Goal: Transaction & Acquisition: Obtain resource

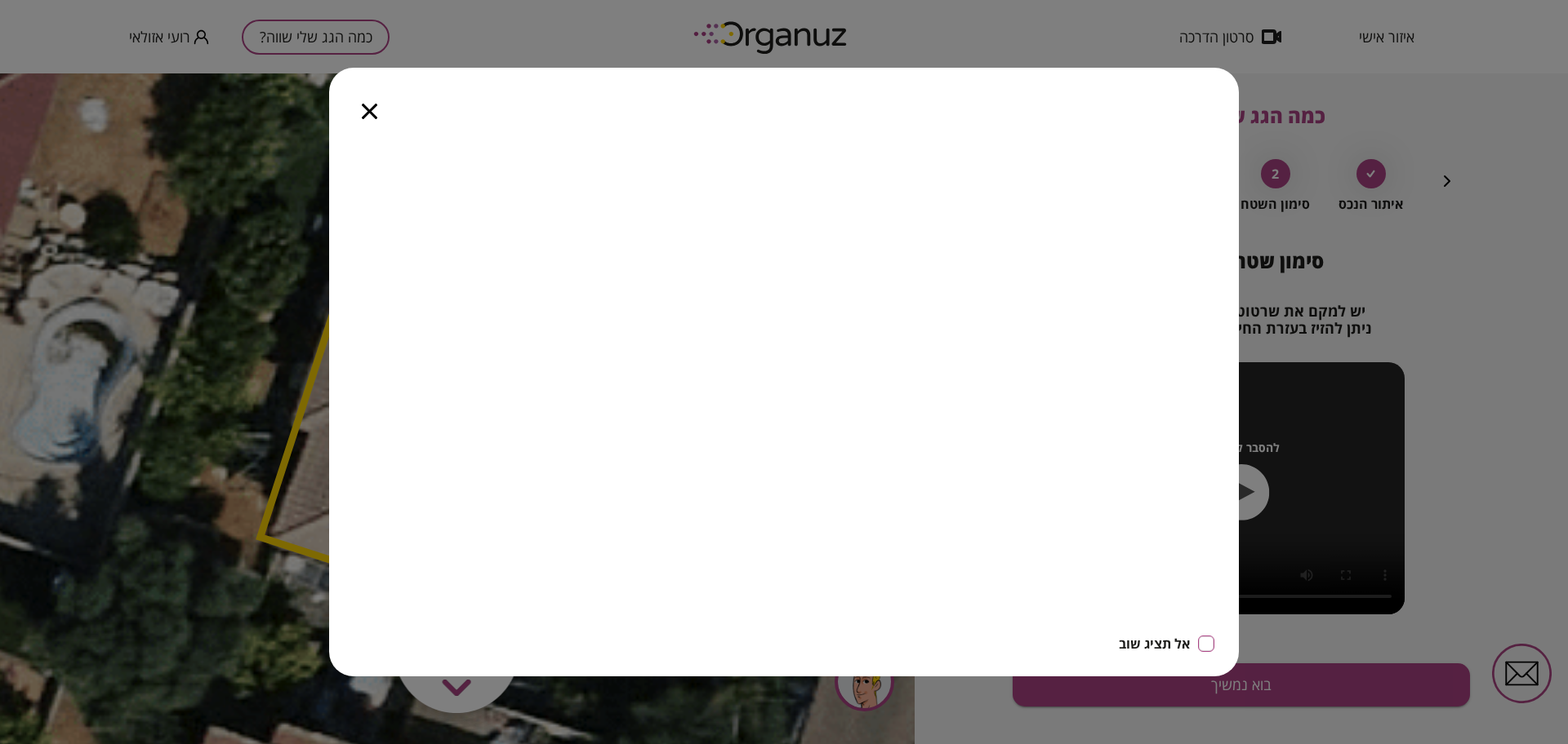
click at [374, 108] on icon "button" at bounding box center [369, 112] width 16 height 16
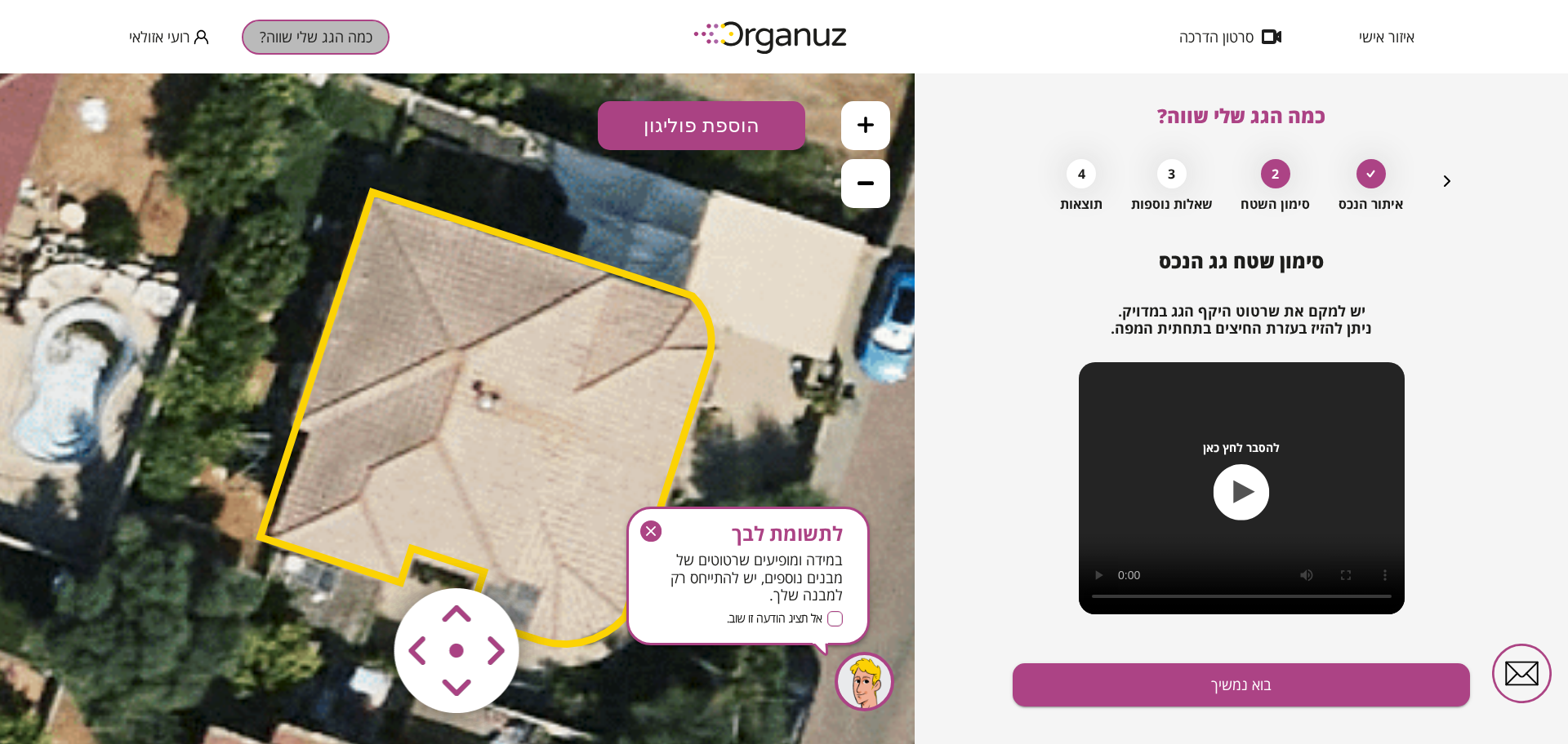
click at [359, 29] on button "כמה הגג שלי שווה?" at bounding box center [315, 37] width 147 height 35
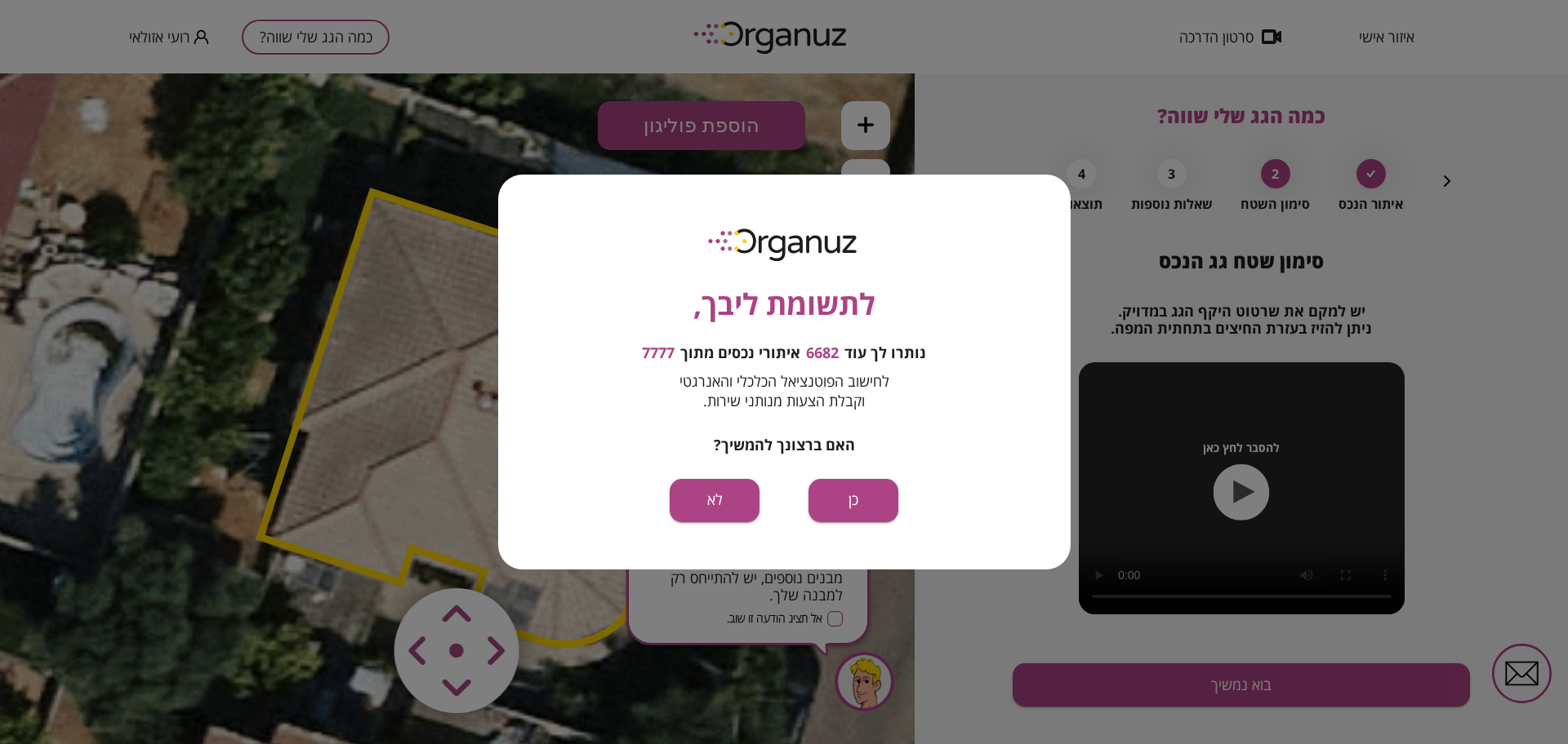
click at [848, 530] on div "לתשומת ליבך, נותרו לך עוד 6682 איתורי נכסים מתוך 7777 לחישוב הפוטנציאל הכלכלי ו…" at bounding box center [784, 372] width 572 height 394
click at [851, 507] on button "כן" at bounding box center [854, 501] width 90 height 43
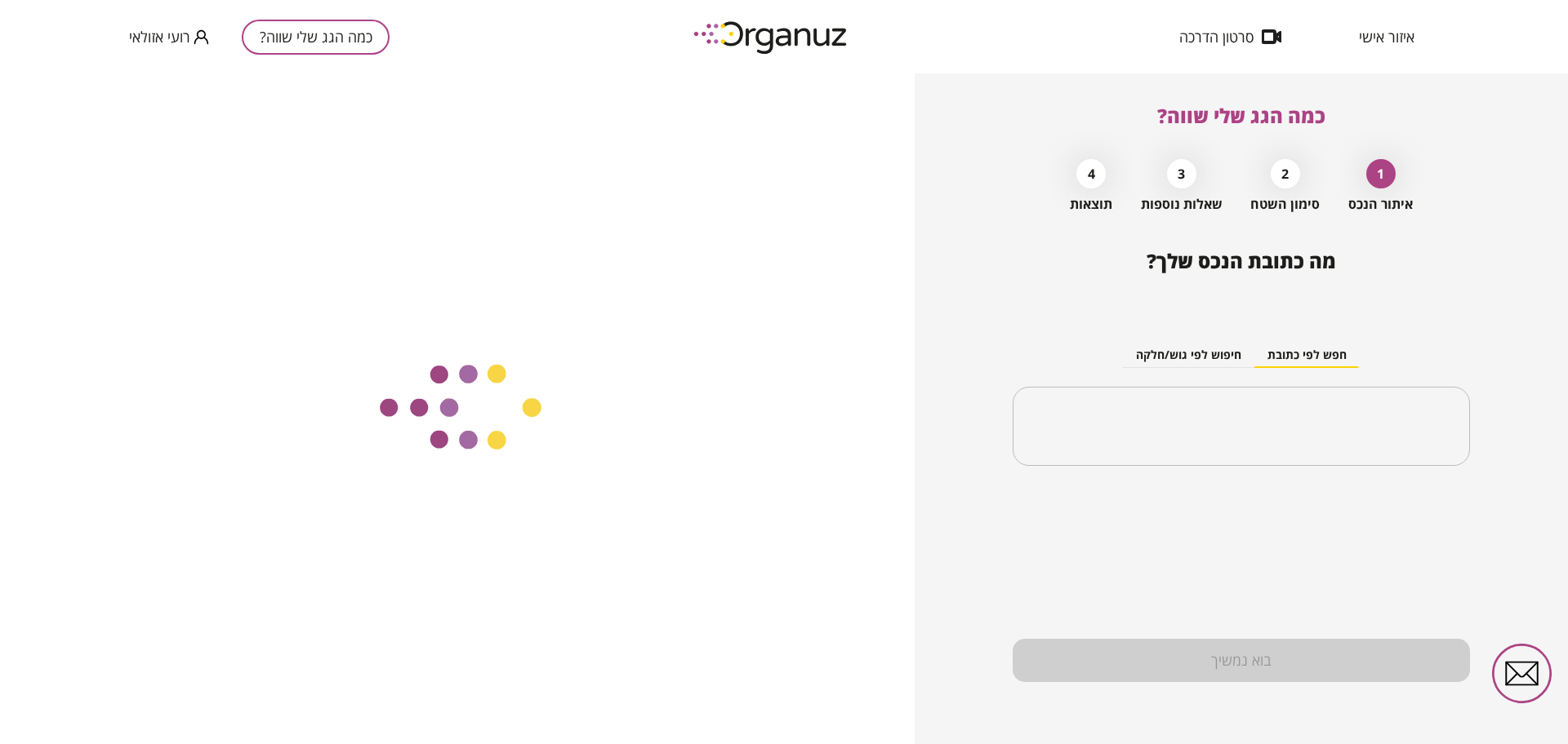
click at [1226, 404] on div "​" at bounding box center [1241, 427] width 457 height 80
click at [1202, 426] on input "text" at bounding box center [1247, 426] width 406 height 41
click at [1297, 397] on div "​" at bounding box center [1241, 427] width 457 height 80
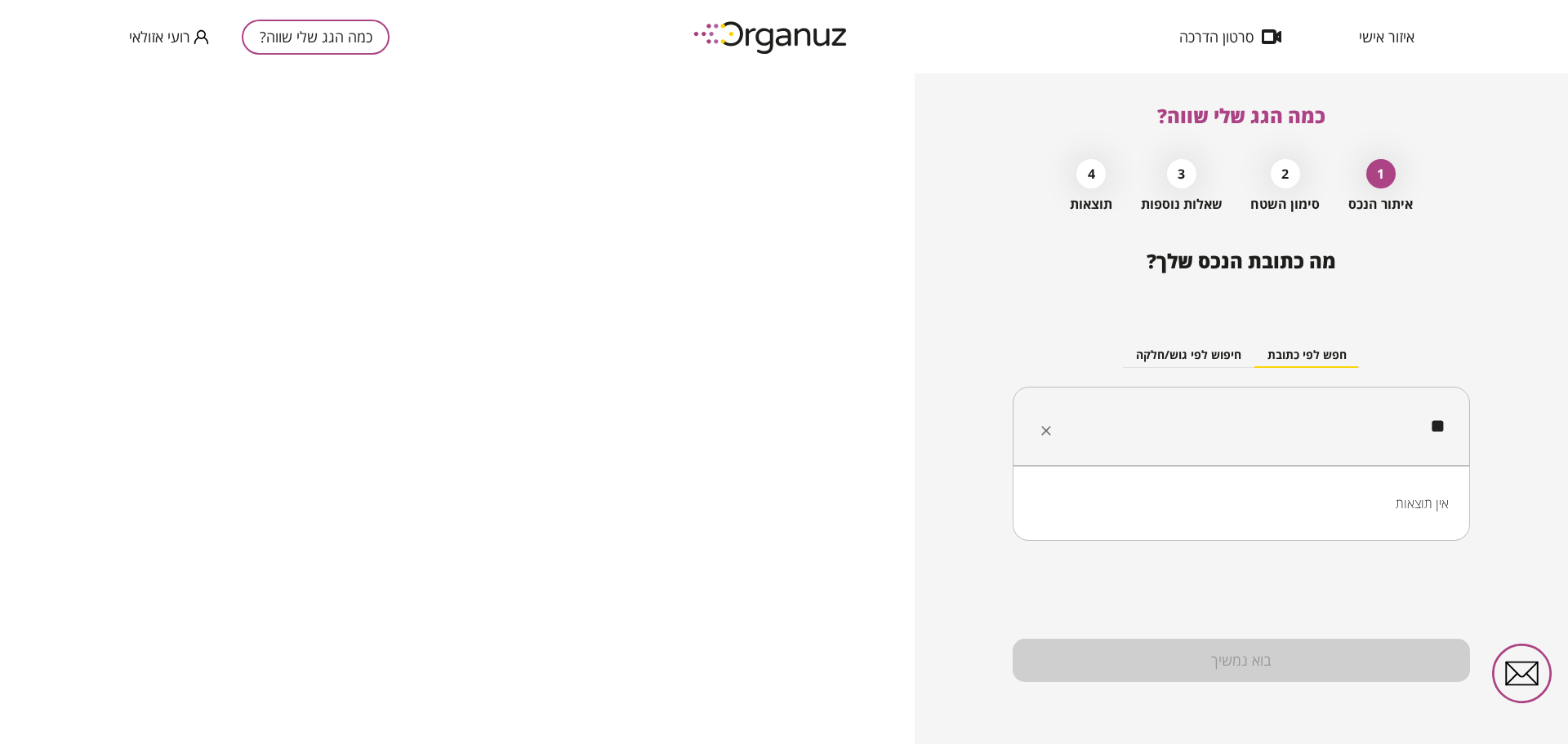
type input "*"
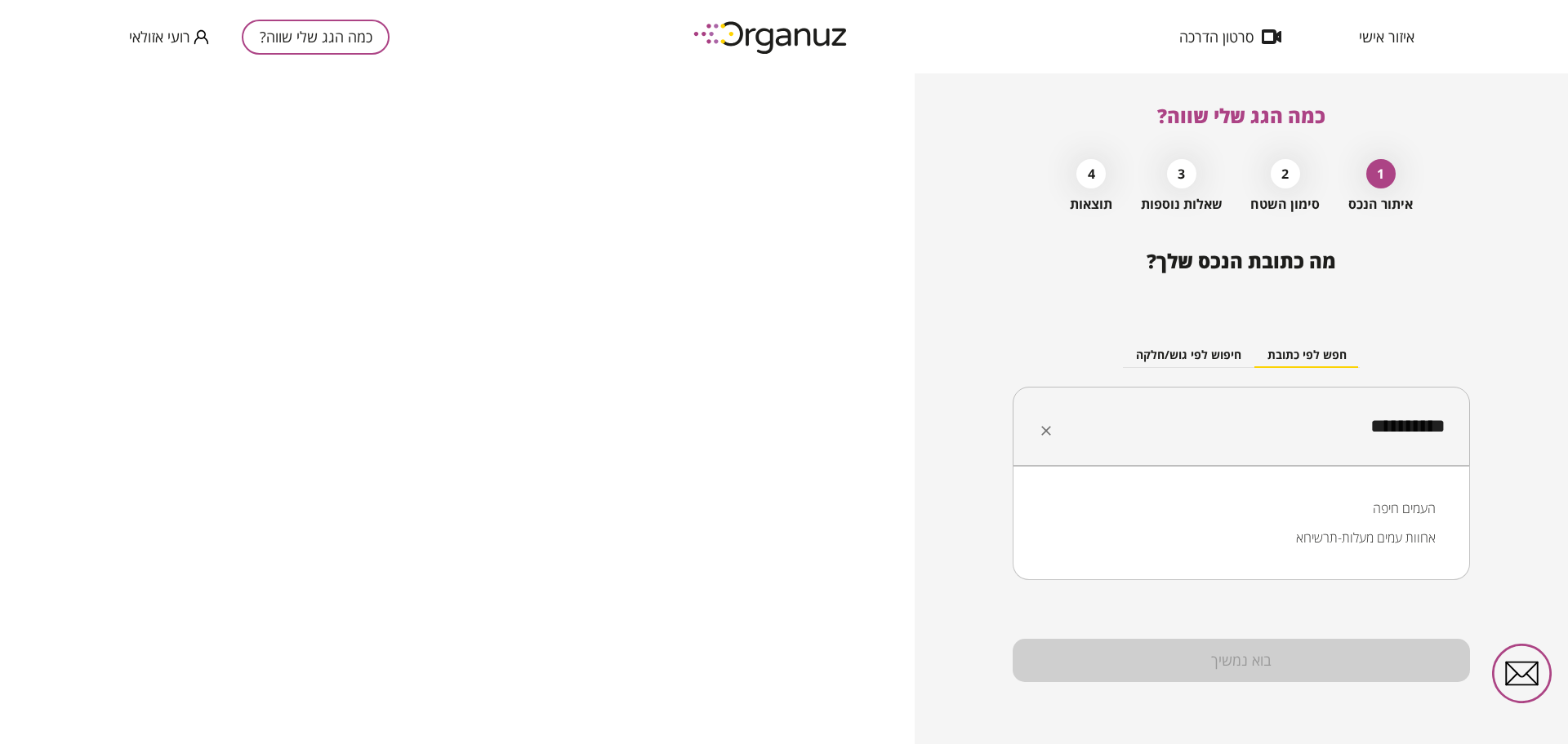
drag, startPoint x: 1439, startPoint y: 424, endPoint x: 1450, endPoint y: 422, distance: 11.2
click at [1450, 423] on input "*********" at bounding box center [1247, 426] width 406 height 41
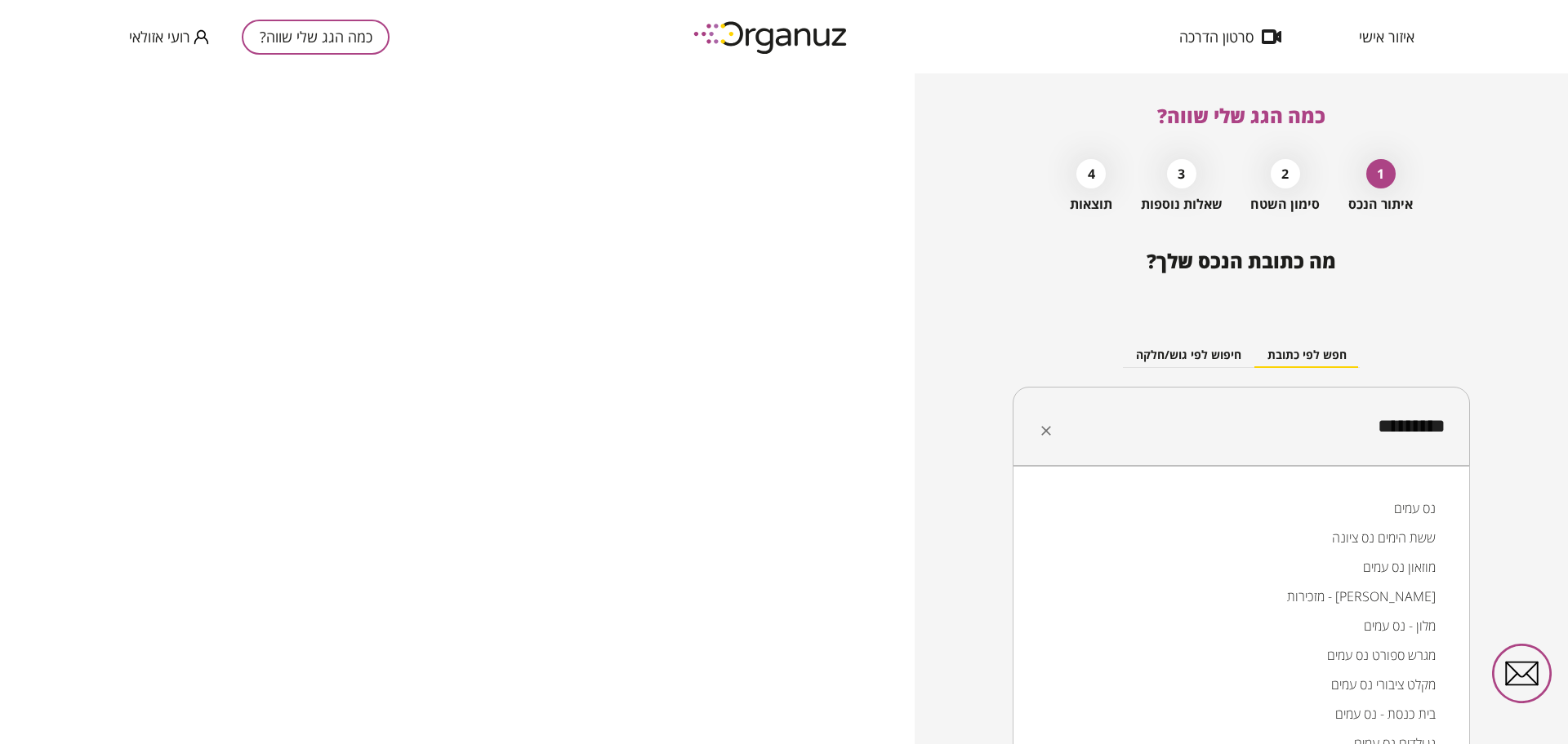
click at [1403, 508] on li "נס עמים" at bounding box center [1241, 508] width 415 height 29
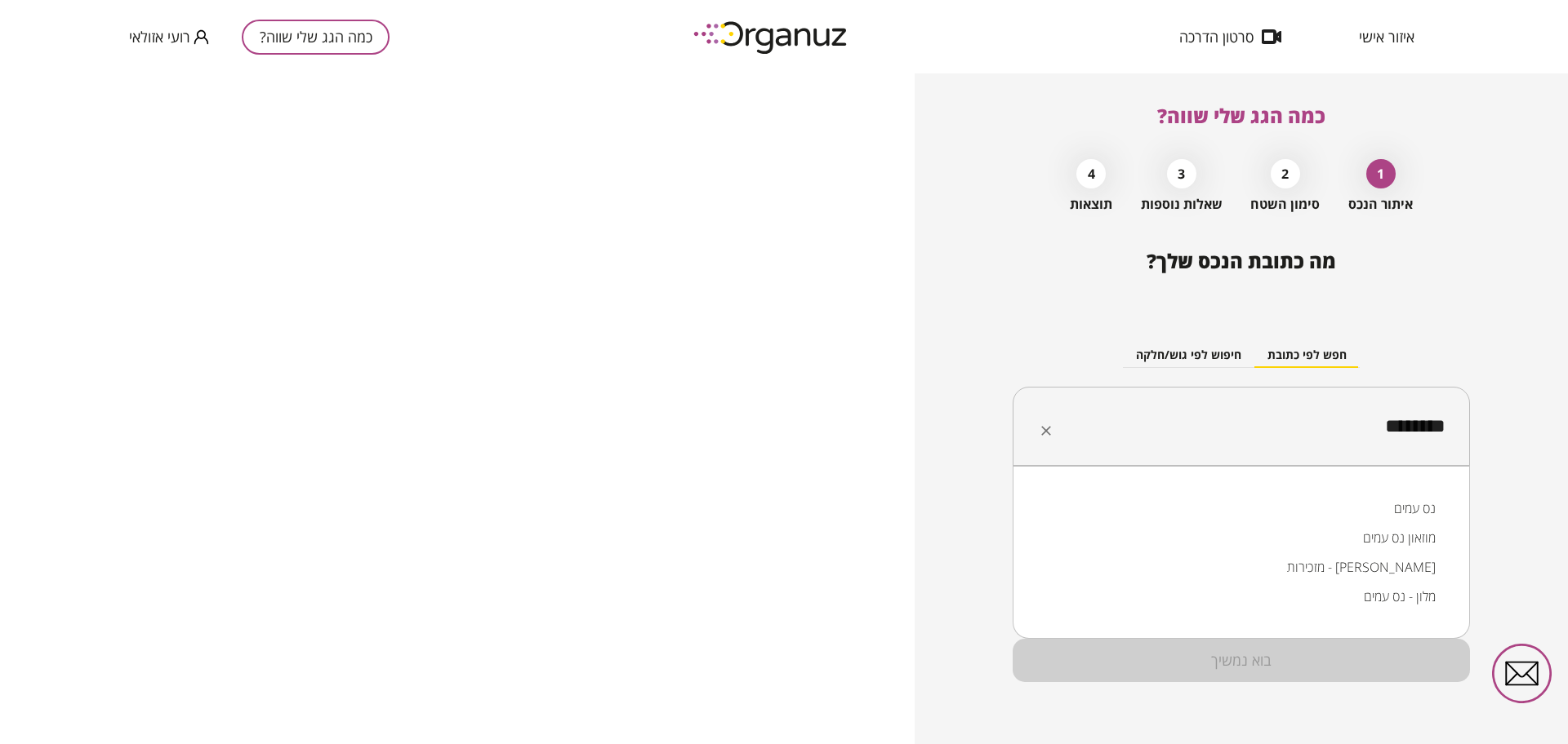
type input "*******"
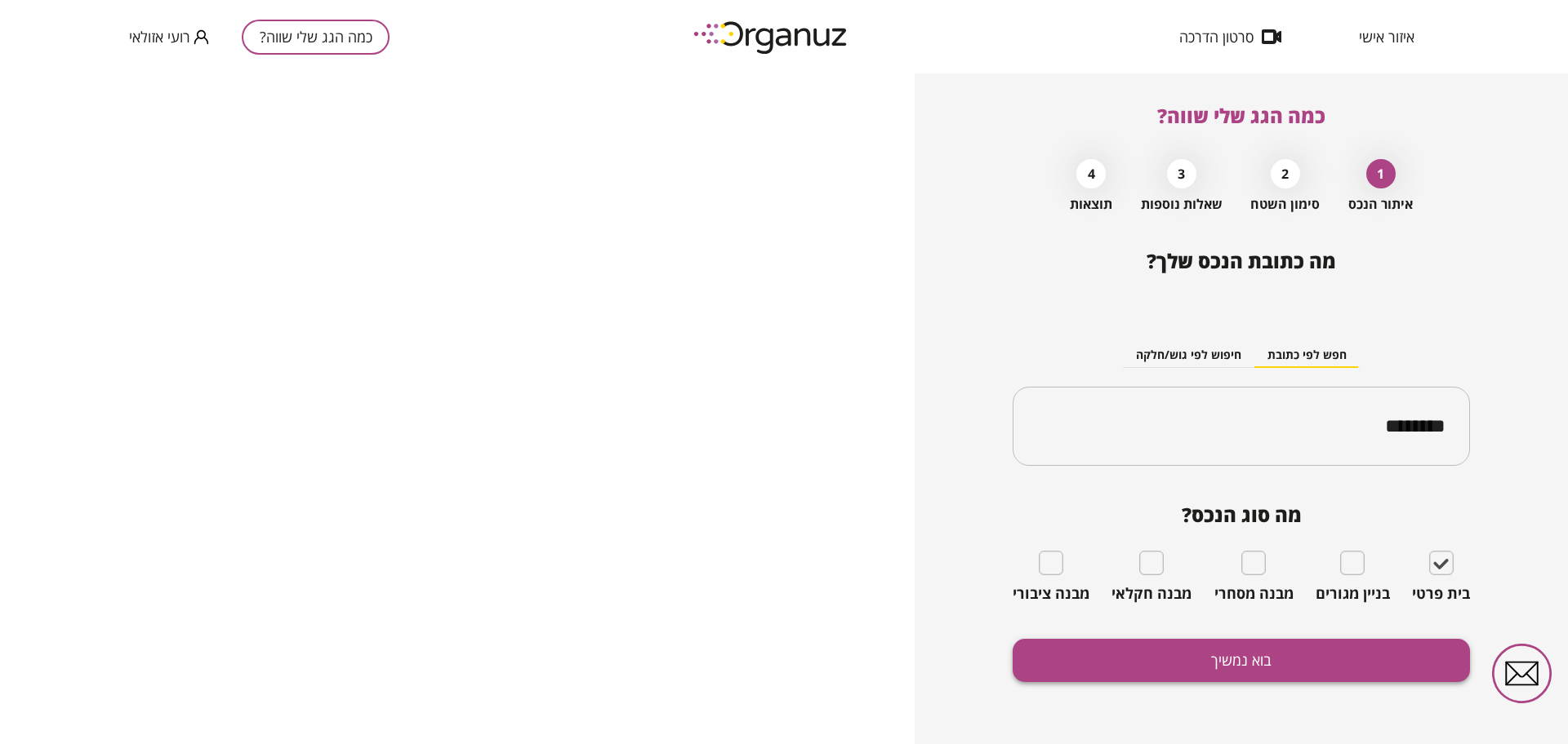
click at [1223, 668] on button "בוא נמשיך" at bounding box center [1241, 661] width 457 height 43
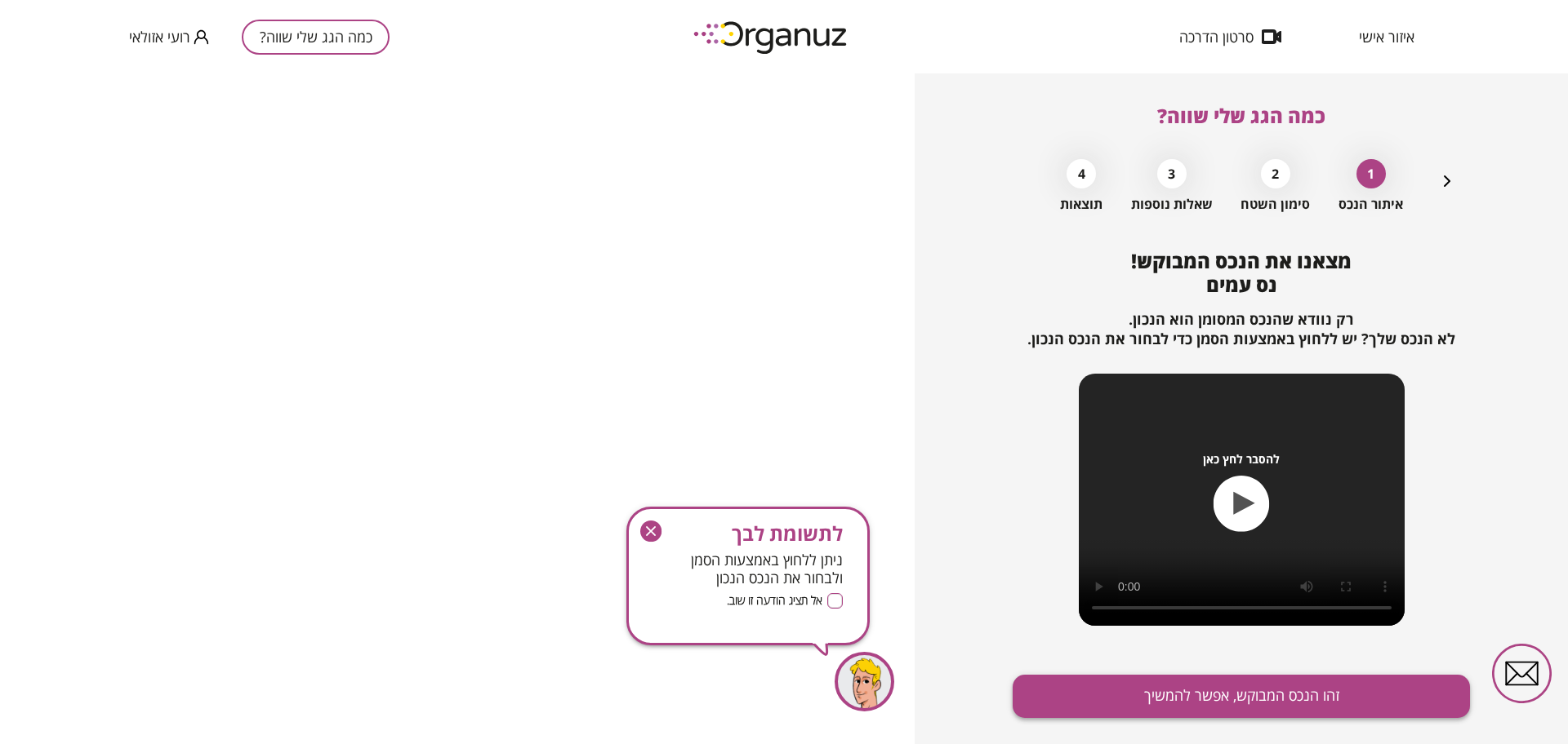
click at [1231, 682] on button "זהו הנכס המבוקש, אפשר להמשיך" at bounding box center [1241, 697] width 457 height 43
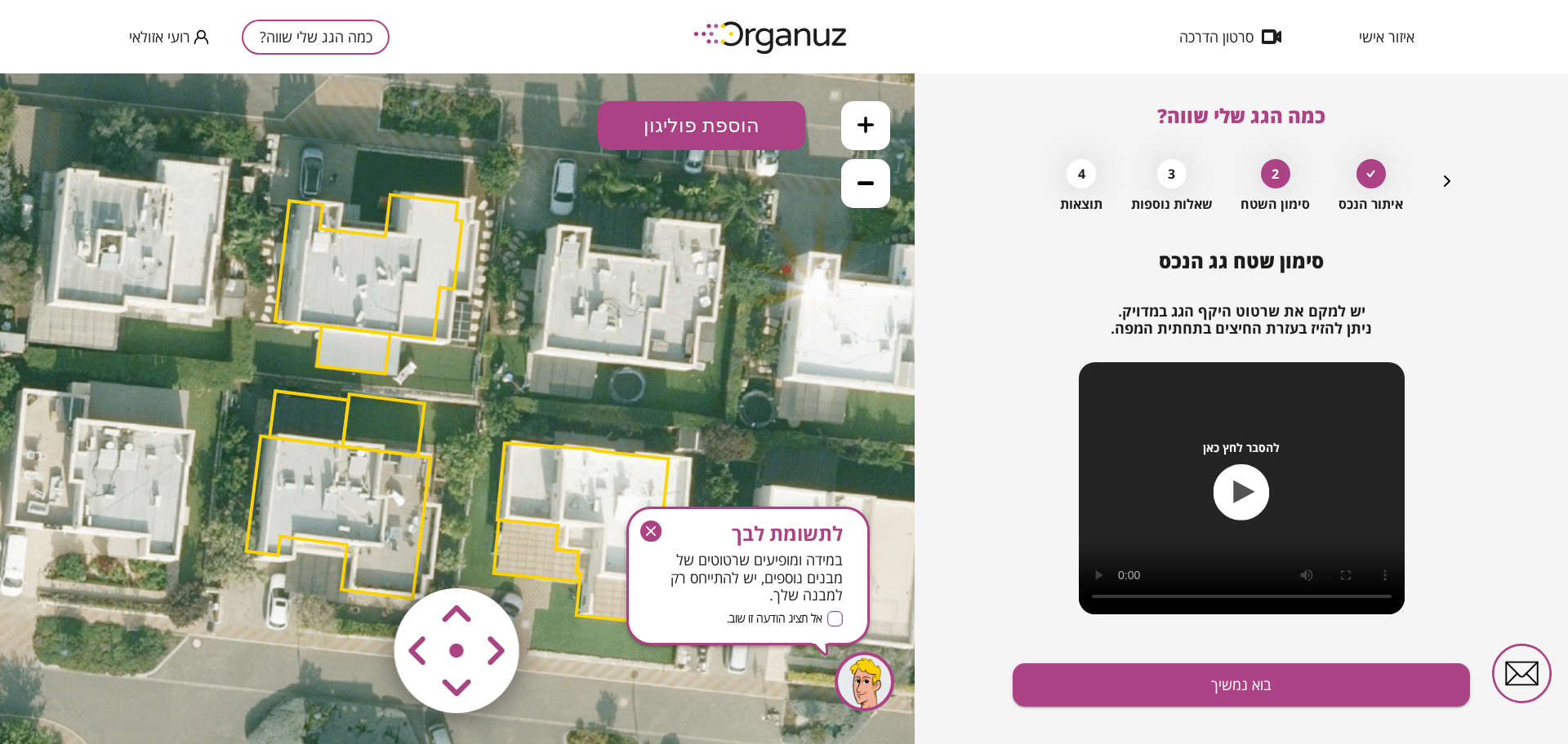
click at [654, 538] on icon "button" at bounding box center [650, 531] width 21 height 21
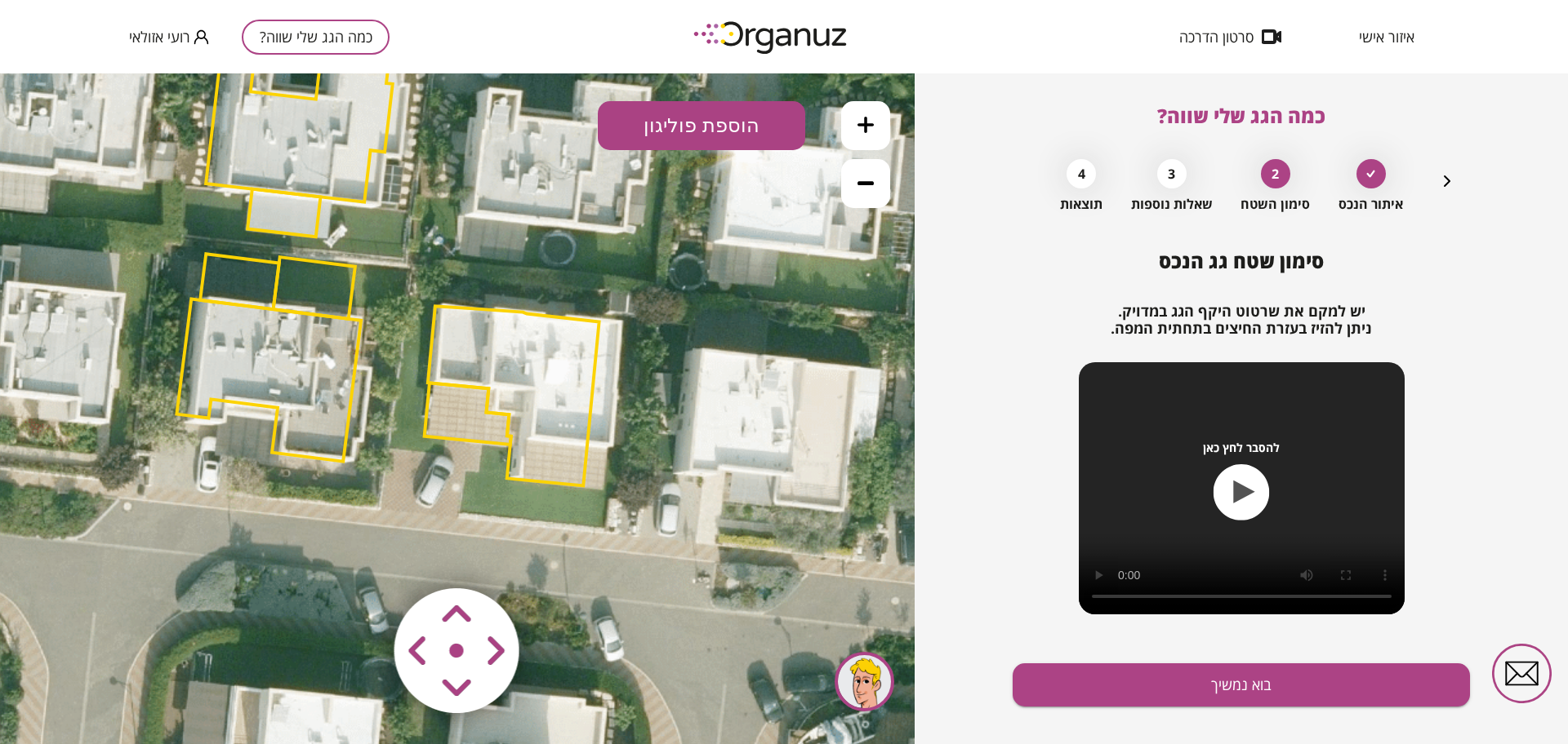
drag, startPoint x: 520, startPoint y: 389, endPoint x: 450, endPoint y: 251, distance: 154.7
click at [450, 251] on icon at bounding box center [386, 268] width 1323 height 1322
click at [360, 554] on area at bounding box center [360, 554] width 0 height 0
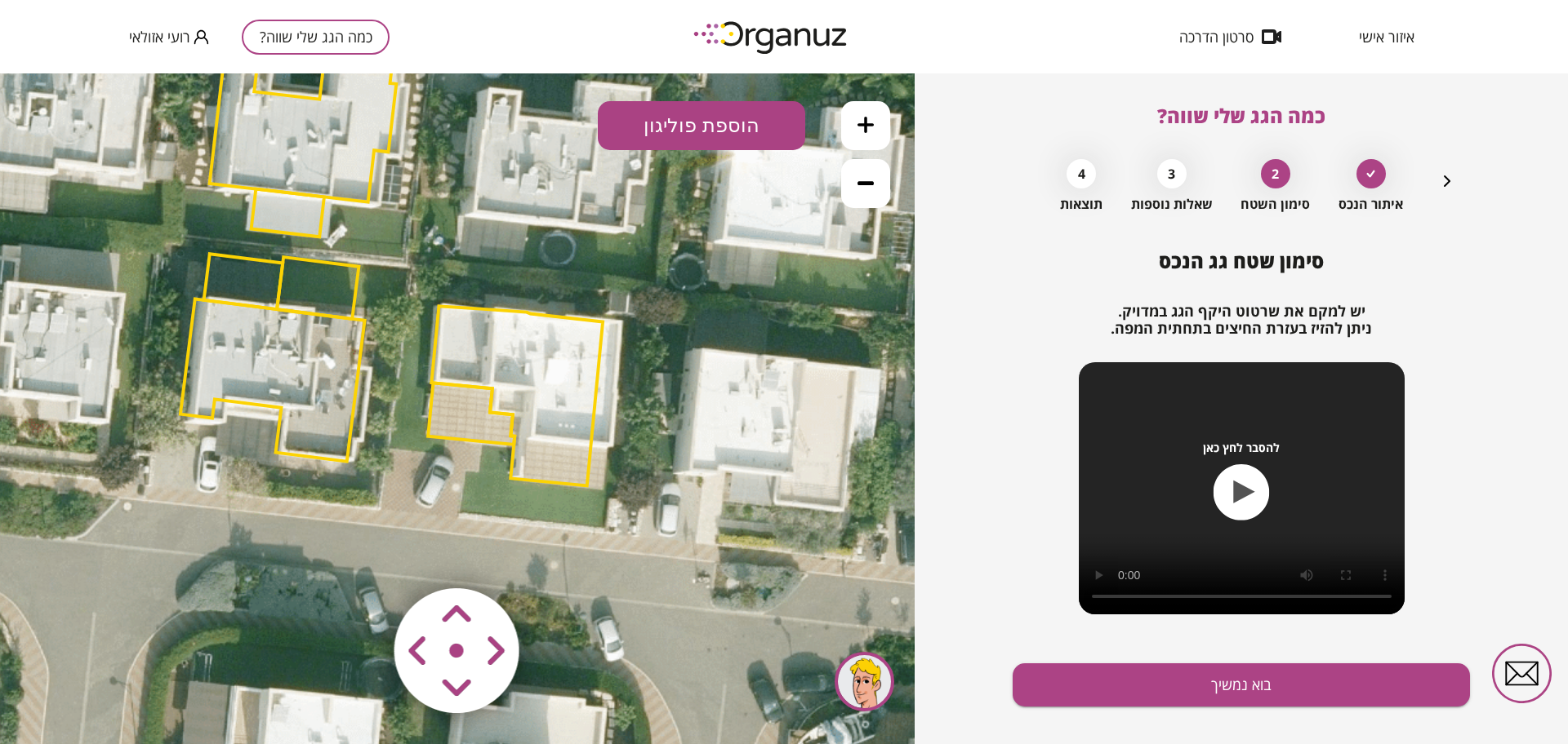
click at [360, 554] on area at bounding box center [360, 554] width 0 height 0
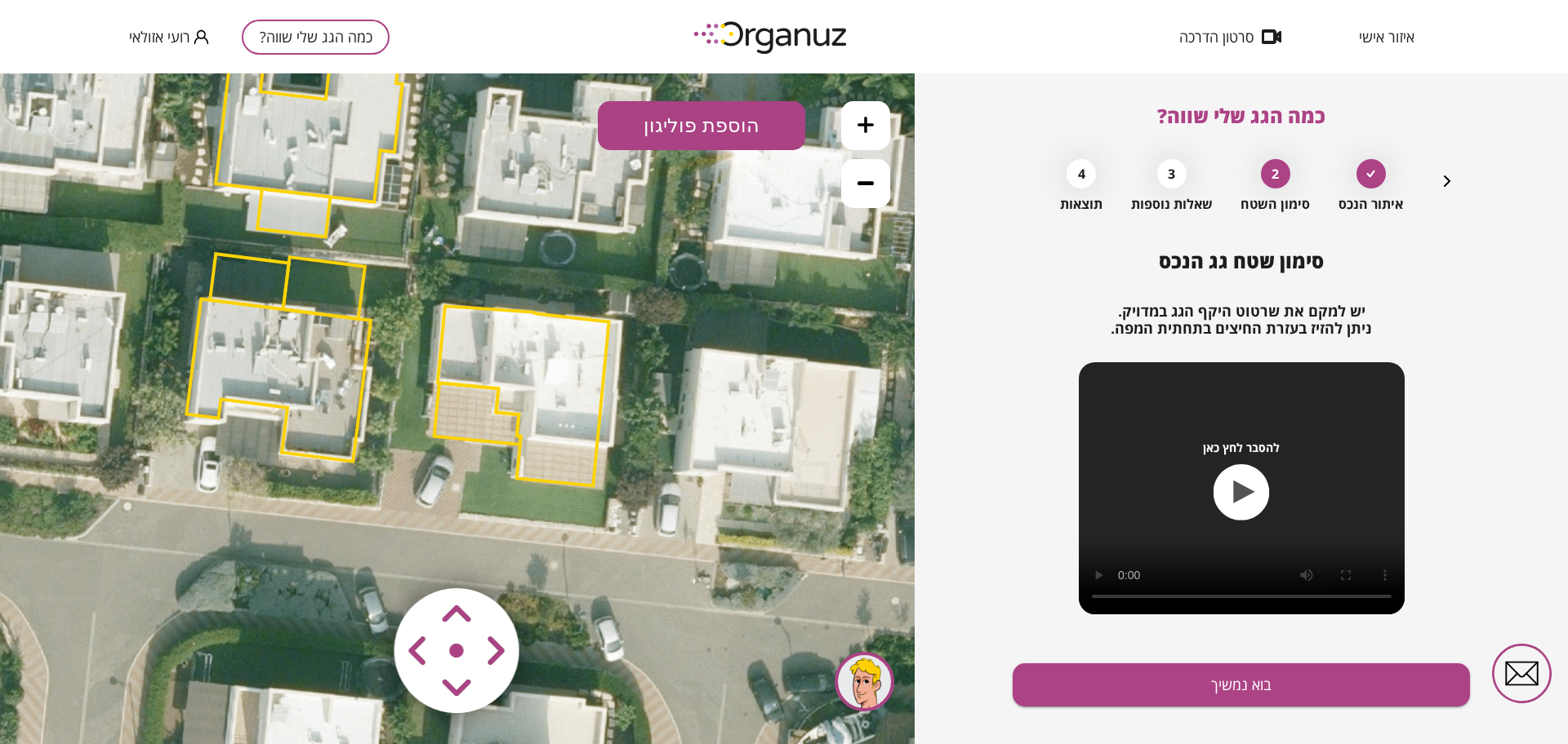
click at [360, 554] on area at bounding box center [360, 554] width 0 height 0
click at [861, 137] on button at bounding box center [865, 126] width 49 height 49
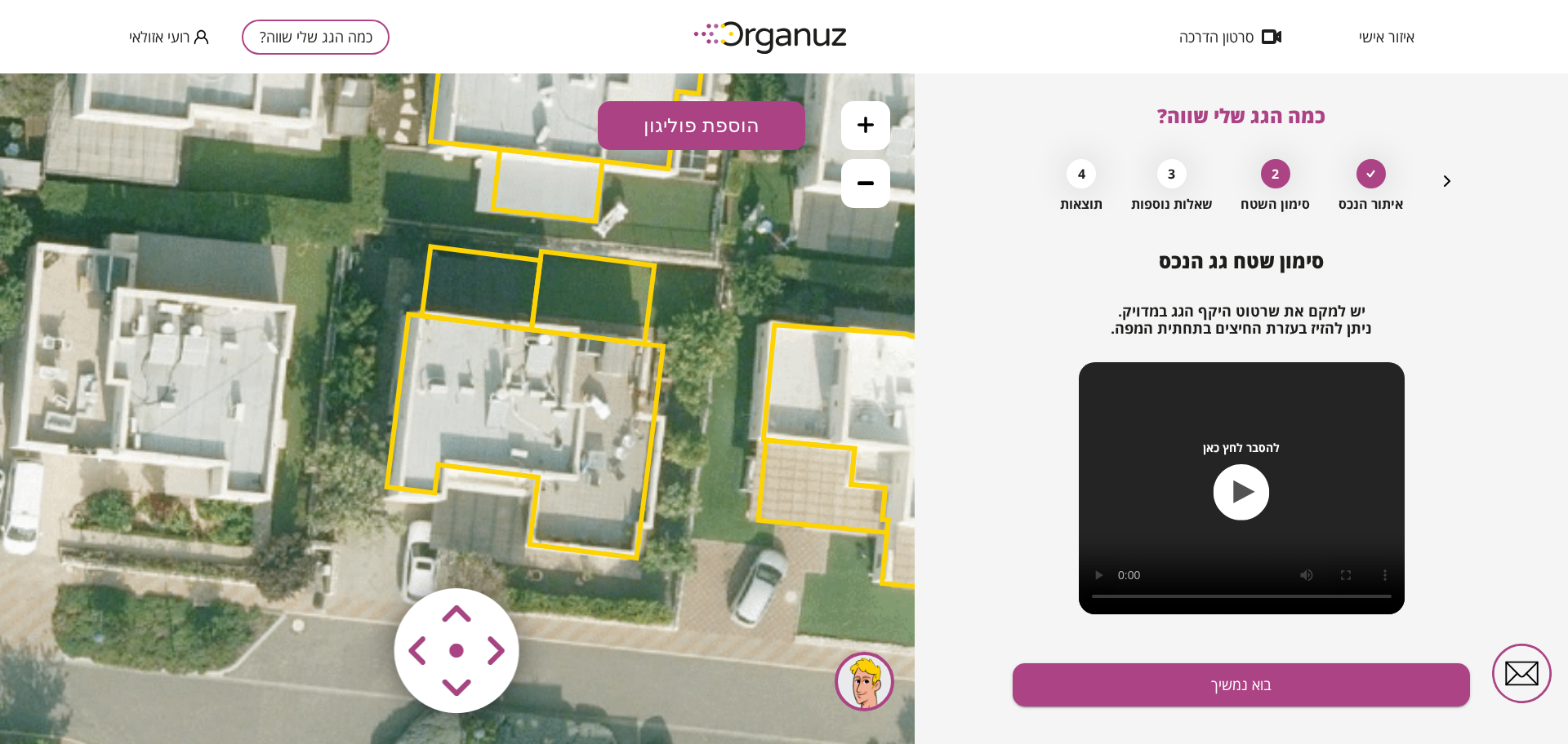
drag, startPoint x: 372, startPoint y: 397, endPoint x: 705, endPoint y: 471, distance: 341.1
click at [705, 471] on icon at bounding box center [684, 268] width 1984 height 1983
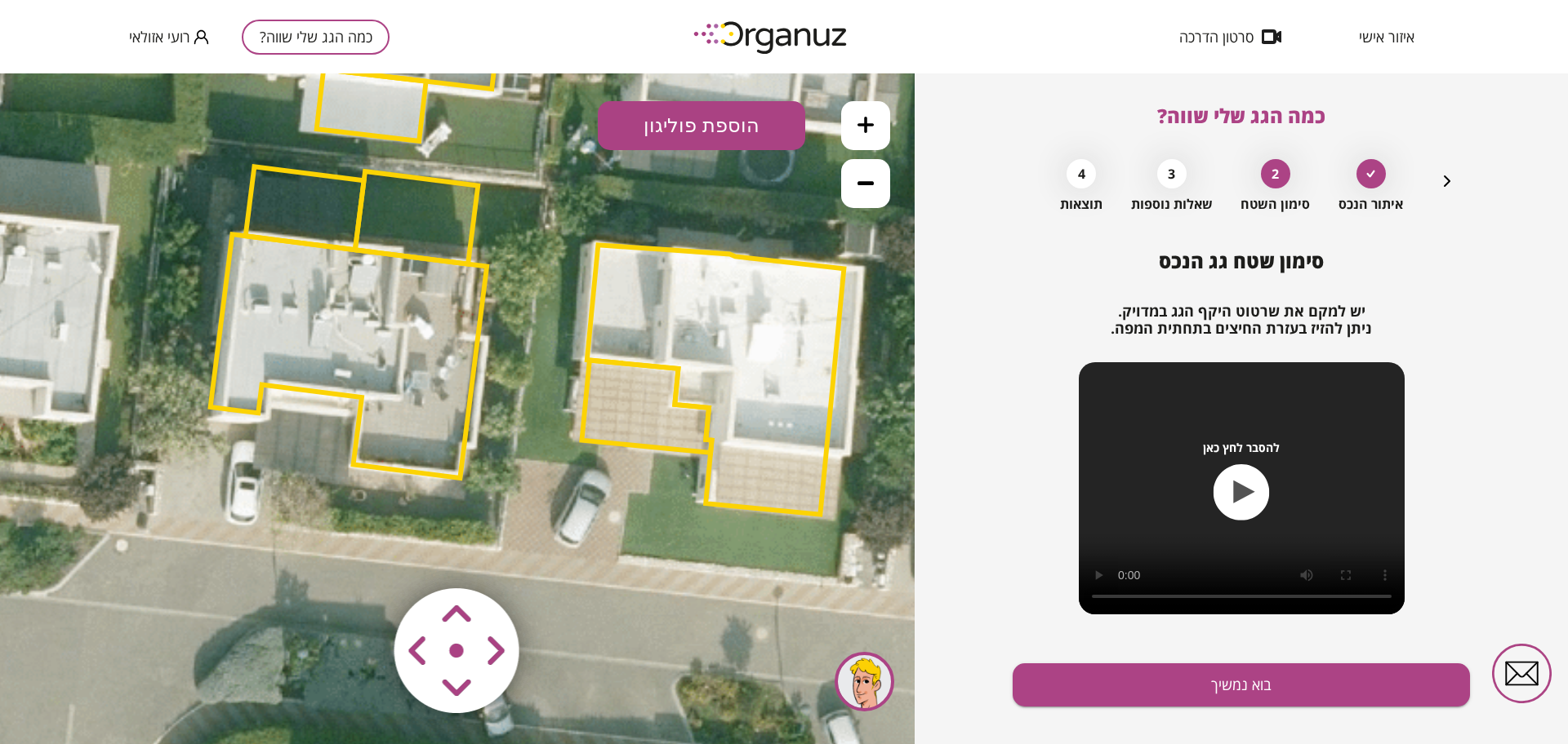
drag, startPoint x: 703, startPoint y: 414, endPoint x: 532, endPoint y: 318, distance: 196.1
click at [532, 318] on icon at bounding box center [507, 188] width 1984 height 1983
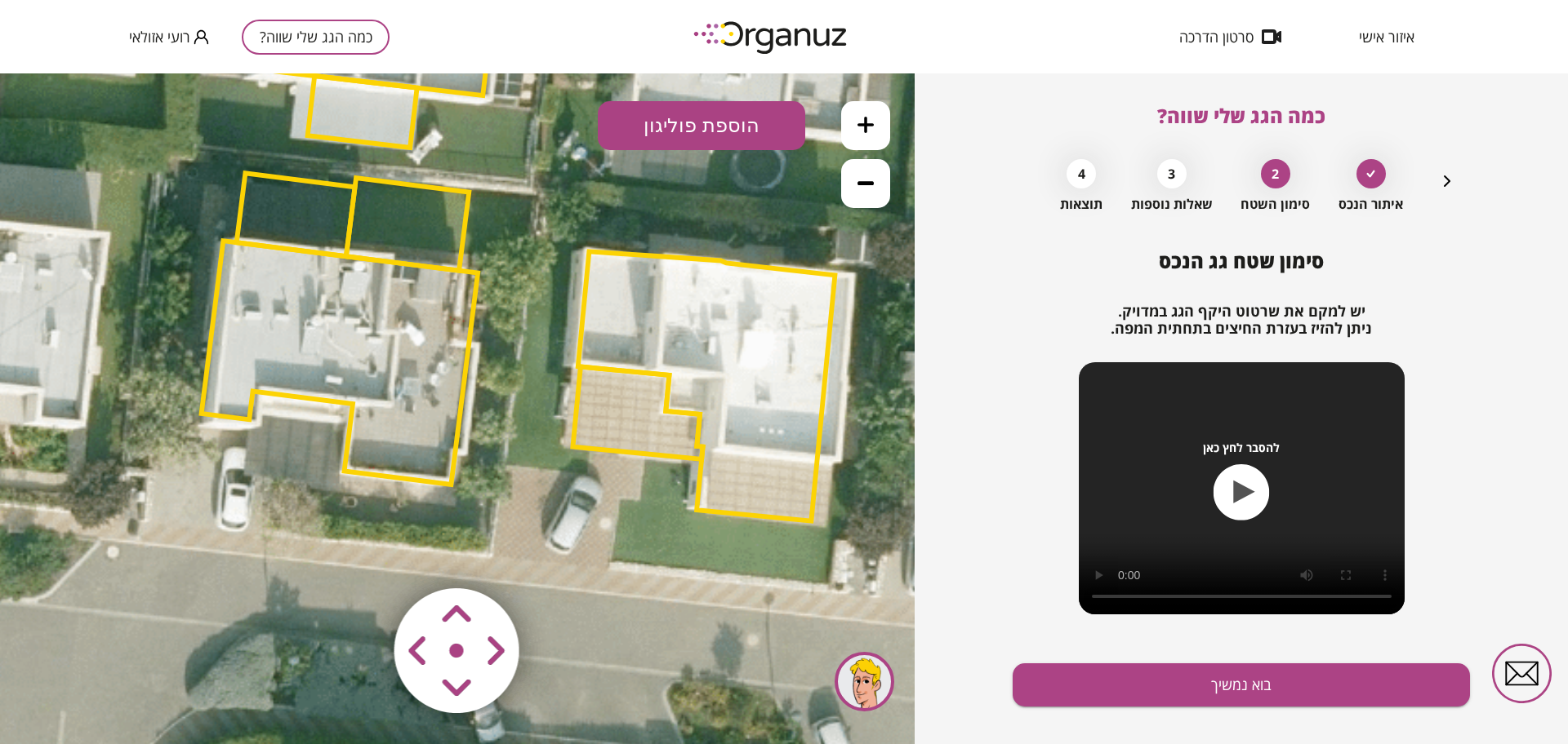
drag, startPoint x: 503, startPoint y: 329, endPoint x: 498, endPoint y: 320, distance: 10.3
click at [498, 329] on icon at bounding box center [499, 195] width 1984 height 1983
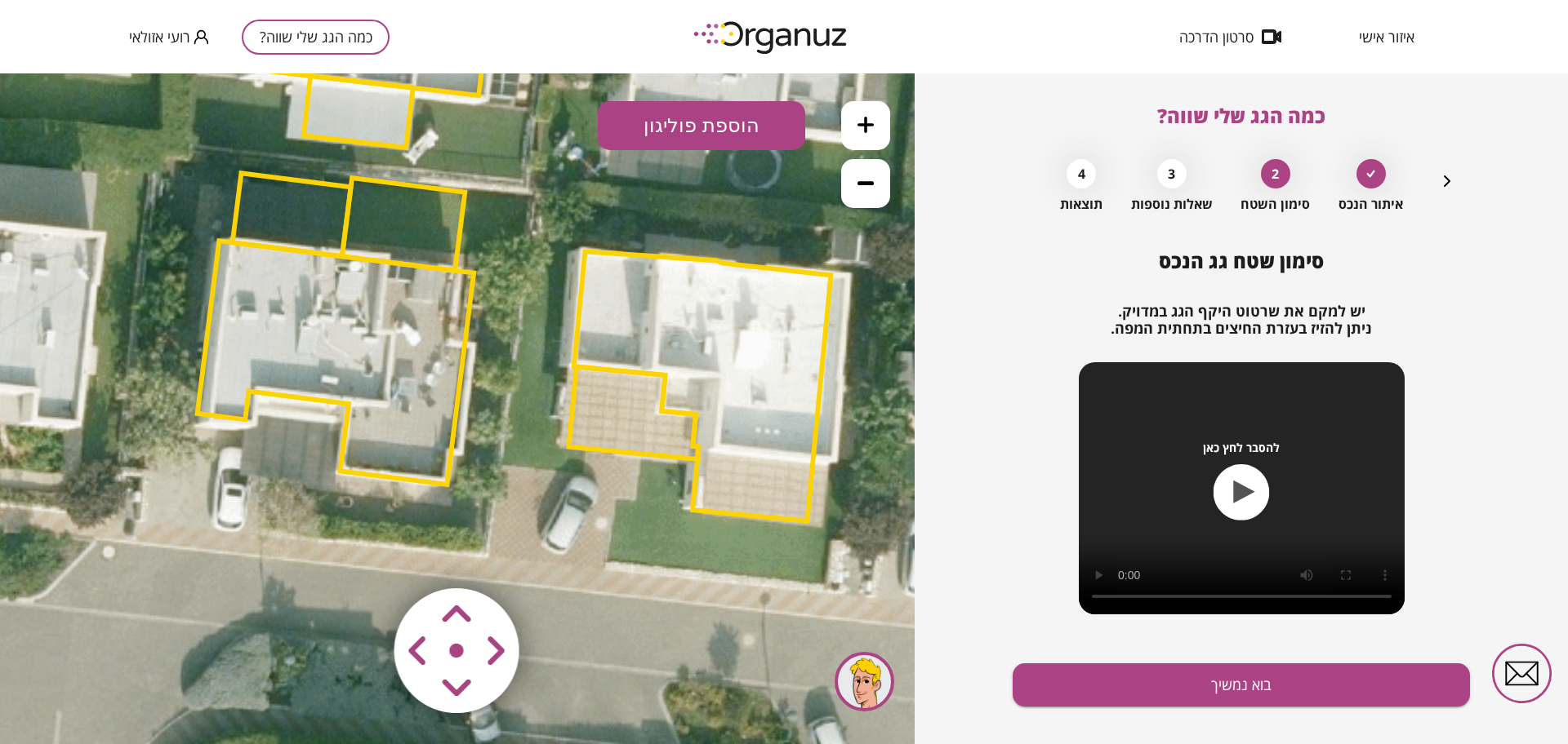
click at [356, 296] on polygon at bounding box center [336, 362] width 276 height 244
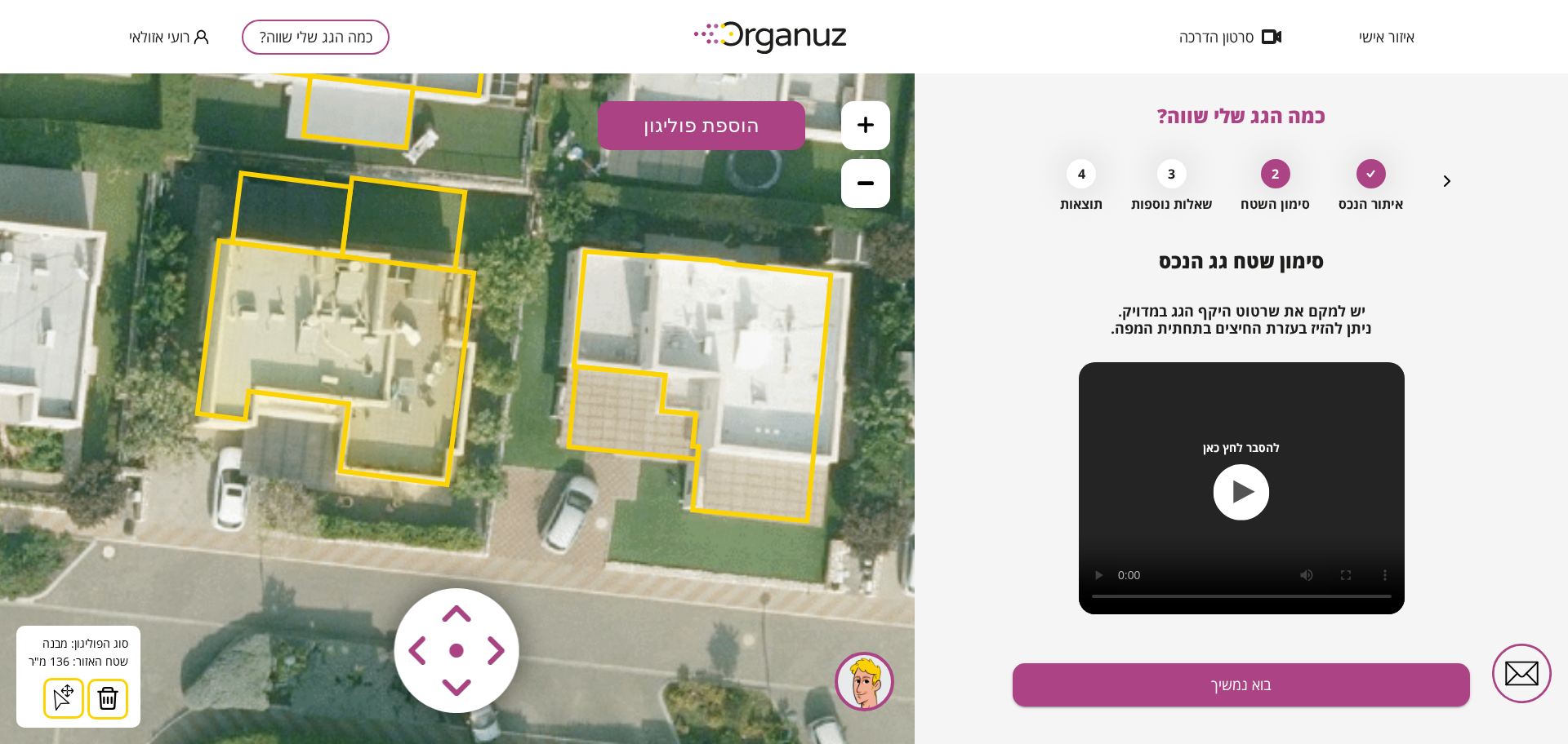
click at [356, 296] on polygon at bounding box center [336, 362] width 276 height 244
click at [360, 554] on area at bounding box center [360, 554] width 0 height 0
drag, startPoint x: 510, startPoint y: 658, endPoint x: 489, endPoint y: 644, distance: 25.2
click at [360, 554] on area at bounding box center [360, 554] width 0 height 0
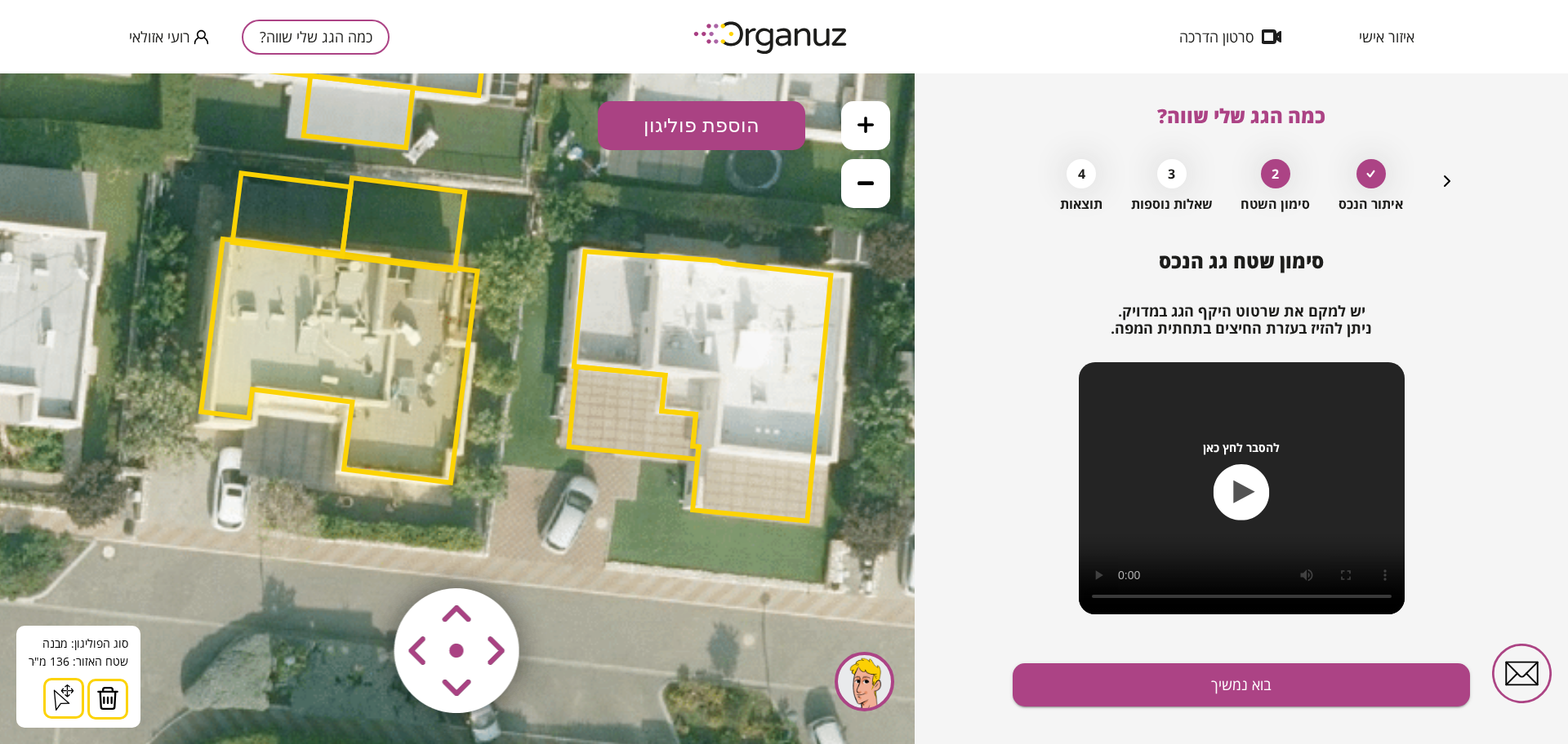
click at [410, 220] on polygon at bounding box center [403, 225] width 122 height 93
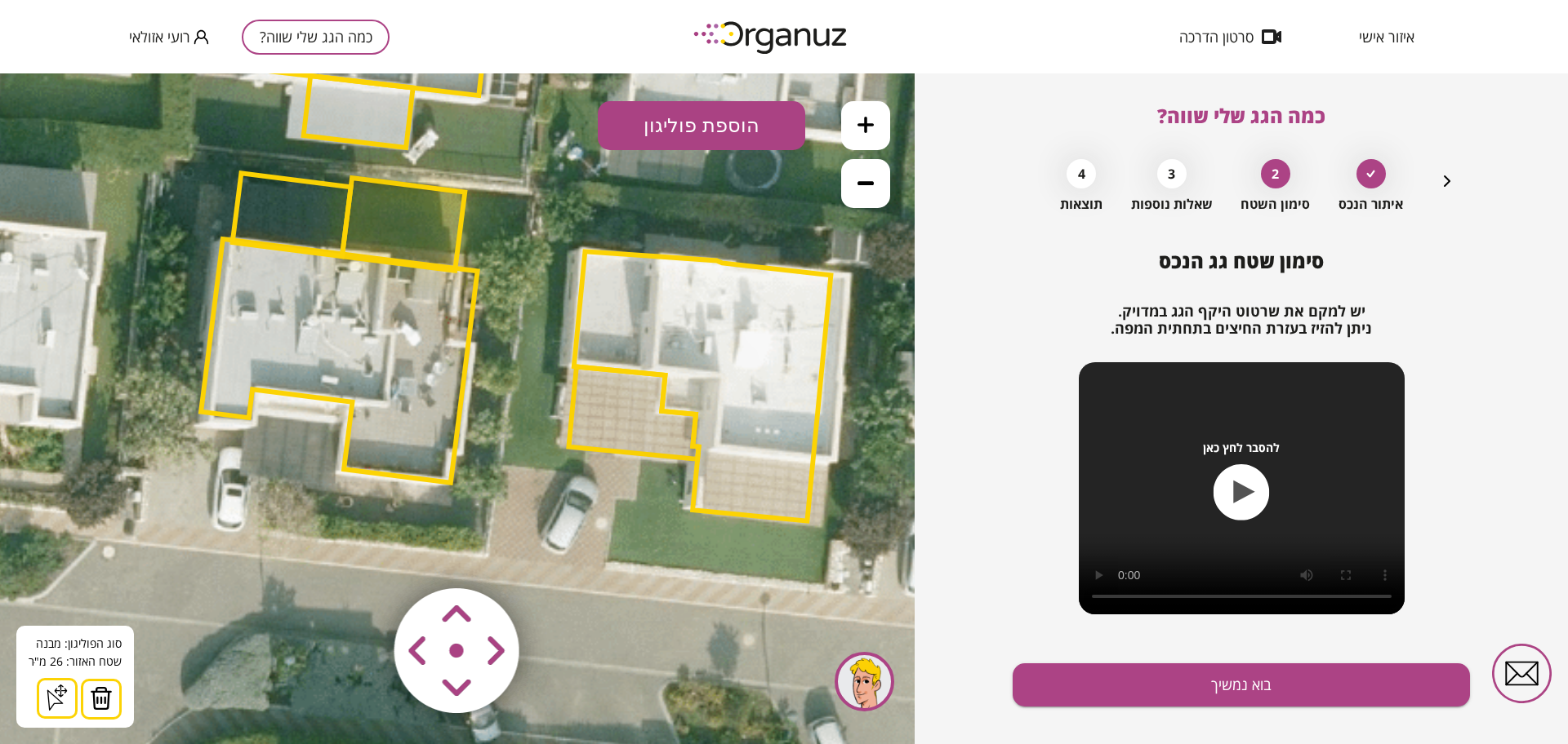
click at [99, 685] on button at bounding box center [101, 699] width 41 height 41
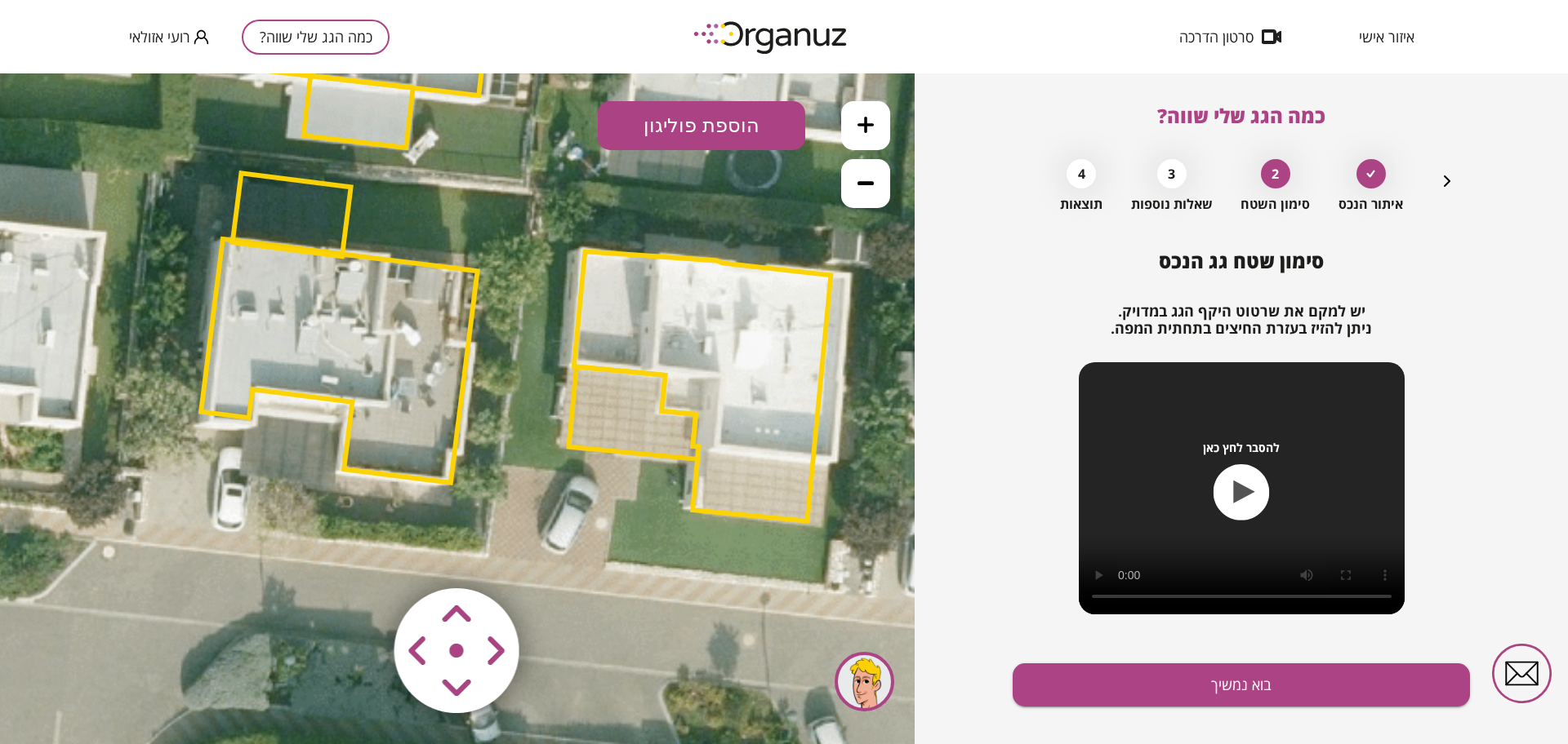
click at [291, 191] on polygon at bounding box center [291, 215] width 118 height 83
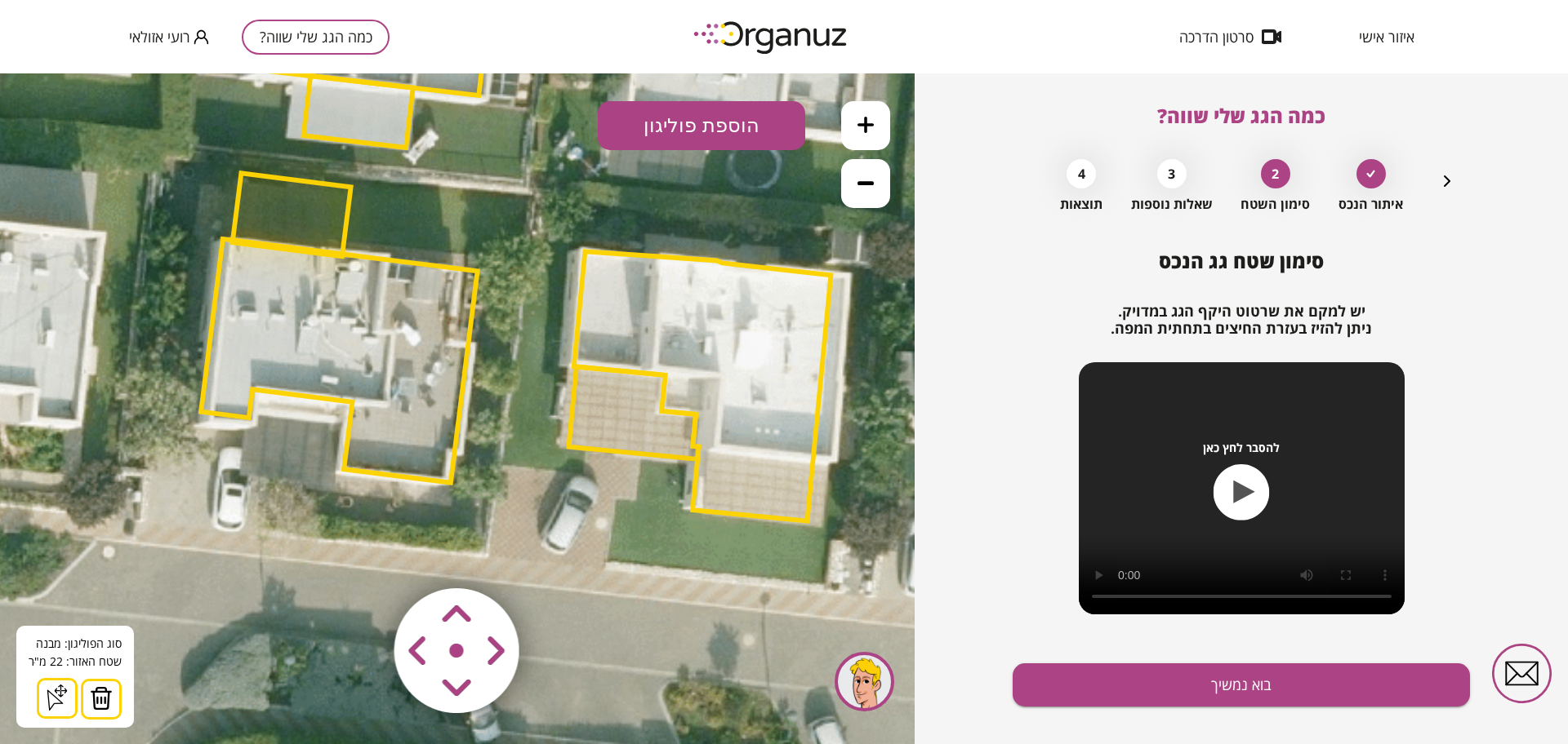
click at [97, 707] on img at bounding box center [101, 698] width 22 height 24
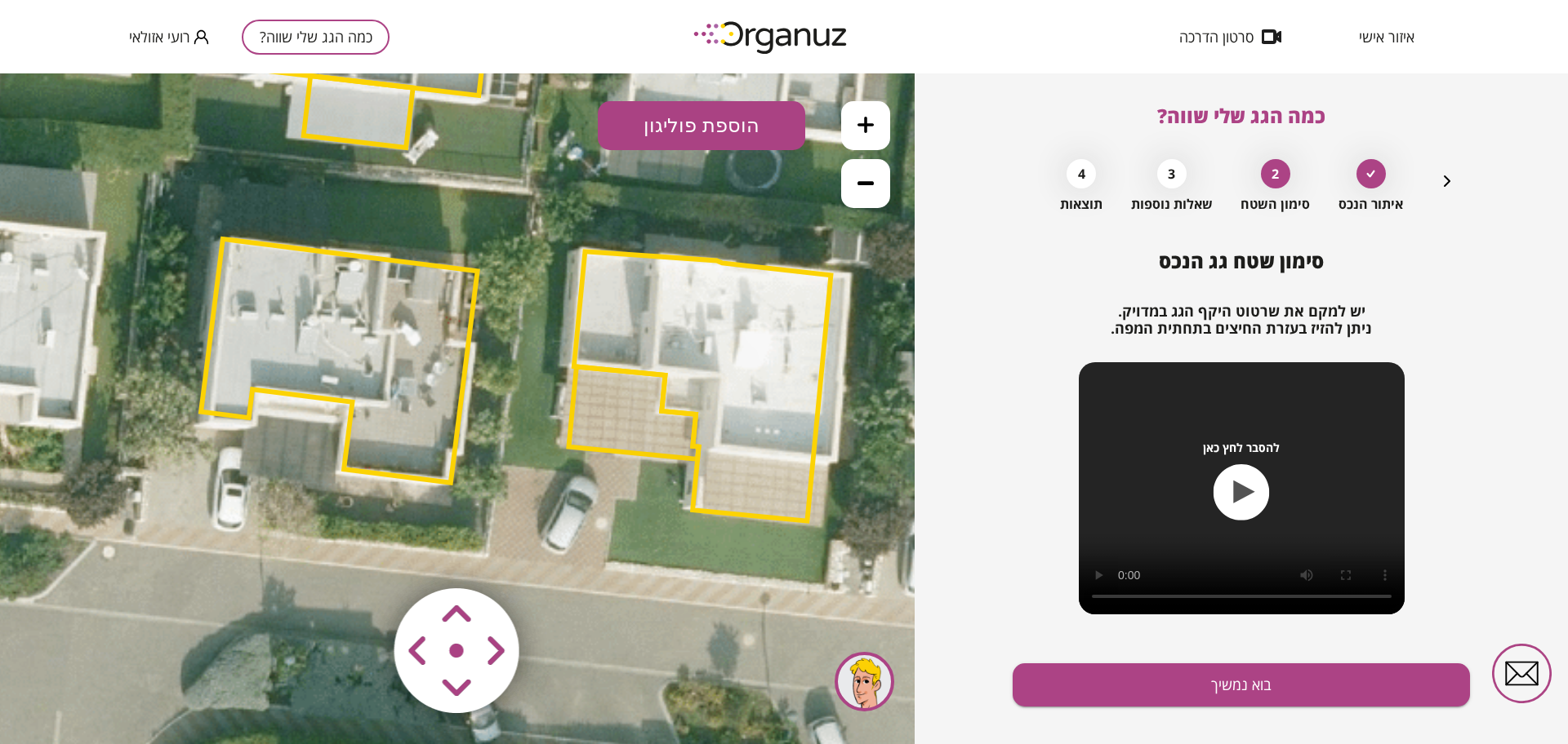
click at [360, 554] on area at bounding box center [360, 554] width 0 height 0
drag, startPoint x: 464, startPoint y: 667, endPoint x: 460, endPoint y: 677, distance: 10.8
click at [360, 554] on area at bounding box center [360, 554] width 0 height 0
click at [316, 336] on polygon at bounding box center [339, 360] width 276 height 244
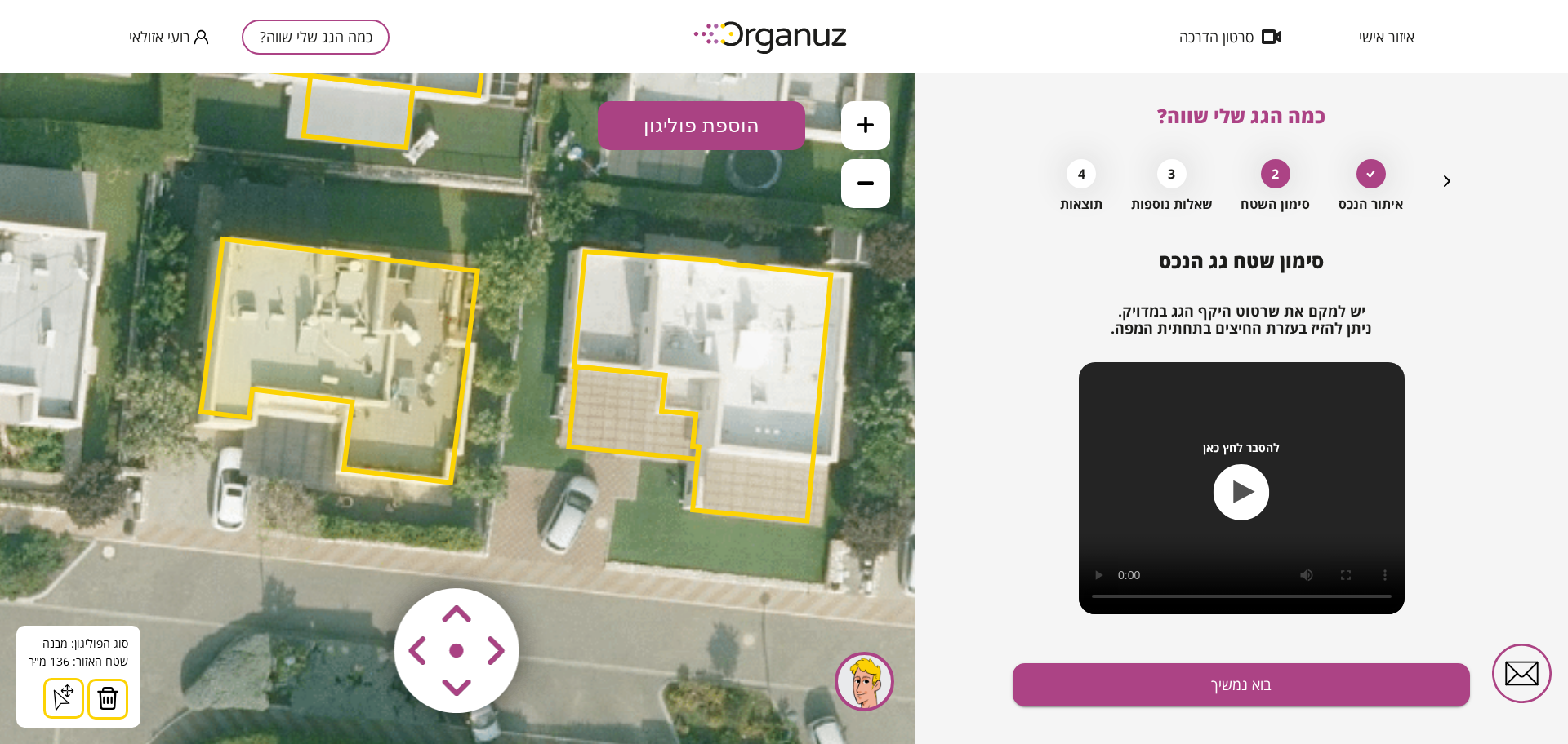
drag, startPoint x: 98, startPoint y: 698, endPoint x: 224, endPoint y: 548, distance: 195.9
click at [99, 697] on img at bounding box center [107, 698] width 22 height 24
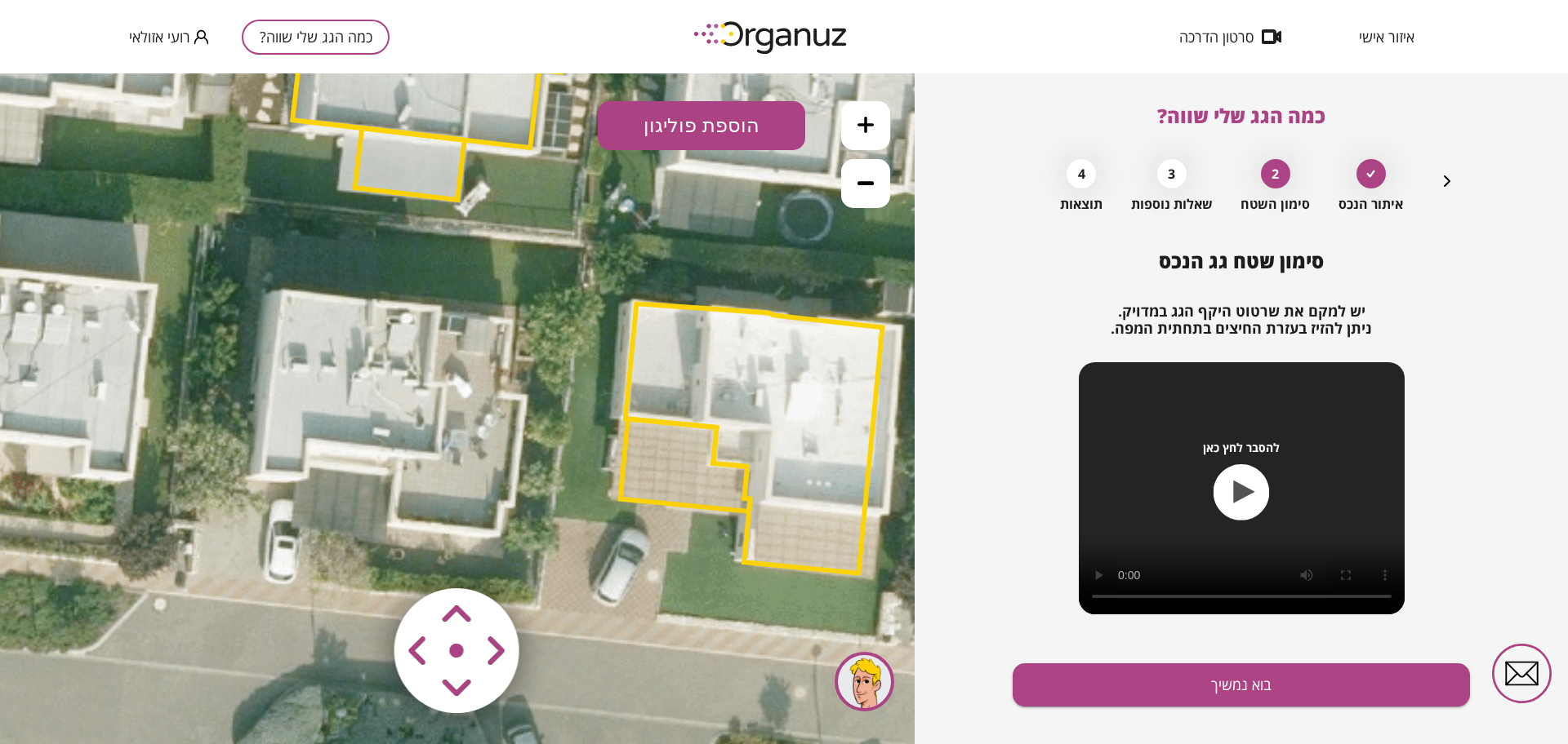
drag, startPoint x: 466, startPoint y: 227, endPoint x: 494, endPoint y: 236, distance: 29.4
click at [494, 236] on icon at bounding box center [546, 247] width 1984 height 1983
click at [693, 126] on button "הוספת פוליגון" at bounding box center [701, 126] width 207 height 49
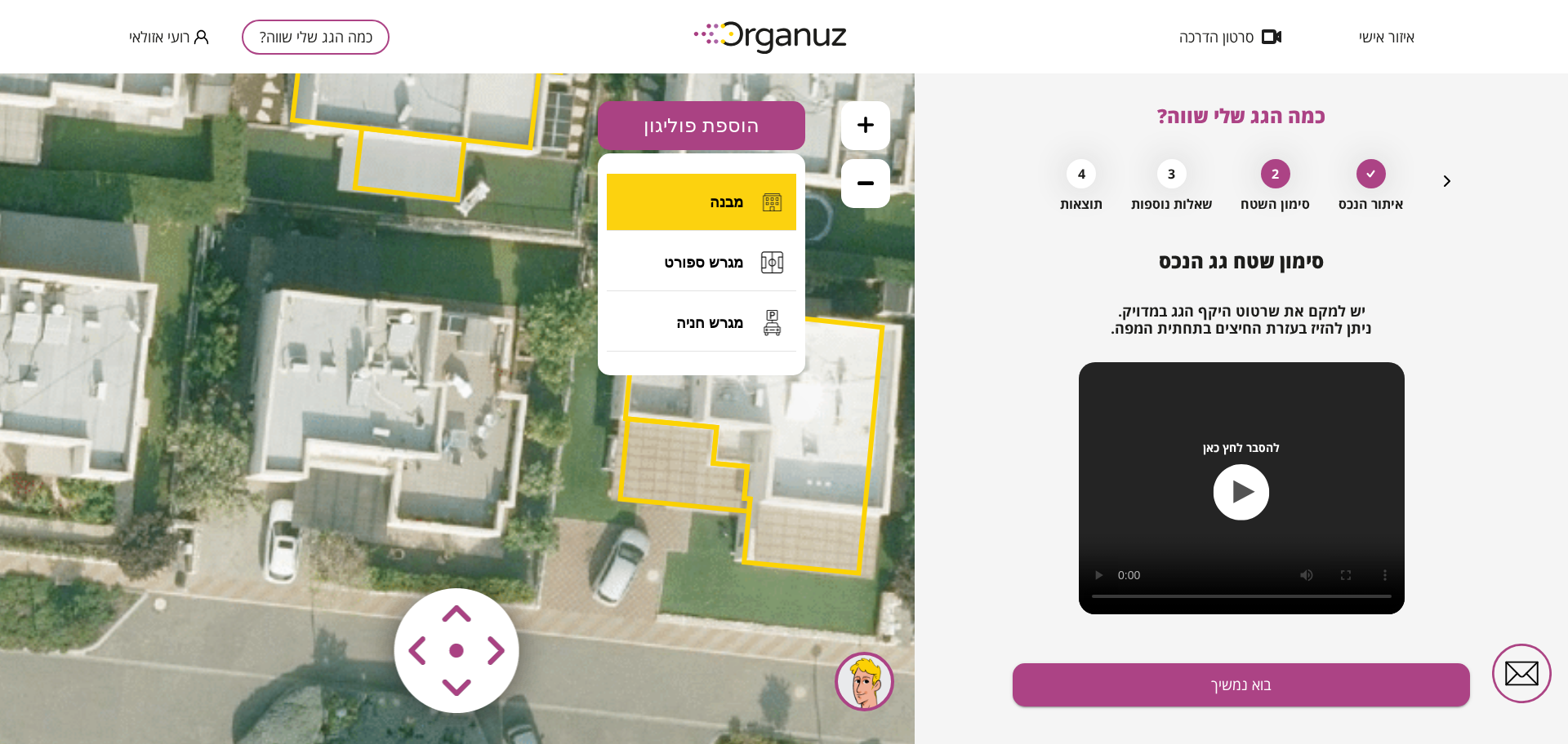
click at [687, 201] on button "מבנה" at bounding box center [702, 202] width 190 height 57
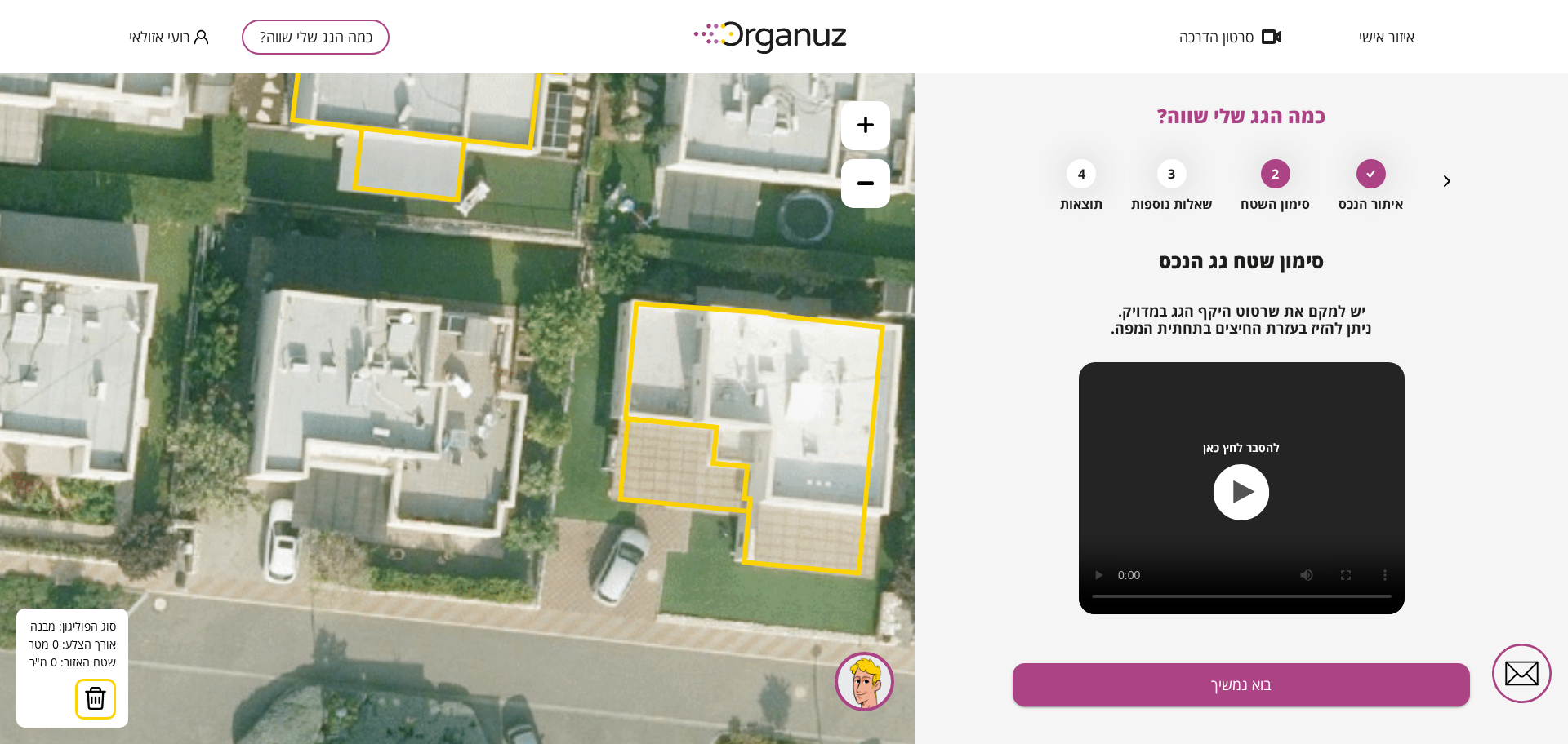
click at [284, 290] on icon at bounding box center [546, 247] width 1984 height 1983
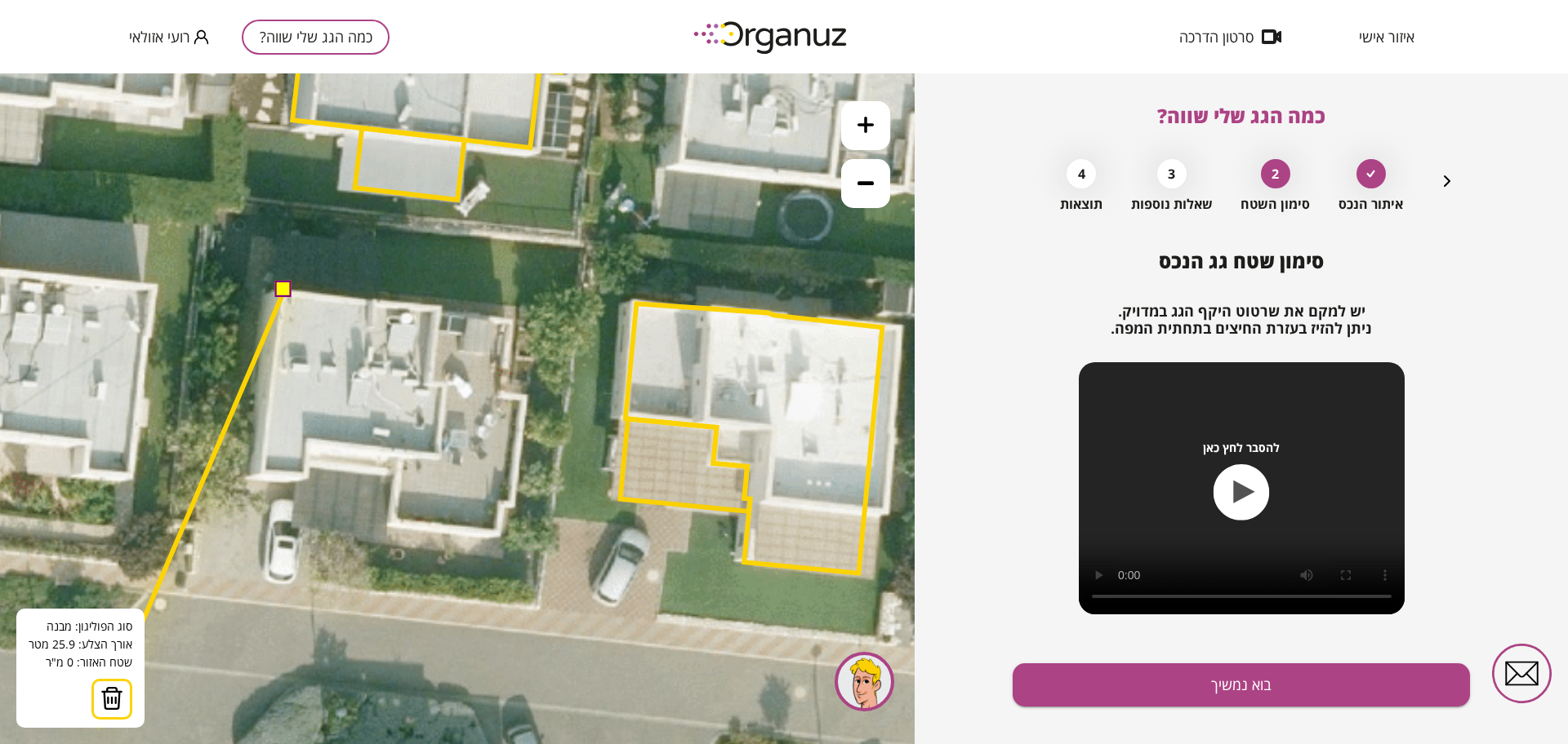
click at [104, 715] on button at bounding box center [112, 699] width 41 height 41
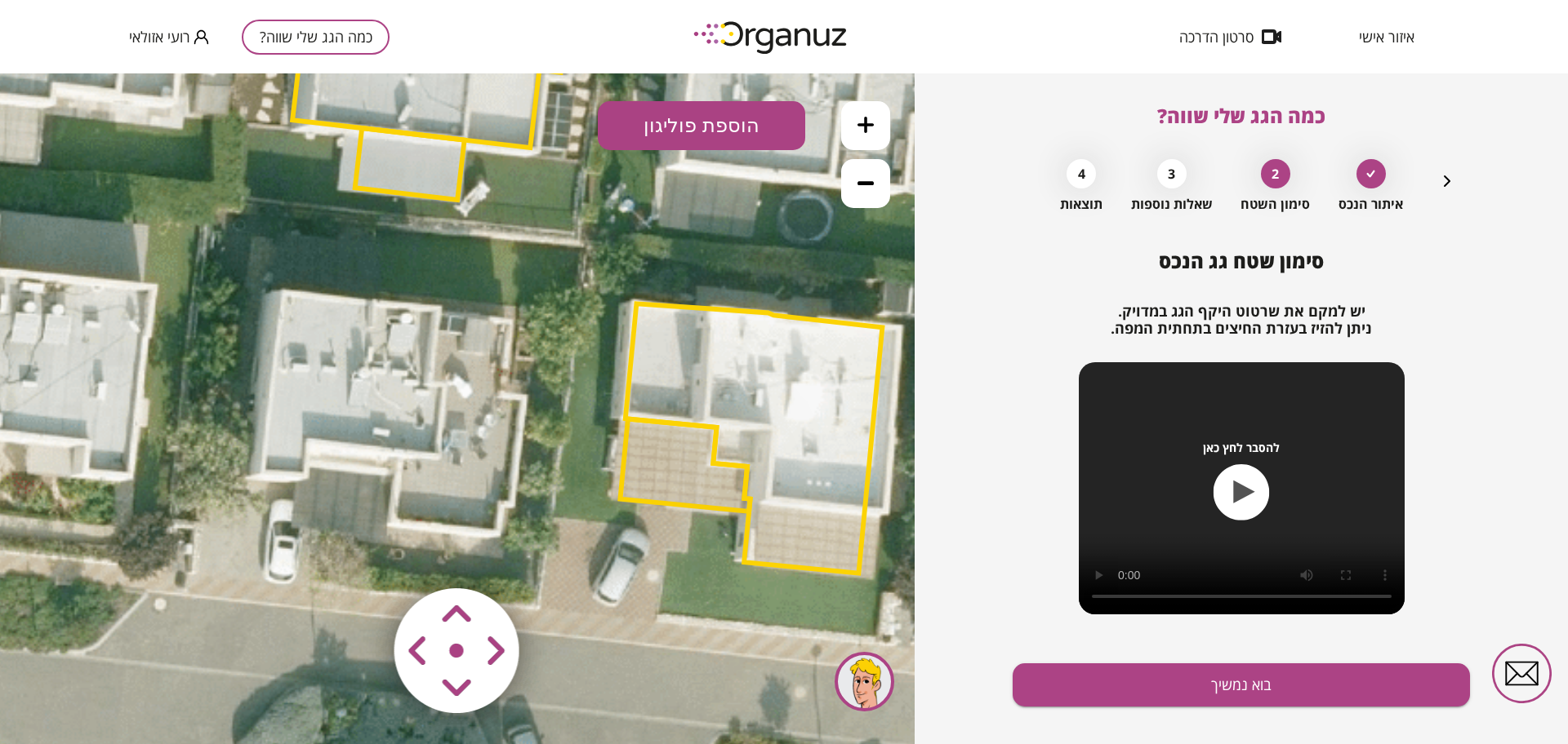
click at [679, 134] on button "הוספת פוליגון" at bounding box center [701, 126] width 207 height 49
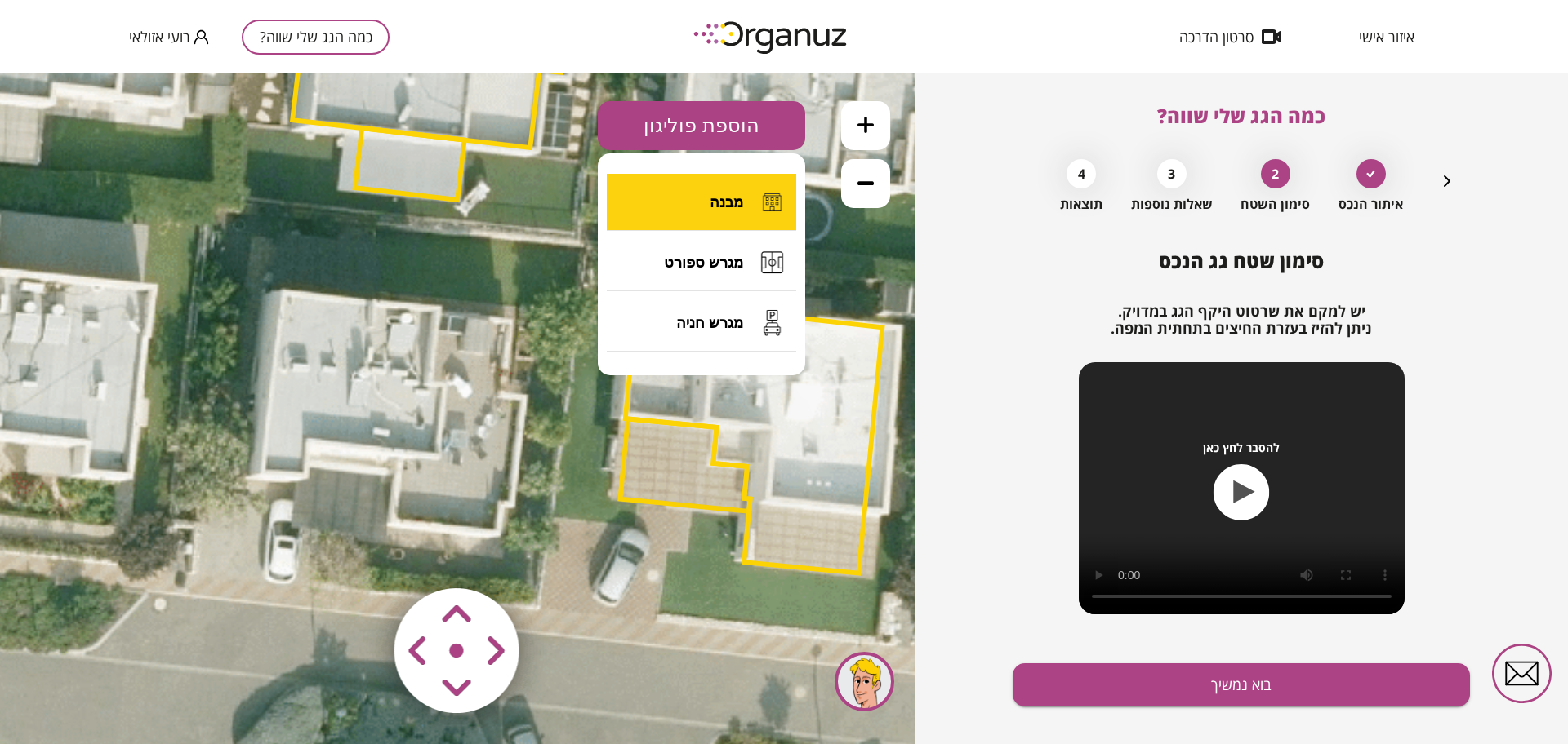
click at [671, 184] on button "מבנה" at bounding box center [702, 202] width 190 height 57
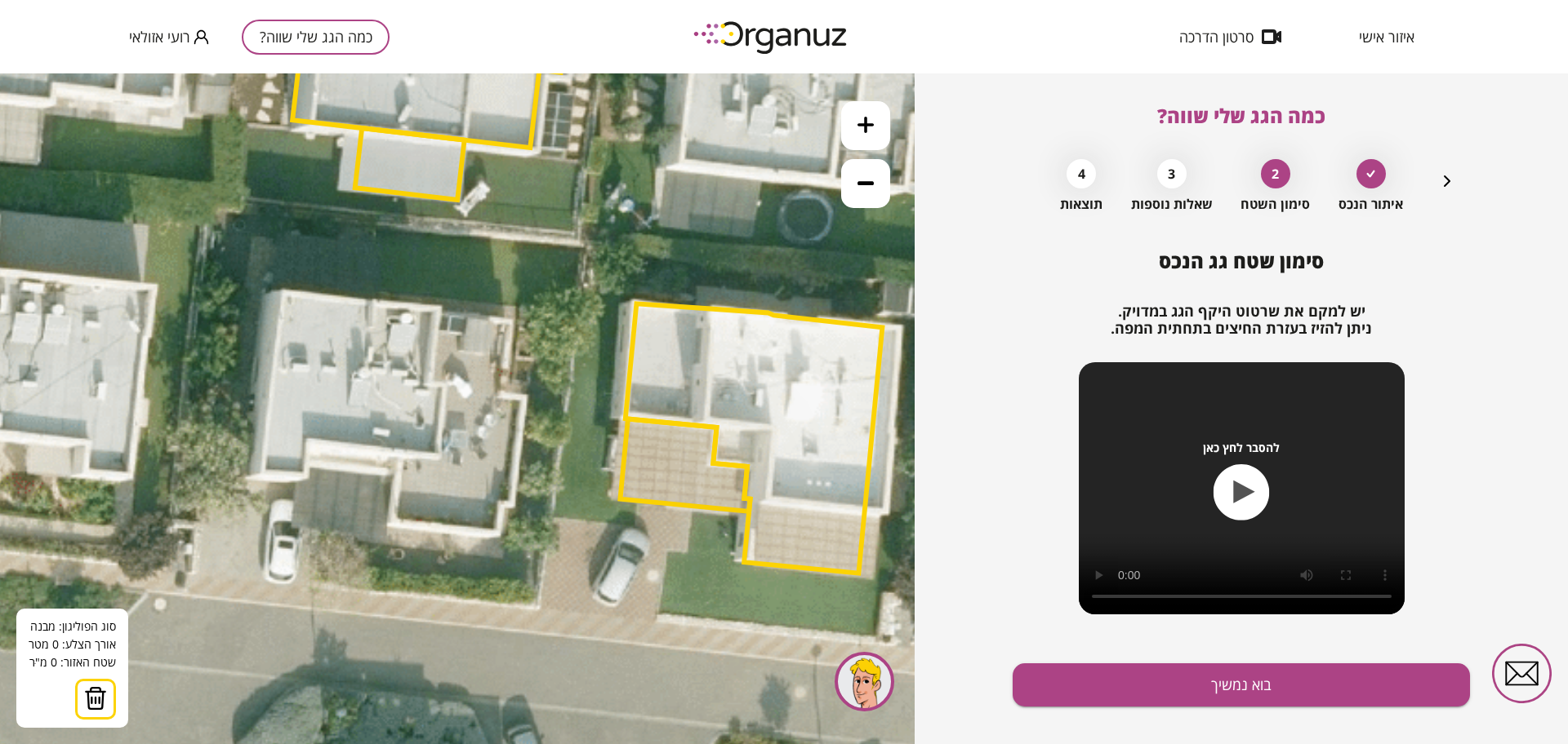
click at [281, 290] on icon at bounding box center [546, 247] width 1984 height 1983
click at [261, 477] on icon at bounding box center [546, 247] width 1984 height 1983
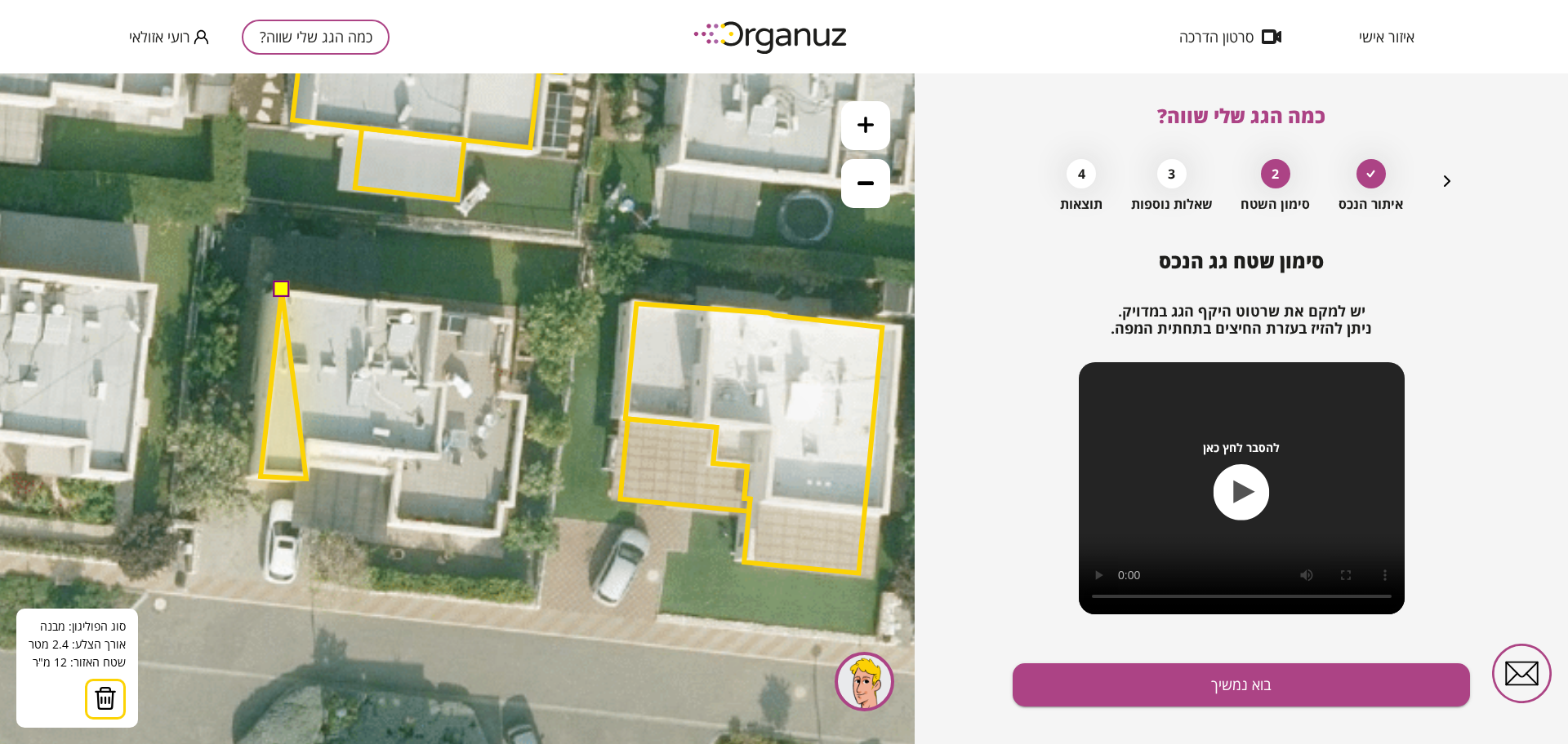
click at [306, 479] on polygon at bounding box center [283, 384] width 46 height 189
click at [311, 444] on polygon at bounding box center [286, 384] width 50 height 189
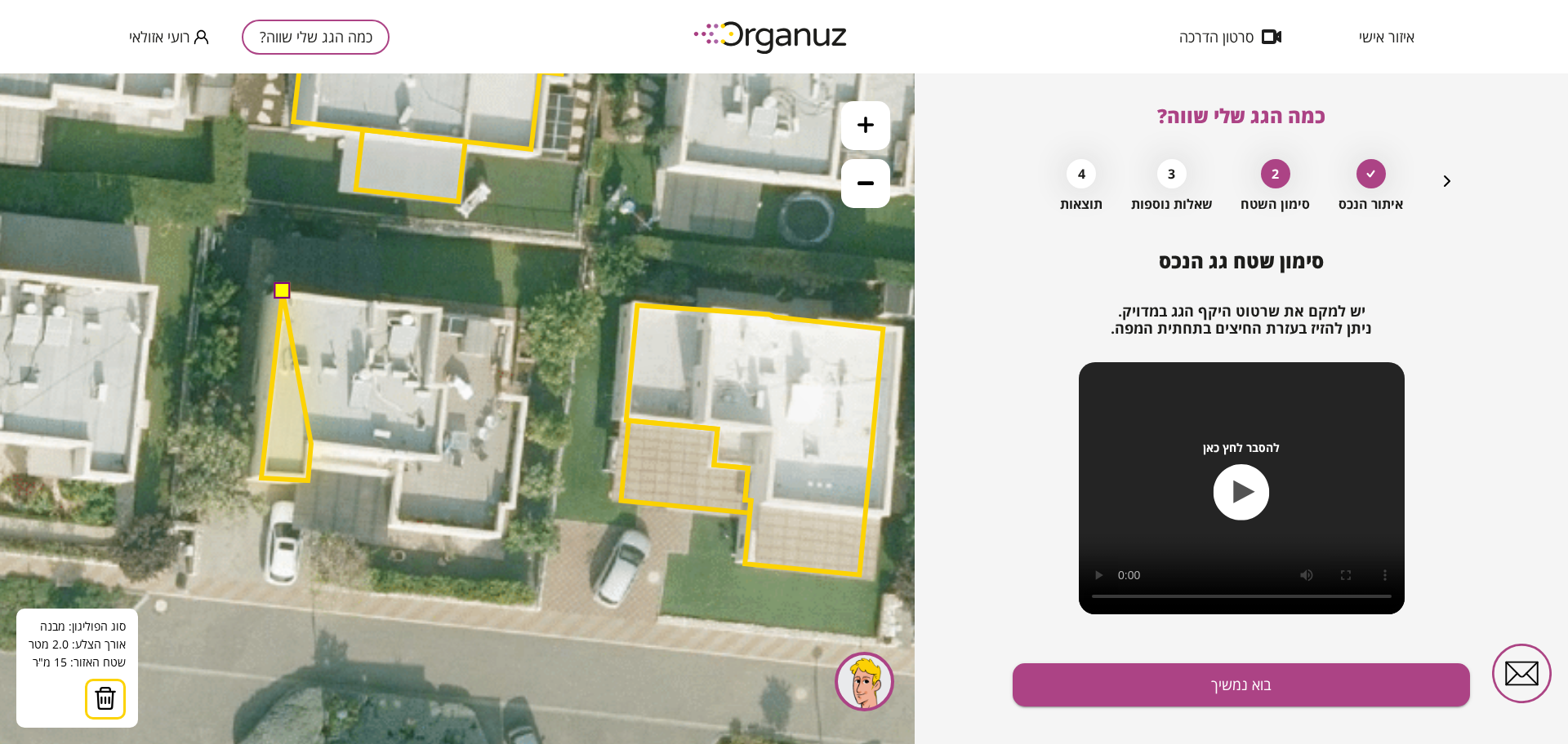
click at [311, 444] on polygon at bounding box center [286, 386] width 50 height 189
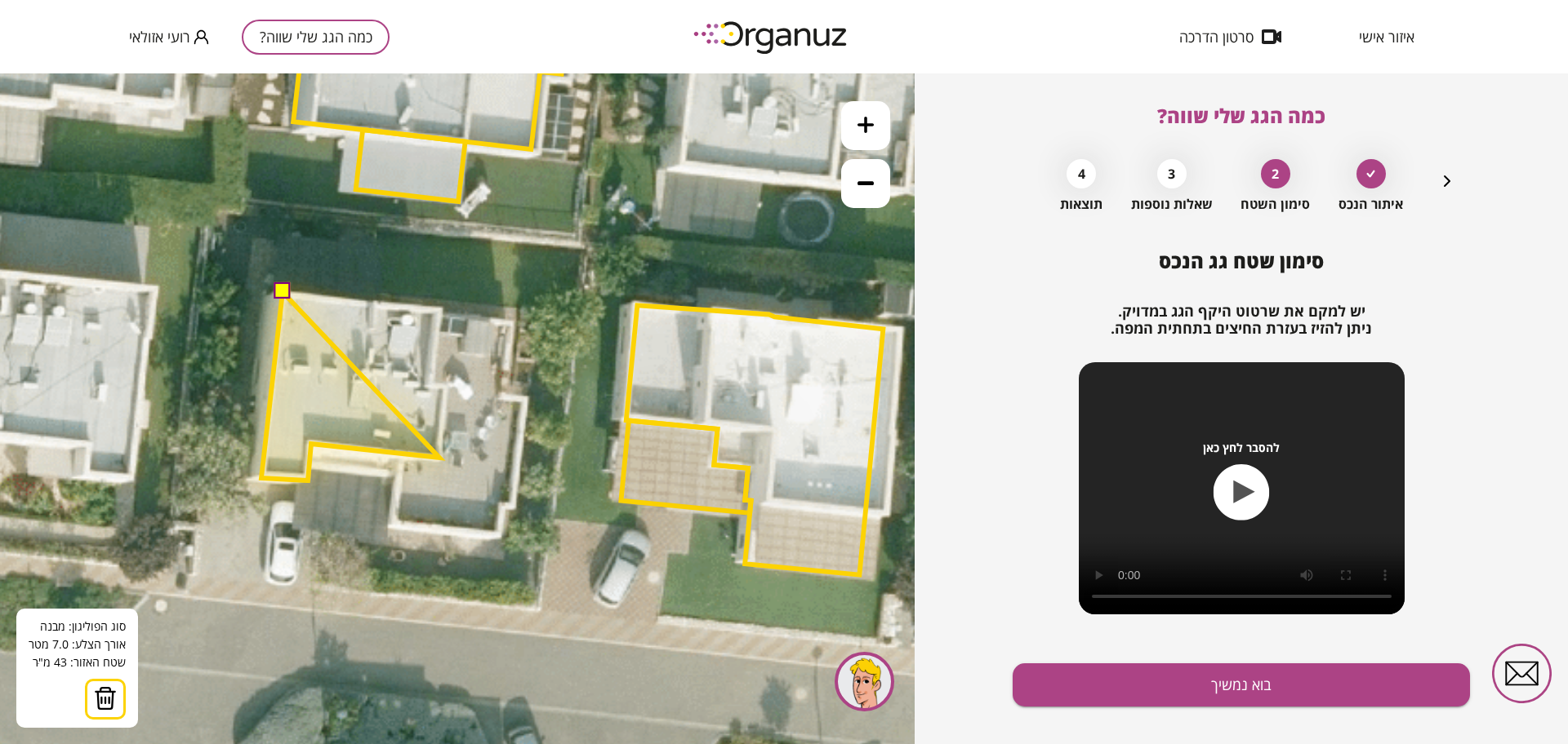
click at [440, 458] on polygon at bounding box center [351, 386] width 178 height 189
click at [445, 386] on polygon at bounding box center [353, 386] width 184 height 189
click at [431, 386] on polygon at bounding box center [353, 386] width 184 height 189
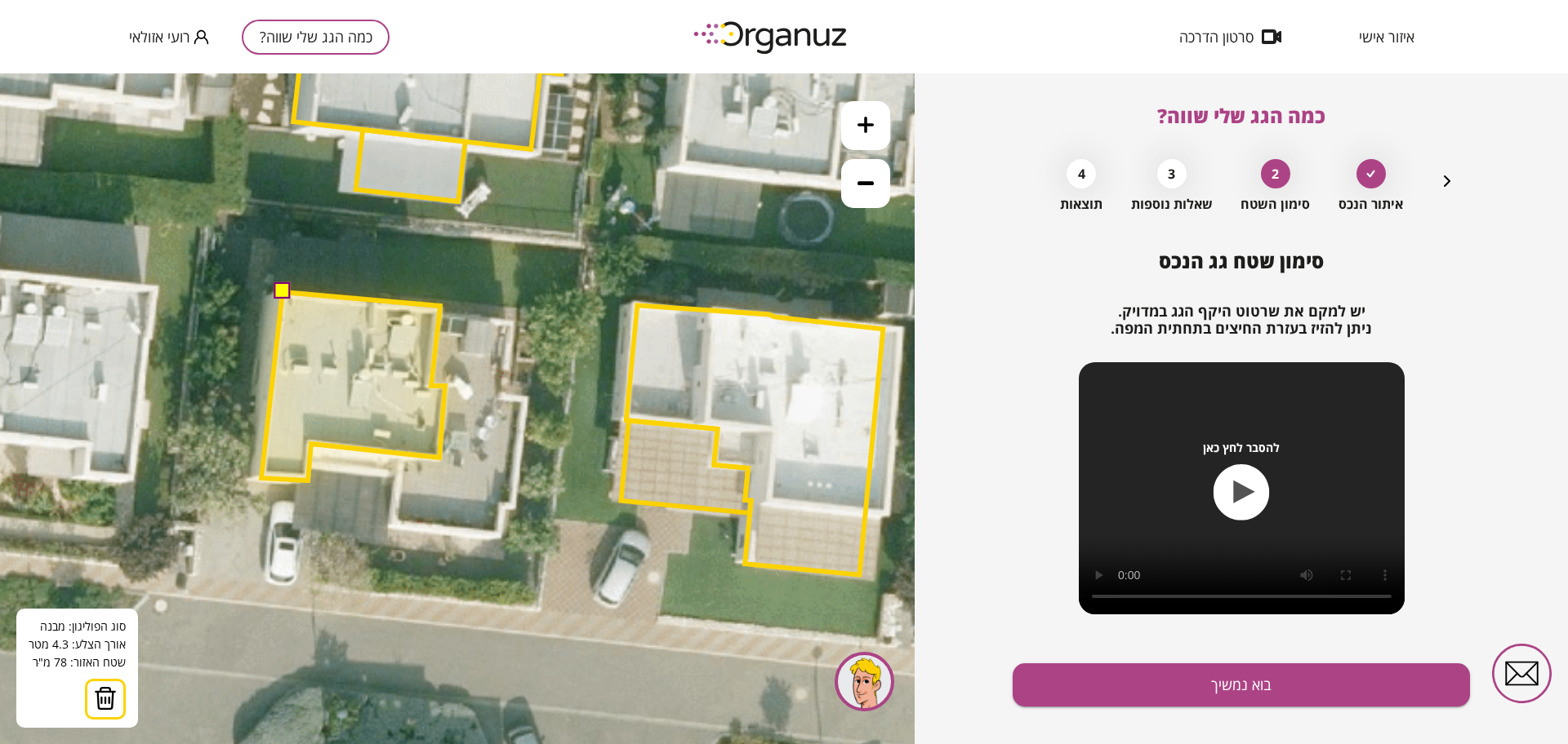
click at [441, 306] on polygon at bounding box center [353, 386] width 184 height 189
click at [276, 288] on button at bounding box center [282, 291] width 17 height 17
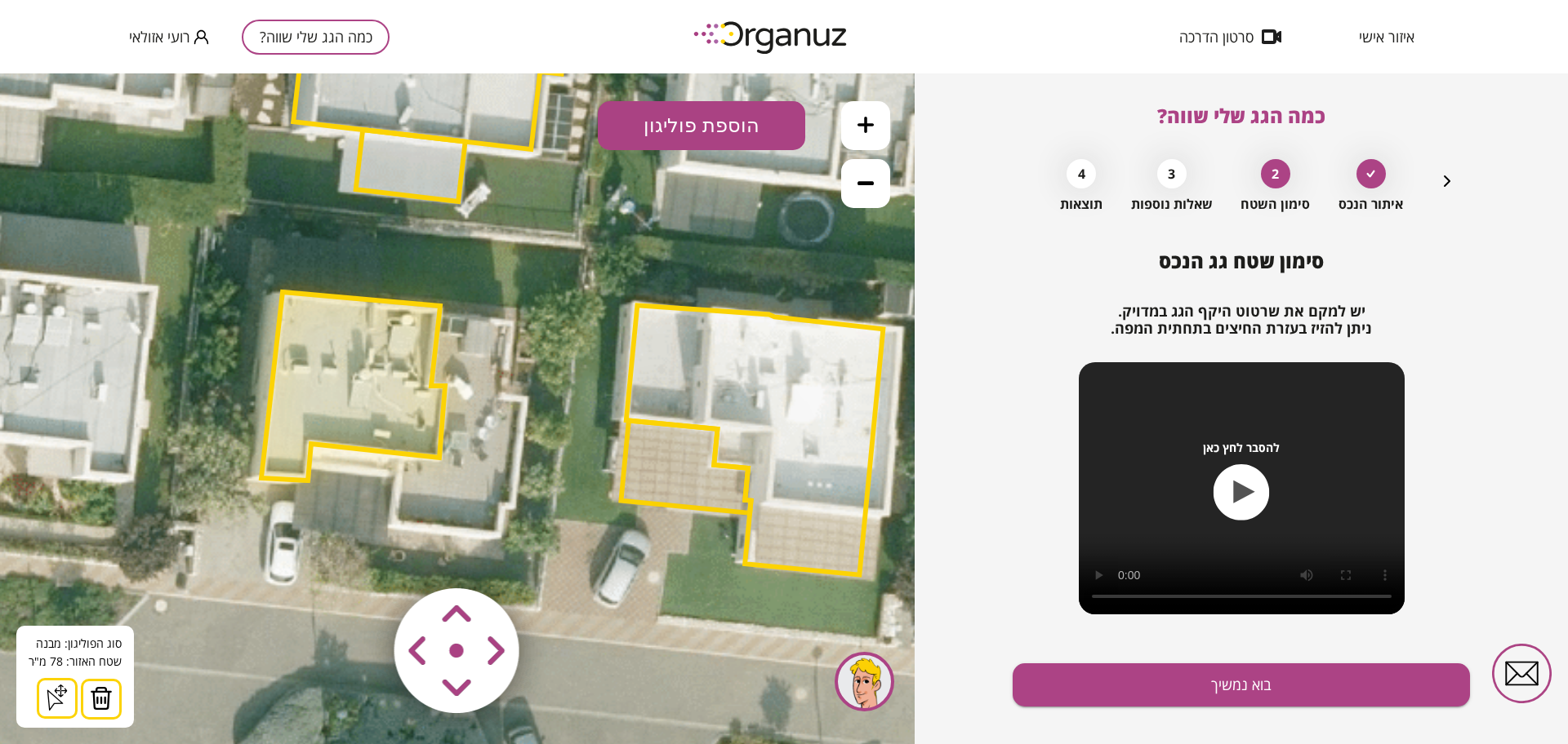
click at [696, 131] on button "הוספת פוליגון" at bounding box center [701, 126] width 207 height 49
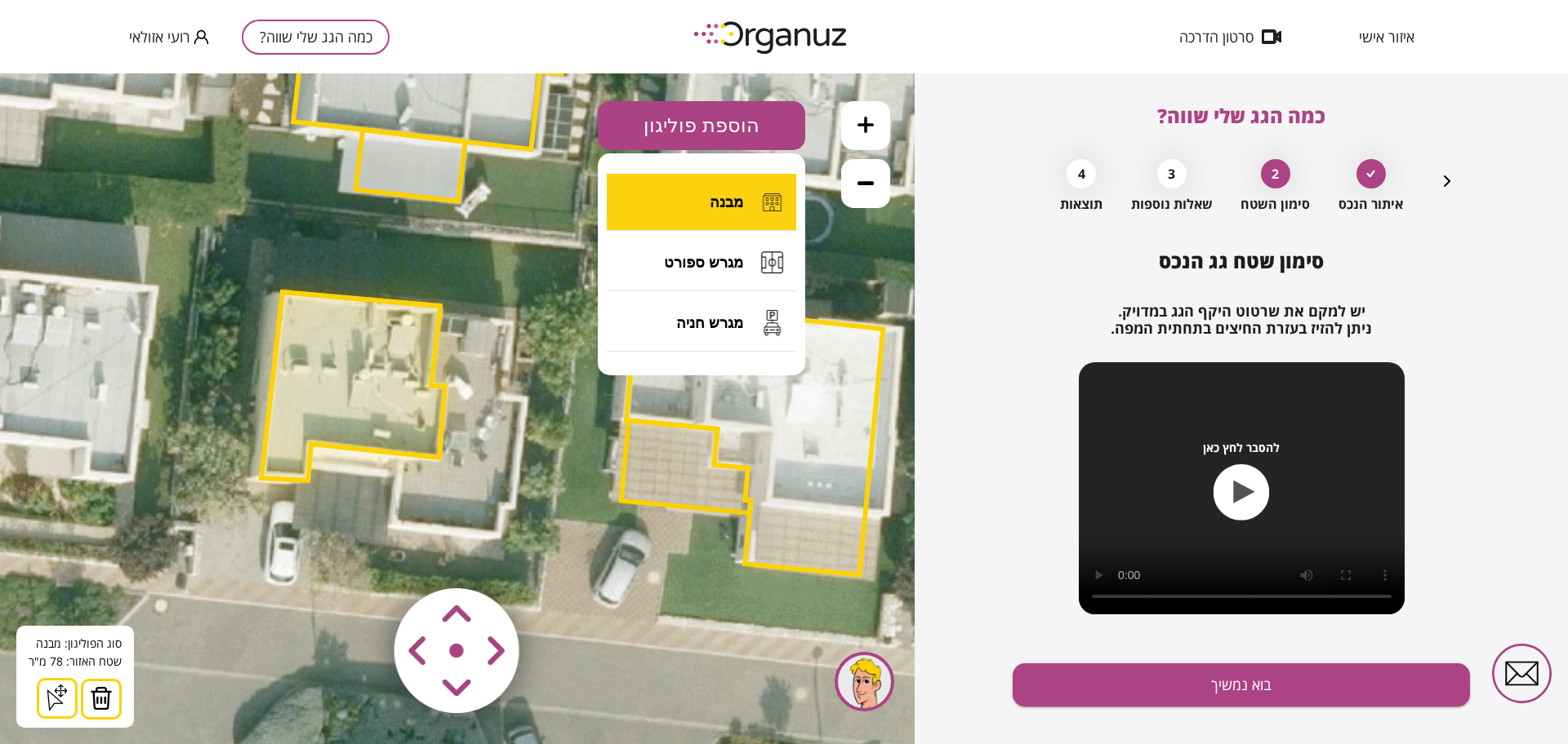
click at [735, 208] on span "מבנה" at bounding box center [726, 202] width 33 height 18
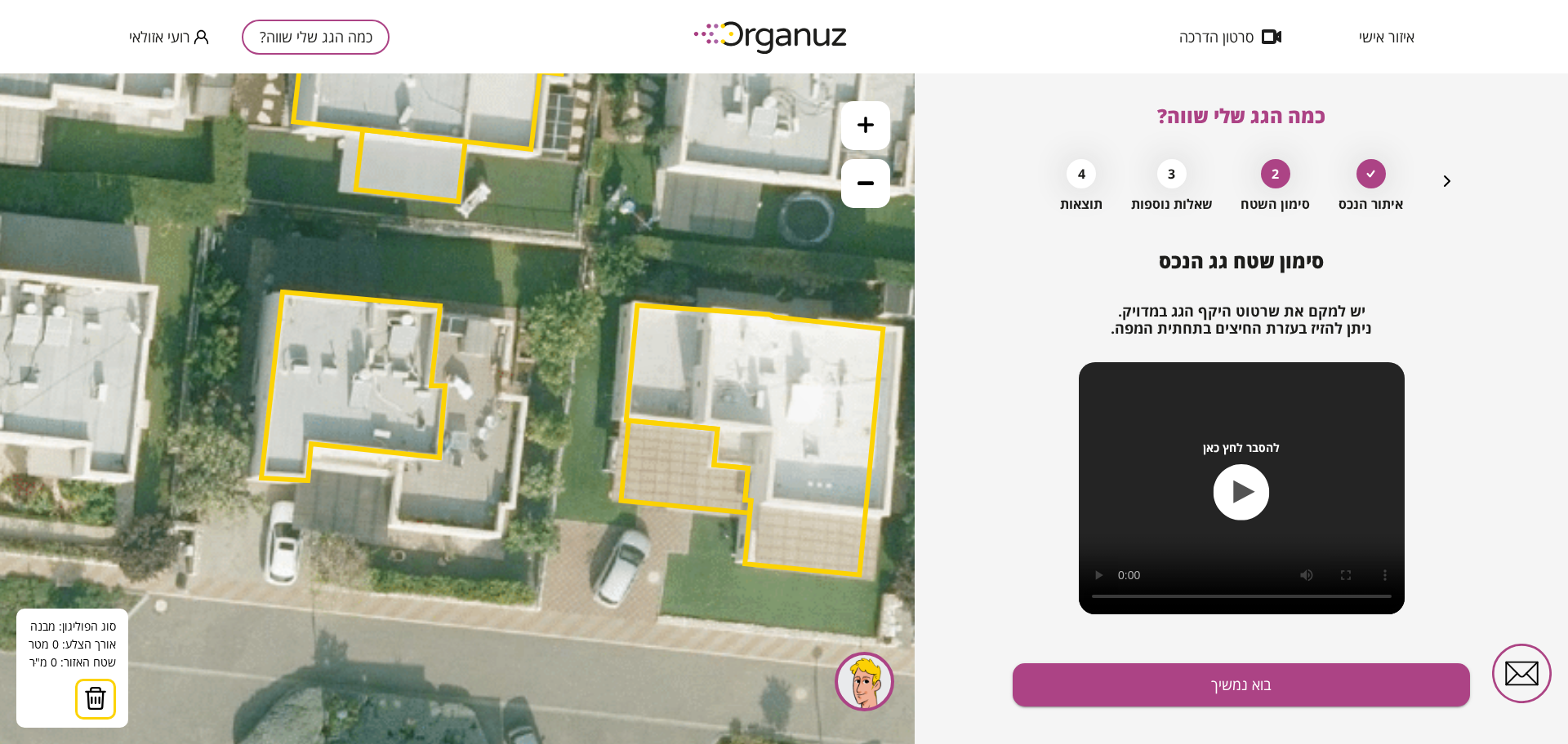
click at [527, 246] on icon at bounding box center [547, 249] width 1984 height 1983
click at [523, 308] on icon at bounding box center [547, 249] width 1984 height 1983
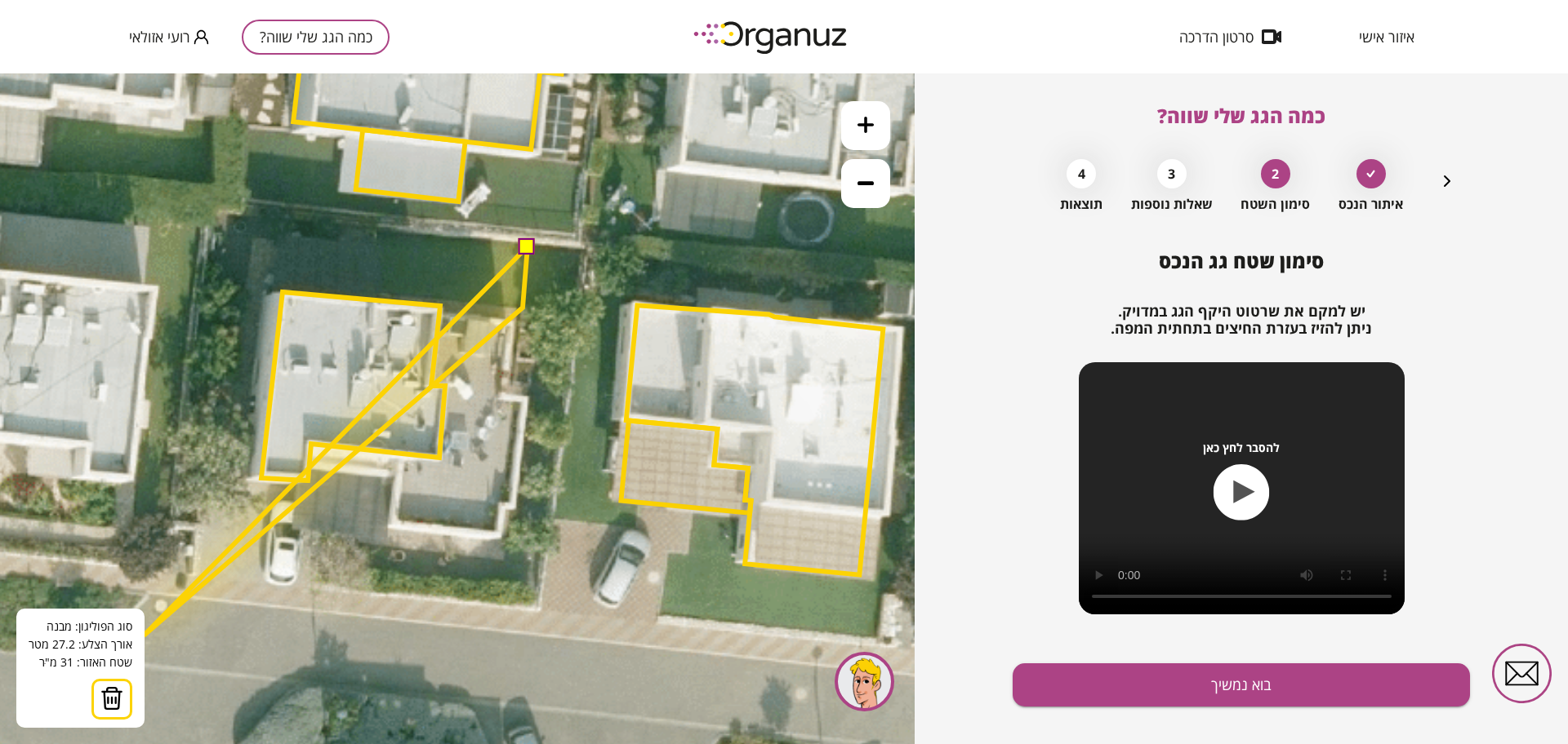
click at [120, 688] on img at bounding box center [112, 698] width 22 height 24
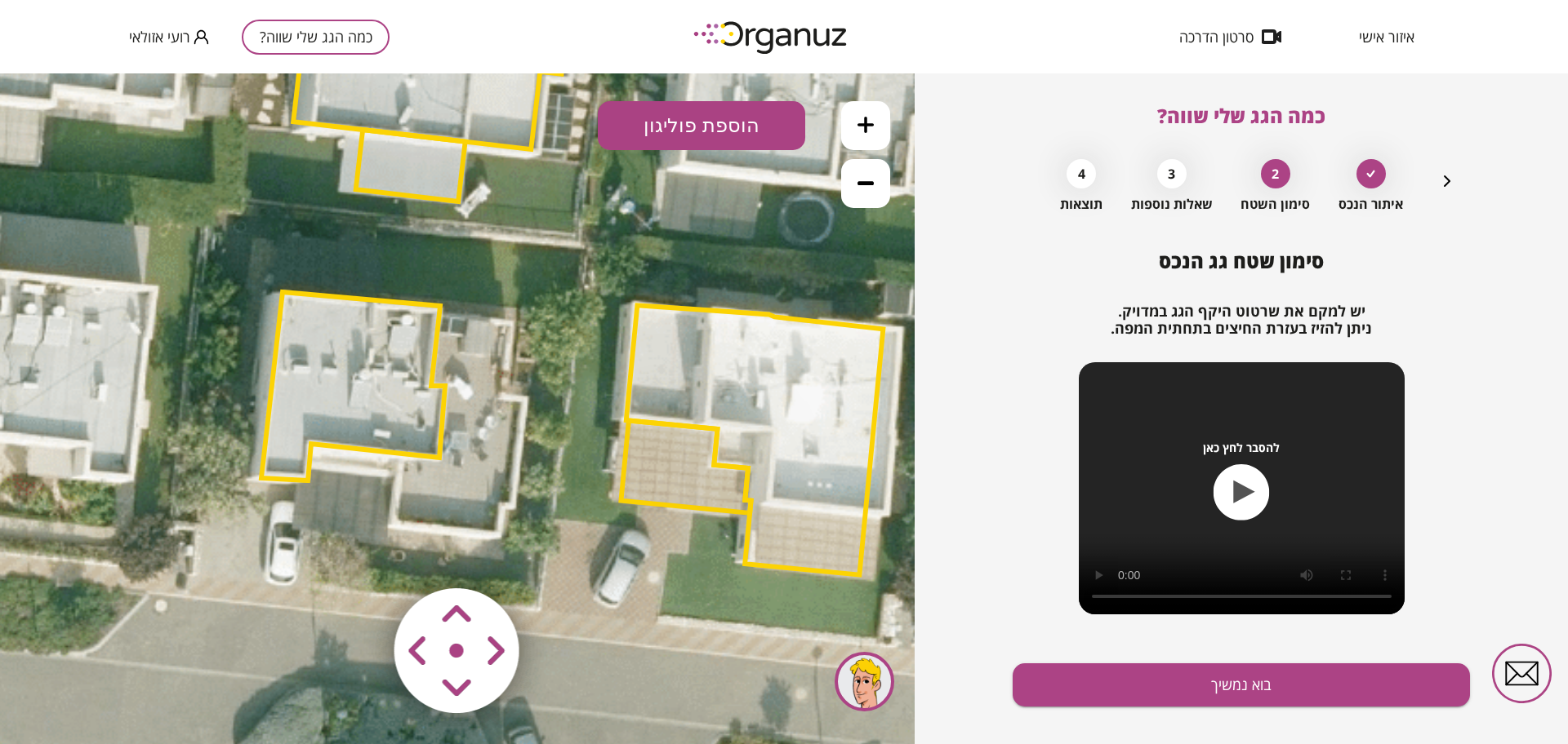
drag, startPoint x: 718, startPoint y: 126, endPoint x: 711, endPoint y: 137, distance: 13.0
click at [717, 126] on button "הוספת פוליגון" at bounding box center [701, 126] width 207 height 49
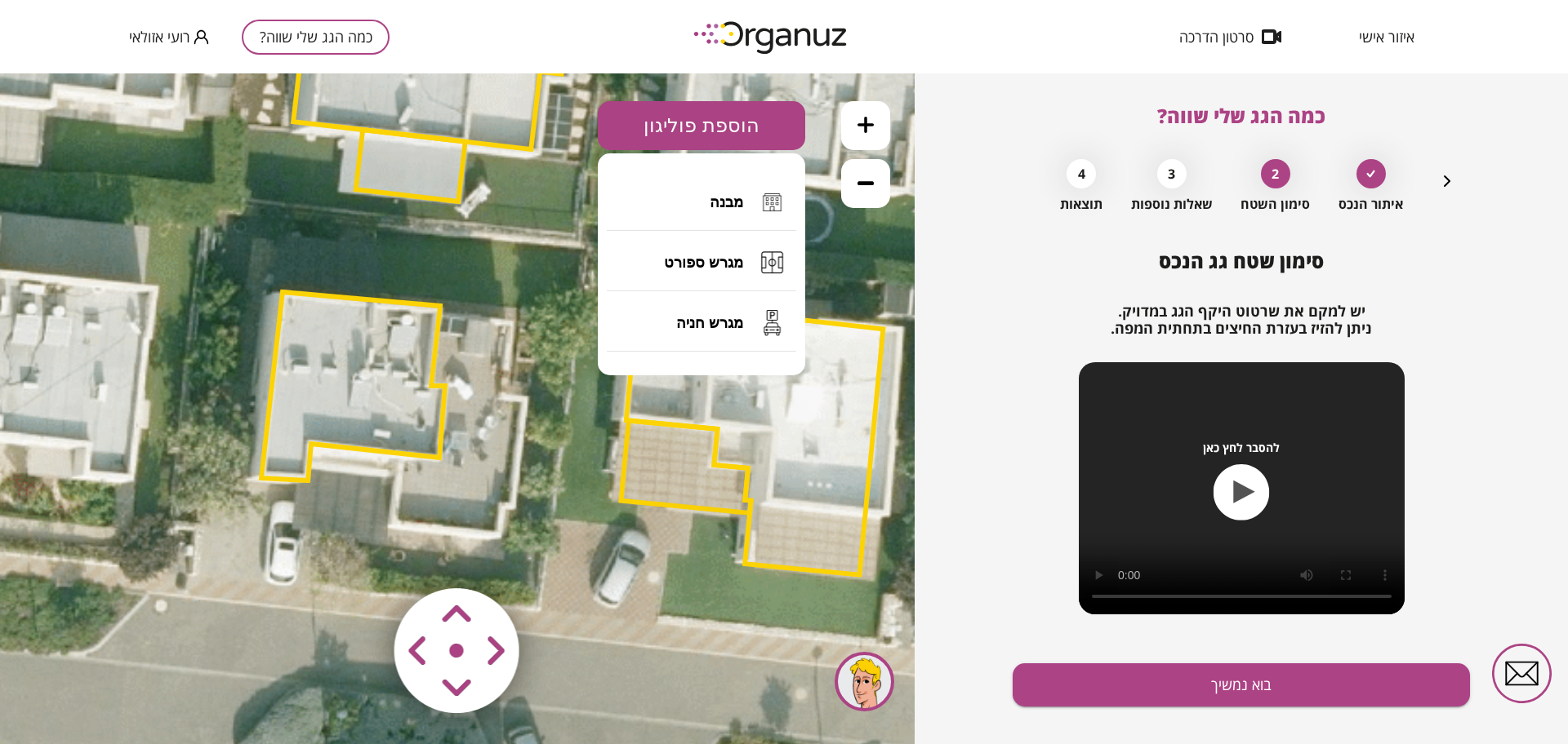
click at [719, 191] on button "מבנה" at bounding box center [702, 202] width 190 height 57
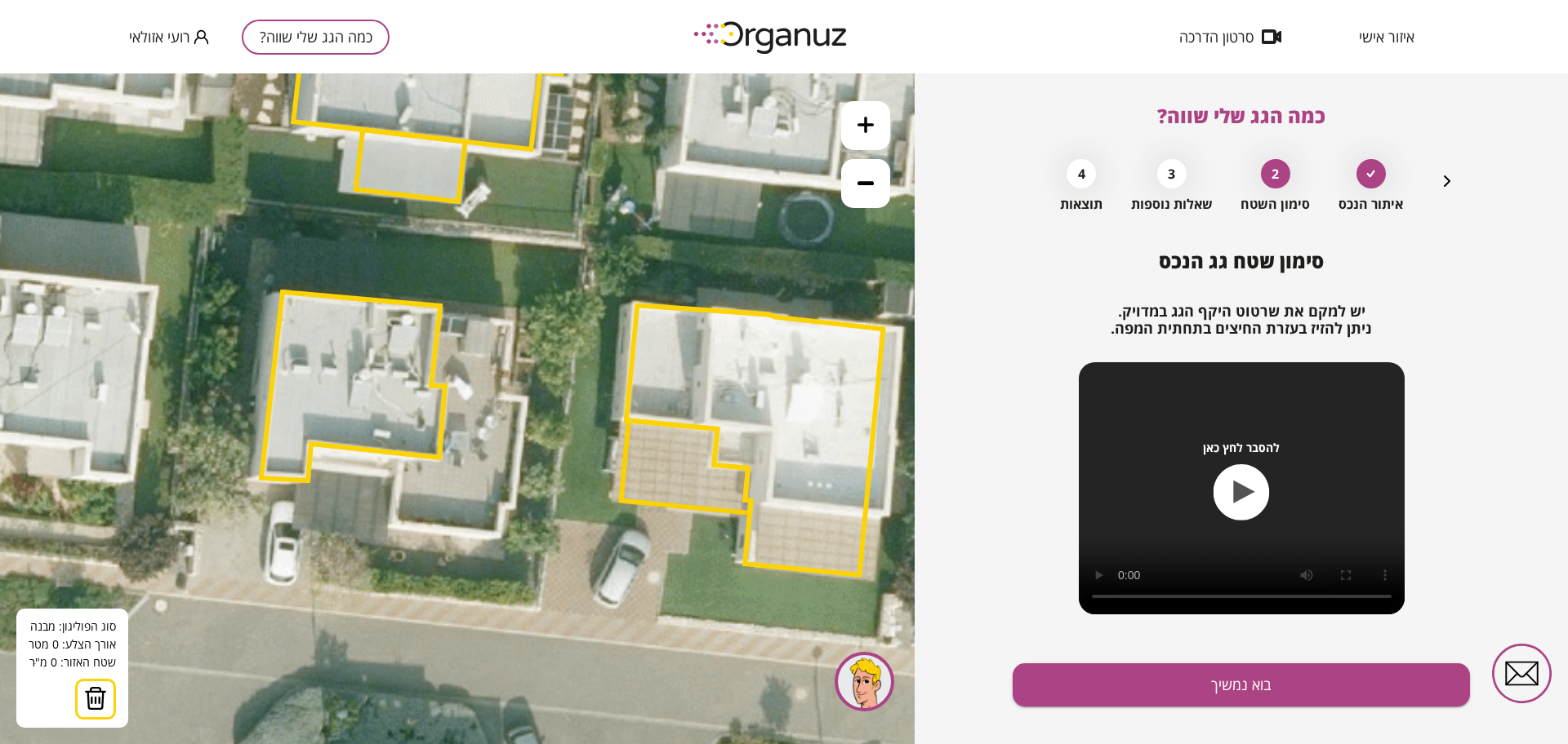
click at [517, 246] on icon at bounding box center [547, 249] width 1984 height 1983
click at [511, 310] on icon at bounding box center [547, 249] width 1984 height 1983
click at [577, 315] on polygon at bounding box center [544, 280] width 66 height 67
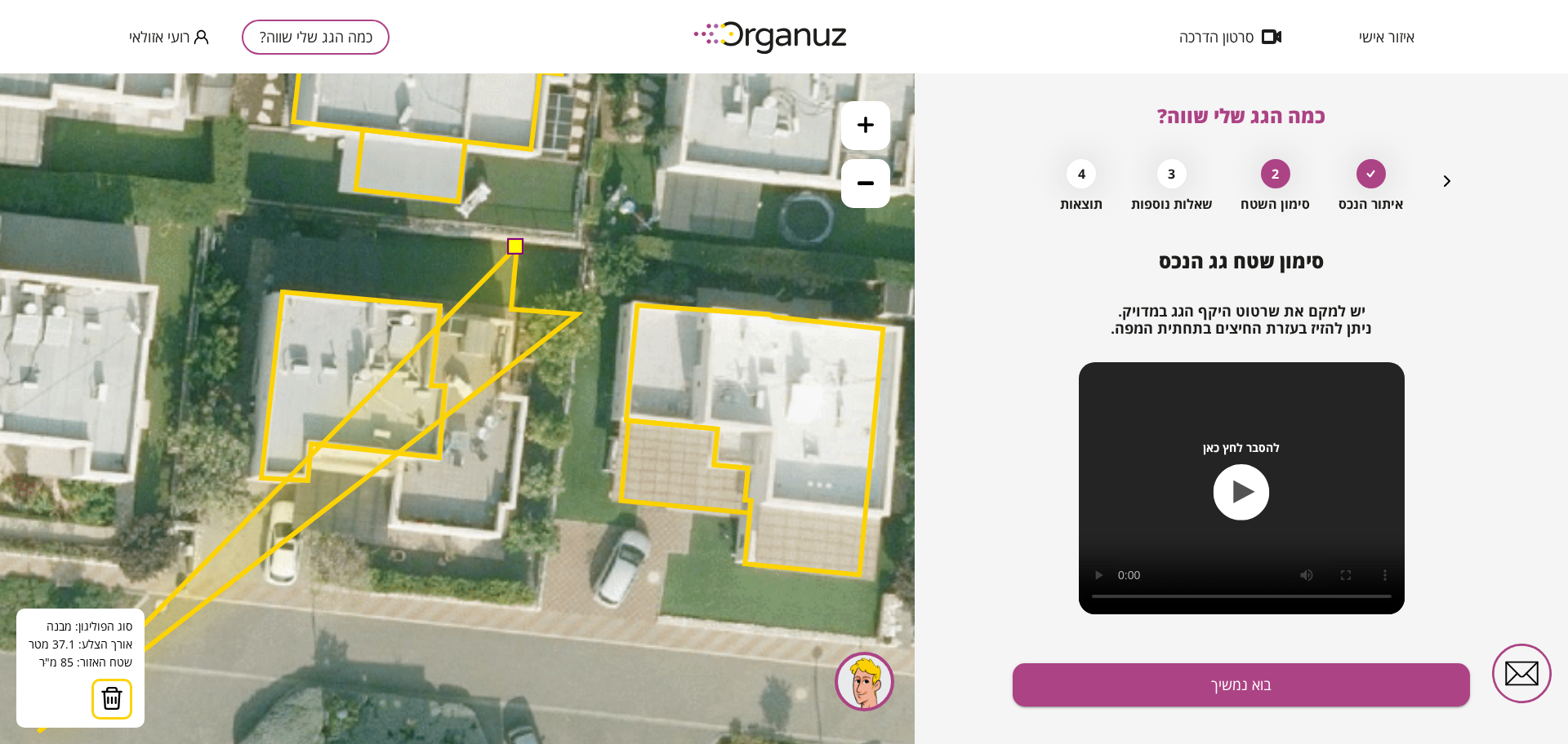
click at [105, 692] on img at bounding box center [112, 698] width 22 height 24
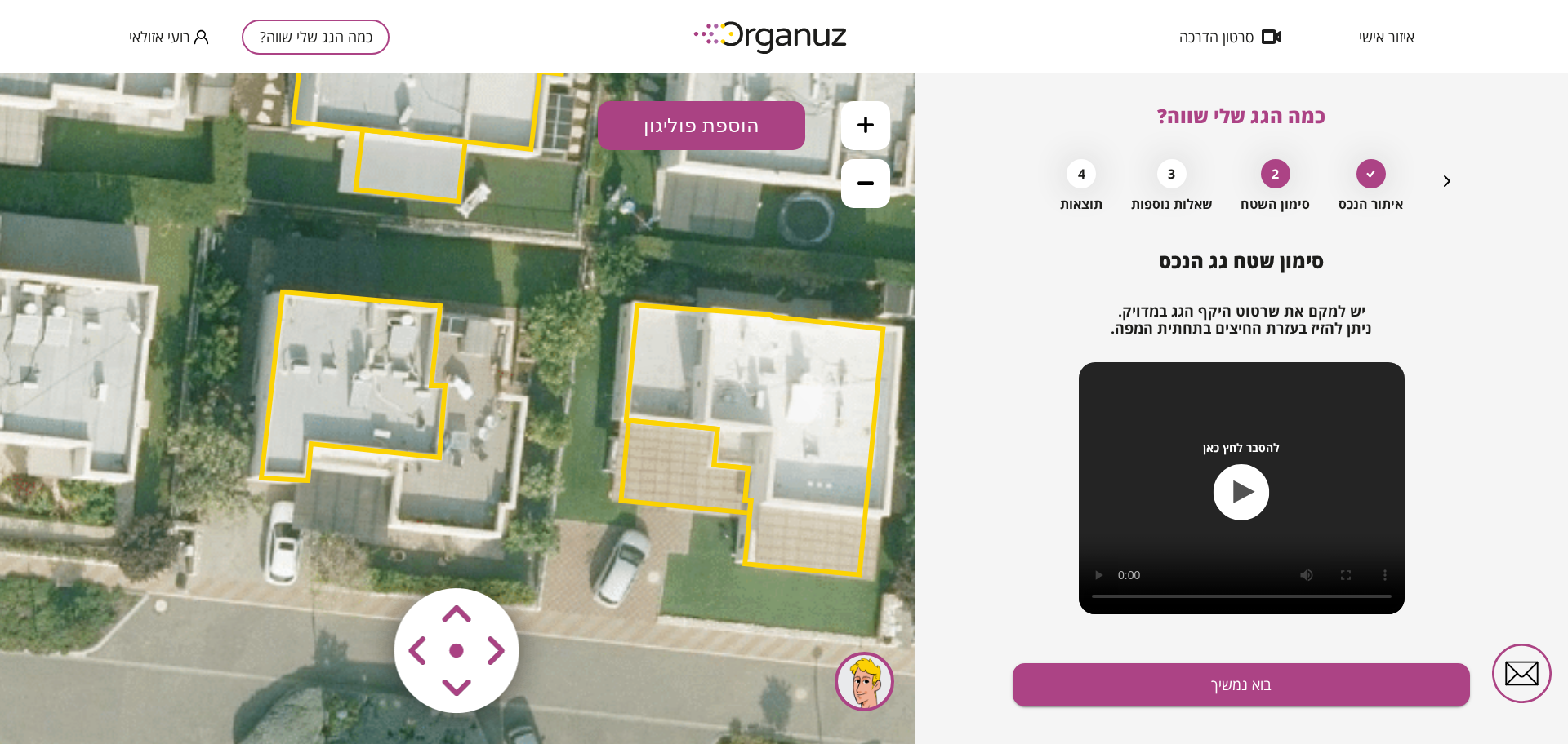
drag, startPoint x: 653, startPoint y: 134, endPoint x: 655, endPoint y: 156, distance: 22.1
click at [653, 133] on button "הוספת פוליגון" at bounding box center [701, 126] width 207 height 49
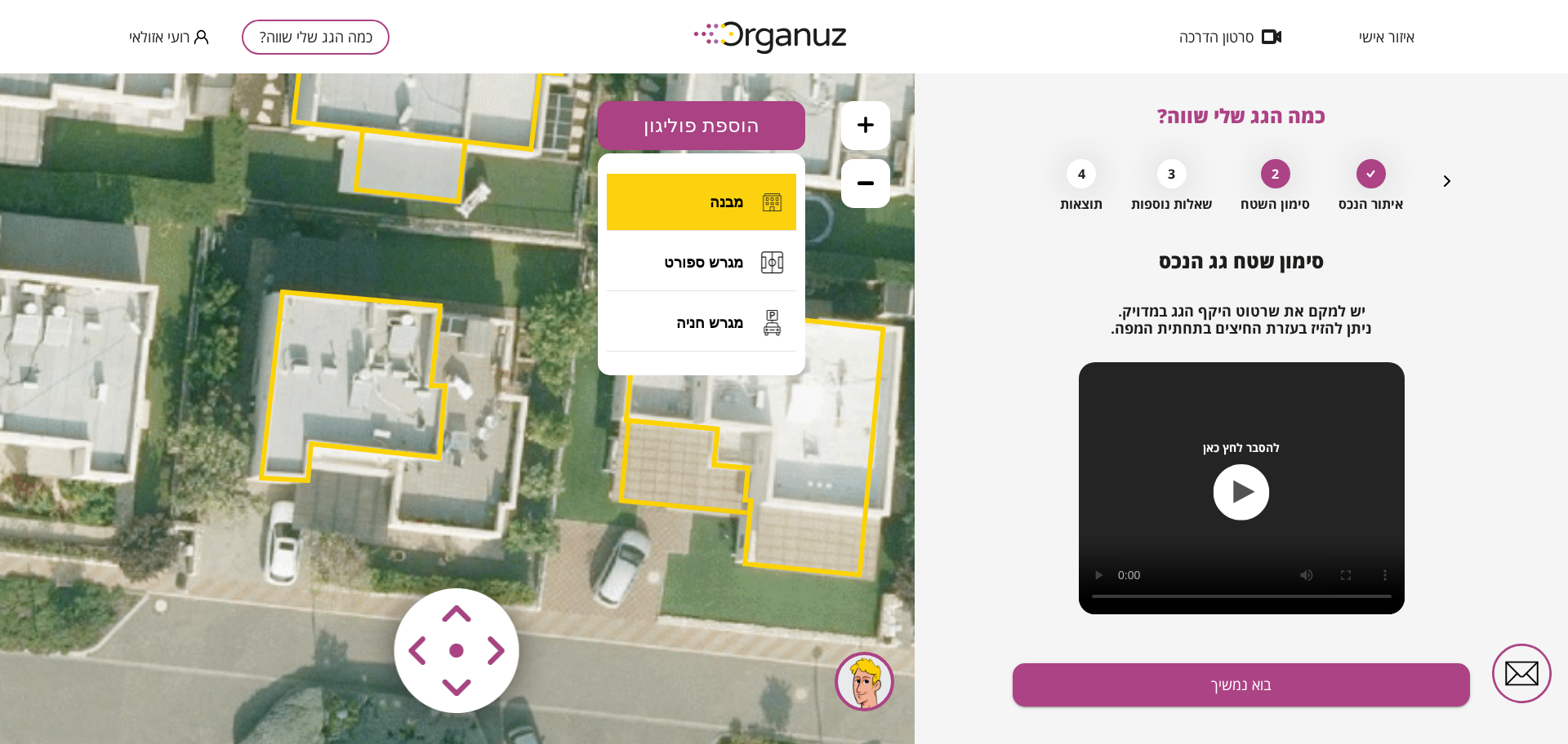
click at [668, 201] on button "מבנה" at bounding box center [702, 202] width 190 height 57
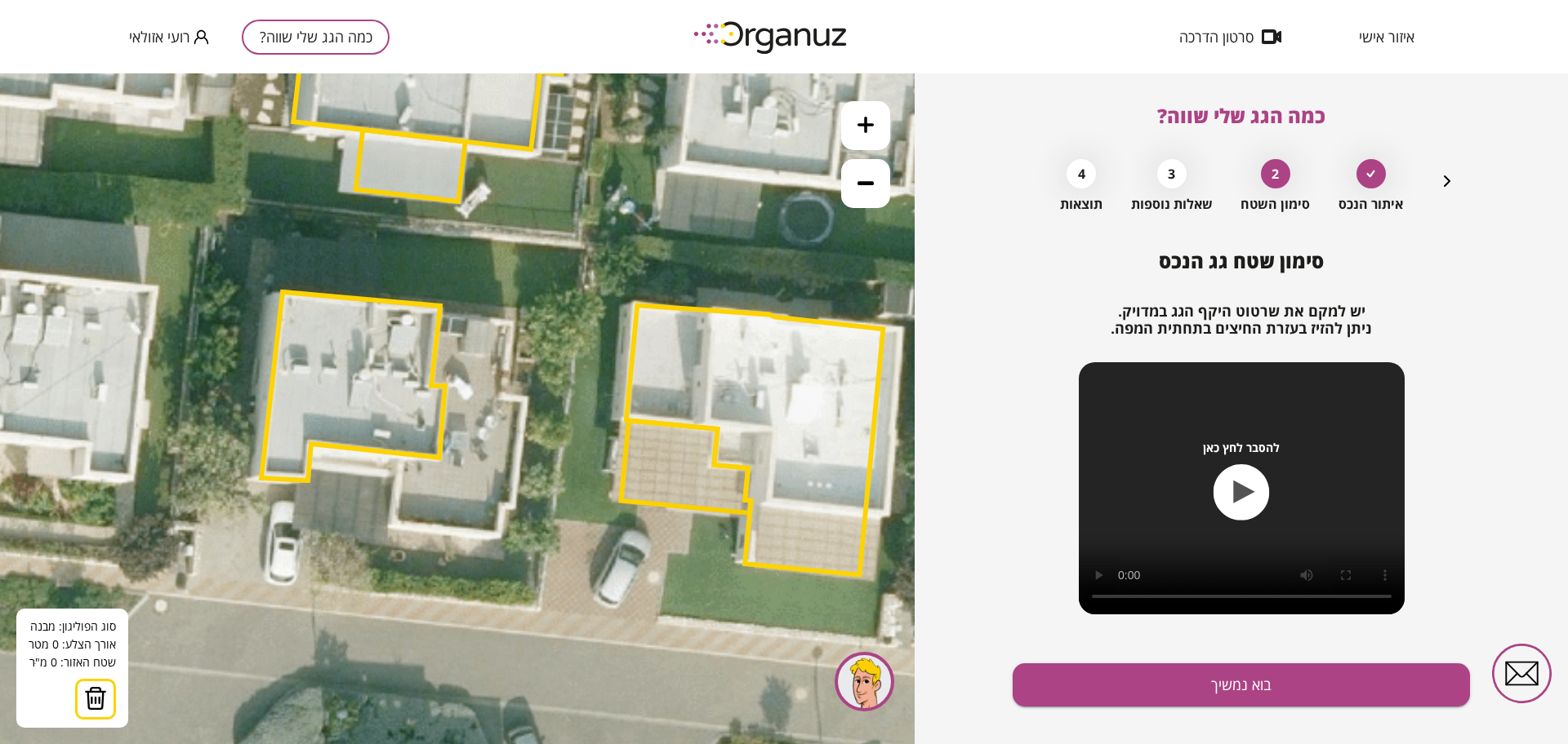
click at [508, 249] on icon at bounding box center [547, 249] width 1984 height 1983
click at [508, 287] on icon at bounding box center [547, 249] width 1984 height 1983
click at [584, 297] on polygon at bounding box center [545, 273] width 76 height 48
click at [585, 257] on polygon at bounding box center [546, 273] width 77 height 48
click at [507, 246] on button at bounding box center [507, 248] width 17 height 17
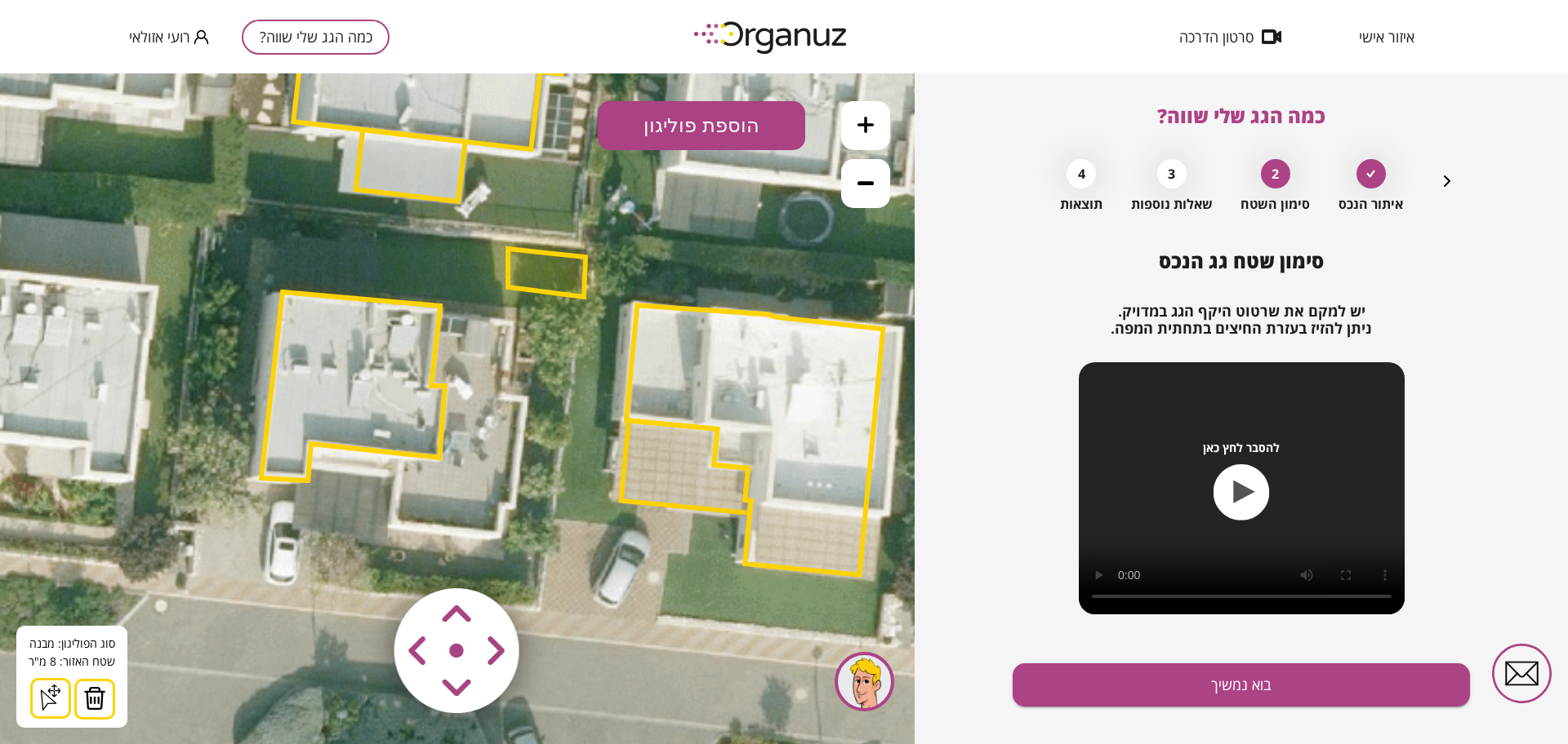
click at [550, 283] on polygon at bounding box center [546, 273] width 77 height 48
click at [549, 279] on polygon at bounding box center [546, 273] width 77 height 48
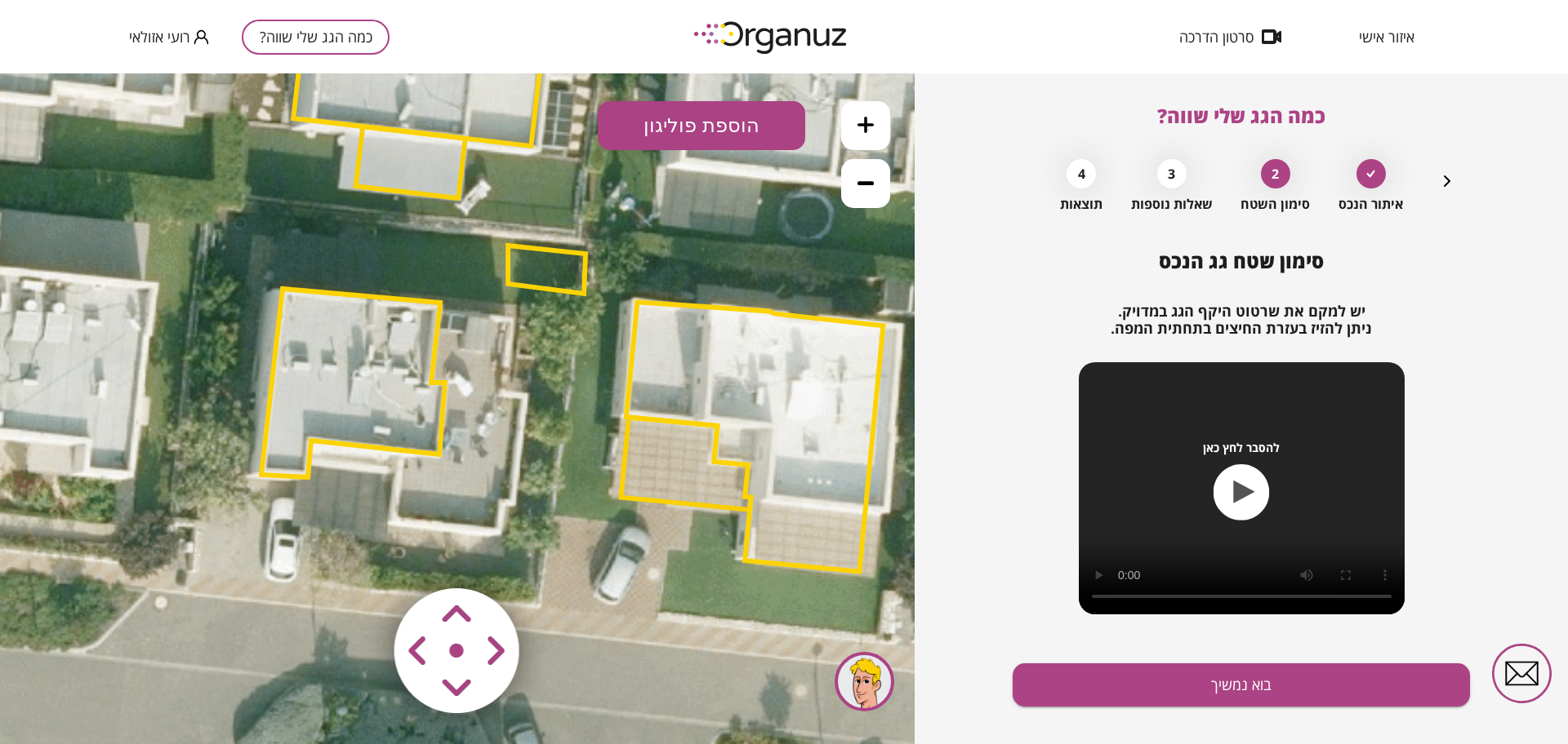
click at [549, 278] on polygon at bounding box center [546, 270] width 77 height 48
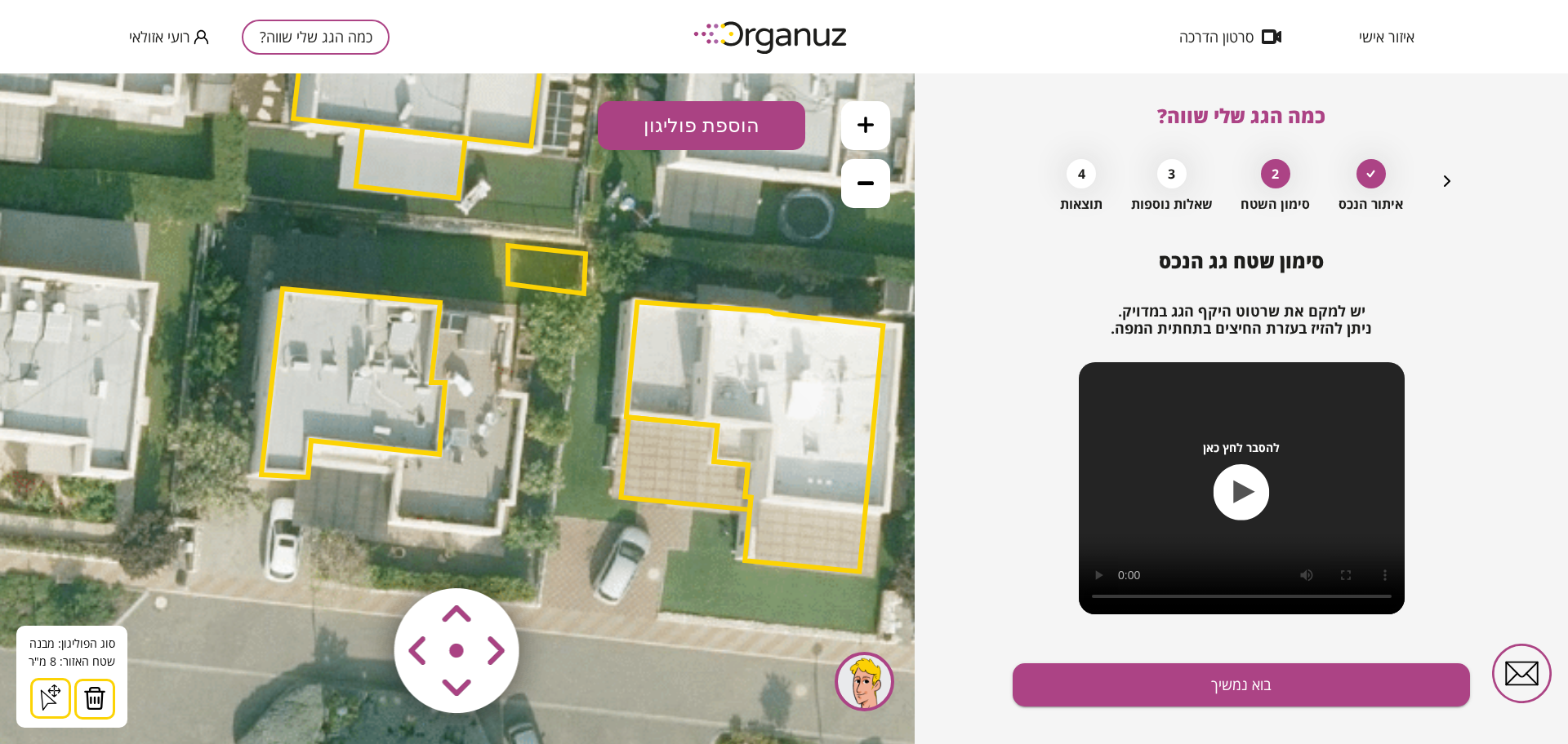
click at [360, 554] on area at bounding box center [360, 554] width 0 height 0
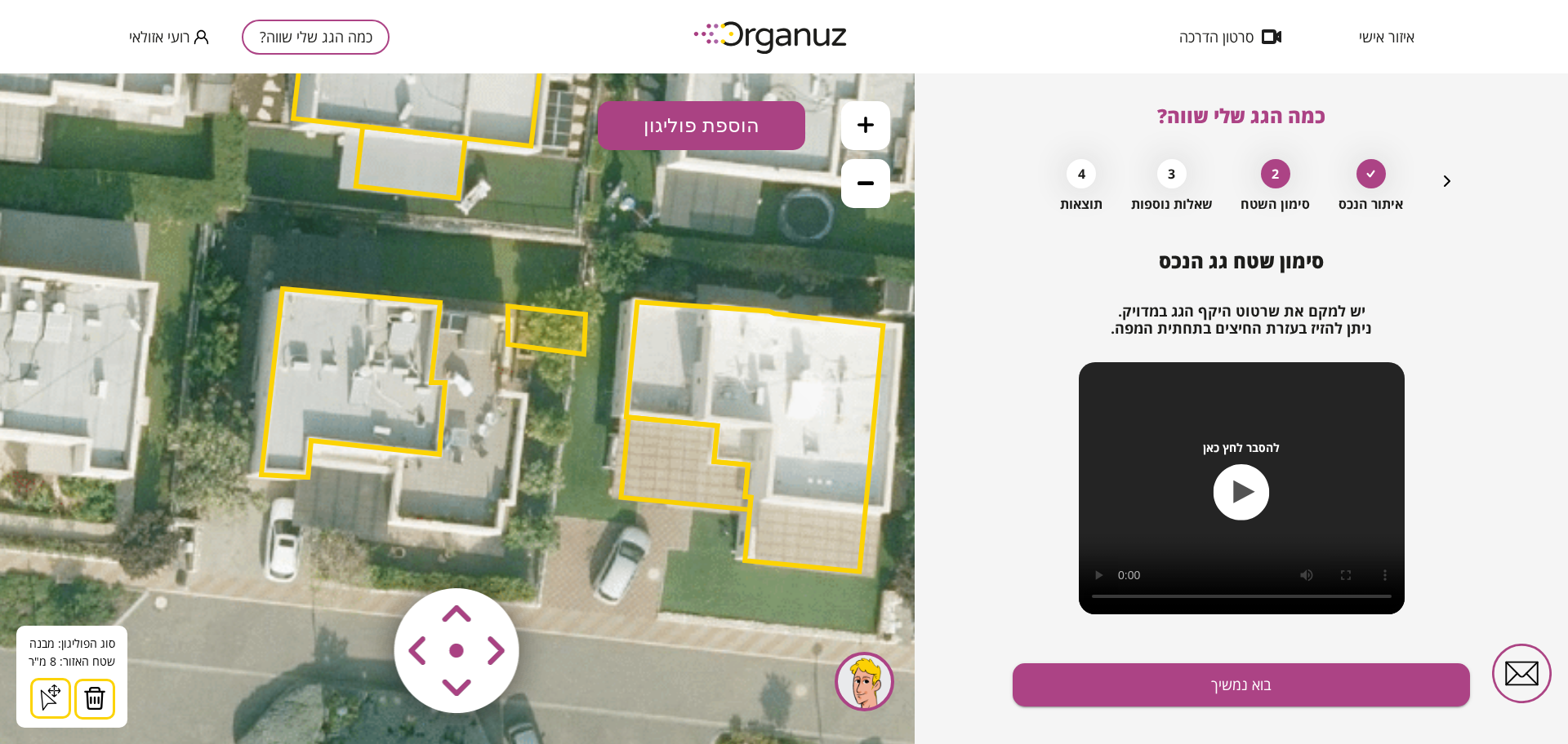
click at [360, 554] on area at bounding box center [360, 554] width 0 height 0
click at [1173, 687] on button "בוא נמשיך" at bounding box center [1241, 685] width 457 height 43
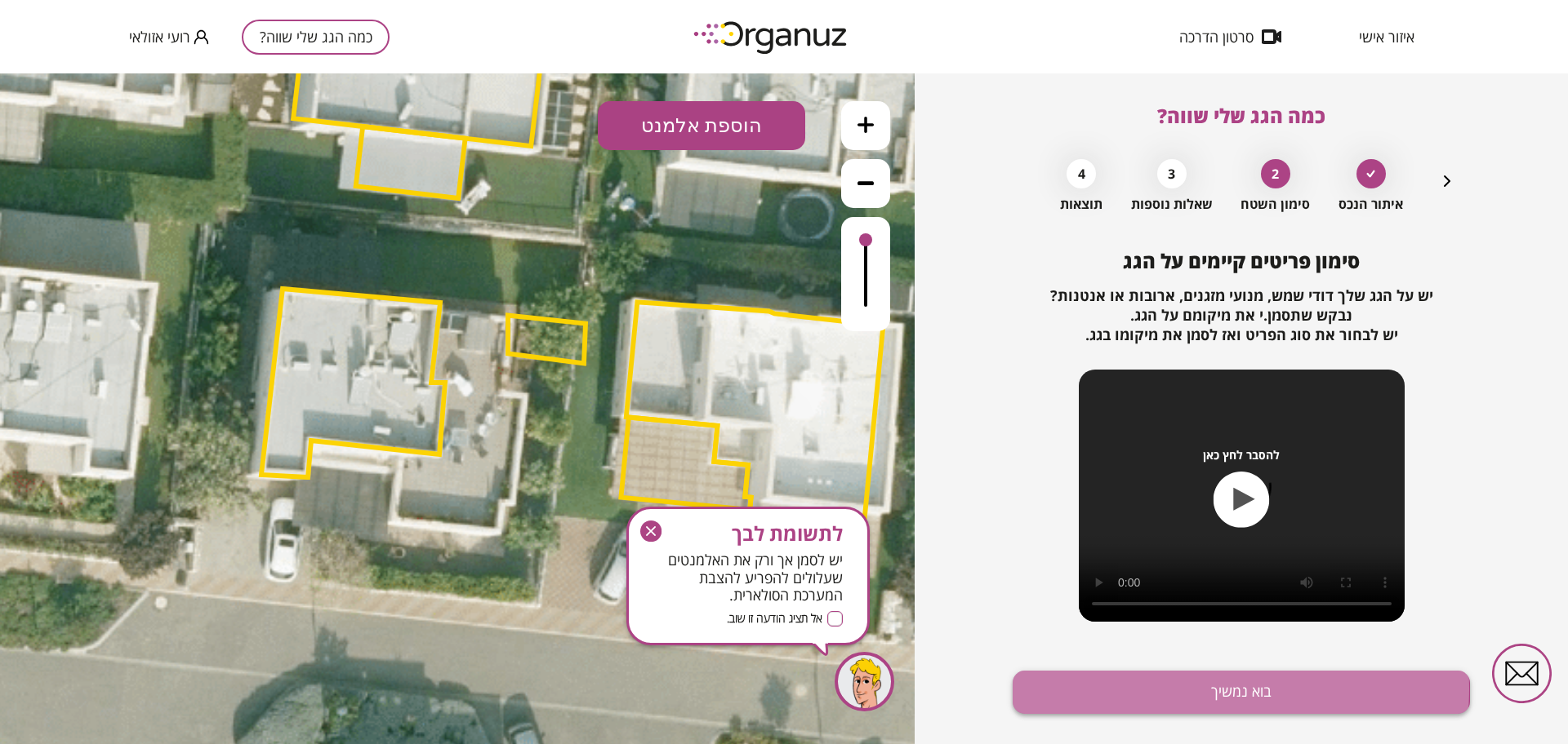
click at [1171, 689] on button "בוא נמשיך" at bounding box center [1241, 692] width 457 height 43
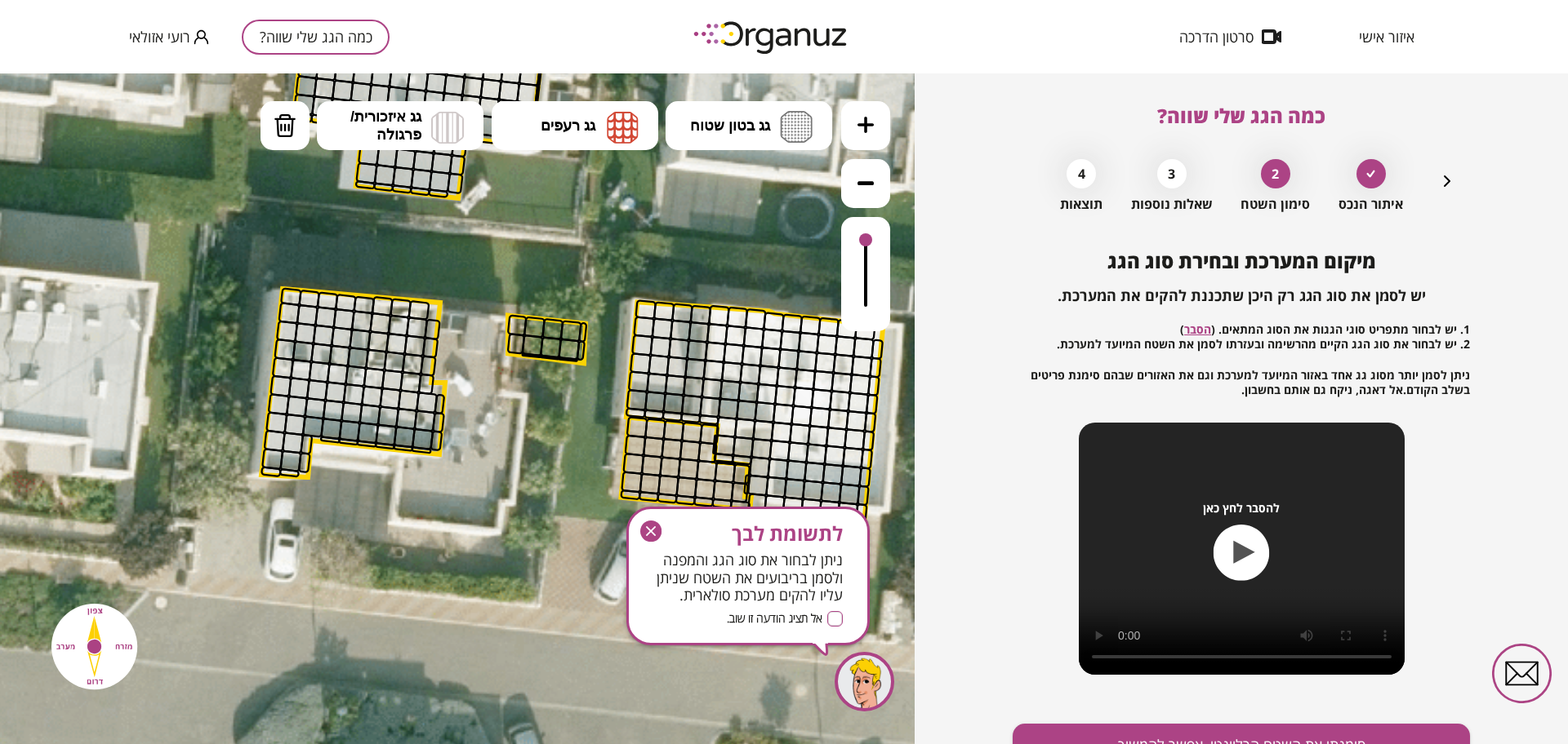
click at [849, 123] on button at bounding box center [865, 126] width 49 height 49
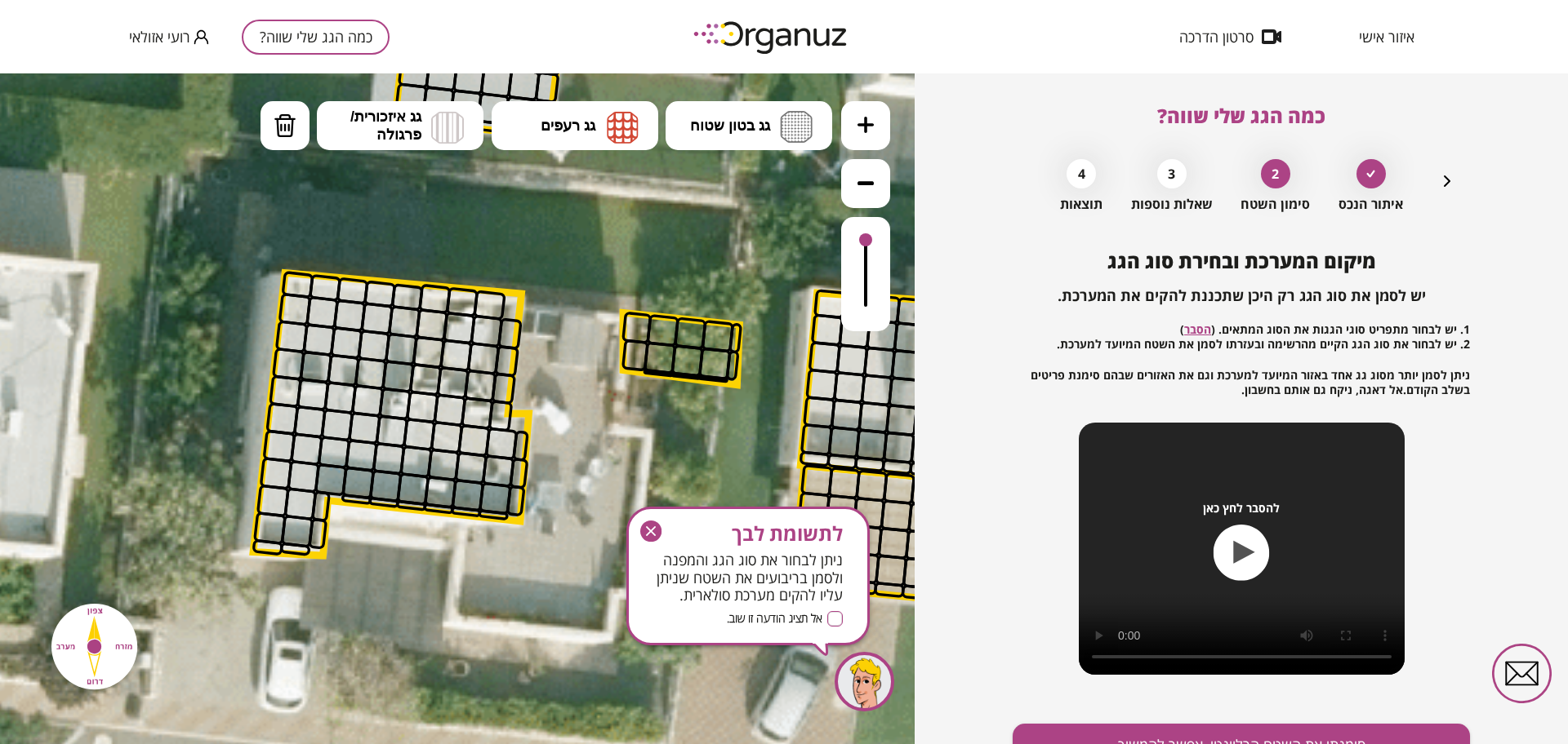
drag, startPoint x: 396, startPoint y: 490, endPoint x: 489, endPoint y: 541, distance: 106.1
click at [489, 541] on icon at bounding box center [682, 208] width 2976 height 2974
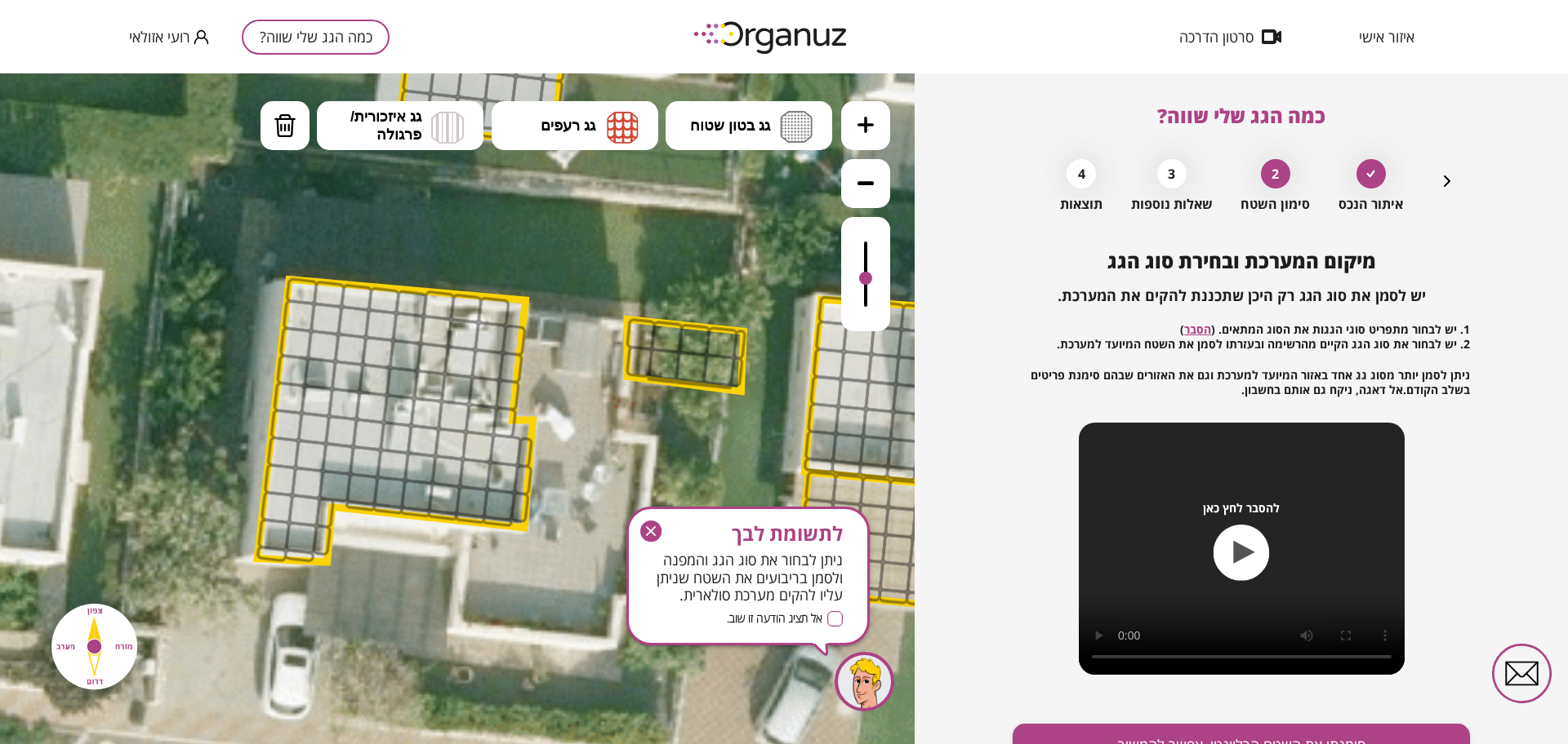
drag, startPoint x: 864, startPoint y: 238, endPoint x: 884, endPoint y: 280, distance: 46.5
click at [884, 280] on div at bounding box center [865, 274] width 49 height 114
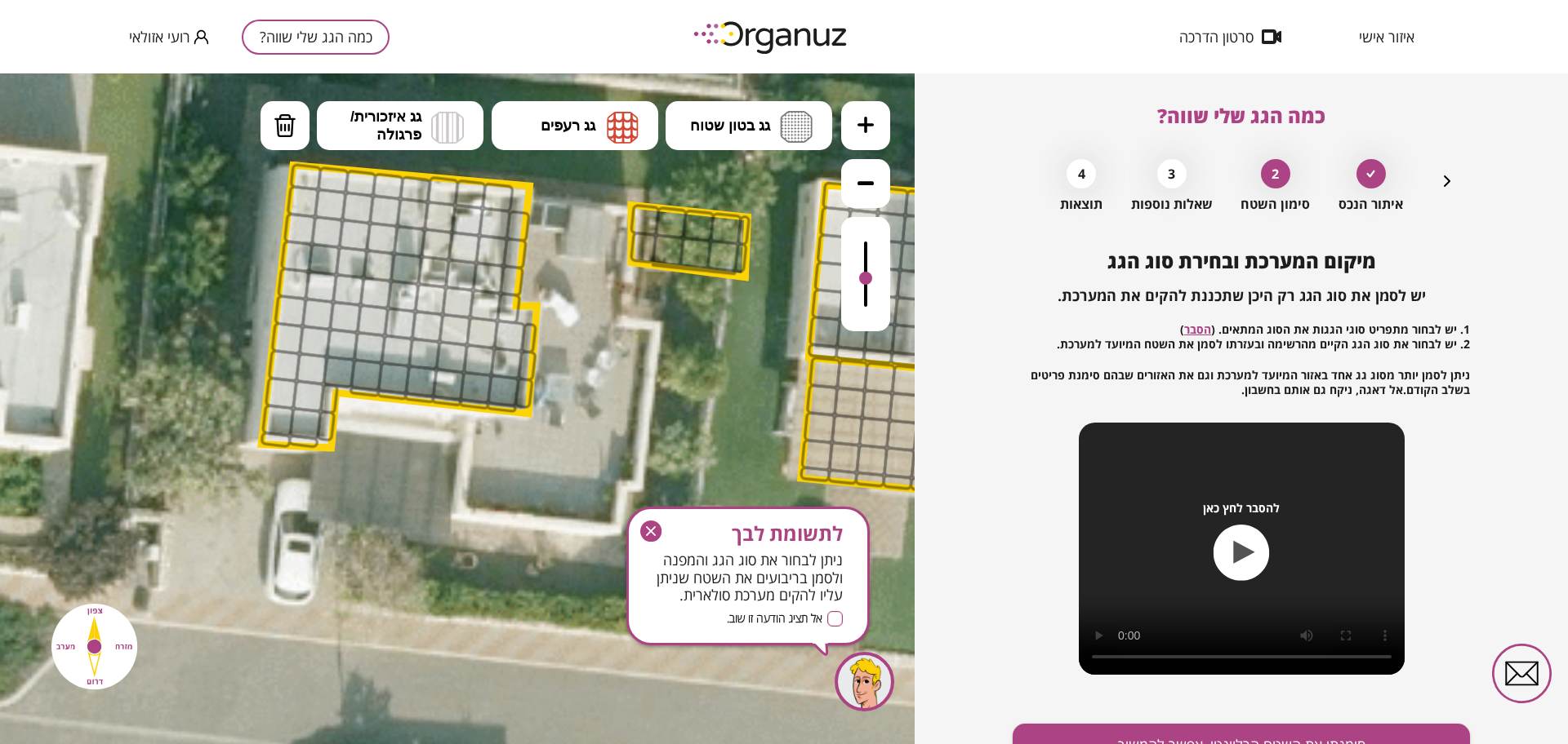
drag, startPoint x: 457, startPoint y: 586, endPoint x: 461, endPoint y: 472, distance: 114.1
click at [461, 472] on icon at bounding box center [690, 101] width 2976 height 2974
click at [1446, 177] on icon "button" at bounding box center [1447, 181] width 20 height 20
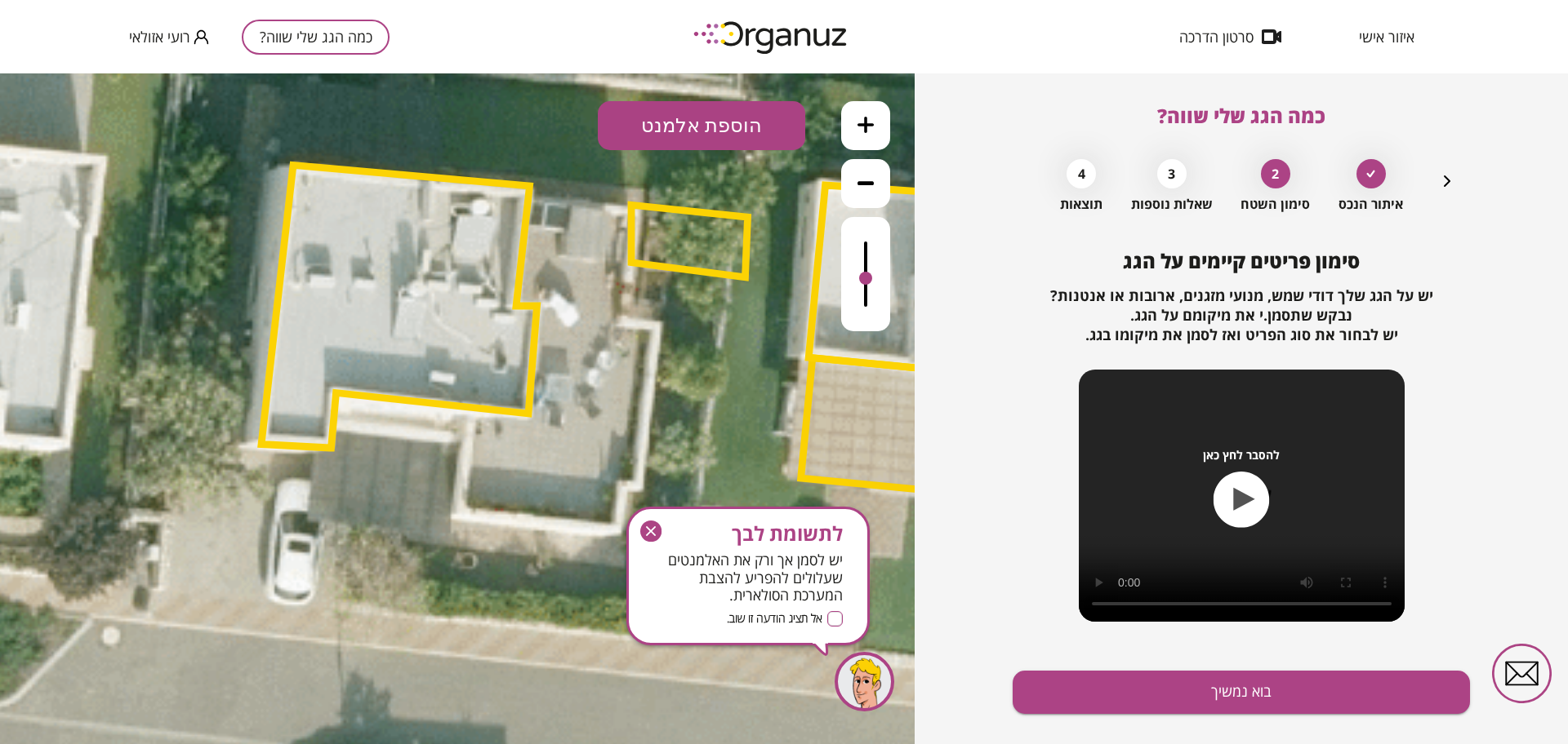
click at [721, 123] on button "הוספת אלמנט" at bounding box center [701, 126] width 207 height 49
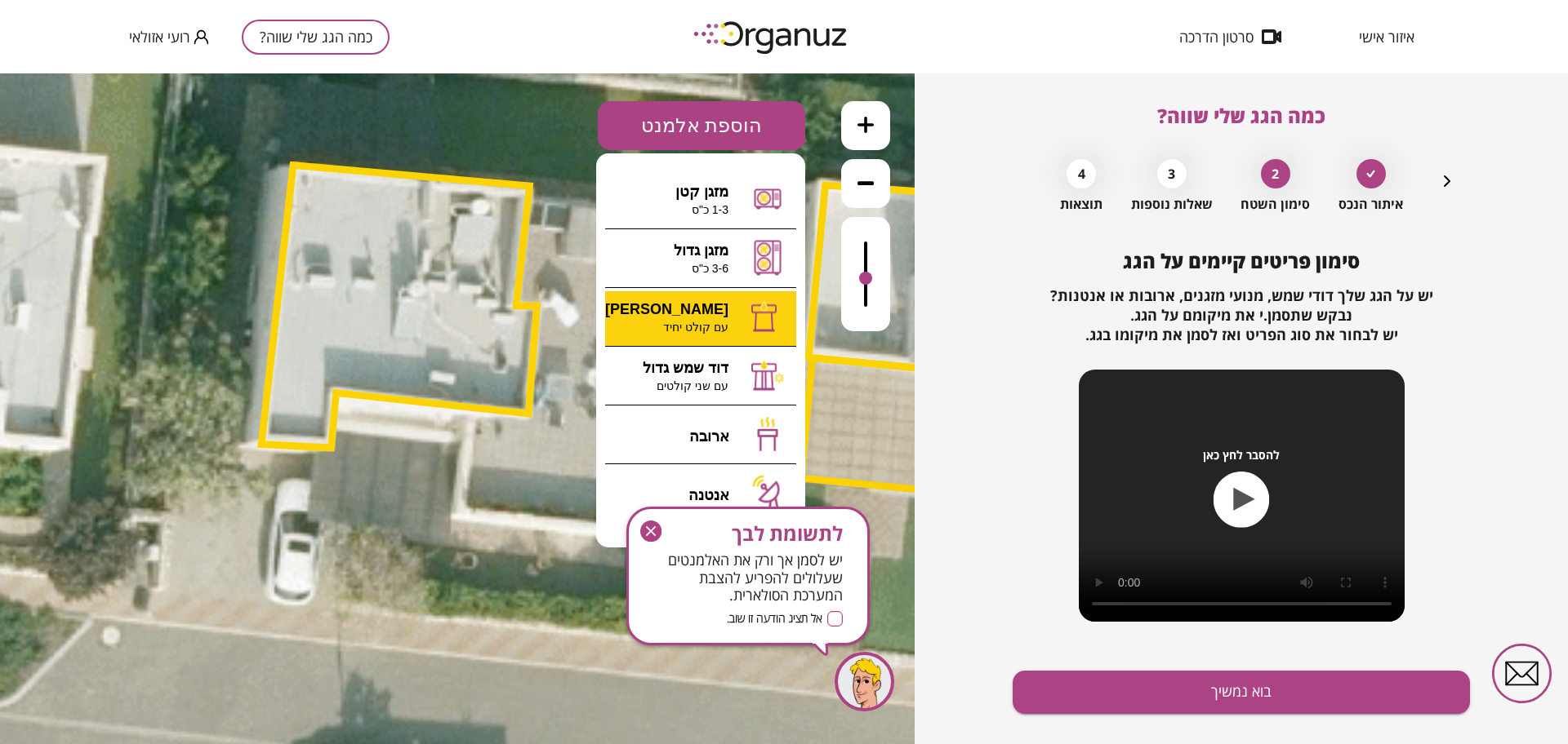
click at [714, 335] on div ".st0 { fill: #FFFFFF; } 0" at bounding box center [457, 409] width 914 height 671
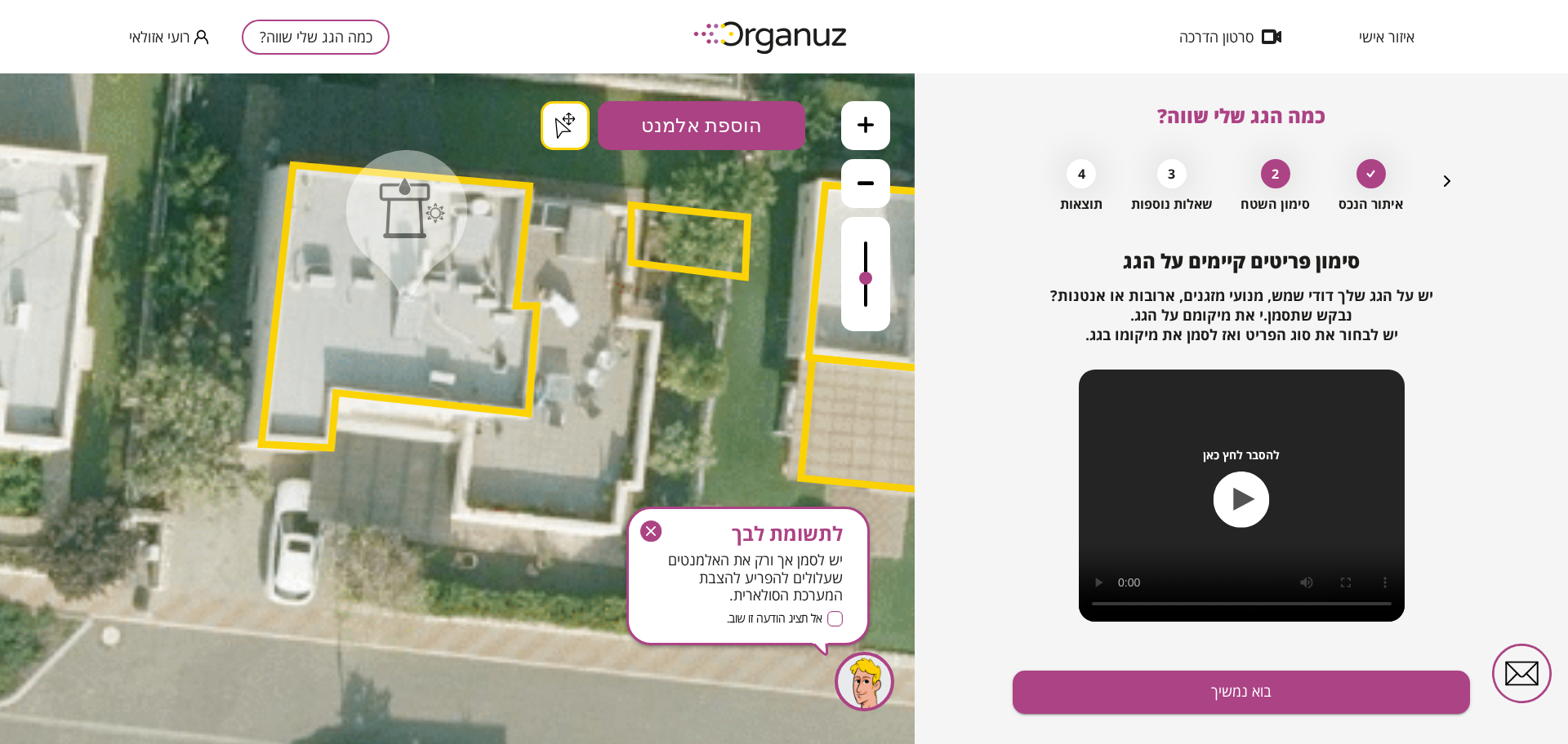
click at [1220, 682] on button "בוא נמשיך" at bounding box center [1241, 692] width 457 height 43
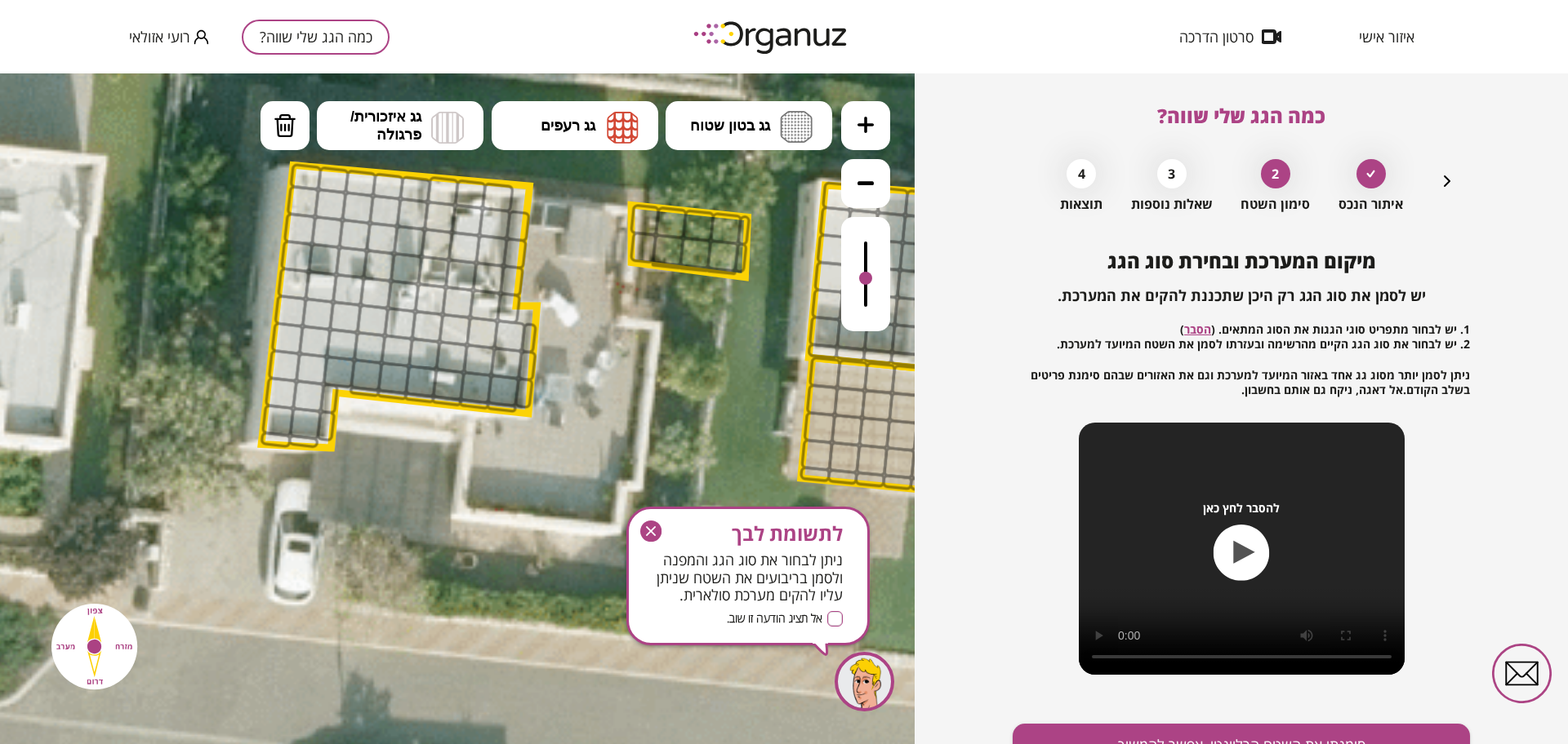
drag, startPoint x: 714, startPoint y: 139, endPoint x: 734, endPoint y: 152, distance: 23.9
click at [715, 139] on button "גג בטון שטוח" at bounding box center [749, 126] width 167 height 49
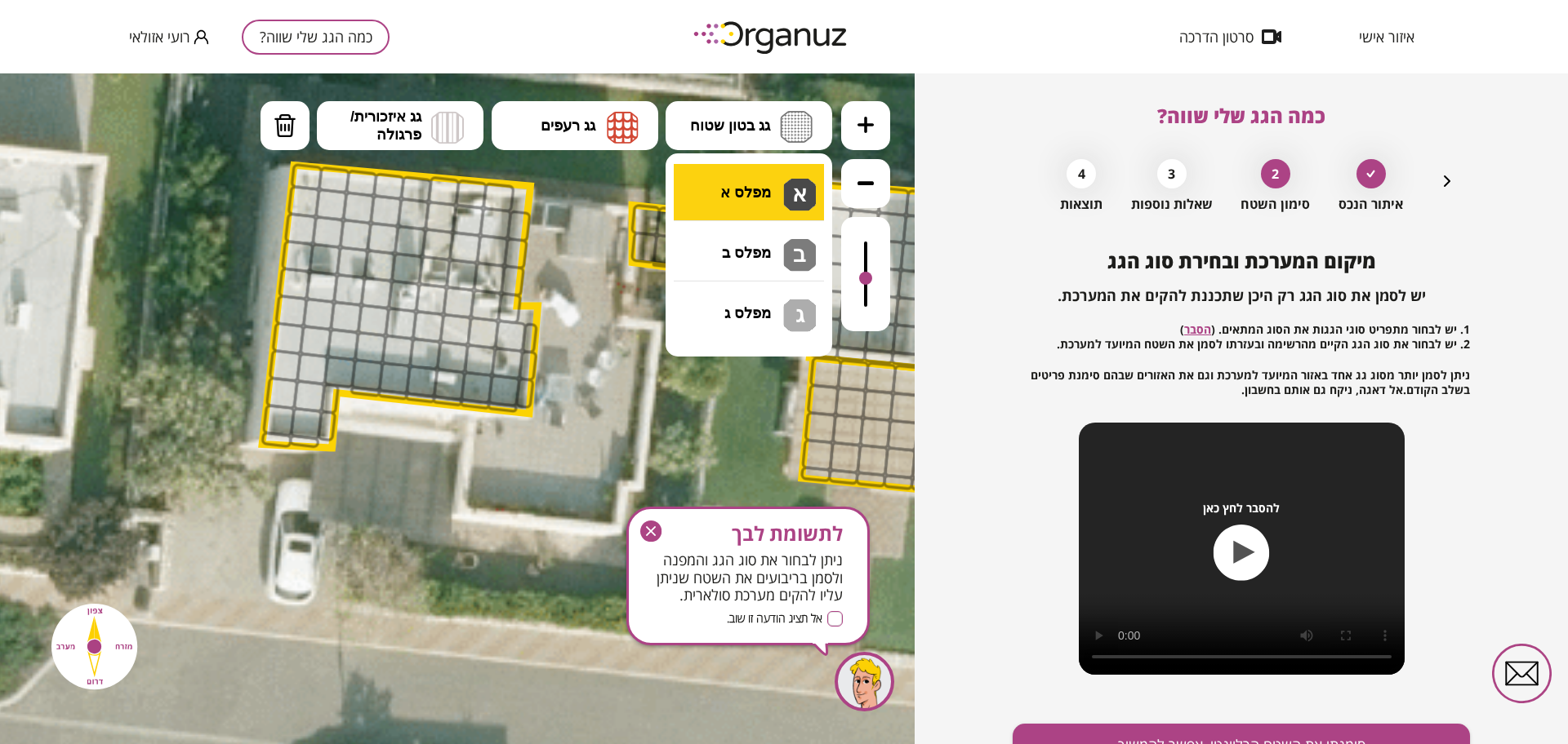
click at [748, 189] on div ".st0 { fill: #FFFFFF; } .st0 { fill: #FFFFFF; }" at bounding box center [457, 409] width 914 height 671
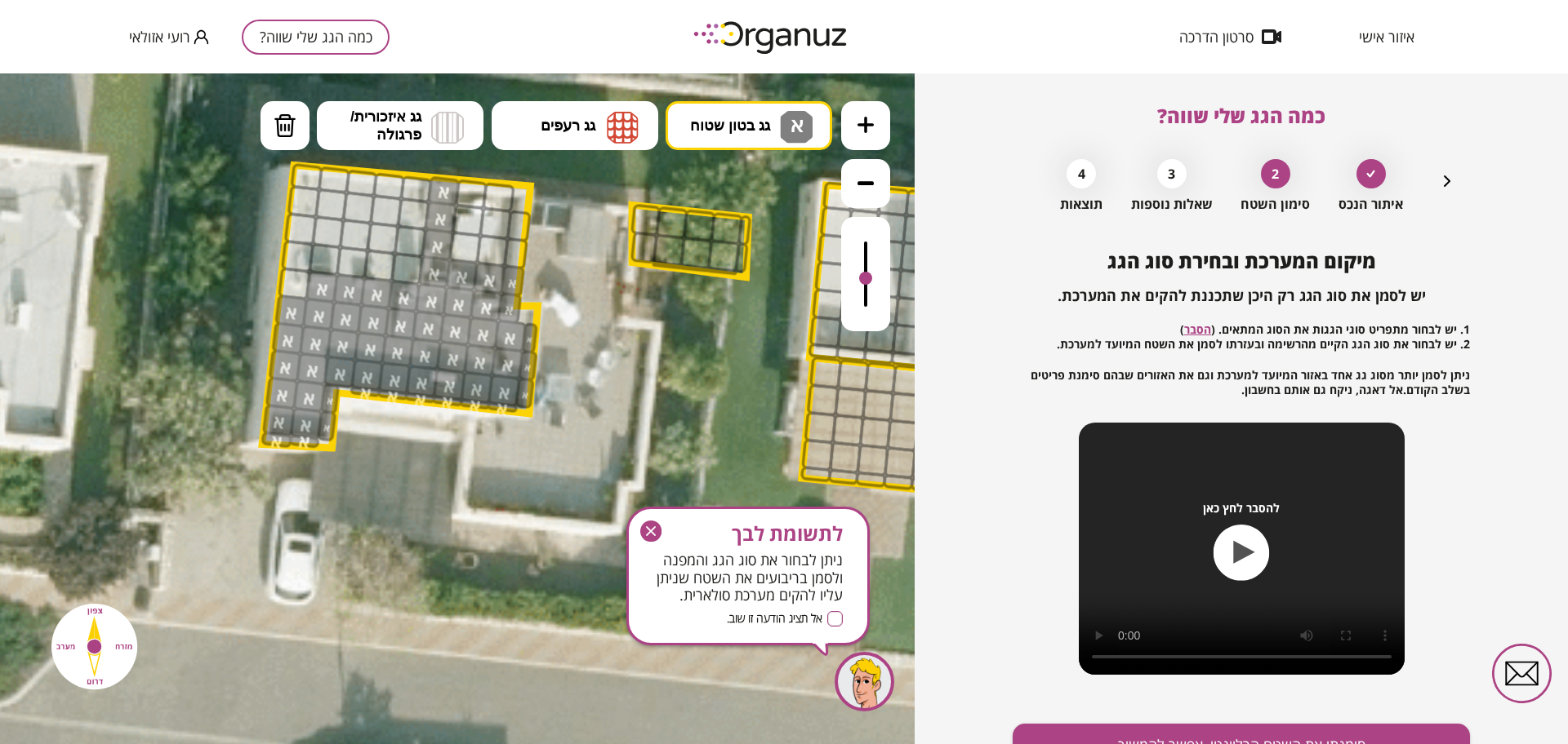
drag, startPoint x: 444, startPoint y: 186, endPoint x: 233, endPoint y: 248, distance: 219.9
click at [233, 248] on div ".st0 { fill: #FFFFFF; } .st0 { fill: #FFFFFF; }" at bounding box center [691, 101] width 2976 height 2974
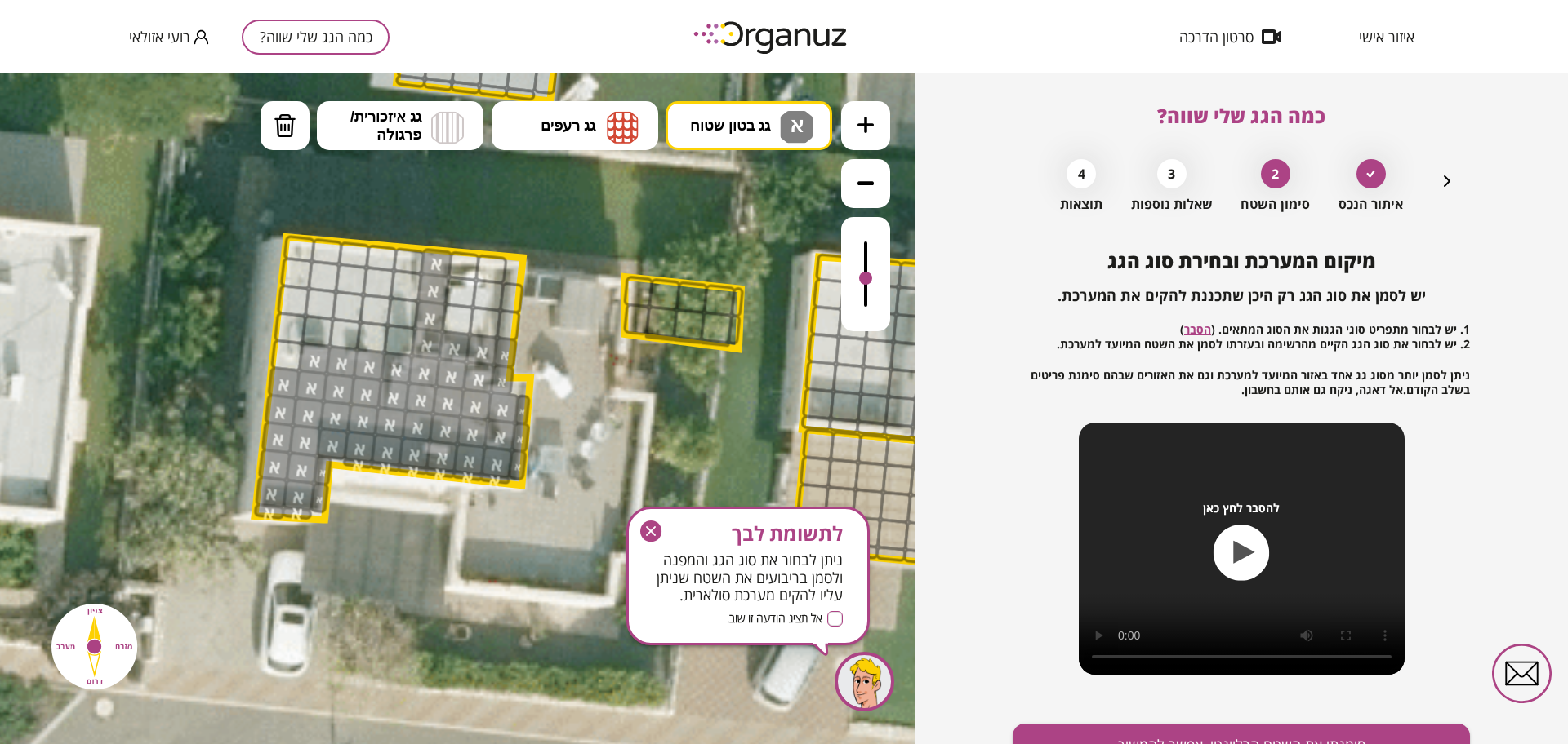
drag, startPoint x: 234, startPoint y: 248, endPoint x: 215, endPoint y: 337, distance: 91.0
click at [215, 337] on icon at bounding box center [684, 172] width 2976 height 2974
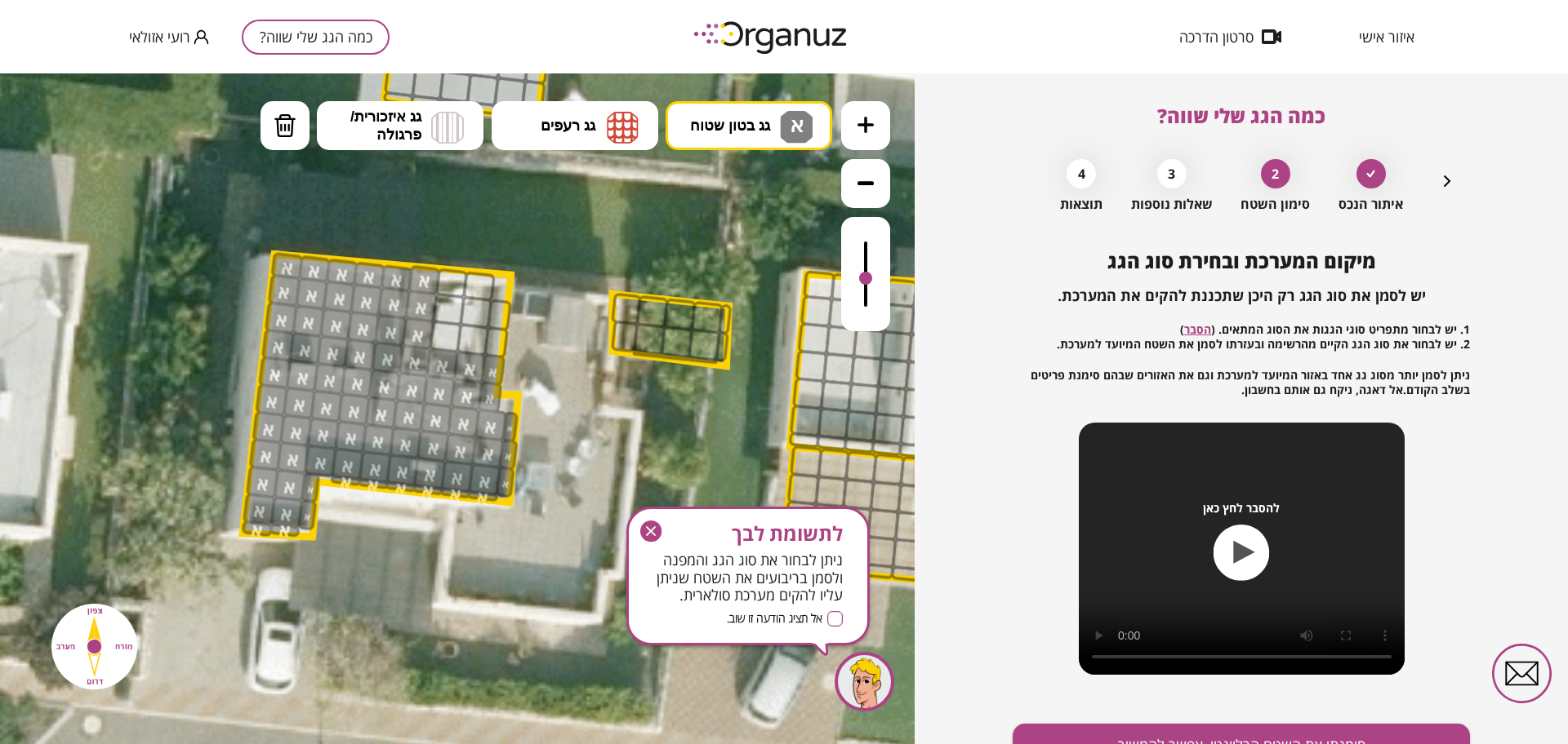
drag, startPoint x: 270, startPoint y: 379, endPoint x: 321, endPoint y: 518, distance: 148.1
click at [321, 518] on div ".st0 { fill: #FFFFFF; } .st0 { fill: #FFFFFF; }" at bounding box center [671, 190] width 2976 height 2974
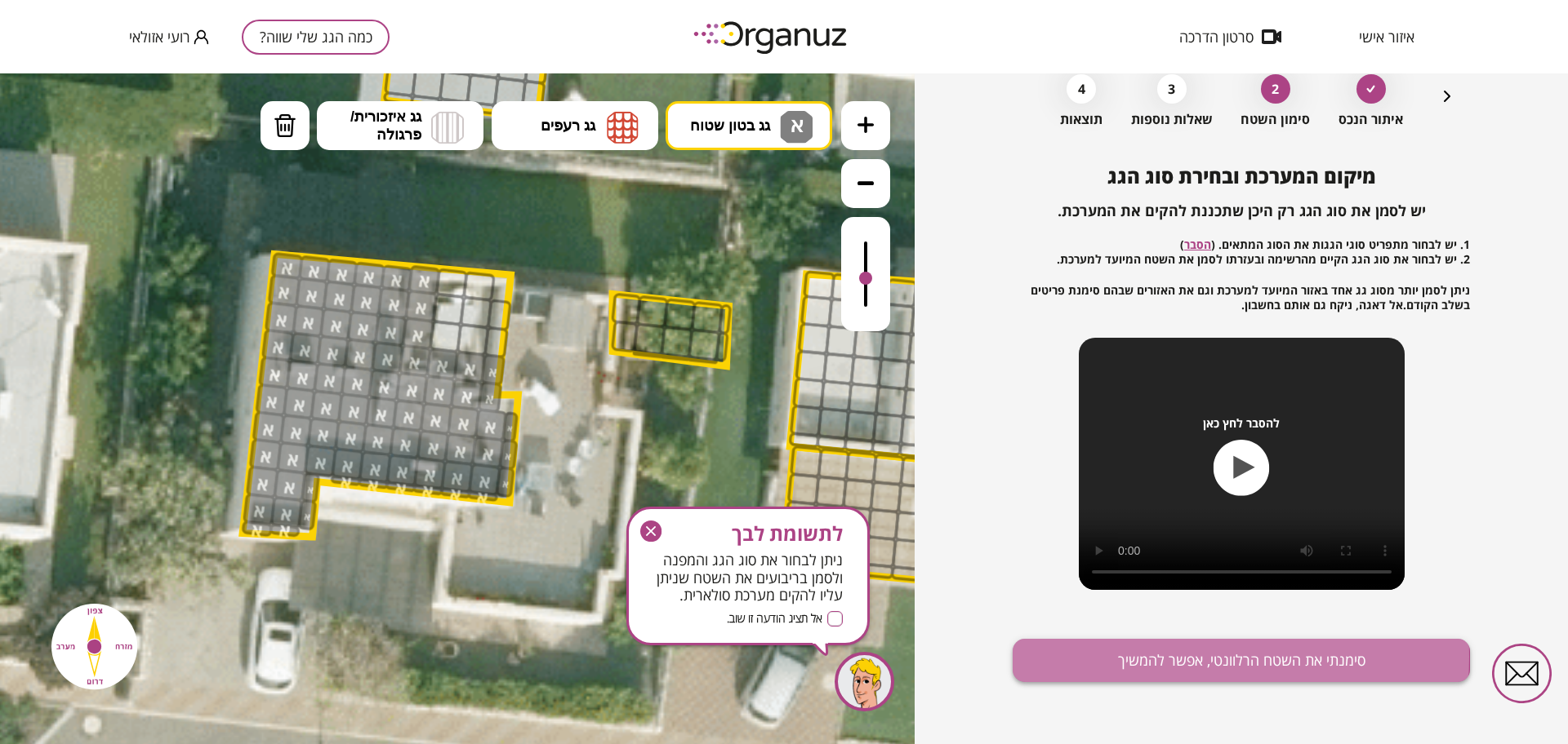
click at [1109, 657] on button "סימנתי את השטח הרלוונטי, אפשר להמשיך" at bounding box center [1241, 661] width 457 height 43
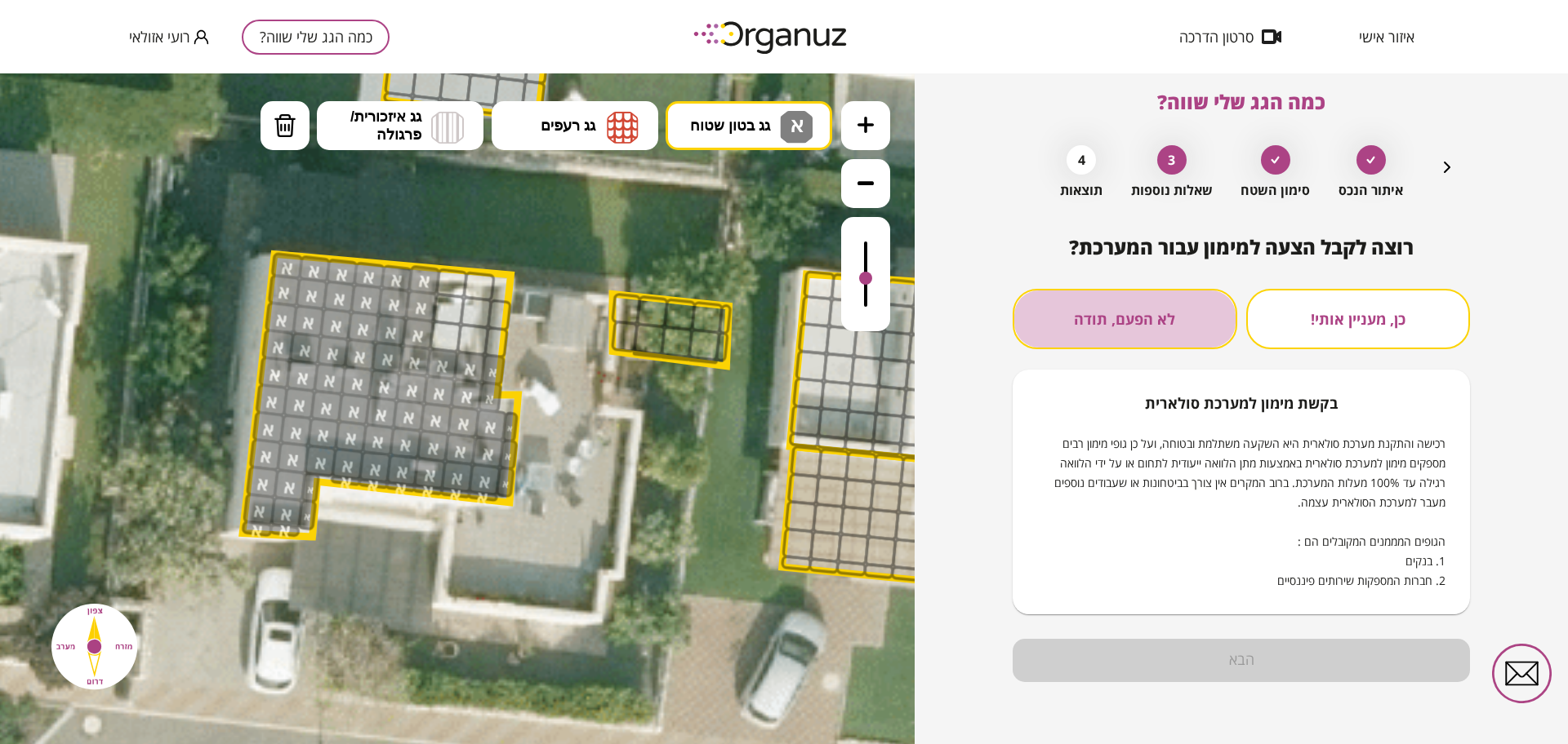
click at [1127, 320] on button "לא הפעם, תודה" at bounding box center [1125, 319] width 225 height 61
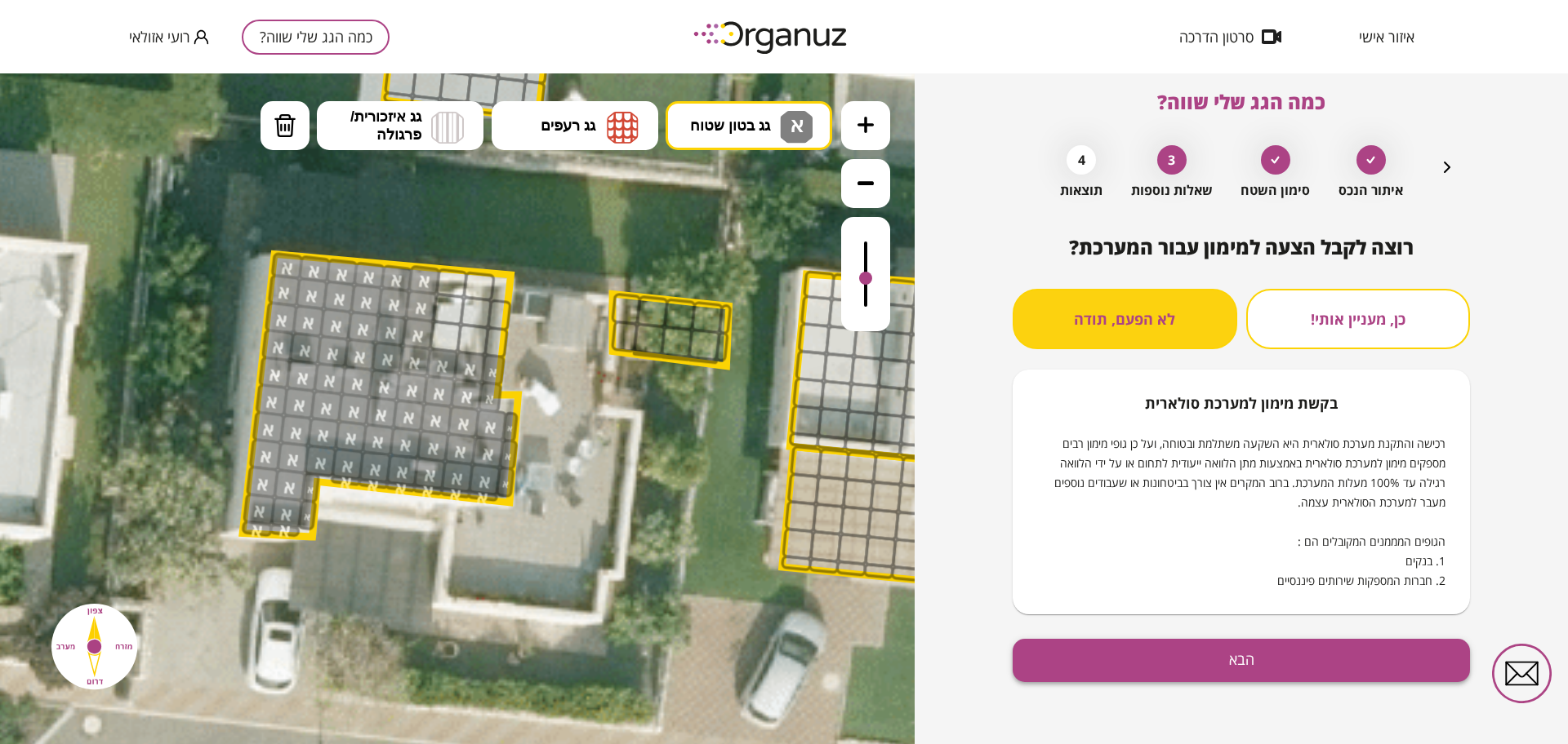
click at [1192, 667] on button "הבא" at bounding box center [1241, 661] width 457 height 43
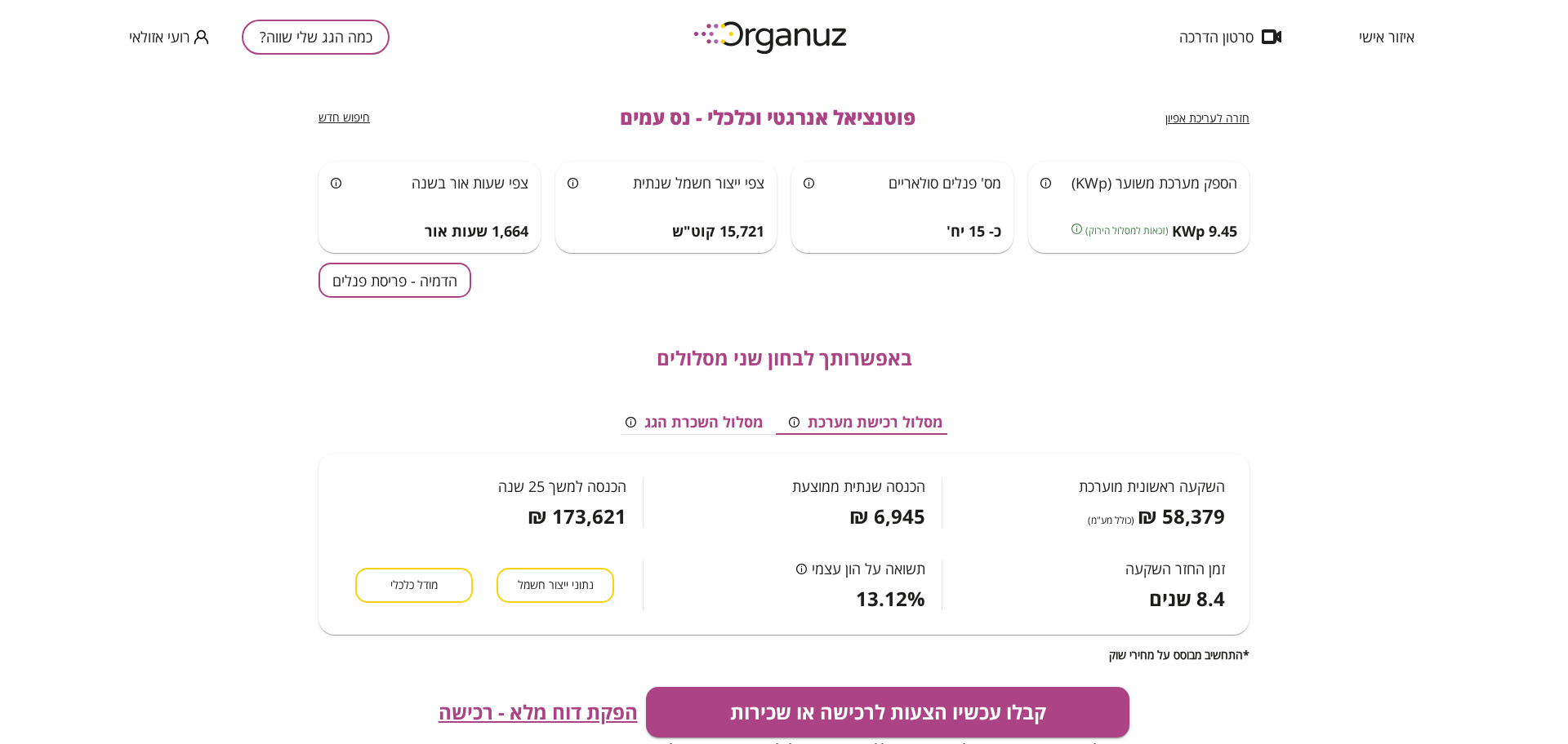
click at [326, 266] on button "הדמיה - פריסת פנלים" at bounding box center [394, 280] width 152 height 35
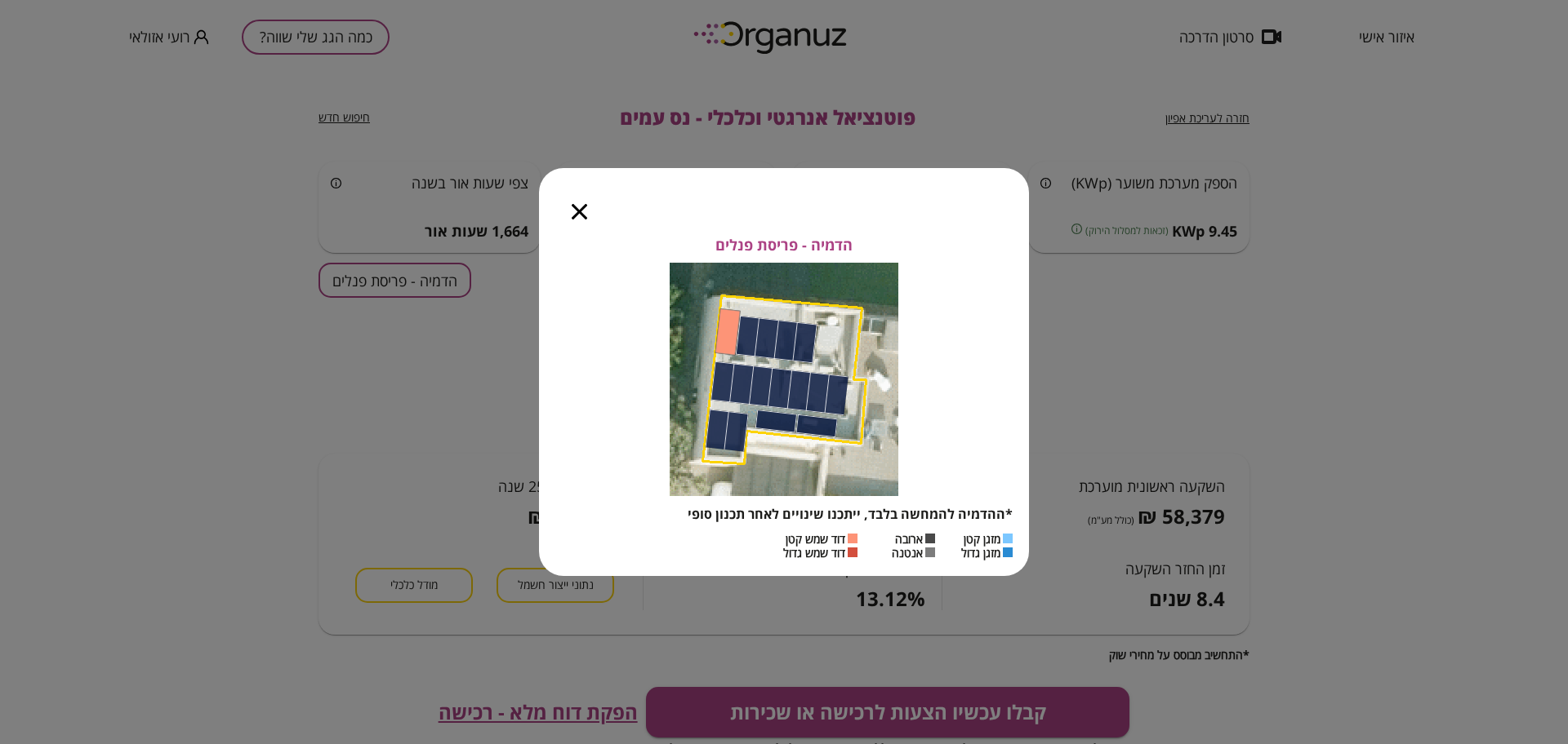
click at [576, 211] on icon "button" at bounding box center [579, 211] width 16 height 16
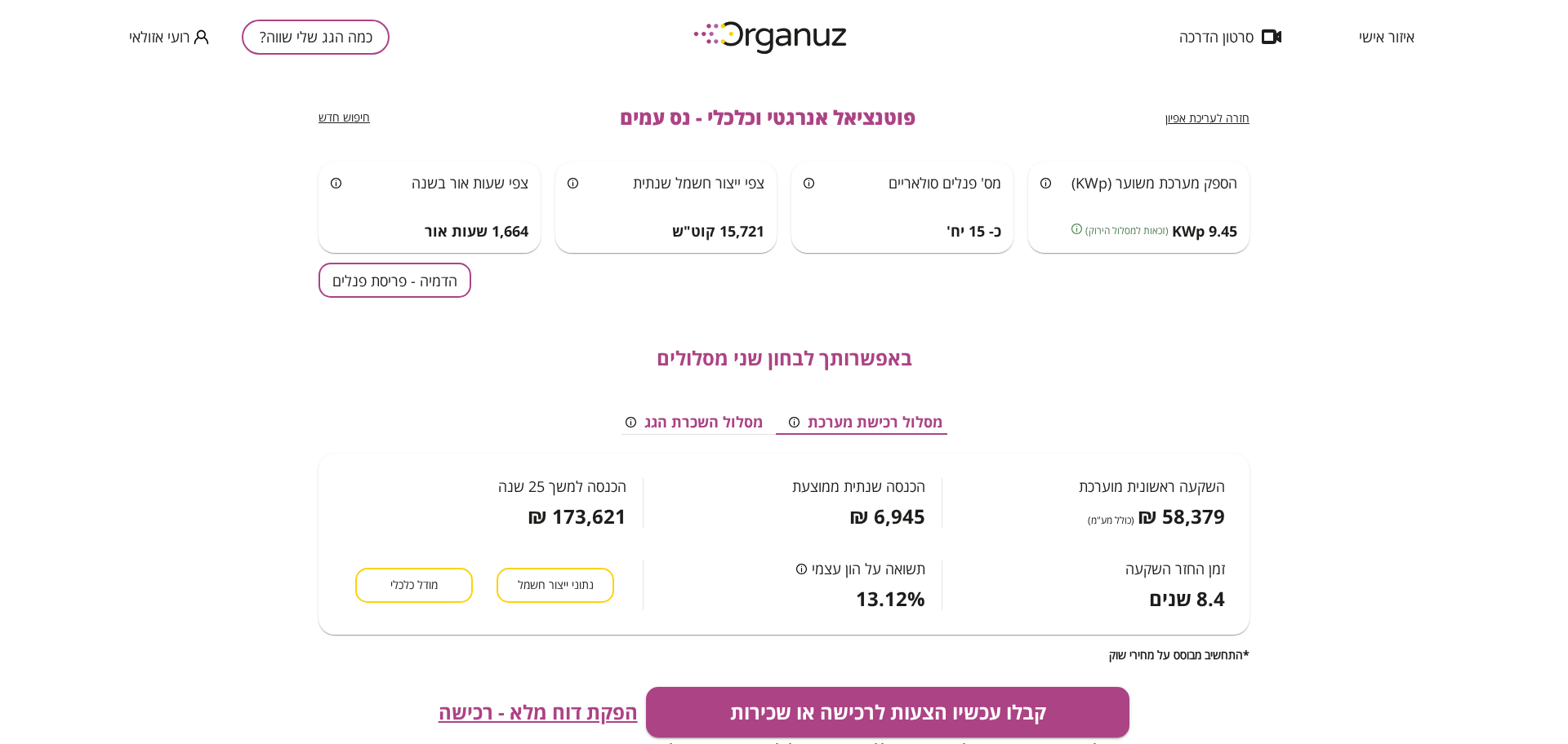
click at [1227, 117] on span "חזרה לעריכת אפיון" at bounding box center [1207, 117] width 84 height 16
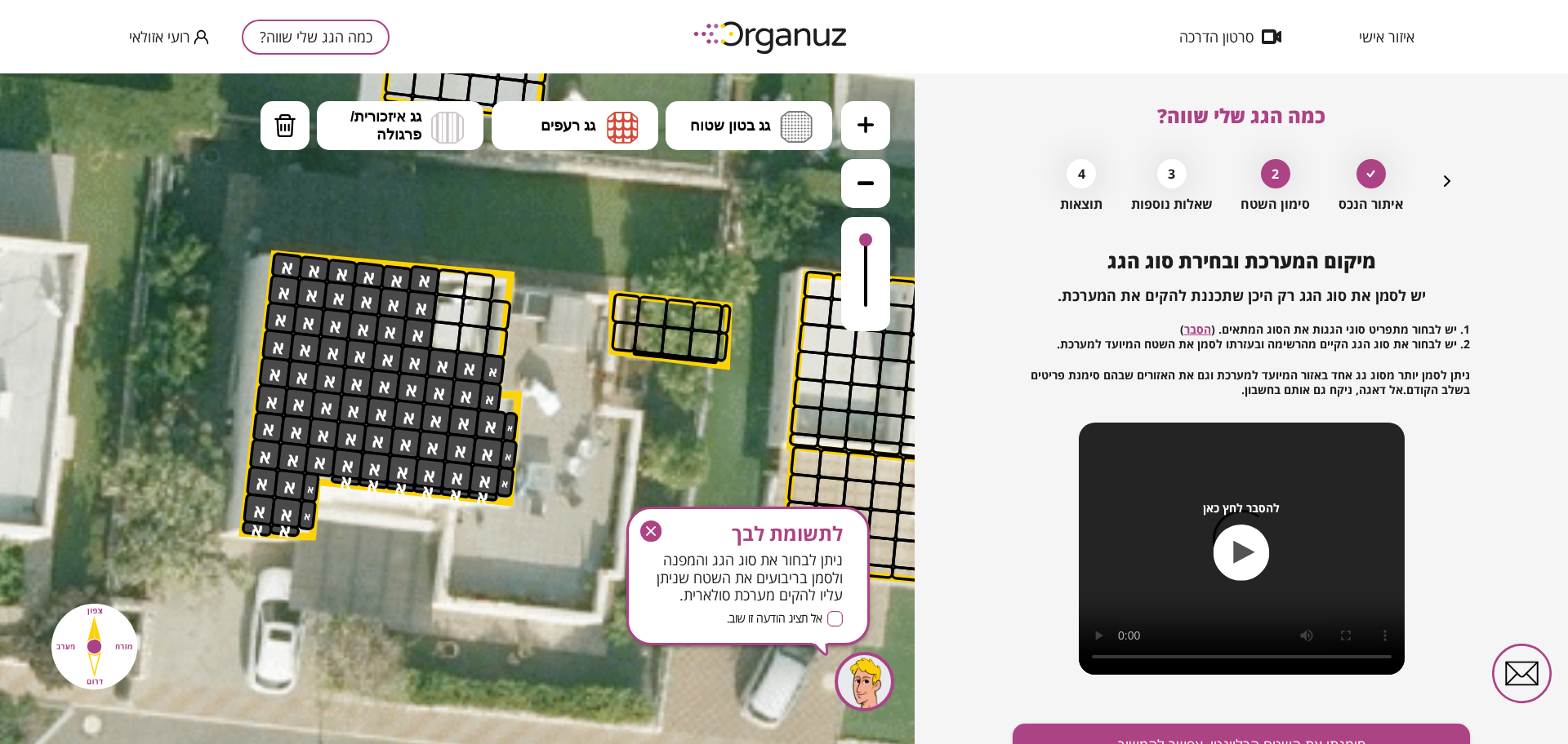
click at [639, 533] on div "לתשומת לבך ניתן לבחור את סוג הגג והמפנה ולסמן בריבועים את השטח שניתן עליו להקים…" at bounding box center [748, 576] width 243 height 139
click at [723, 250] on icon at bounding box center [671, 190] width 2976 height 2974
click at [530, 102] on button "גג רעפים" at bounding box center [575, 126] width 167 height 49
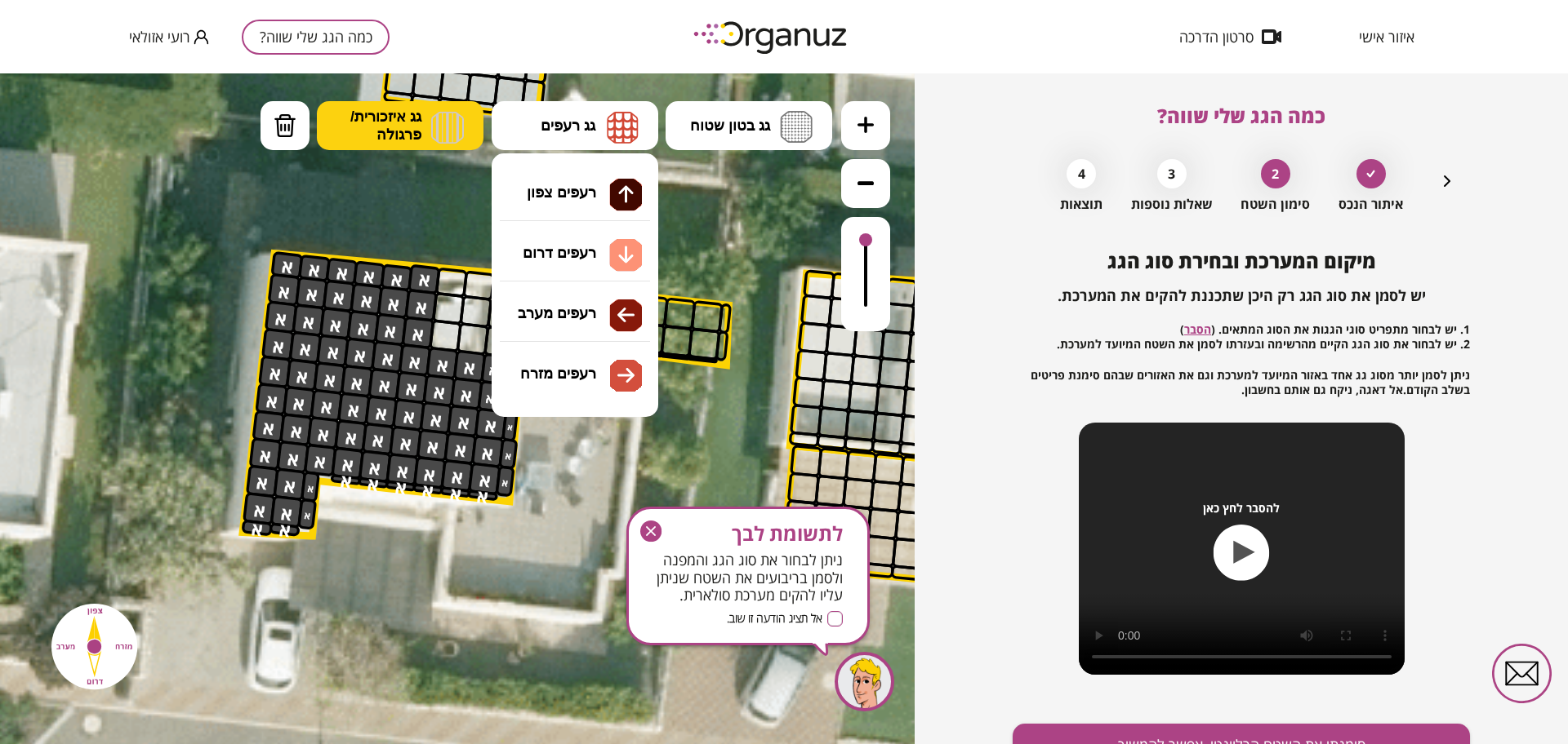
click at [409, 136] on span "גג איזכורית/ פרגולה" at bounding box center [386, 125] width 71 height 36
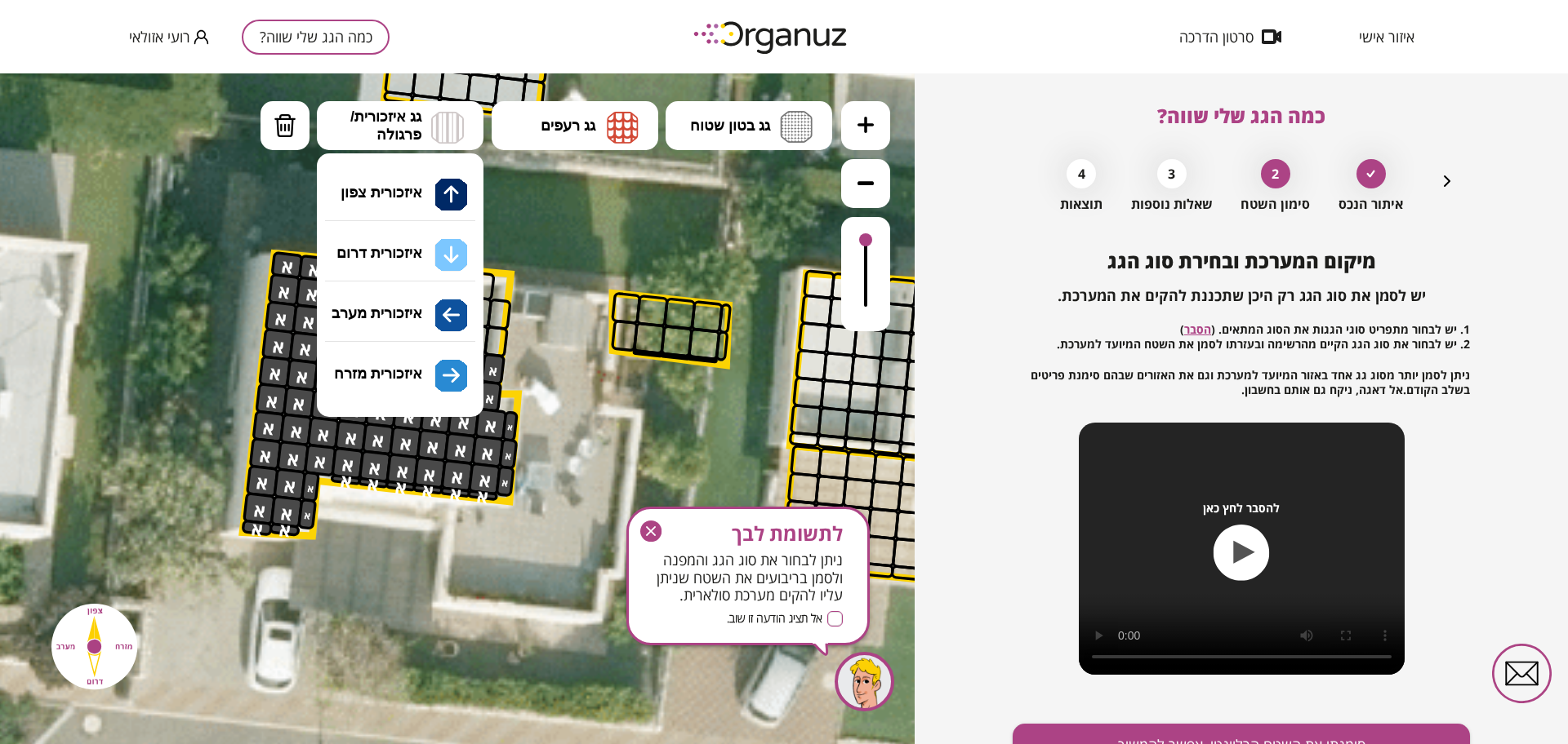
drag, startPoint x: 444, startPoint y: 260, endPoint x: 496, endPoint y: 290, distance: 60.0
click at [443, 260] on div ".st0 { fill: #FFFFFF; } .st0 { fill: #FFFFFF; }" at bounding box center [457, 409] width 914 height 671
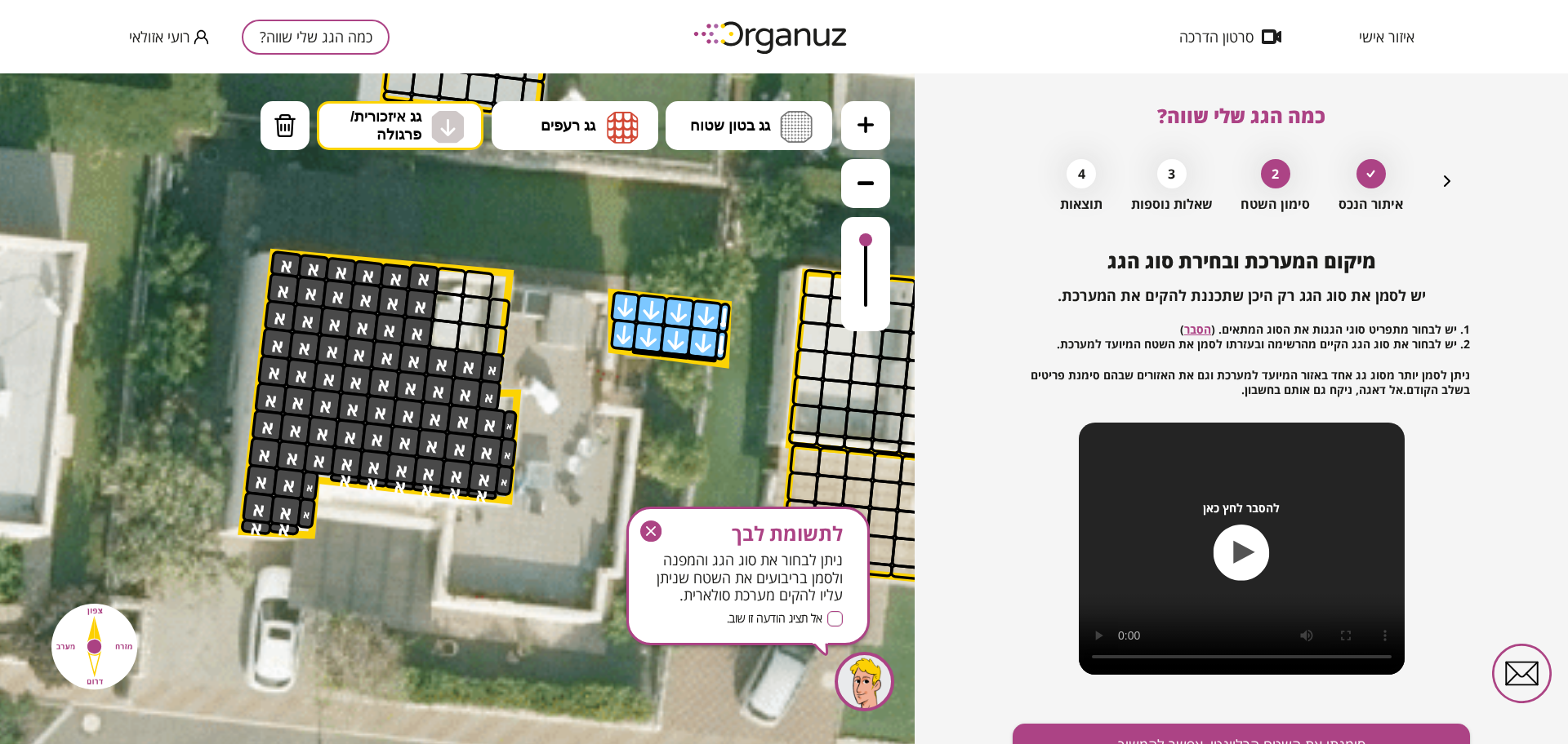
drag, startPoint x: 624, startPoint y: 330, endPoint x: 723, endPoint y: 350, distance: 101.0
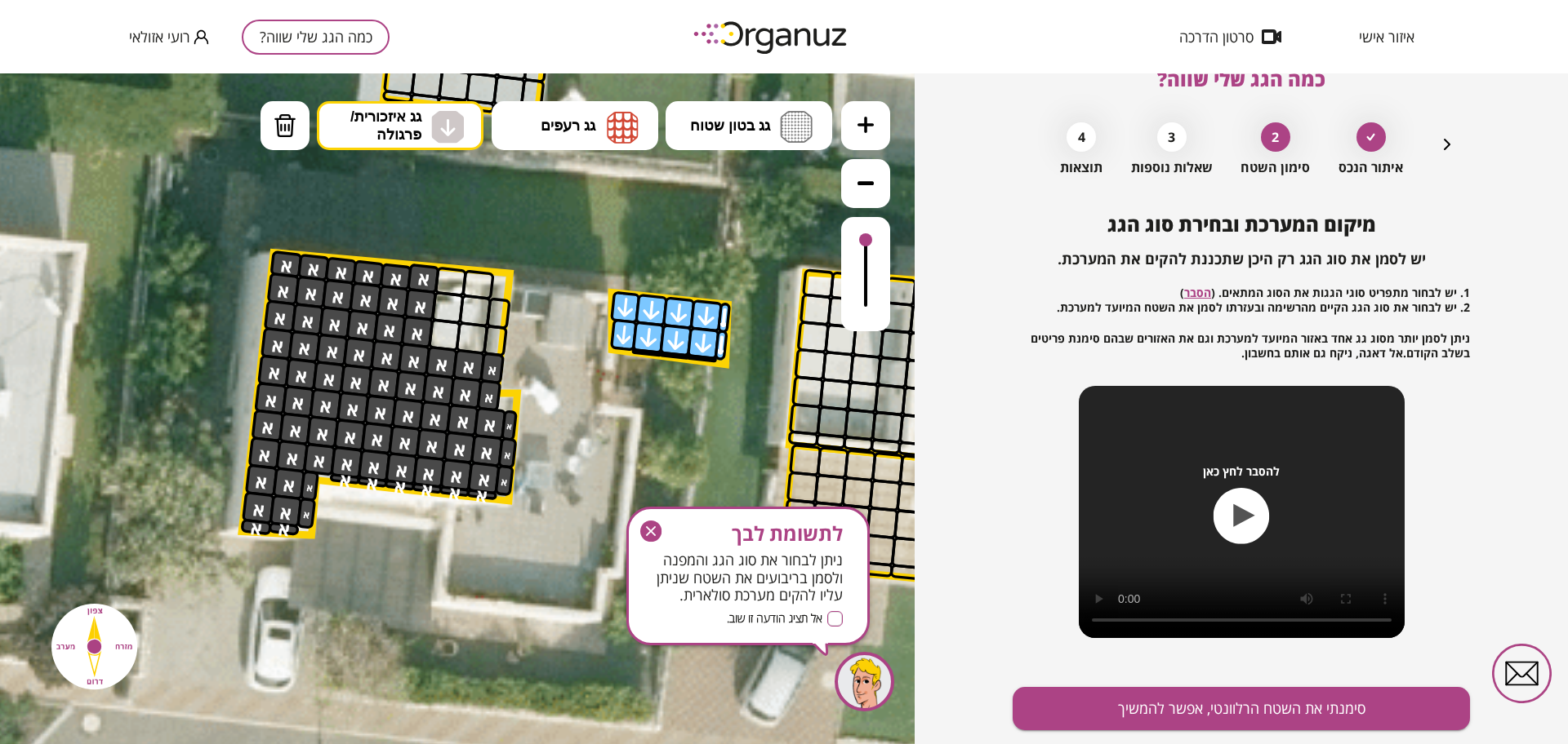
scroll to position [85, 0]
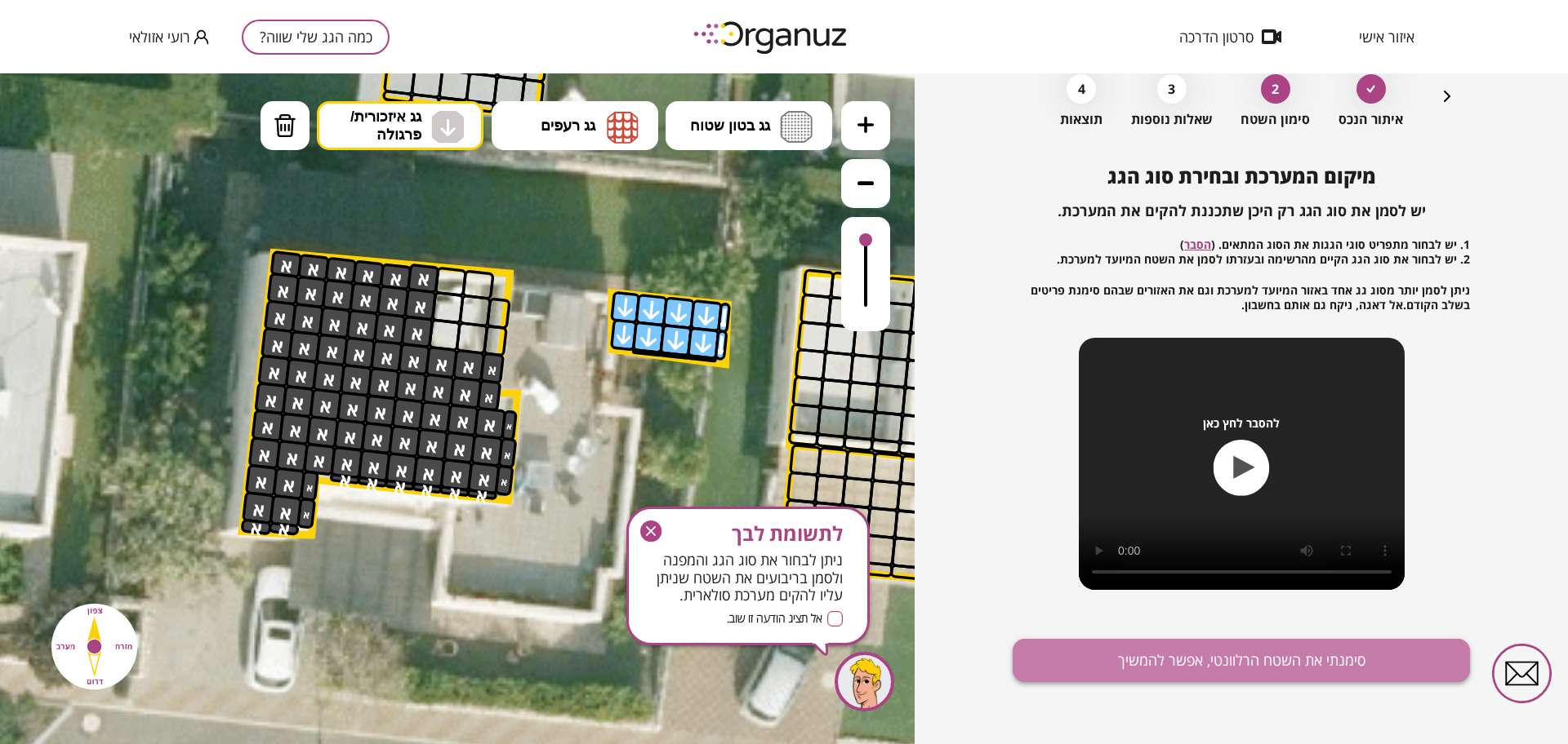
click at [1262, 664] on button "סימנתי את השטח הרלוונטי, אפשר להמשיך" at bounding box center [1241, 661] width 457 height 43
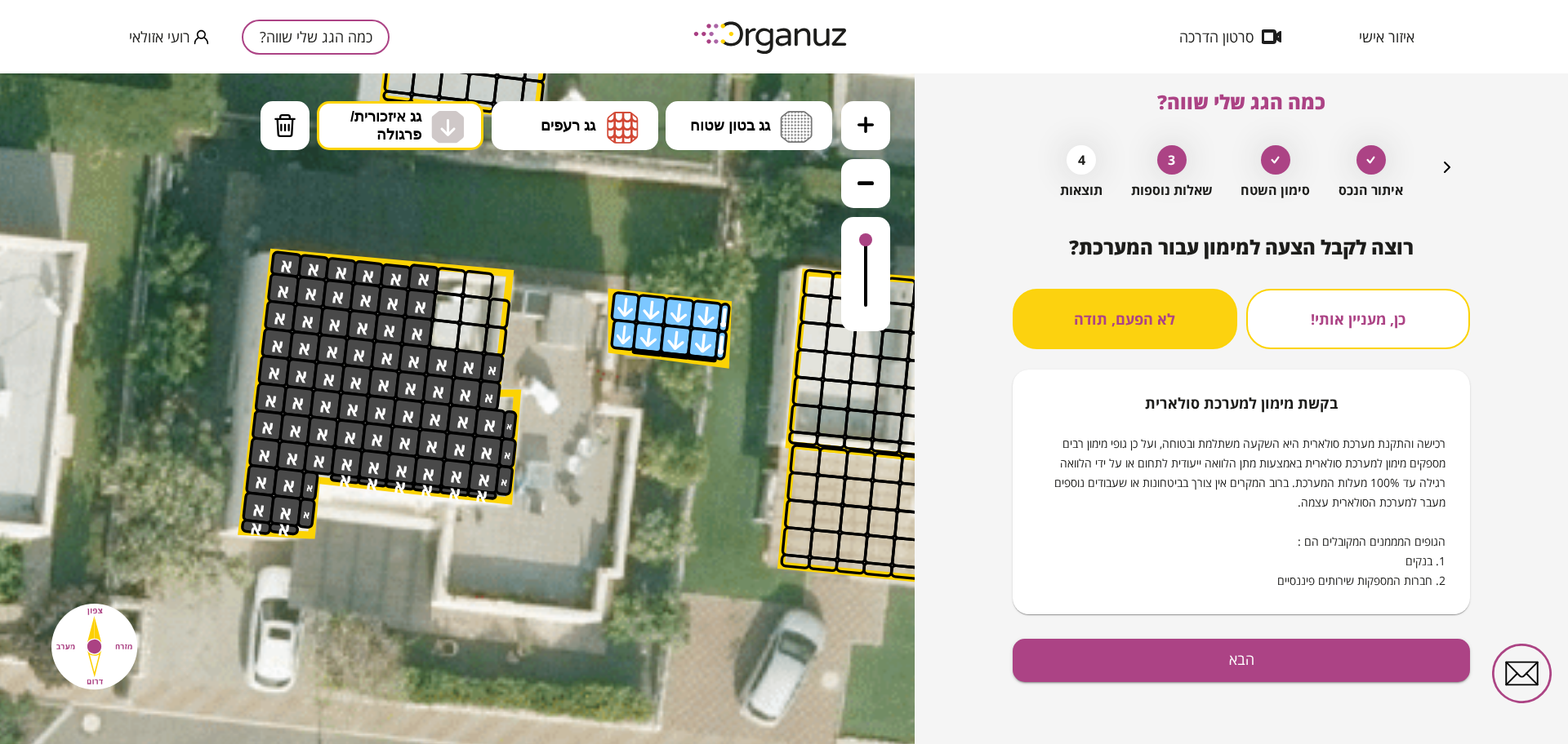
scroll to position [14, 0]
click at [1160, 653] on button "הבא" at bounding box center [1241, 661] width 457 height 43
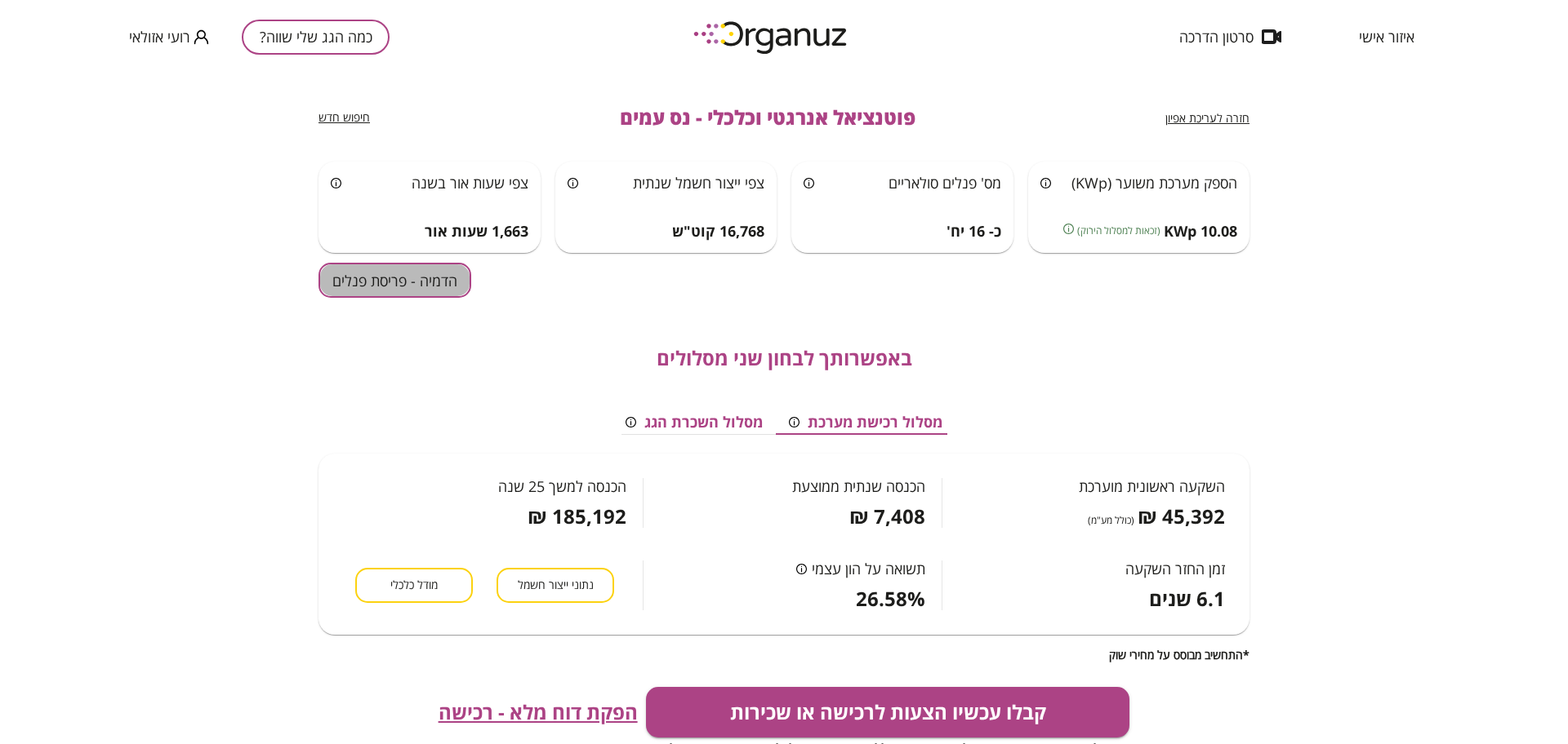
click at [386, 270] on button "הדמיה - פריסת פנלים" at bounding box center [394, 280] width 152 height 35
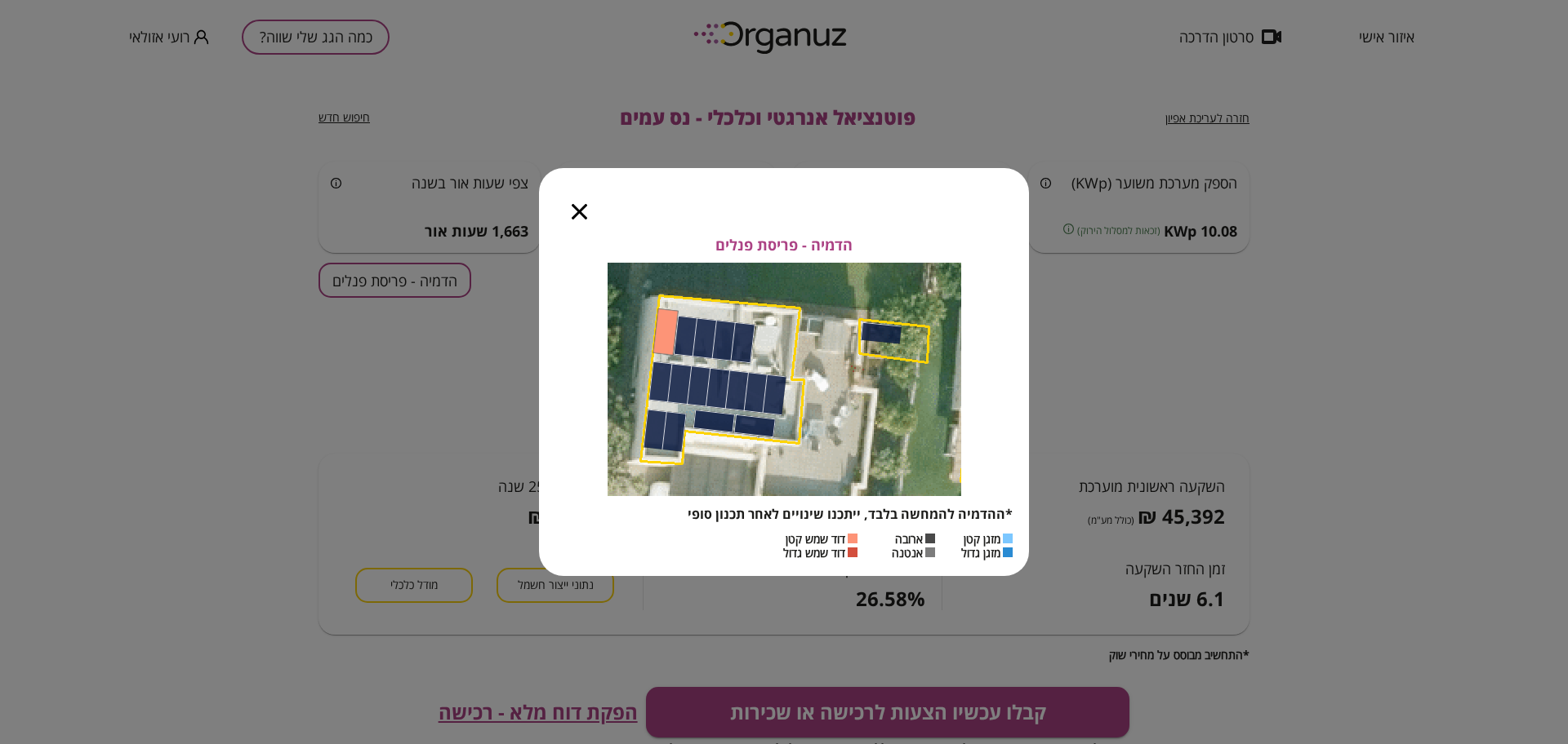
click at [580, 208] on icon "button" at bounding box center [579, 211] width 16 height 16
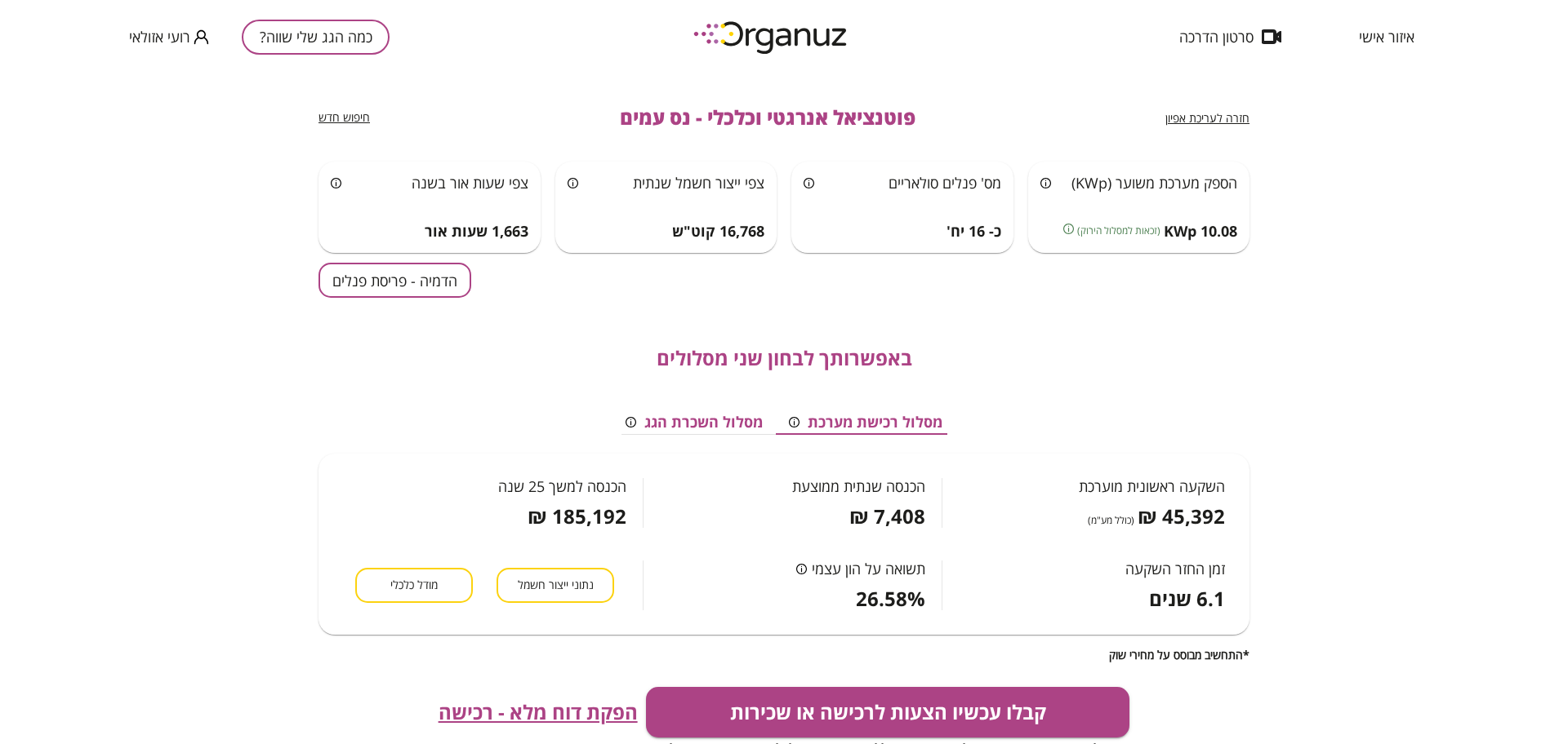
click at [1218, 126] on div "חזרה לעריכת אפיון" at bounding box center [1207, 118] width 84 height 16
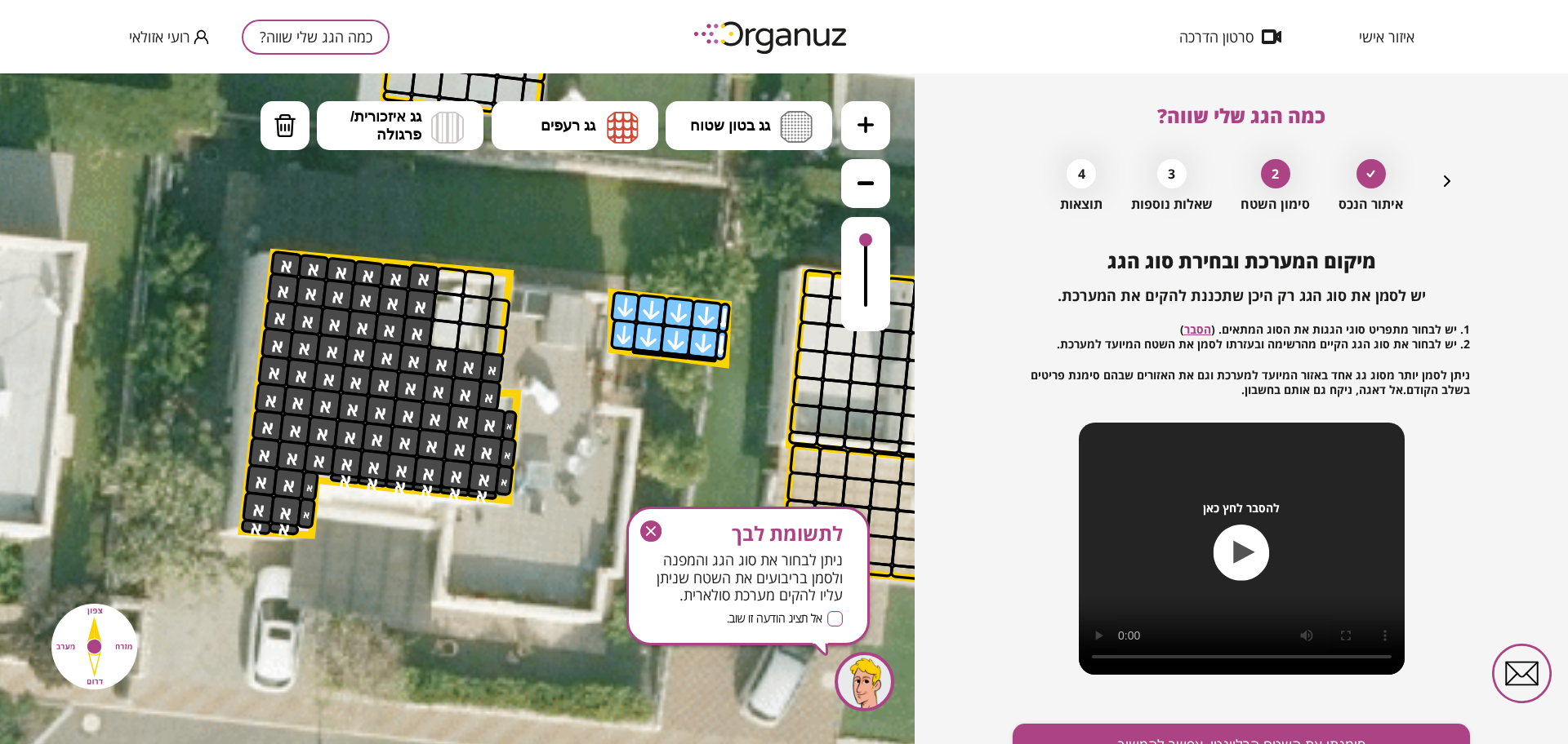
click at [1444, 181] on icon "button" at bounding box center [1447, 181] width 20 height 20
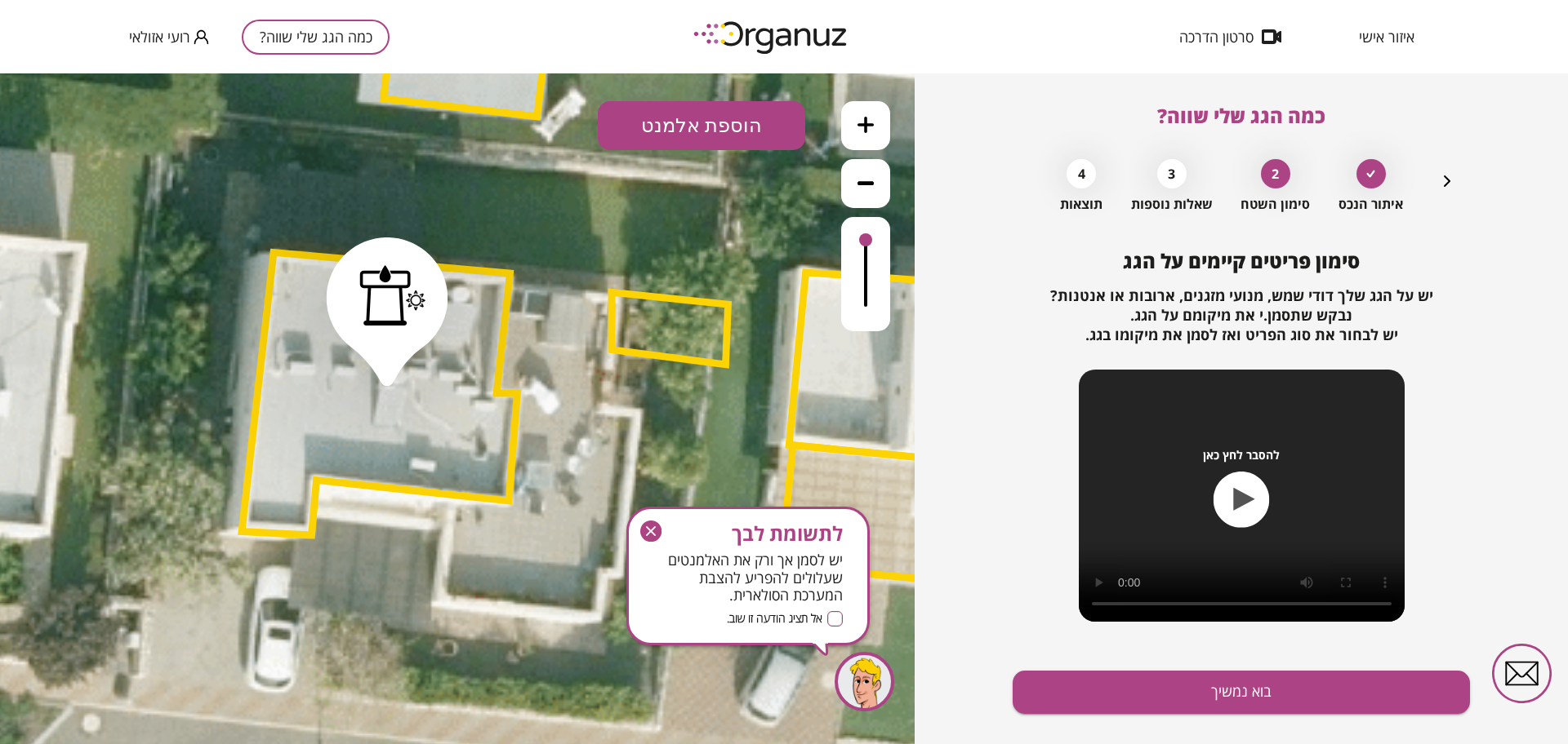
click at [637, 340] on polygon at bounding box center [670, 328] width 117 height 72
click at [1444, 179] on icon "button" at bounding box center [1447, 181] width 20 height 20
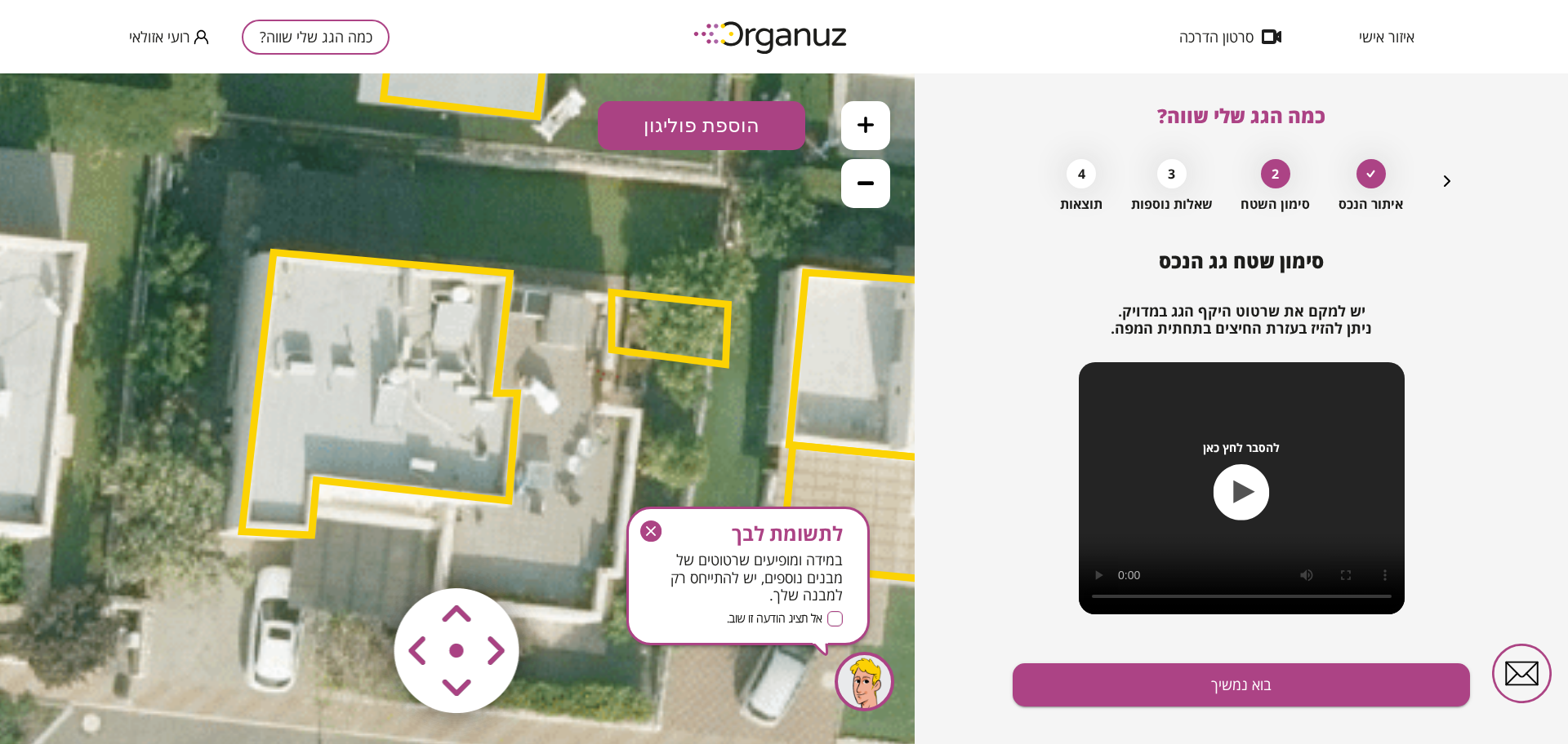
click at [659, 326] on polygon at bounding box center [670, 328] width 117 height 72
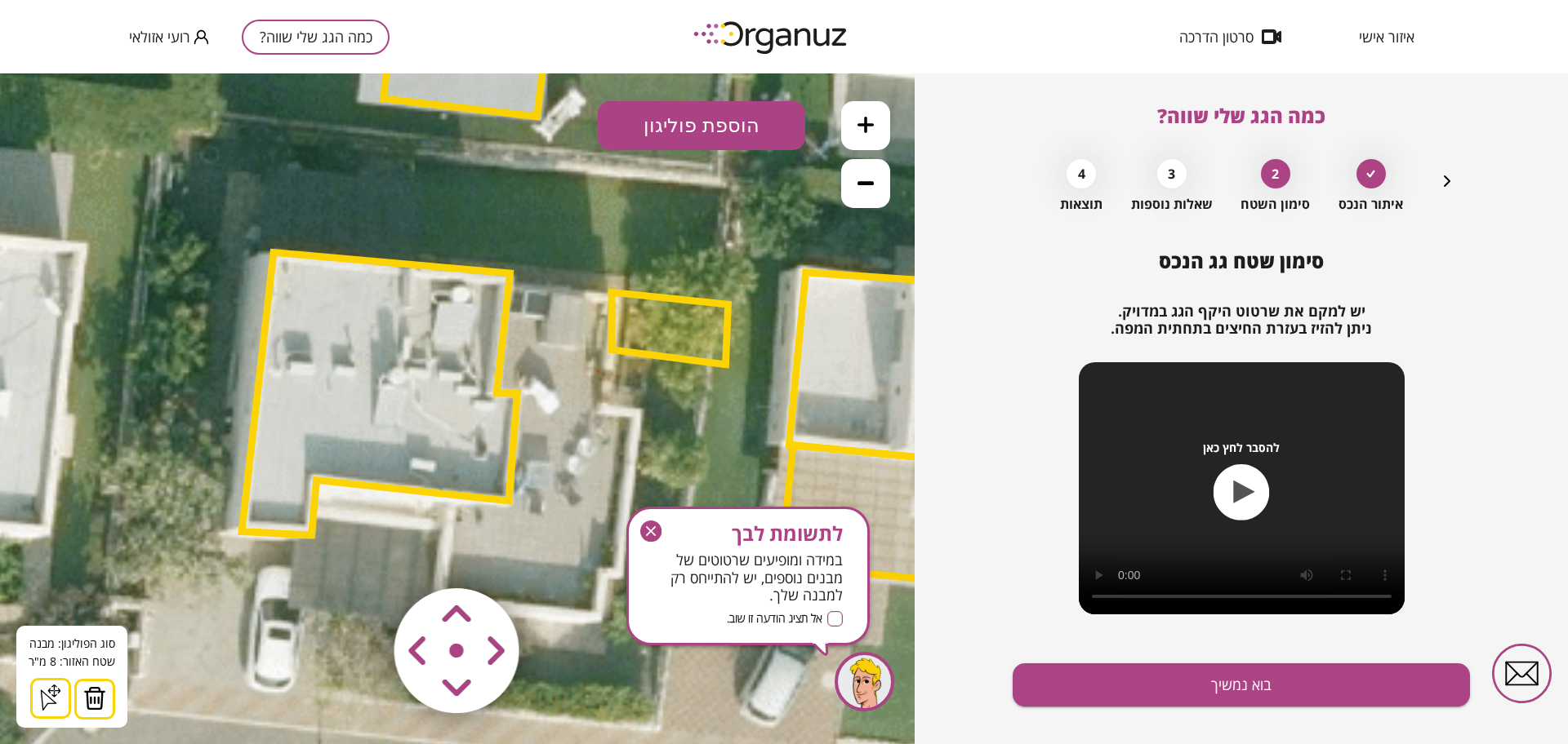
click at [646, 532] on icon "button" at bounding box center [650, 531] width 21 height 21
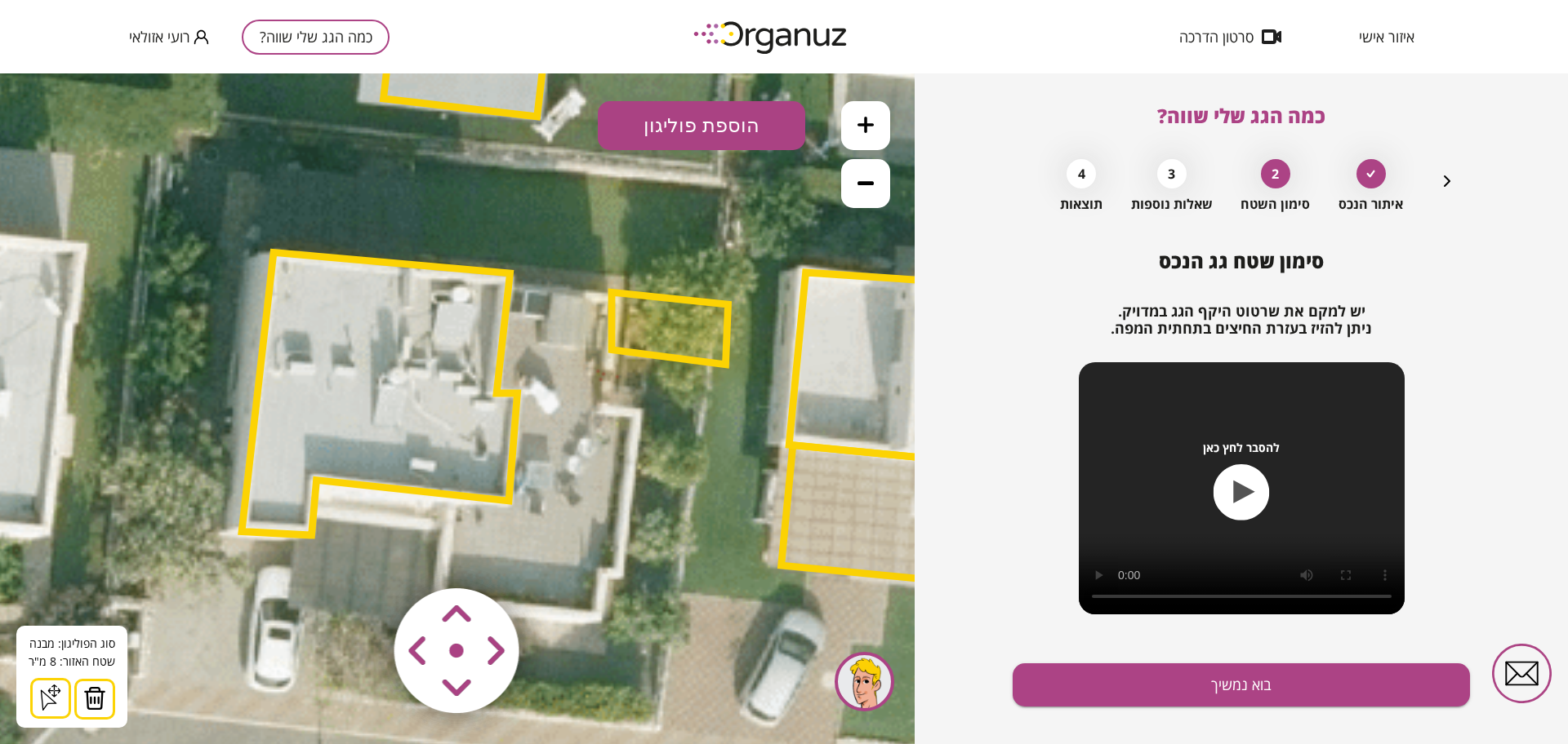
click at [93, 699] on img at bounding box center [94, 698] width 22 height 24
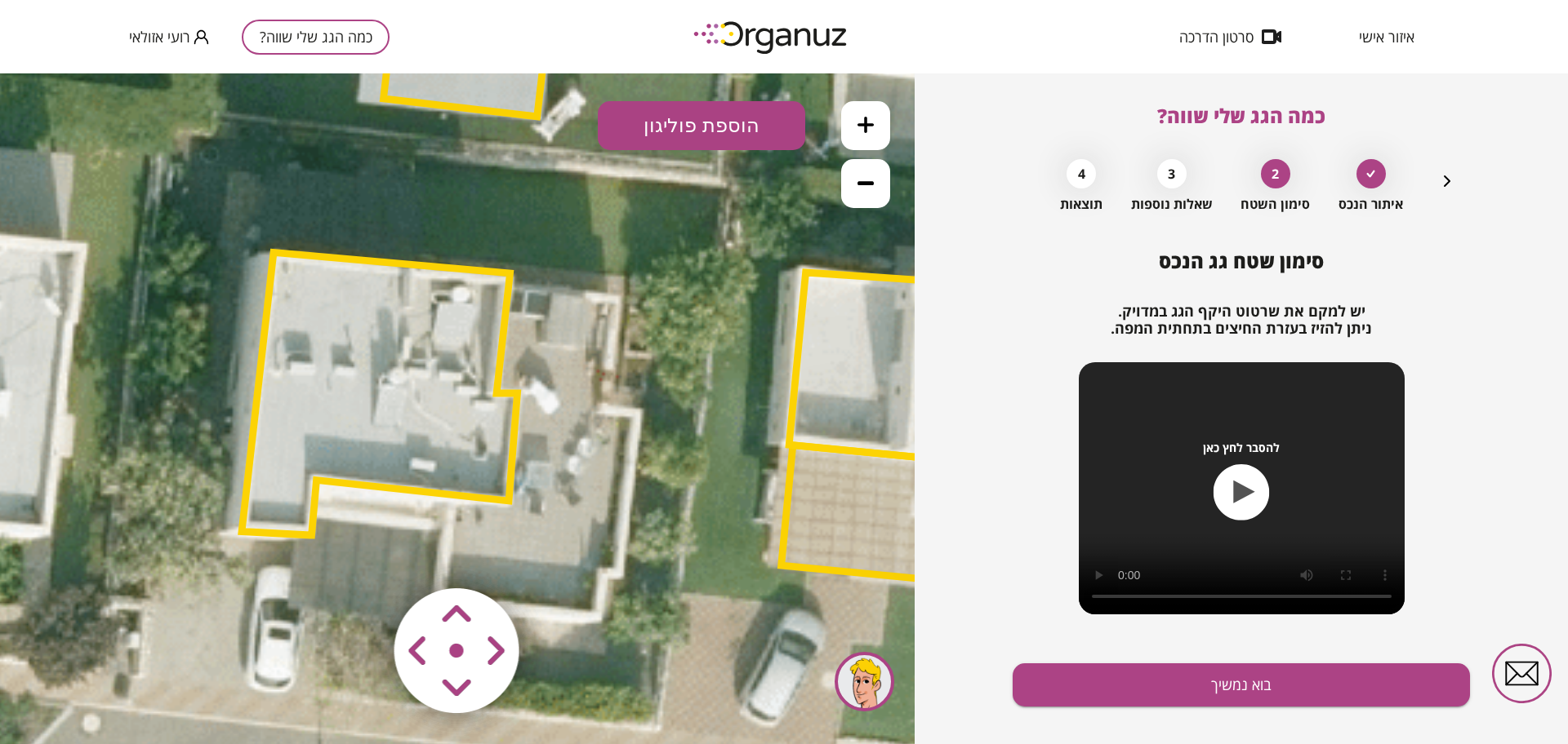
click at [735, 117] on button "הוספת פוליגון" at bounding box center [701, 126] width 207 height 49
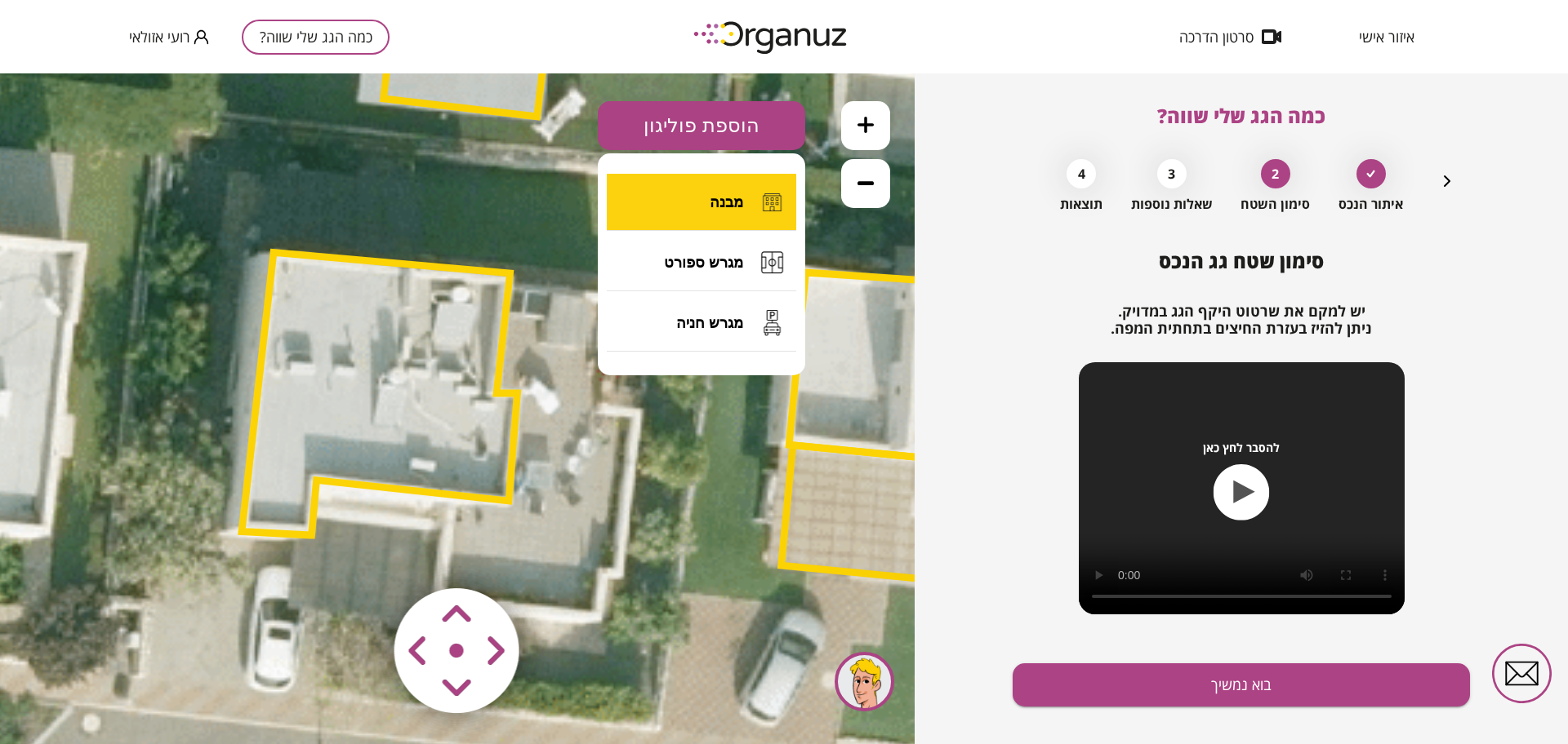
click at [690, 211] on button "מבנה" at bounding box center [702, 202] width 190 height 57
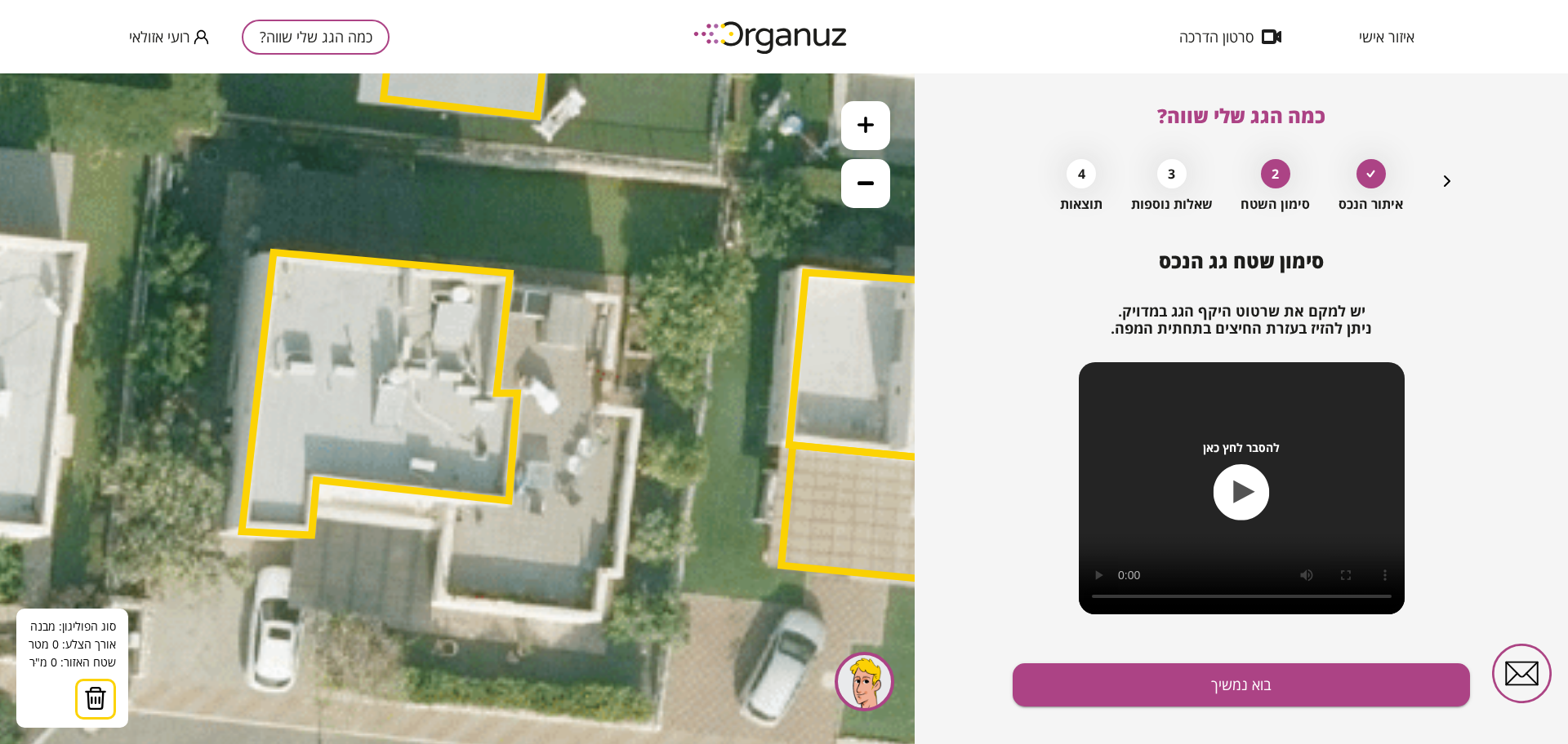
click at [631, 273] on icon at bounding box center [670, 188] width 2976 height 2974
click at [620, 384] on icon at bounding box center [670, 188] width 2976 height 2974
click at [660, 388] on polygon at bounding box center [640, 330] width 39 height 115
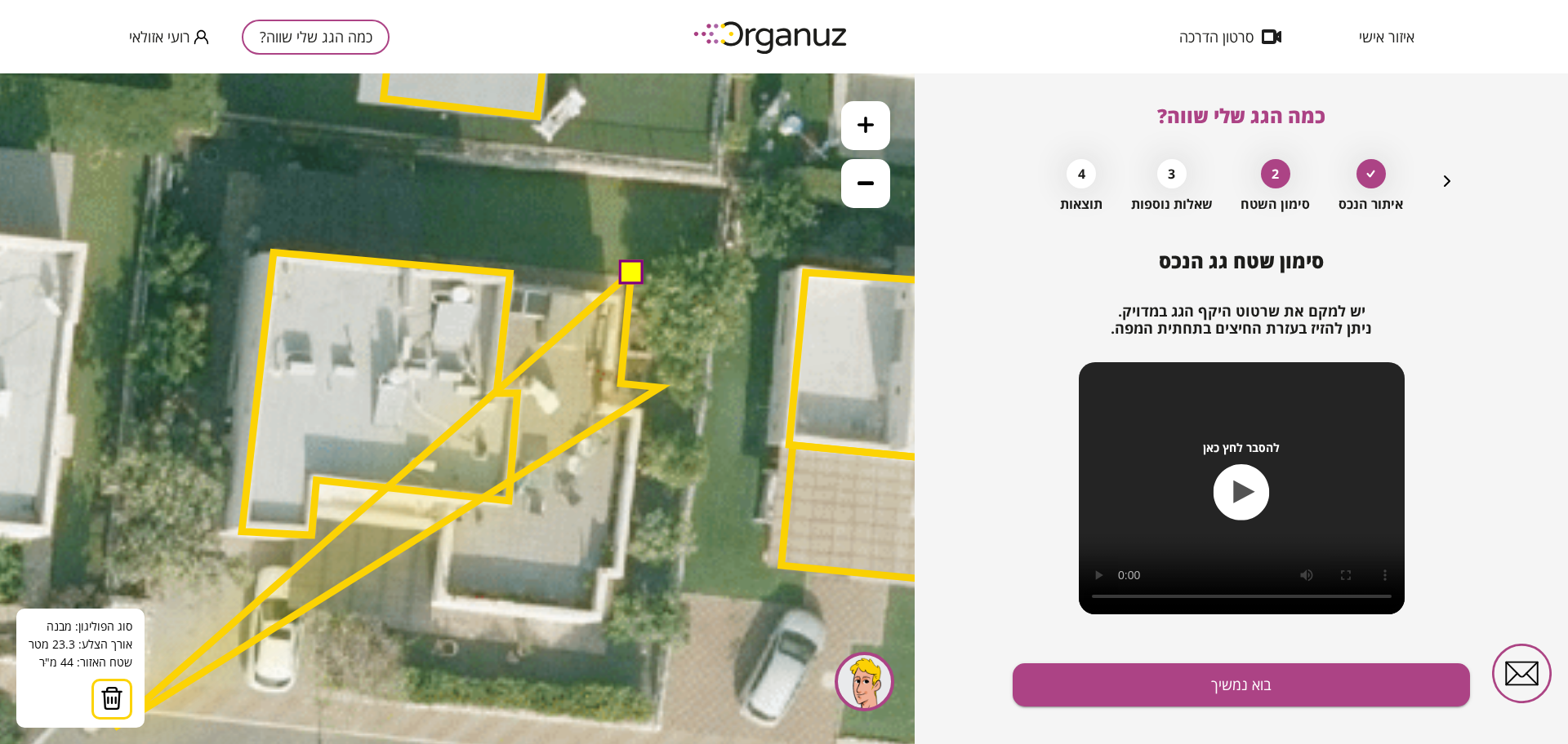
drag, startPoint x: 113, startPoint y: 707, endPoint x: 161, endPoint y: 679, distance: 55.6
click at [112, 707] on img at bounding box center [112, 698] width 22 height 24
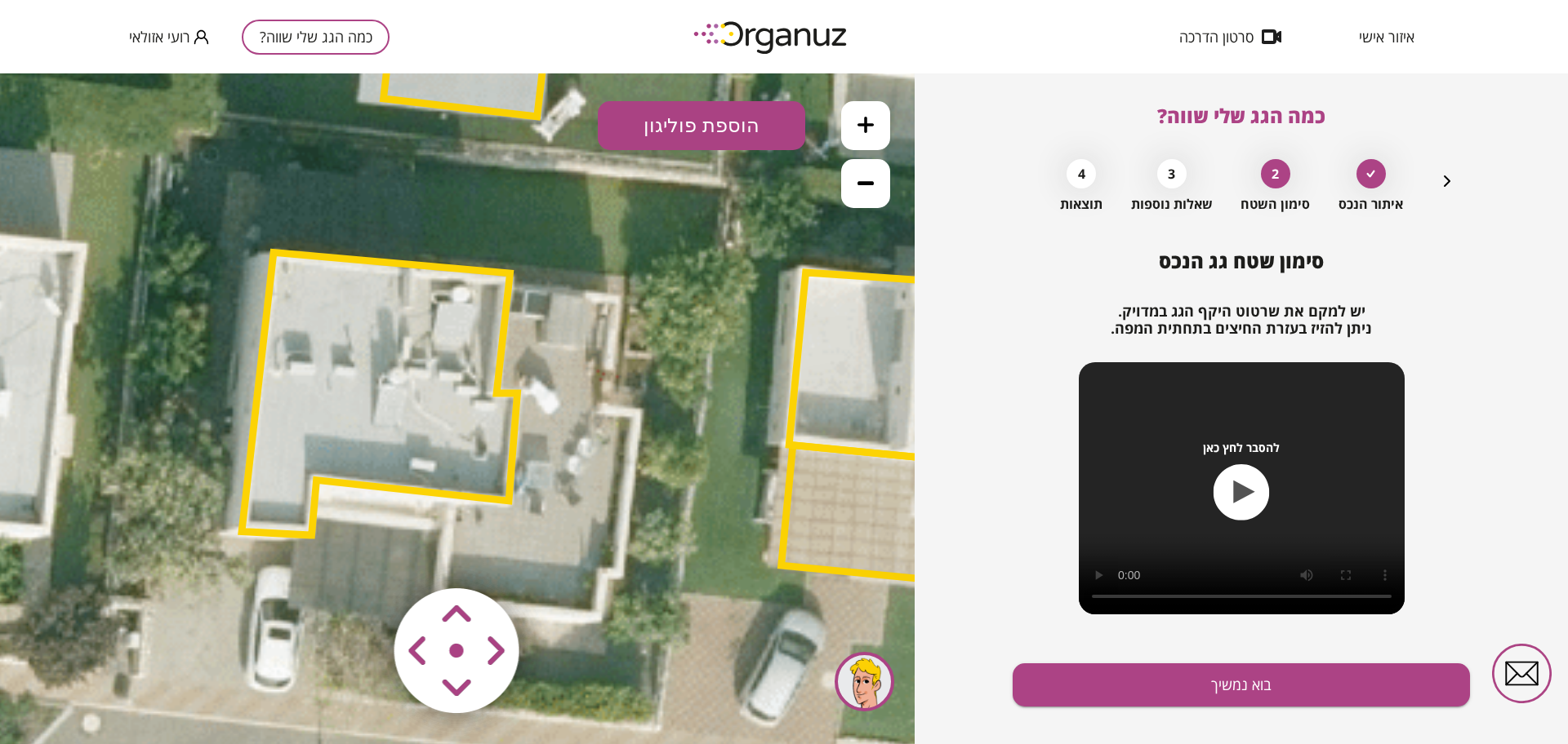
click at [716, 127] on button "הוספת פוליגון" at bounding box center [701, 126] width 207 height 49
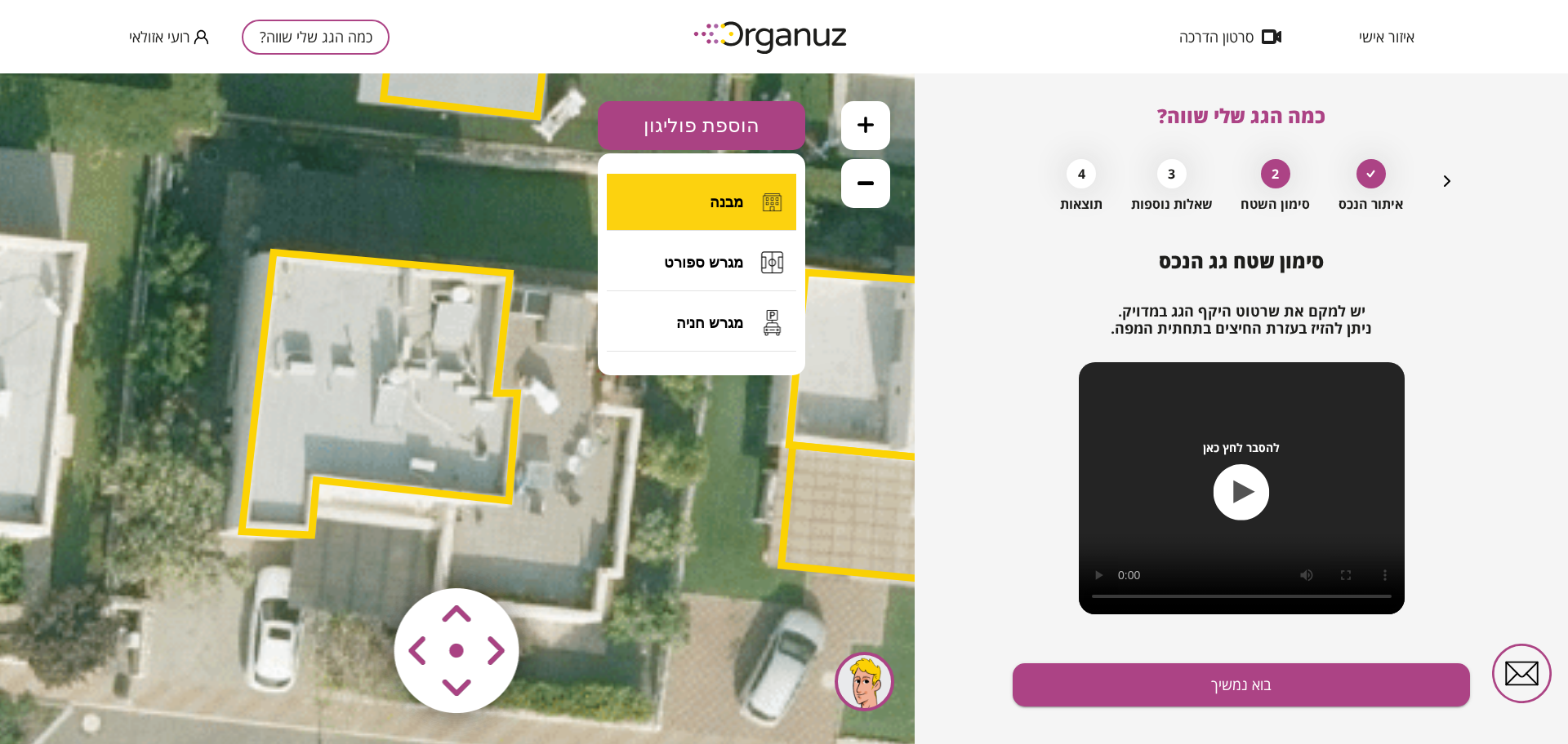
click at [712, 189] on button "מבנה" at bounding box center [702, 202] width 190 height 57
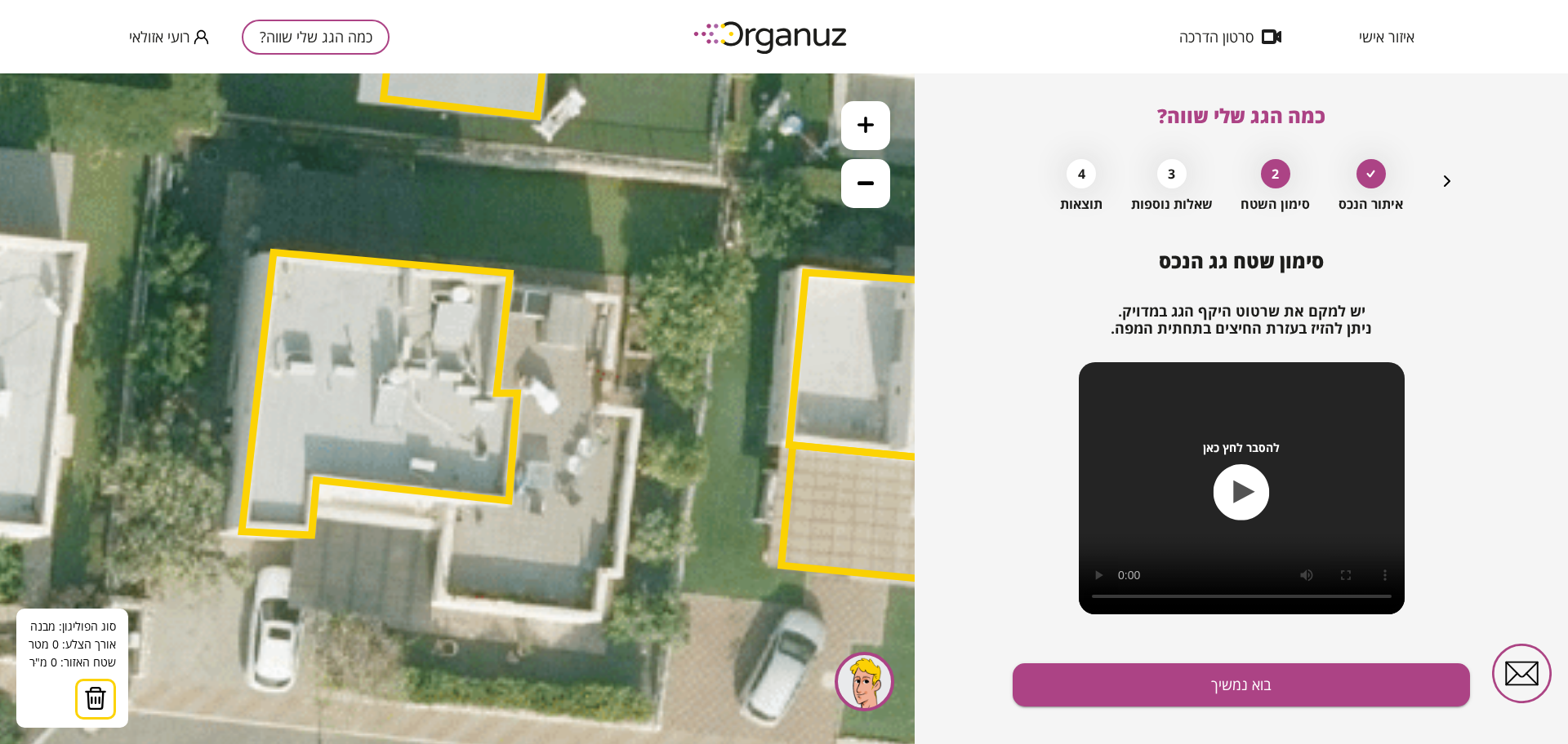
click at [578, 181] on icon at bounding box center [670, 188] width 2976 height 2974
click at [576, 236] on icon at bounding box center [670, 188] width 2976 height 2974
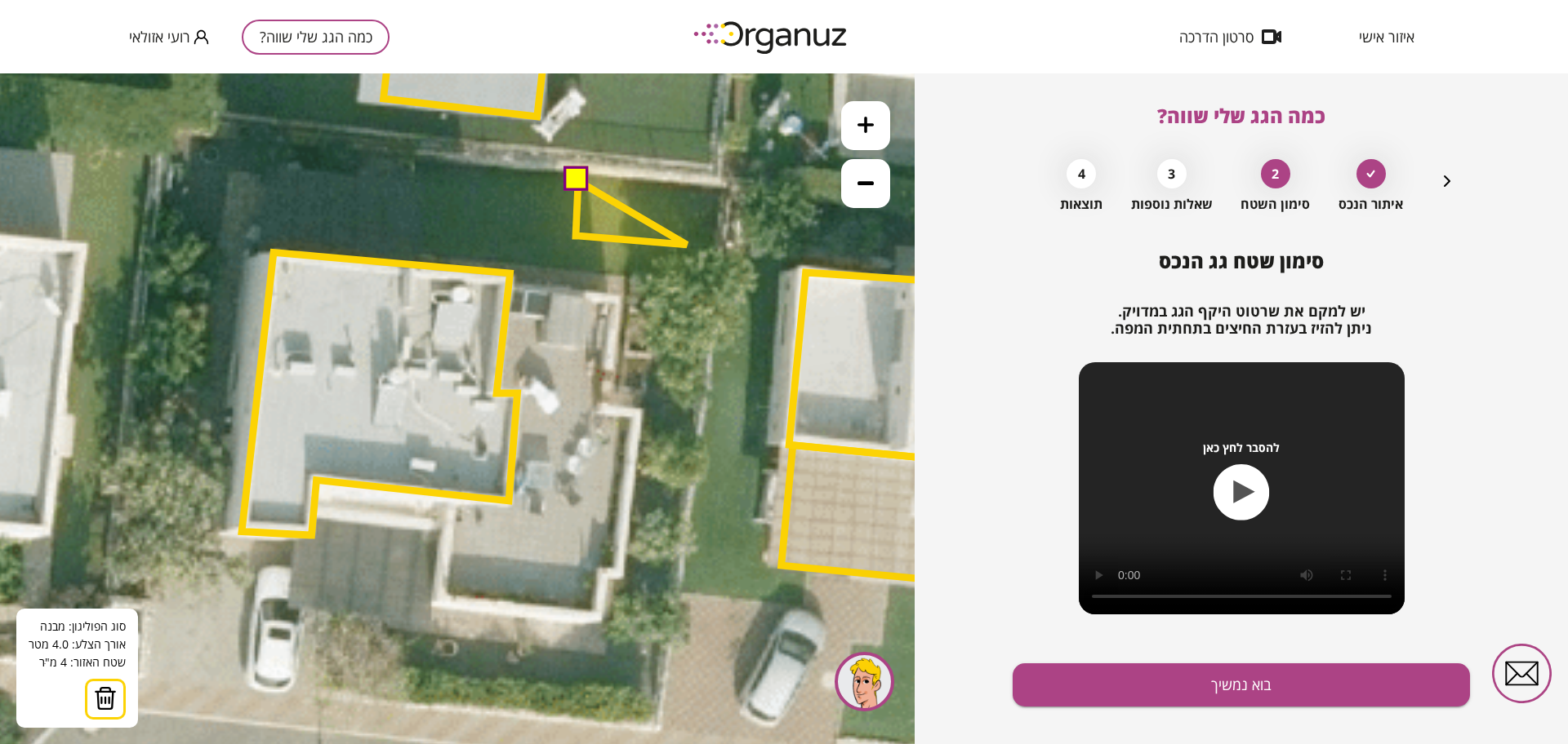
click at [687, 245] on polygon at bounding box center [630, 213] width 111 height 63
click at [689, 190] on polygon at bounding box center [631, 213] width 112 height 63
click at [578, 177] on button at bounding box center [576, 179] width 24 height 24
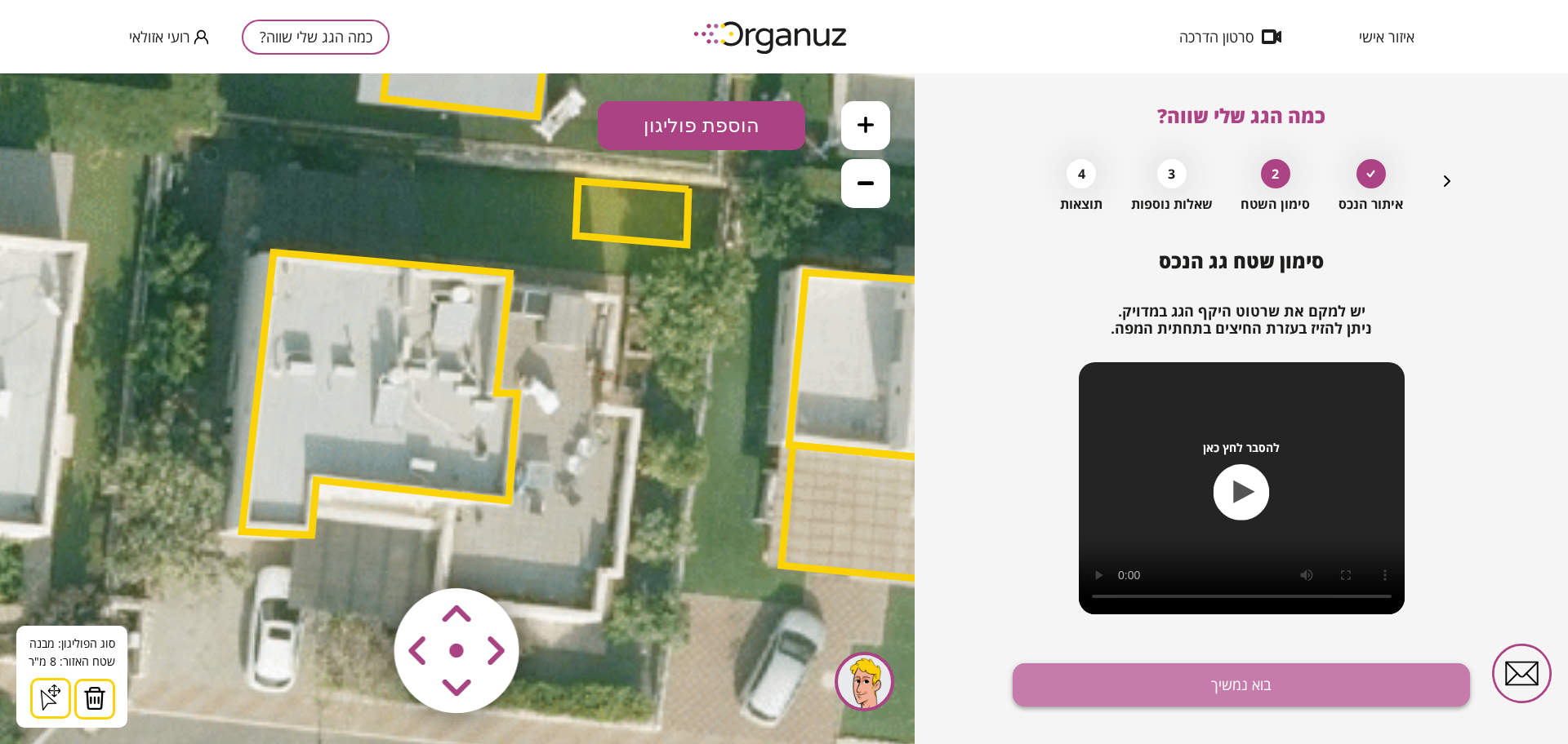
click at [1182, 697] on button "בוא נמשיך" at bounding box center [1241, 685] width 457 height 43
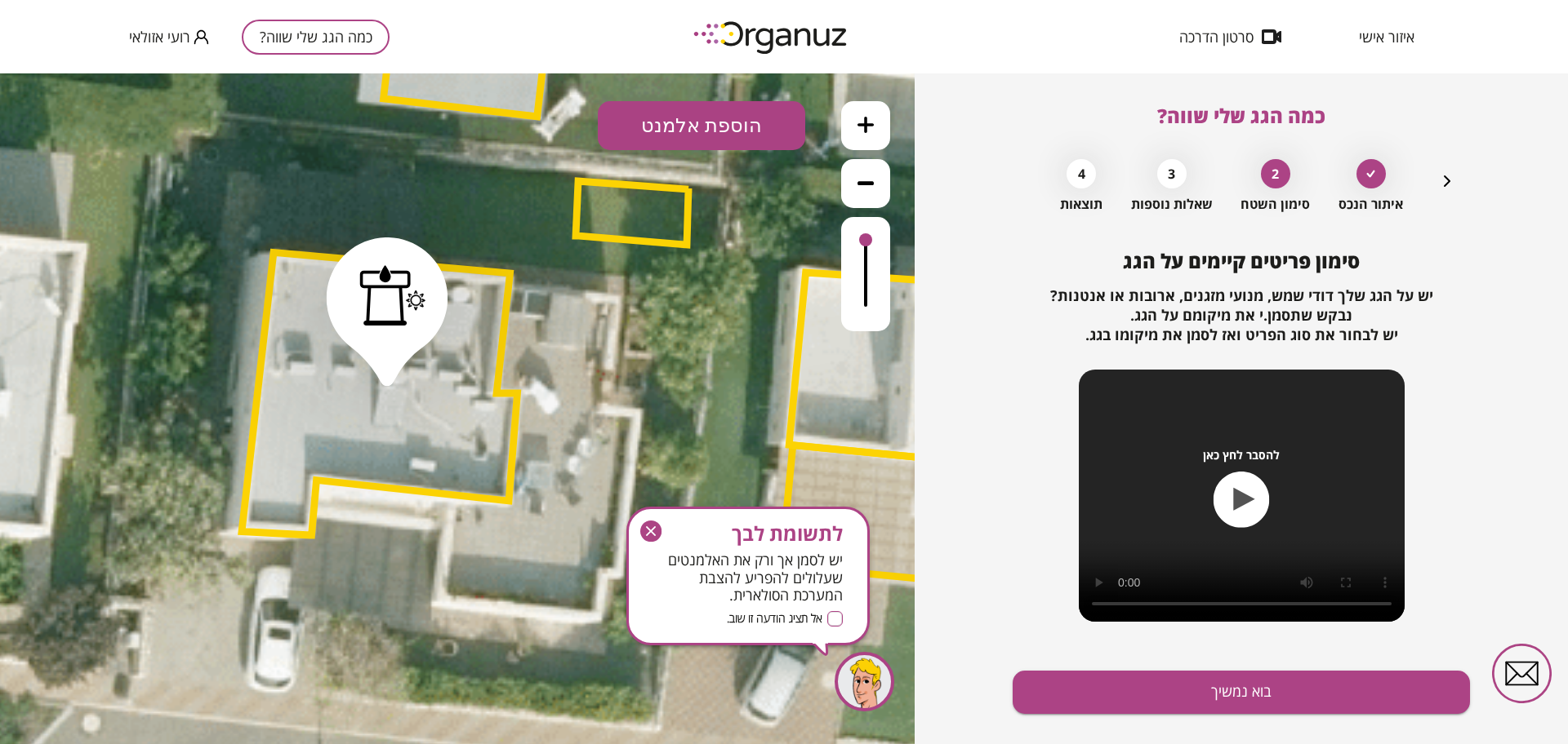
click at [1182, 697] on button "בוא נמשיך" at bounding box center [1241, 692] width 457 height 43
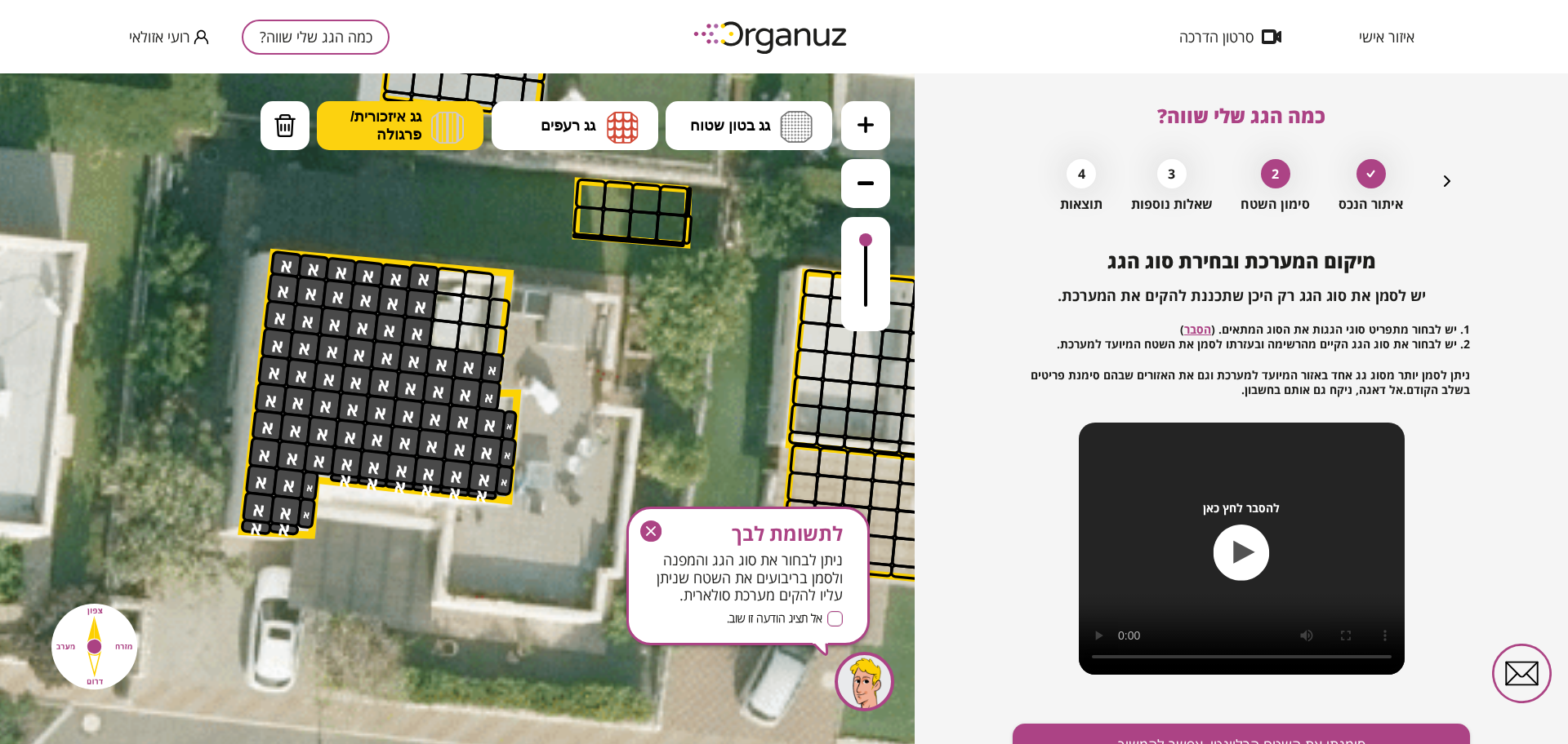
click at [354, 123] on span "גג איזכורית/ פרגולה" at bounding box center [386, 125] width 71 height 36
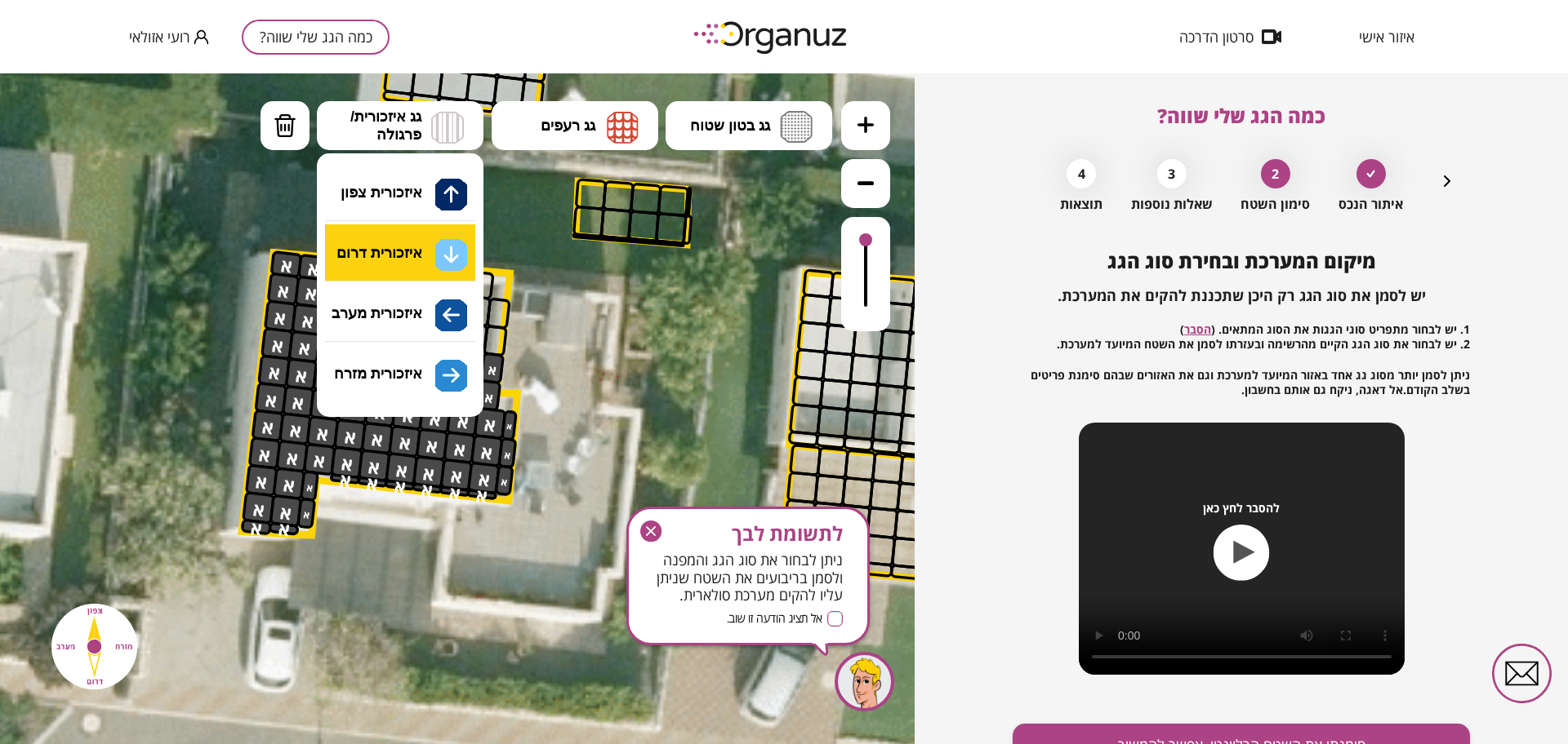
click at [400, 250] on div ".st0 { fill: #FFFFFF; } .st0 { fill: #FFFFFF; }" at bounding box center [457, 409] width 914 height 671
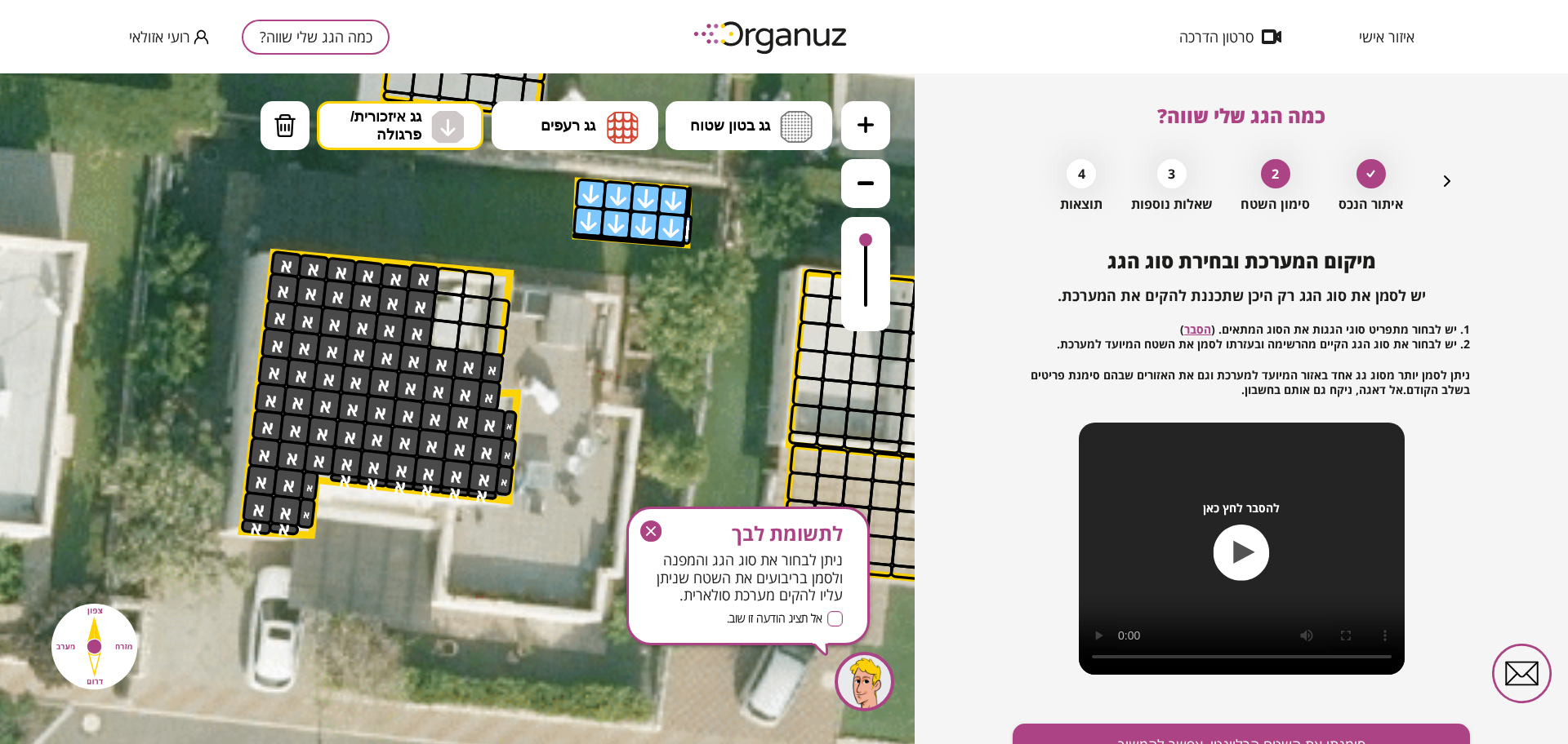
drag, startPoint x: 591, startPoint y: 199, endPoint x: 645, endPoint y: 192, distance: 54.5
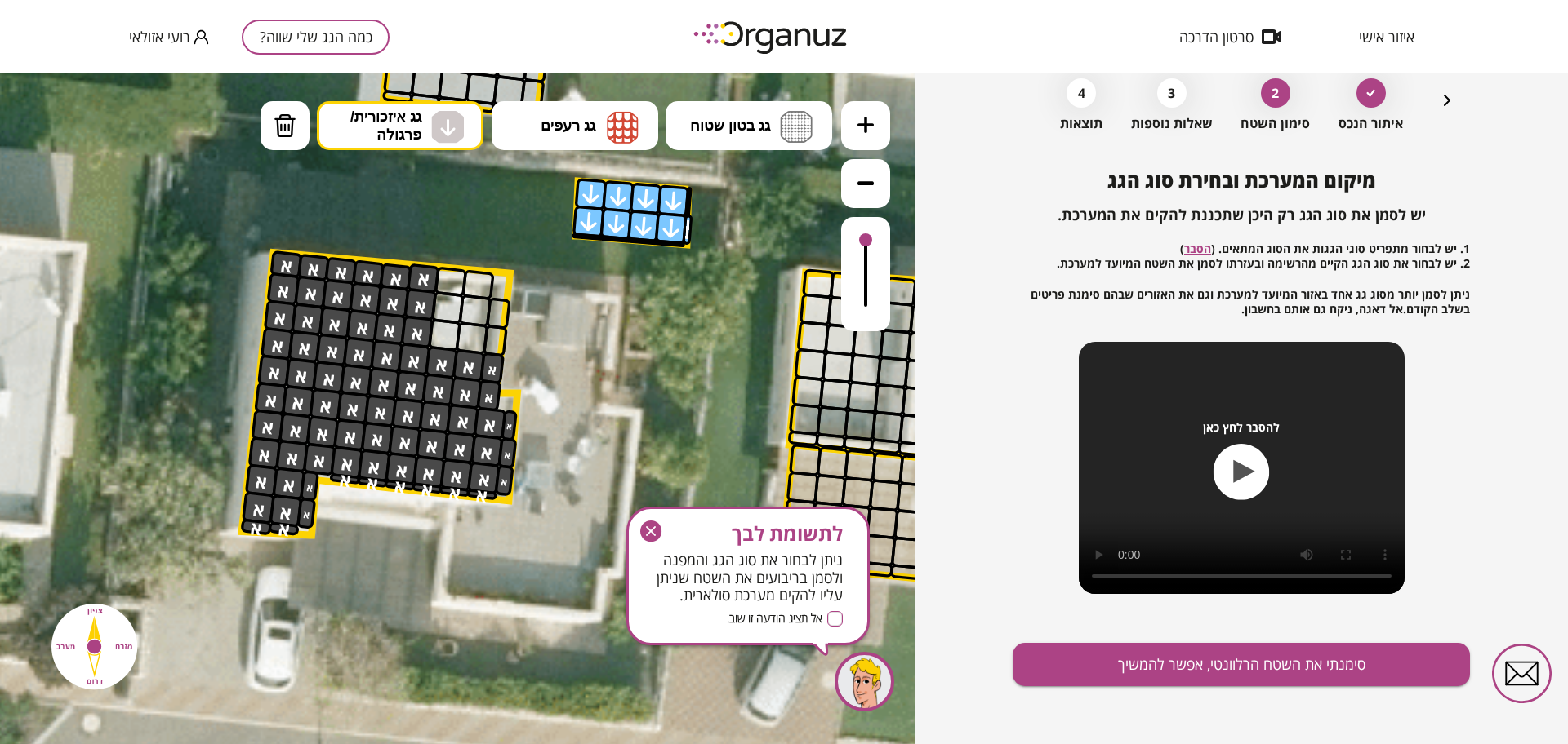
scroll to position [85, 0]
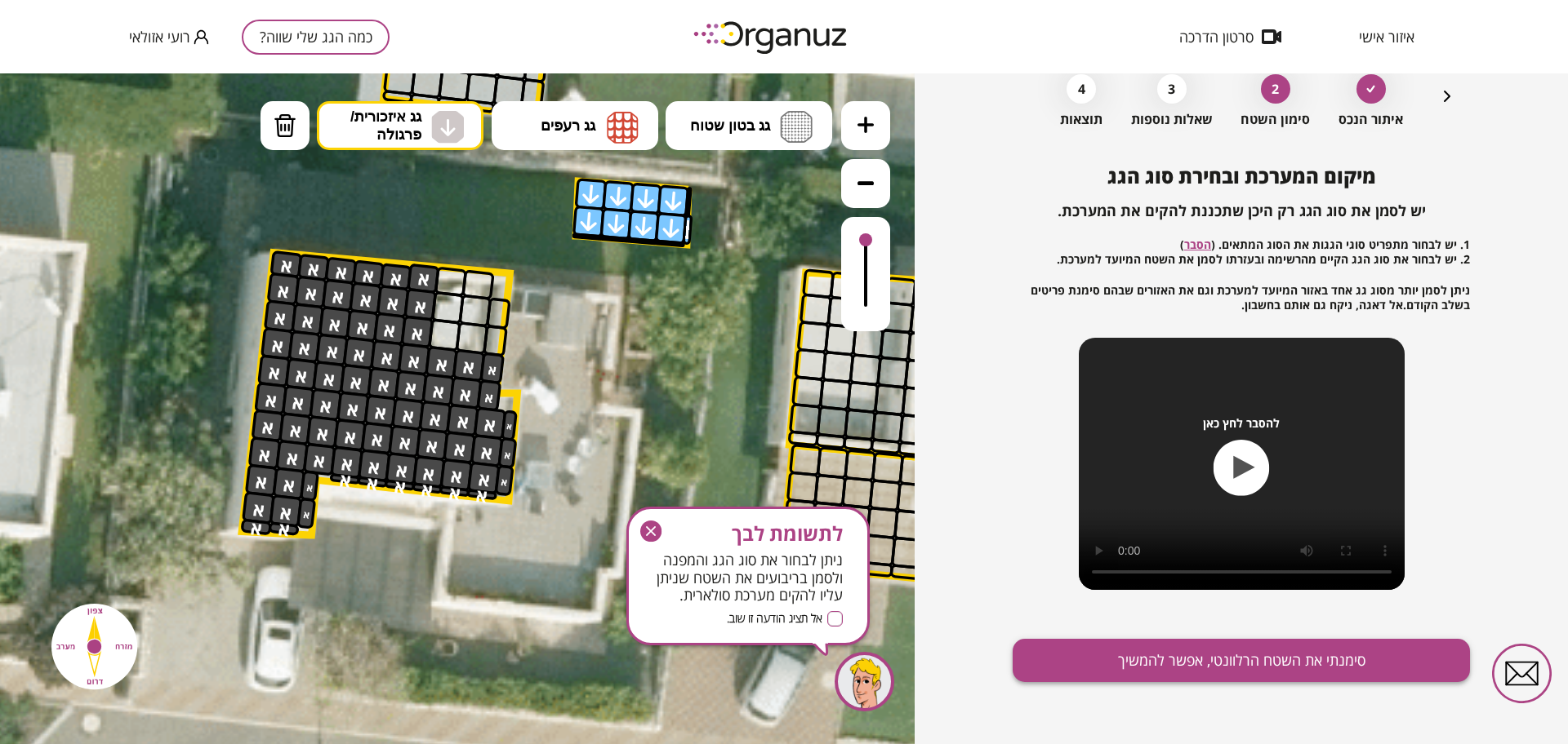
click at [1138, 659] on button "סימנתי את השטח הרלוונטי, אפשר להמשיך" at bounding box center [1241, 661] width 457 height 43
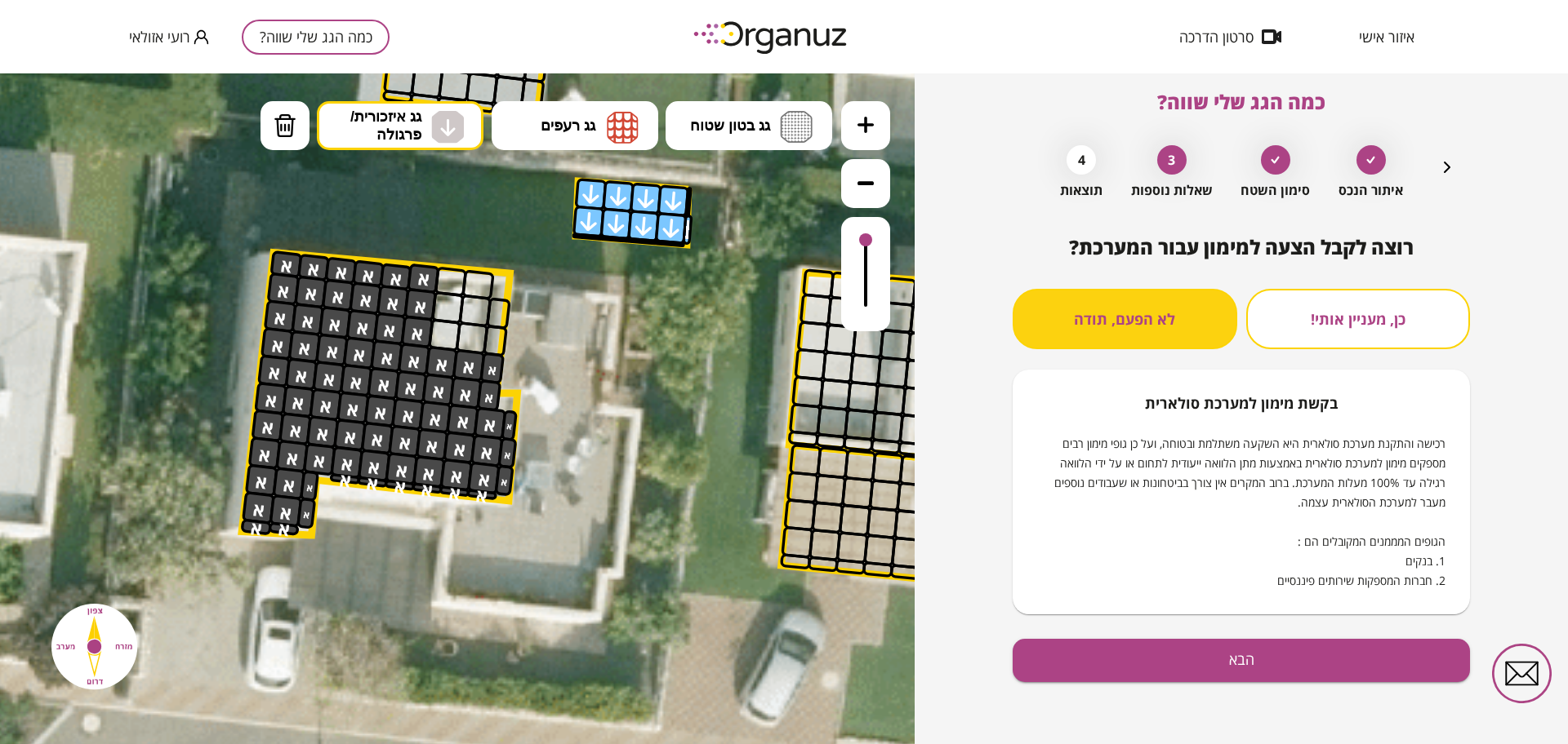
scroll to position [14, 0]
click at [1212, 657] on button "הבא" at bounding box center [1241, 661] width 457 height 43
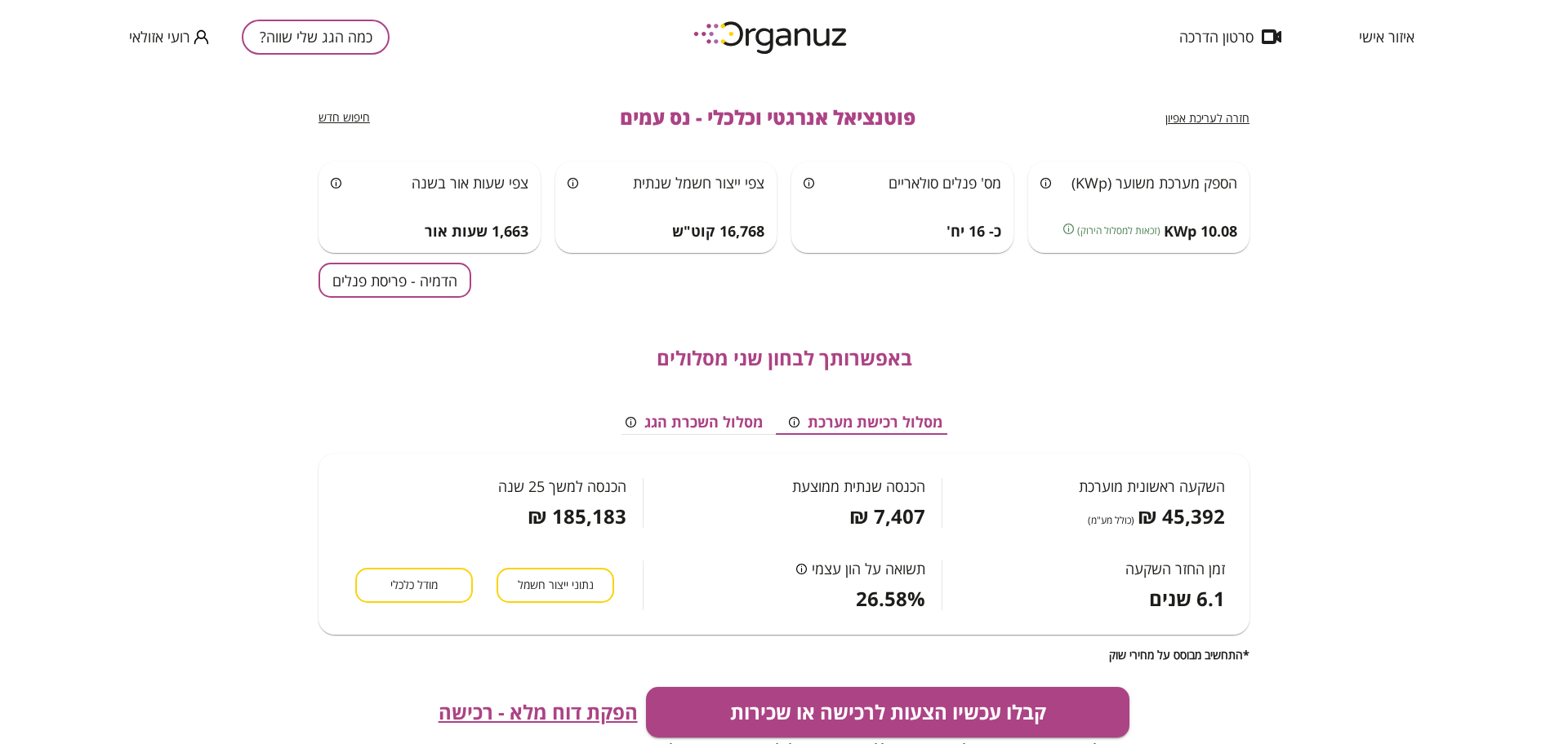
click at [448, 263] on button "הדמיה - פריסת פנלים" at bounding box center [394, 280] width 152 height 35
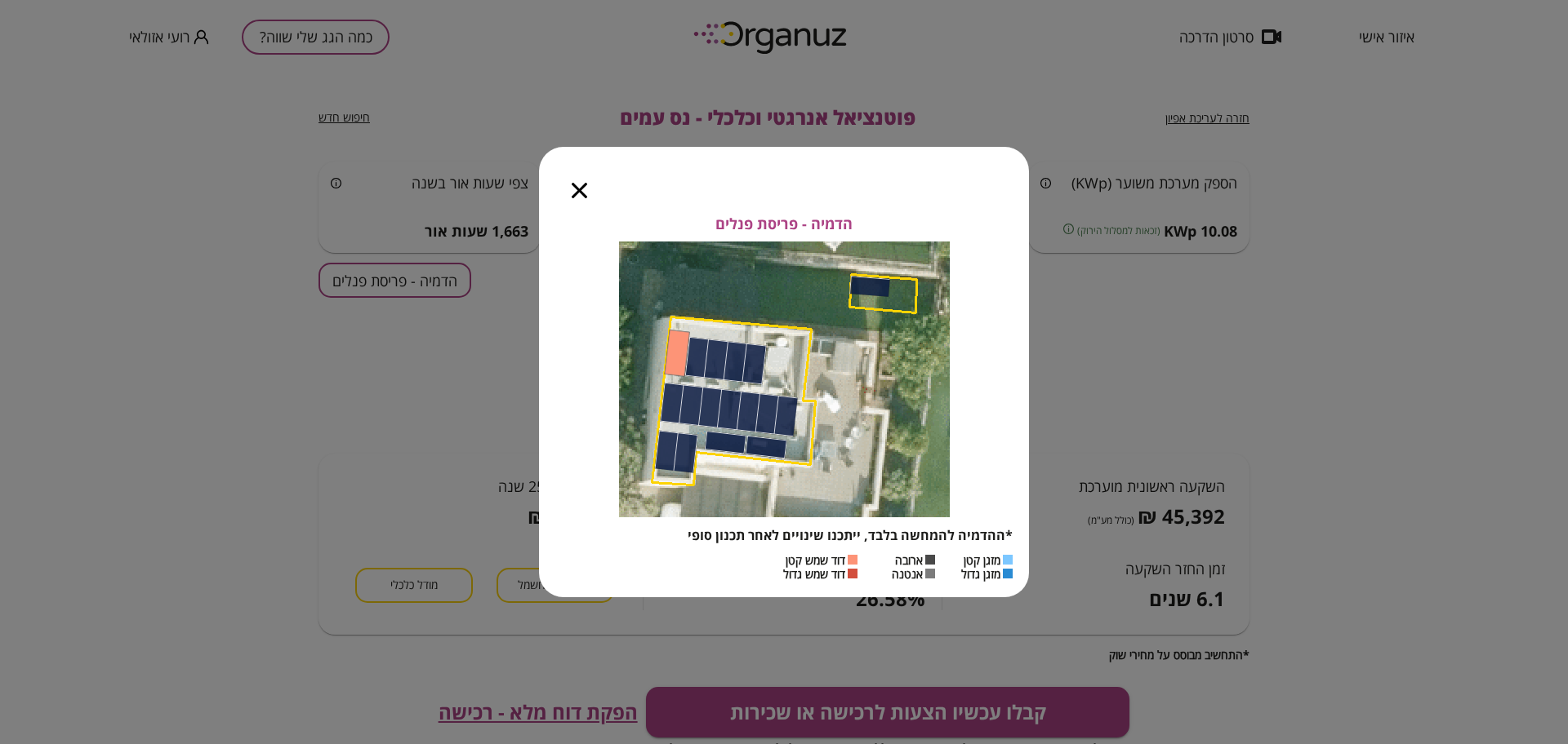
click at [583, 191] on icon "button" at bounding box center [579, 191] width 16 height 16
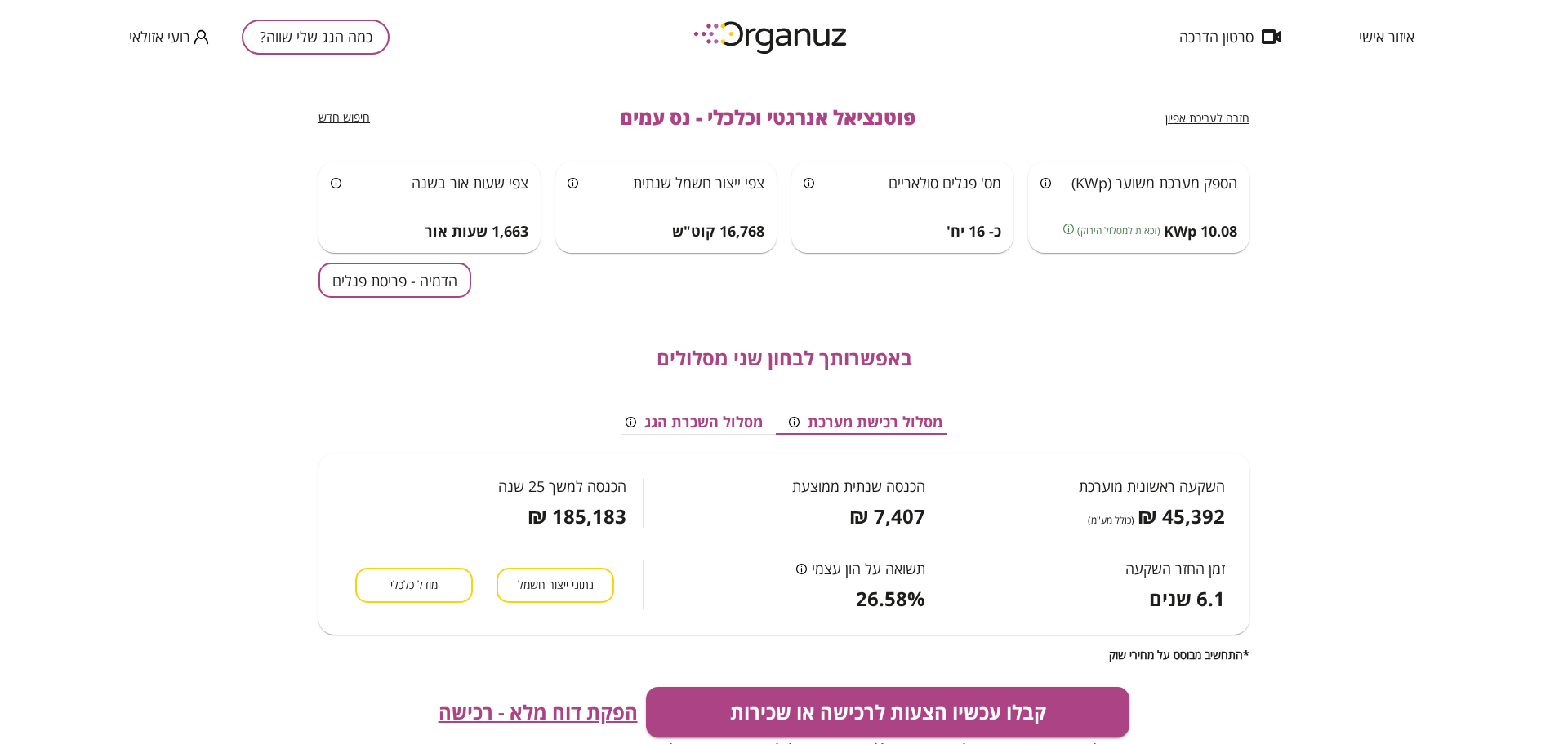
click at [412, 591] on span "מודל כלכלי" at bounding box center [414, 585] width 47 height 16
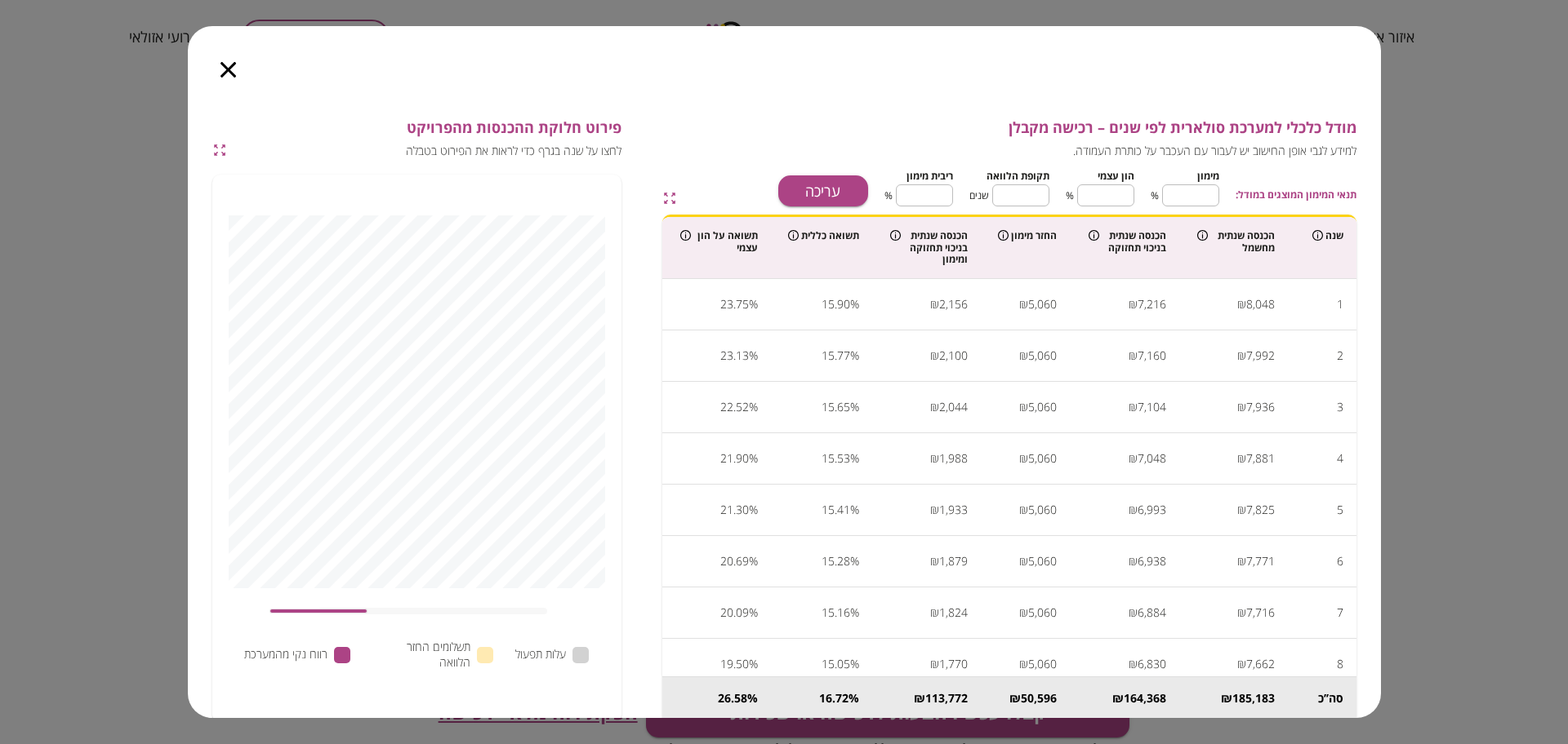
click at [853, 173] on div "תנאי המימון המוצגים במודל: מימון ** ​ % הון עצמי ** ​ % תקופת הלוואה ** ​ שנים …" at bounding box center [1026, 186] width 660 height 42
click at [829, 183] on button "עריכה" at bounding box center [824, 191] width 90 height 31
click at [1212, 196] on input "**" at bounding box center [1190, 196] width 57 height 43
type input "*"
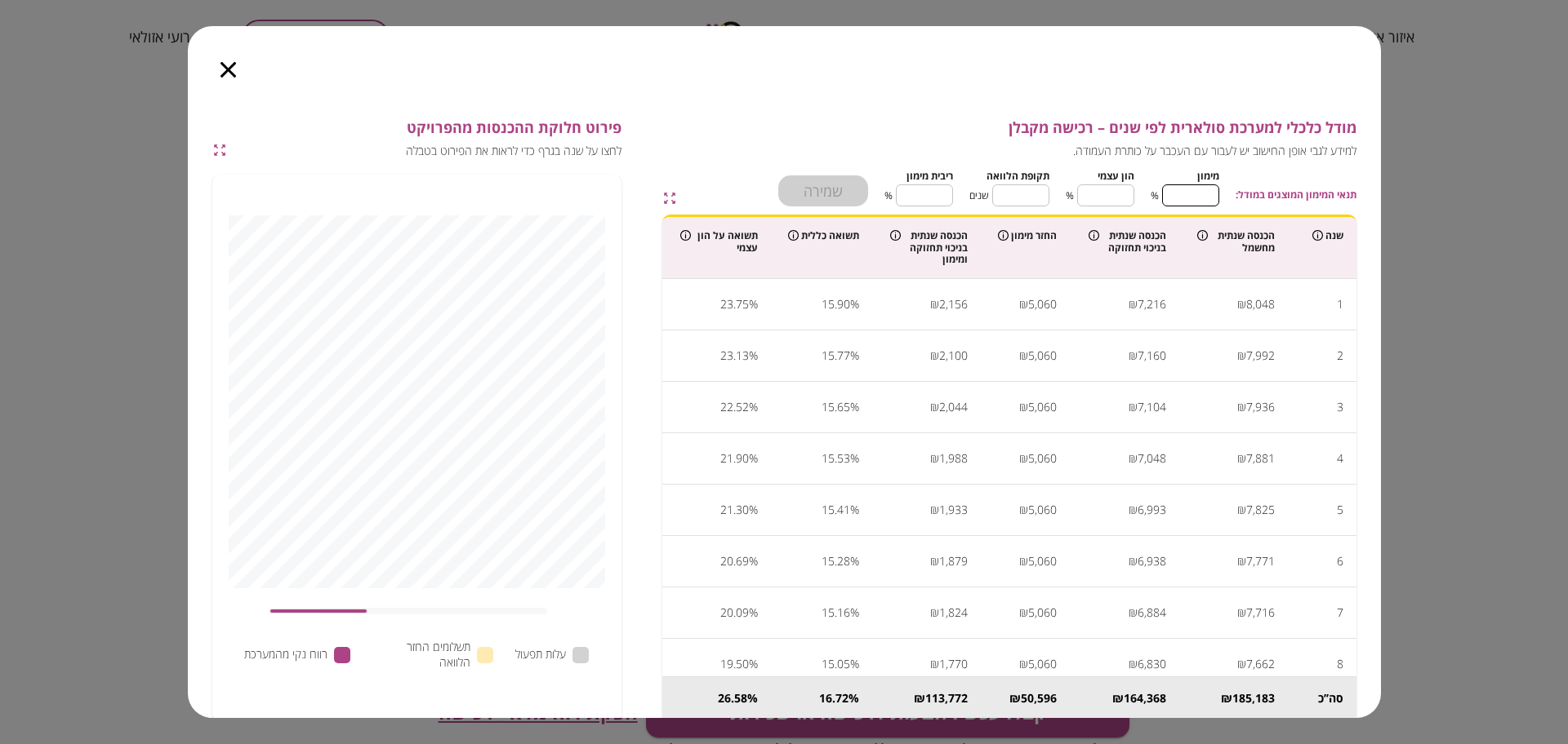
type input "***"
type input "*"
drag, startPoint x: 1044, startPoint y: 188, endPoint x: 1037, endPoint y: 191, distance: 7.6
click at [1043, 188] on input "**" at bounding box center [1020, 196] width 57 height 43
click at [1037, 191] on input "**" at bounding box center [1020, 196] width 57 height 43
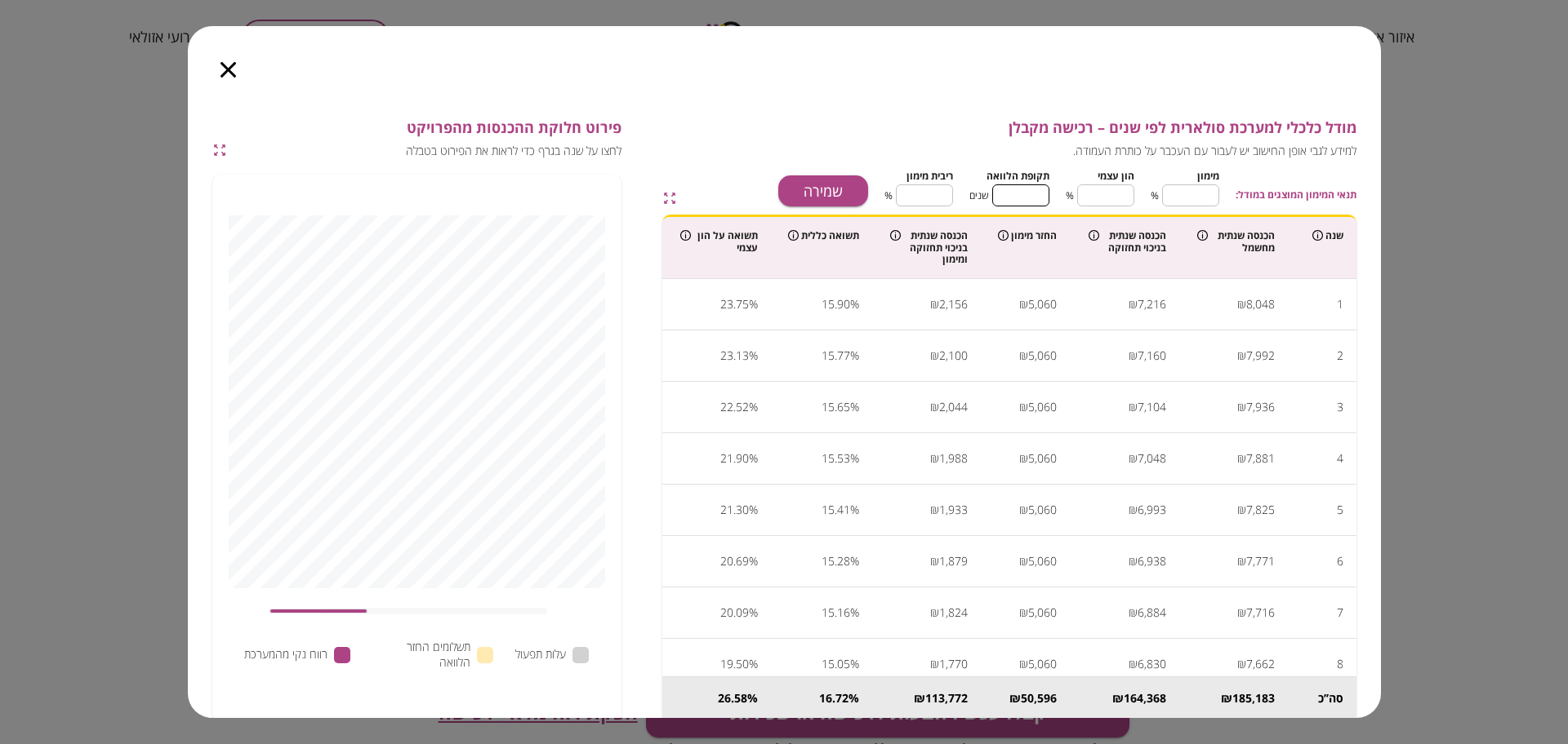
click at [1037, 191] on input "**" at bounding box center [1020, 196] width 57 height 43
type input "*"
click at [938, 193] on input "****" at bounding box center [924, 196] width 57 height 43
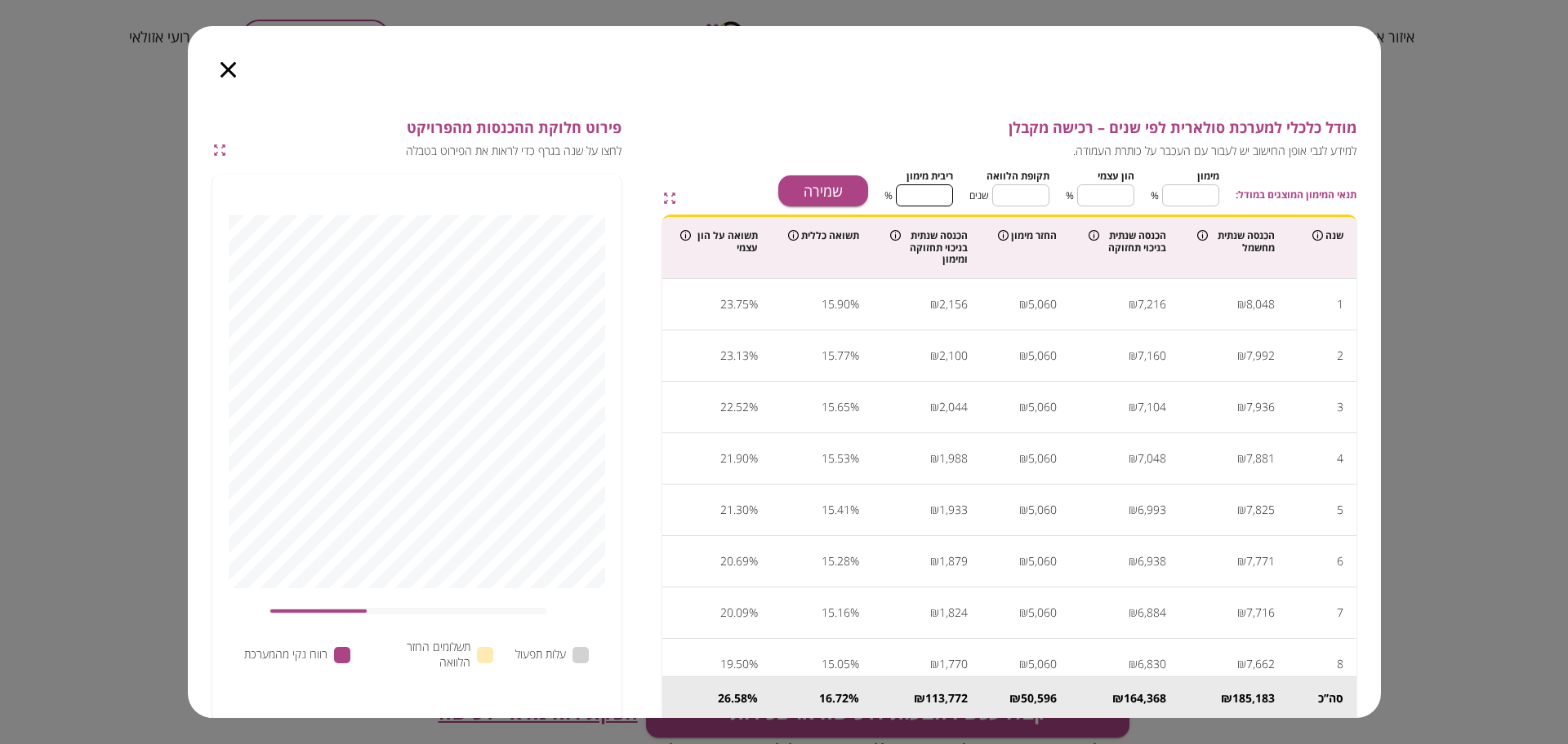
click at [938, 193] on input "****" at bounding box center [924, 196] width 57 height 43
click at [824, 179] on button "שמירה" at bounding box center [824, 191] width 90 height 31
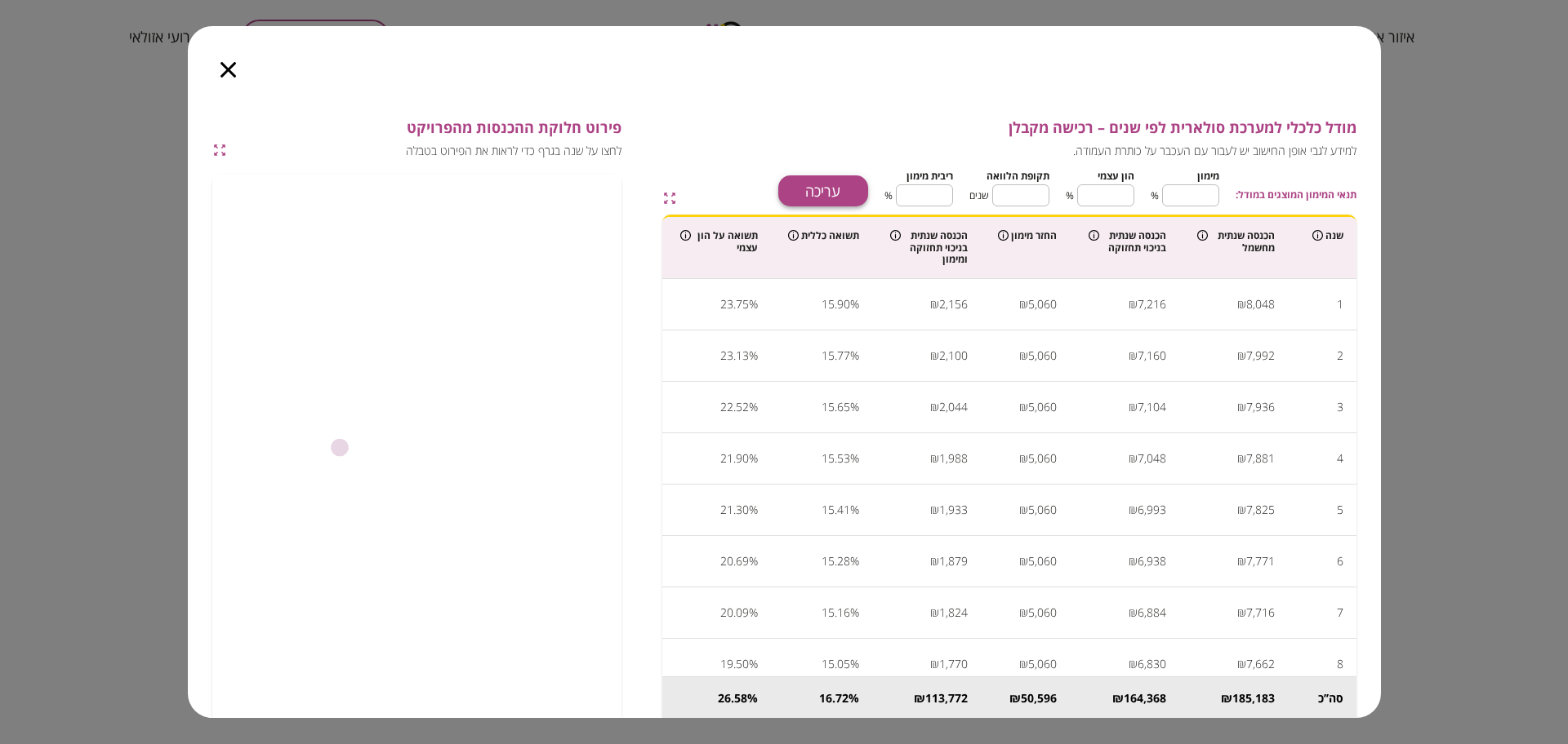
type input "****"
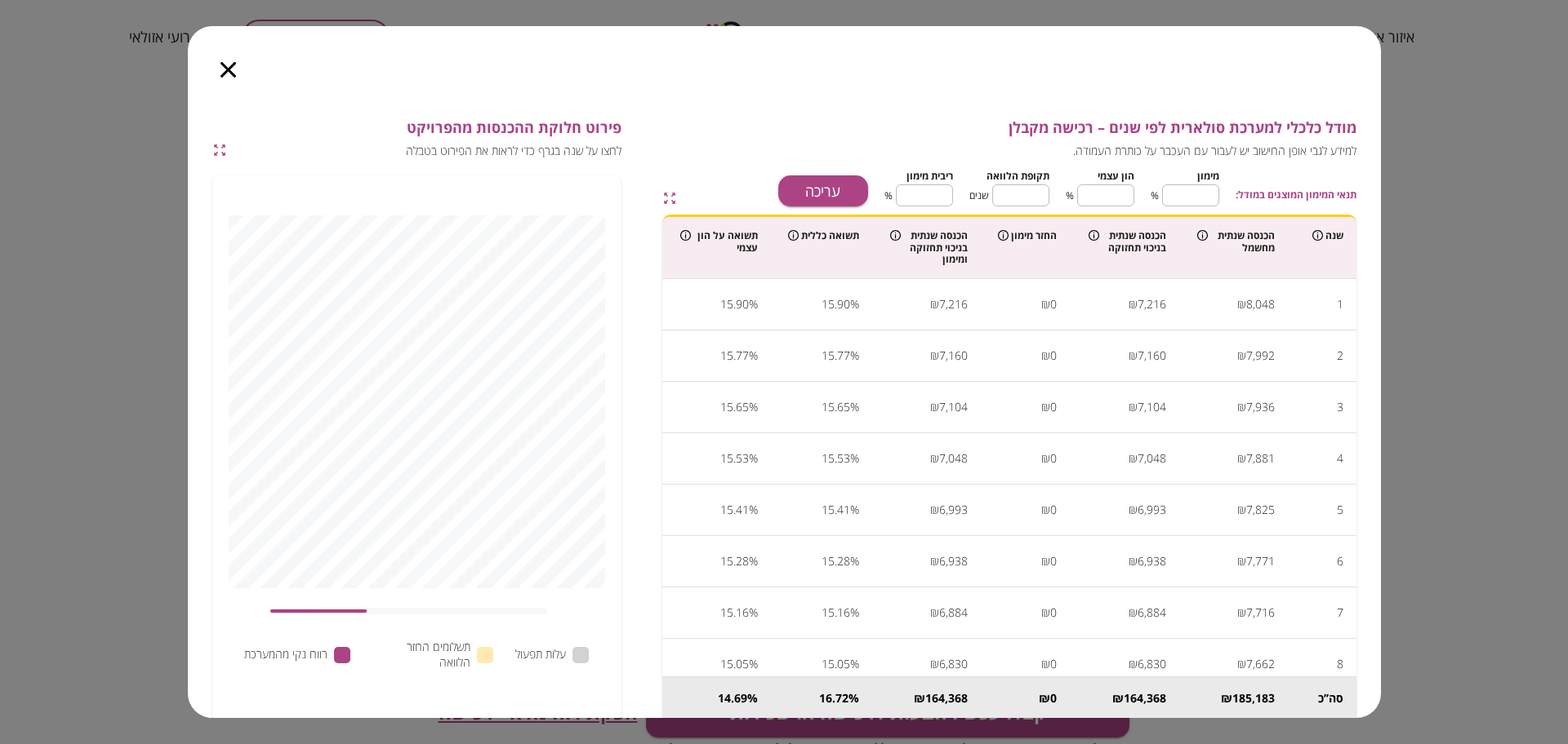
click at [230, 65] on icon "button" at bounding box center [228, 70] width 16 height 16
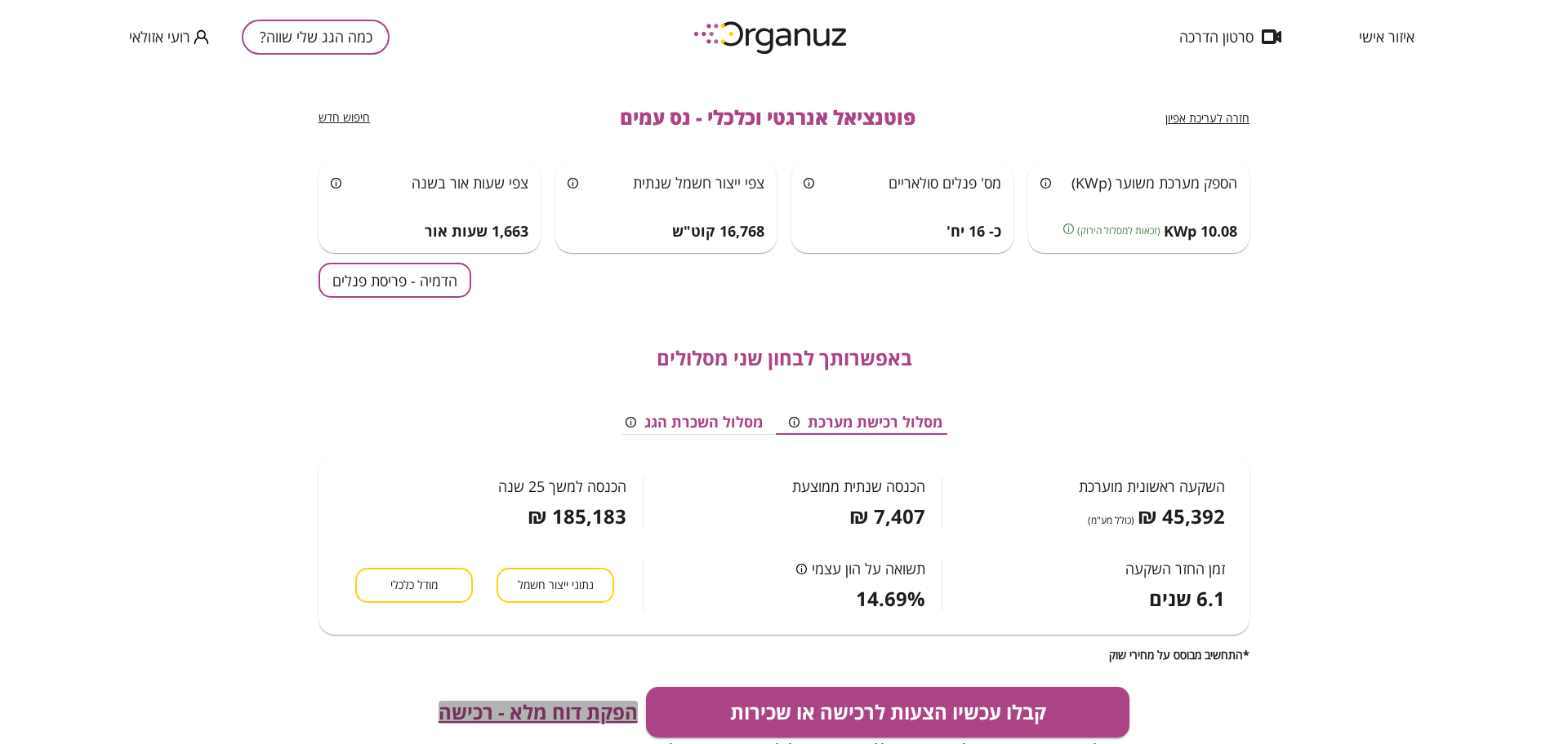
click at [496, 706] on span "הפקת דוח מלא - רכישה" at bounding box center [538, 712] width 199 height 22
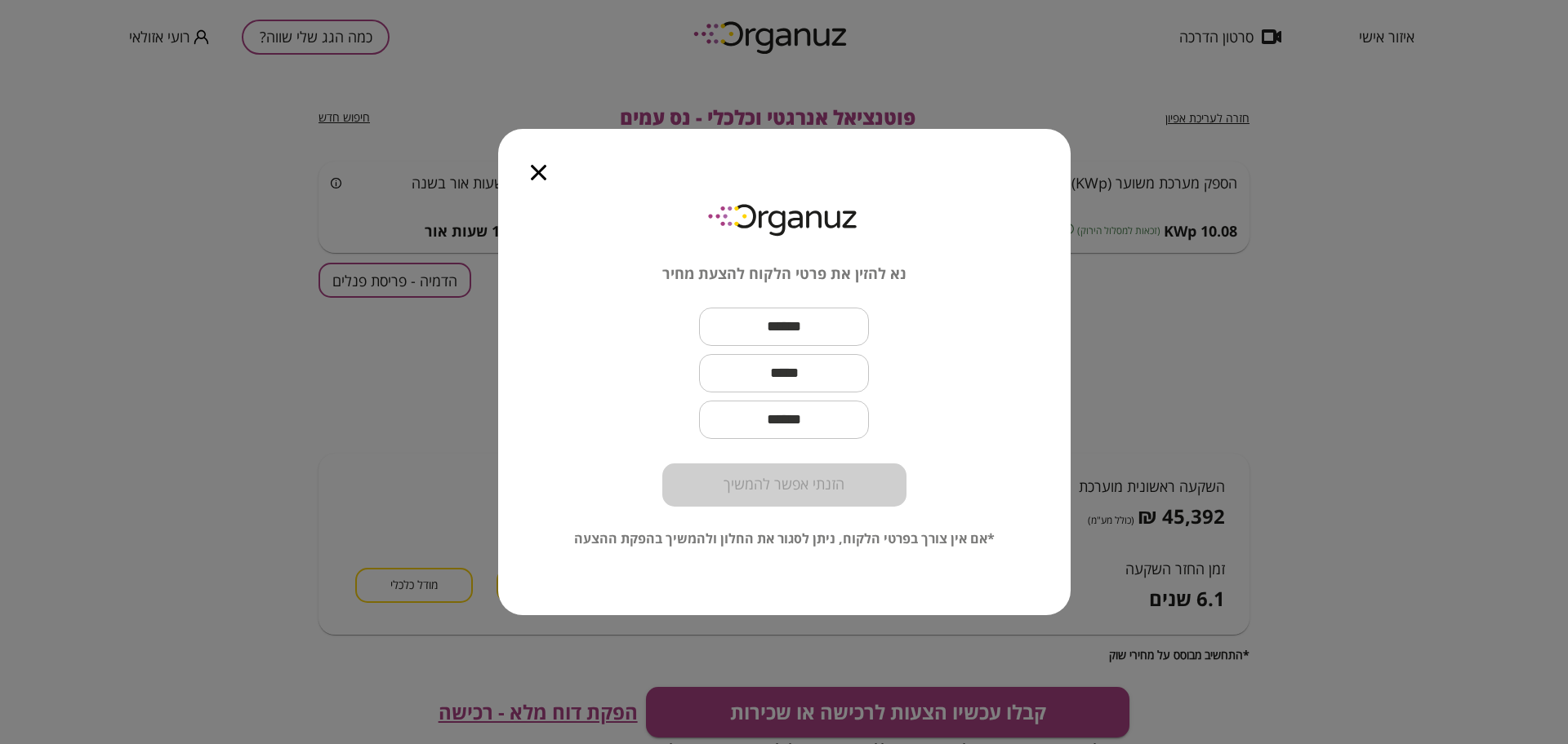
click at [545, 177] on icon "button" at bounding box center [538, 172] width 16 height 16
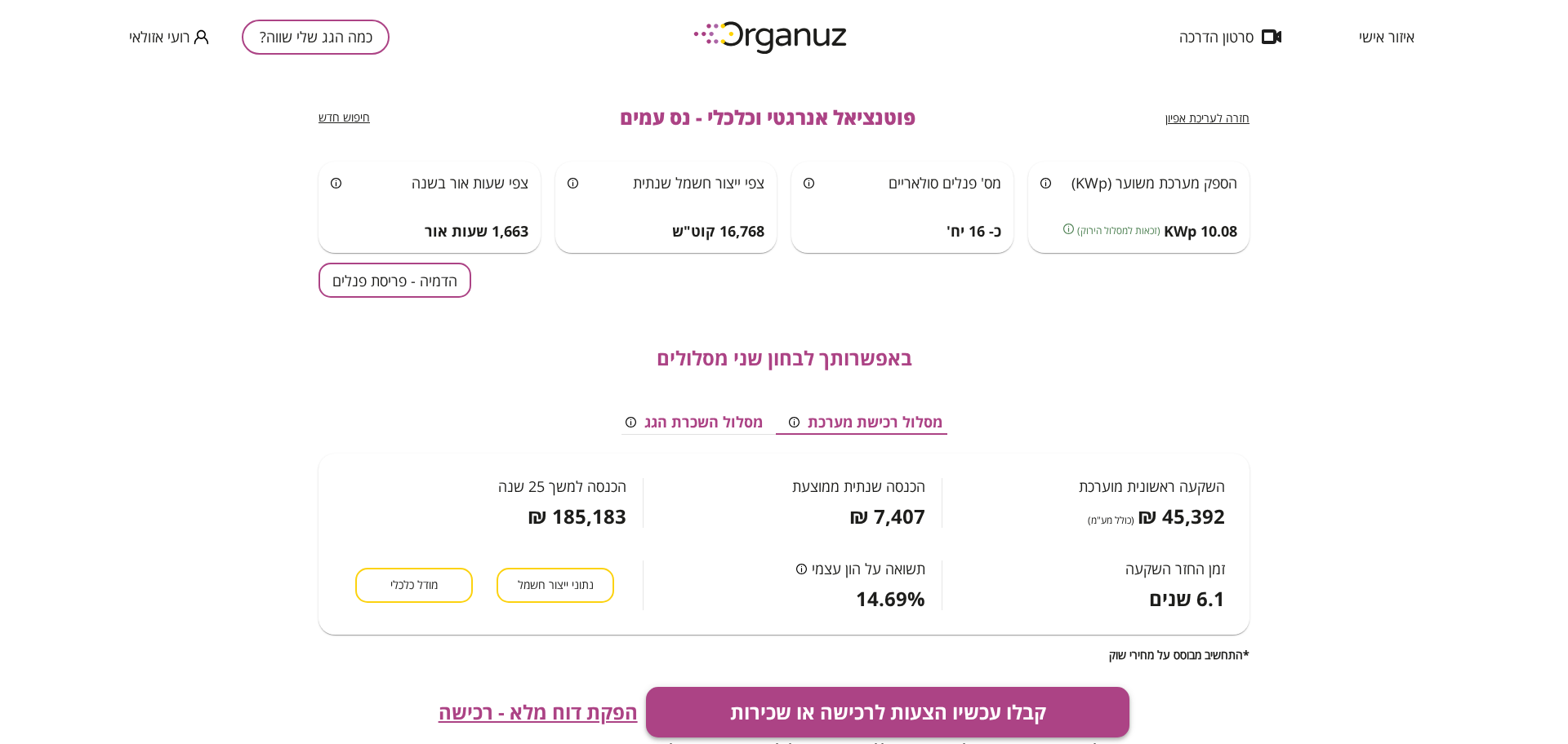
click at [767, 700] on button "קבלו עכשיו הצעות לרכישה או שכירות" at bounding box center [889, 712] width 485 height 51
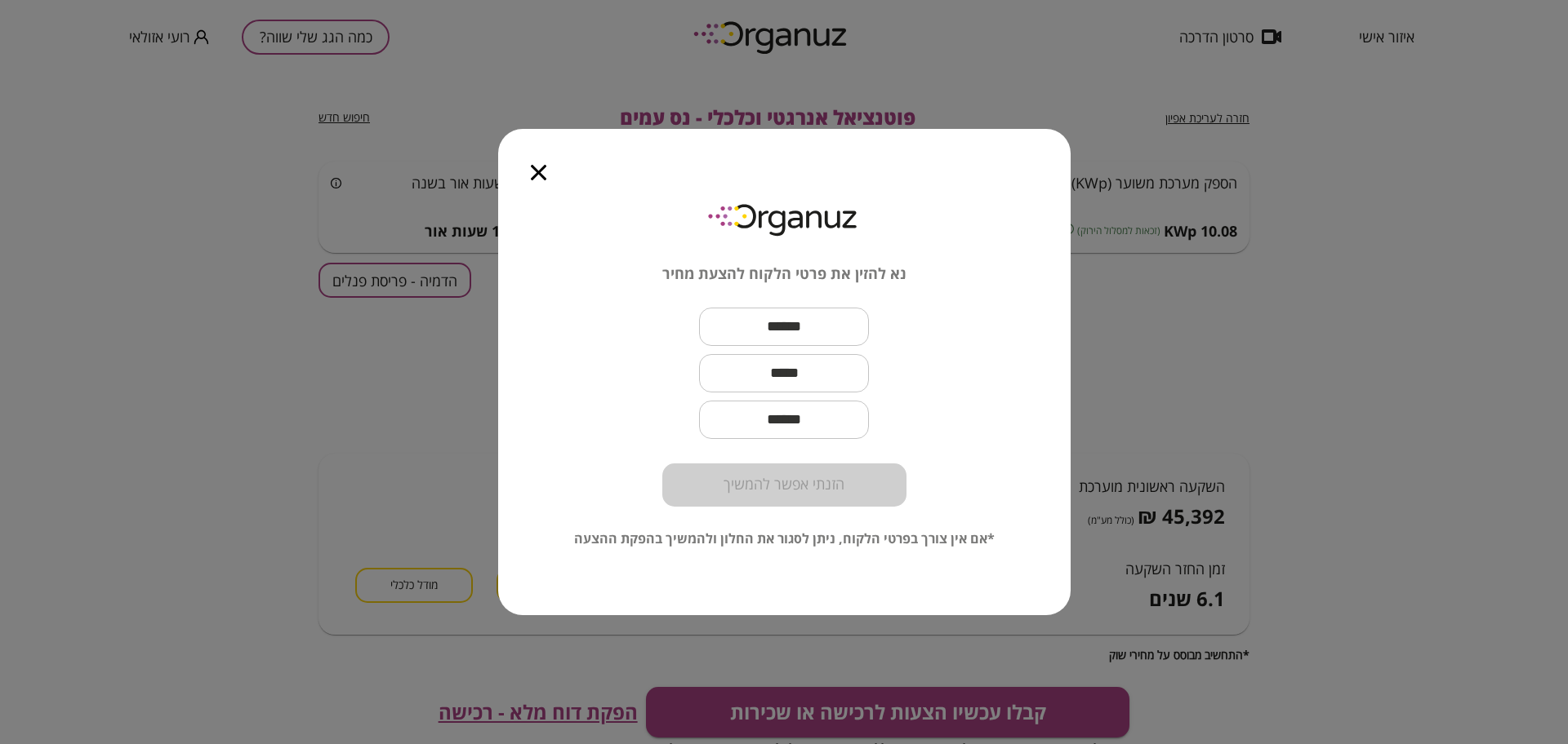
drag, startPoint x: 828, startPoint y: 94, endPoint x: 832, endPoint y: 112, distance: 18.4
drag, startPoint x: 832, startPoint y: 112, endPoint x: 860, endPoint y: 310, distance: 200.0
click at [860, 304] on div "נא להזין את פרטי הלקוח להצעת מחיר ​ ​ ​ הזנתי אפשר להמשיך" at bounding box center [784, 352] width 244 height 310
click at [824, 360] on input "text" at bounding box center [784, 374] width 170 height 48
paste input "**********"
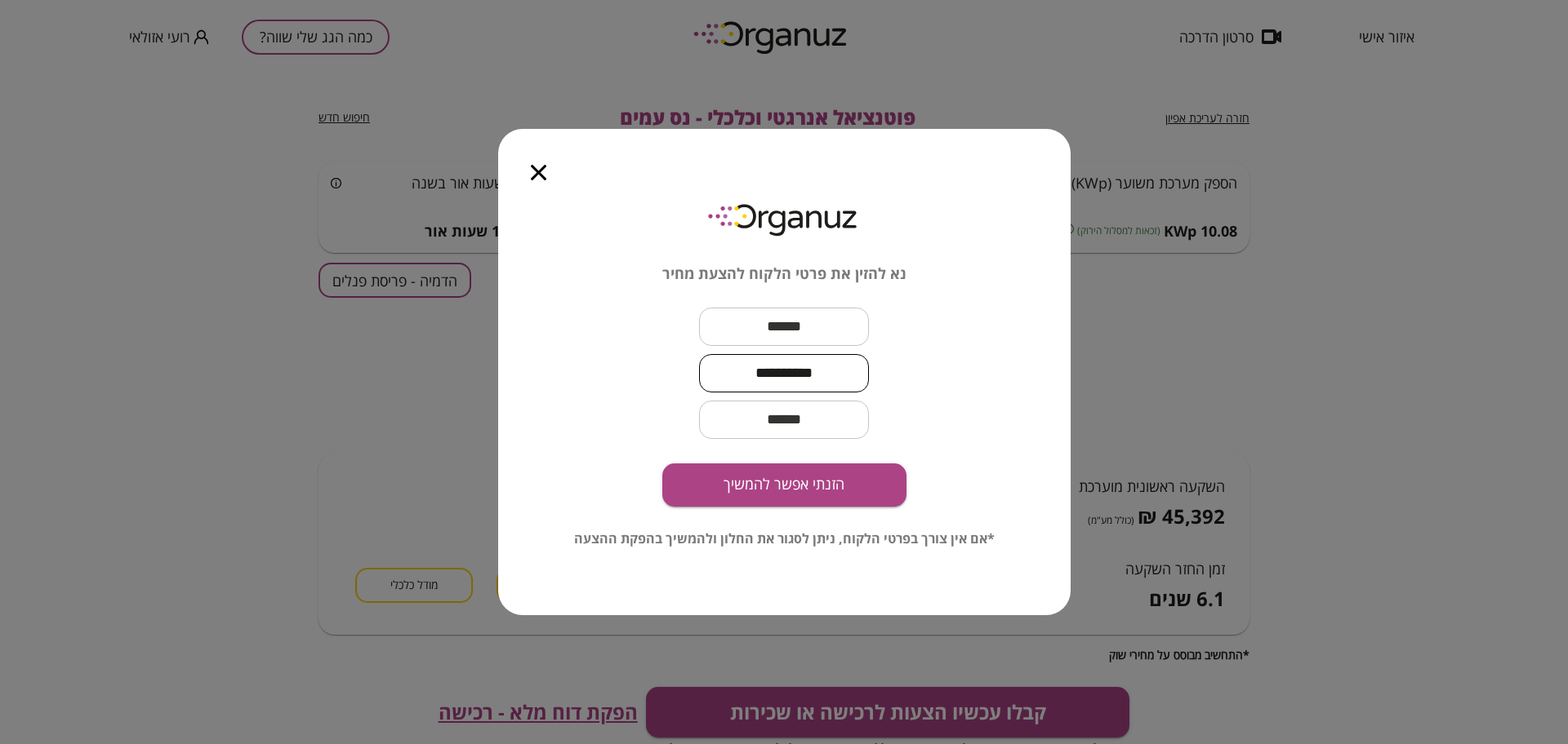
type input "**********"
click at [823, 316] on input "text" at bounding box center [784, 327] width 170 height 48
click at [1037, 481] on div "**********" at bounding box center [784, 406] width 572 height 419
click at [762, 325] on input "**********" at bounding box center [784, 327] width 170 height 48
click at [752, 325] on input "*********" at bounding box center [784, 327] width 170 height 48
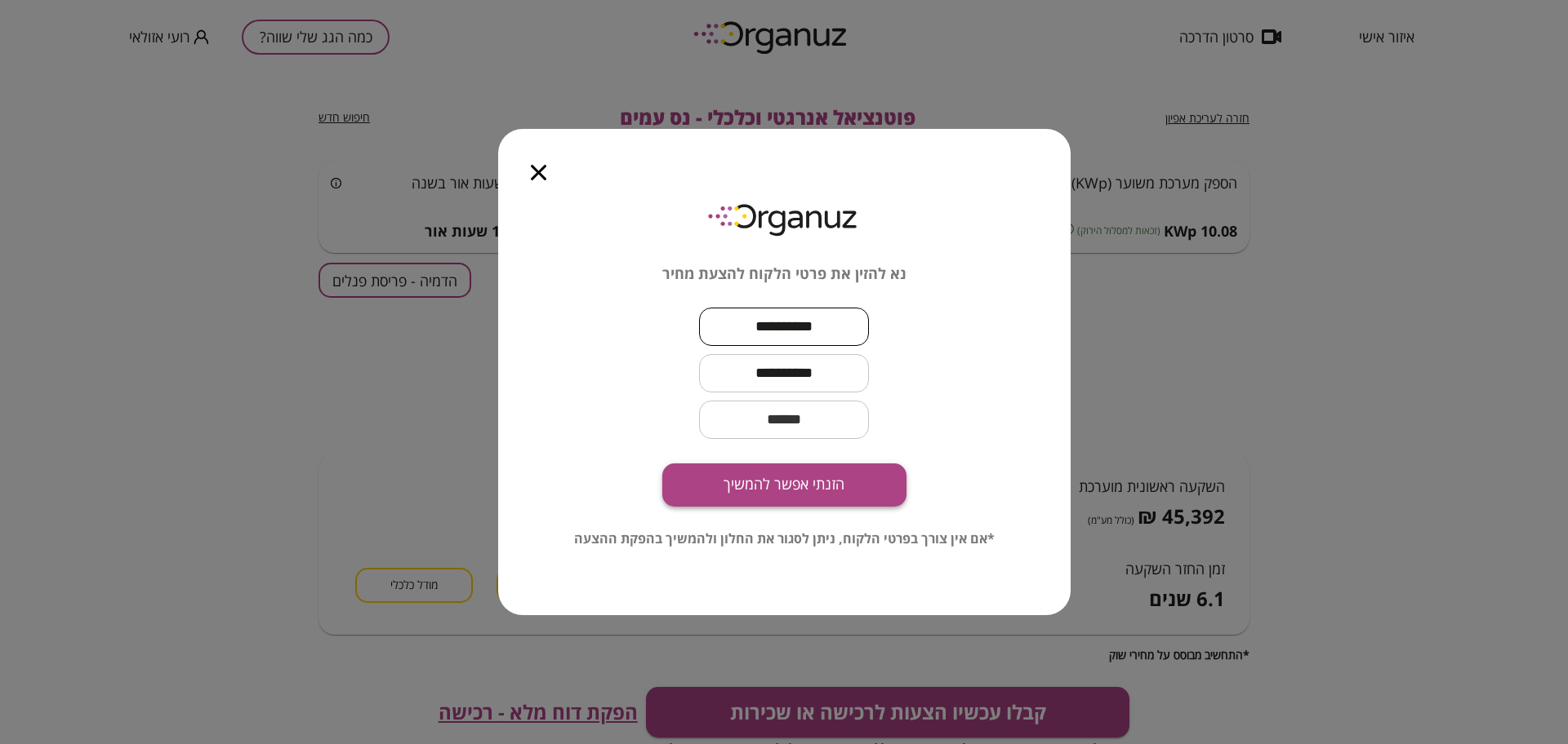
type input "**********"
click at [833, 490] on button "הזנתי אפשר להמשיך" at bounding box center [784, 485] width 244 height 43
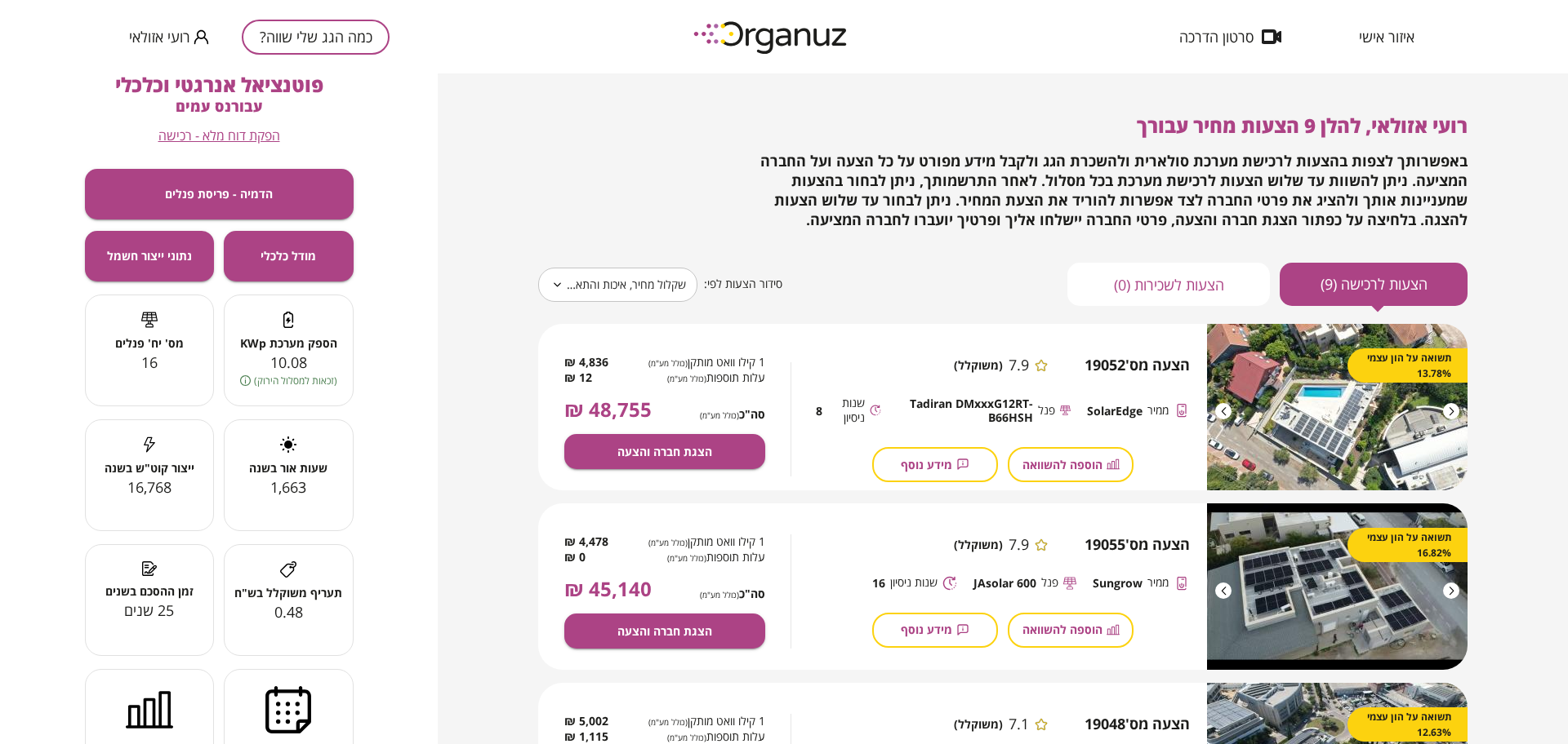
click at [635, 282] on body "**********" at bounding box center [784, 372] width 1568 height 744
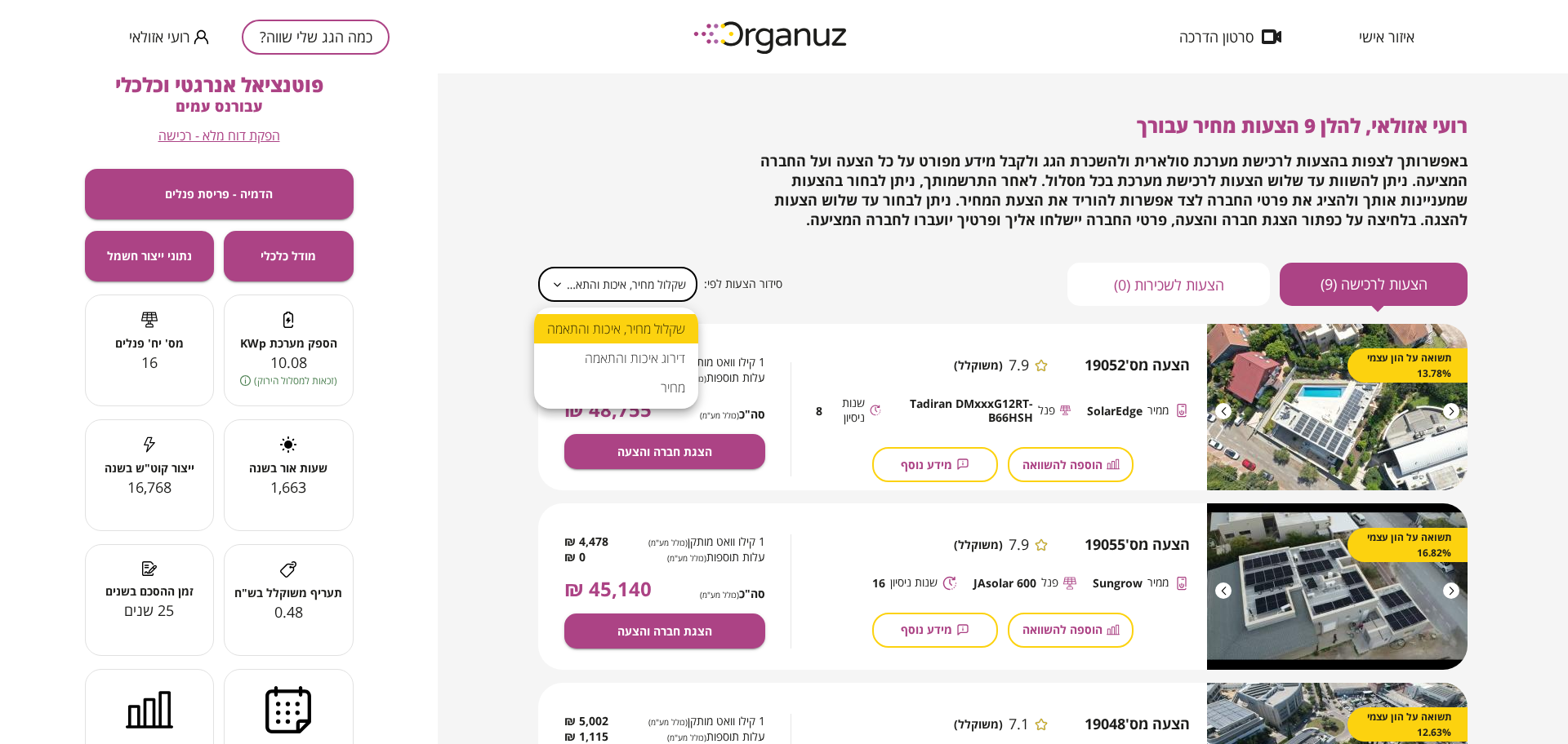
click at [631, 375] on li "מחיר" at bounding box center [615, 387] width 164 height 29
type input "*****"
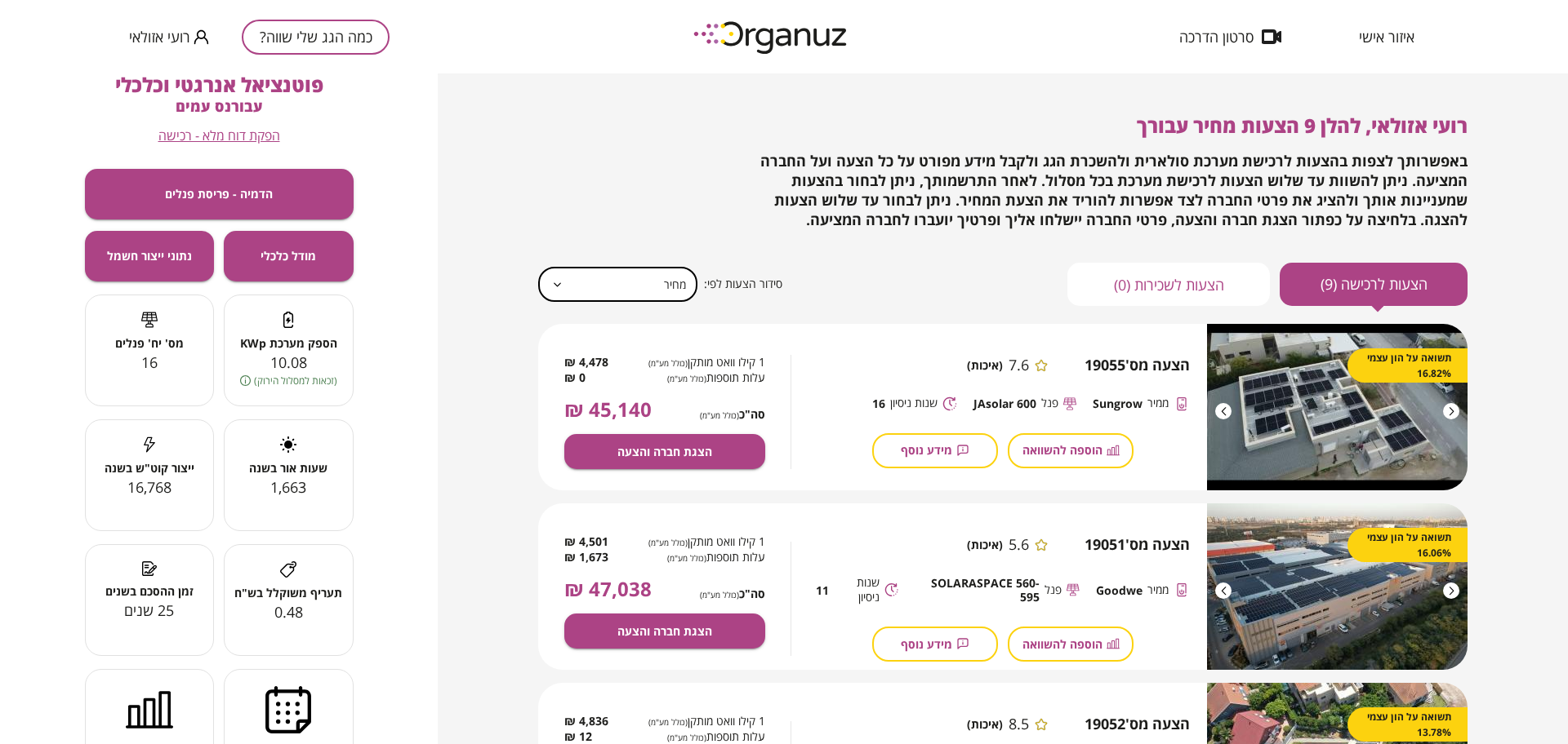
click at [1371, 37] on span "איזור אישי" at bounding box center [1386, 37] width 56 height 17
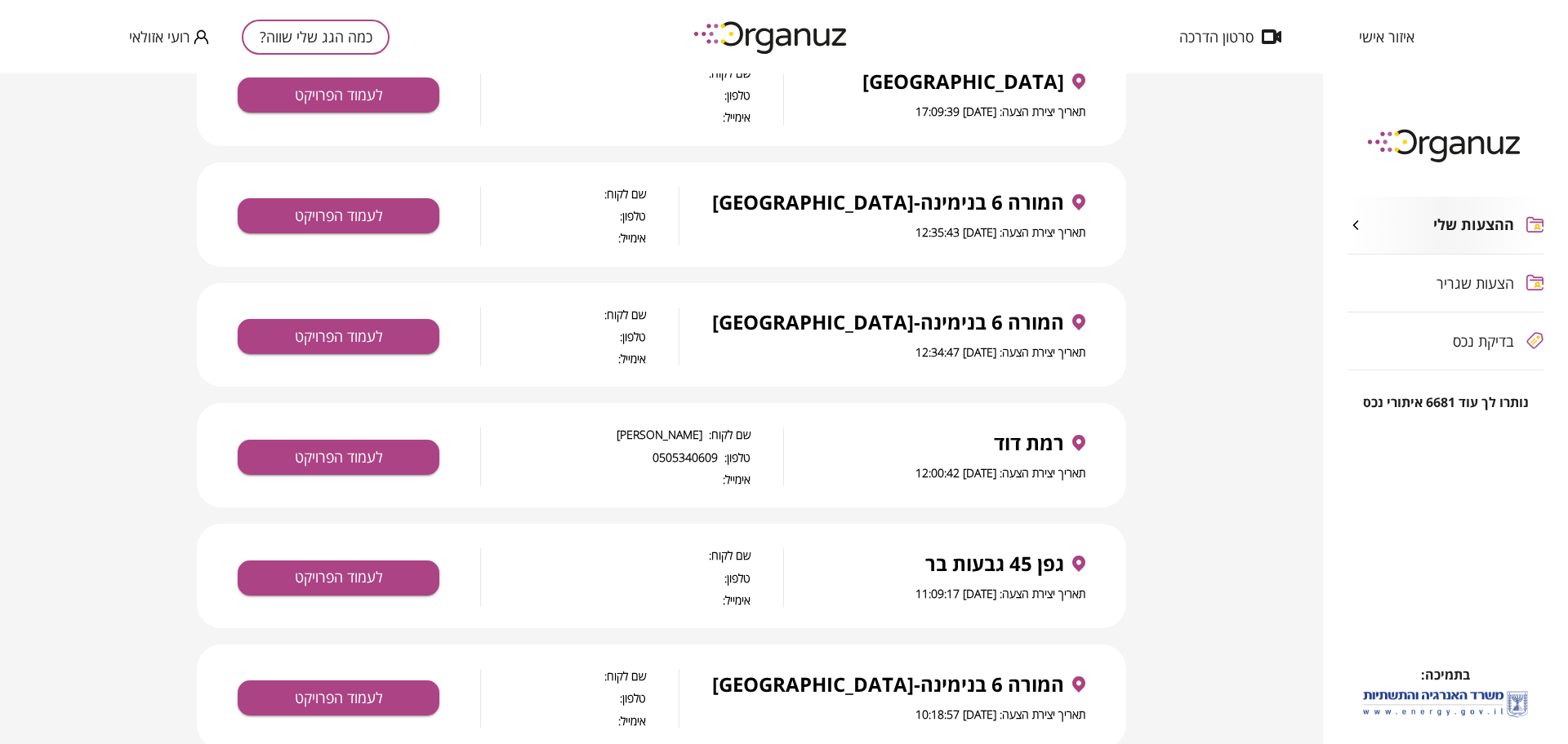
scroll to position [306, 0]
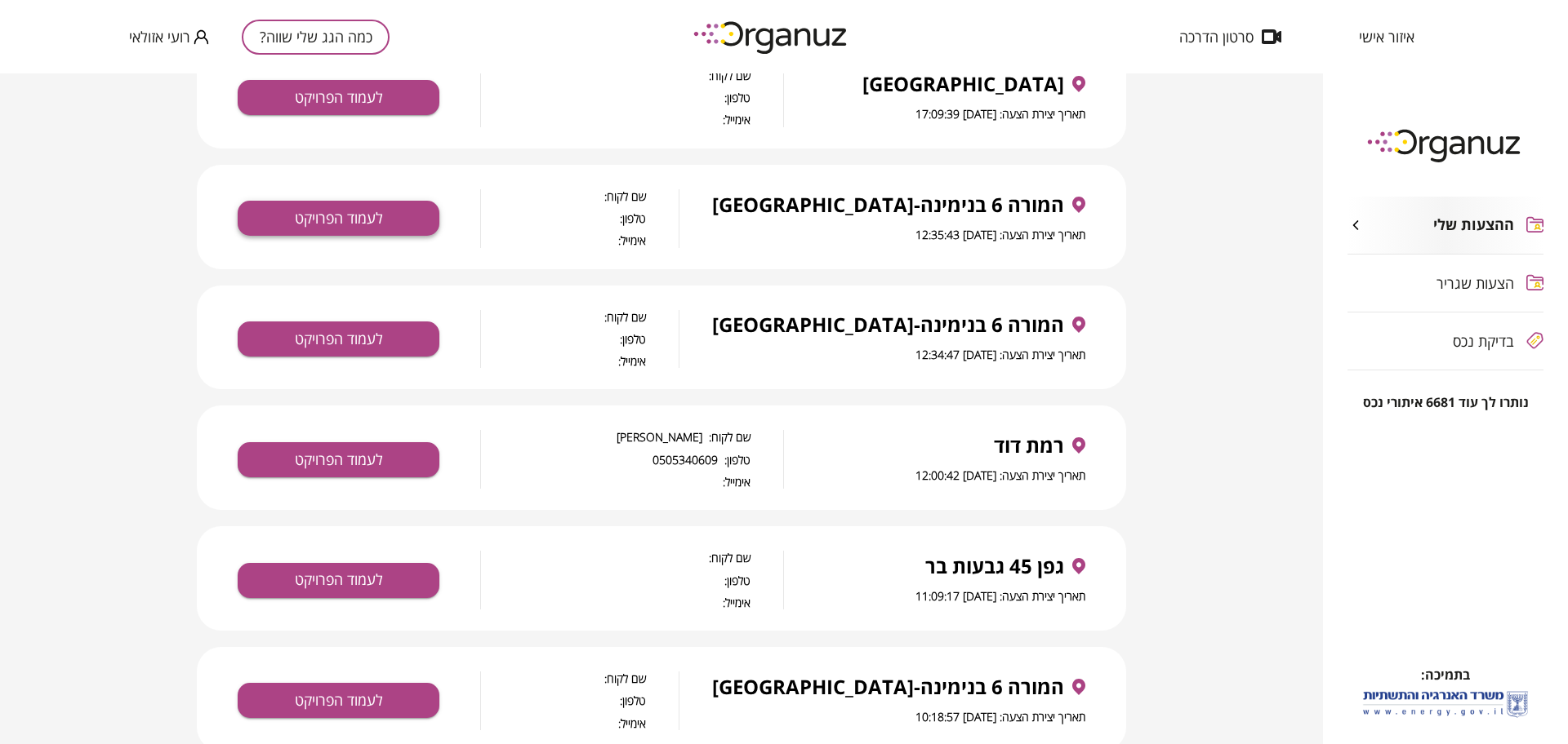
click at [411, 224] on button "לעמוד הפרויקט" at bounding box center [338, 218] width 202 height 35
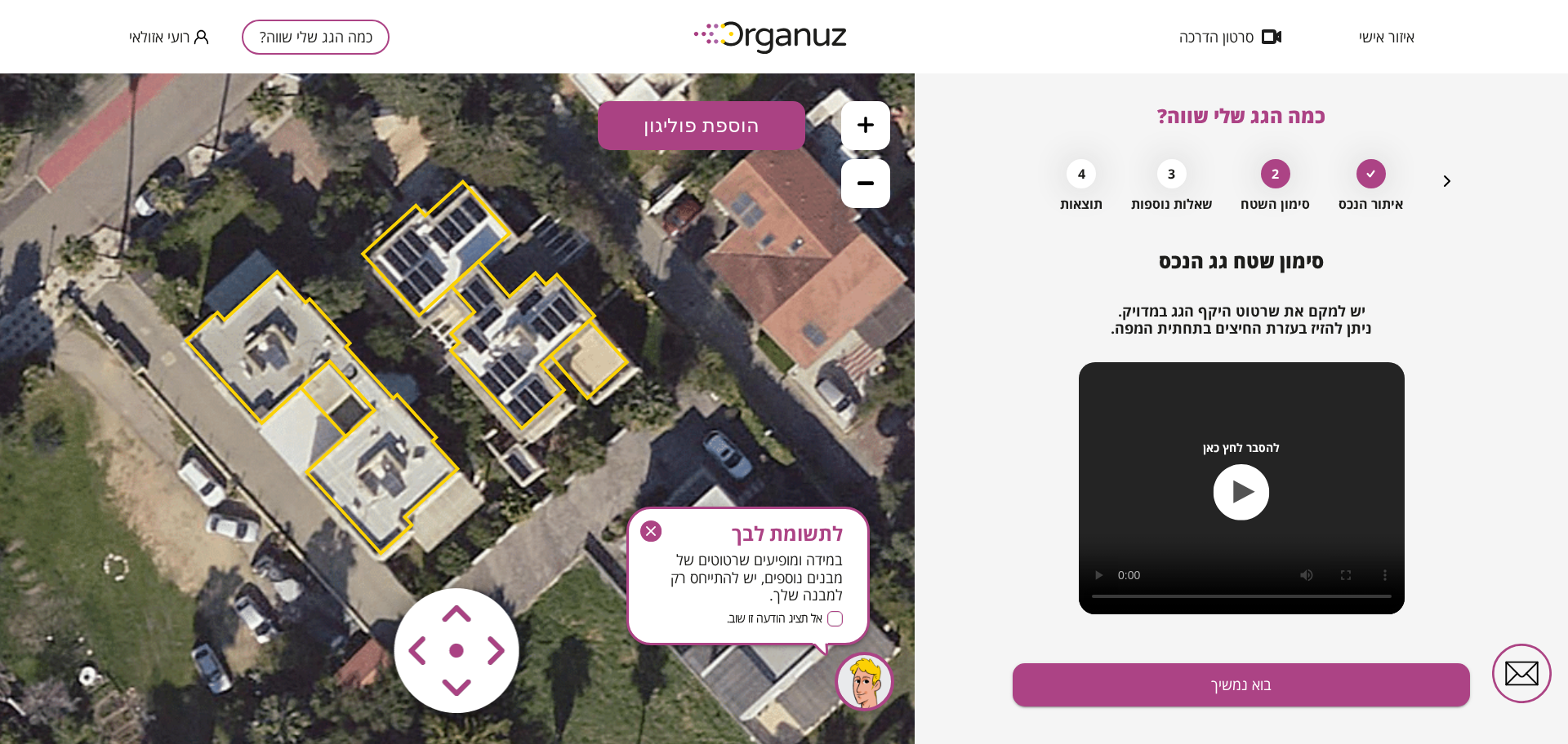
click at [1403, 40] on span "איזור אישי" at bounding box center [1386, 37] width 56 height 17
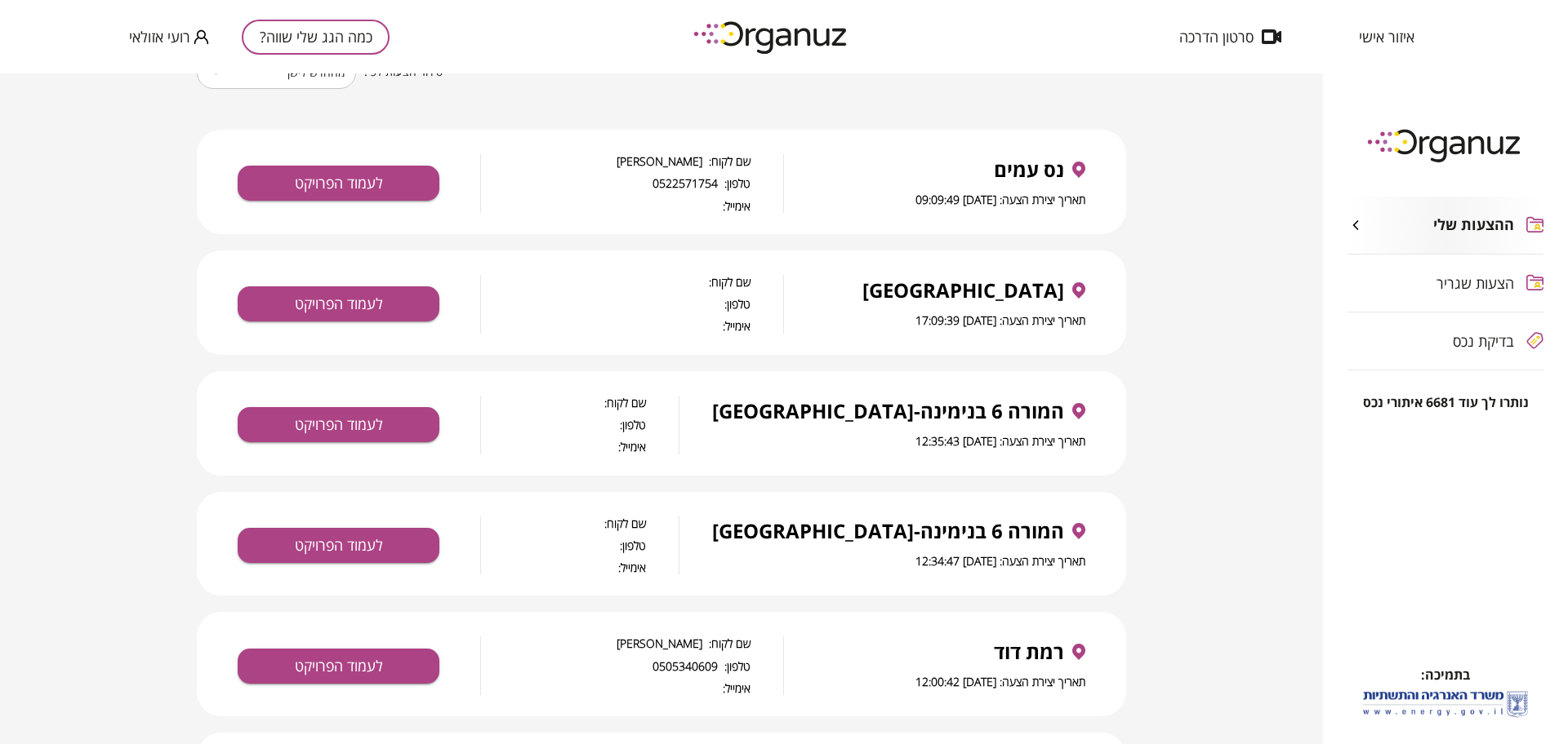
scroll to position [102, 0]
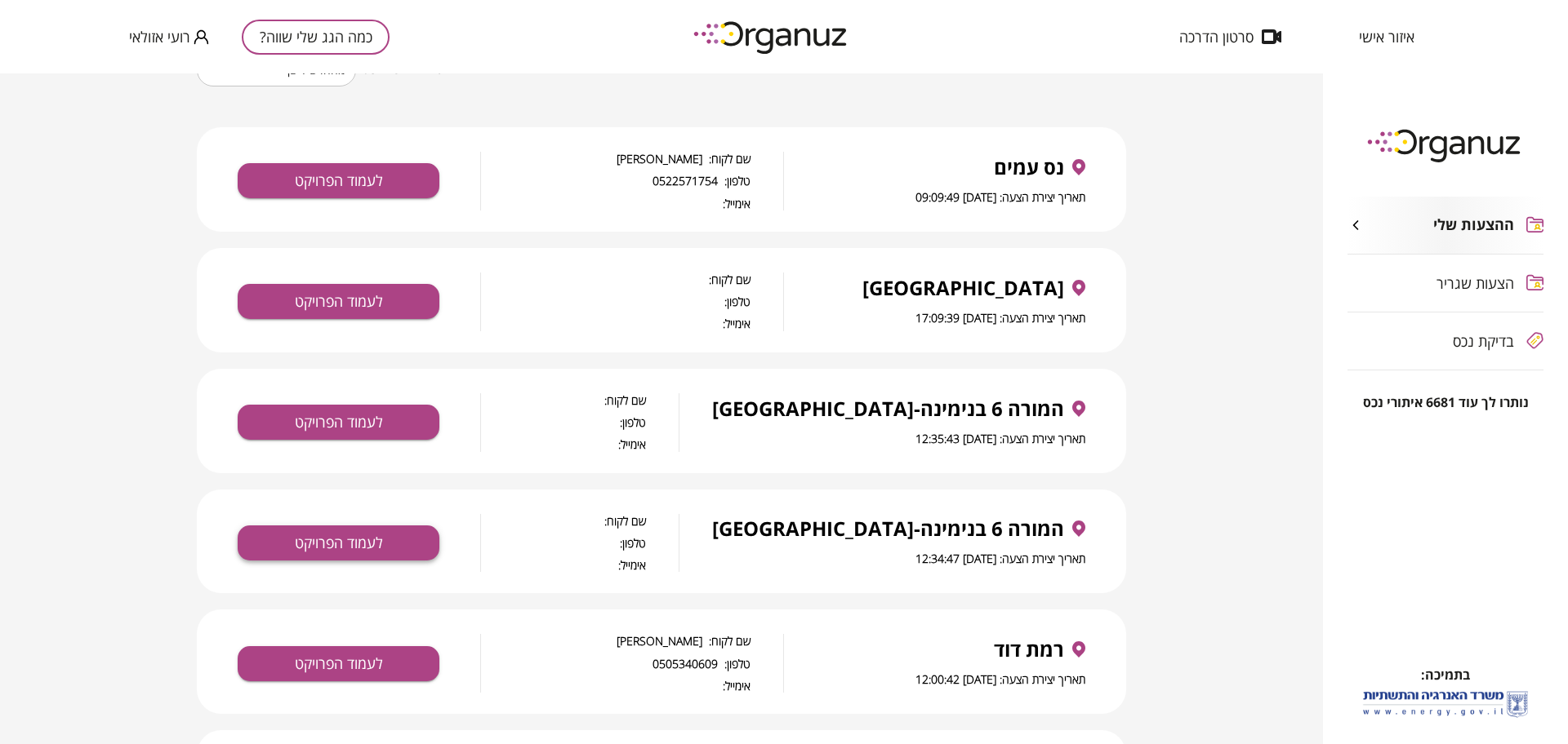
click at [350, 531] on button "לעמוד הפרויקט" at bounding box center [338, 543] width 202 height 35
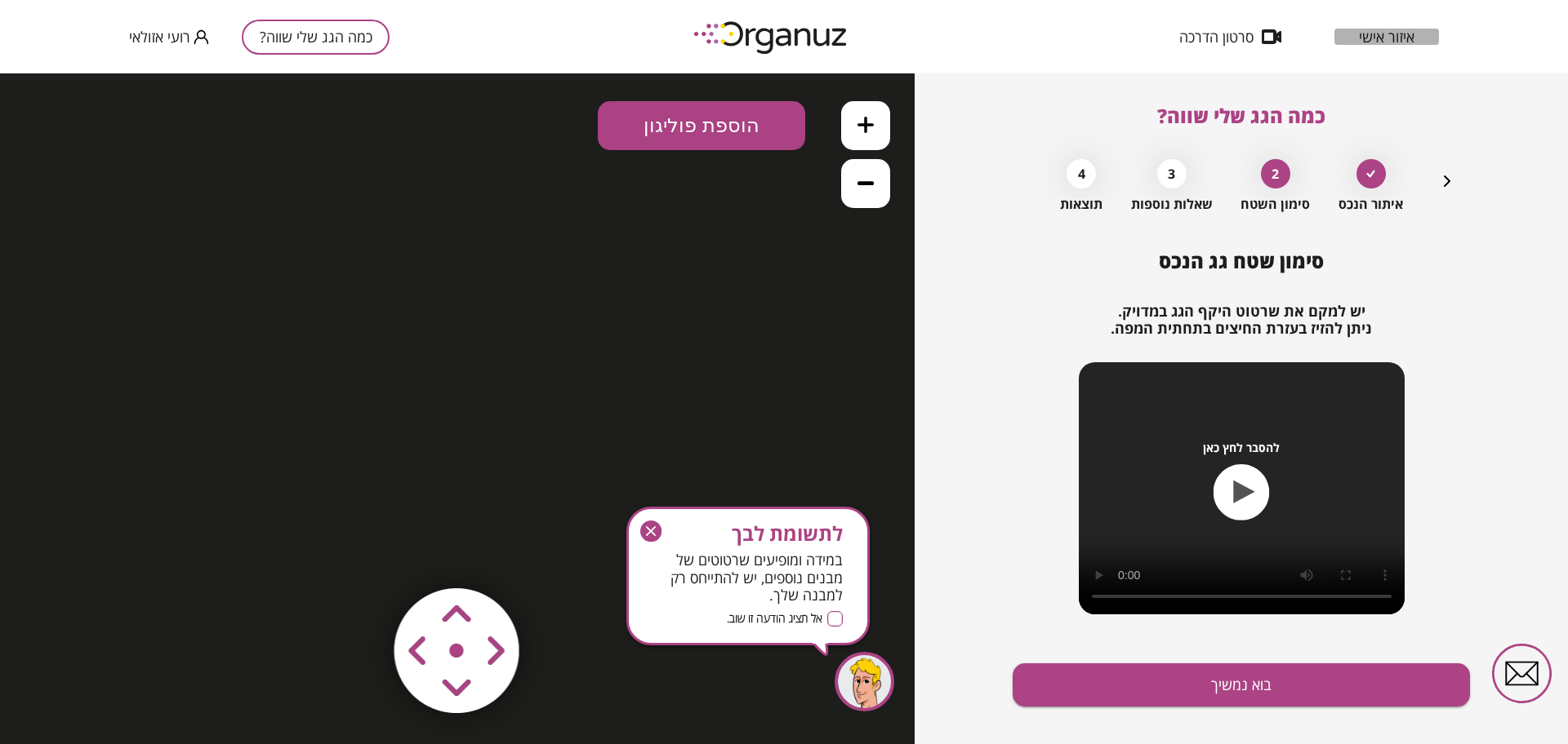
click at [1389, 41] on span "איזור אישי" at bounding box center [1386, 37] width 56 height 17
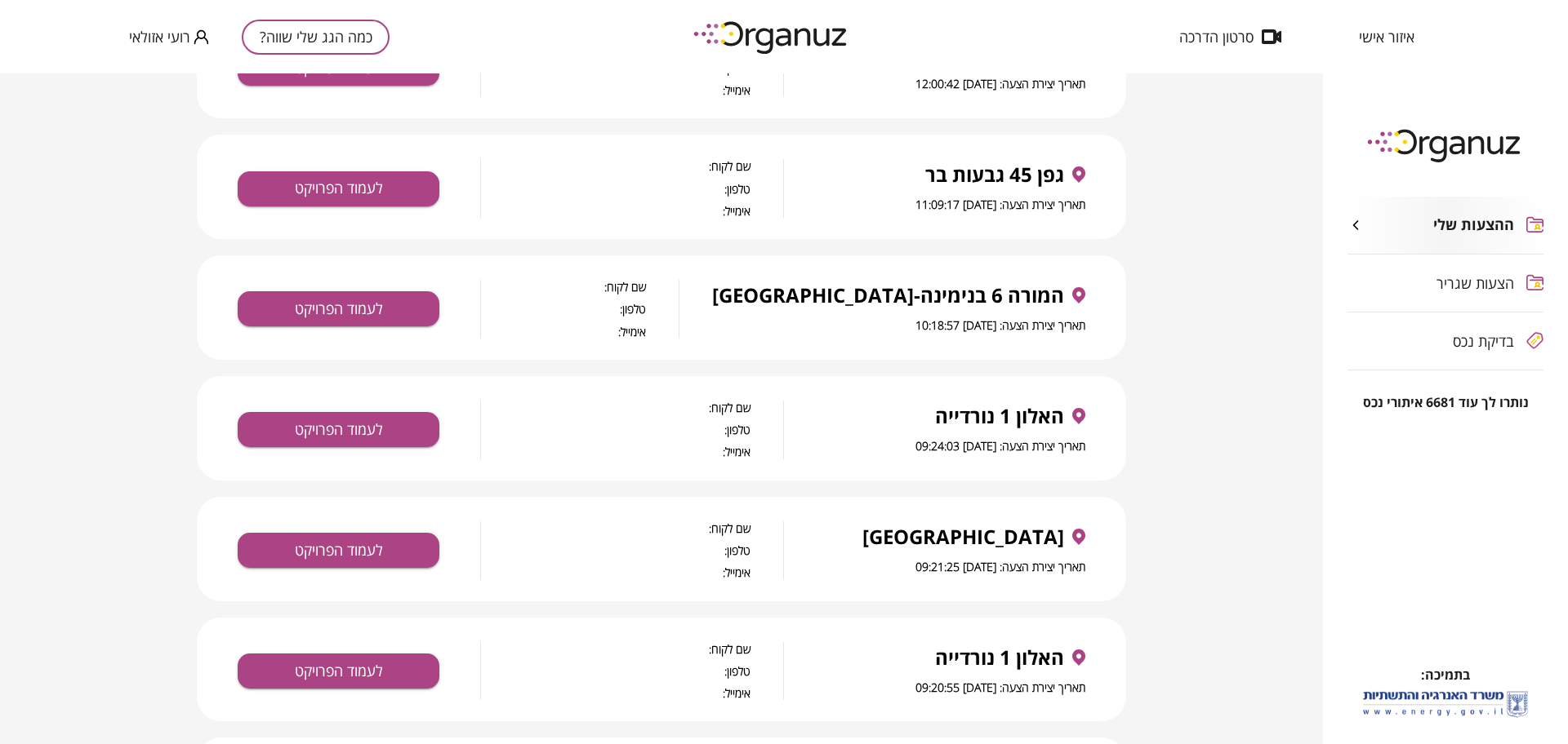
scroll to position [714, 0]
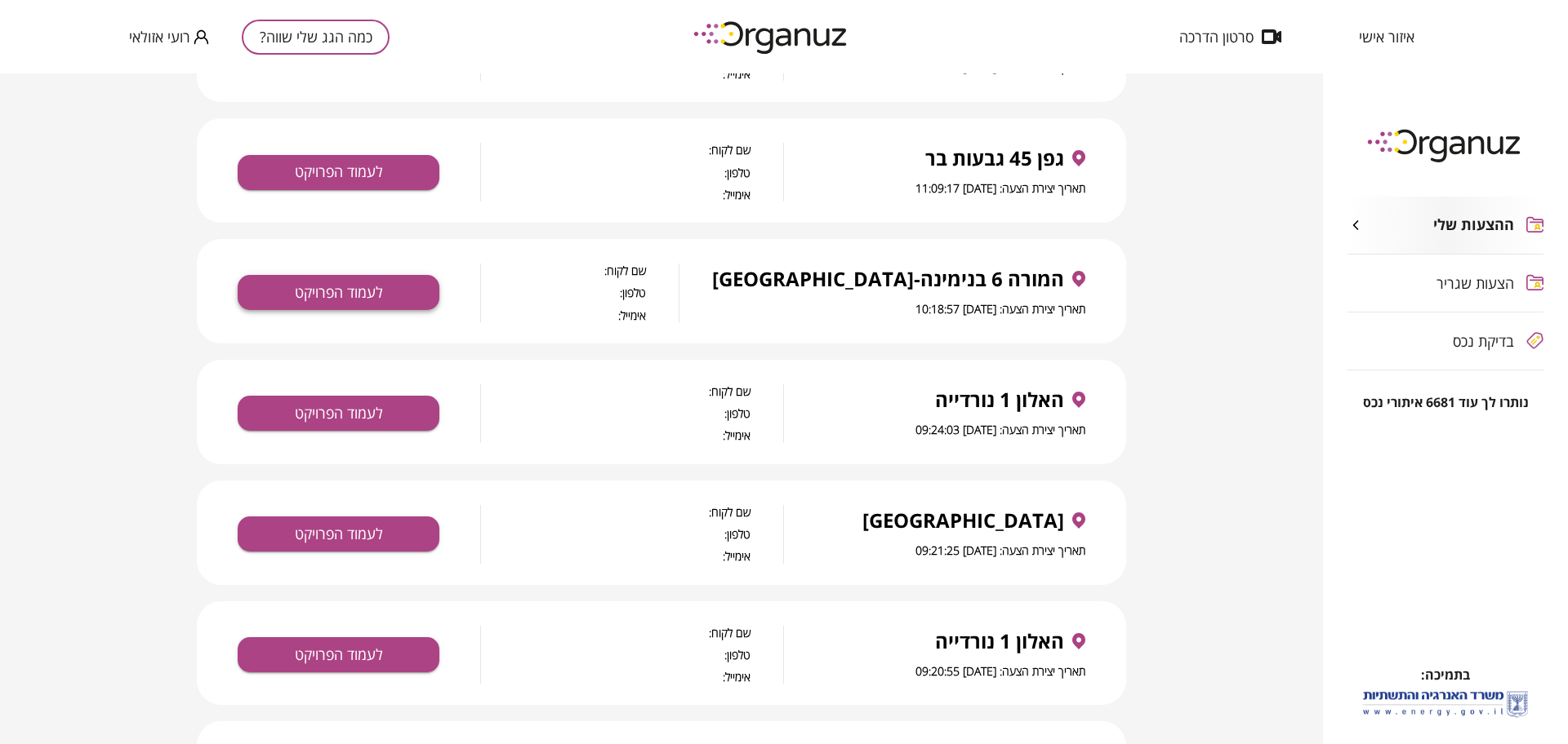
click at [404, 290] on button "לעמוד הפרויקט" at bounding box center [338, 292] width 202 height 35
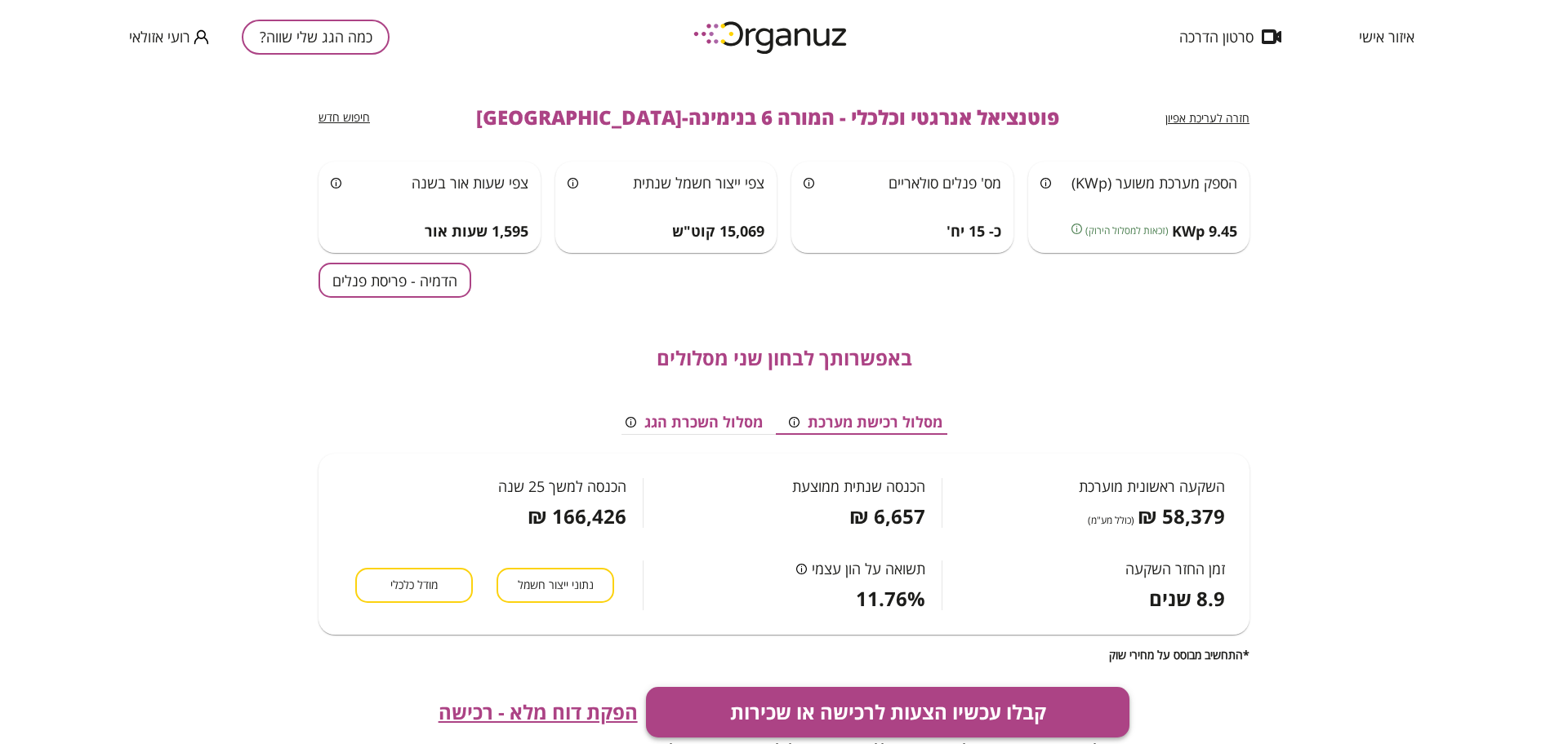
click at [838, 708] on button "קבלו עכשיו הצעות לרכישה או שכירות" at bounding box center [889, 712] width 485 height 51
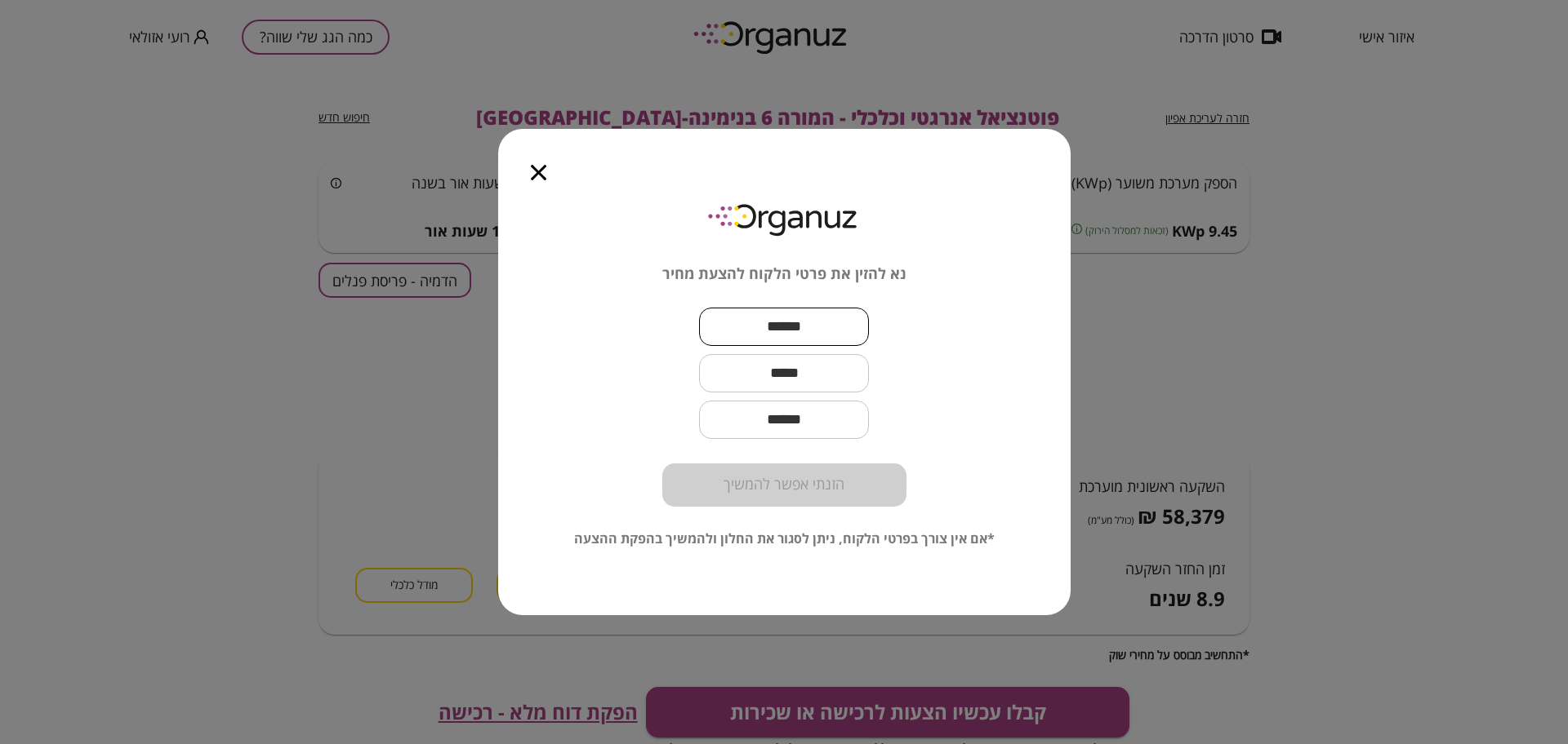
click at [749, 320] on input "text" at bounding box center [784, 327] width 170 height 48
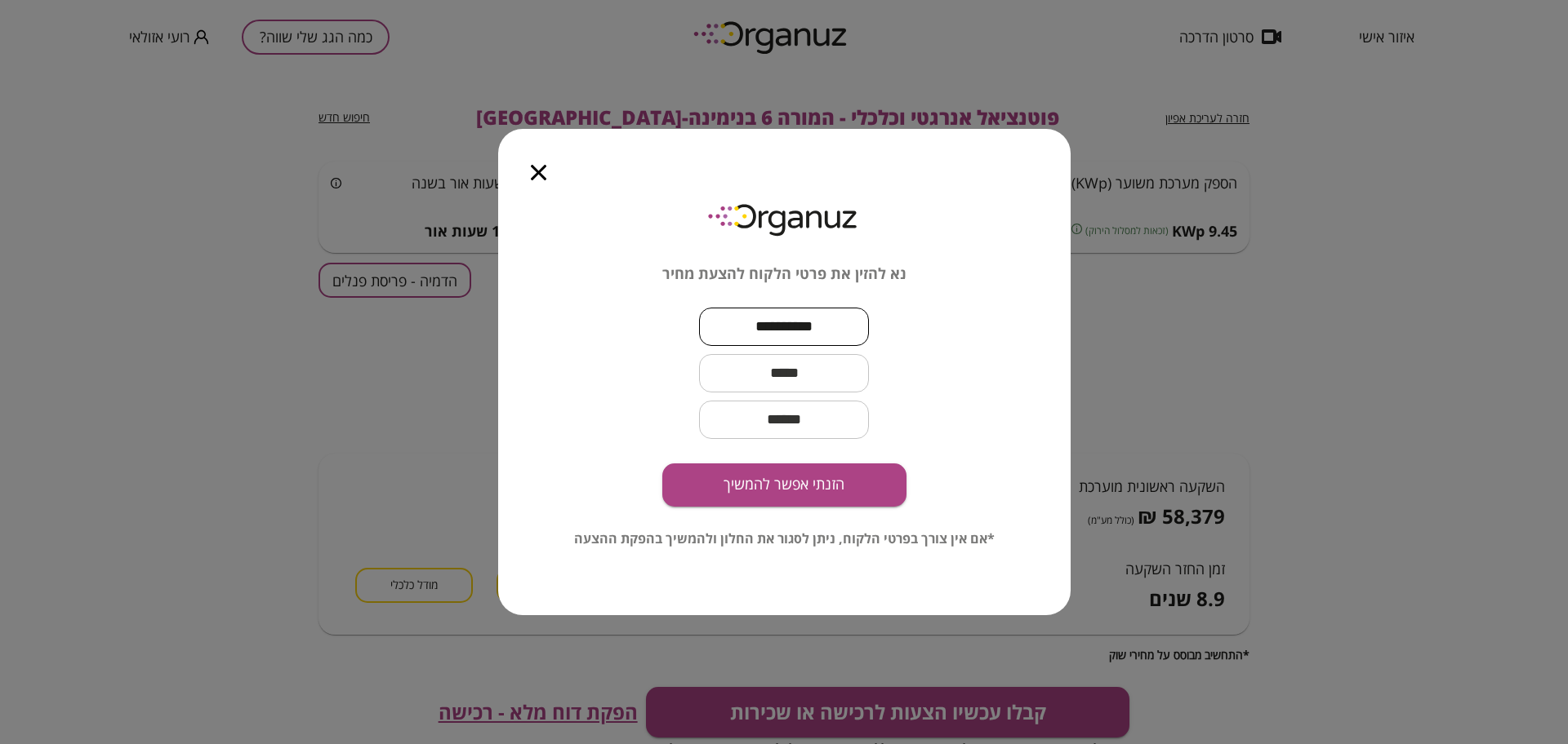
type input "**********"
click at [799, 383] on input "text" at bounding box center [784, 374] width 170 height 48
paste input "**********"
type input "**********"
click at [810, 491] on button "הזנתי אפשר להמשיך" at bounding box center [784, 485] width 244 height 43
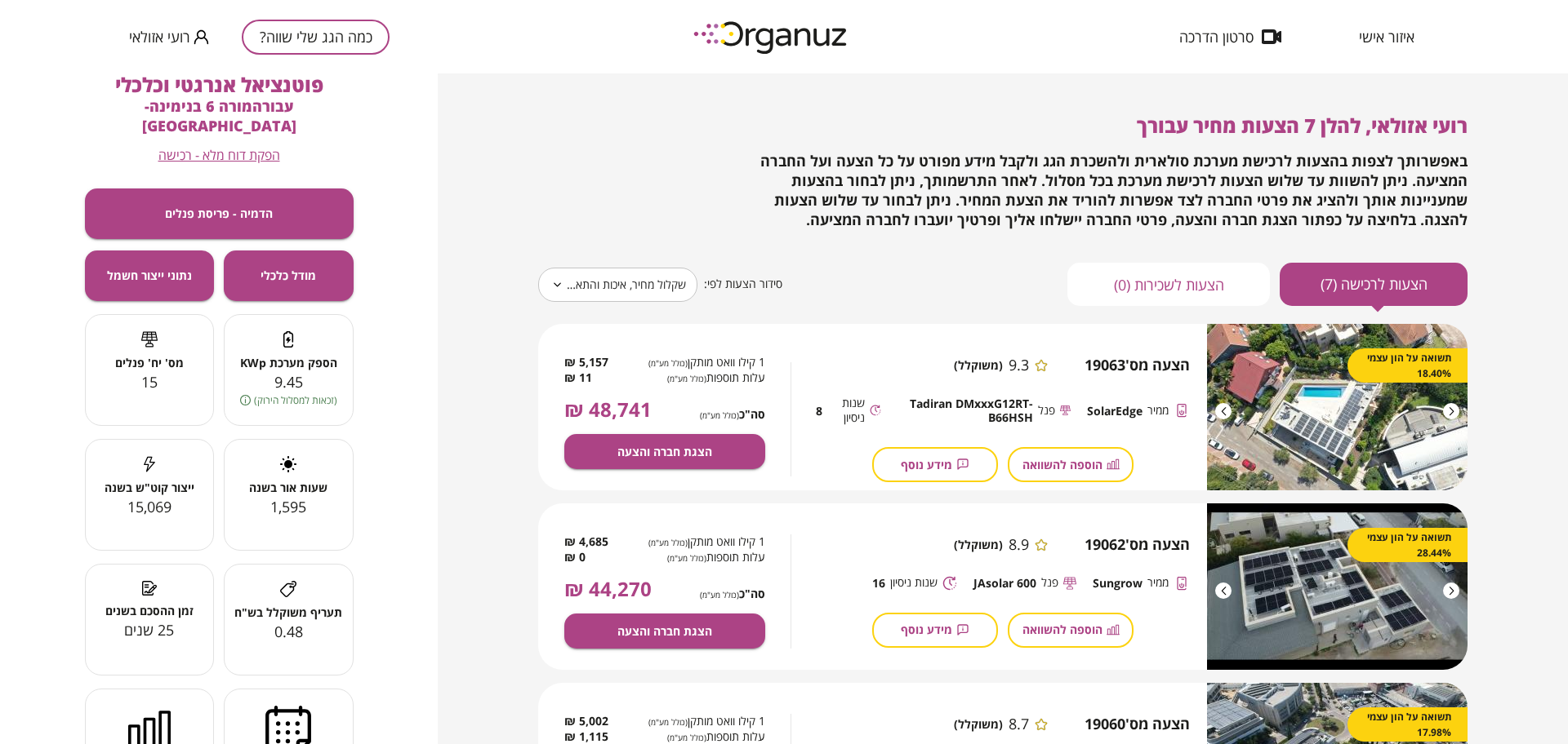
click at [641, 285] on body "**********" at bounding box center [784, 372] width 1568 height 744
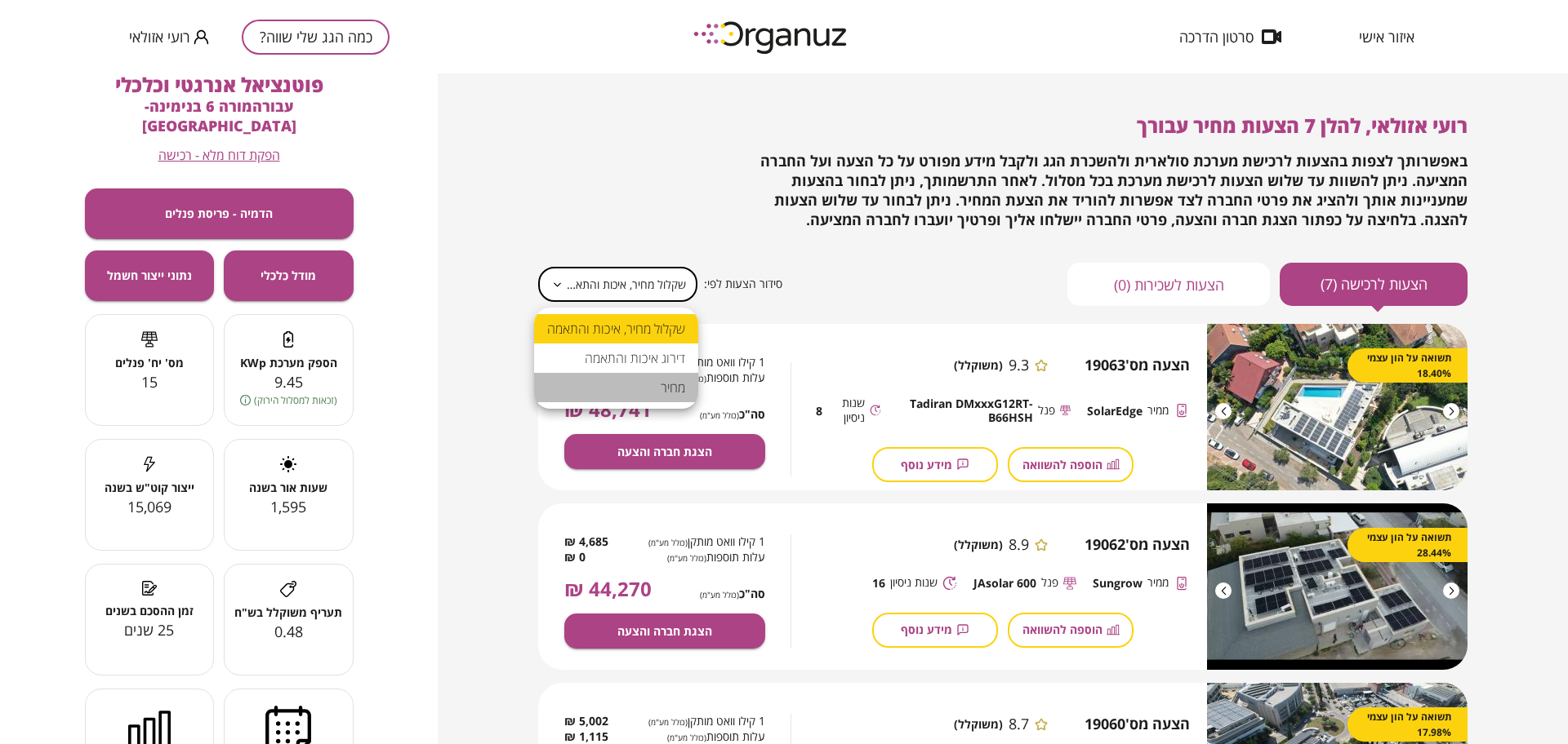
click at [688, 387] on li "מחיר" at bounding box center [615, 387] width 164 height 29
type input "*****"
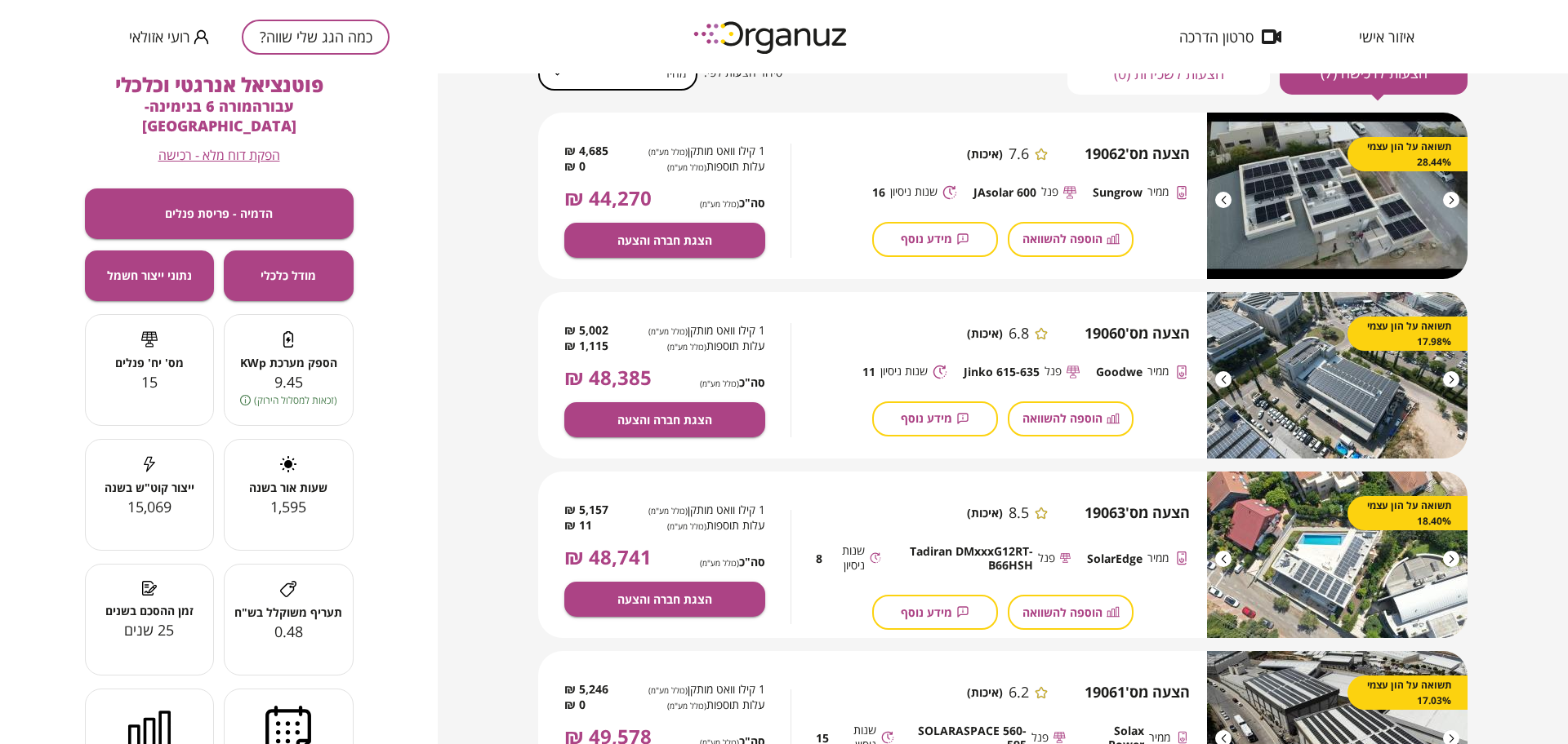
scroll to position [204, 0]
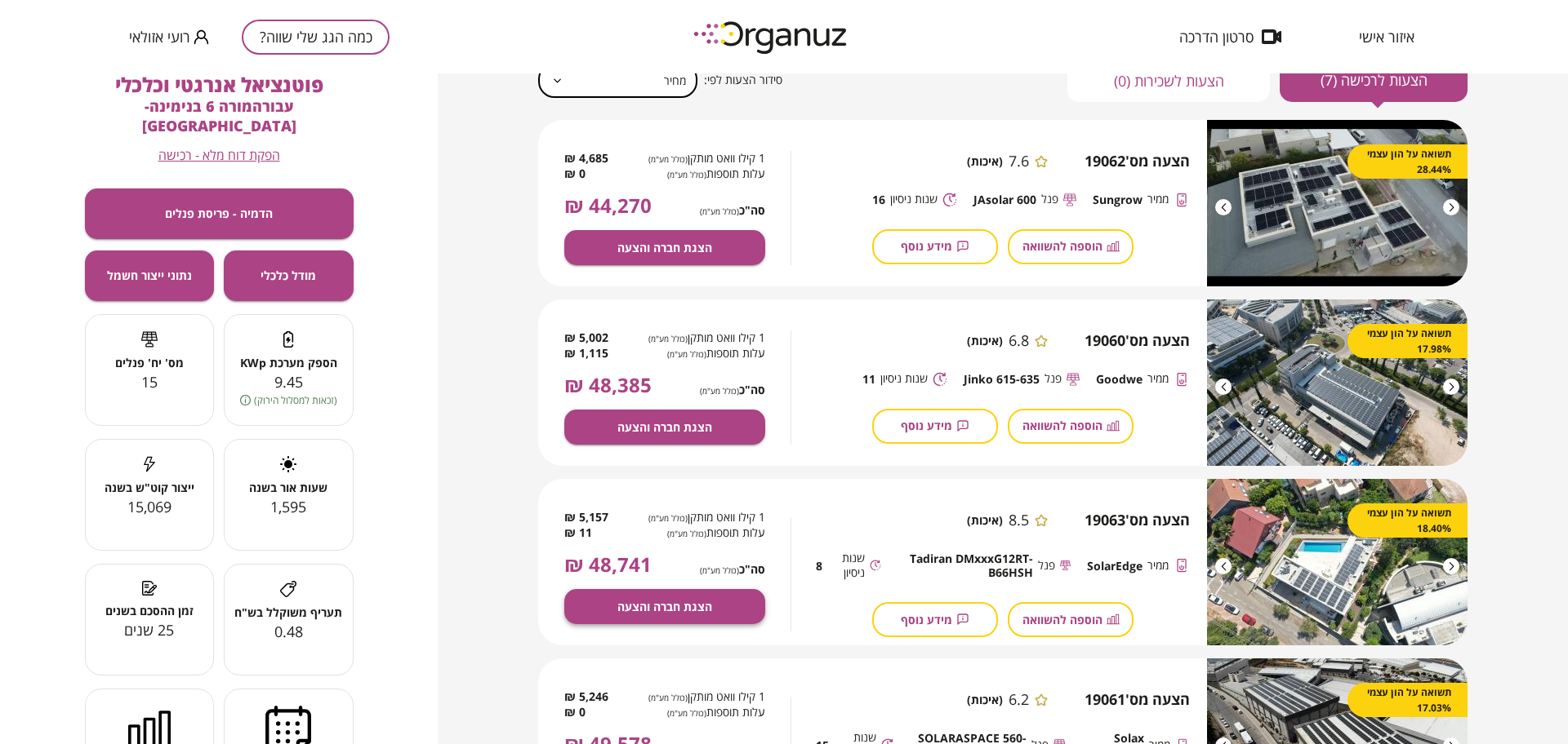
click at [674, 603] on span "הצגת חברה והצעה" at bounding box center [665, 607] width 95 height 14
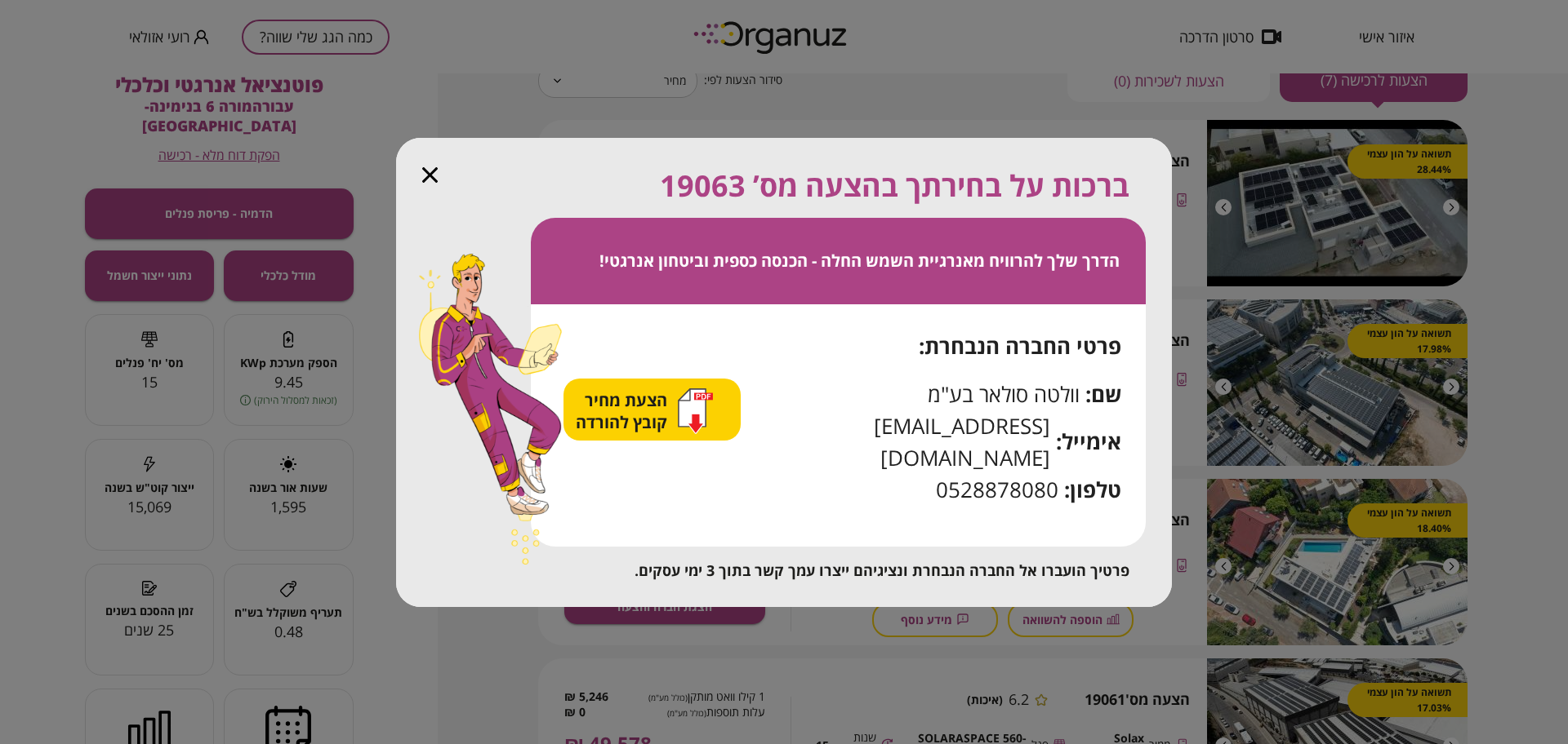
click at [660, 433] on span "הצעת מחיר קובץ להורדה" at bounding box center [623, 411] width 96 height 44
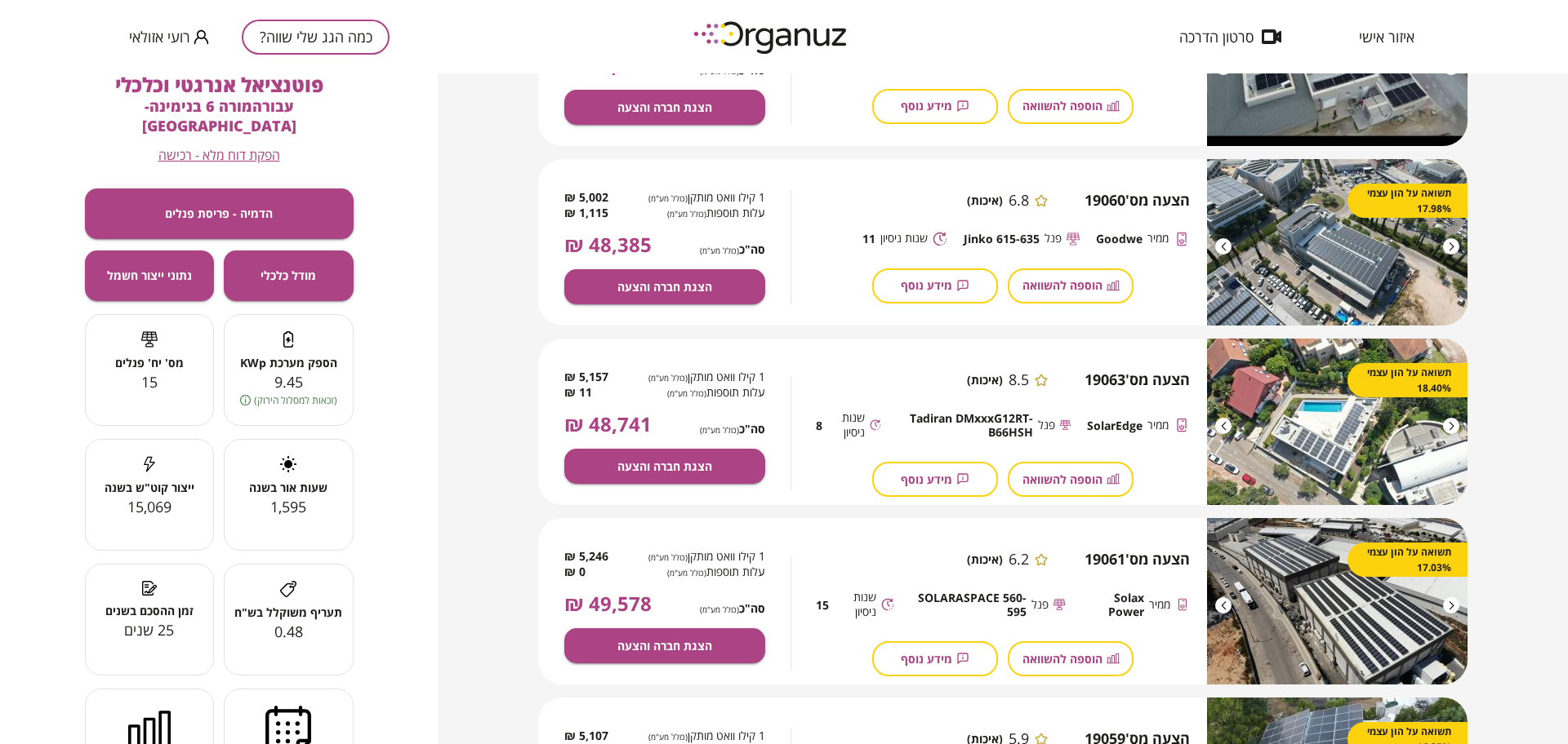
scroll to position [408, 0]
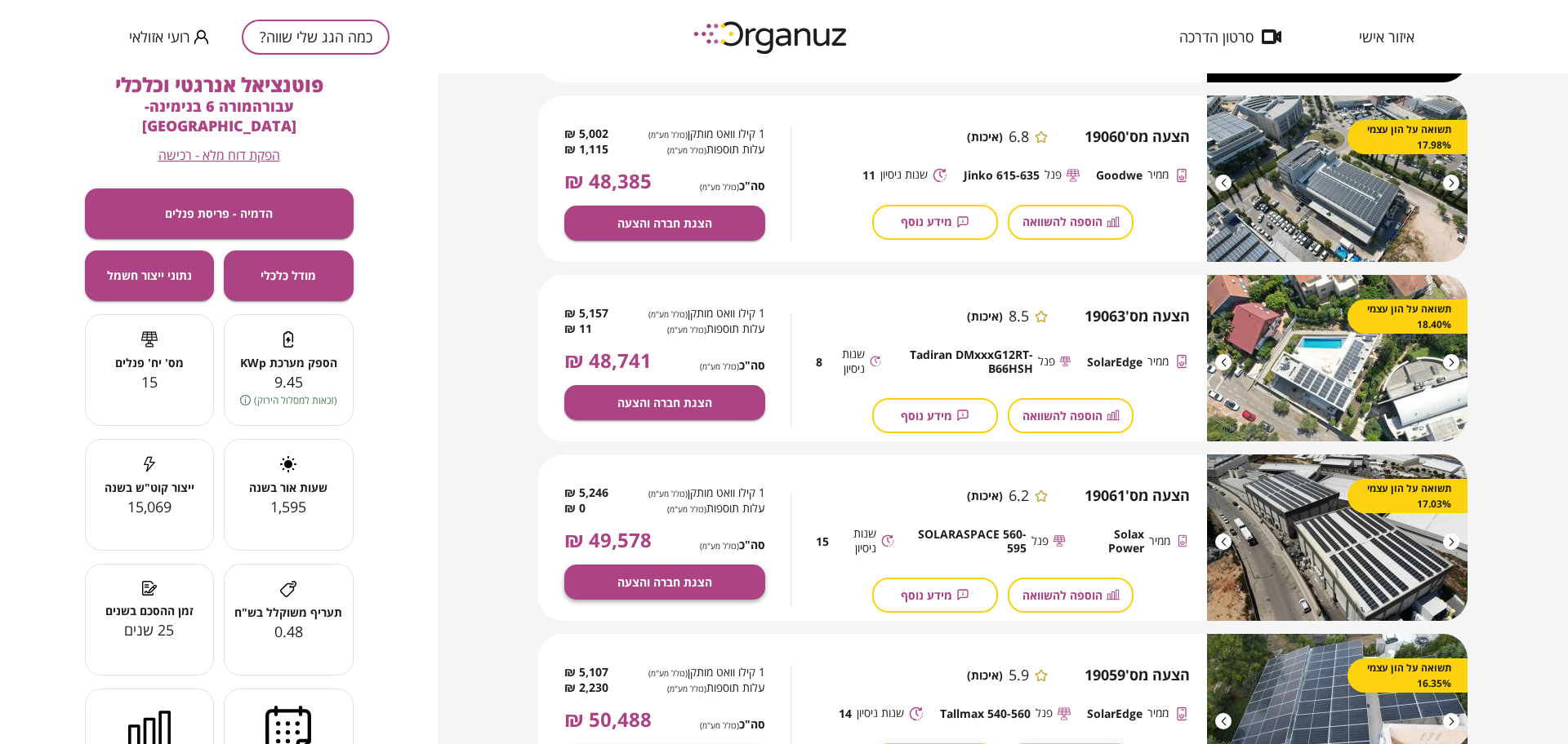
click at [703, 583] on span "הצגת חברה והצעה" at bounding box center [665, 582] width 95 height 14
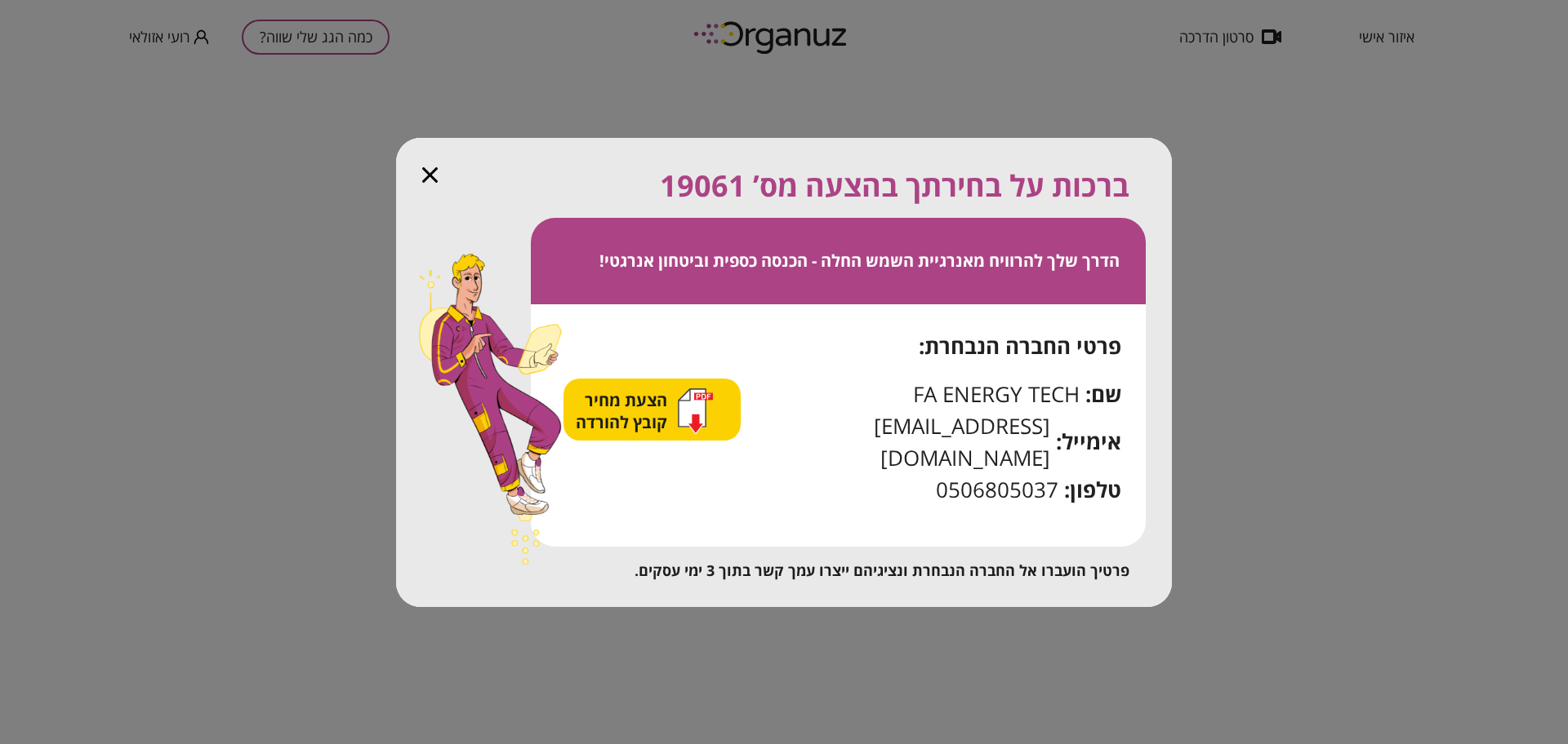
click at [660, 431] on span "הצעת מחיר קובץ להורדה" at bounding box center [623, 411] width 96 height 44
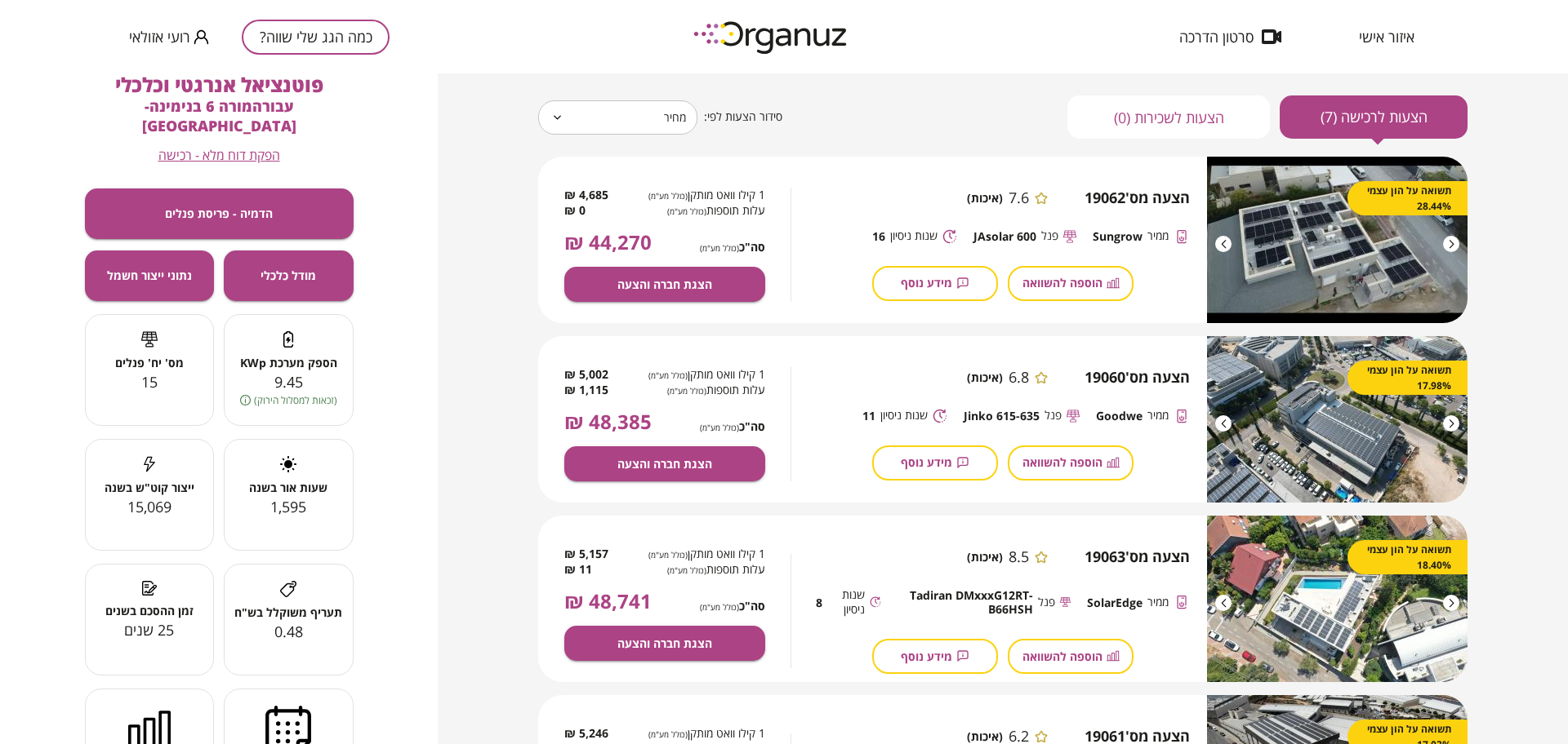
scroll to position [102, 0]
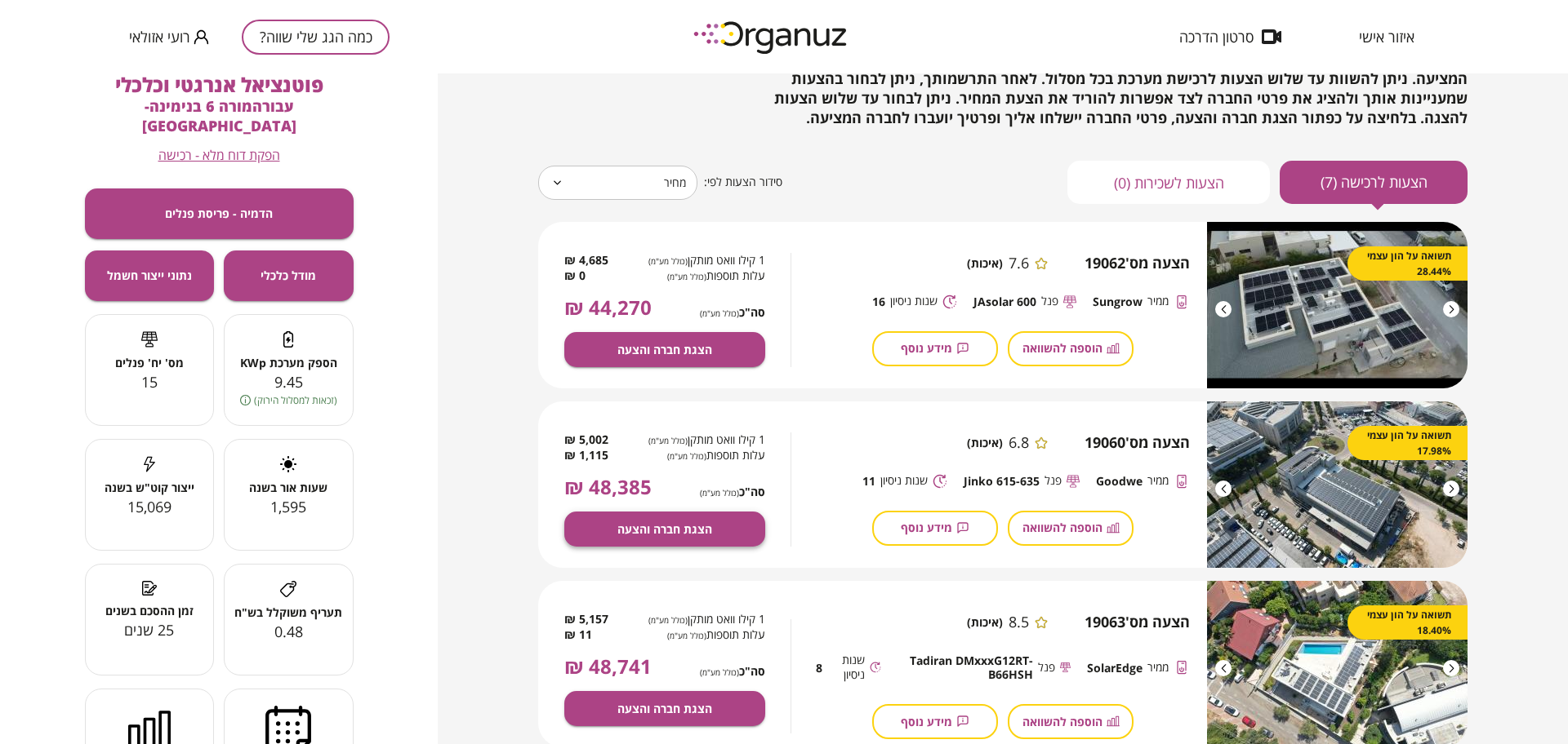
click at [700, 530] on span "הצגת חברה והצעה" at bounding box center [665, 529] width 95 height 14
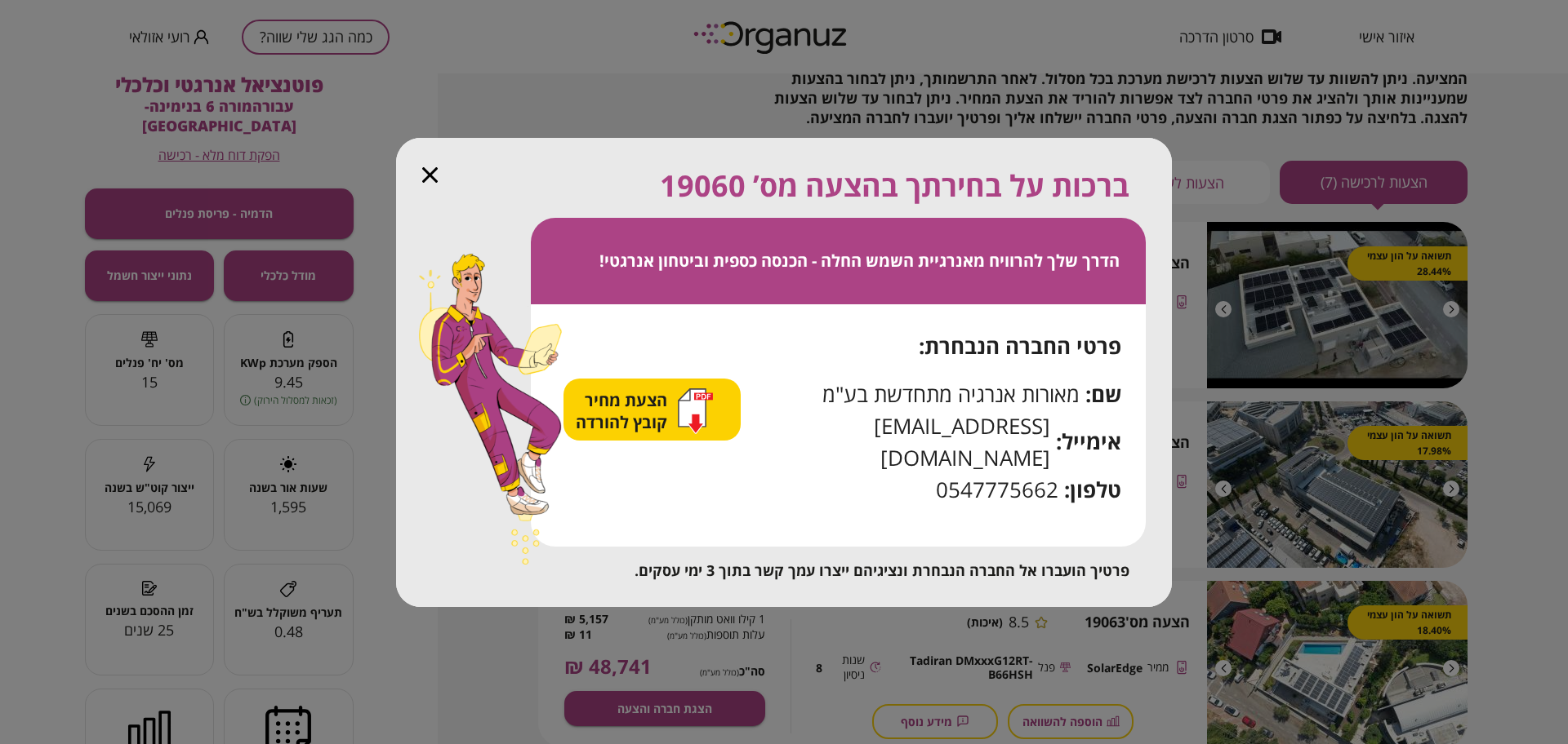
click at [630, 434] on span "הצעת מחיר קובץ להורדה" at bounding box center [623, 411] width 96 height 44
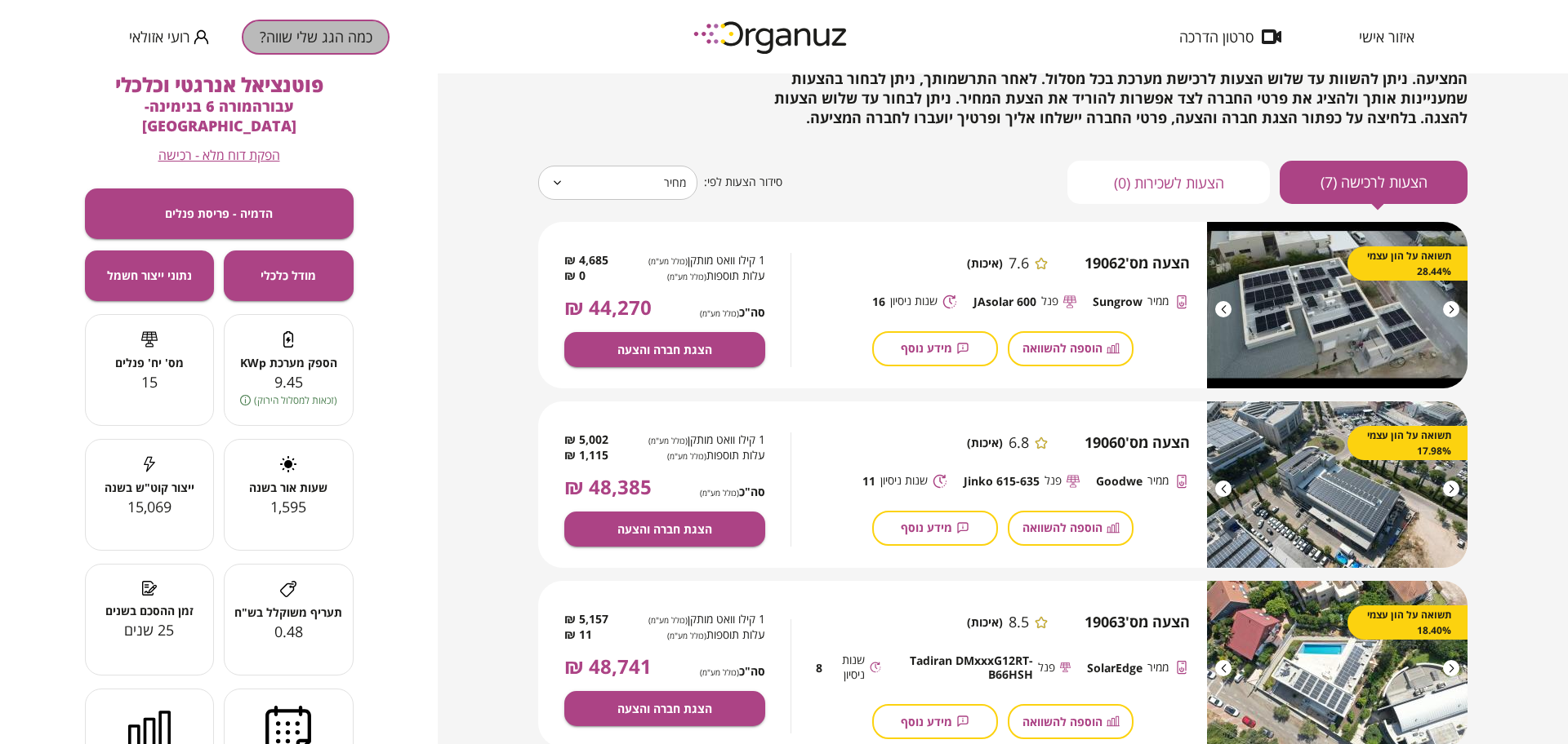
click at [320, 25] on button "כמה הגג שלי שווה?" at bounding box center [315, 37] width 147 height 35
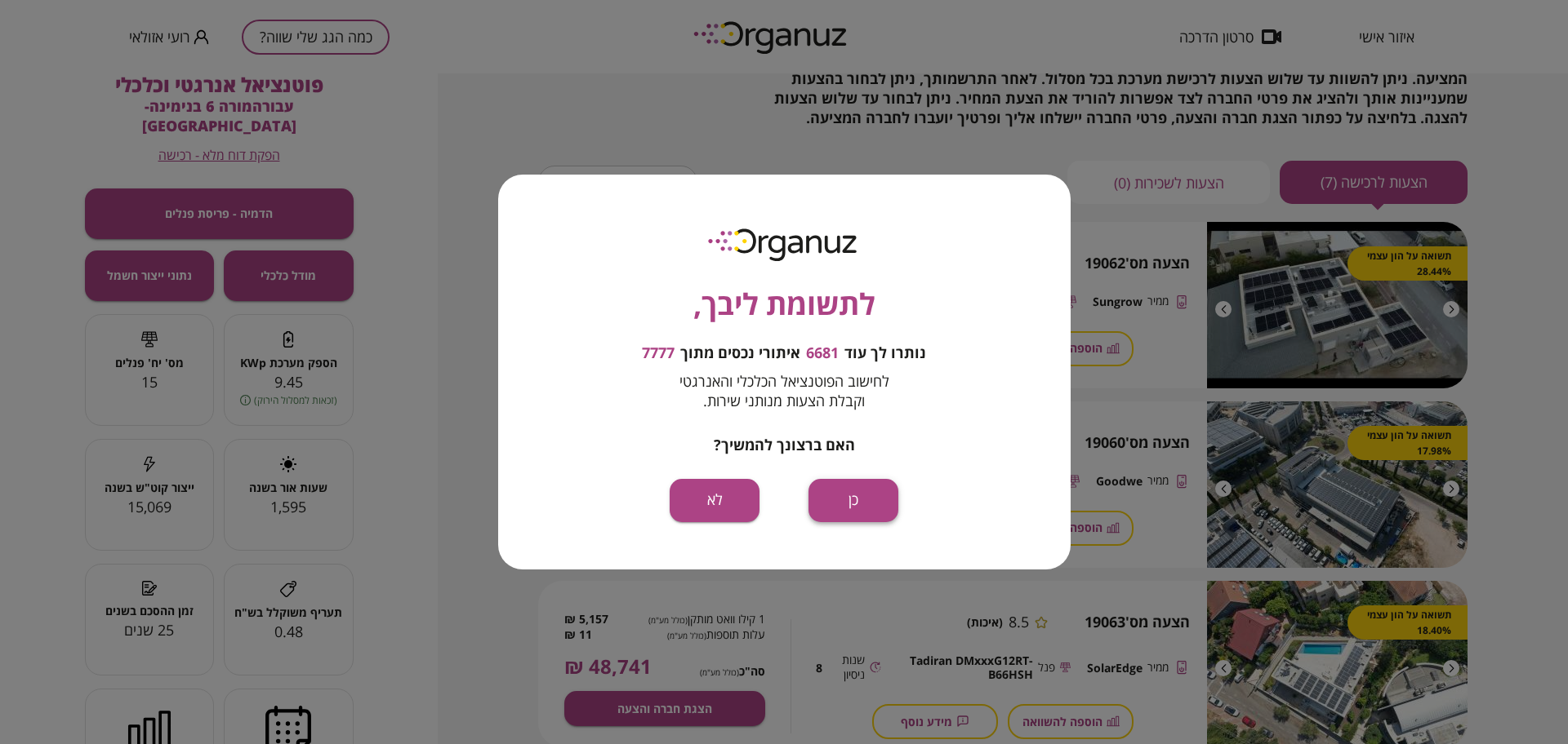
click at [864, 488] on button "כן" at bounding box center [854, 501] width 90 height 43
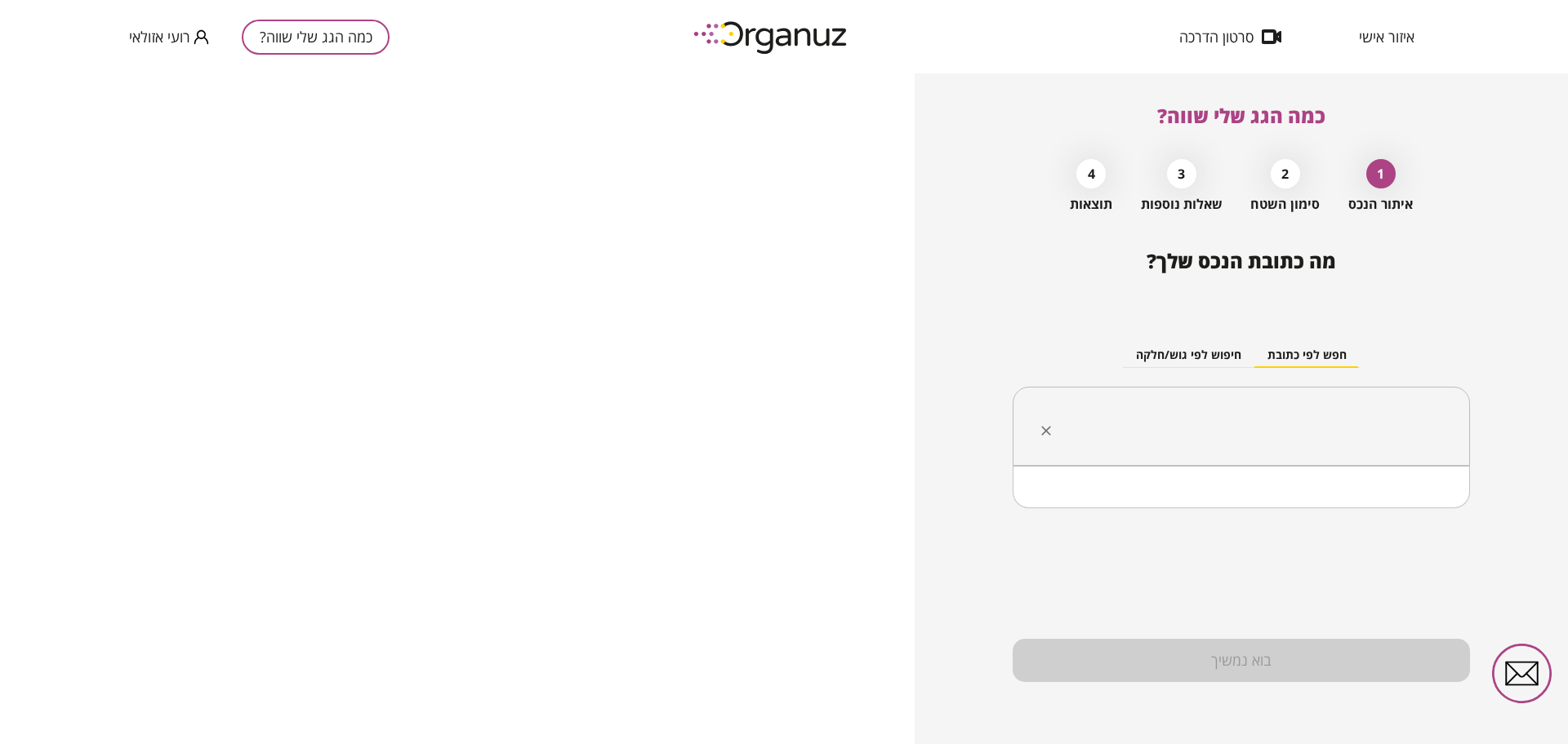
click at [1363, 430] on input "text" at bounding box center [1247, 426] width 406 height 41
paste input "**********"
click at [1395, 513] on li "השקד 8 זיכרון יעקב" at bounding box center [1241, 508] width 415 height 29
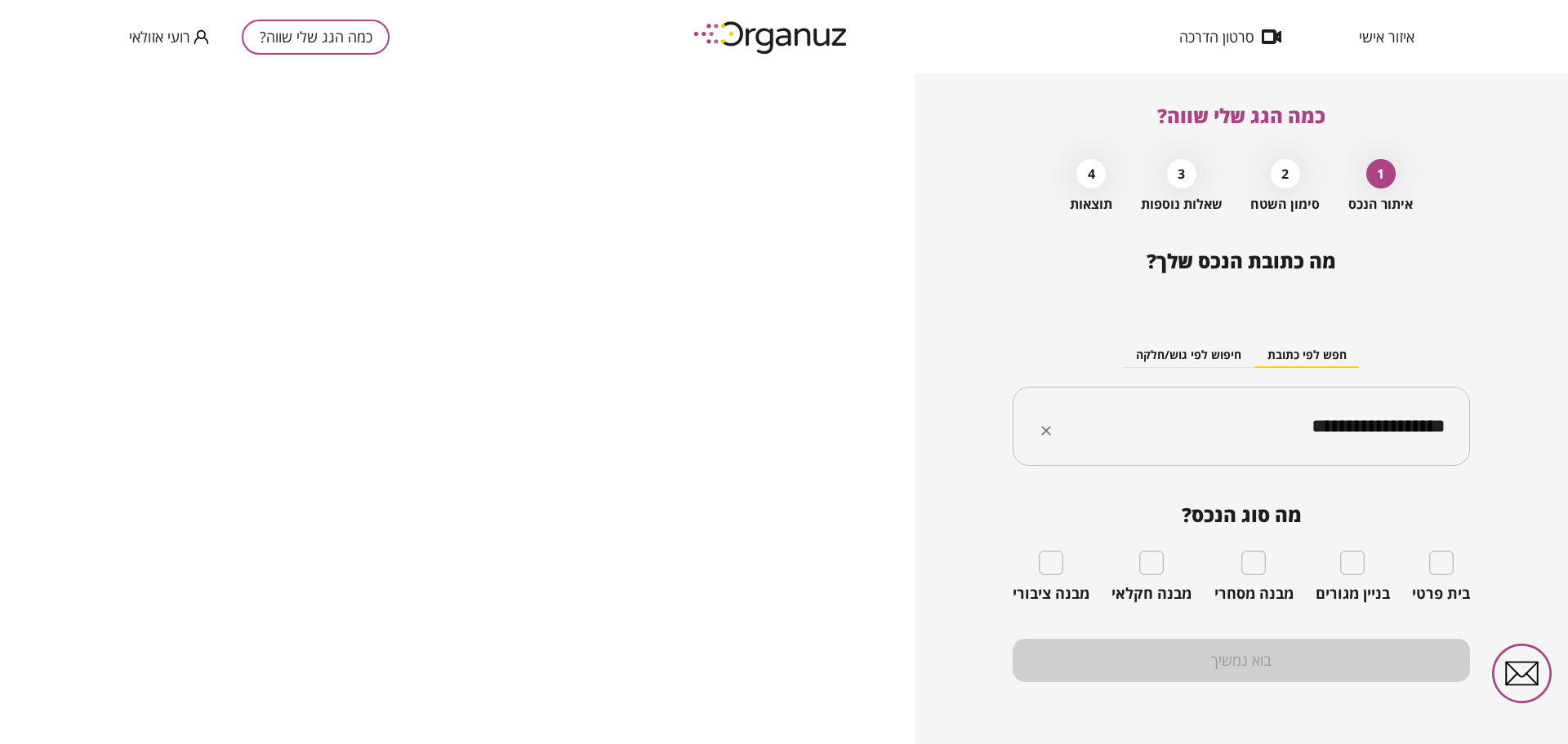
type input "**********"
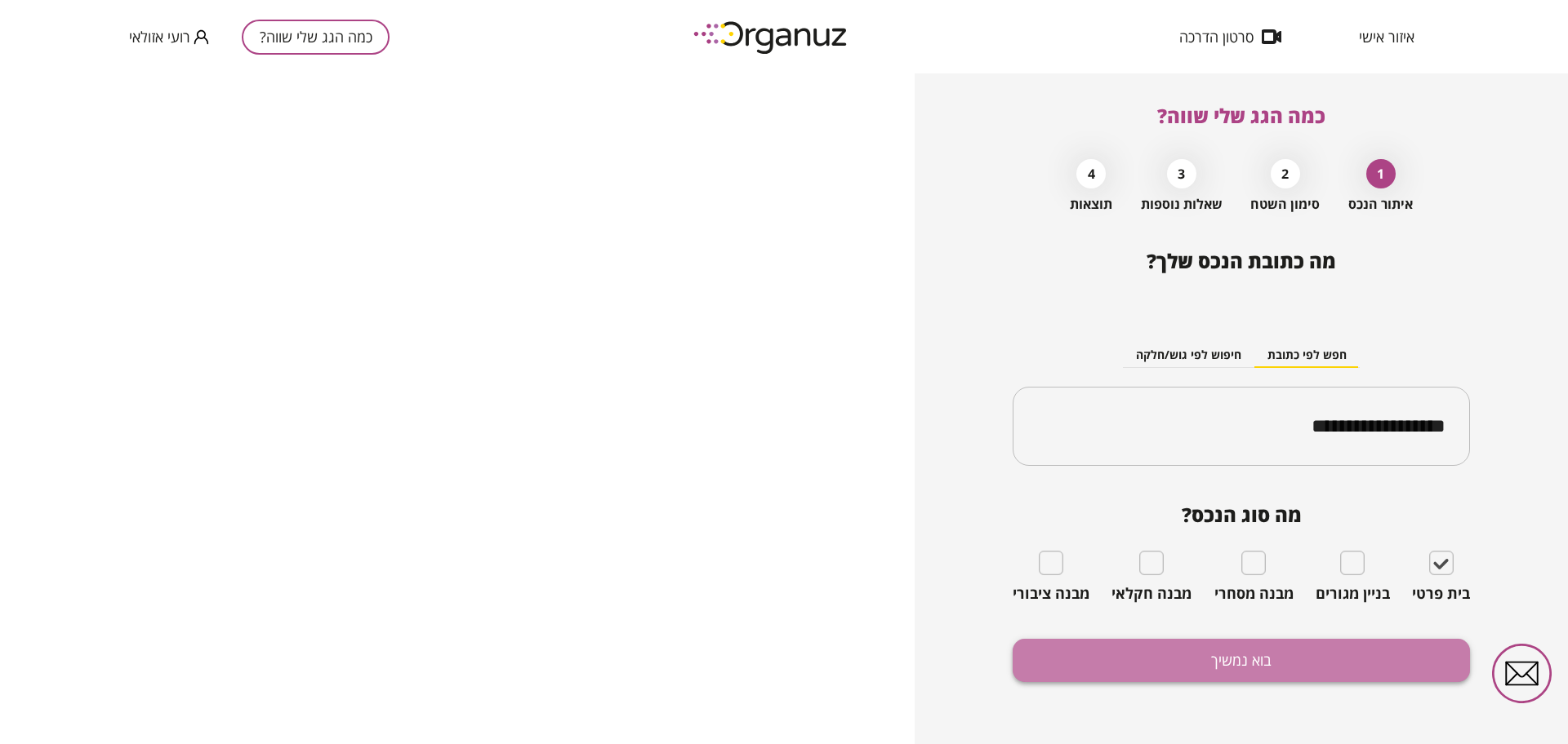
click at [1247, 657] on button "בוא נמשיך" at bounding box center [1241, 661] width 457 height 43
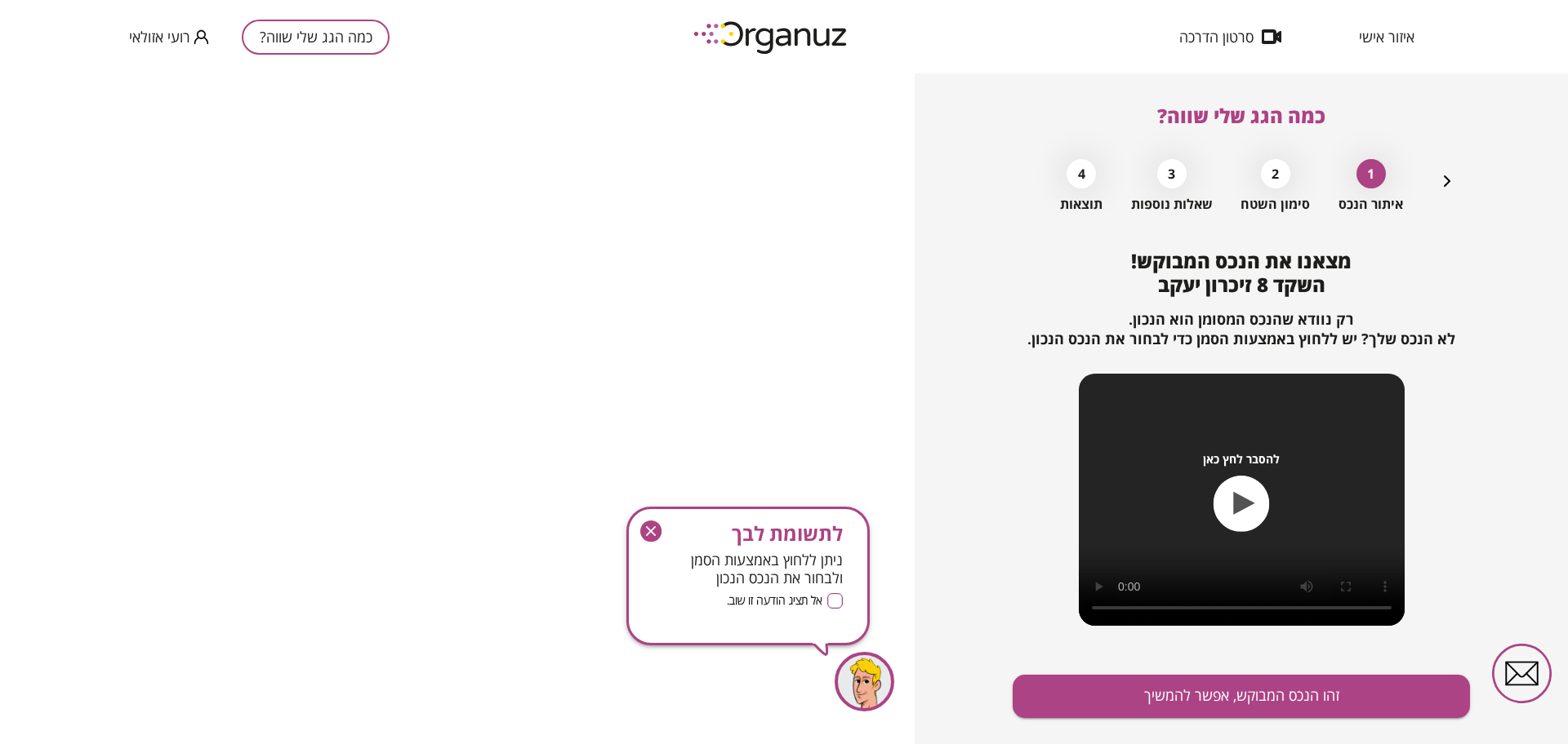
click at [650, 531] on icon "button" at bounding box center [651, 532] width 10 height 10
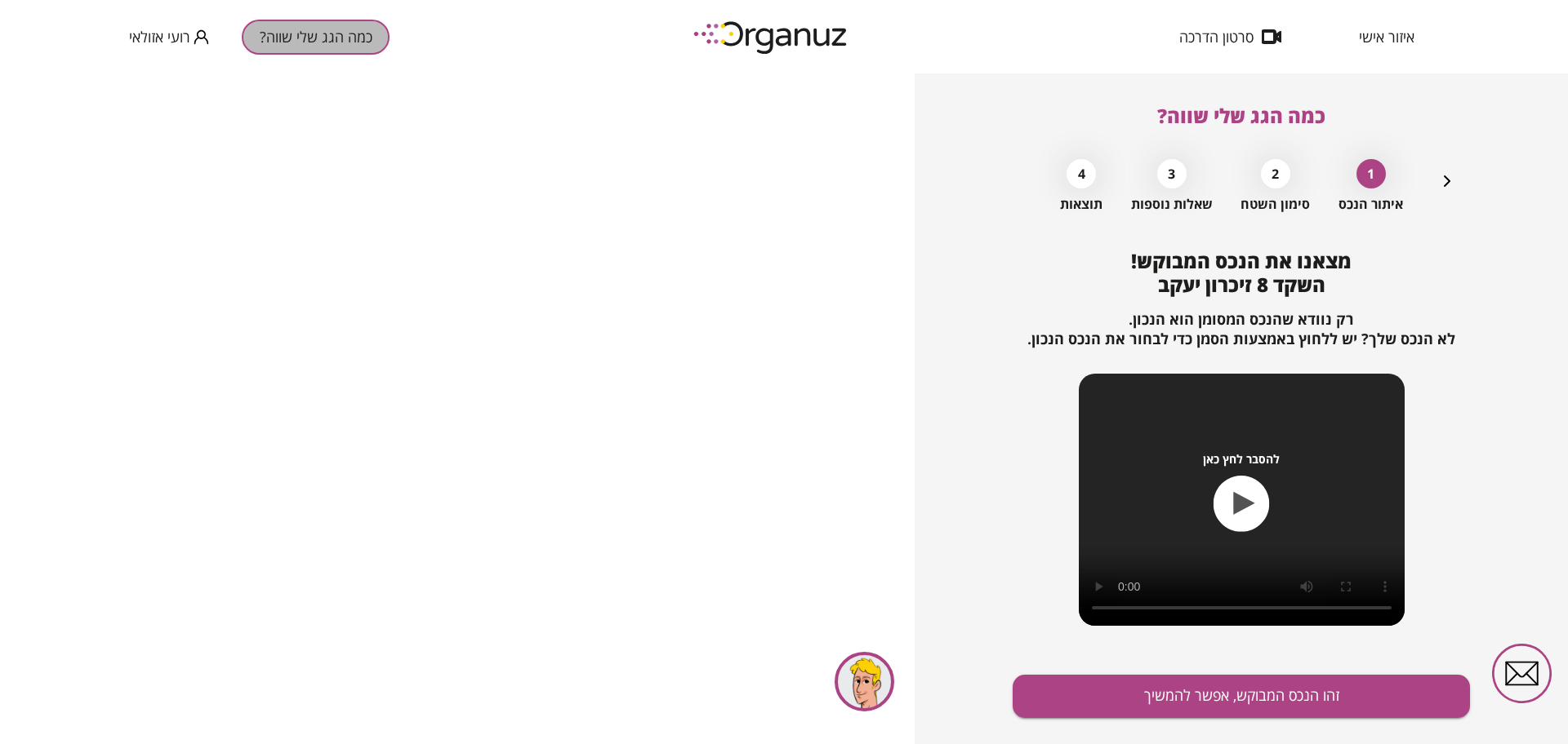
click at [301, 41] on button "כמה הגג שלי שווה?" at bounding box center [315, 37] width 147 height 35
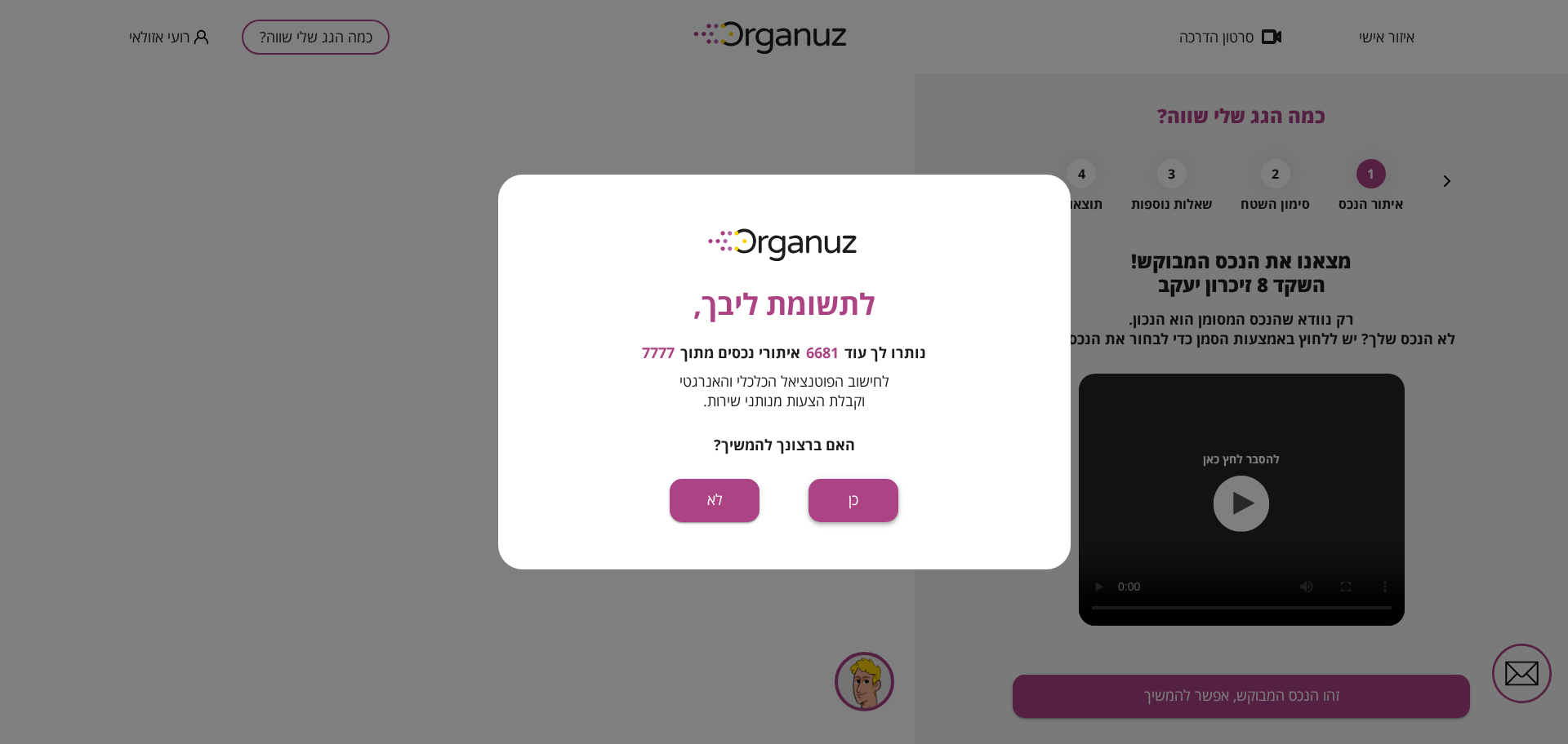
click at [861, 498] on button "כן" at bounding box center [854, 501] width 90 height 43
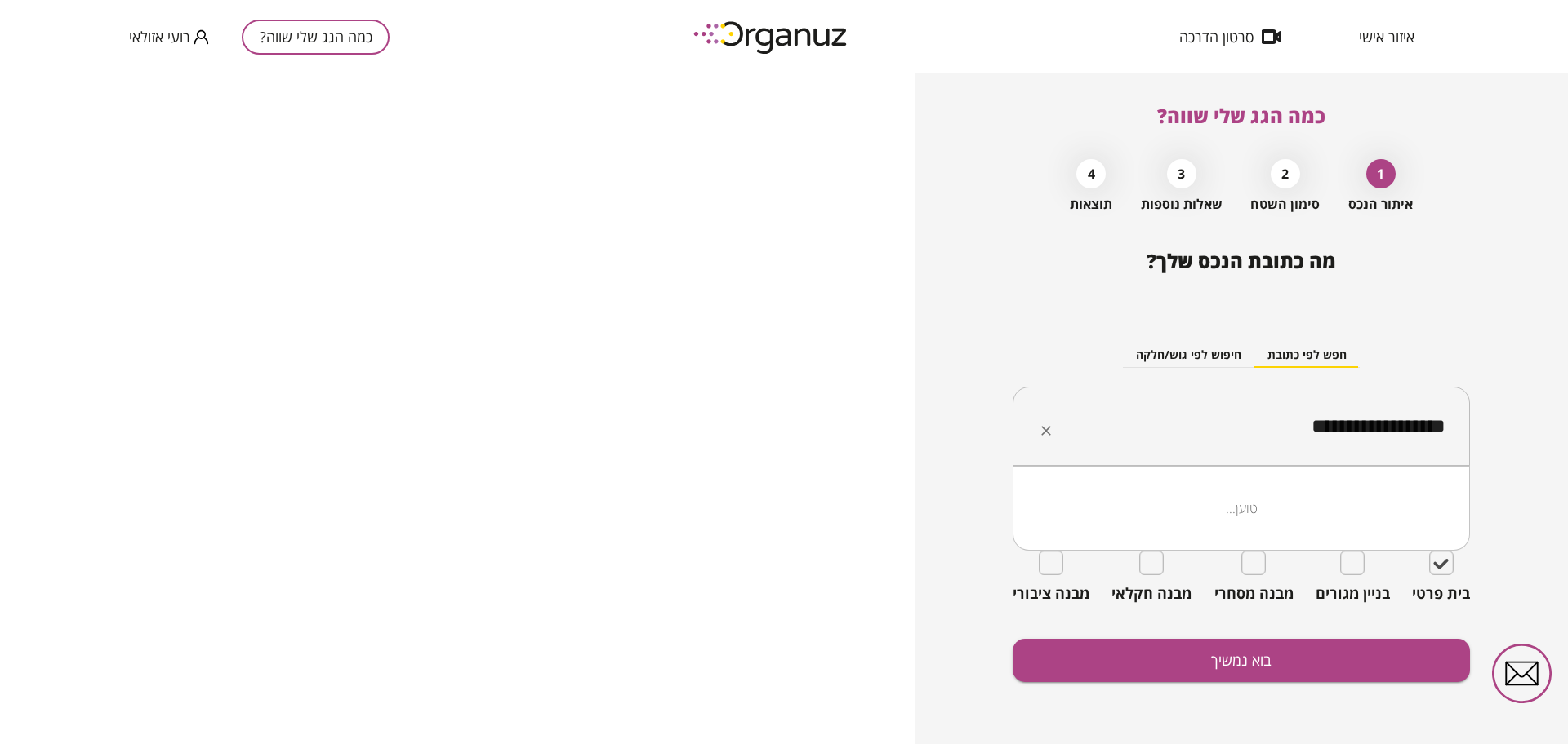
click at [1309, 422] on input "**********" at bounding box center [1247, 426] width 406 height 41
type input "*"
click at [1331, 490] on ul "לבנים" at bounding box center [1241, 508] width 415 height 42
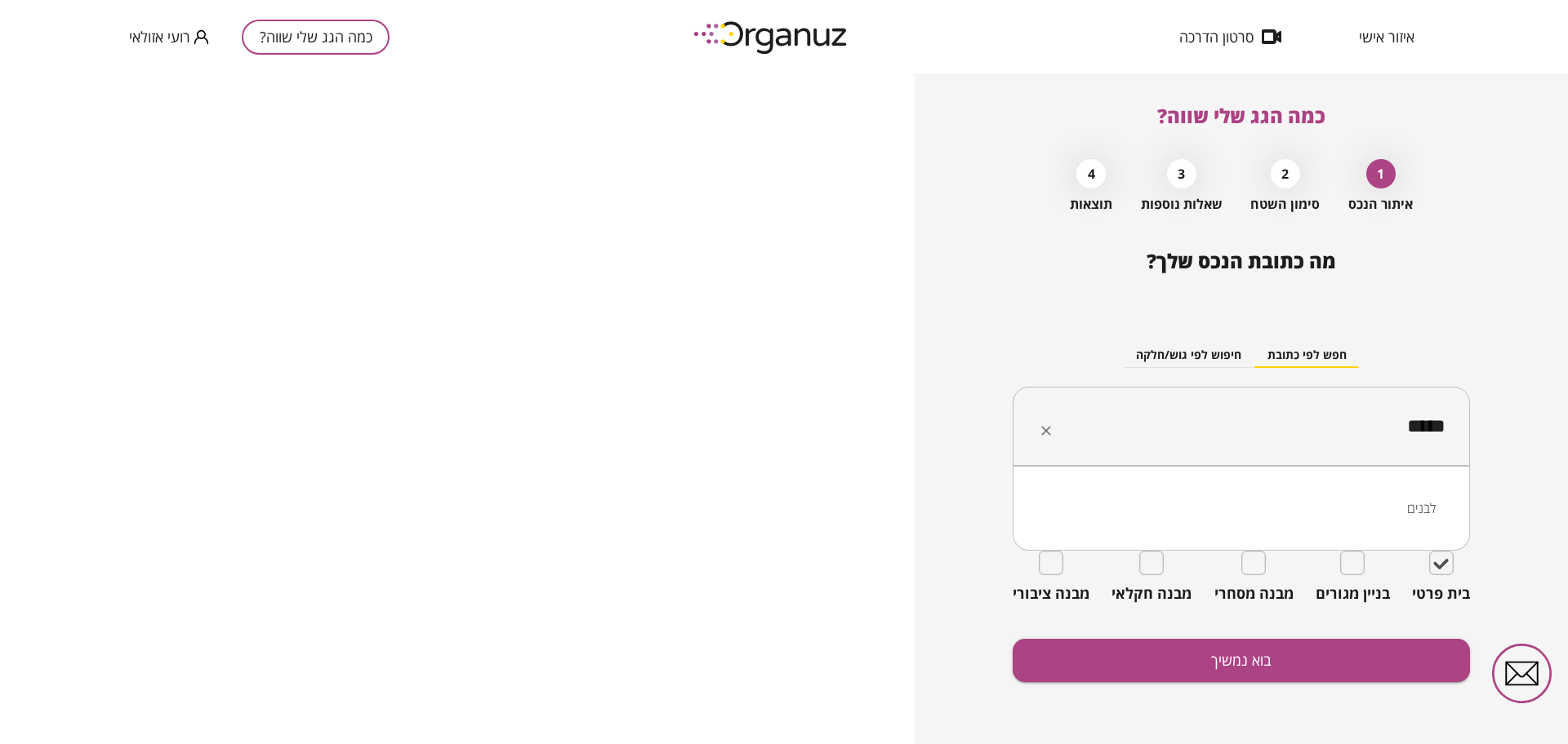
click at [1332, 498] on li "לבנים" at bounding box center [1241, 508] width 415 height 29
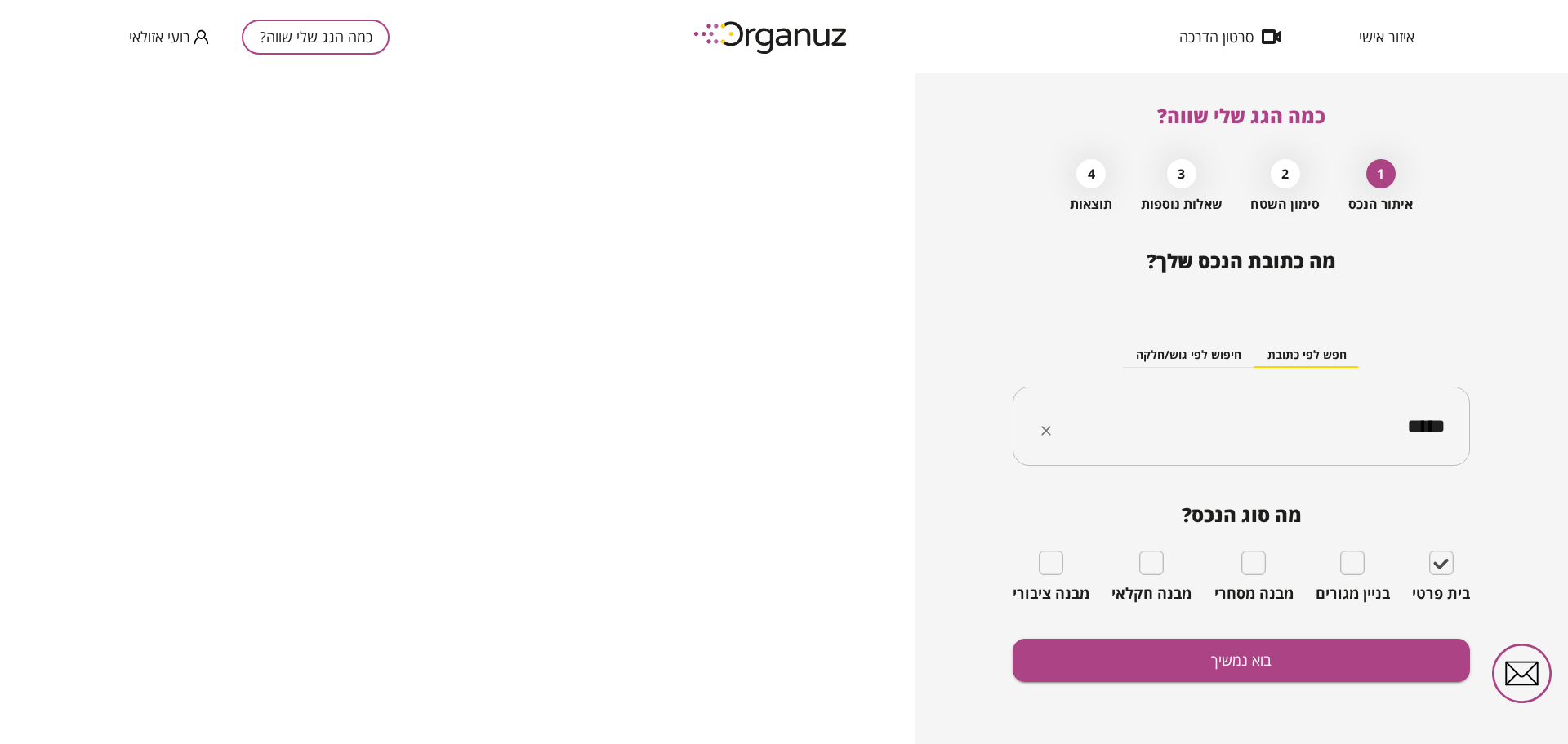
type input "*****"
click at [1335, 662] on button "בוא נמשיך" at bounding box center [1241, 661] width 457 height 43
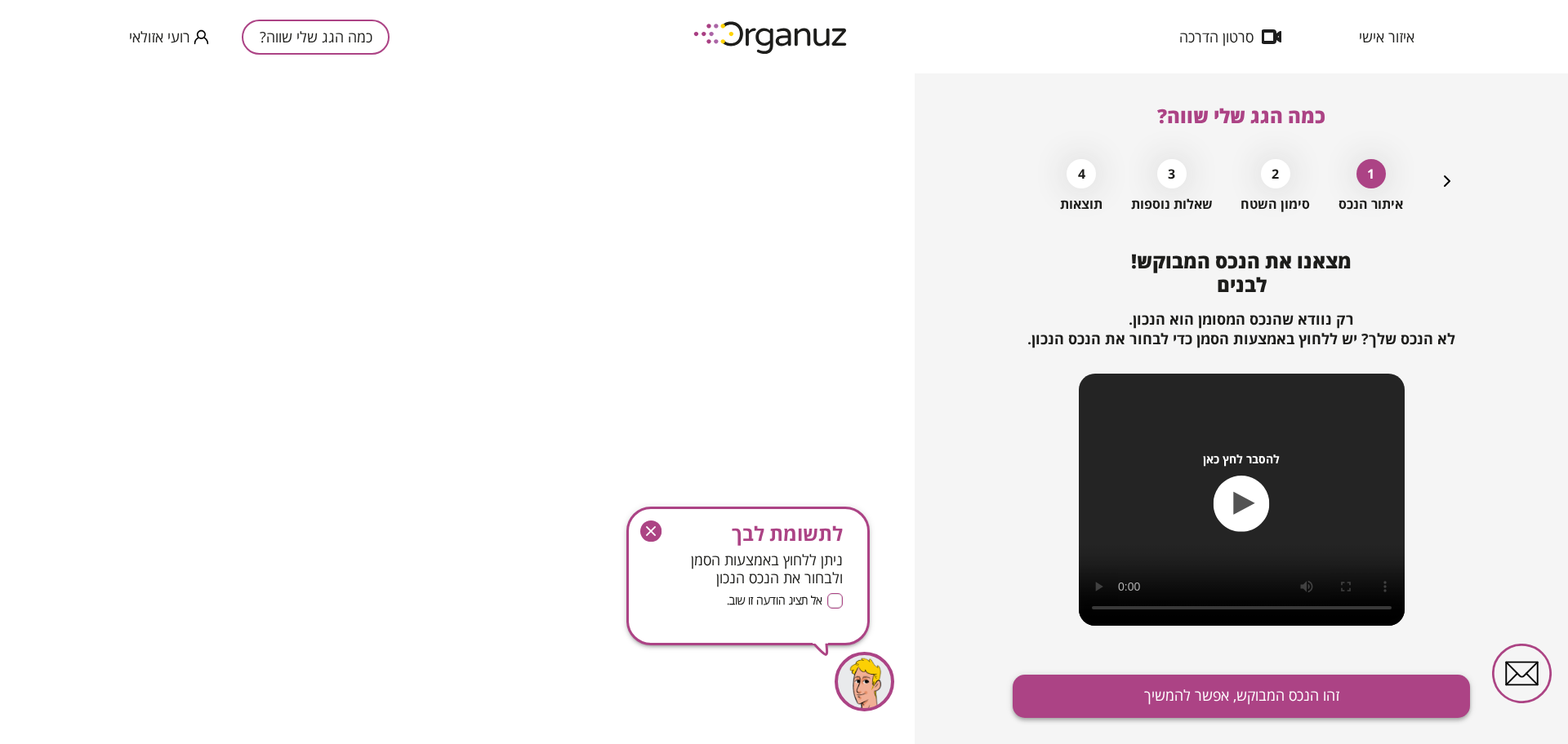
click at [1302, 712] on button "זהו הנכס המבוקש, אפשר להמשיך" at bounding box center [1241, 697] width 457 height 43
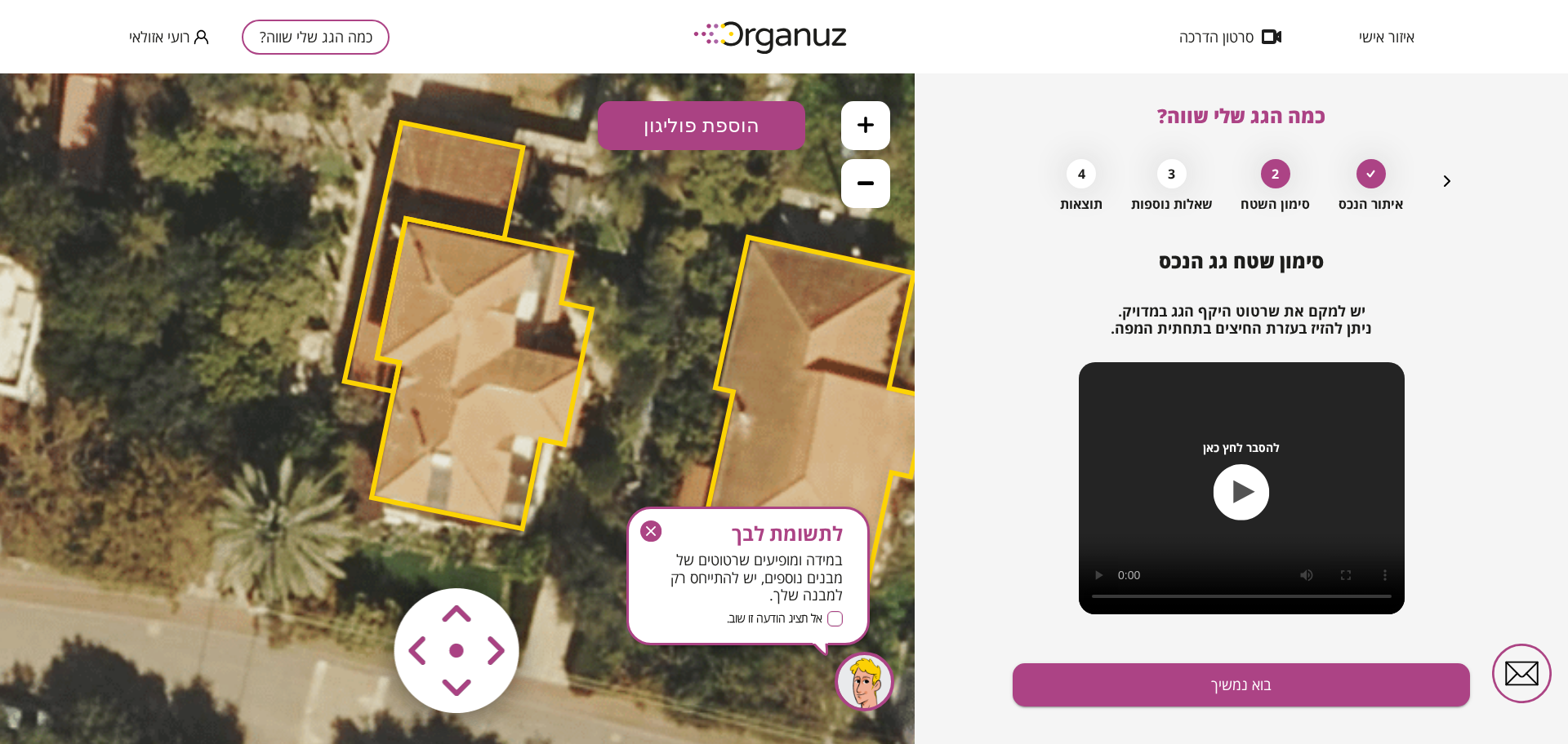
drag, startPoint x: 490, startPoint y: 432, endPoint x: 664, endPoint y: 381, distance: 181.3
click at [664, 381] on icon at bounding box center [638, 345] width 1764 height 1763
click at [1104, 684] on button "בוא נמשיך" at bounding box center [1241, 685] width 457 height 43
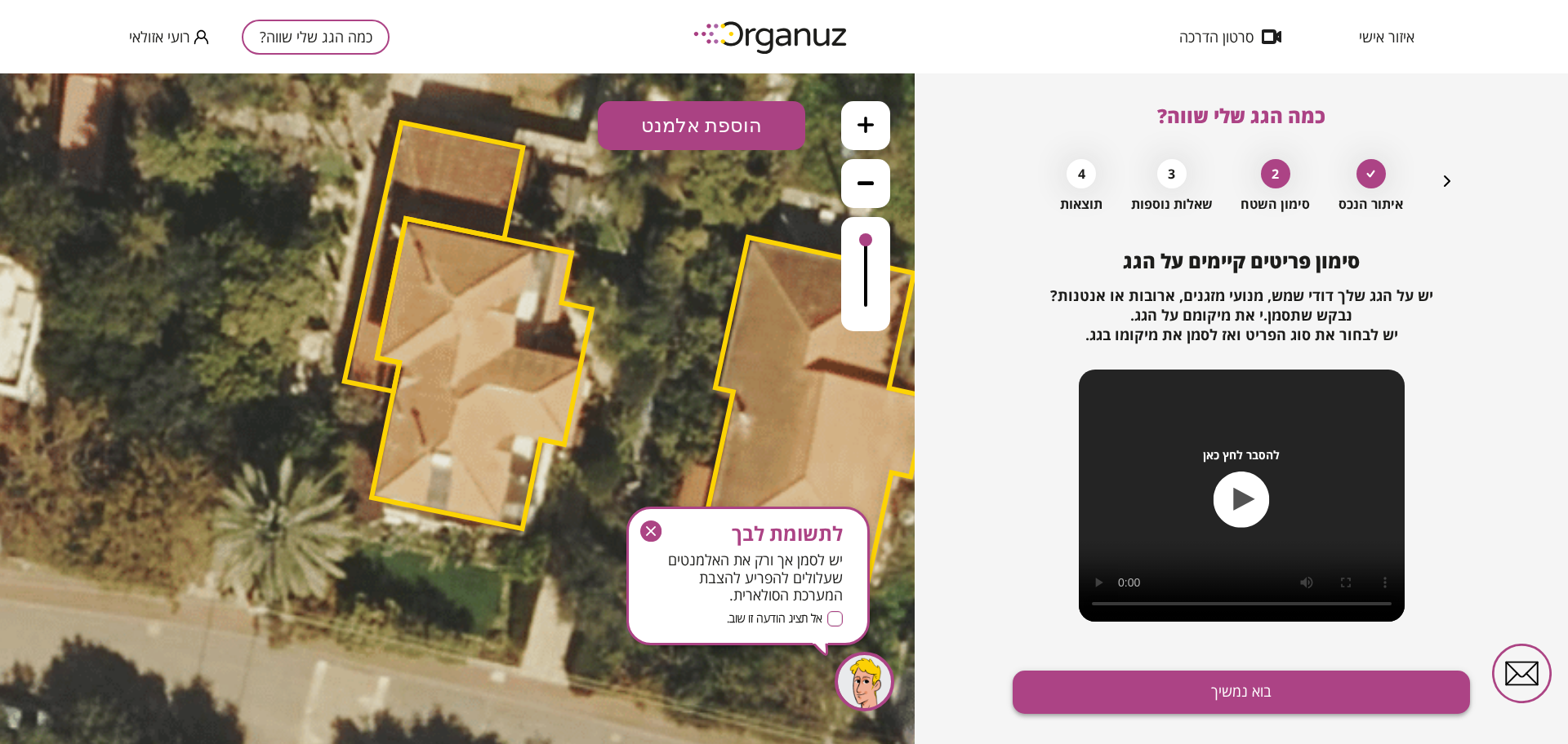
click at [1203, 696] on button "בוא נמשיך" at bounding box center [1241, 692] width 457 height 43
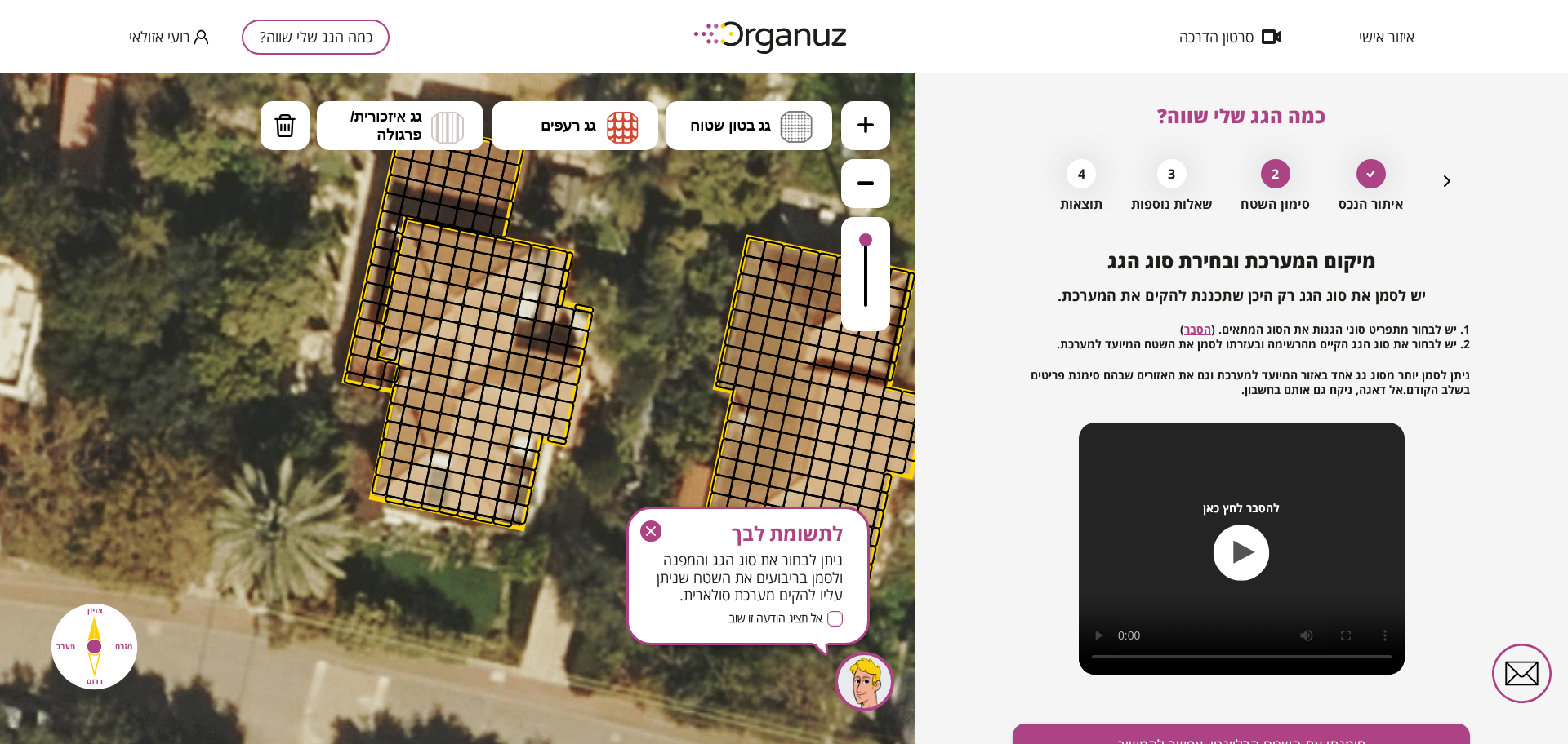
click at [1456, 186] on div "כמה הגג שלי שווה? איתור הנכס 2 סימון השטח 3 שאלות נוספות 4 תוצאות מיקום המערכת …" at bounding box center [1241, 409] width 457 height 671
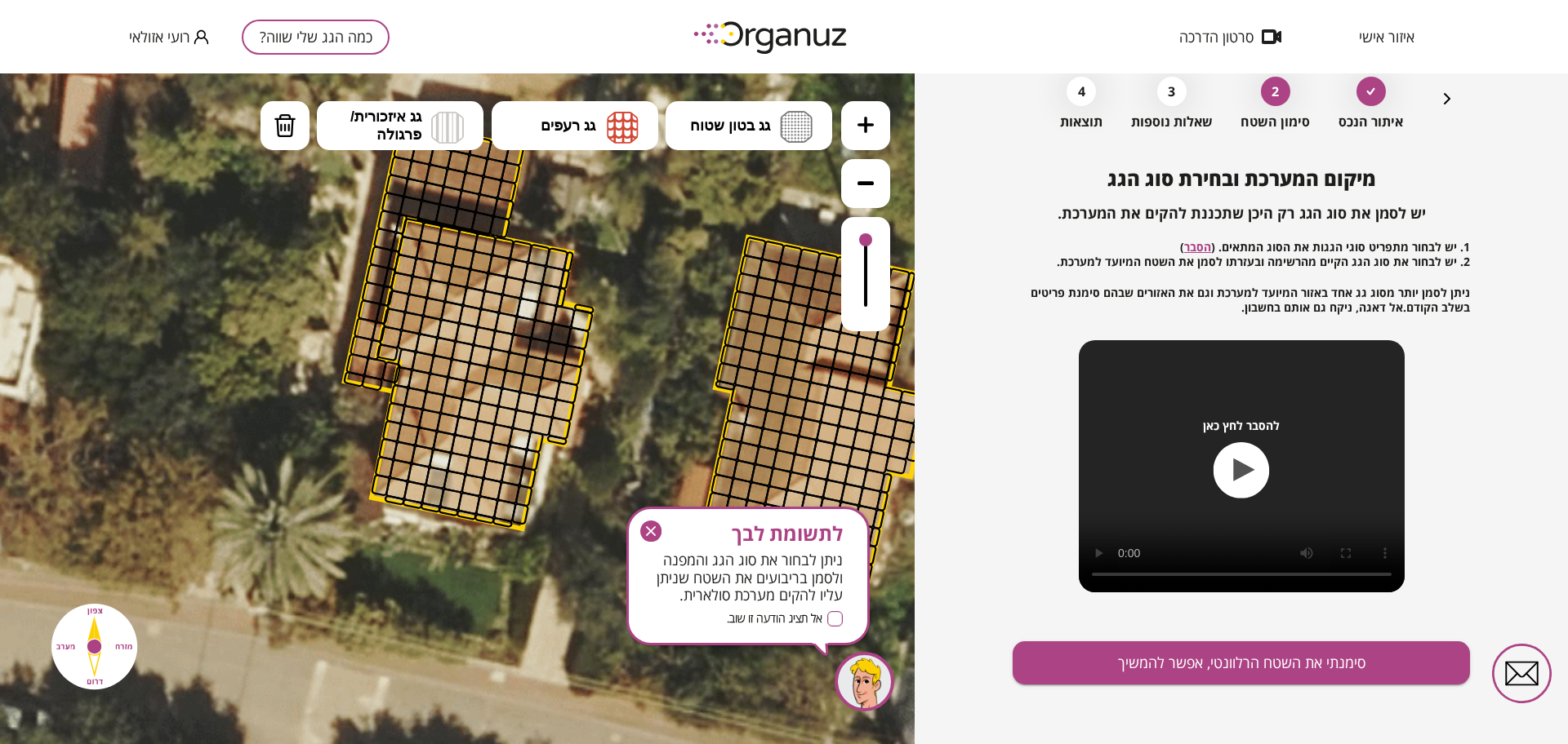
scroll to position [85, 0]
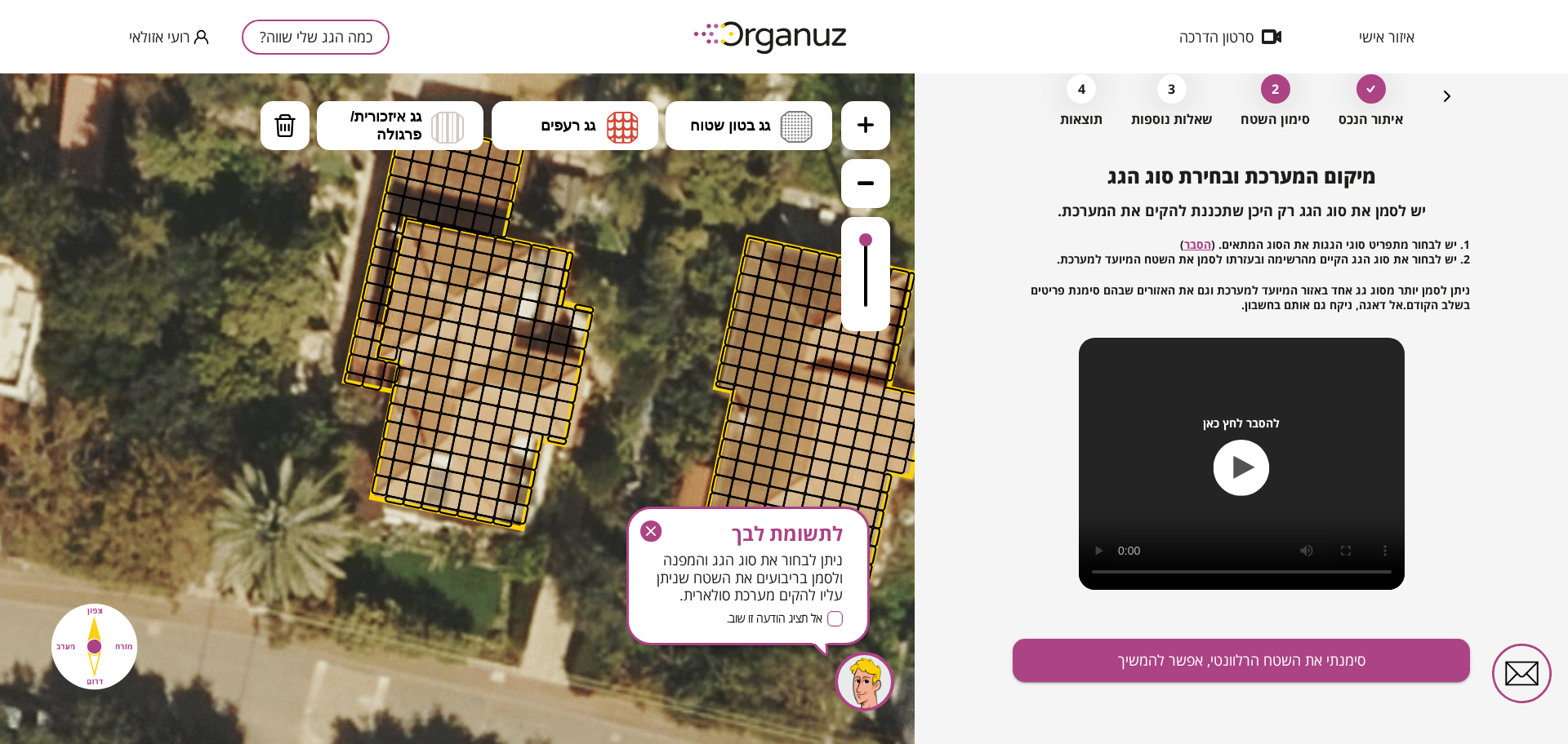
click at [1435, 102] on div "איתור הנכס 2 סימון השטח 3 שאלות נוספות 4 תוצאות" at bounding box center [1242, 97] width 431 height 62
click at [1442, 100] on icon "button" at bounding box center [1447, 97] width 20 height 20
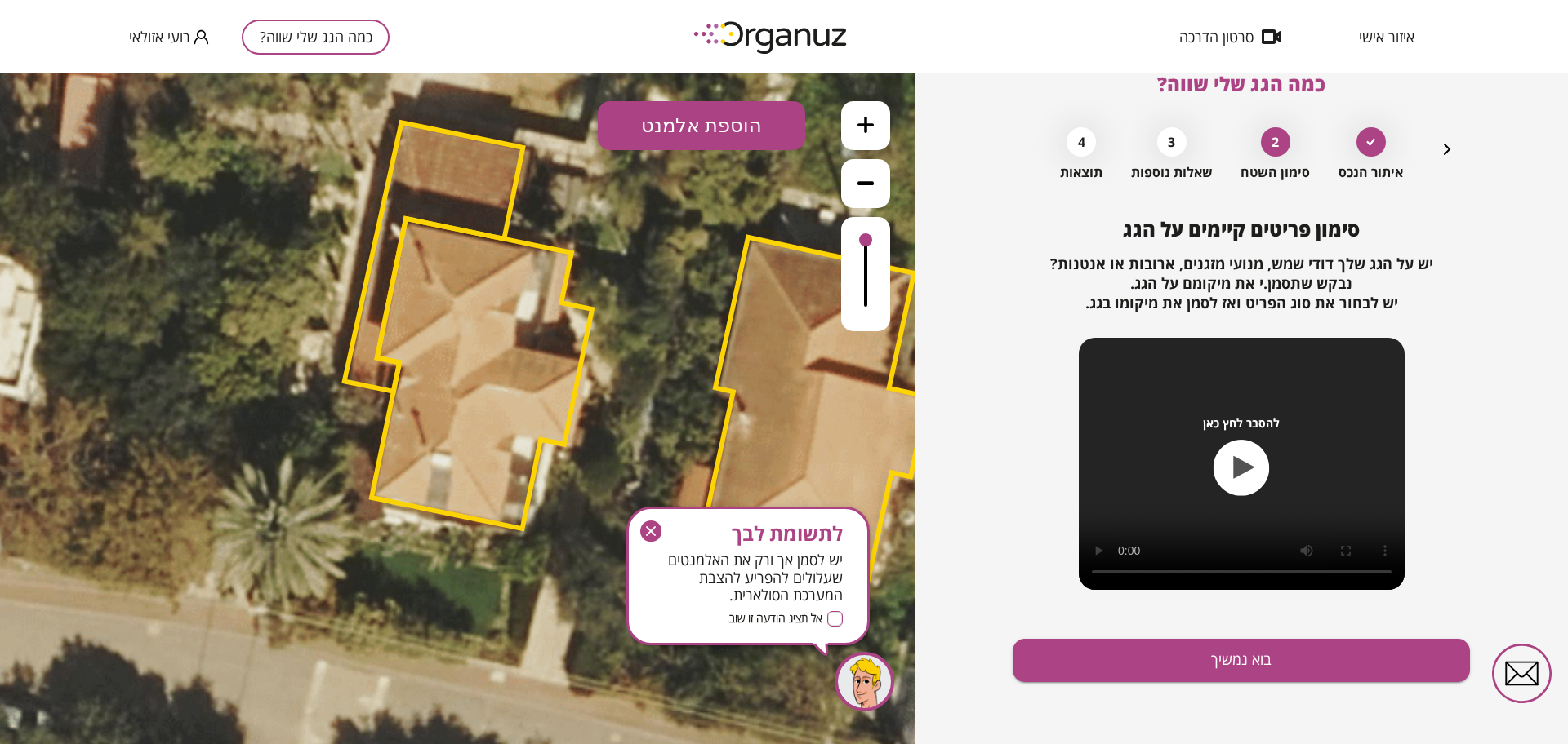
scroll to position [32, 0]
click at [395, 352] on polygon at bounding box center [481, 374] width 221 height 310
click at [439, 376] on polygon at bounding box center [481, 374] width 221 height 310
click at [1444, 144] on icon "button" at bounding box center [1447, 150] width 20 height 20
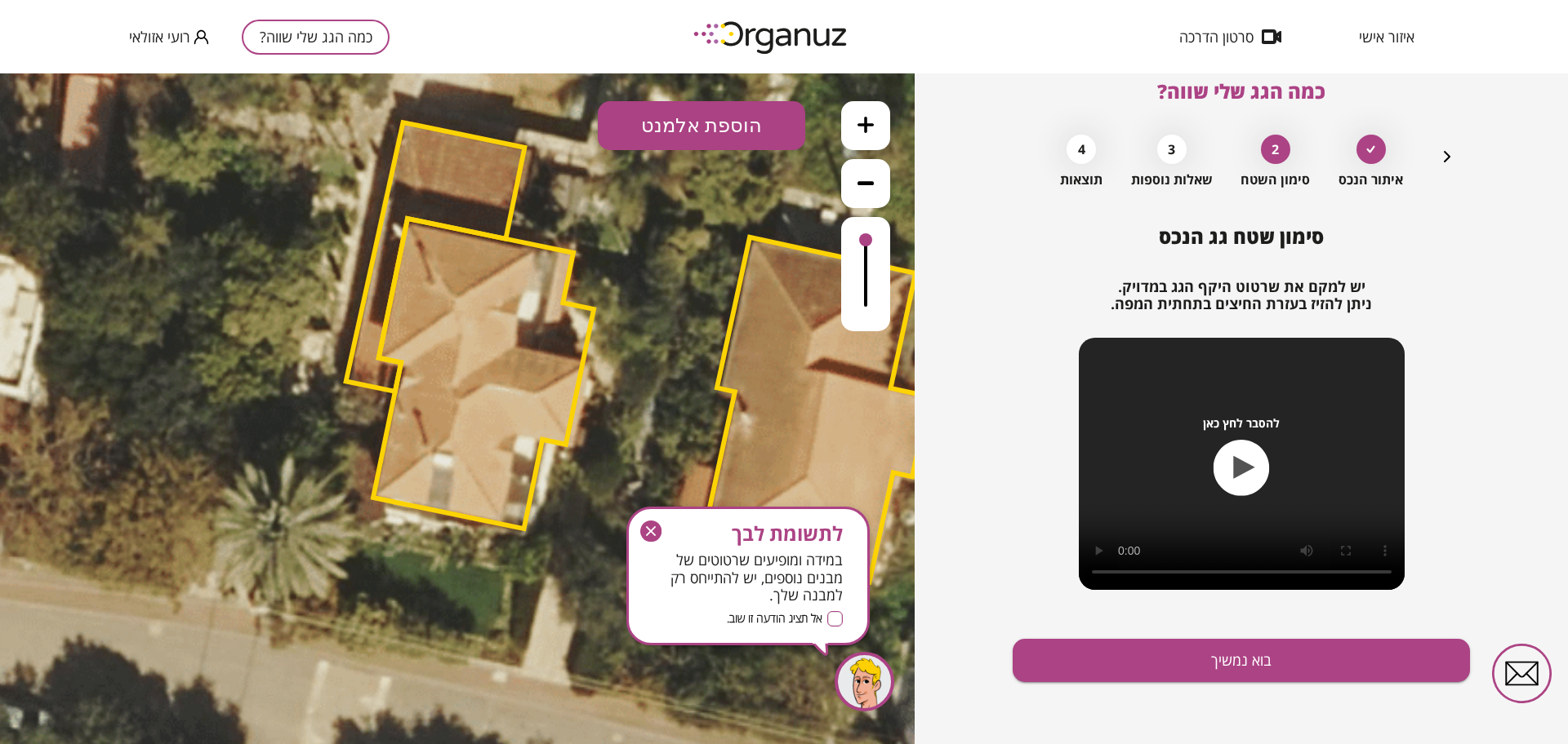
scroll to position [24, 0]
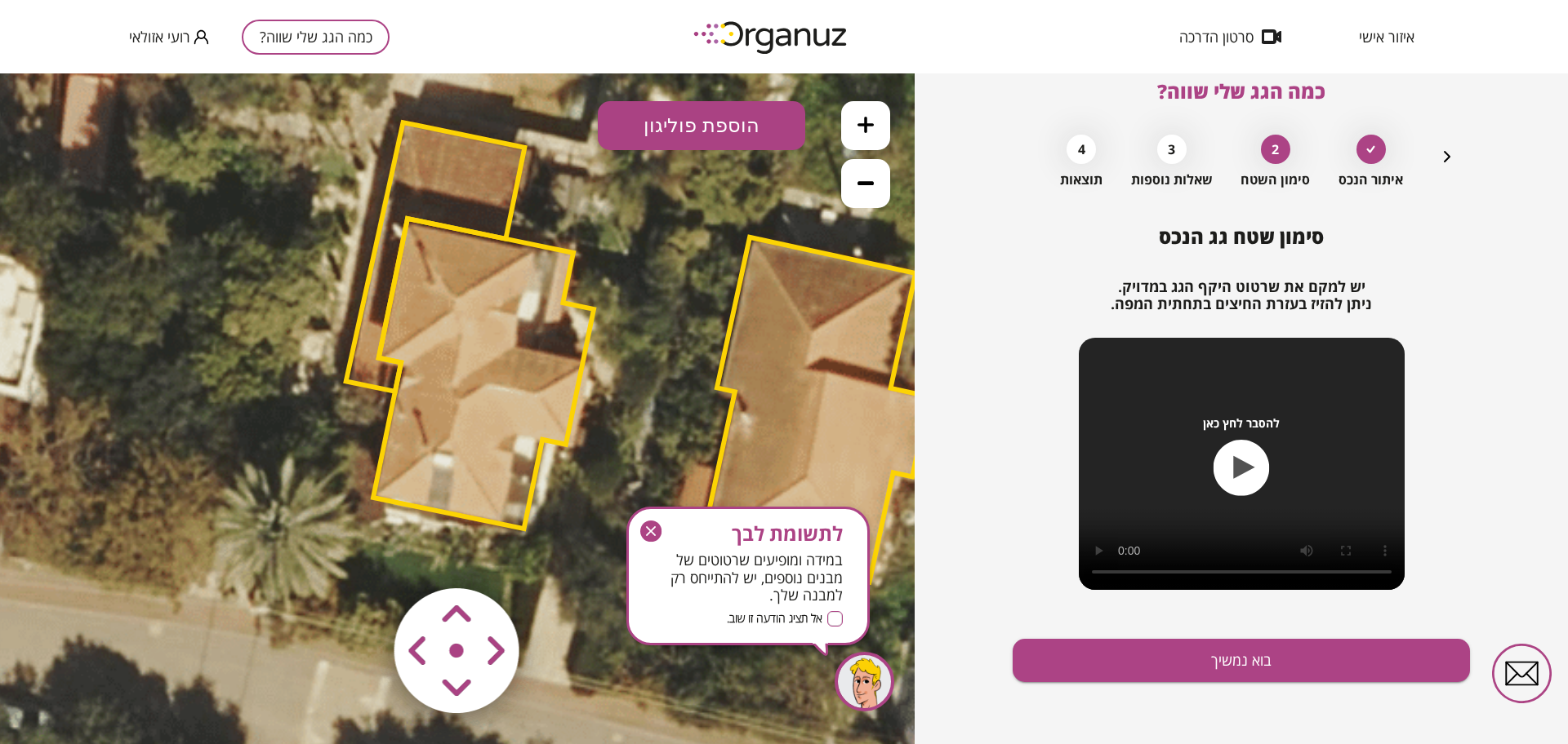
click at [426, 360] on polygon at bounding box center [483, 374] width 221 height 310
click at [475, 366] on polygon at bounding box center [484, 374] width 221 height 310
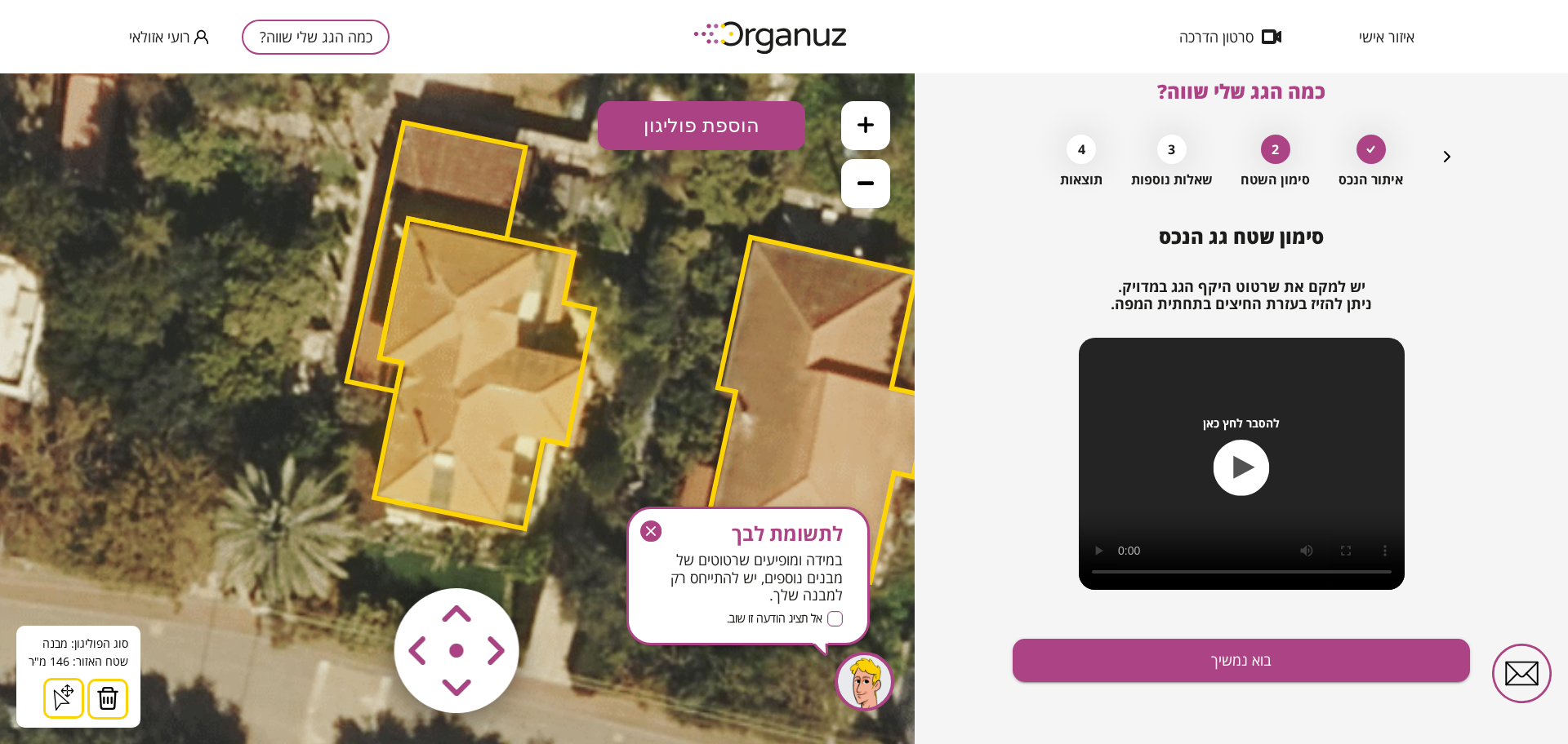
click at [100, 692] on img at bounding box center [107, 698] width 22 height 24
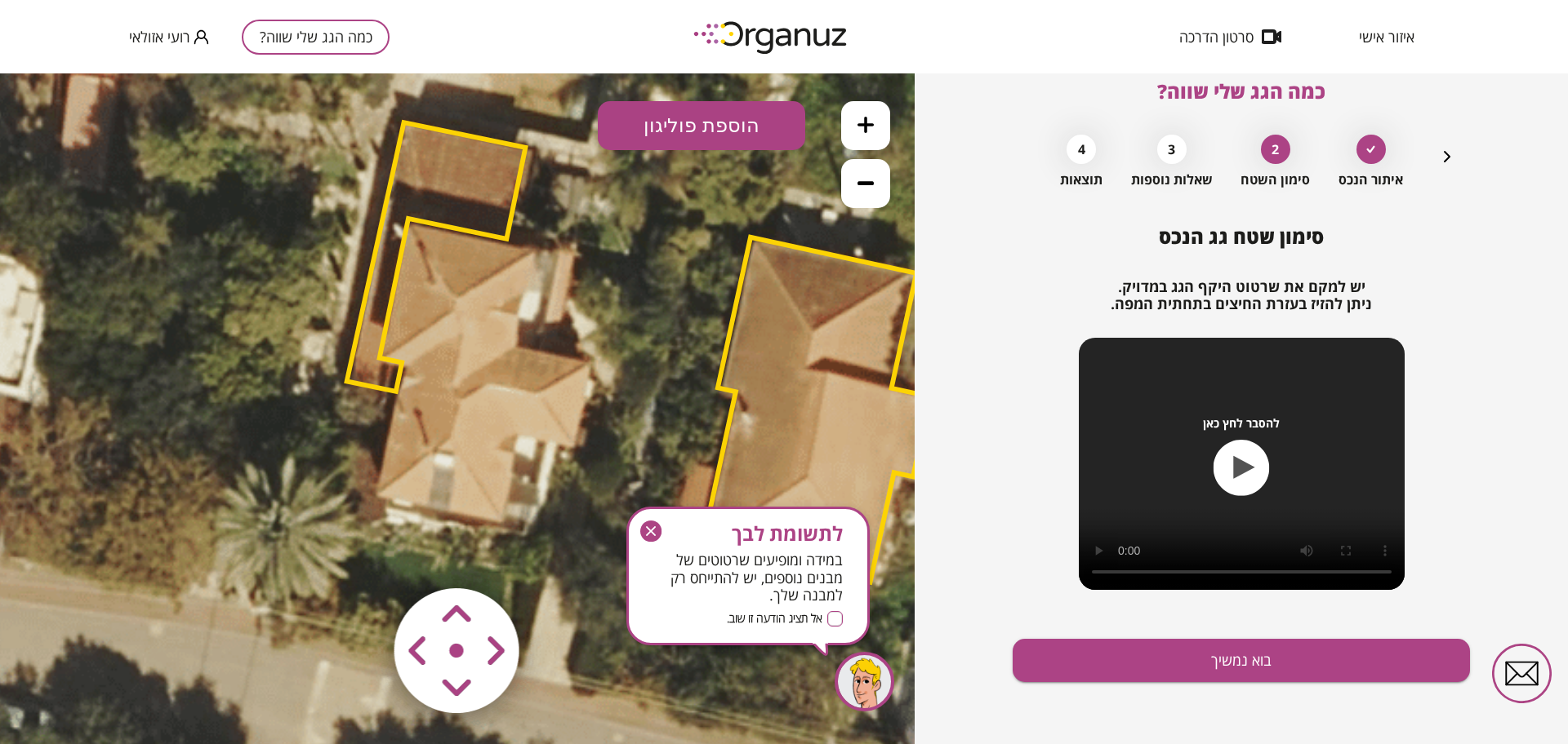
click at [421, 175] on polygon at bounding box center [436, 257] width 179 height 270
click at [421, 174] on polygon at bounding box center [437, 256] width 179 height 270
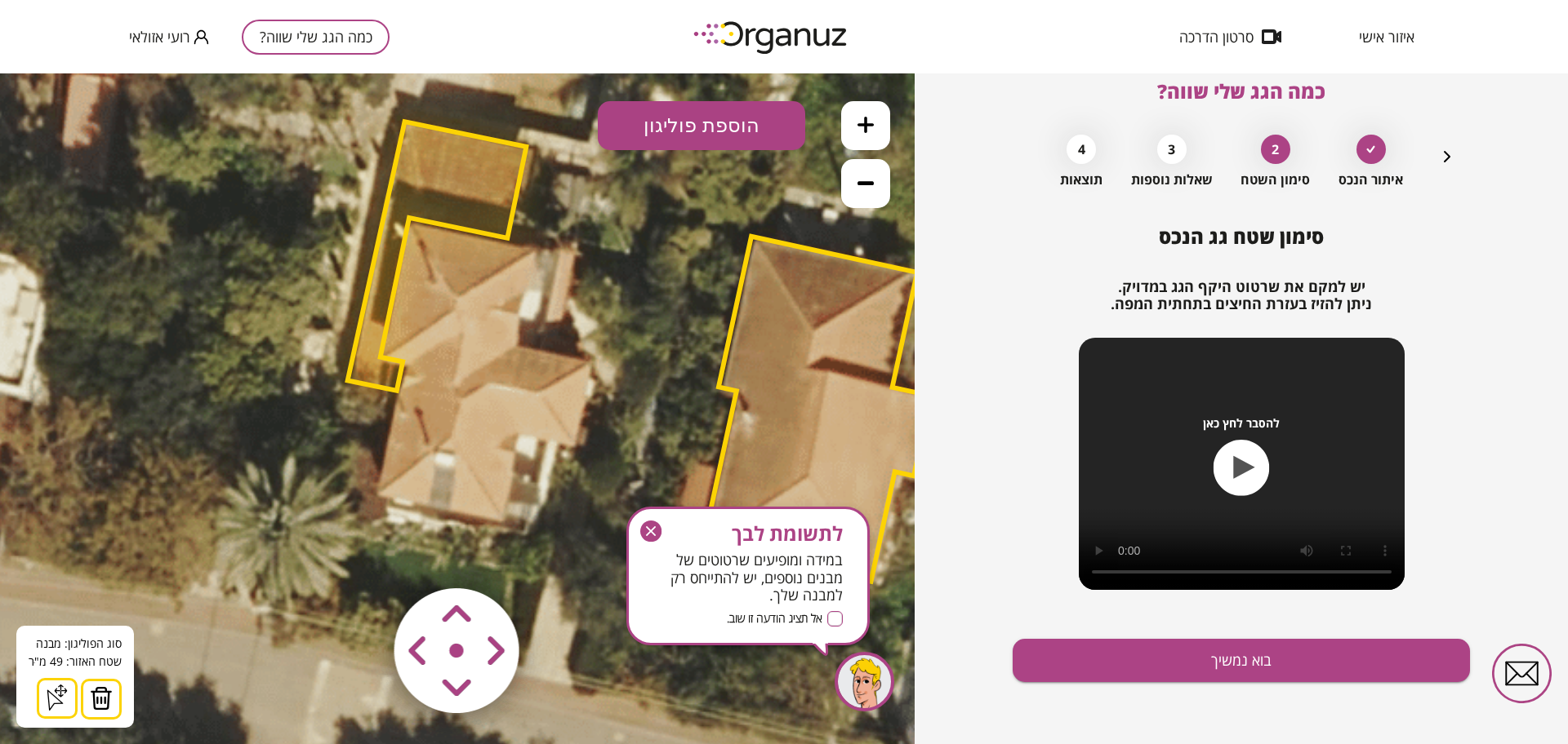
drag, startPoint x: 114, startPoint y: 706, endPoint x: 224, endPoint y: 597, distance: 154.9
click at [115, 706] on button at bounding box center [101, 699] width 41 height 41
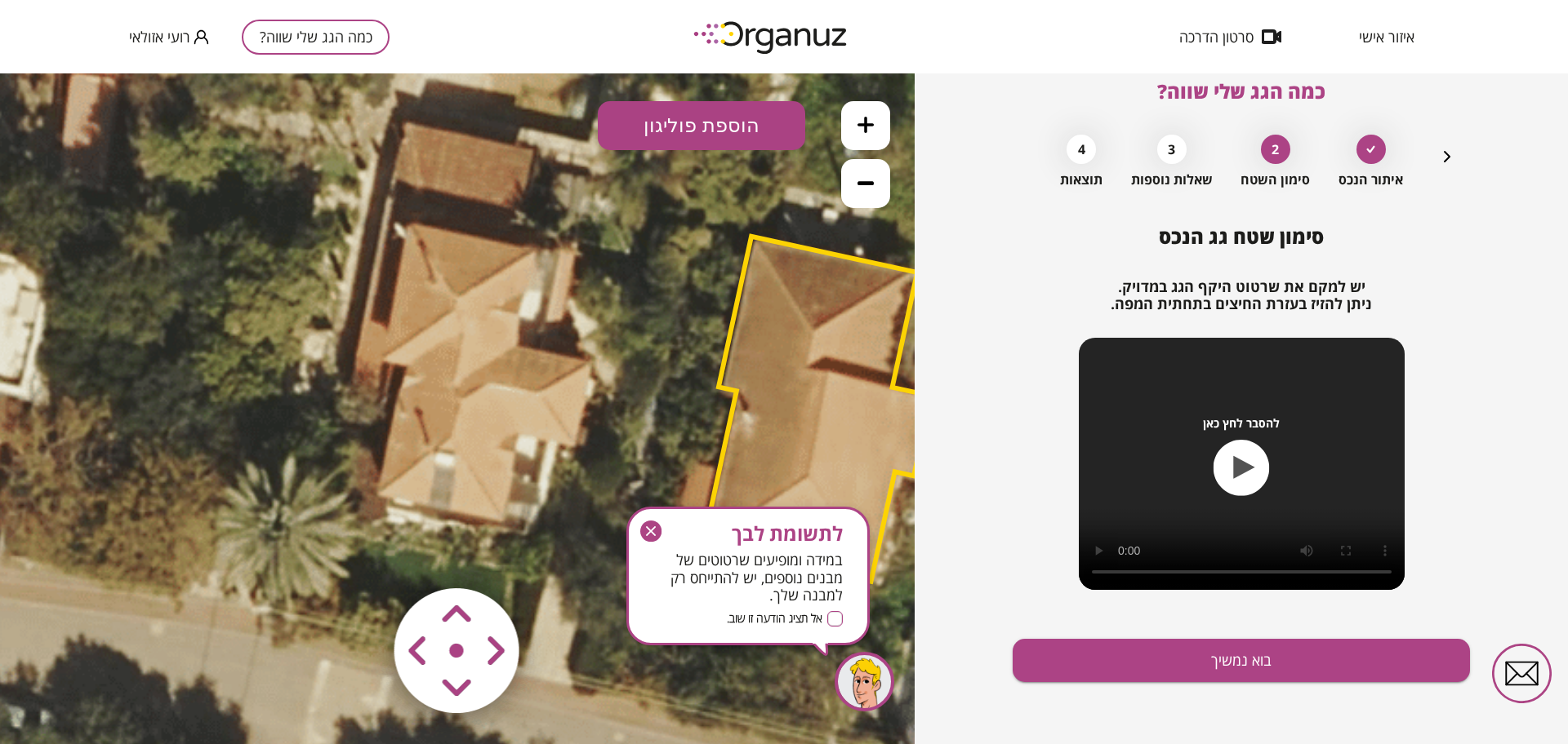
click at [652, 123] on button "הוספת פוליגון" at bounding box center [701, 126] width 207 height 49
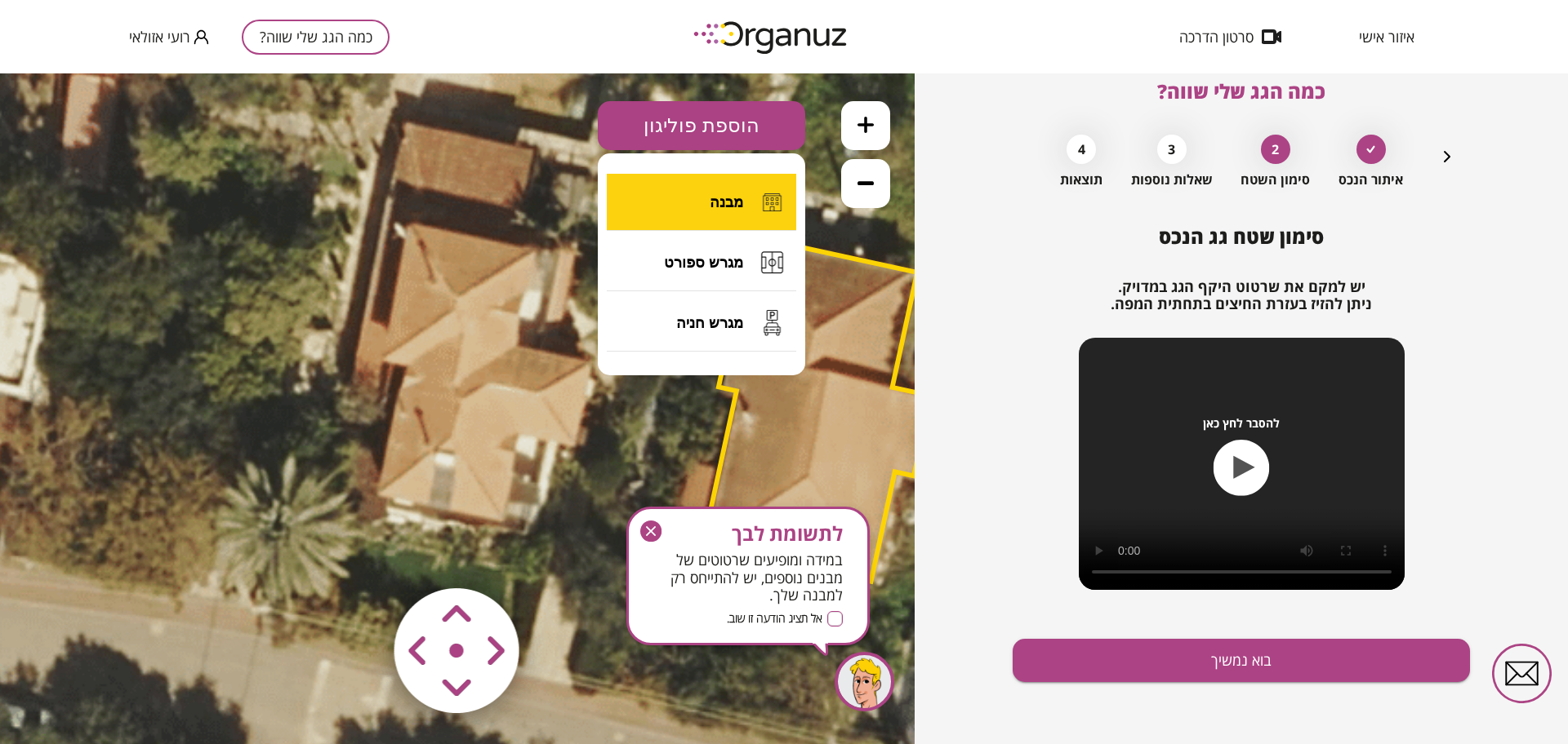
click at [673, 213] on button "מבנה" at bounding box center [702, 202] width 190 height 57
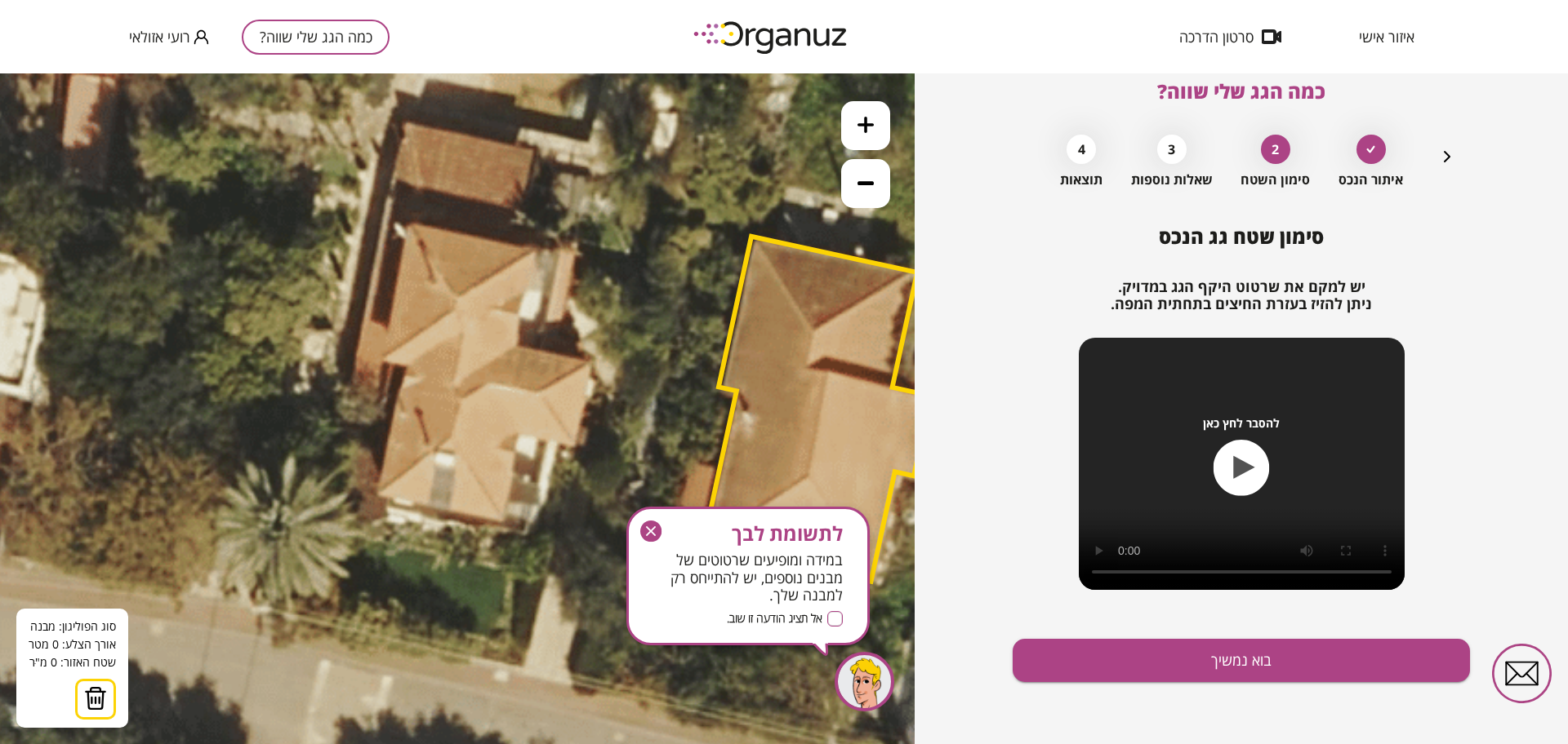
click at [404, 122] on icon at bounding box center [641, 345] width 1764 height 1763
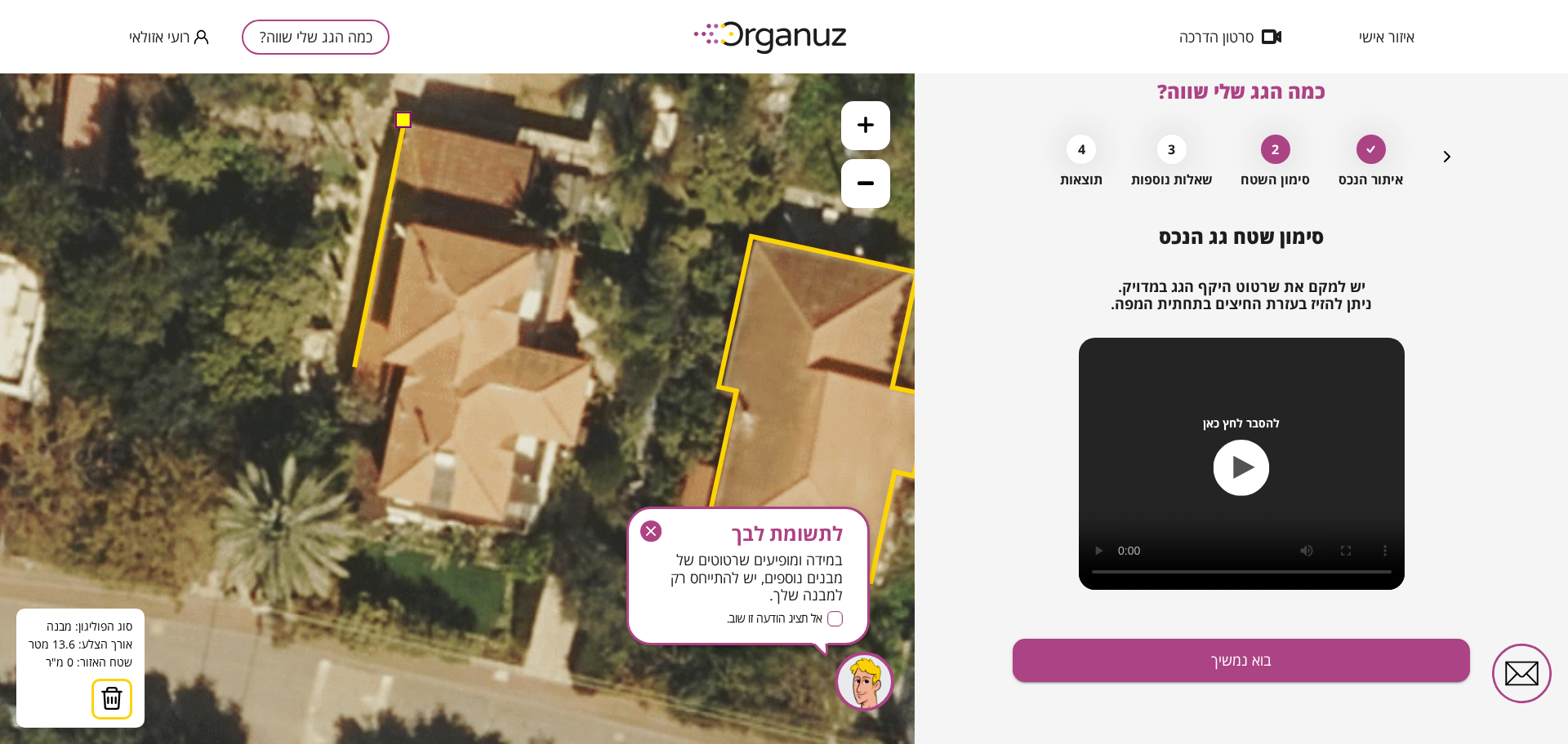
click at [356, 367] on icon at bounding box center [641, 345] width 1764 height 1763
click at [353, 370] on icon at bounding box center [642, 345] width 1764 height 1763
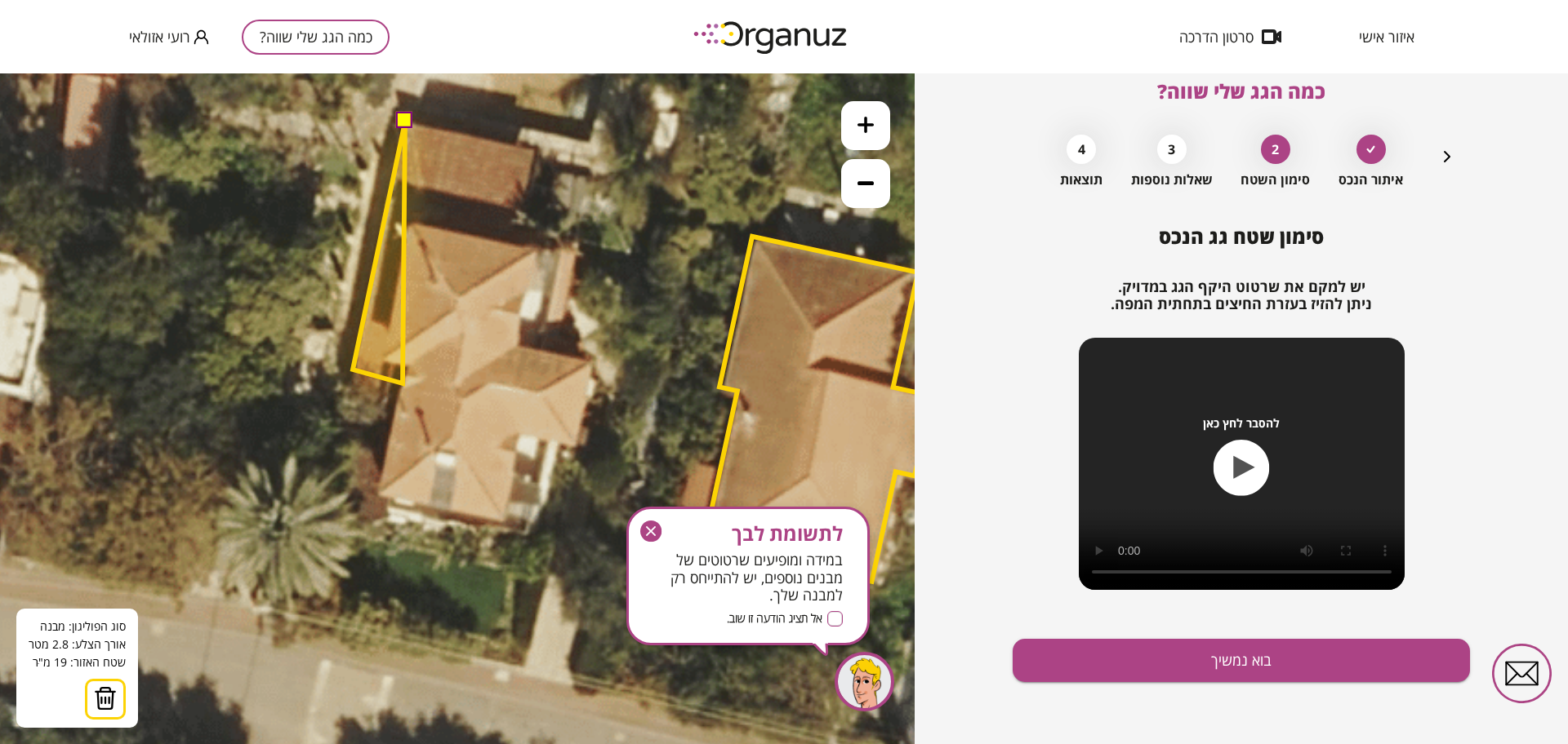
click at [402, 384] on polygon at bounding box center [379, 252] width 52 height 262
click at [406, 368] on polygon at bounding box center [380, 252] width 53 height 262
click at [382, 361] on polygon at bounding box center [380, 252] width 53 height 262
click at [411, 218] on polygon at bounding box center [382, 252] width 58 height 262
click at [539, 247] on polygon at bounding box center [446, 252] width 187 height 262
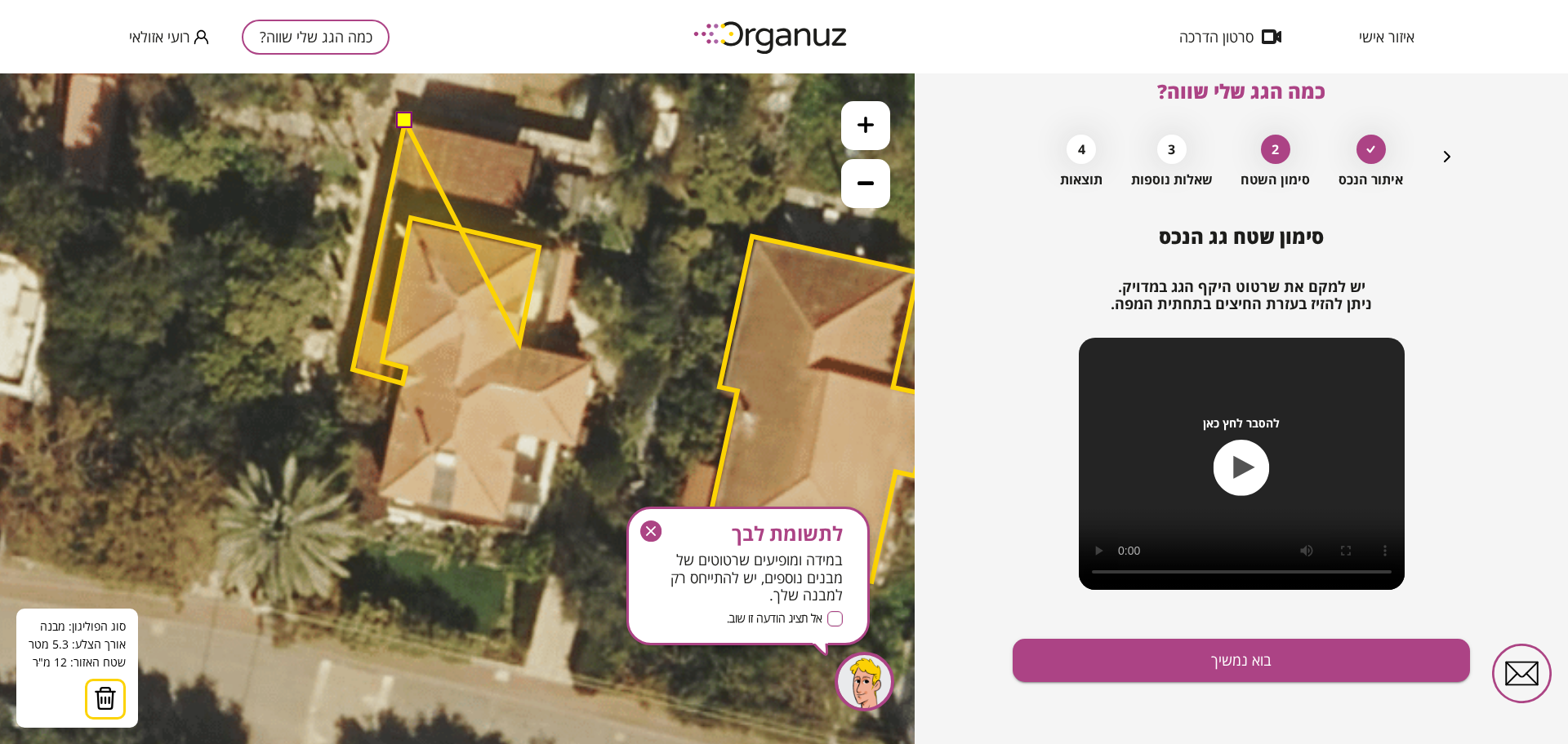
click at [520, 344] on polygon at bounding box center [446, 252] width 187 height 262
click at [596, 360] on polygon at bounding box center [475, 252] width 243 height 262
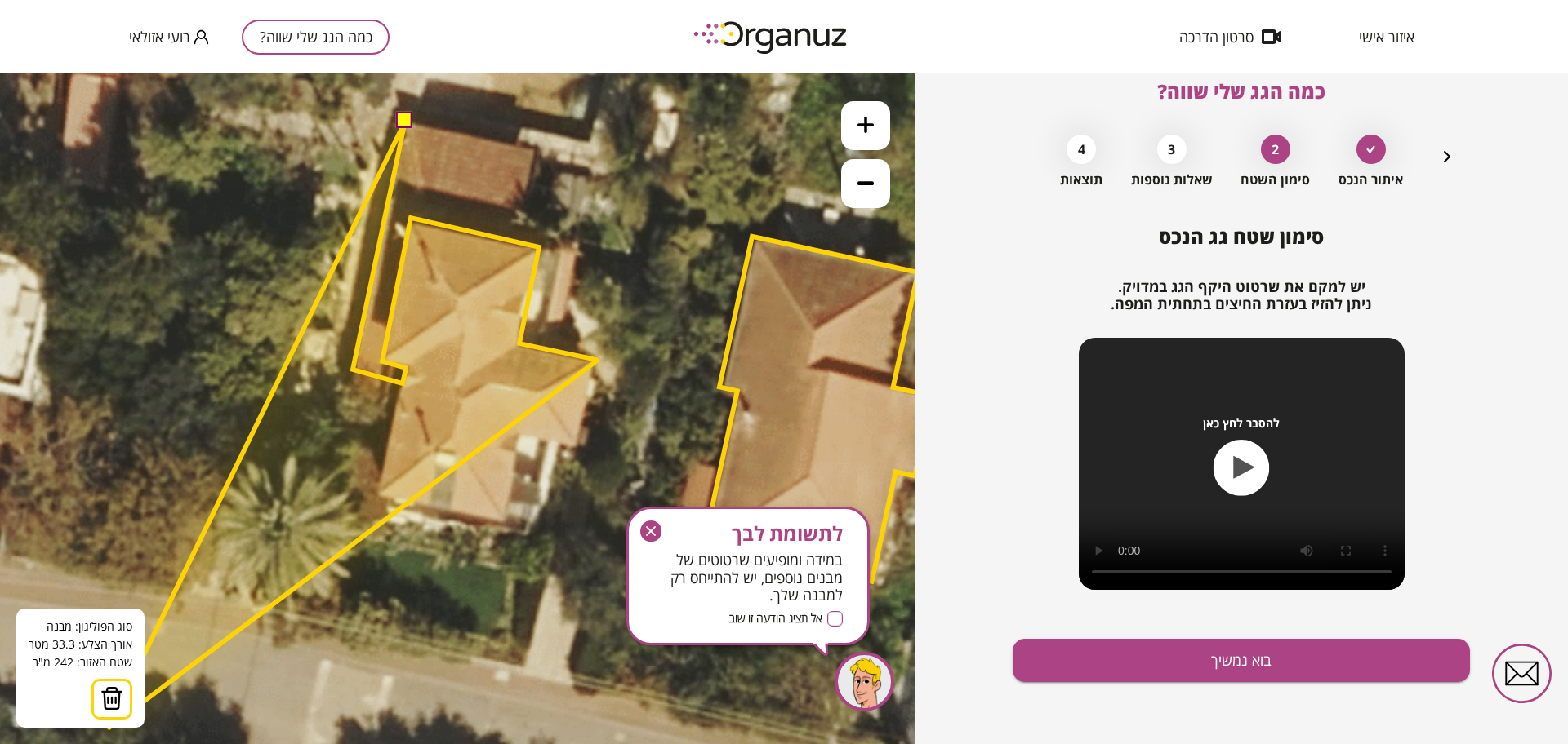
click at [112, 707] on img at bounding box center [112, 698] width 22 height 24
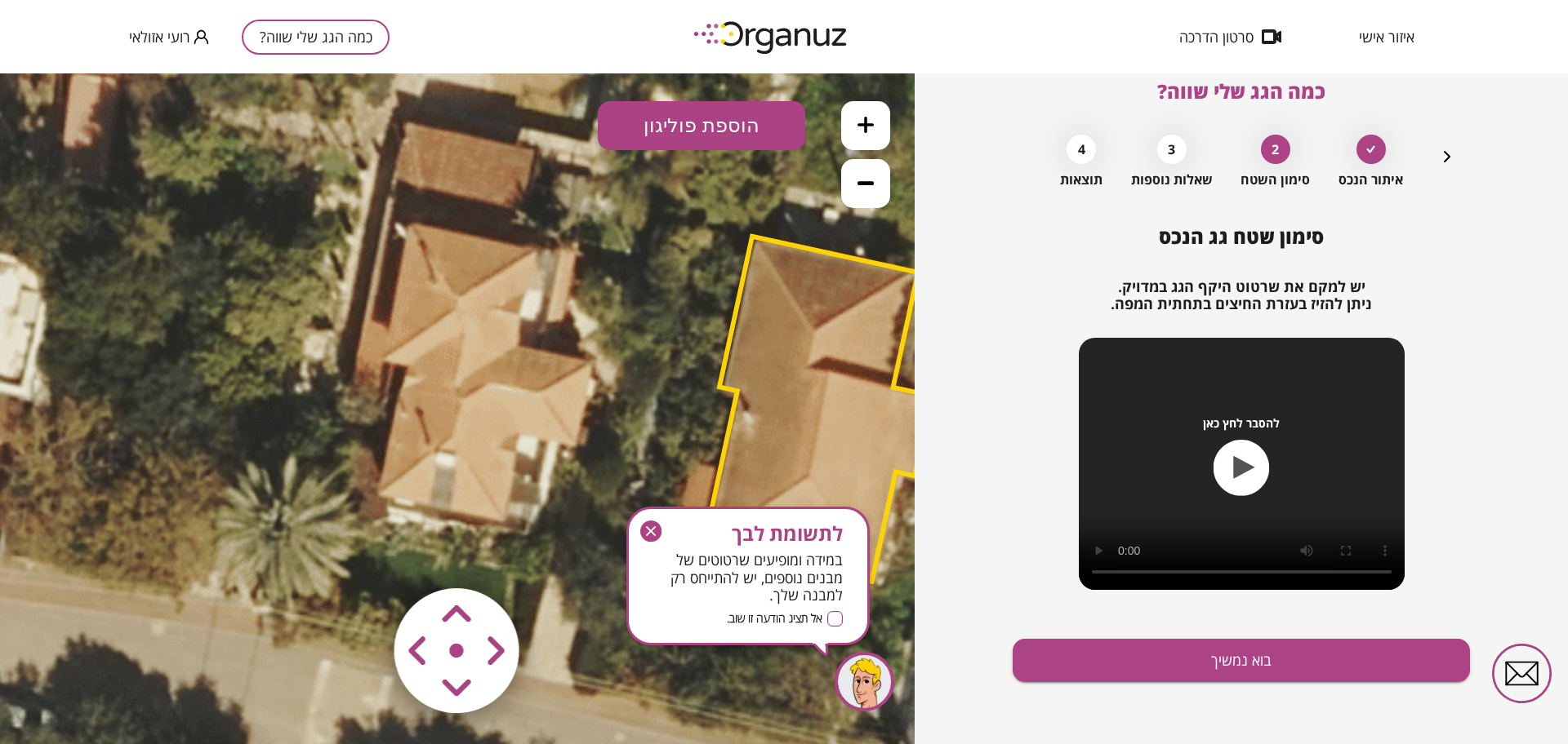
click at [676, 130] on button "הוספת פוליגון" at bounding box center [701, 126] width 207 height 49
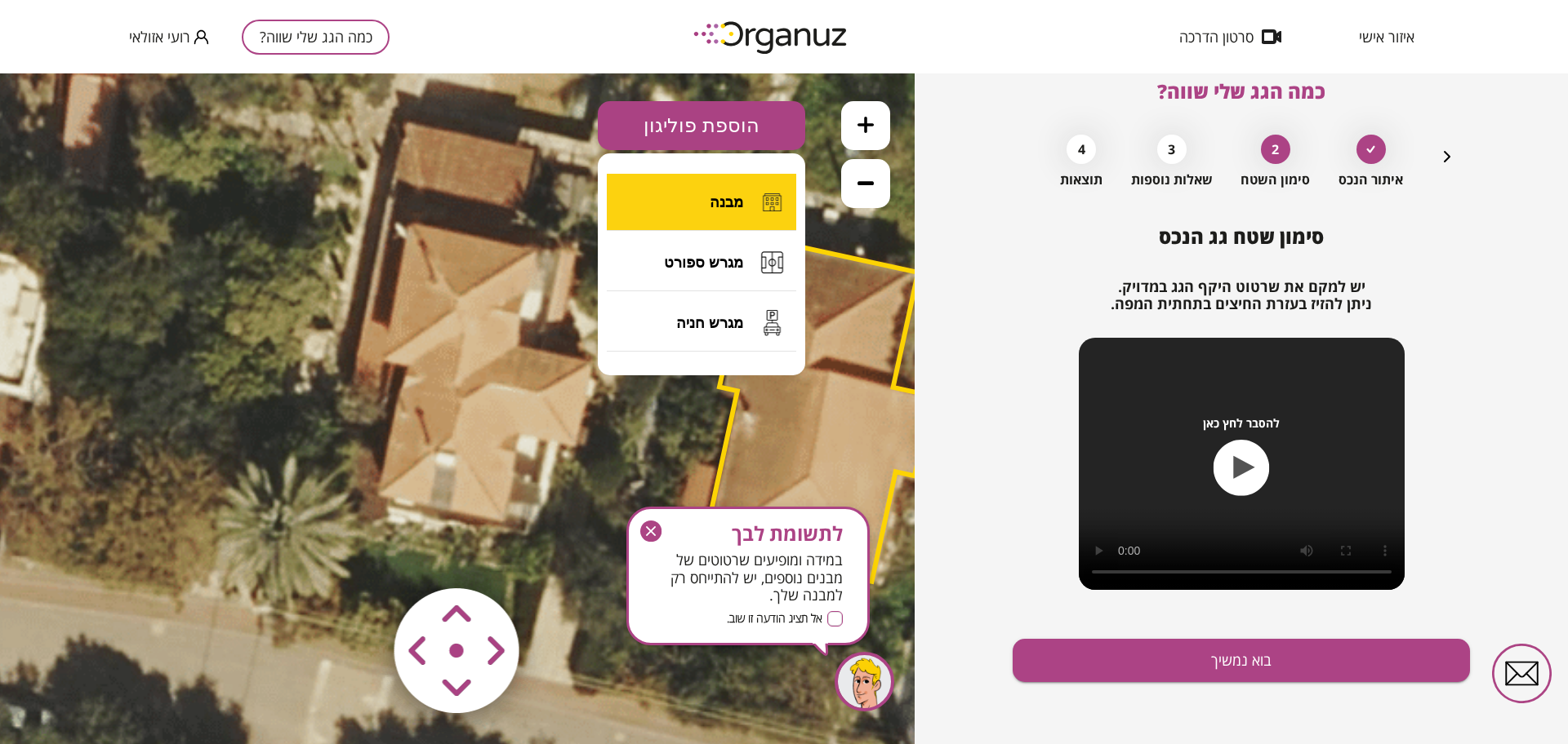
click at [667, 202] on button "מבנה" at bounding box center [702, 202] width 190 height 57
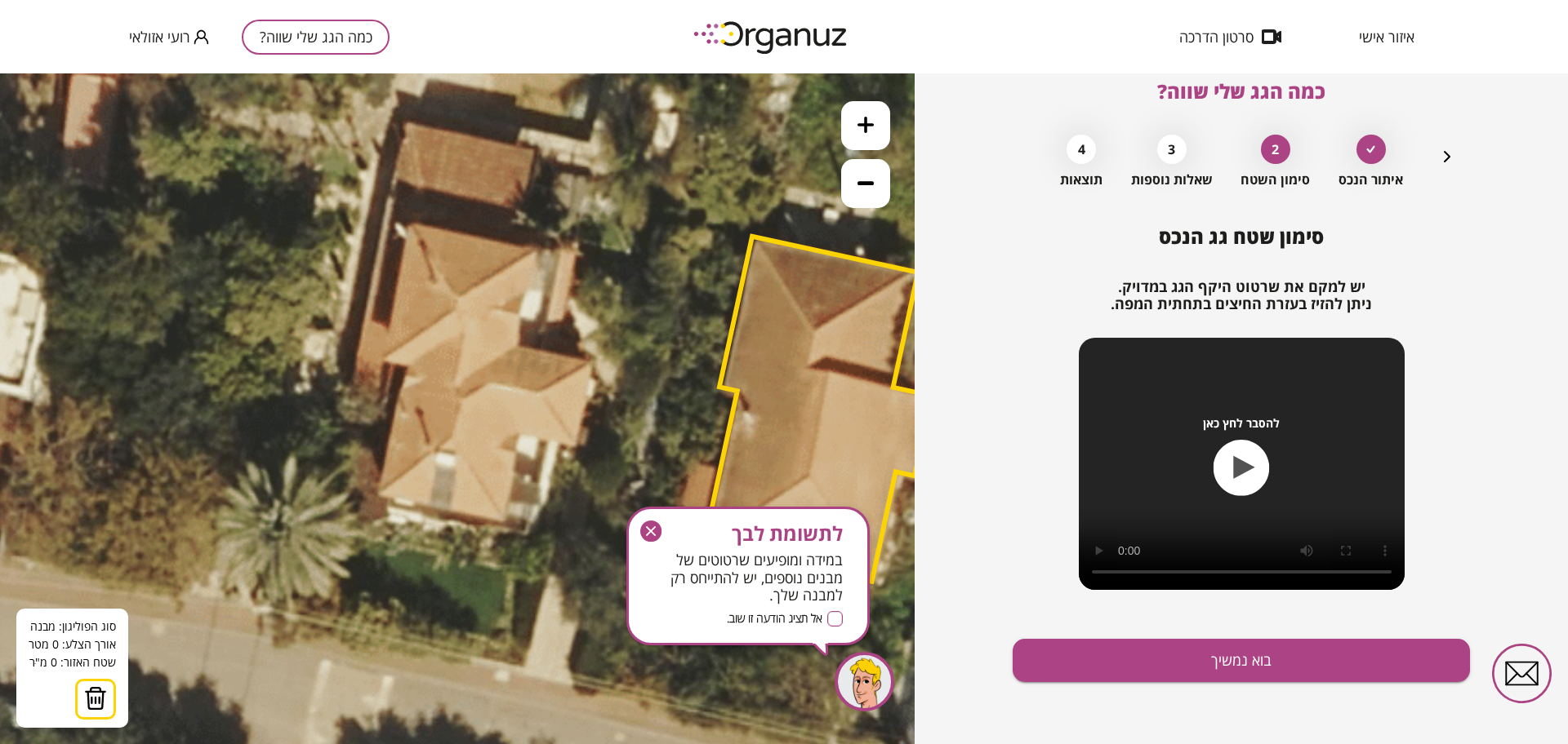
click at [407, 224] on icon at bounding box center [642, 345] width 1764 height 1763
click at [378, 361] on icon at bounding box center [642, 345] width 1764 height 1763
click at [406, 369] on polygon at bounding box center [392, 296] width 29 height 146
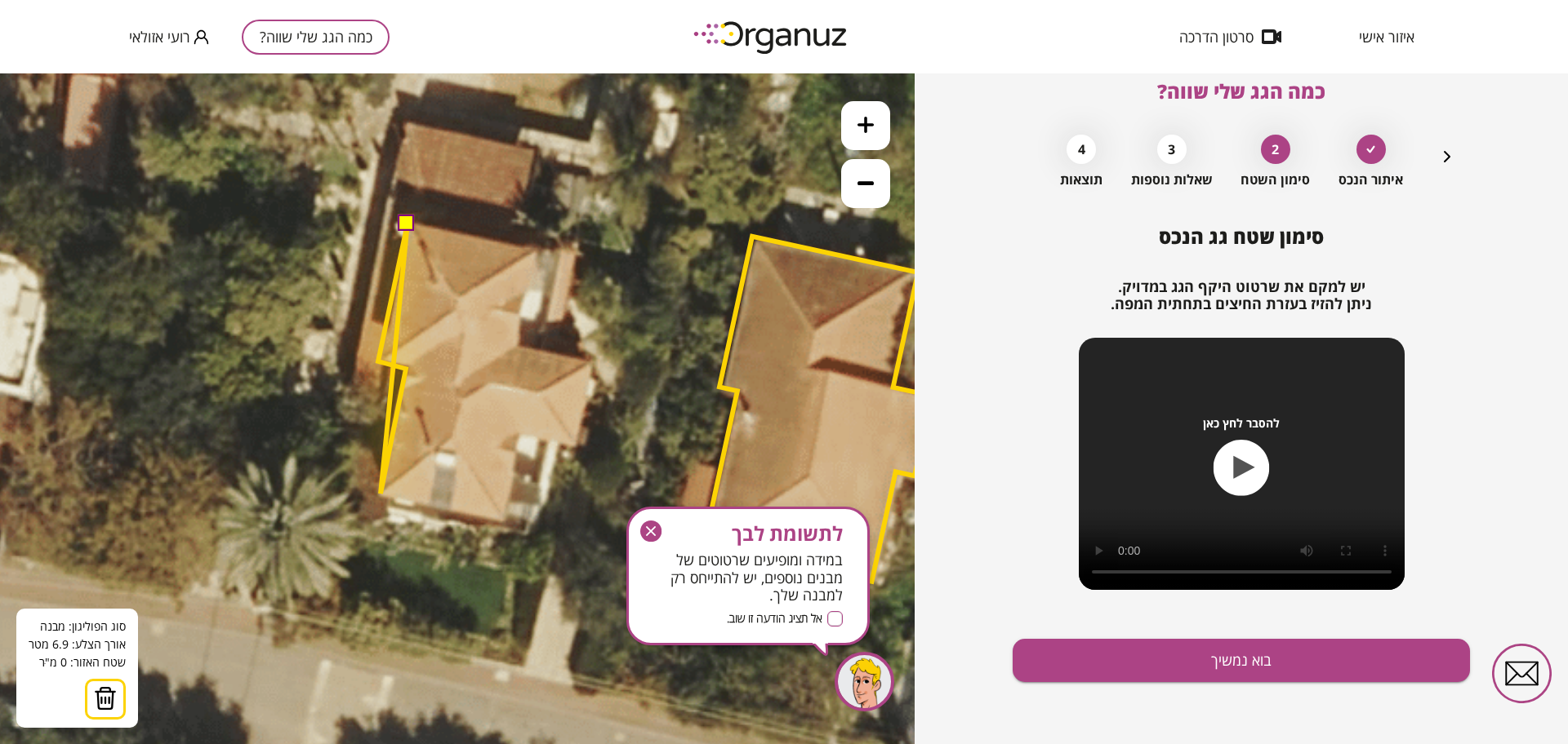
click at [381, 494] on icon at bounding box center [642, 345] width 1764 height 1763
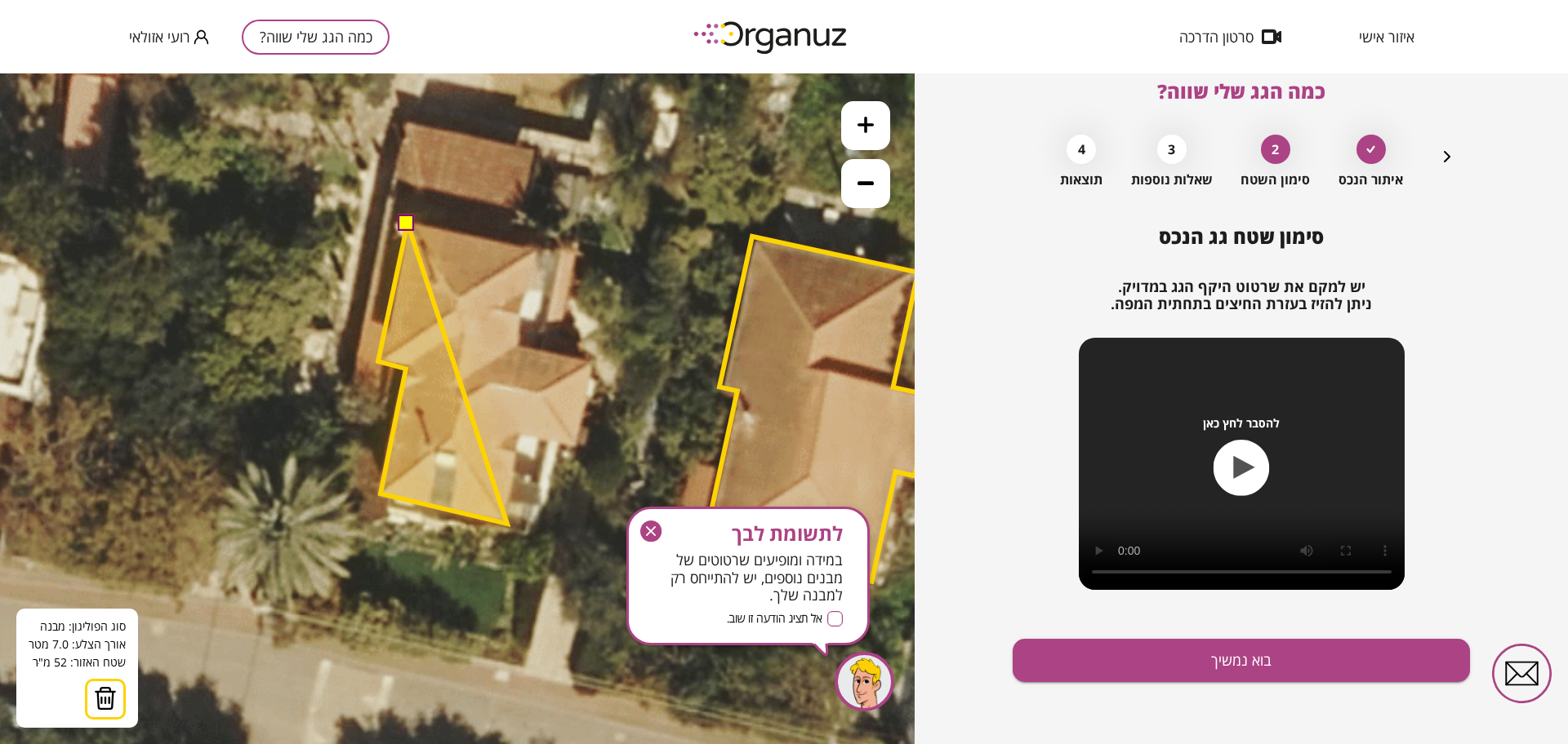
click at [506, 523] on polygon at bounding box center [442, 374] width 129 height 300
click at [519, 442] on polygon at bounding box center [448, 374] width 141 height 300
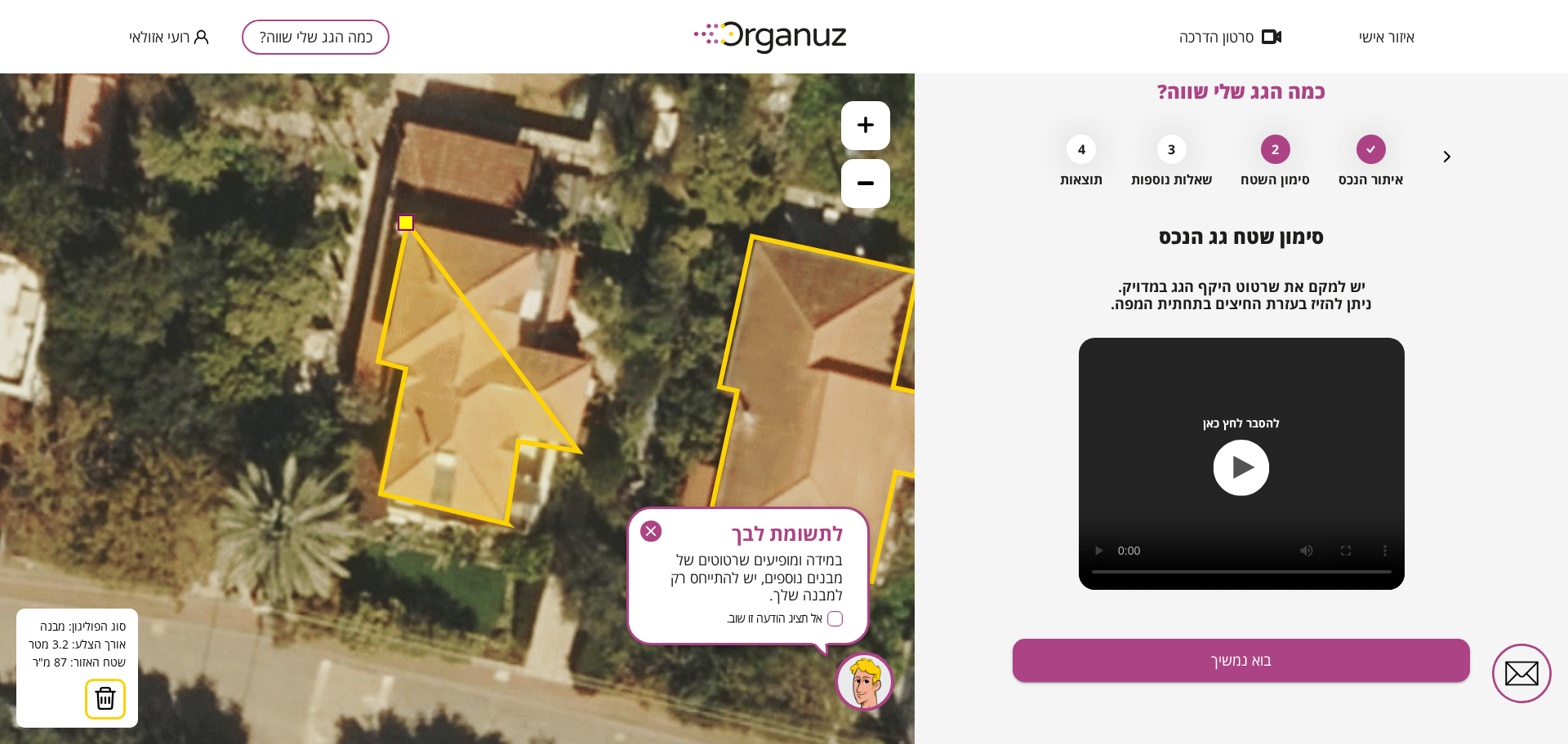
click at [578, 451] on polygon at bounding box center [478, 374] width 200 height 300
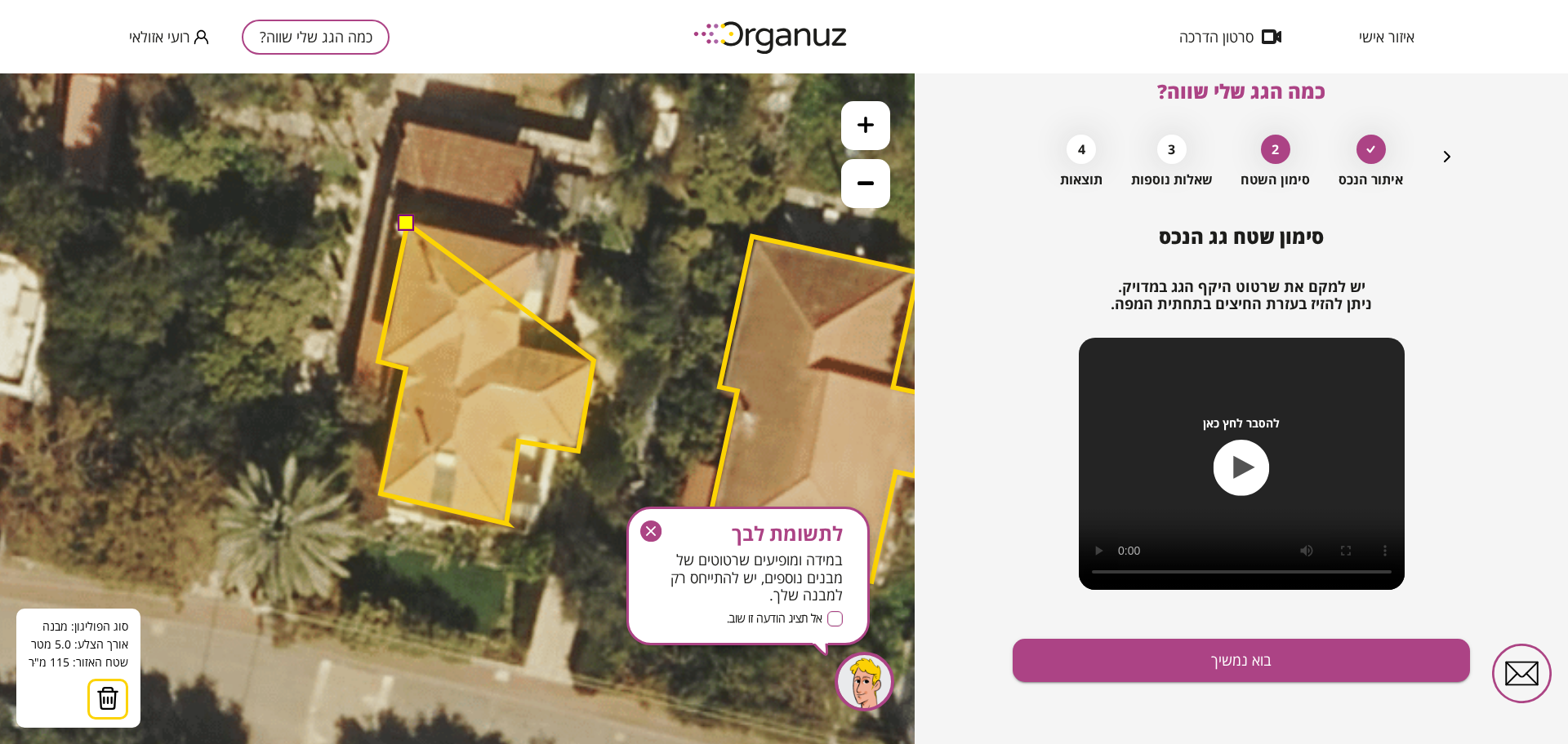
click at [594, 360] on polygon at bounding box center [485, 374] width 216 height 300
click at [520, 343] on polygon at bounding box center [485, 374] width 216 height 300
click at [540, 246] on polygon at bounding box center [485, 374] width 216 height 300
click at [404, 222] on button at bounding box center [407, 223] width 17 height 17
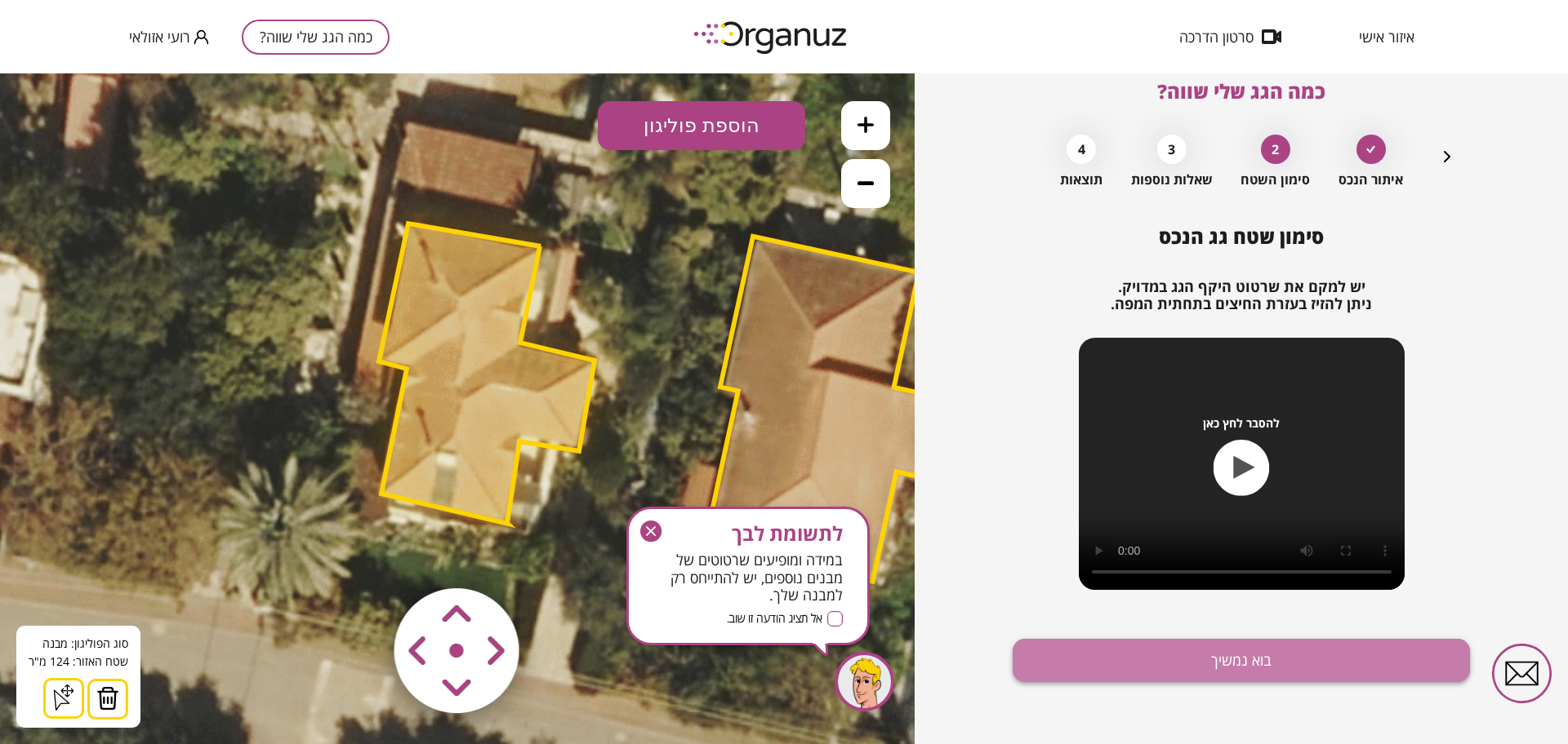
click at [1290, 662] on button "בוא נמשיך" at bounding box center [1241, 661] width 457 height 43
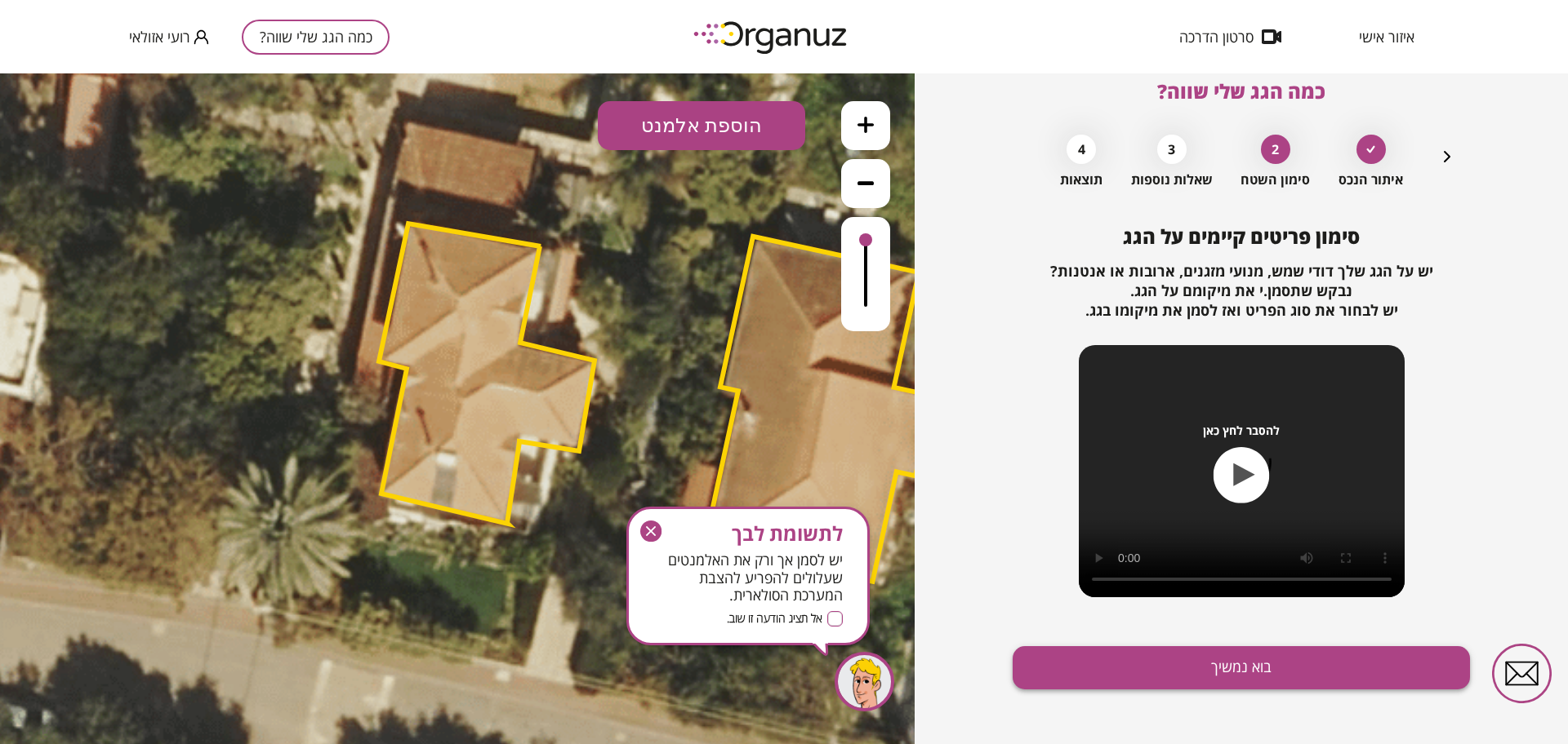
click at [1262, 682] on button "בוא נמשיך" at bounding box center [1241, 668] width 457 height 43
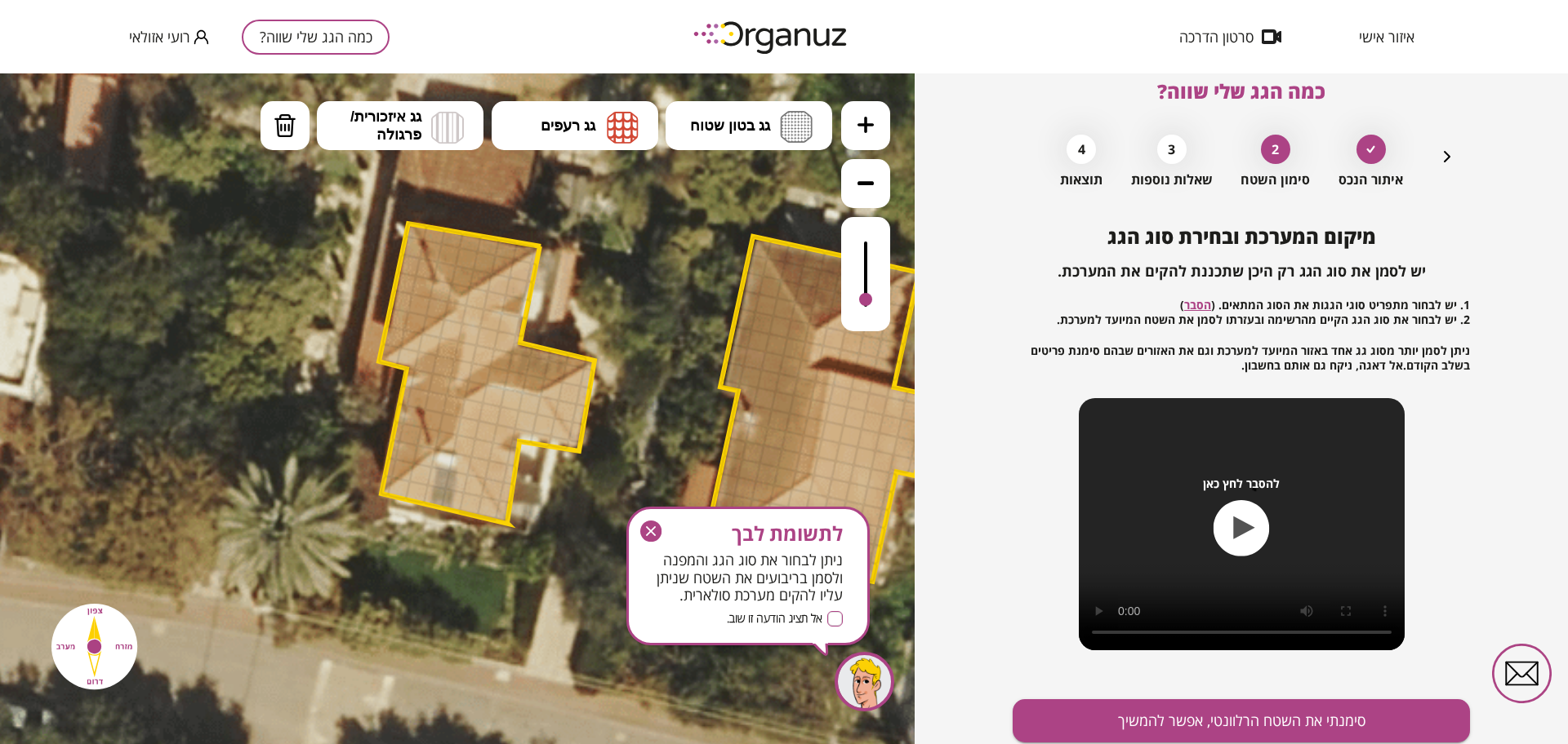
drag, startPoint x: 861, startPoint y: 239, endPoint x: 866, endPoint y: 301, distance: 62.2
click at [866, 301] on div at bounding box center [866, 300] width 13 height 13
click at [616, 143] on img at bounding box center [623, 126] width 32 height 32
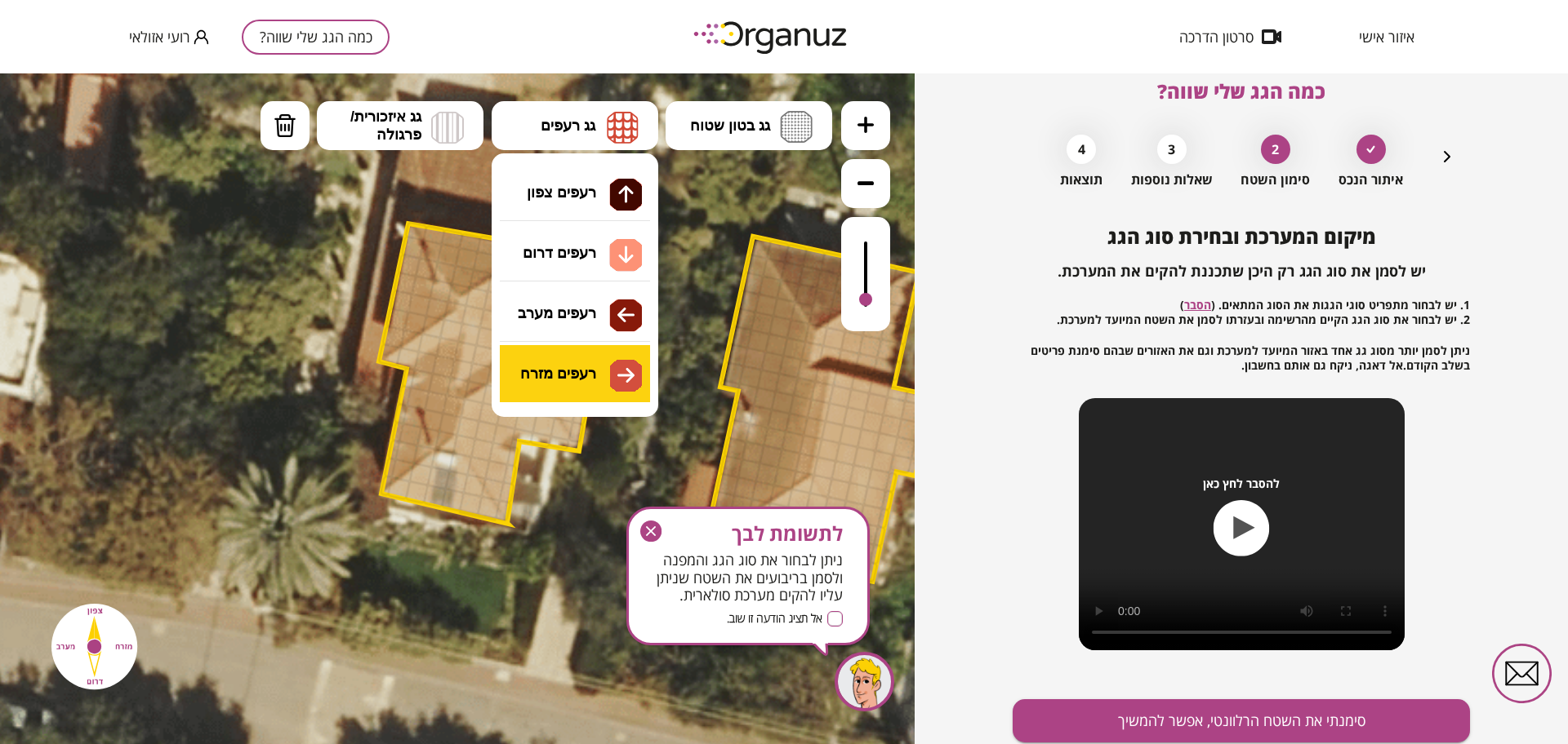
click at [600, 370] on div ".st0 { fill: #FFFFFF; } א" at bounding box center [457, 409] width 914 height 671
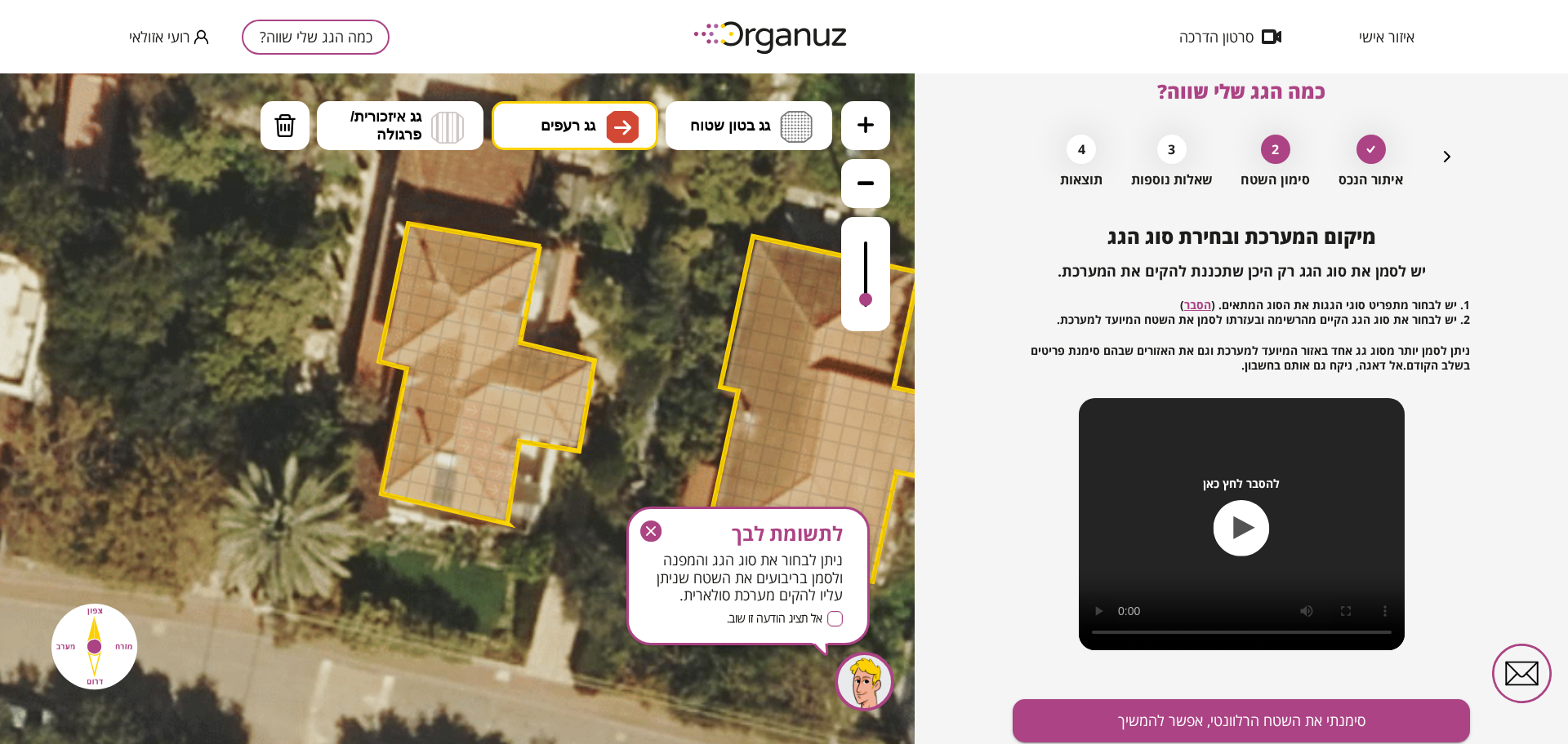
drag, startPoint x: 471, startPoint y: 414, endPoint x: 480, endPoint y: 414, distance: 9.0
click at [476, 414] on div at bounding box center [471, 410] width 23 height 23
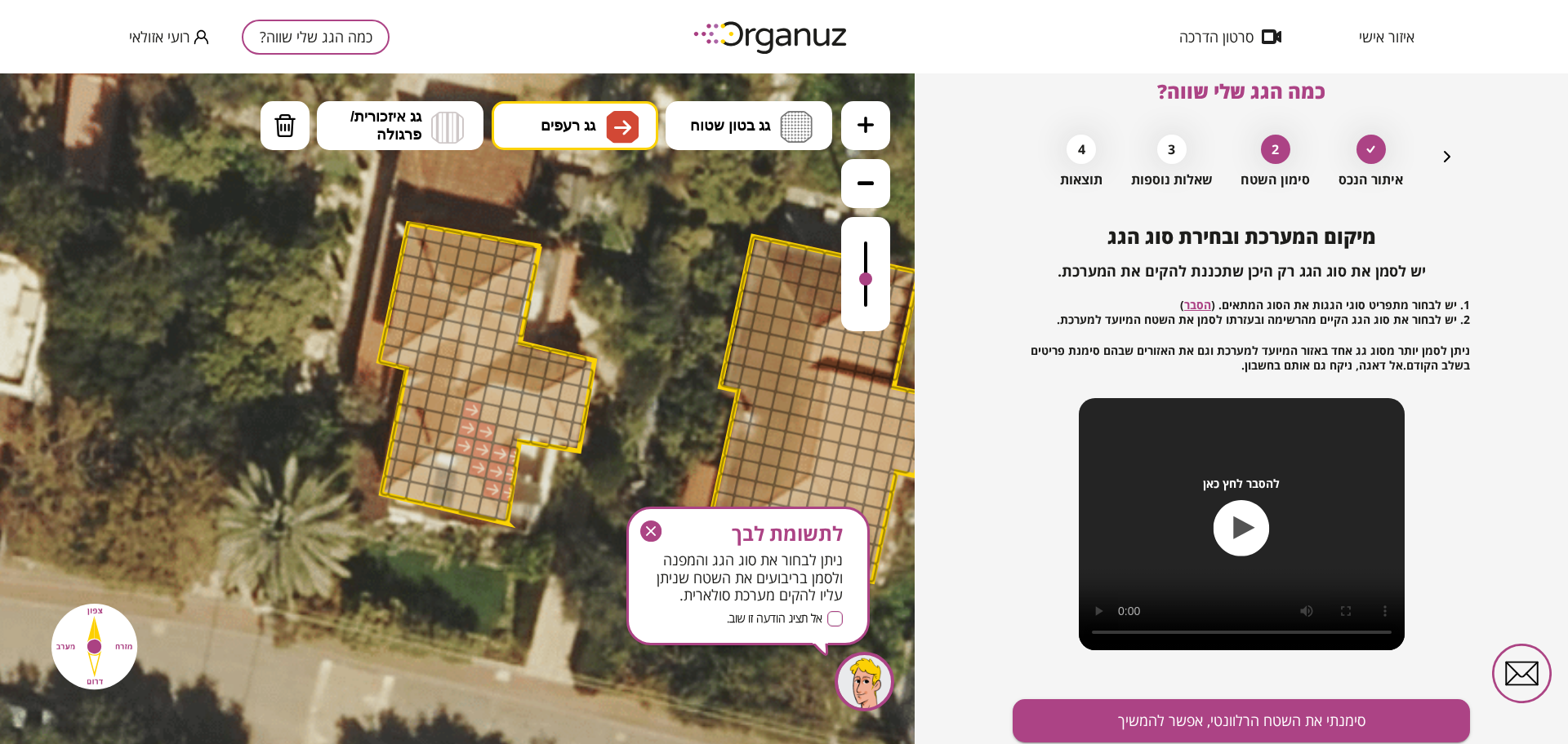
drag, startPoint x: 864, startPoint y: 300, endPoint x: 865, endPoint y: 280, distance: 20.0
click at [865, 280] on div at bounding box center [866, 280] width 13 height 13
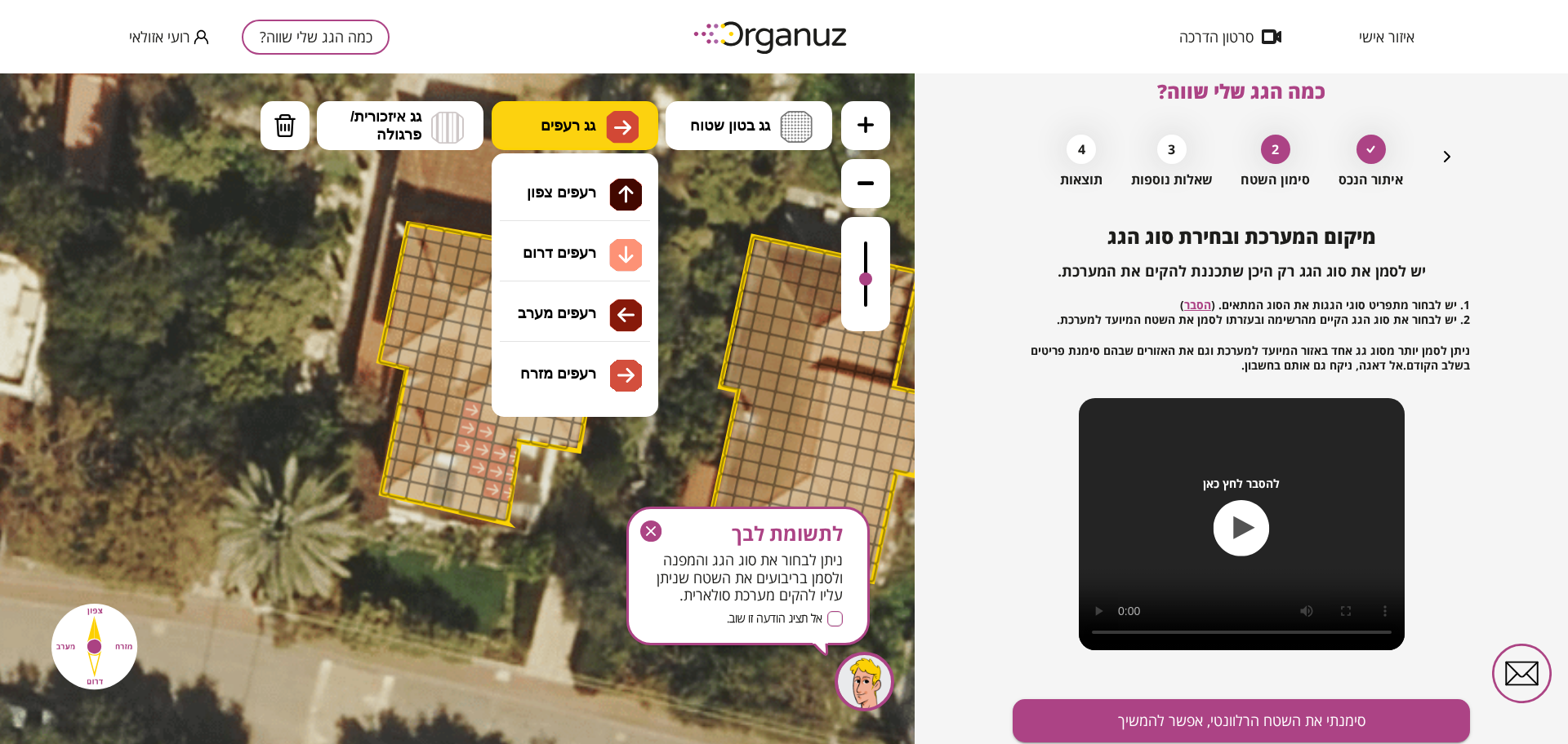
click at [610, 129] on img at bounding box center [622, 126] width 32 height 32
click at [595, 246] on div ".st0 { fill: #FFFFFF; } א" at bounding box center [457, 409] width 914 height 671
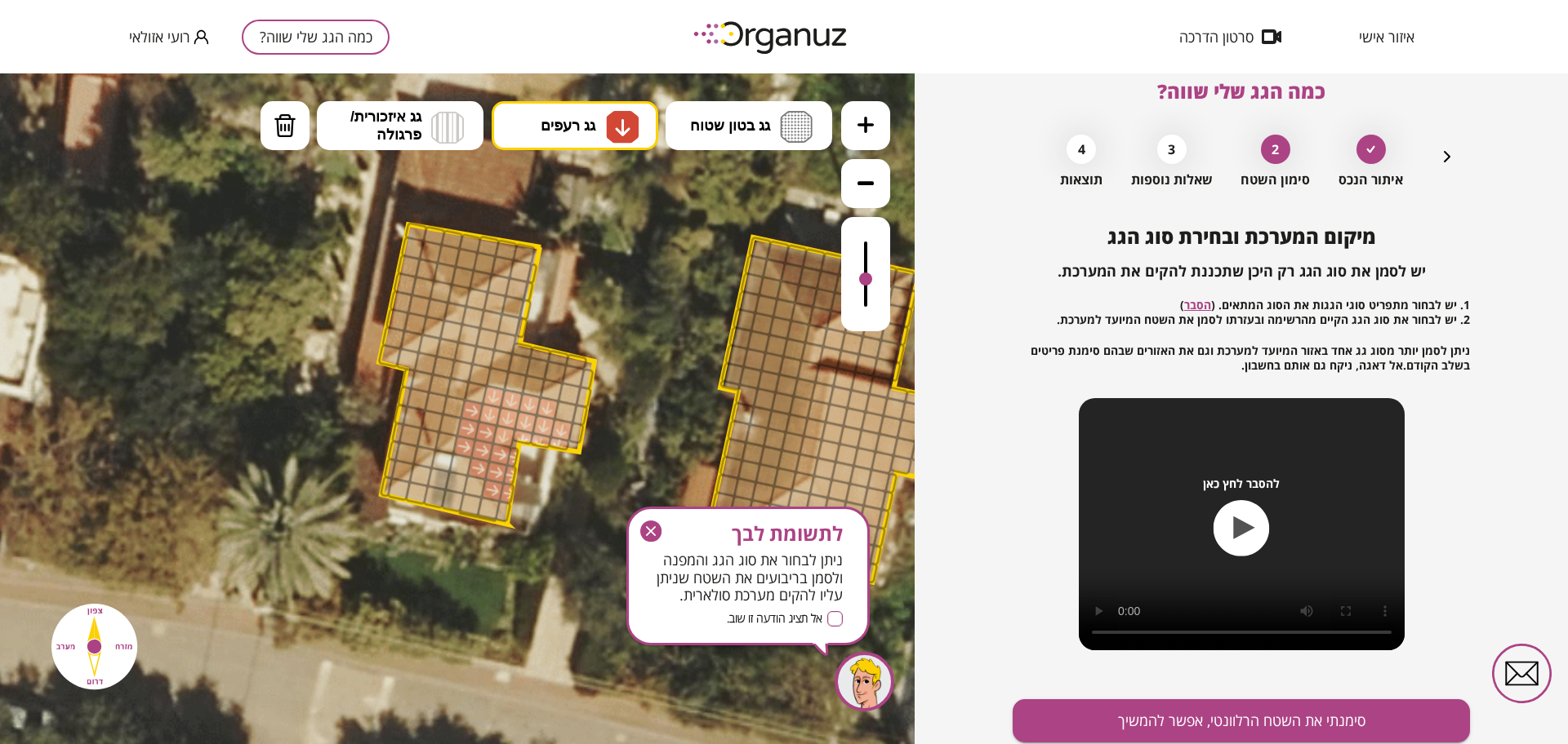
drag, startPoint x: 490, startPoint y: 394, endPoint x: 554, endPoint y: 431, distance: 73.9
click at [719, 126] on span "גג בטון שטוח" at bounding box center [730, 126] width 80 height 18
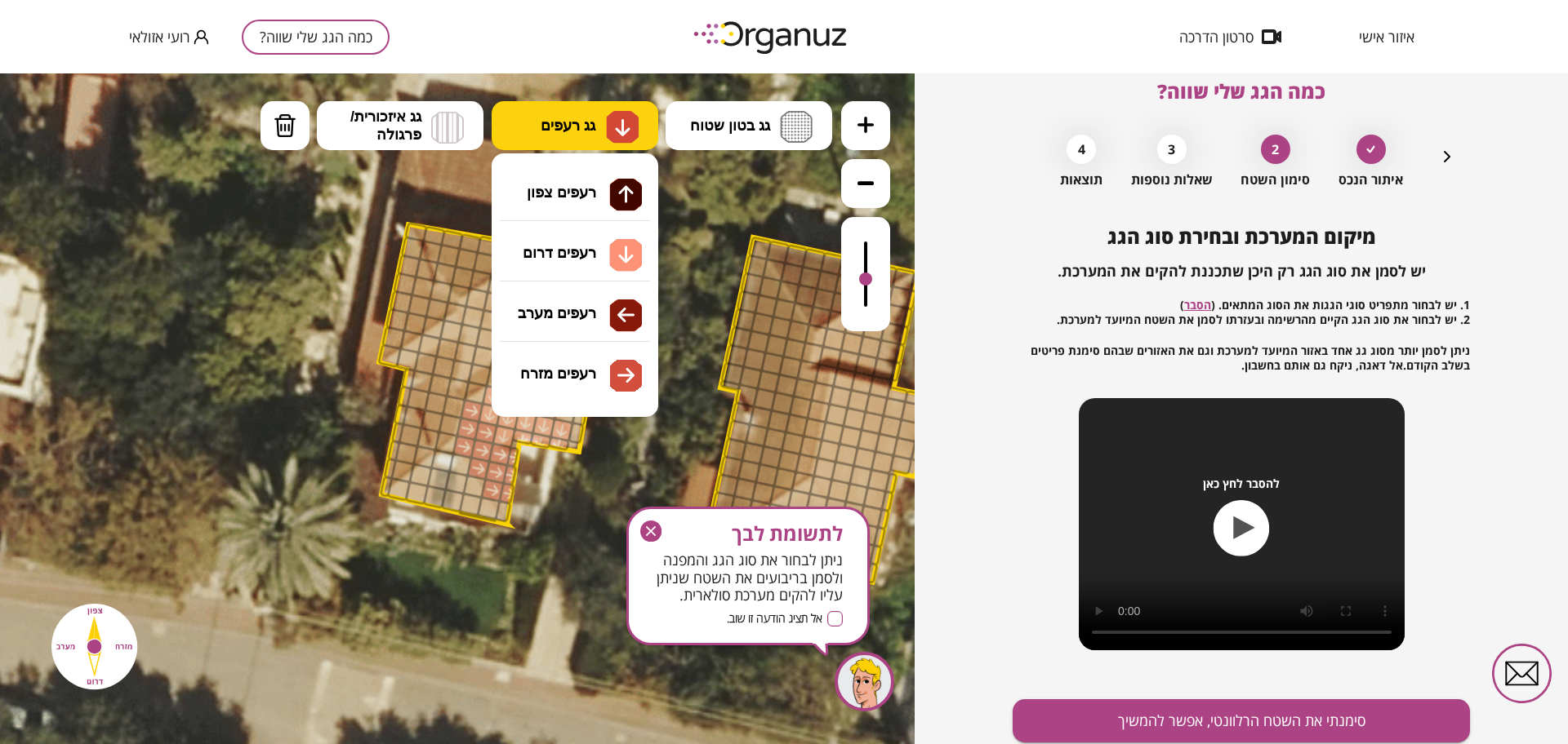
click at [597, 122] on button "גג רעפים" at bounding box center [575, 126] width 167 height 49
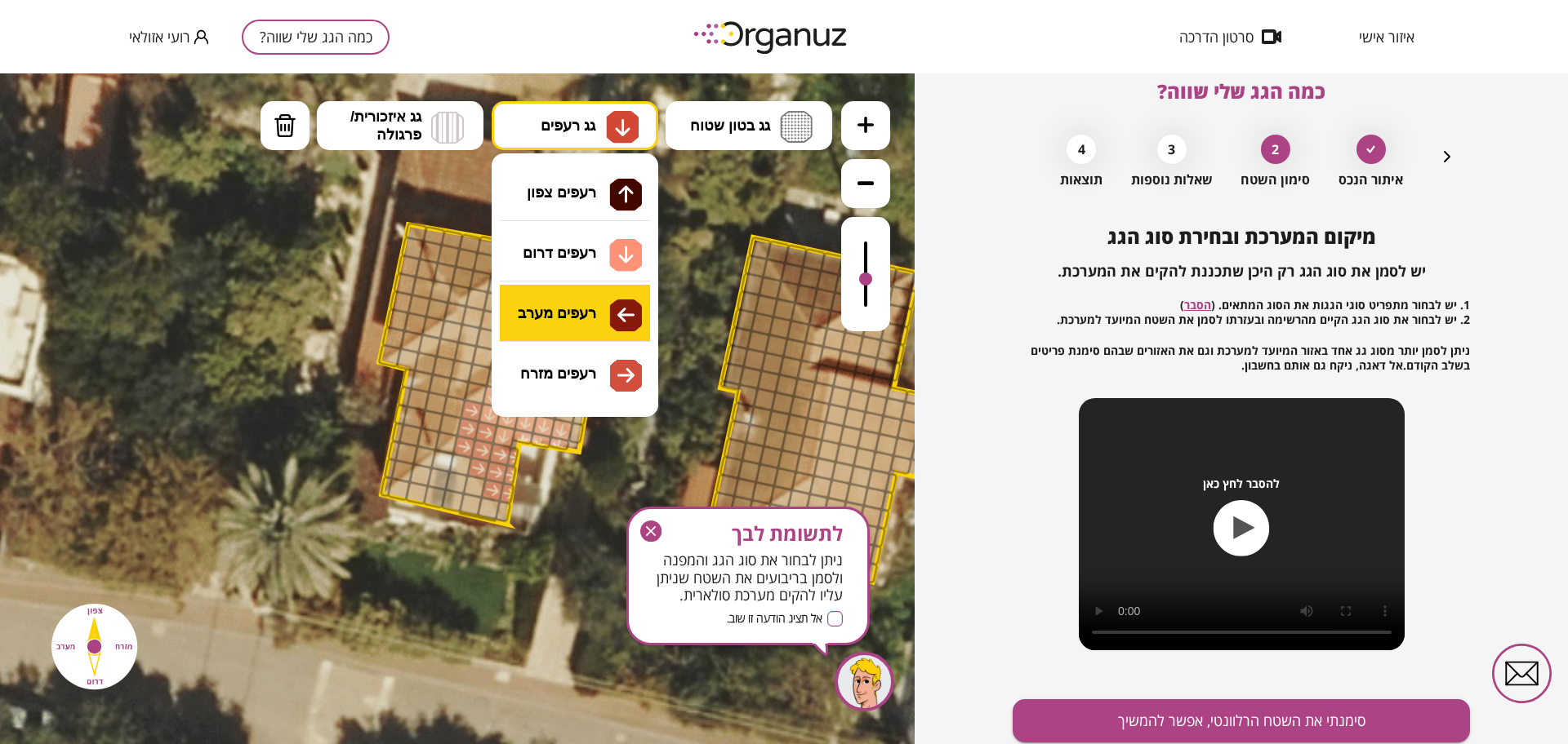
click at [585, 328] on div ".st0 { fill: #FFFFFF; } א" at bounding box center [457, 409] width 914 height 671
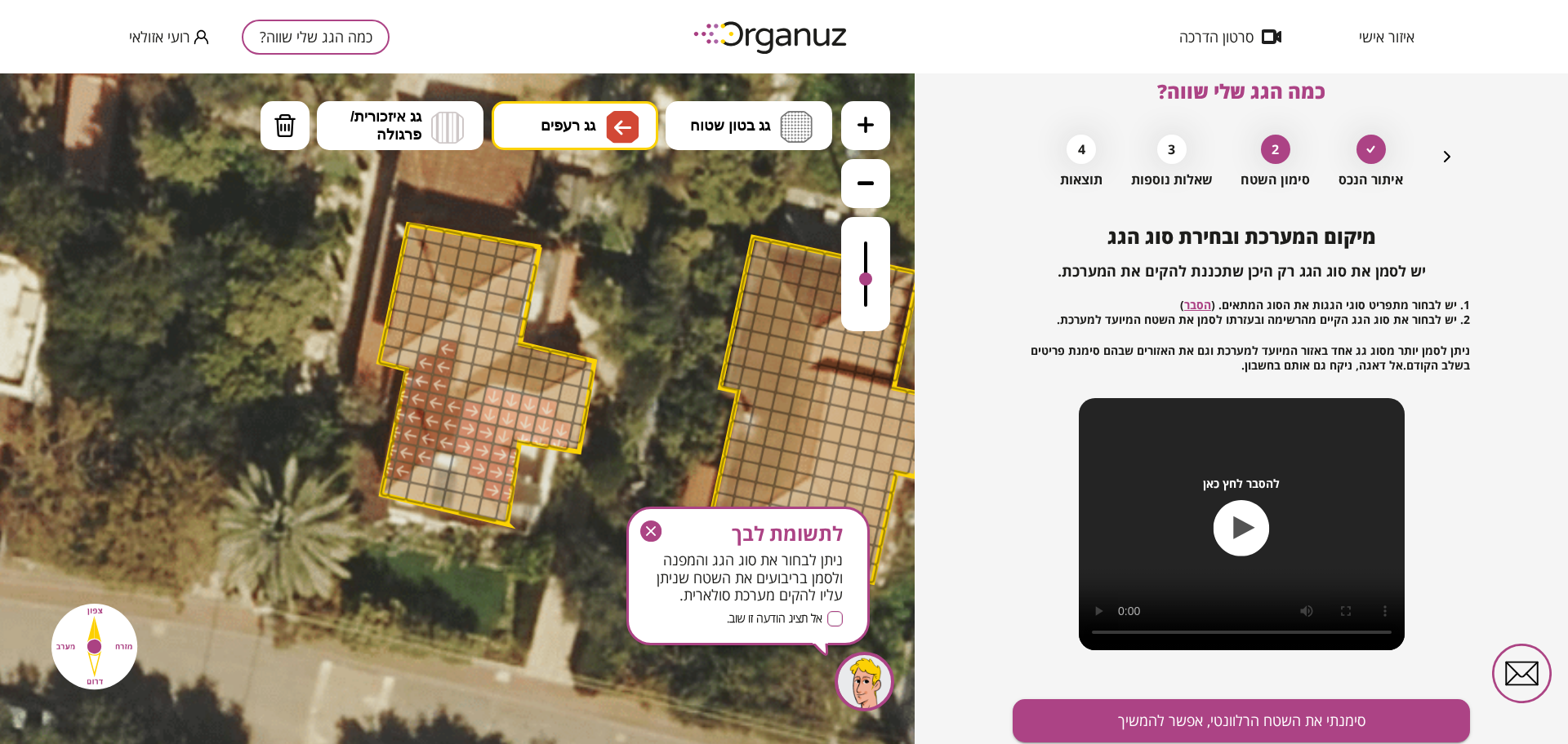
drag, startPoint x: 454, startPoint y: 346, endPoint x: 421, endPoint y: 400, distance: 63.3
click at [615, 122] on img at bounding box center [622, 127] width 17 height 20
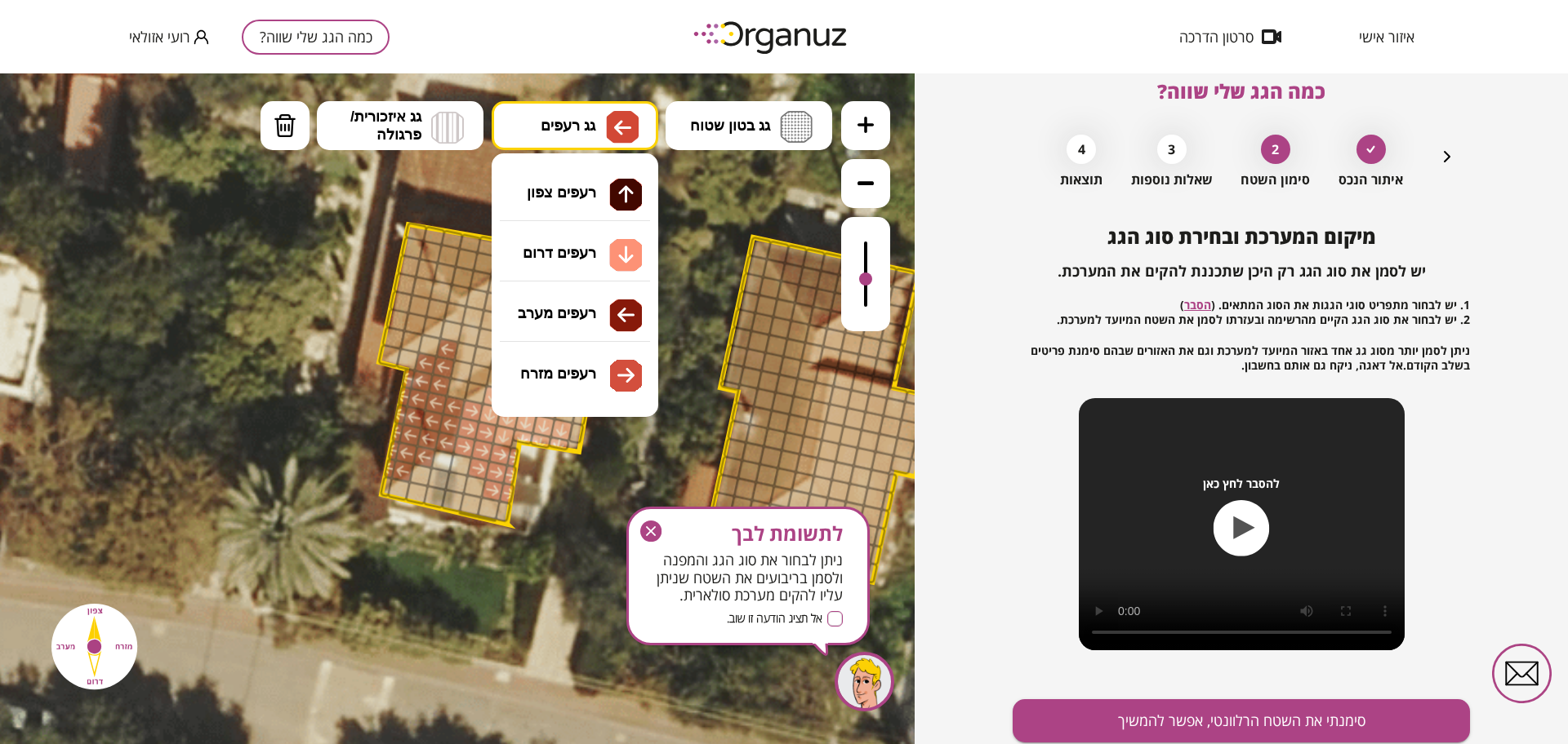
click at [583, 190] on div ".st0 { fill: #FFFFFF; } א" at bounding box center [457, 409] width 914 height 671
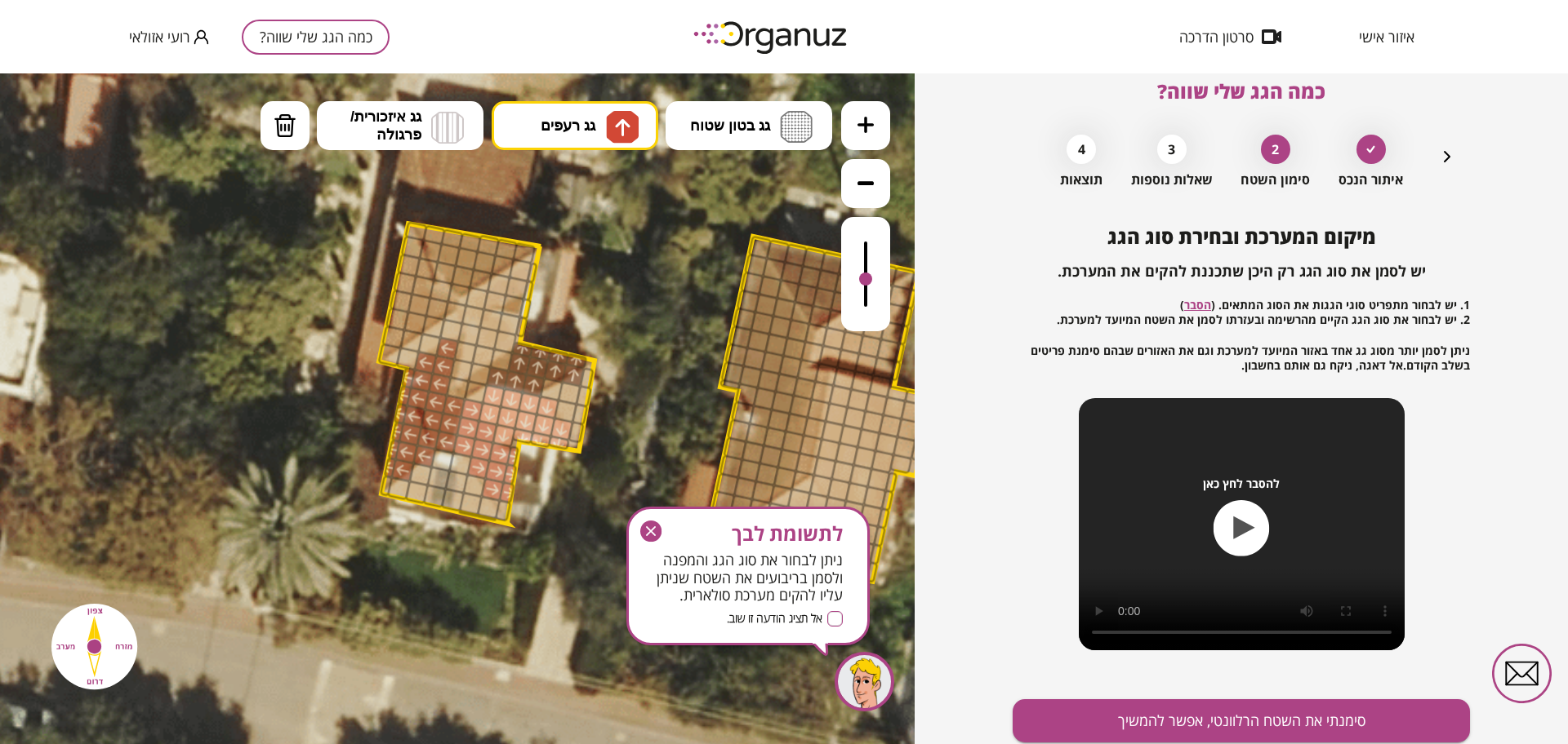
drag, startPoint x: 537, startPoint y: 382, endPoint x: 521, endPoint y: 349, distance: 36.7
click at [296, 120] on button "מחיקה" at bounding box center [285, 126] width 49 height 49
click at [571, 378] on div at bounding box center [572, 374] width 23 height 23
click at [571, 118] on span "גג רעפים" at bounding box center [568, 126] width 55 height 18
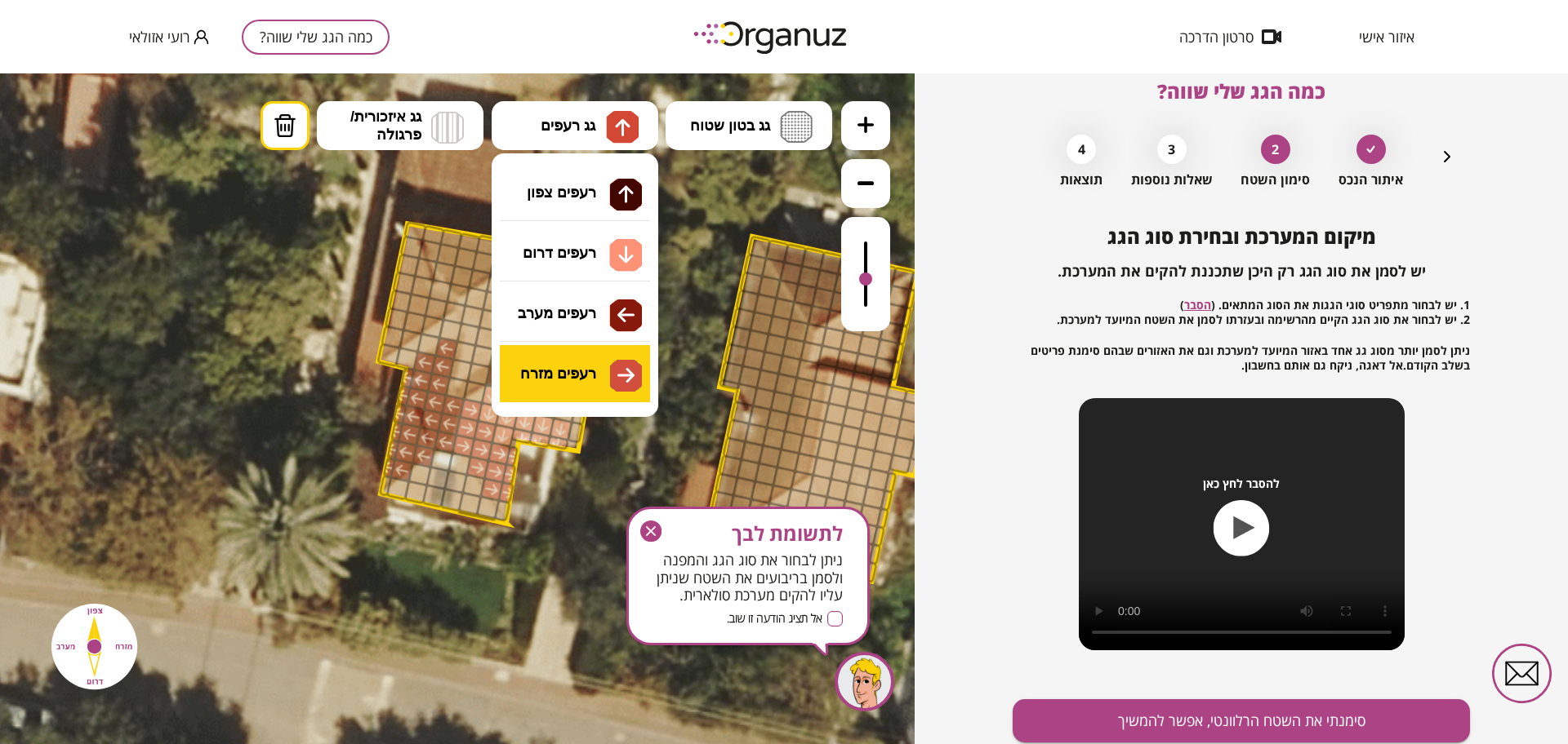
click at [603, 385] on div ".st0 { fill: #FFFFFF; } א" at bounding box center [457, 409] width 914 height 671
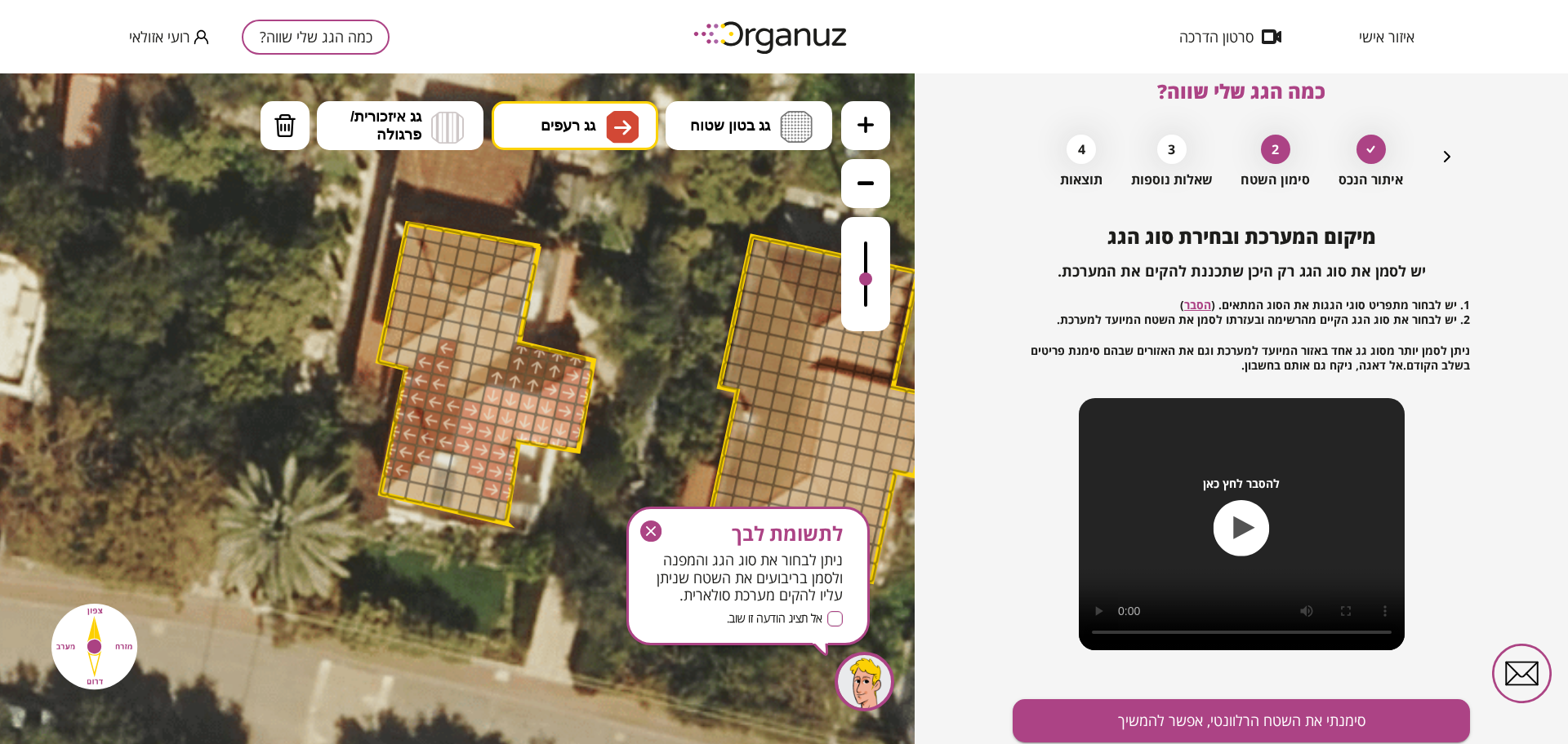
drag, startPoint x: 572, startPoint y: 431, endPoint x: 588, endPoint y: 381, distance: 52.5
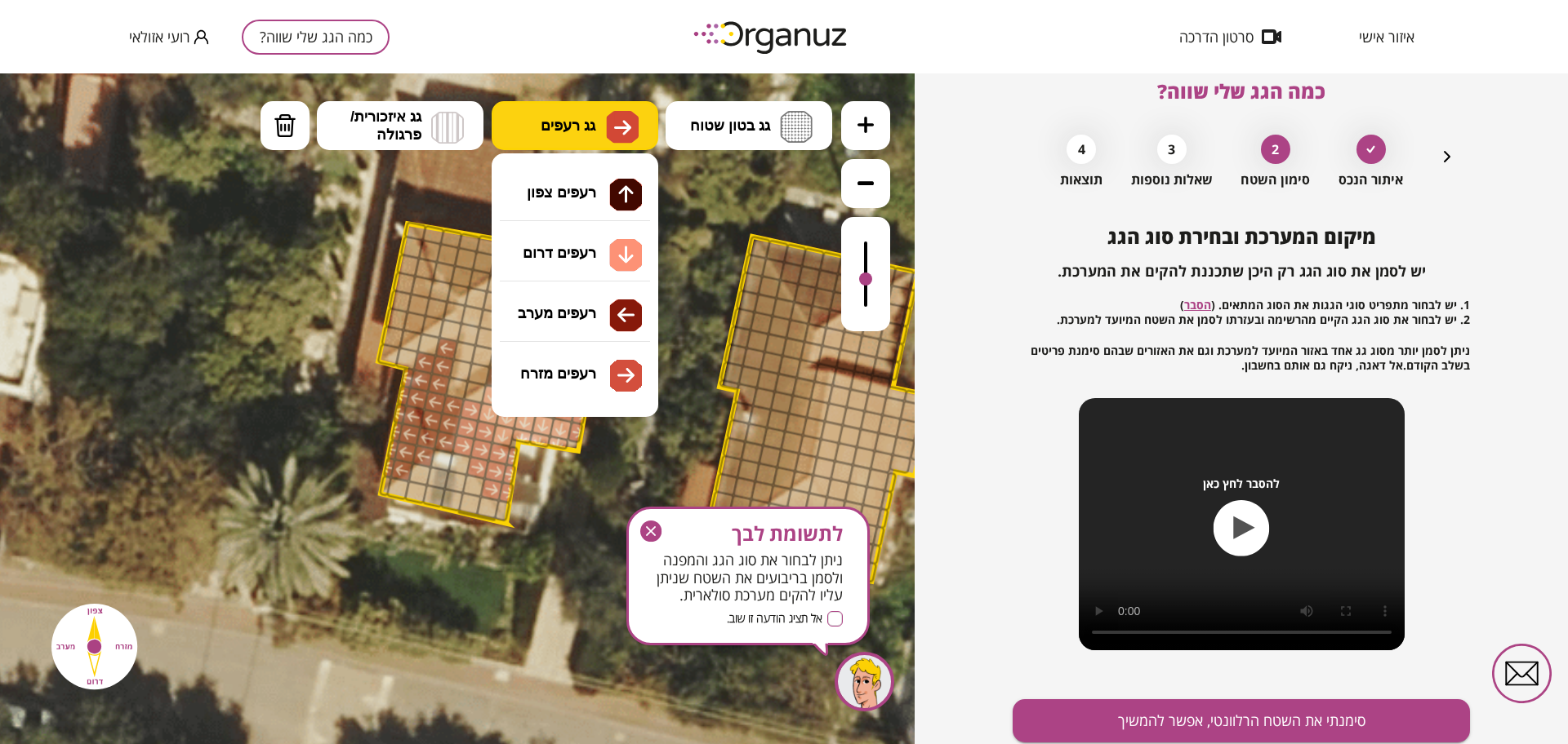
click at [586, 148] on button "גג רעפים" at bounding box center [575, 126] width 167 height 49
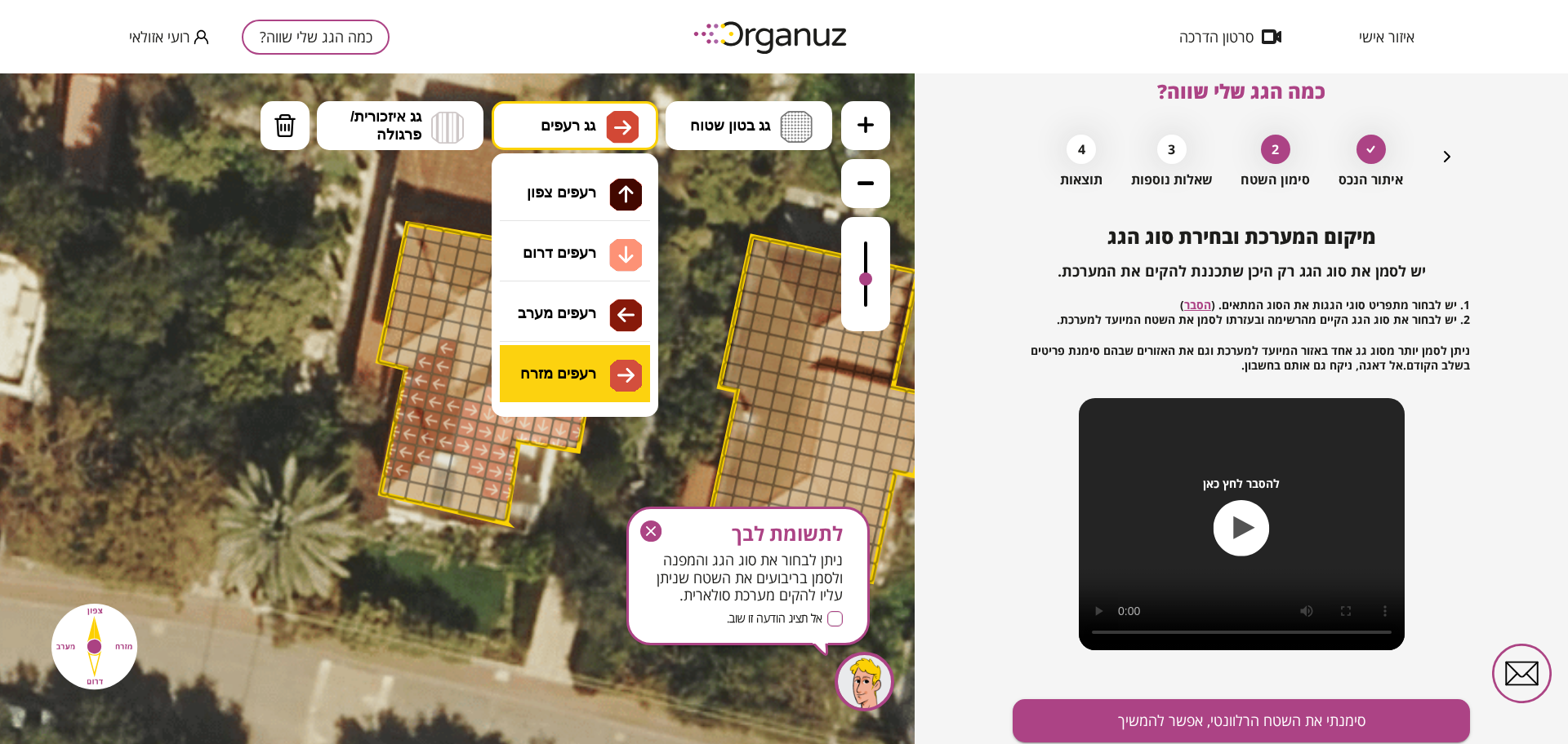
click at [600, 373] on div ".st0 { fill: #FFFFFF; } א" at bounding box center [457, 409] width 914 height 671
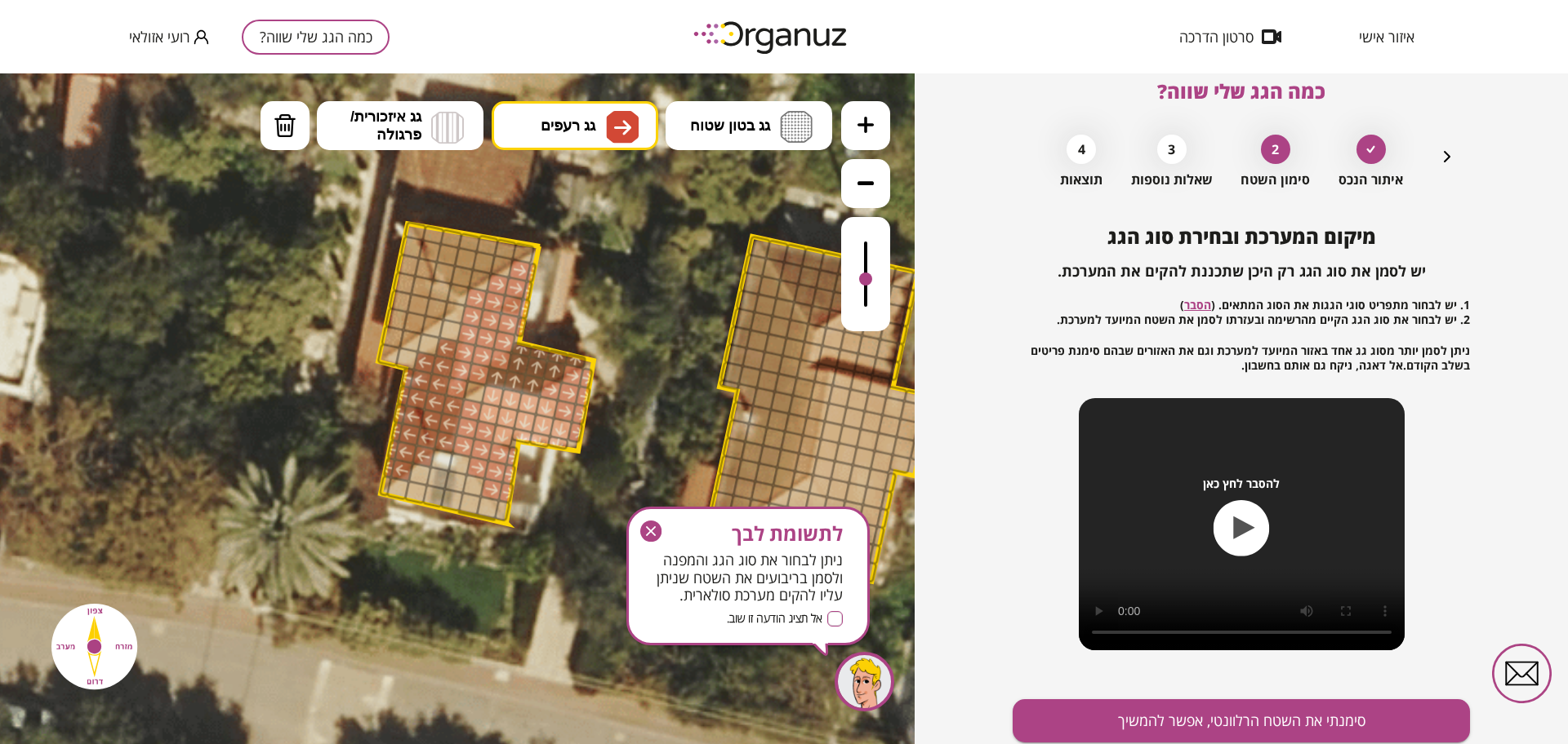
drag, startPoint x: 463, startPoint y: 372, endPoint x: 525, endPoint y: 305, distance: 91.3
click at [597, 119] on button "גג רעפים" at bounding box center [575, 126] width 167 height 49
click at [600, 305] on div ".st0 { fill: #FFFFFF; } א" at bounding box center [457, 409] width 914 height 671
drag, startPoint x: 406, startPoint y: 244, endPoint x: 441, endPoint y: 300, distance: 66.0
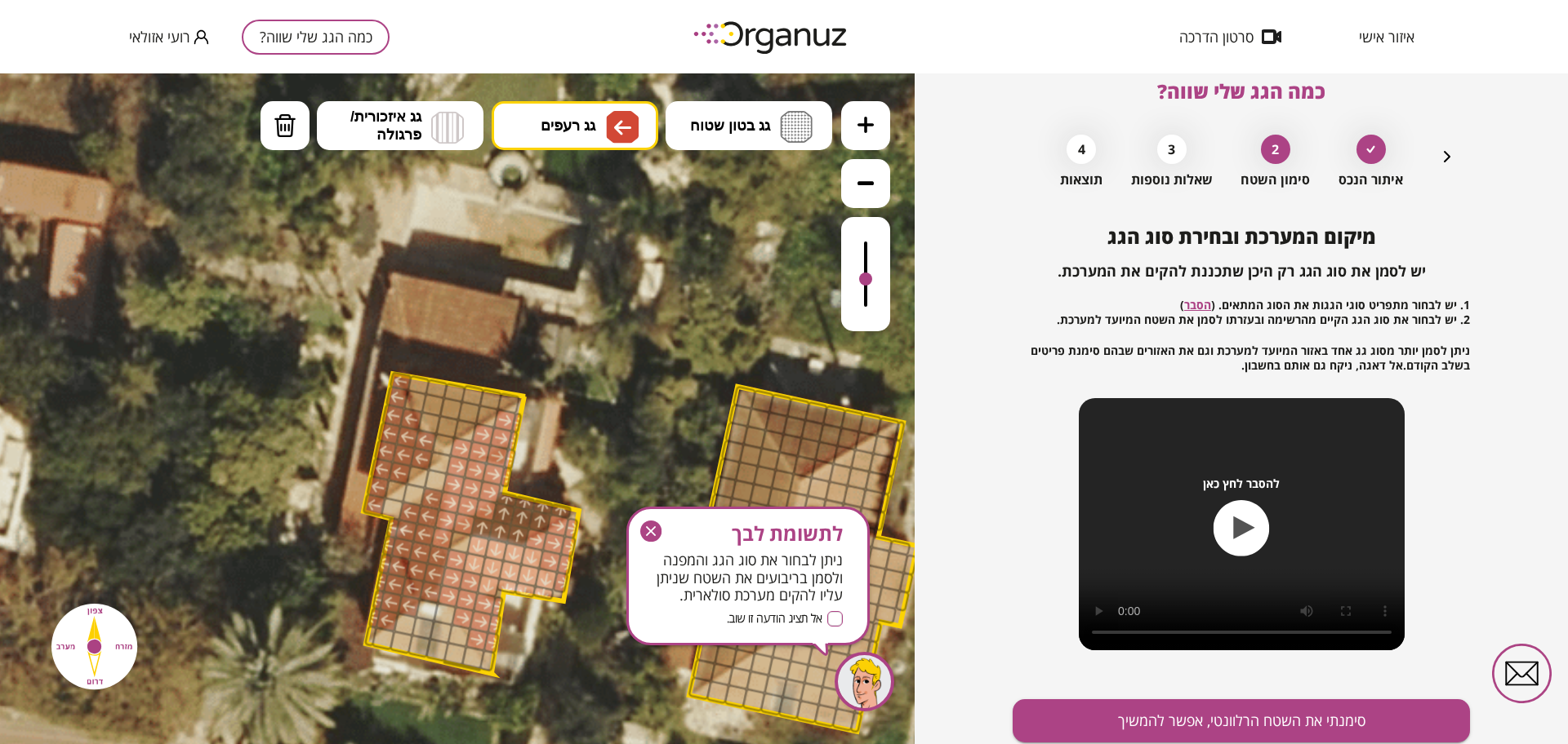
drag, startPoint x: 635, startPoint y: 255, endPoint x: 620, endPoint y: 395, distance: 140.8
click at [620, 404] on icon at bounding box center [627, 494] width 1764 height 1763
click at [593, 160] on icon at bounding box center [628, 494] width 1764 height 1763
click at [588, 122] on span "גג רעפים" at bounding box center [568, 126] width 55 height 18
click at [590, 194] on div ".st0 { fill: #FFFFFF; } א" at bounding box center [457, 409] width 914 height 671
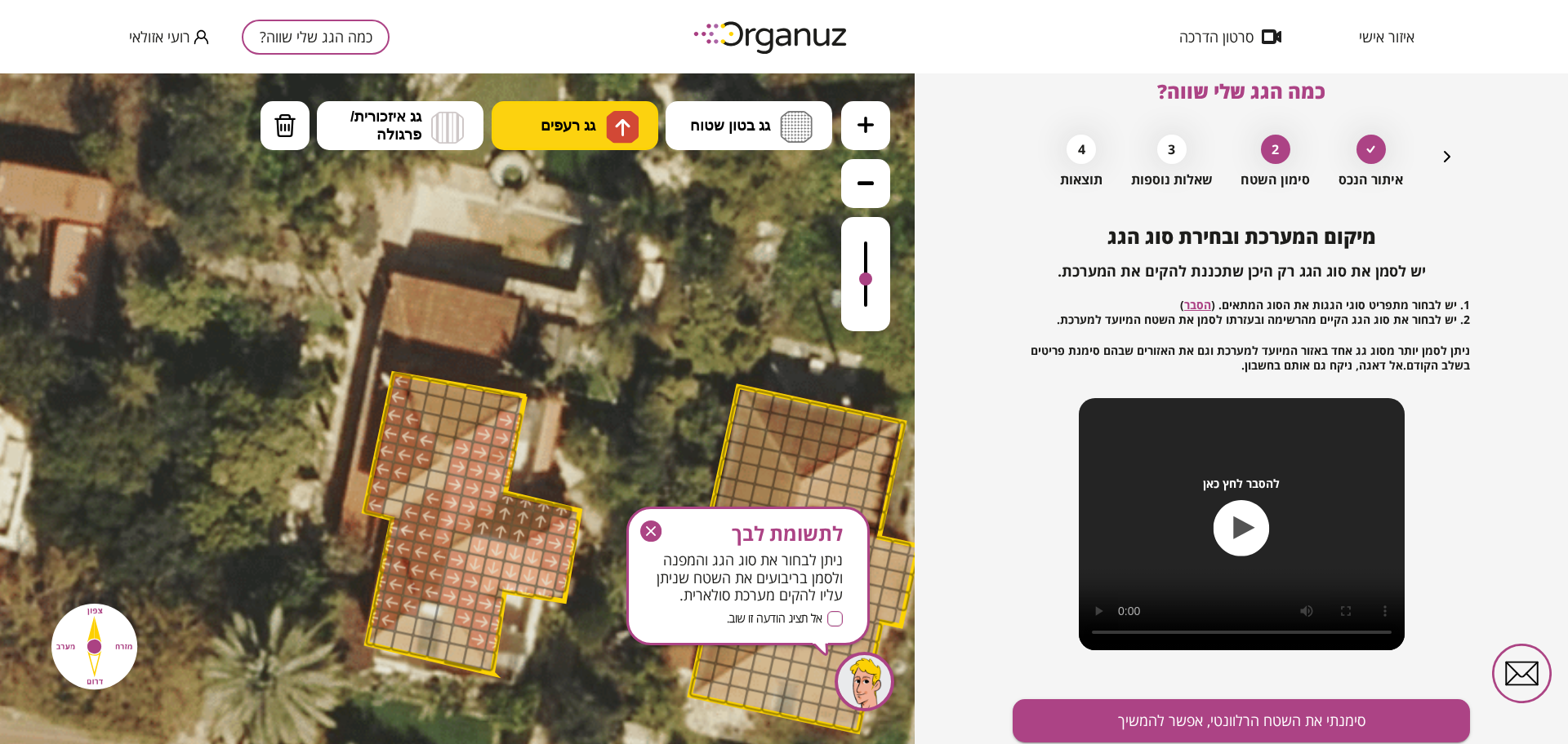
click at [568, 140] on button "גג רעפים" at bounding box center [575, 126] width 167 height 49
drag, startPoint x: 567, startPoint y: 192, endPoint x: 570, endPoint y: 206, distance: 14.3
click at [567, 191] on div ".st0 { fill: #FFFFFF; } א" at bounding box center [457, 409] width 914 height 671
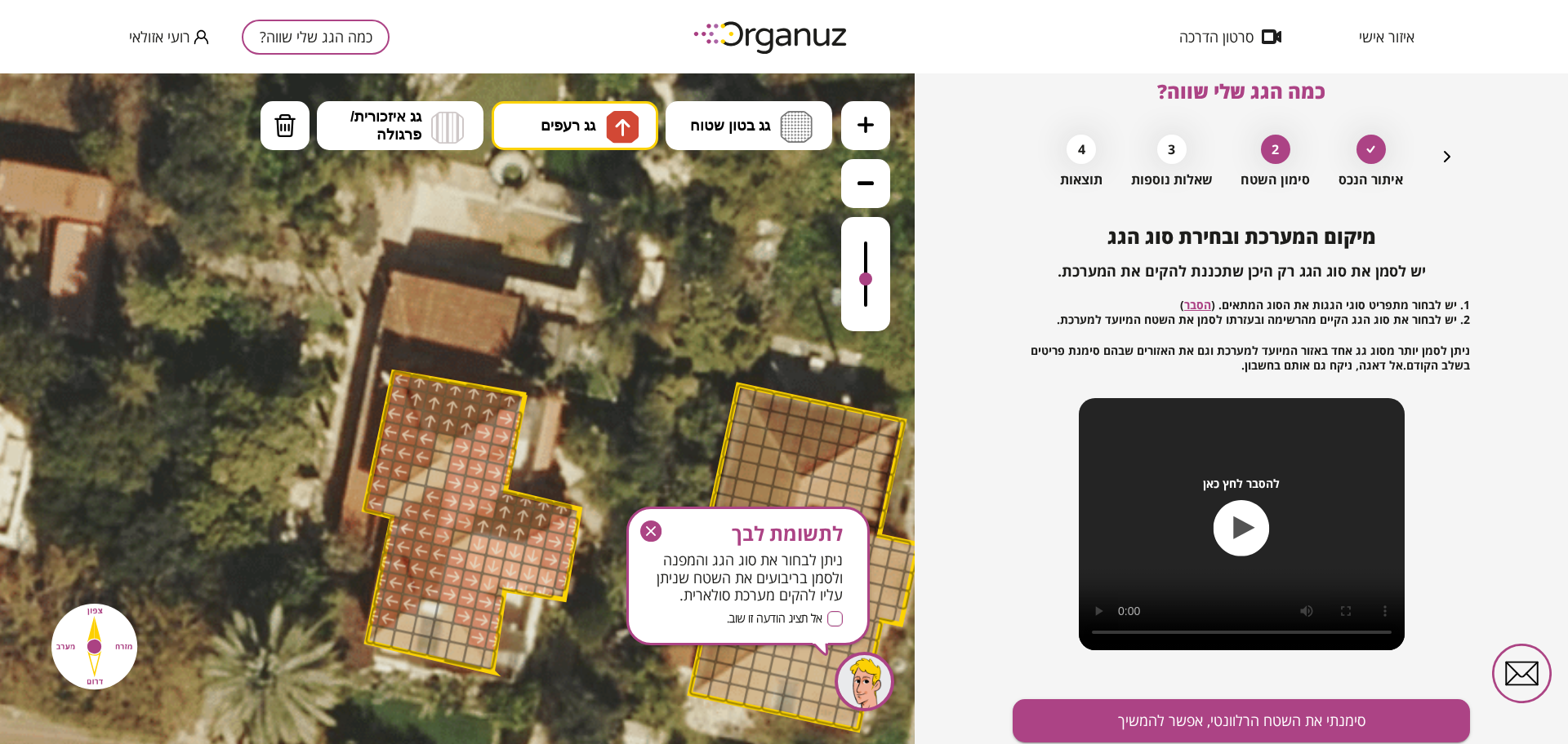
drag, startPoint x: 418, startPoint y: 387, endPoint x: 505, endPoint y: 394, distance: 87.3
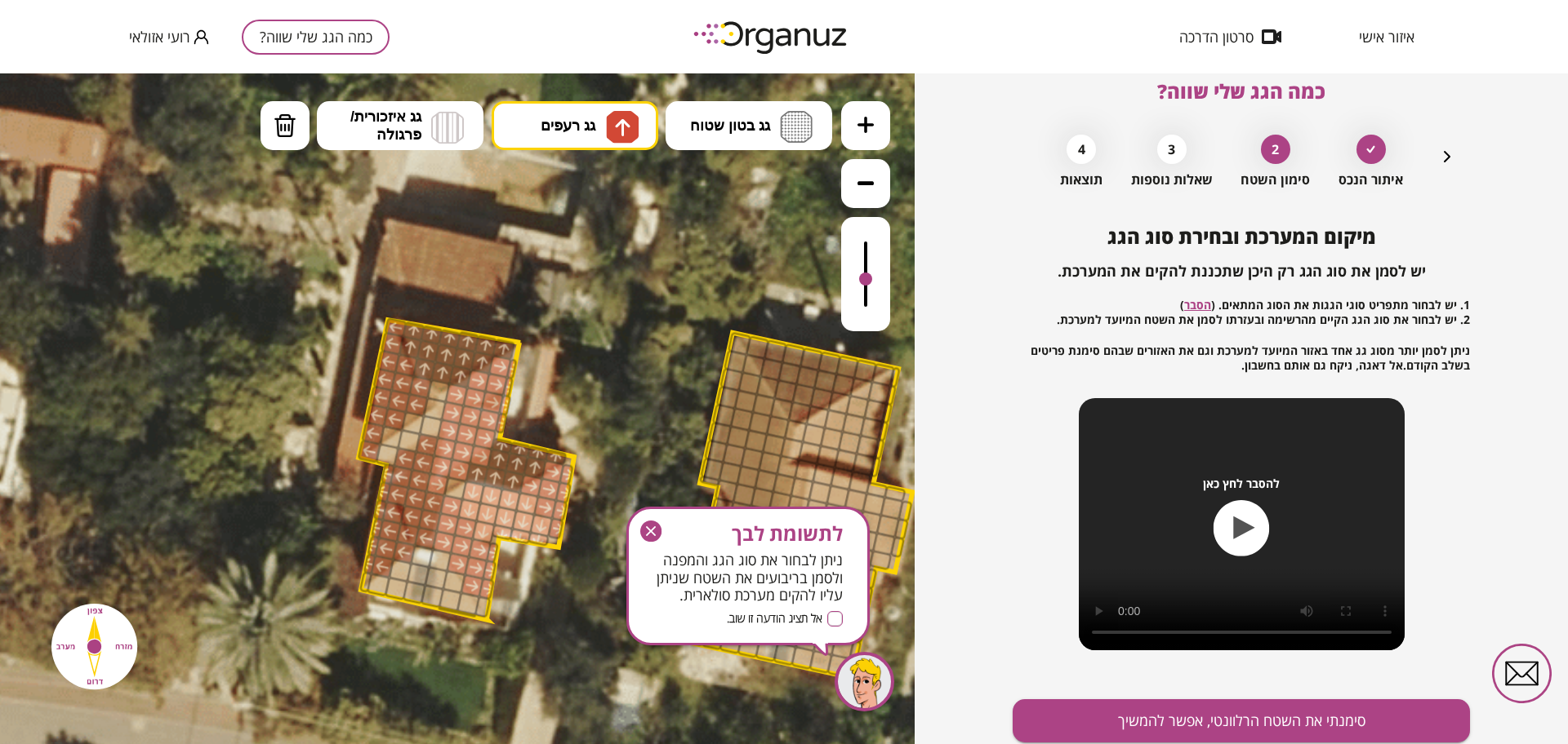
drag, startPoint x: 608, startPoint y: 427, endPoint x: 605, endPoint y: 394, distance: 33.1
click at [602, 373] on icon at bounding box center [622, 440] width 1764 height 1763
click at [646, 532] on icon "button" at bounding box center [650, 531] width 21 height 21
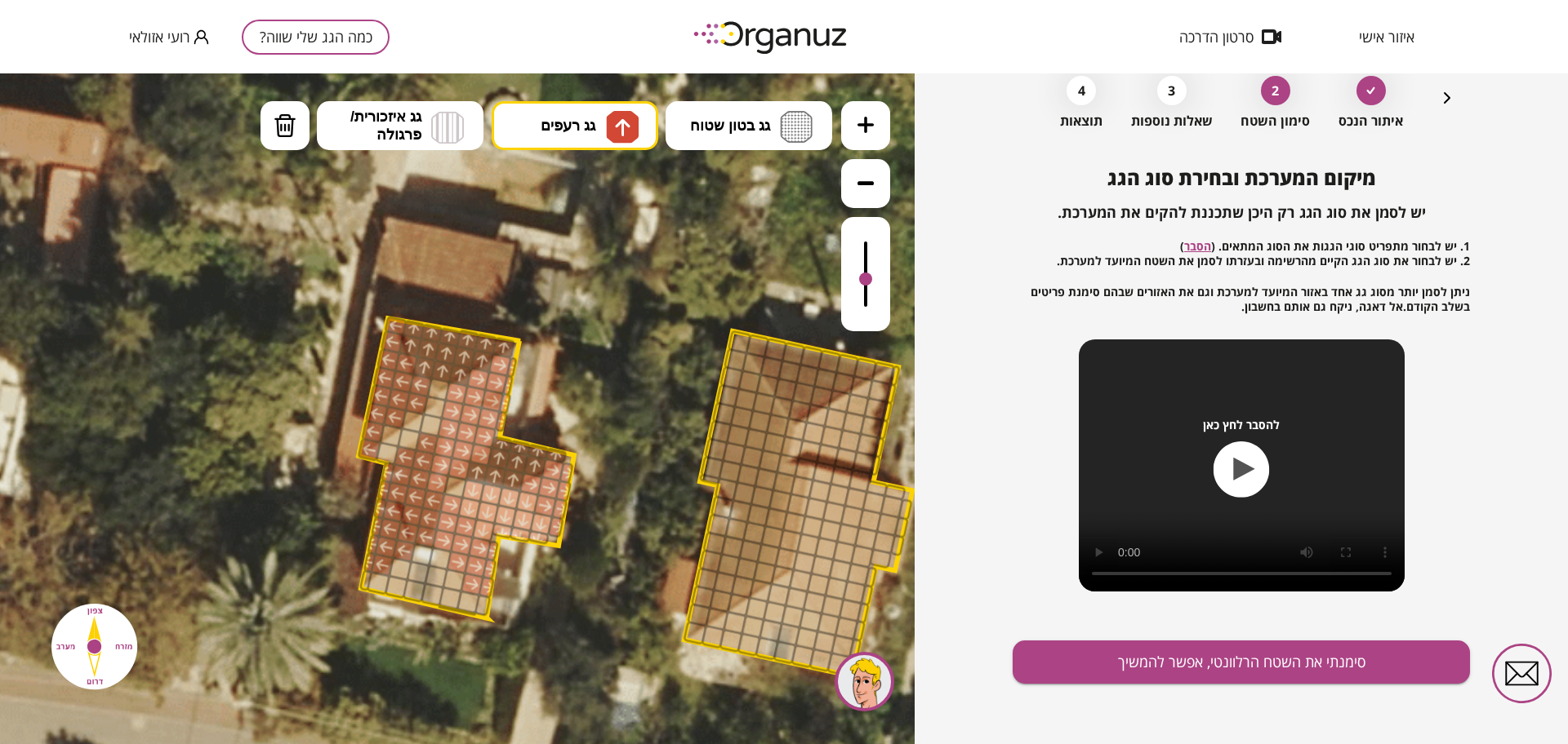
scroll to position [85, 0]
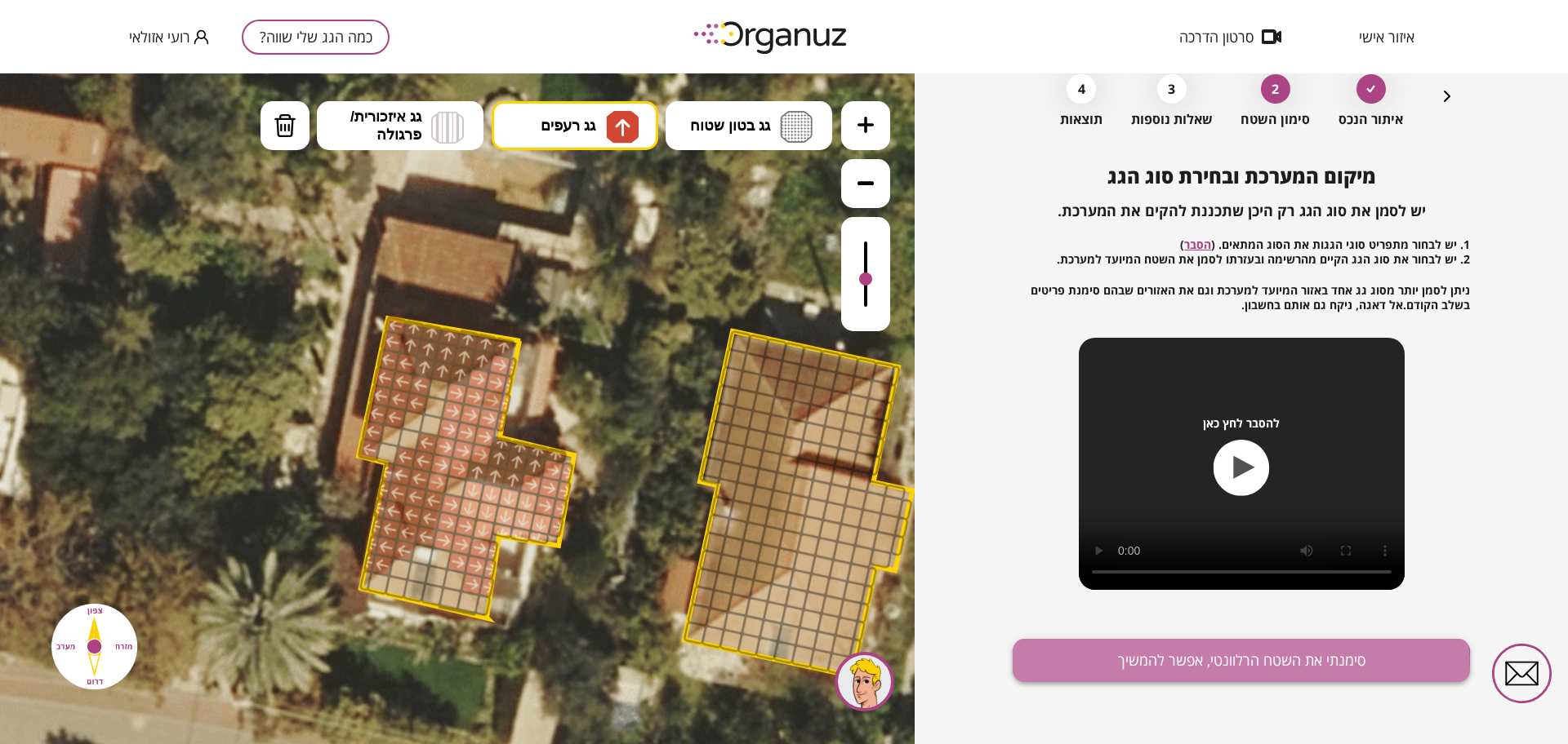
click at [1143, 671] on button "סימנתי את השטח הרלוונטי, אפשר להמשיך" at bounding box center [1241, 661] width 457 height 43
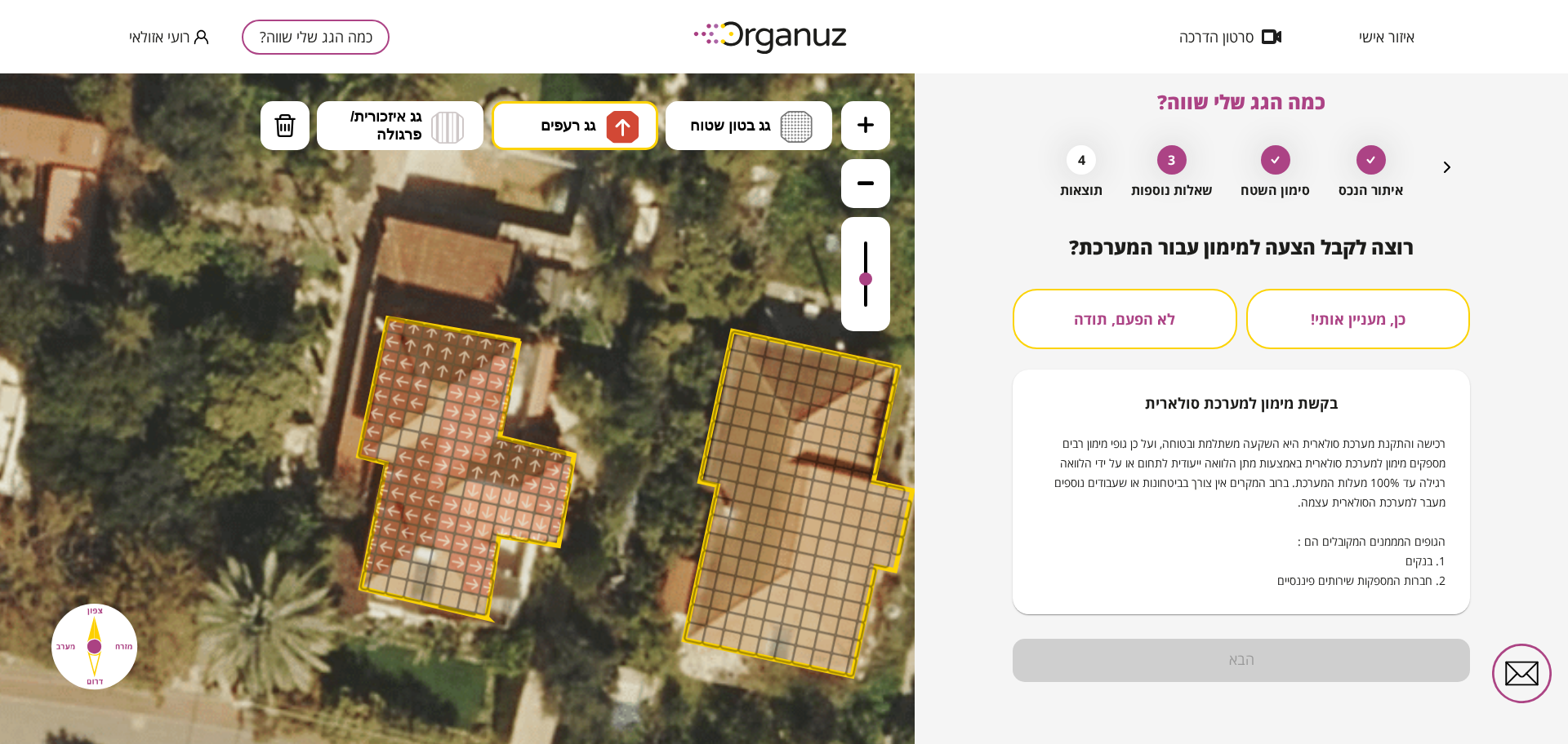
click at [1137, 328] on button "לא הפעם, תודה" at bounding box center [1125, 319] width 225 height 61
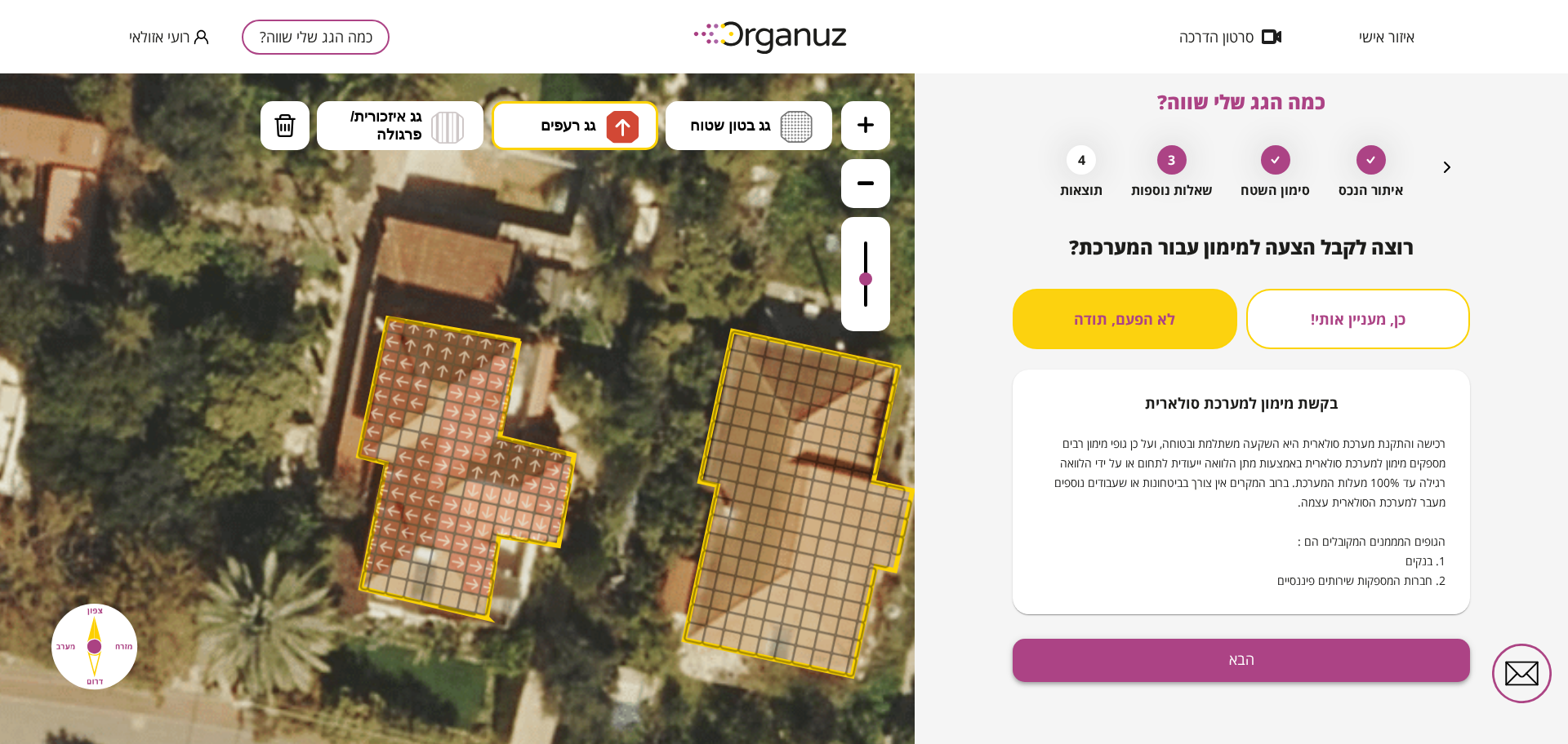
click at [1199, 666] on button "הבא" at bounding box center [1241, 661] width 457 height 43
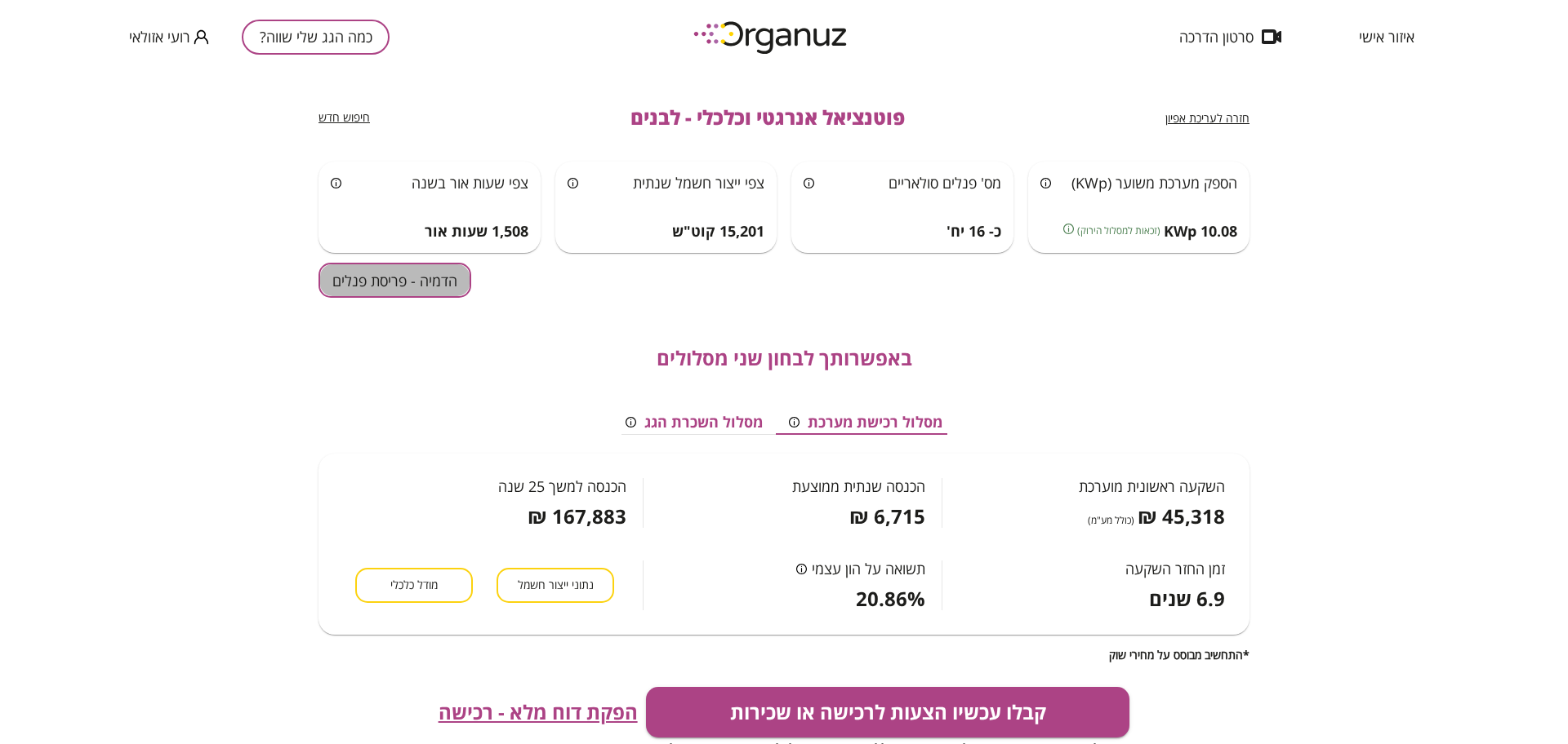
click at [375, 274] on button "הדמיה - פריסת פנלים" at bounding box center [394, 280] width 152 height 35
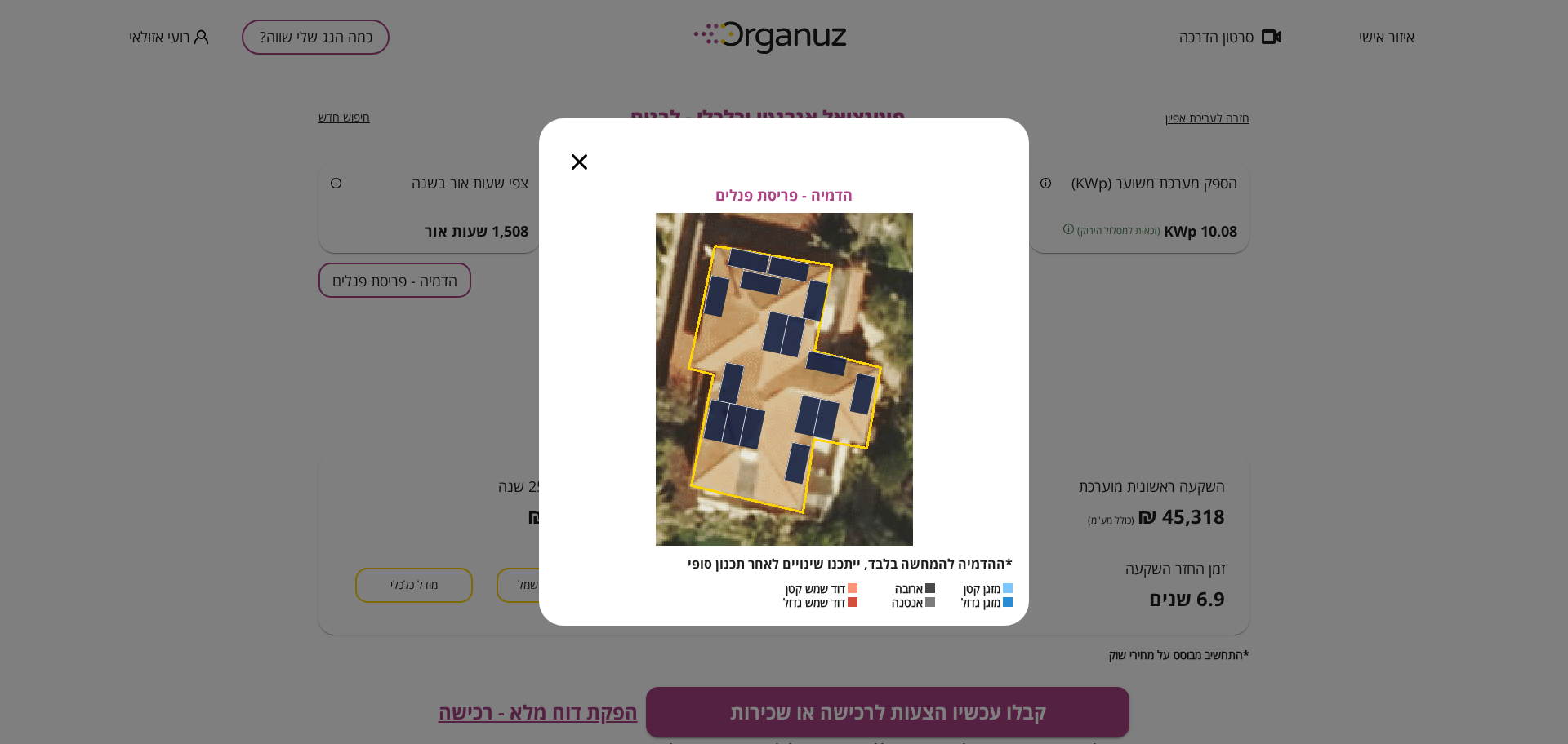
click at [580, 161] on icon "button" at bounding box center [579, 161] width 16 height 16
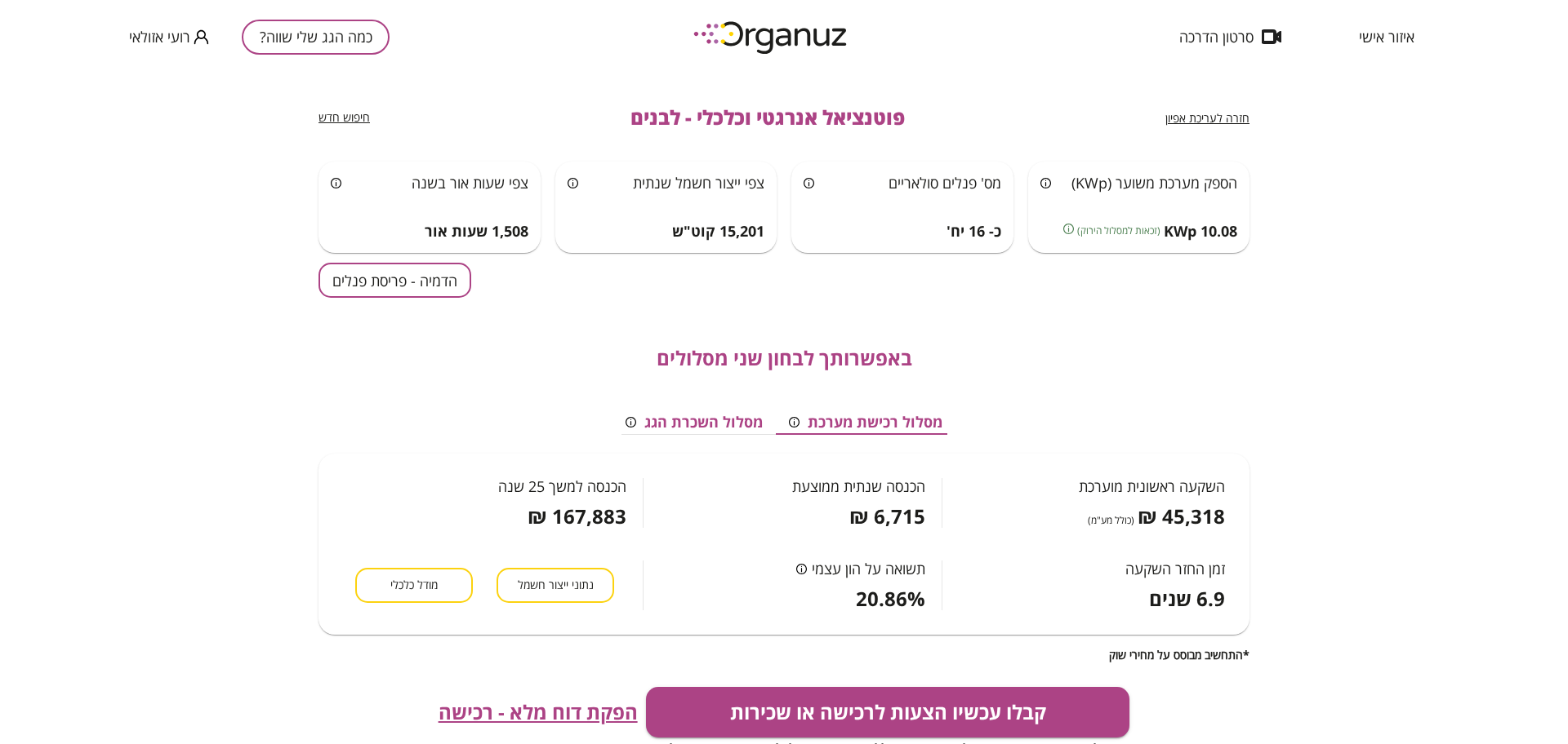
click at [1212, 114] on span "חזרה לעריכת אפיון" at bounding box center [1207, 117] width 84 height 16
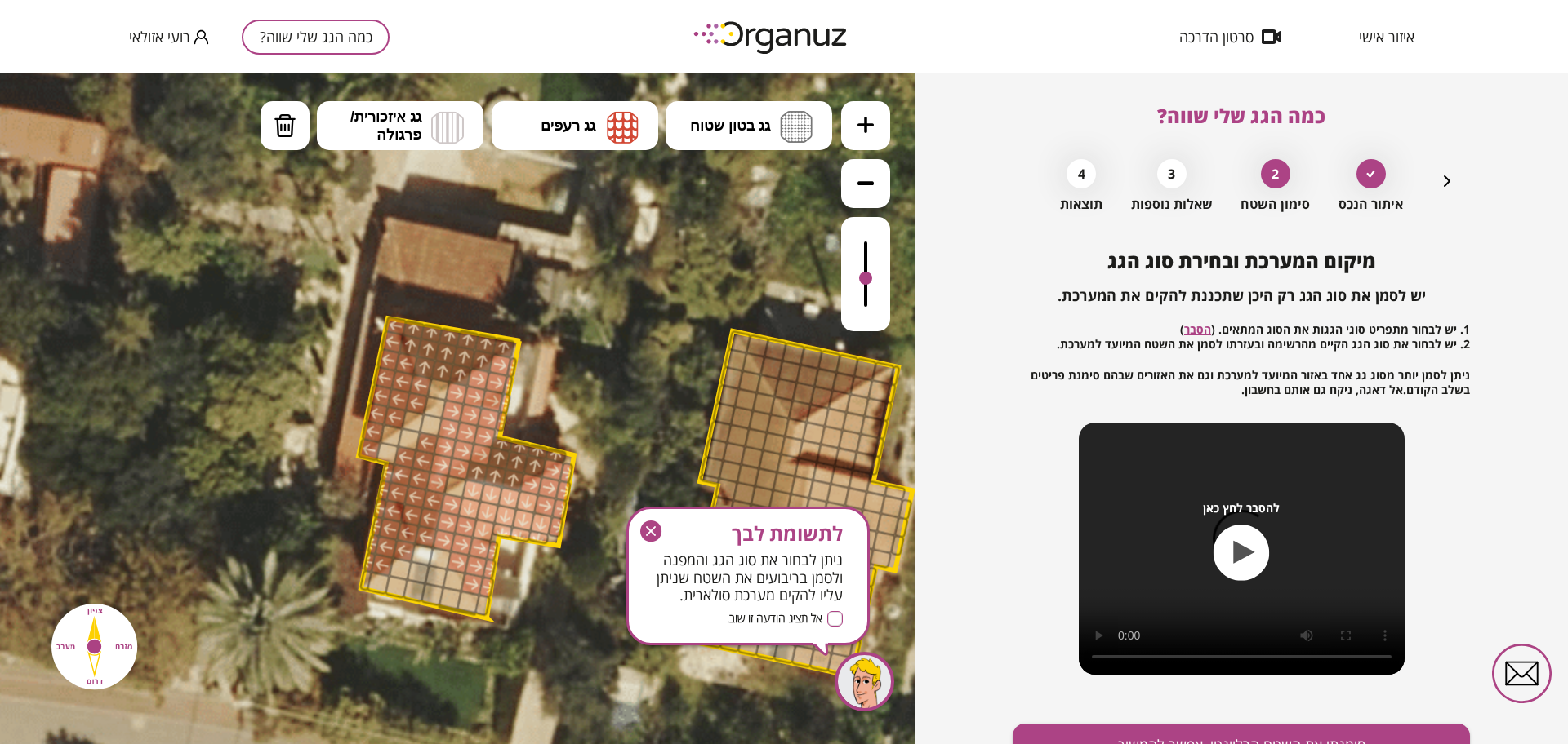
click at [865, 280] on div at bounding box center [865, 274] width 49 height 114
click at [871, 278] on div at bounding box center [866, 275] width 13 height 13
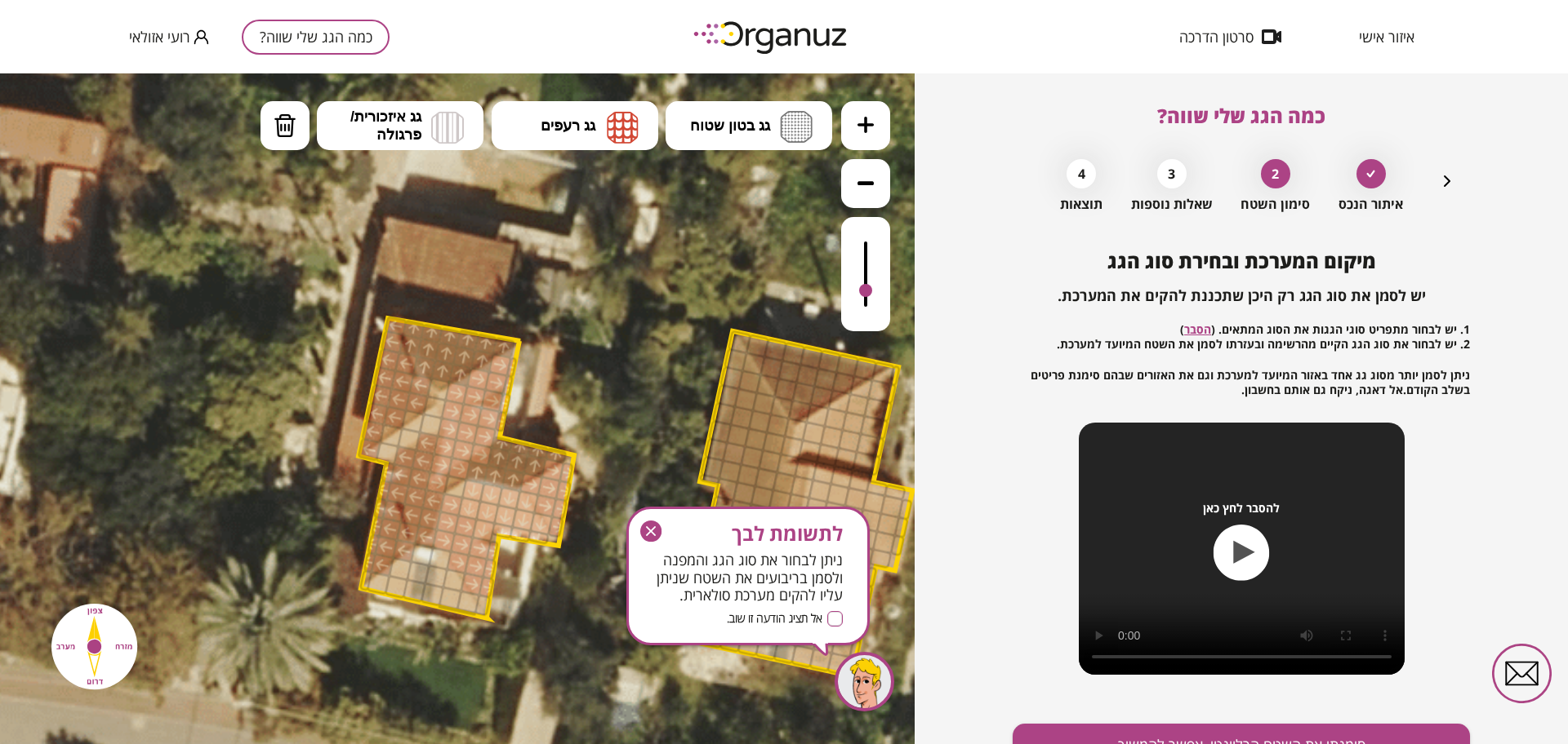
drag, startPoint x: 865, startPoint y: 284, endPoint x: 869, endPoint y: 292, distance: 8.9
click at [869, 292] on div at bounding box center [866, 290] width 13 height 13
click at [648, 121] on button "גג רעפים" at bounding box center [575, 126] width 167 height 49
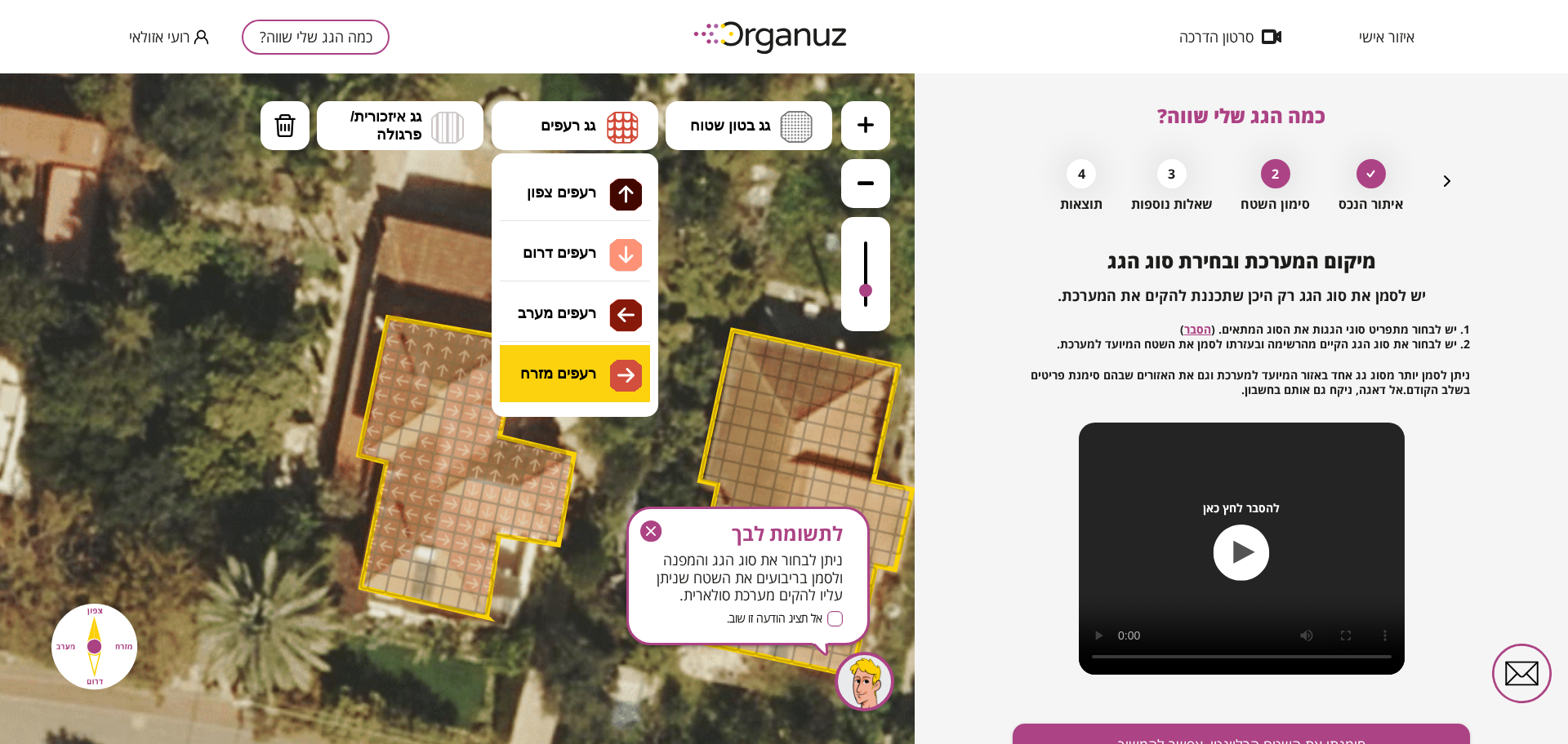
click at [614, 387] on div ".st0 { fill: #FFFFFF; } 10" at bounding box center [457, 409] width 914 height 671
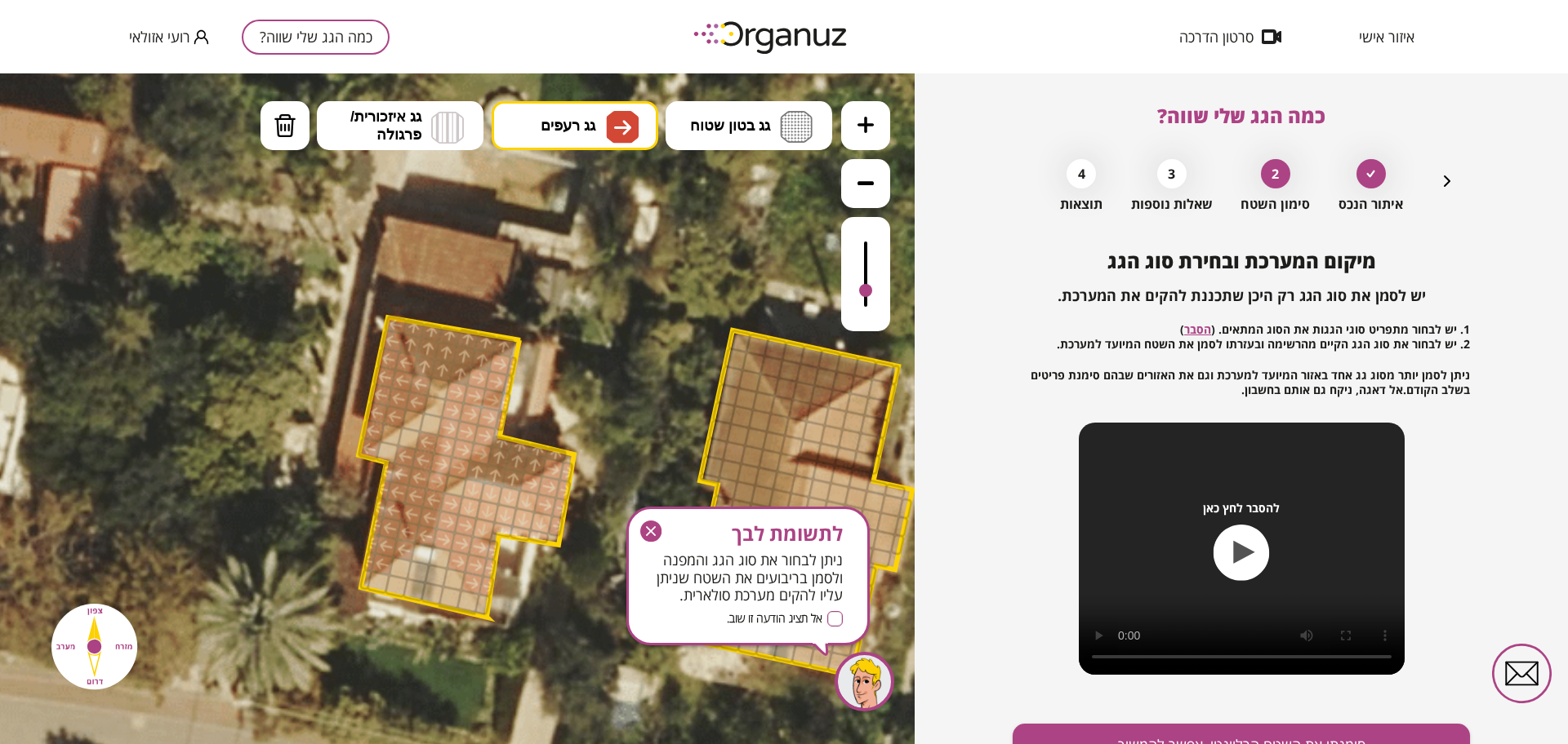
click at [463, 508] on div at bounding box center [469, 508] width 23 height 23
click at [473, 527] on div at bounding box center [465, 526] width 23 height 23
click at [480, 533] on div at bounding box center [483, 529] width 23 height 23
click at [872, 265] on div at bounding box center [865, 274] width 49 height 114
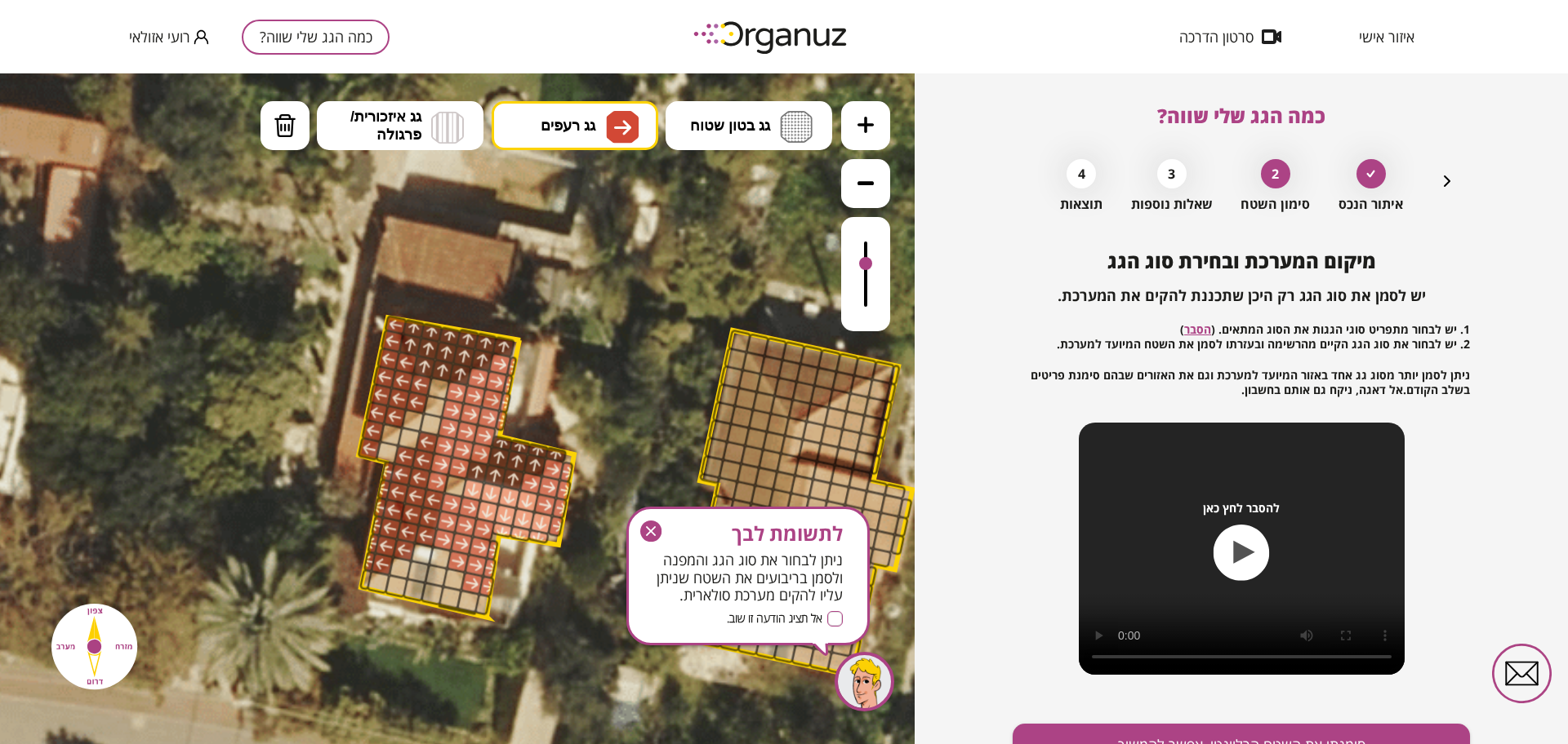
click at [863, 315] on div at bounding box center [865, 274] width 49 height 114
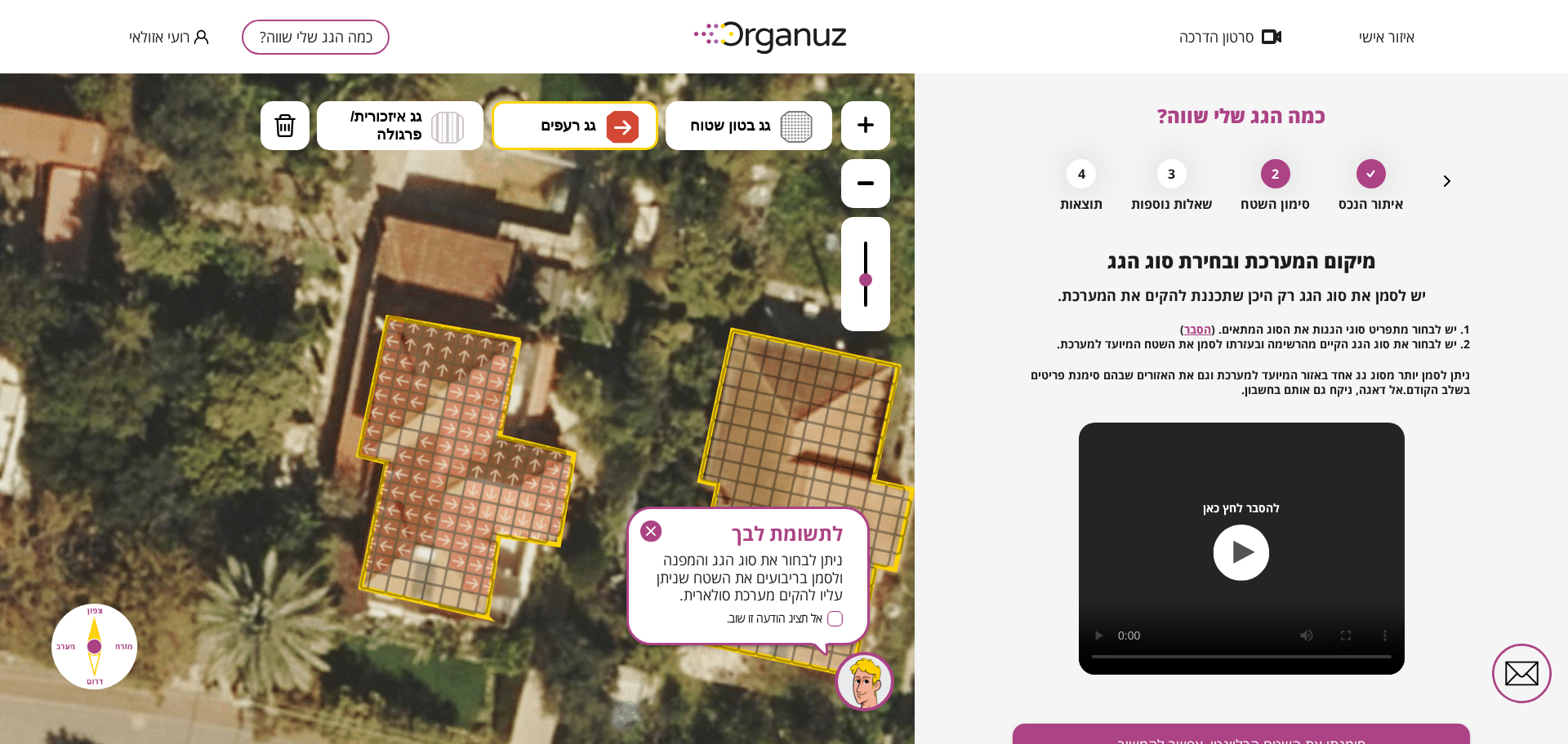
click at [868, 281] on div at bounding box center [865, 274] width 49 height 114
click at [459, 485] on div at bounding box center [455, 486] width 23 height 23
click at [1450, 181] on icon "button" at bounding box center [1447, 181] width 20 height 20
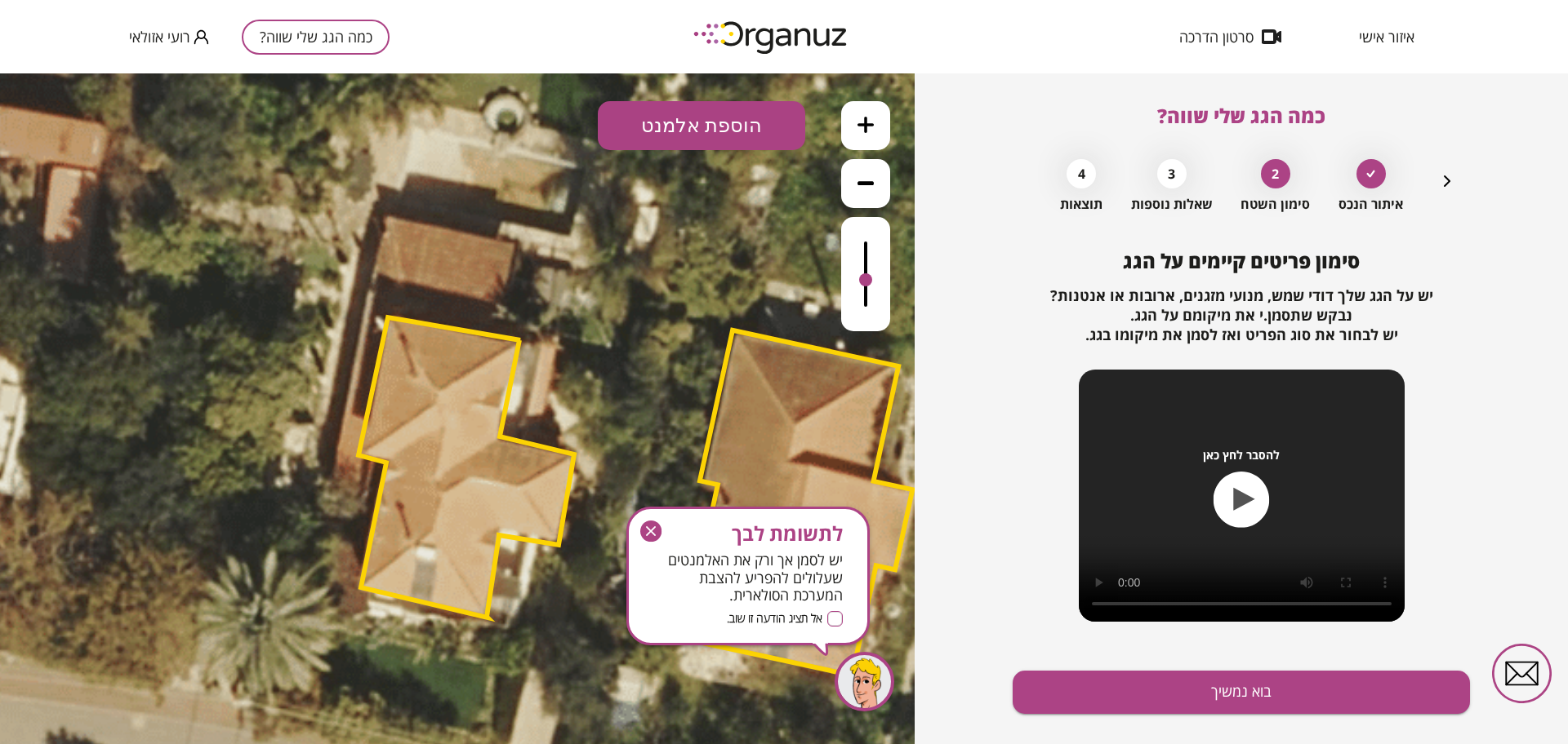
click at [683, 130] on button "הוספת אלמנט" at bounding box center [701, 126] width 207 height 49
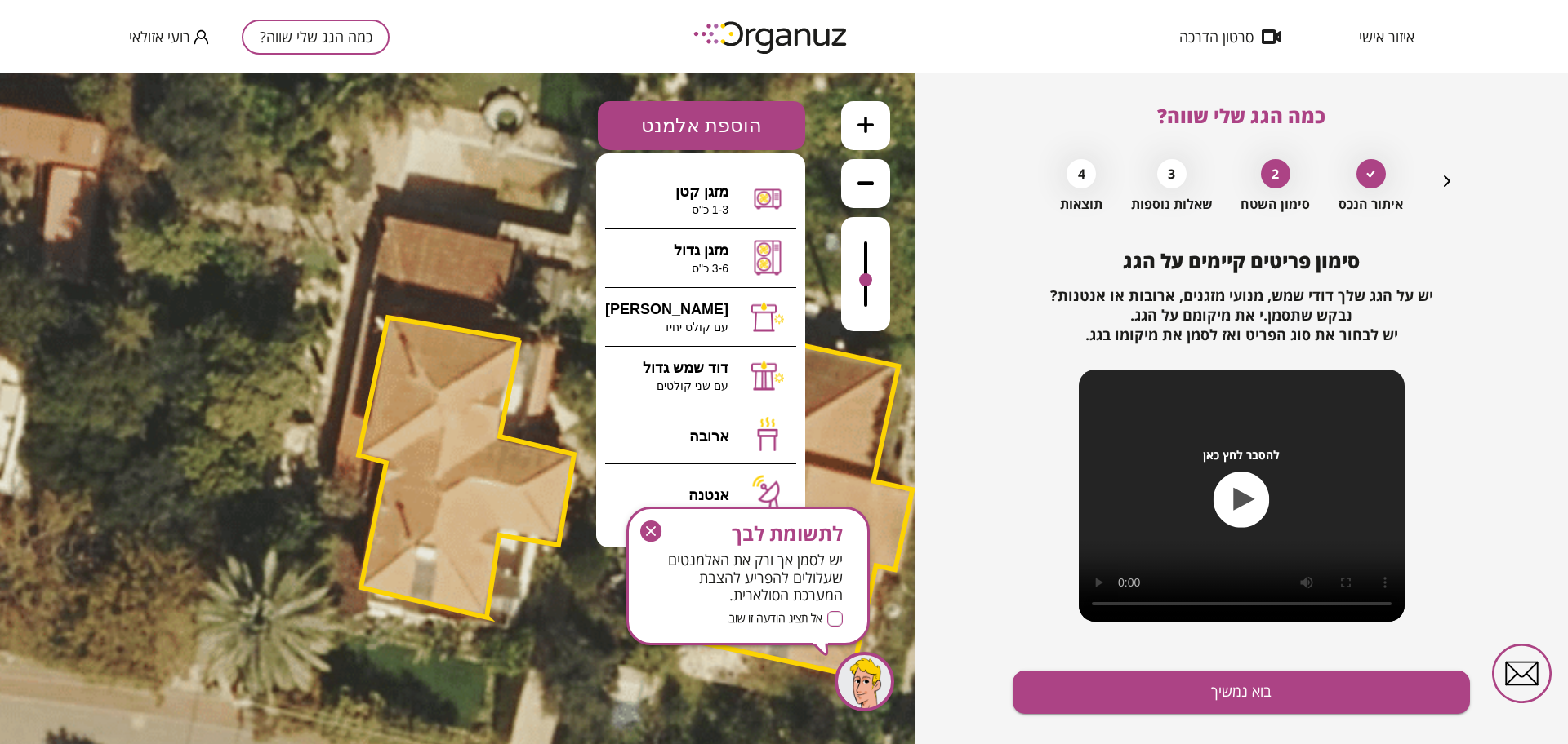
click at [1446, 185] on icon "button" at bounding box center [1447, 181] width 7 height 12
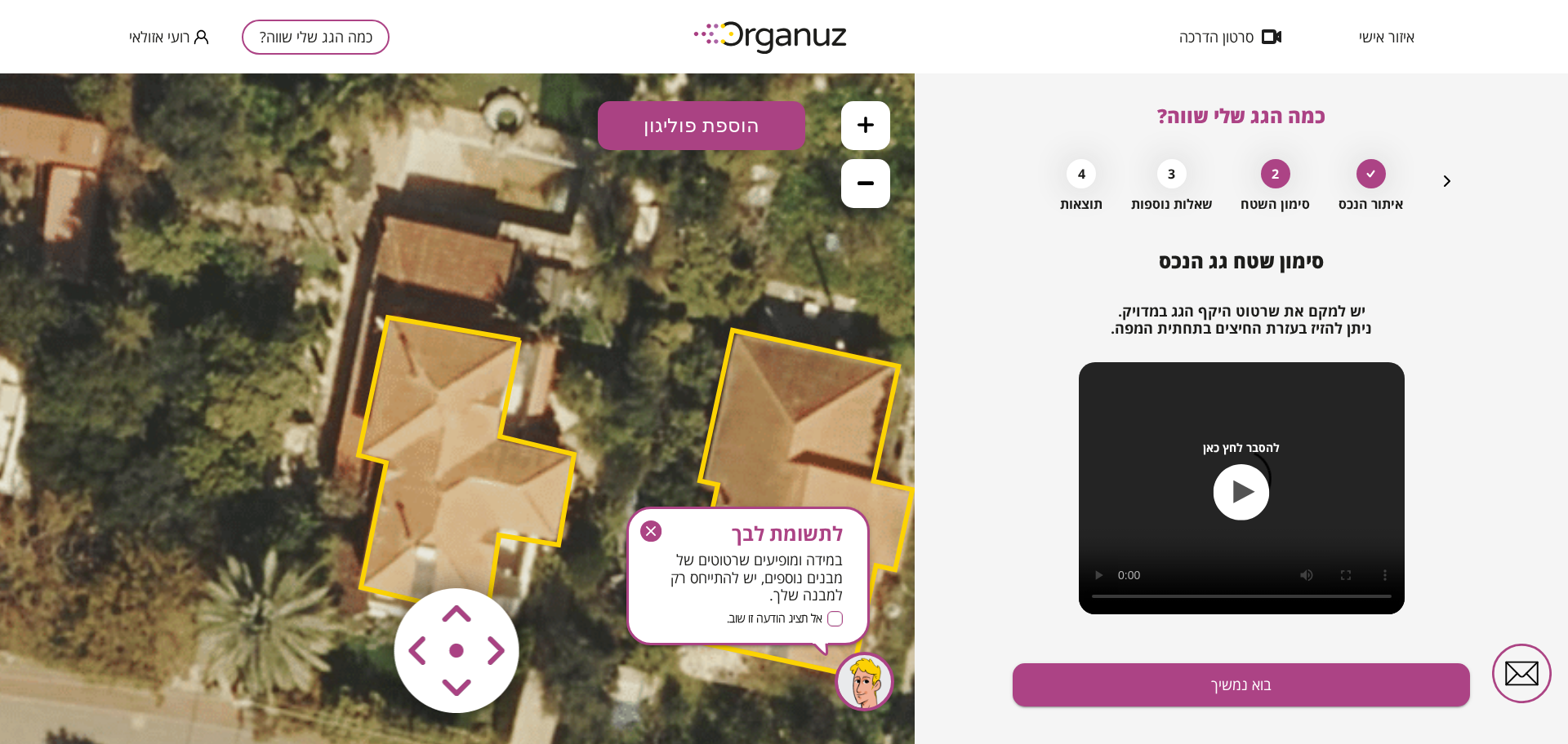
click at [770, 128] on button "הוספת פוליגון" at bounding box center [701, 126] width 207 height 49
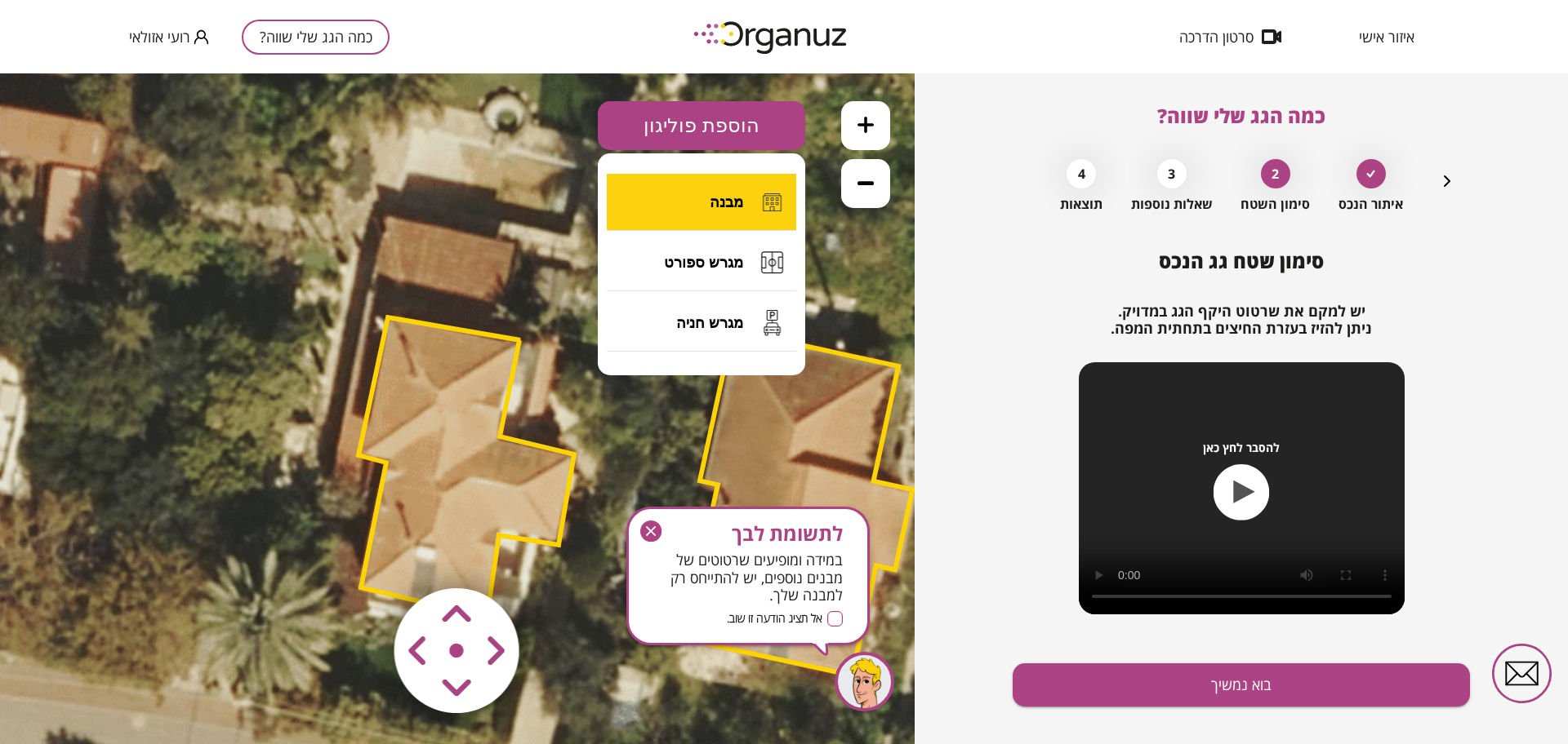
click at [673, 206] on button "מבנה" at bounding box center [702, 202] width 190 height 57
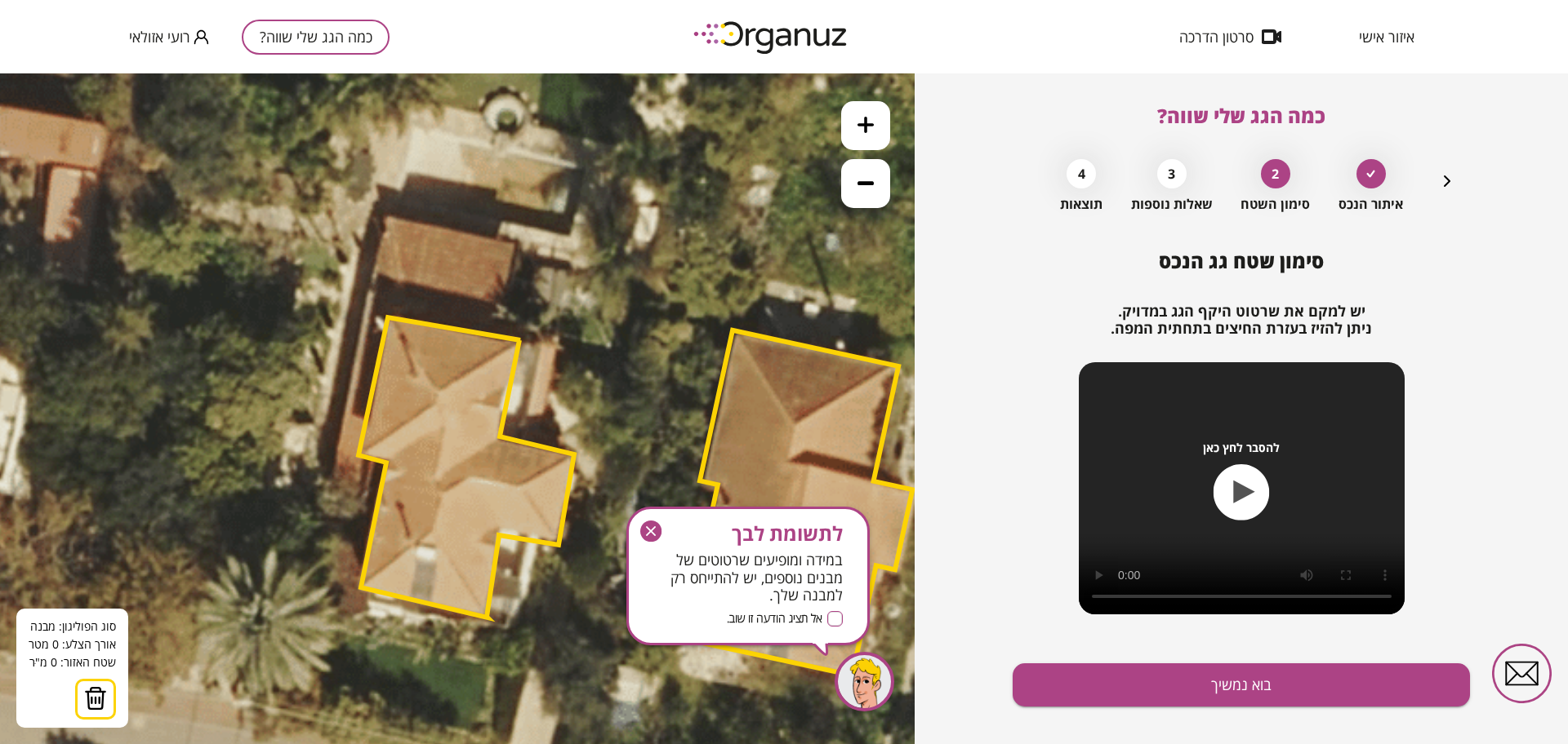
click at [494, 330] on icon at bounding box center [622, 439] width 1764 height 1763
click at [516, 244] on polygon at bounding box center [505, 287] width 22 height 87
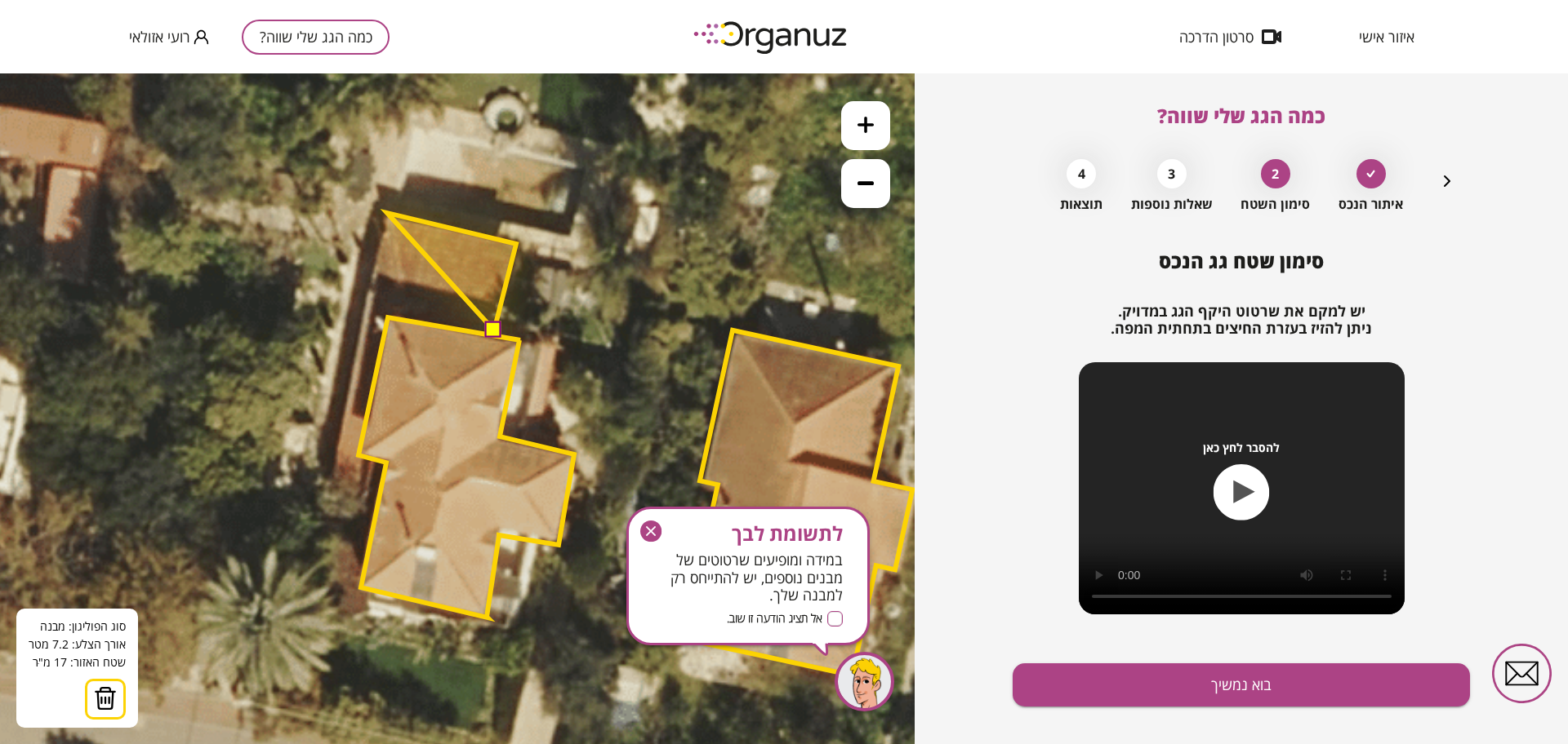
click at [387, 214] on polygon at bounding box center [451, 271] width 129 height 117
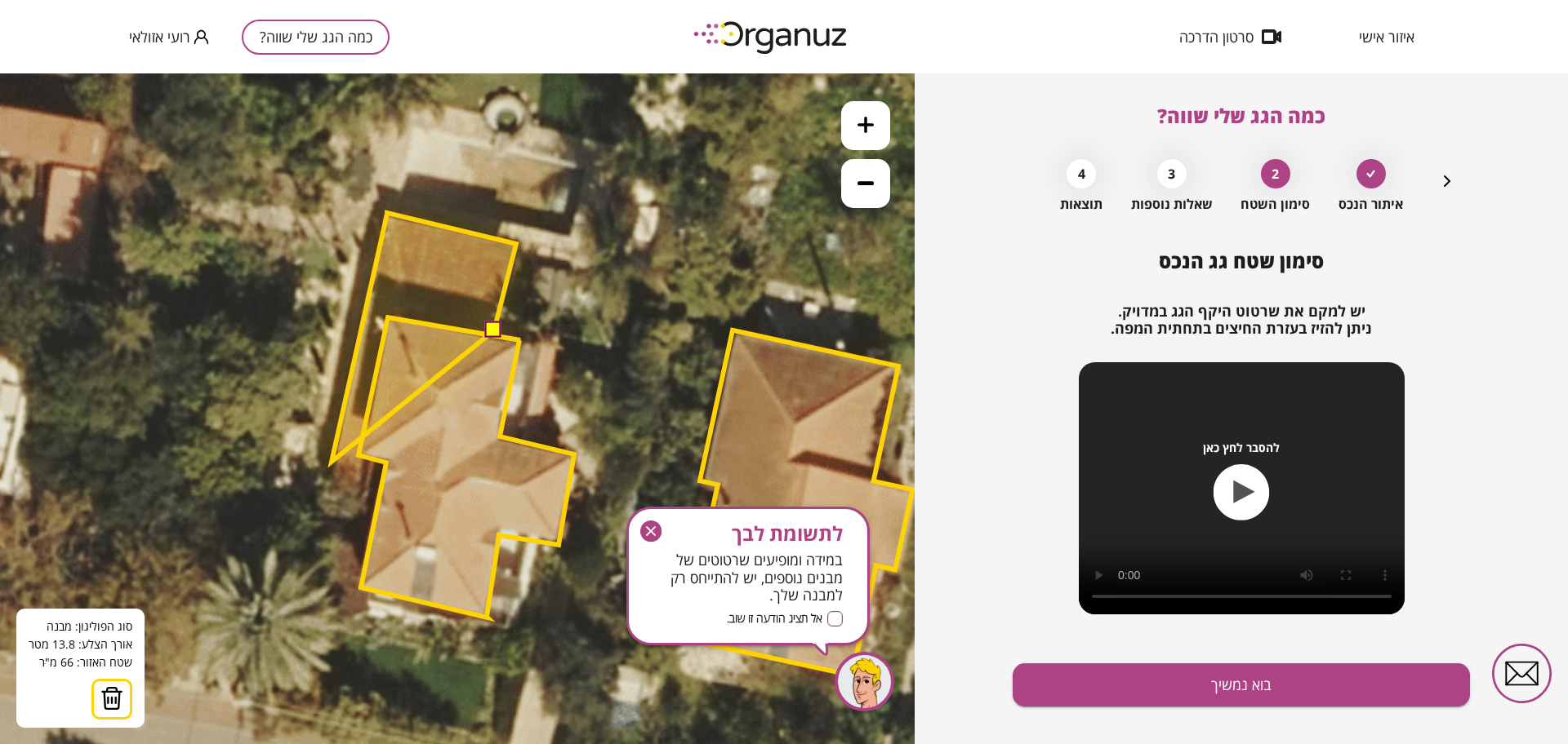
click at [331, 462] on polygon at bounding box center [424, 337] width 185 height 249
click at [355, 465] on polygon at bounding box center [424, 339] width 185 height 252
click at [388, 318] on polygon at bounding box center [424, 339] width 185 height 252
click at [490, 330] on button at bounding box center [494, 330] width 17 height 17
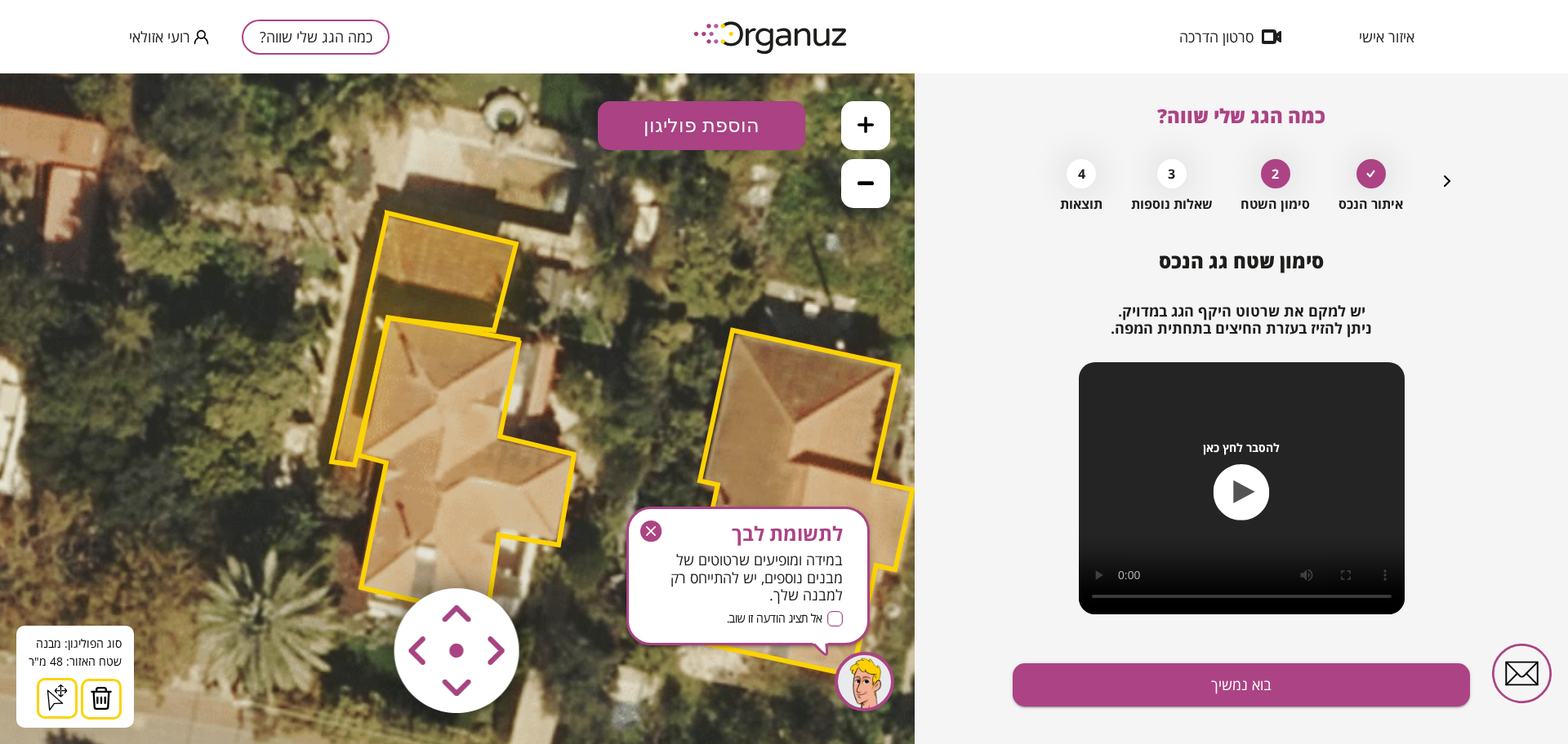
click at [1372, 712] on div "סימון שטח גג הנכס יש למקם את שרטוט היקף הגג במדויק. ניתן להזיז בעזרת החיצים בתח…" at bounding box center [1241, 509] width 457 height 519
click at [1355, 691] on button "בוא נמשיך" at bounding box center [1241, 685] width 457 height 43
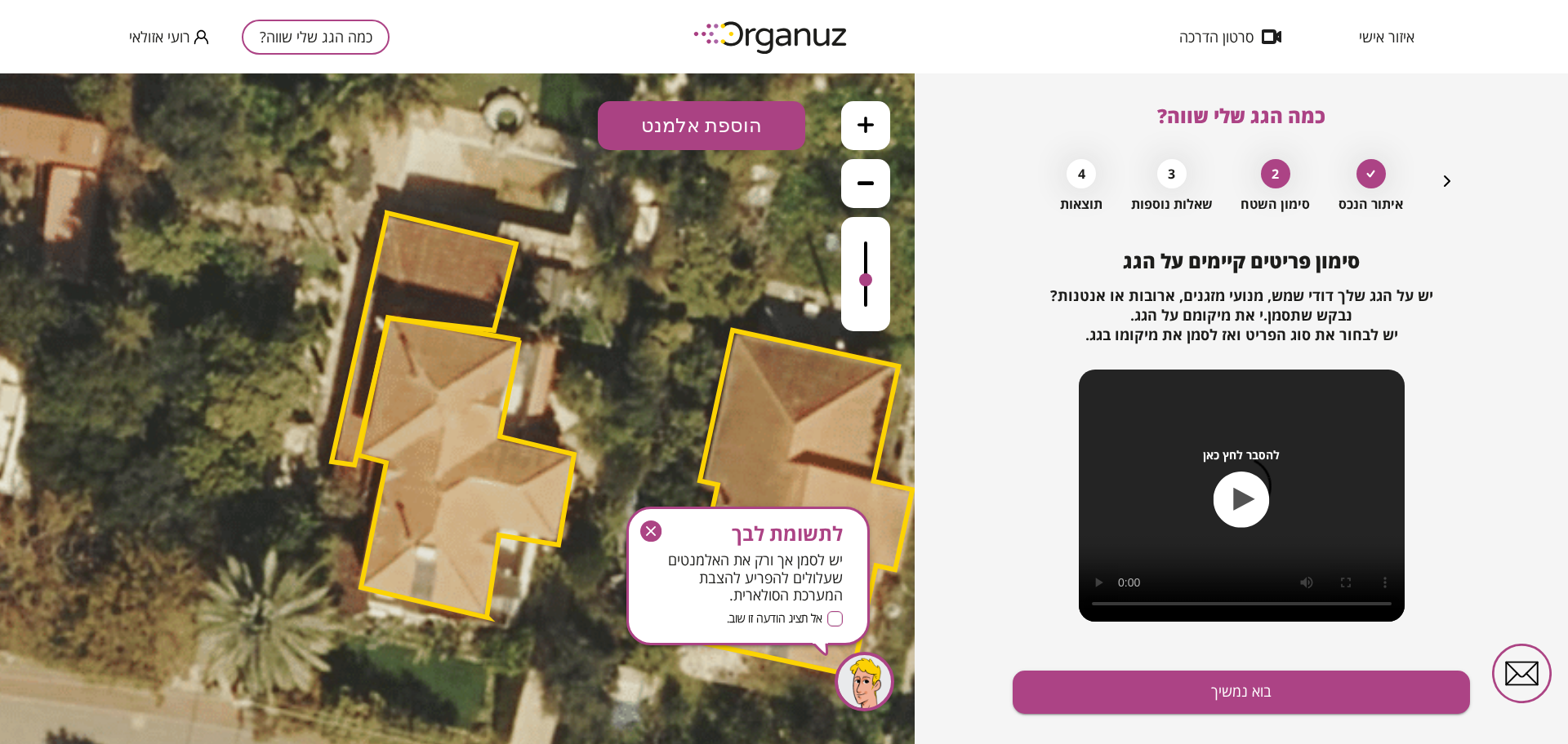
click at [1355, 693] on button "בוא נמשיך" at bounding box center [1241, 692] width 457 height 43
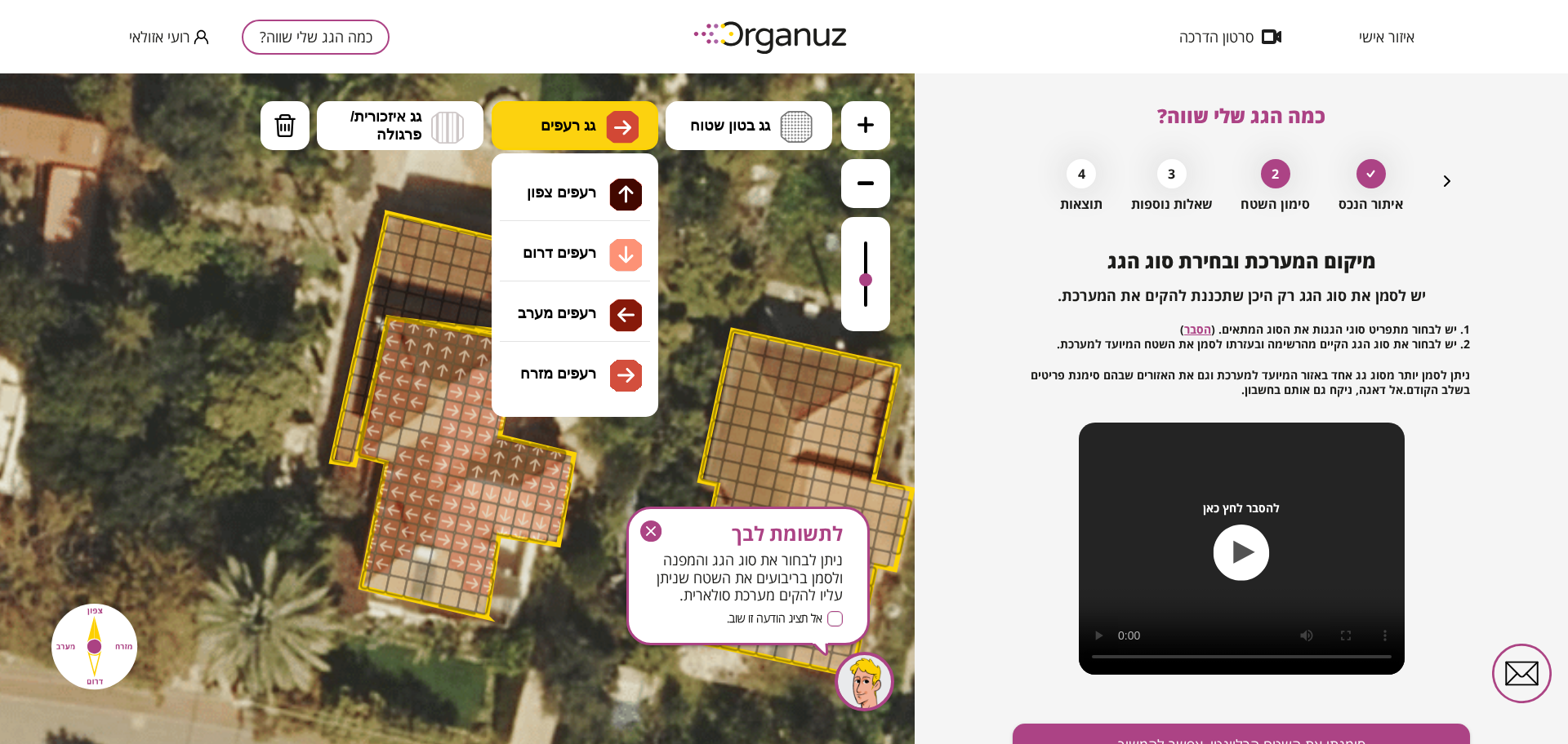
click at [540, 130] on button "גג רעפים" at bounding box center [575, 126] width 167 height 49
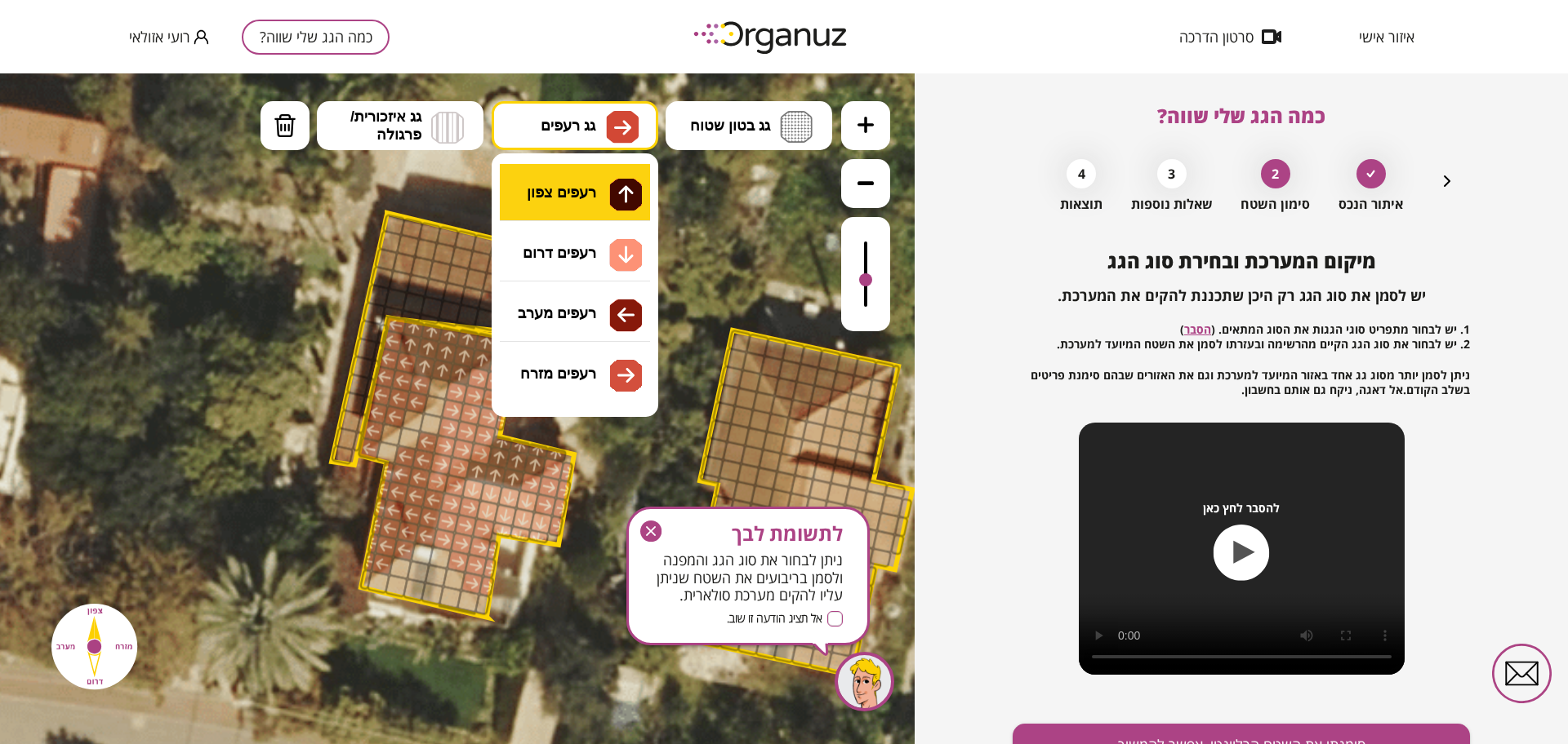
click at [605, 207] on div ".st0 { fill: #FFFFFF; } 48" at bounding box center [457, 409] width 914 height 671
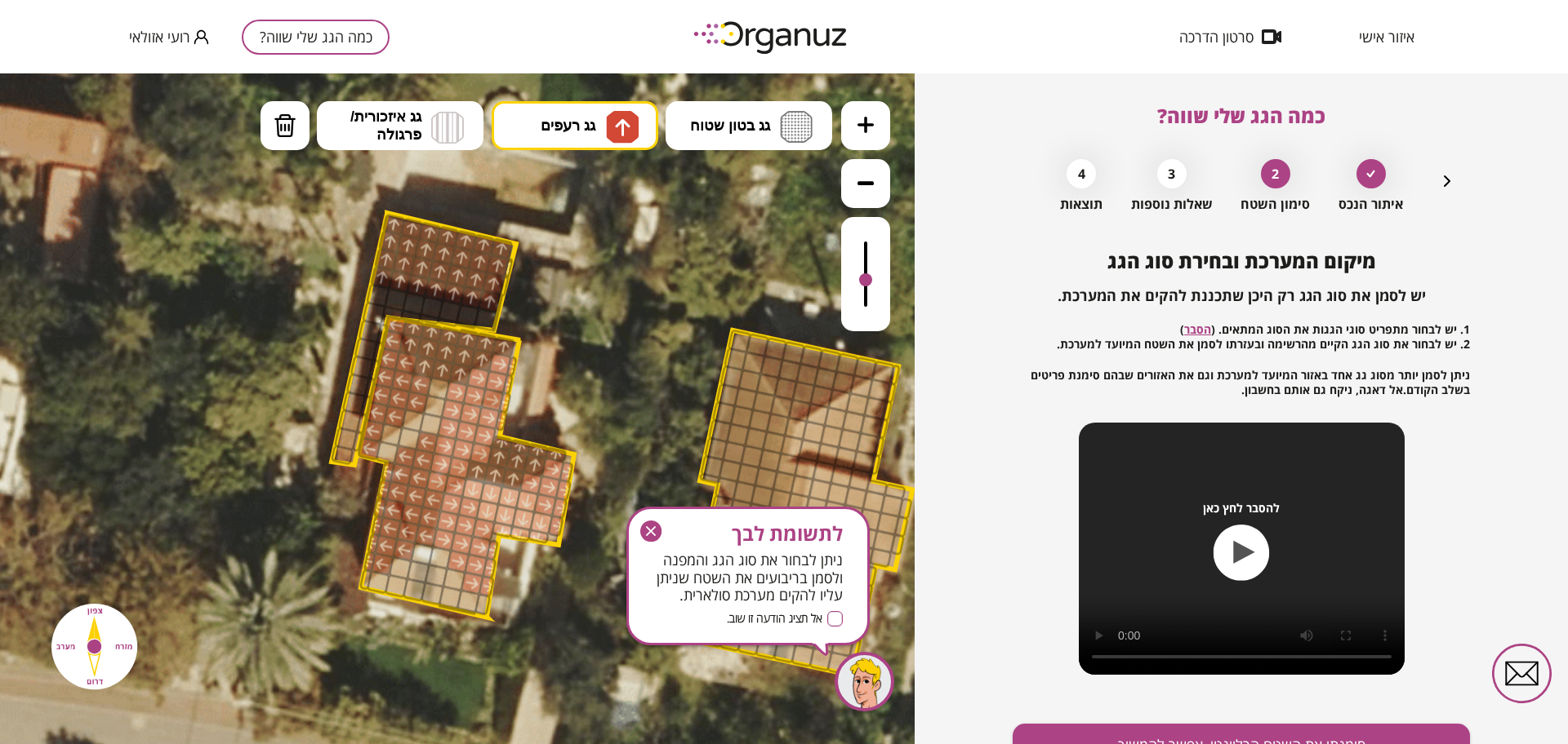
drag, startPoint x: 397, startPoint y: 217, endPoint x: 720, endPoint y: 371, distance: 357.8
click at [578, 329] on div ".st0 { fill: #FFFFFF; }" at bounding box center [622, 439] width 1764 height 1763
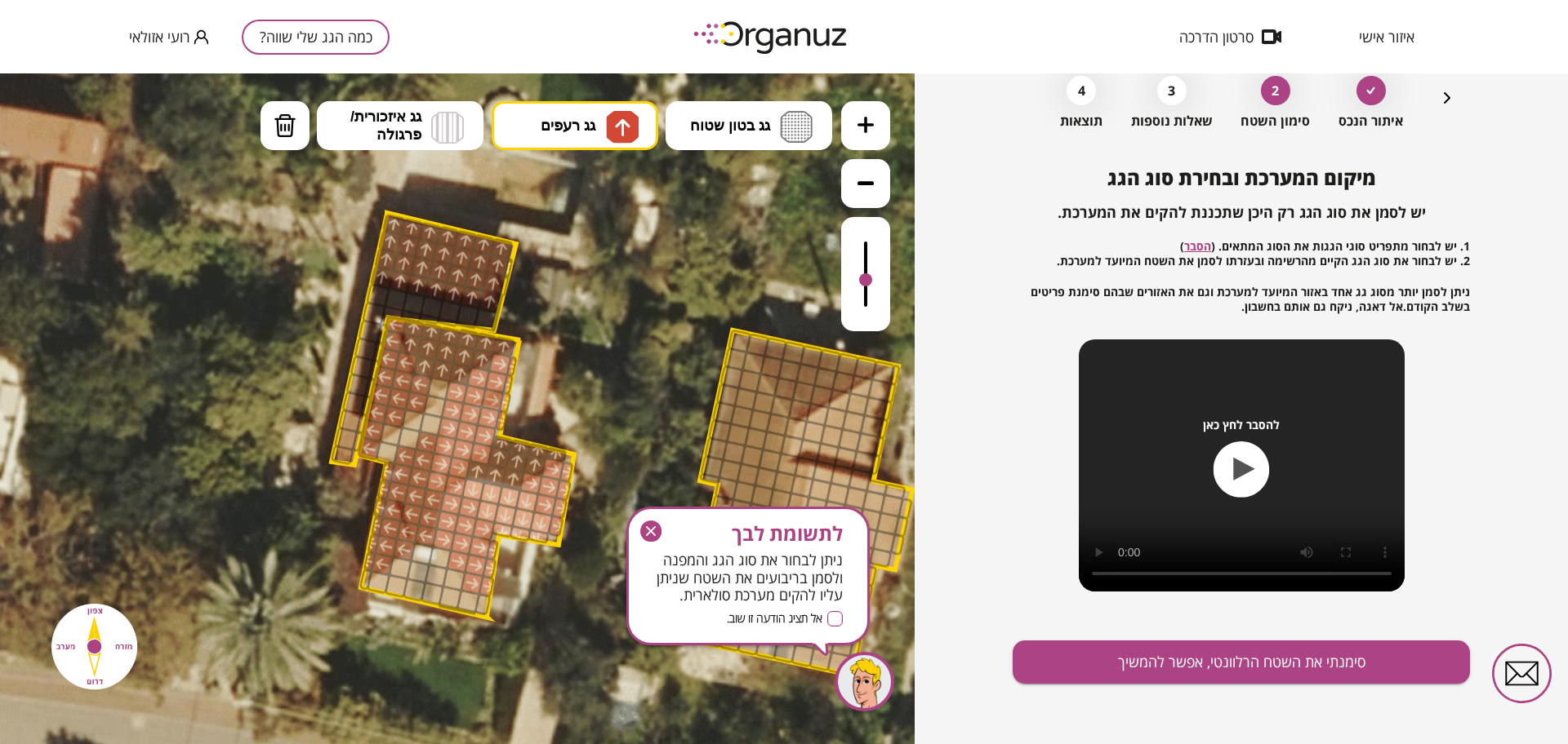
scroll to position [85, 0]
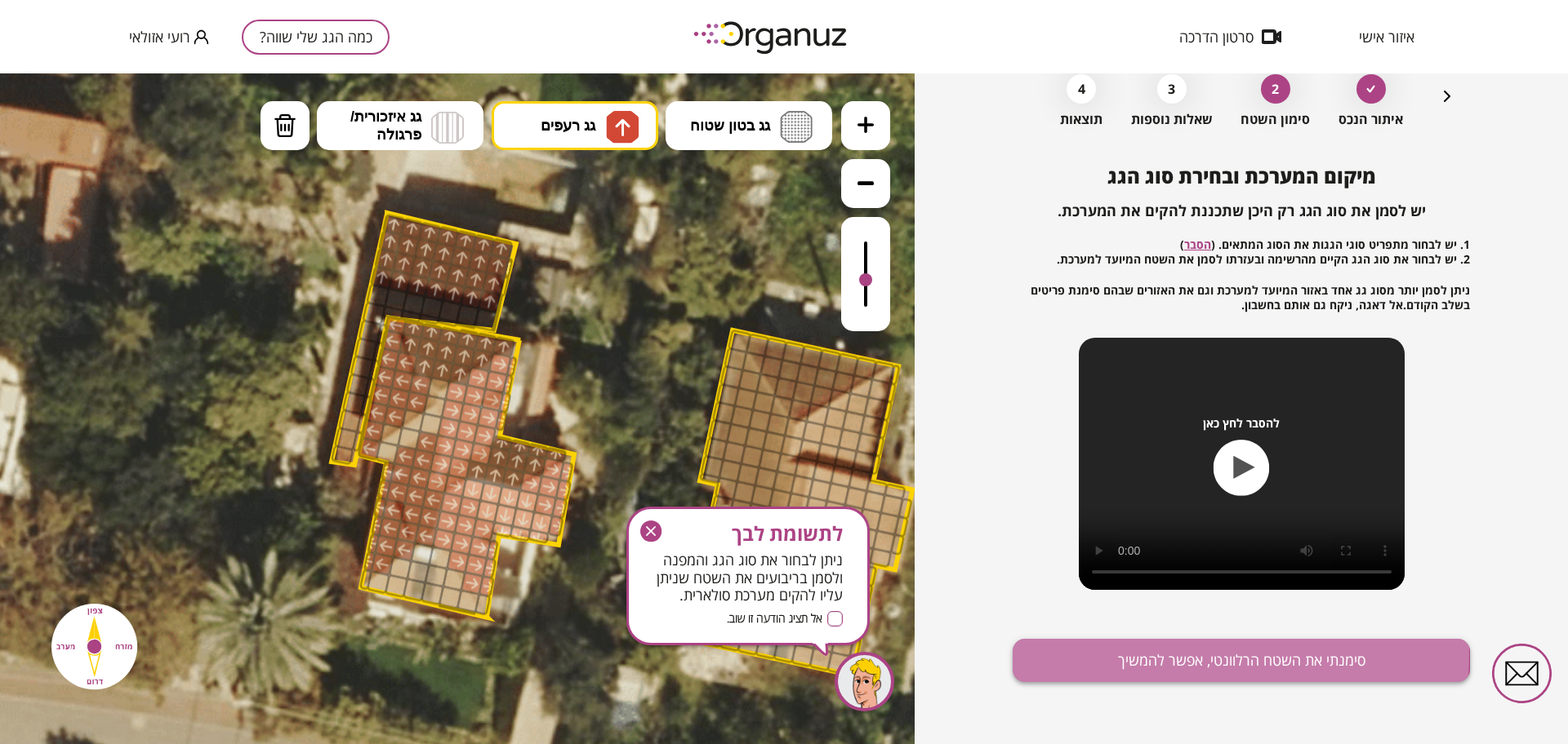
click at [1122, 656] on button "סימנתי את השטח הרלוונטי, אפשר להמשיך" at bounding box center [1241, 661] width 457 height 43
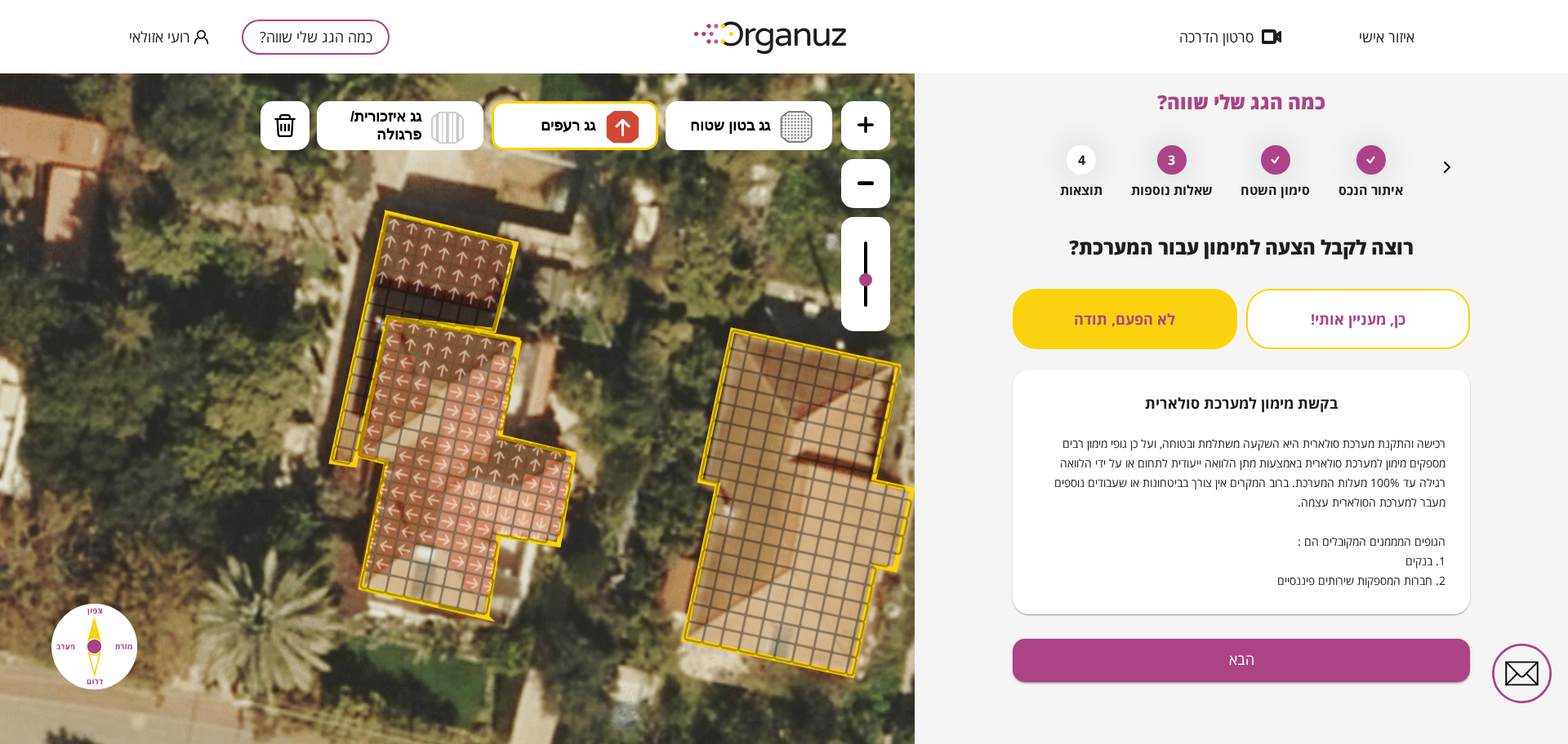
scroll to position [14, 0]
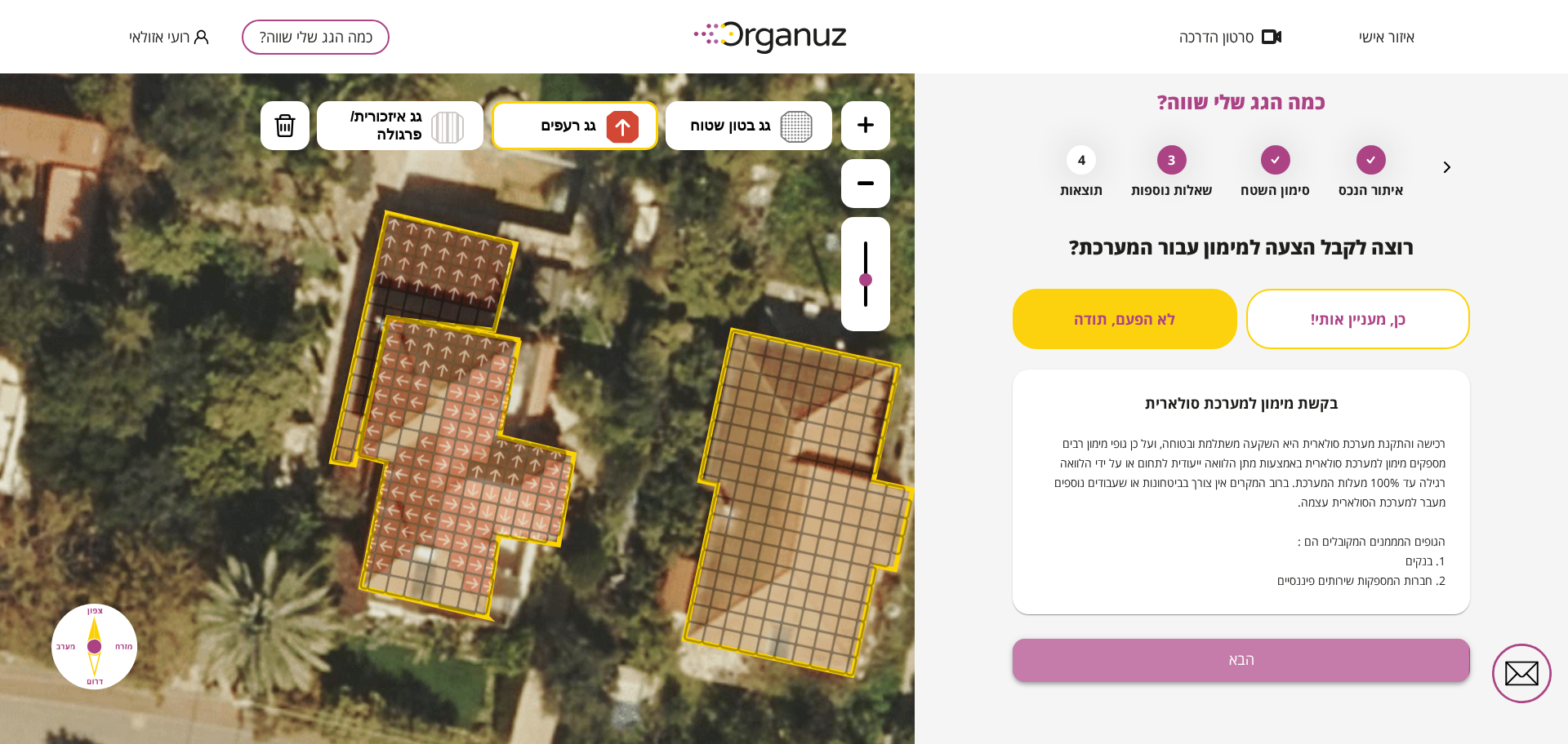
click at [1105, 662] on button "הבא" at bounding box center [1241, 661] width 457 height 43
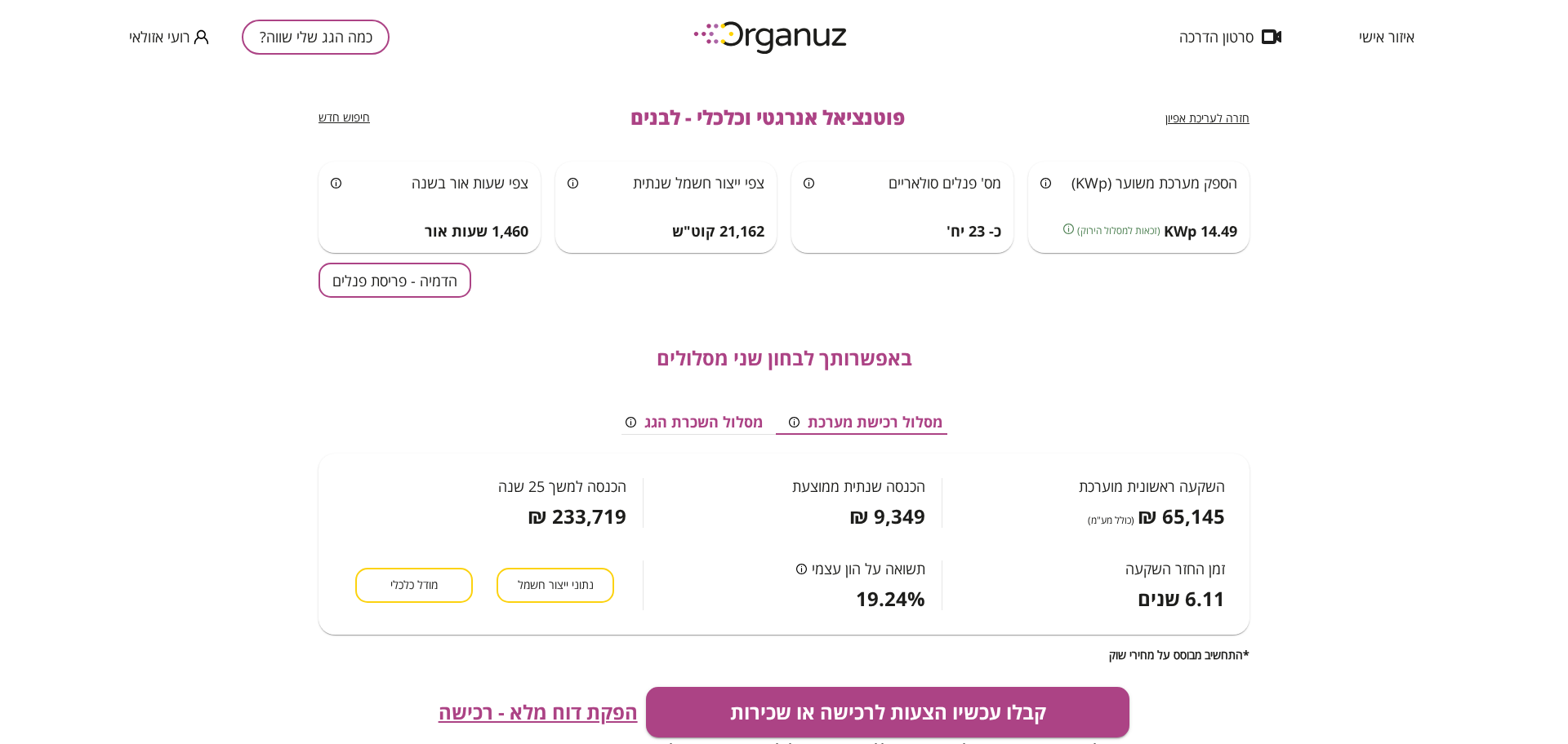
click at [466, 290] on button "הדמיה - פריסת פנלים" at bounding box center [394, 280] width 152 height 35
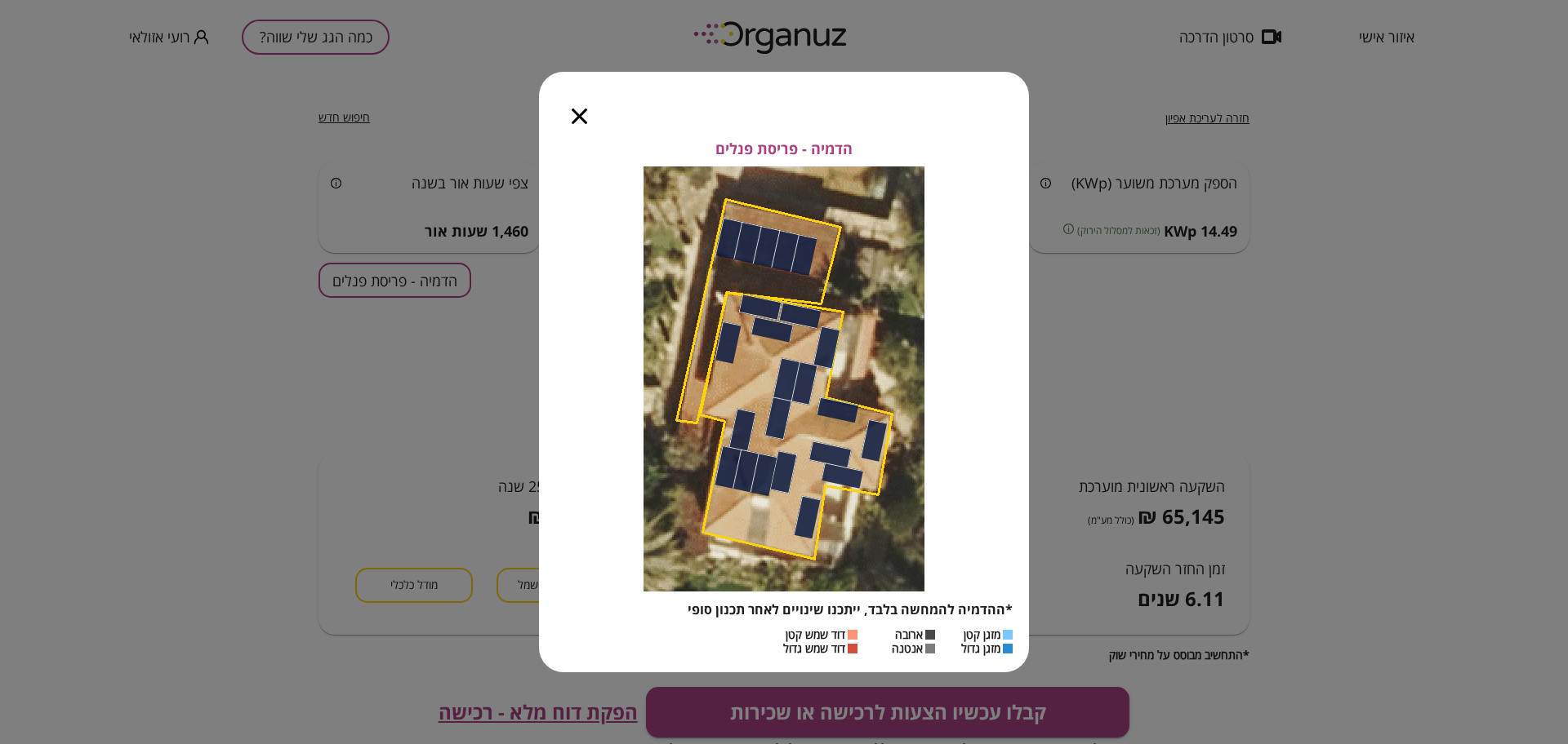
click at [574, 117] on icon "button" at bounding box center [579, 116] width 16 height 16
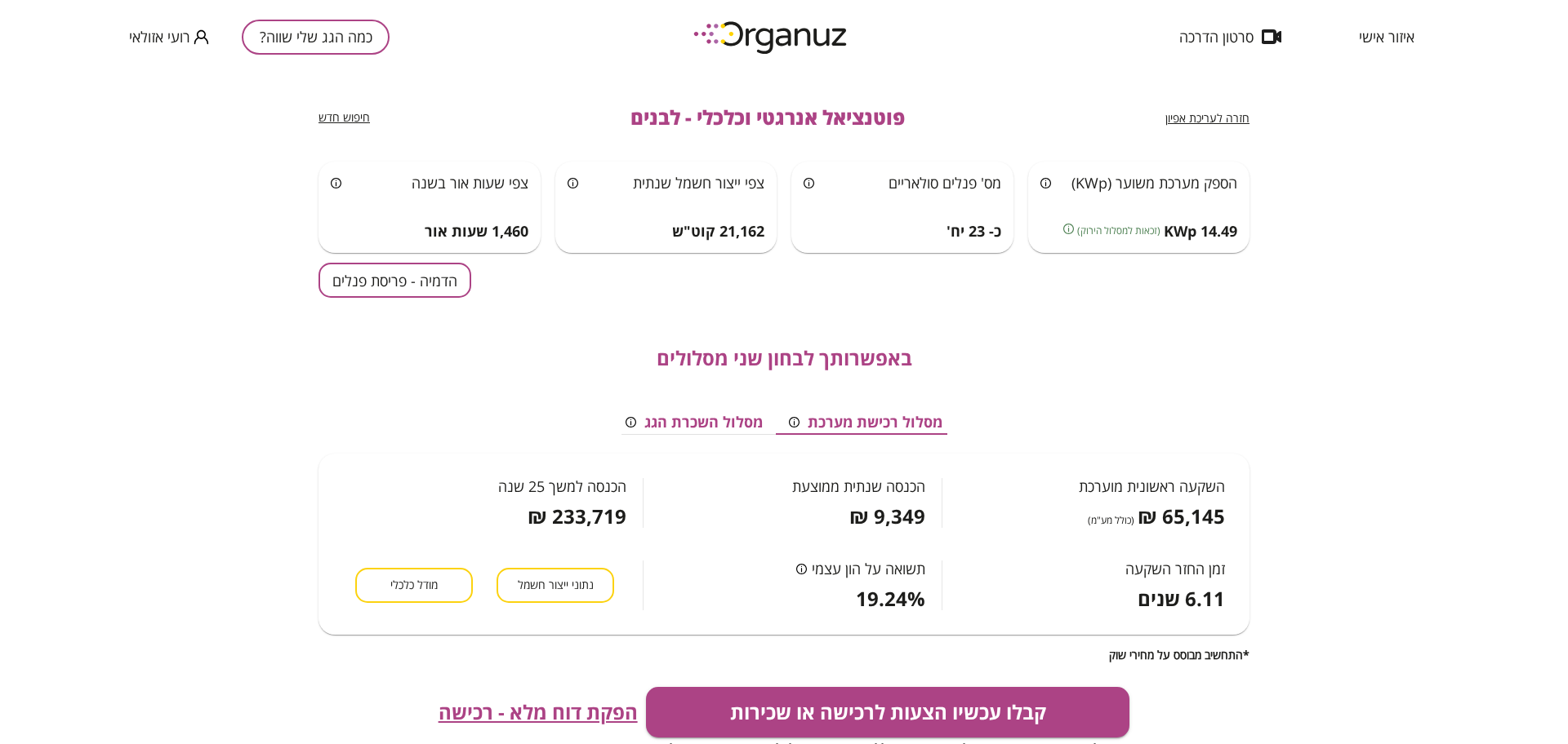
click at [1215, 121] on span "חזרה לעריכת אפיון" at bounding box center [1207, 117] width 84 height 16
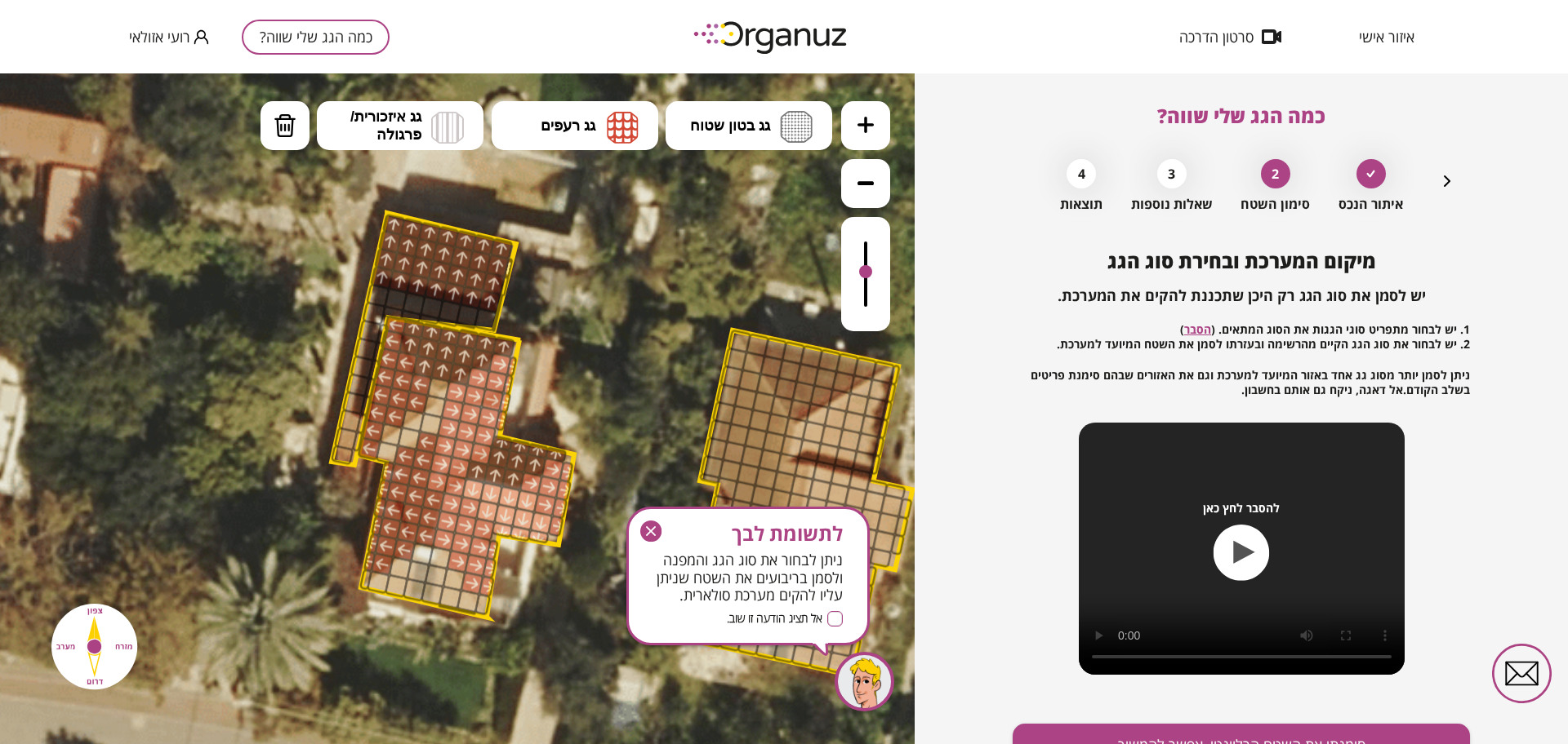
drag, startPoint x: 865, startPoint y: 241, endPoint x: 861, endPoint y: 274, distance: 33.2
click at [861, 274] on div at bounding box center [866, 272] width 13 height 13
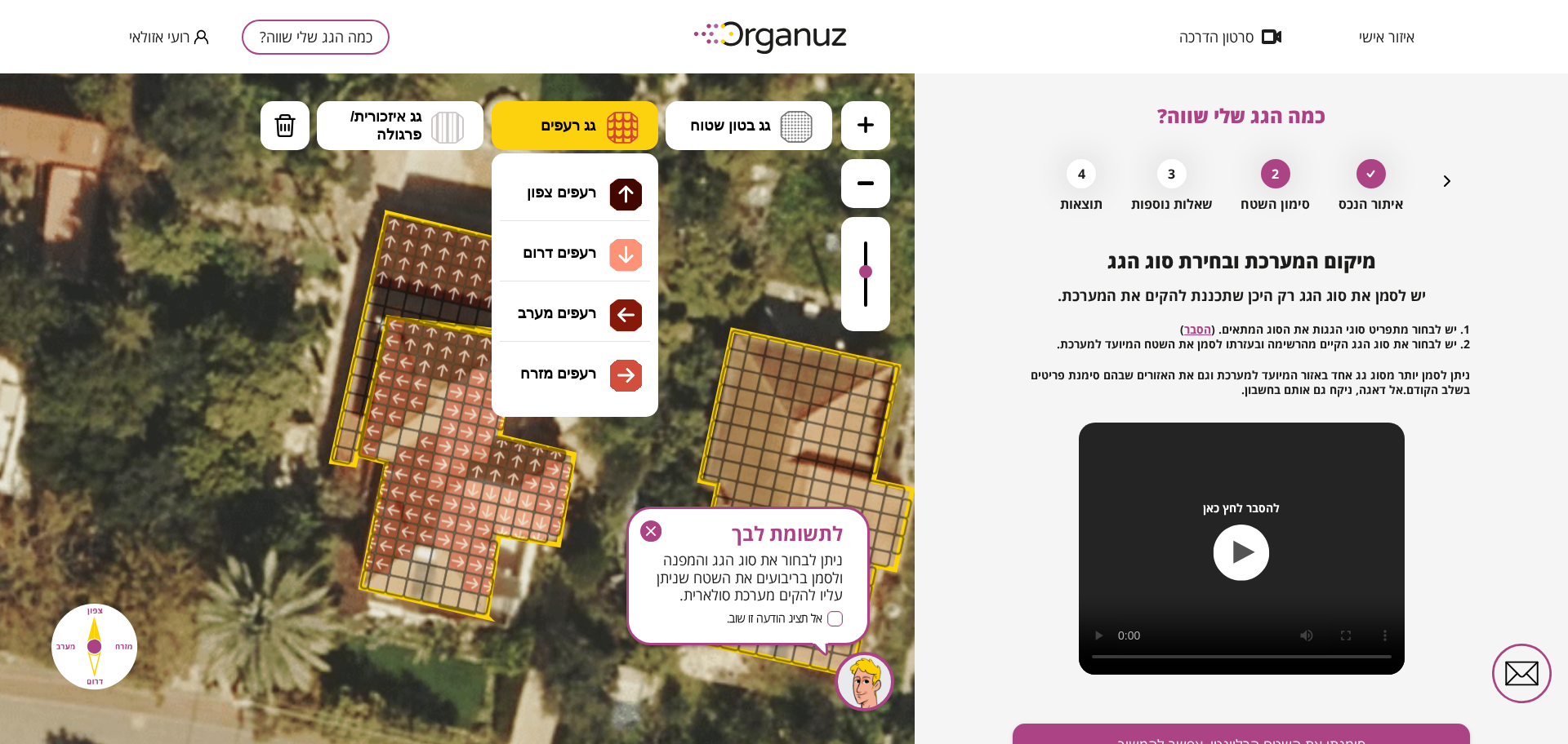
click at [598, 123] on button "גג רעפים" at bounding box center [575, 126] width 167 height 49
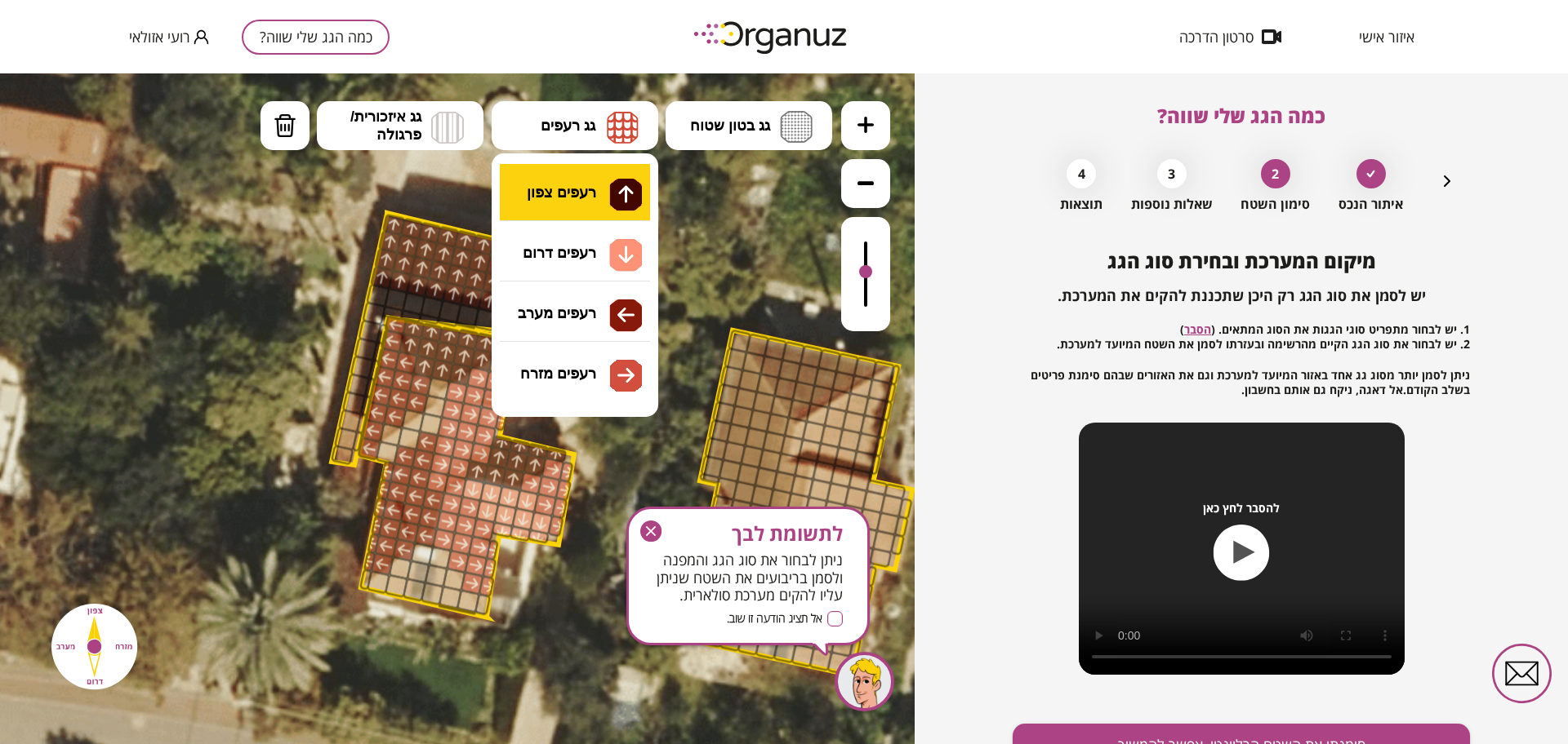
click at [597, 183] on div ".st0 { fill: #FFFFFF; } 10" at bounding box center [457, 409] width 914 height 671
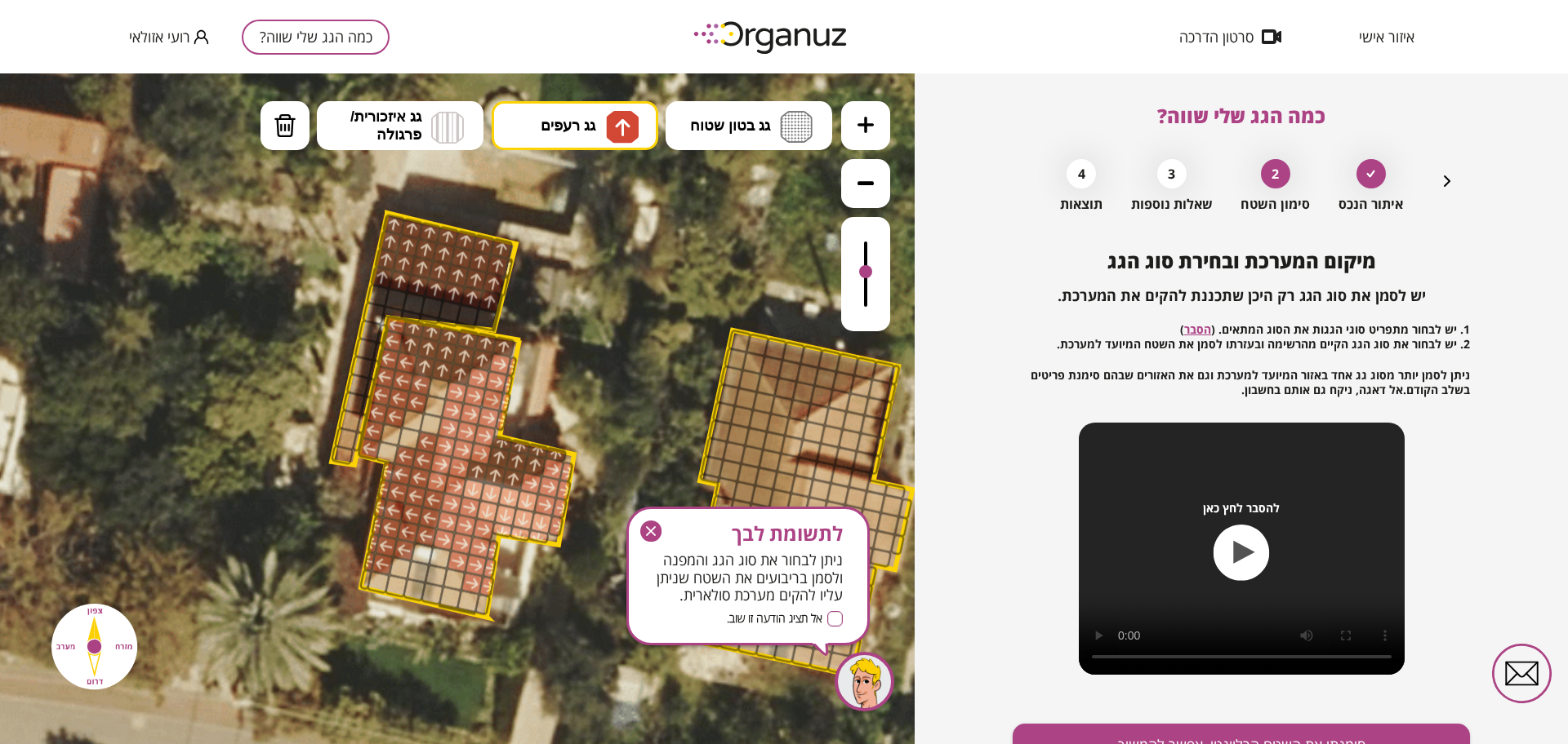
click at [532, 479] on div at bounding box center [531, 484] width 23 height 23
click at [547, 136] on button "גג רעפים" at bounding box center [575, 126] width 167 height 49
drag, startPoint x: 603, startPoint y: 189, endPoint x: 539, endPoint y: 228, distance: 74.9
click at [603, 191] on div ".st0 { fill: #FFFFFF; } 10" at bounding box center [457, 409] width 914 height 671
drag, startPoint x: 494, startPoint y: 318, endPoint x: 368, endPoint y: 291, distance: 128.9
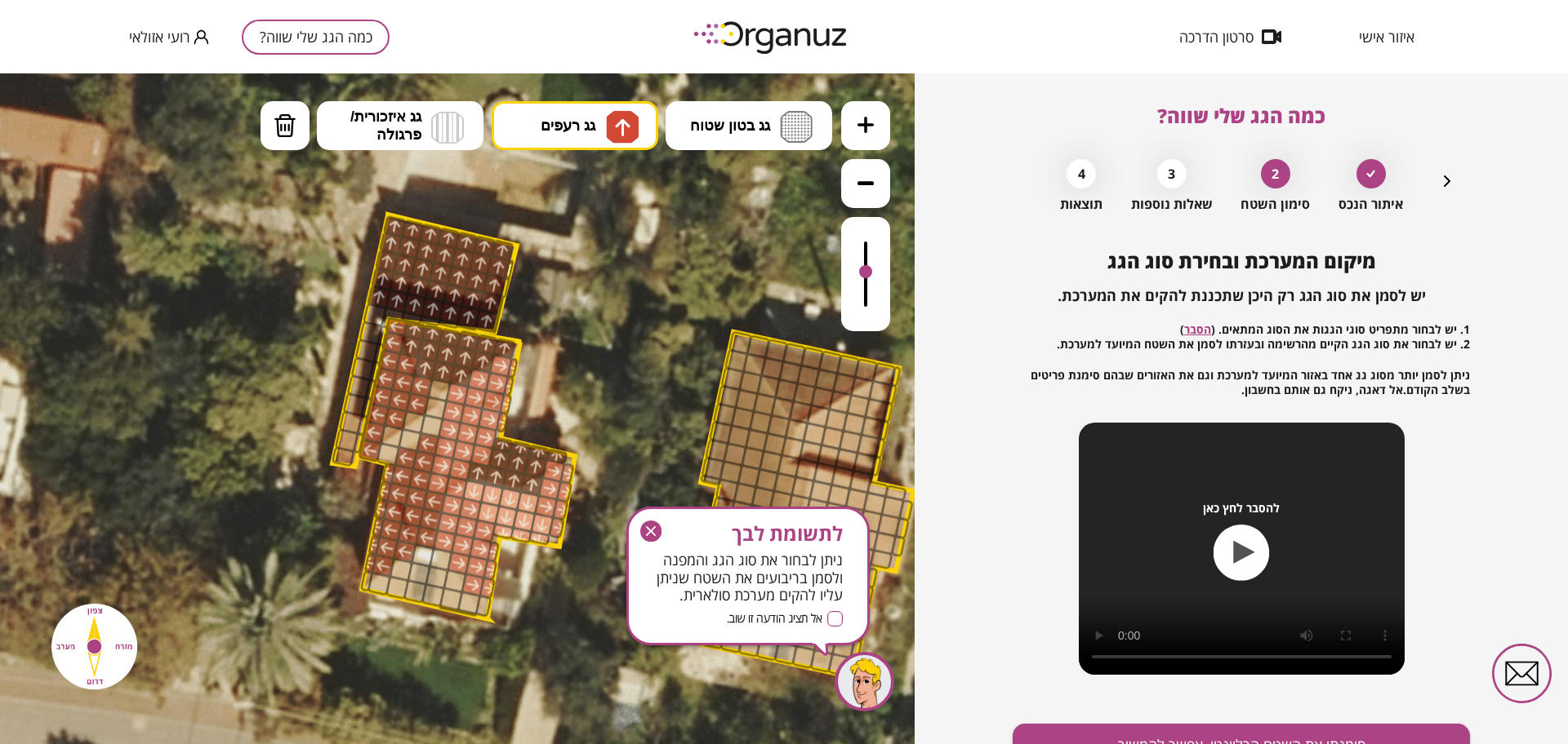
click at [368, 291] on div ".st0 { fill: #FFFFFF; }" at bounding box center [623, 439] width 1764 height 1763
drag, startPoint x: 481, startPoint y: 306, endPoint x: 526, endPoint y: 249, distance: 72.6
click at [526, 249] on div ".st0 { fill: #FFFFFF; }" at bounding box center [623, 439] width 1764 height 1763
click at [1197, 659] on div "להסבר לחץ כאן" at bounding box center [1241, 548] width 326 height 252
click at [1202, 737] on button "סימנתי את השטח הרלוונטי, אפשר להמשיך" at bounding box center [1241, 746] width 457 height 43
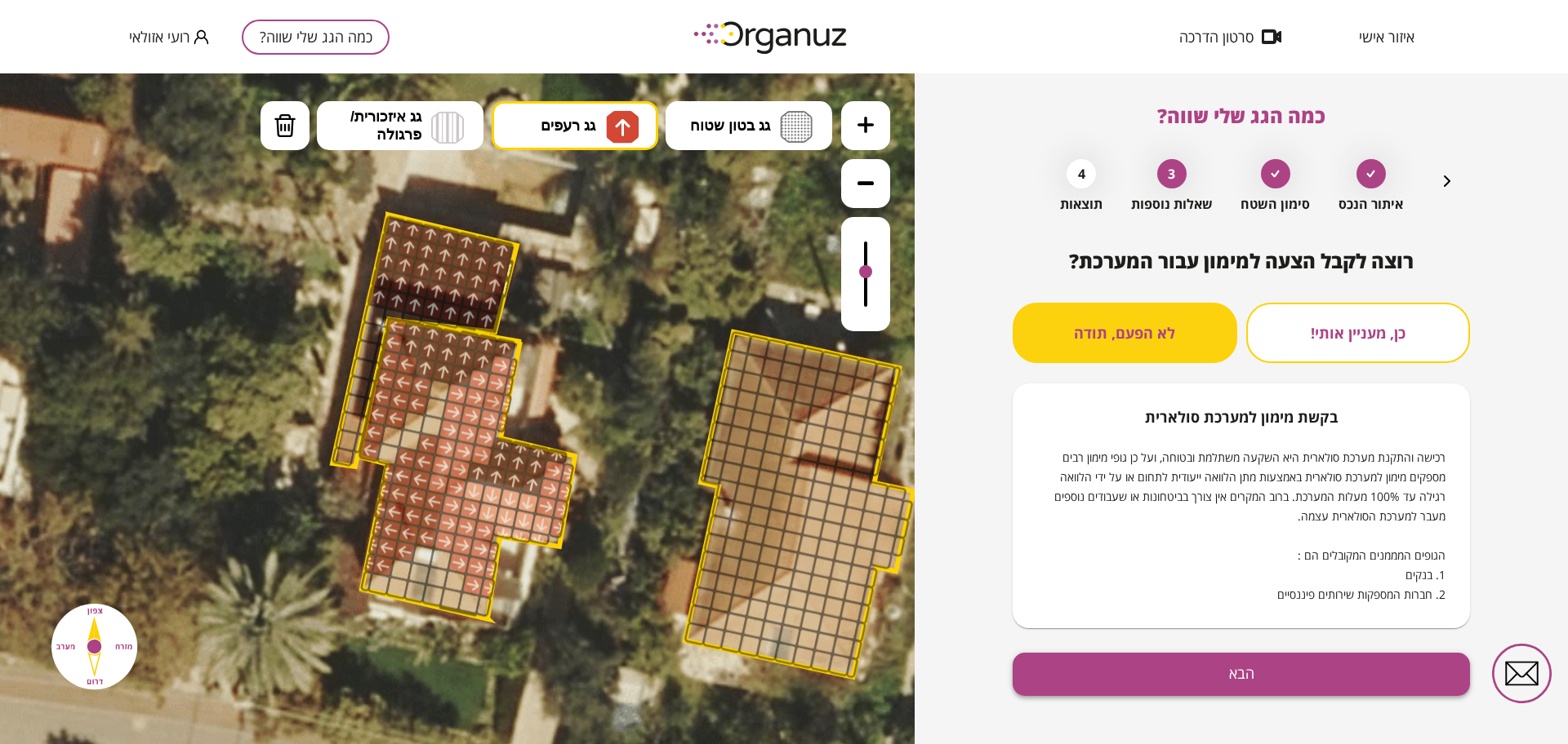
click at [1225, 680] on button "הבא" at bounding box center [1241, 675] width 457 height 43
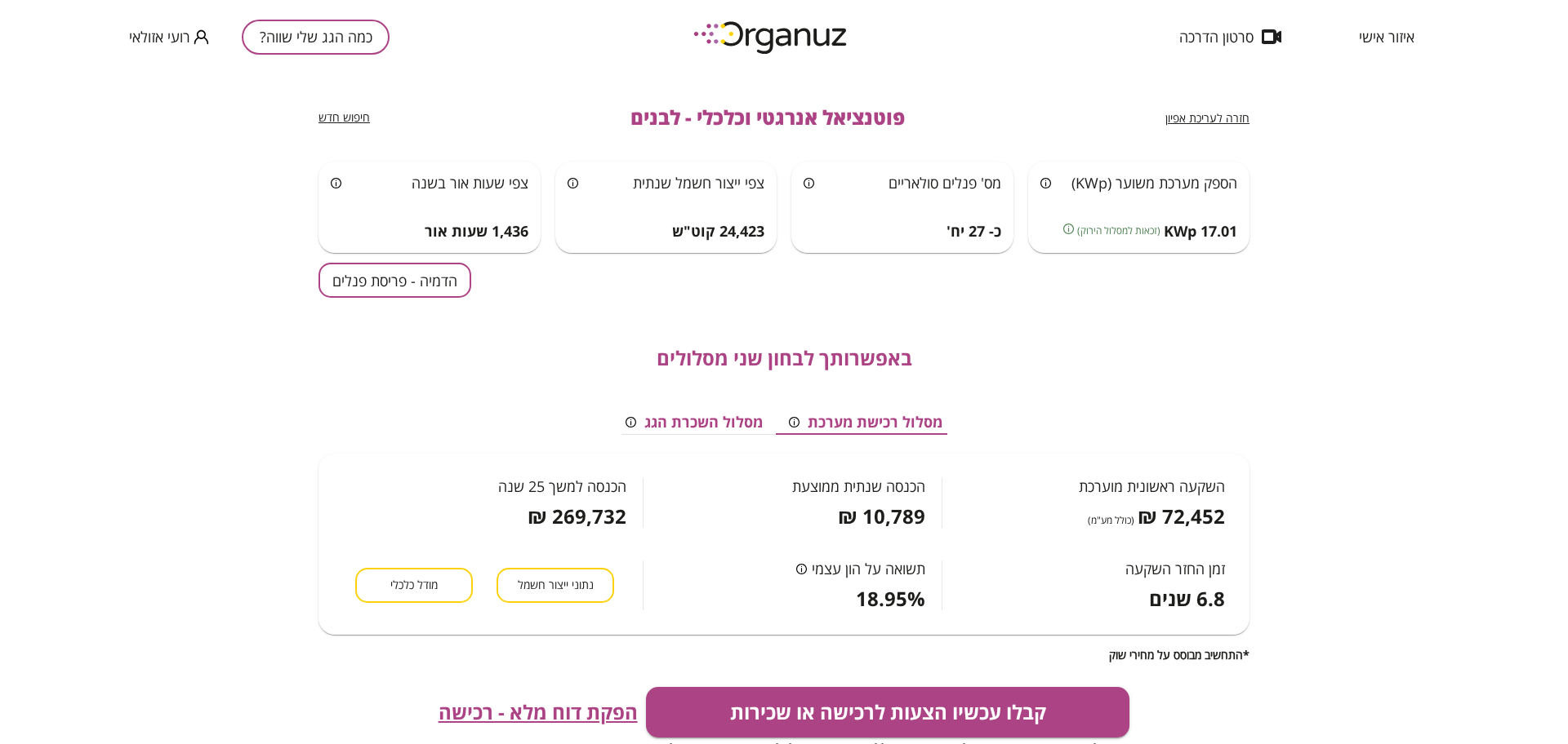
click at [391, 283] on button "הדמיה - פריסת פנלים" at bounding box center [394, 280] width 152 height 35
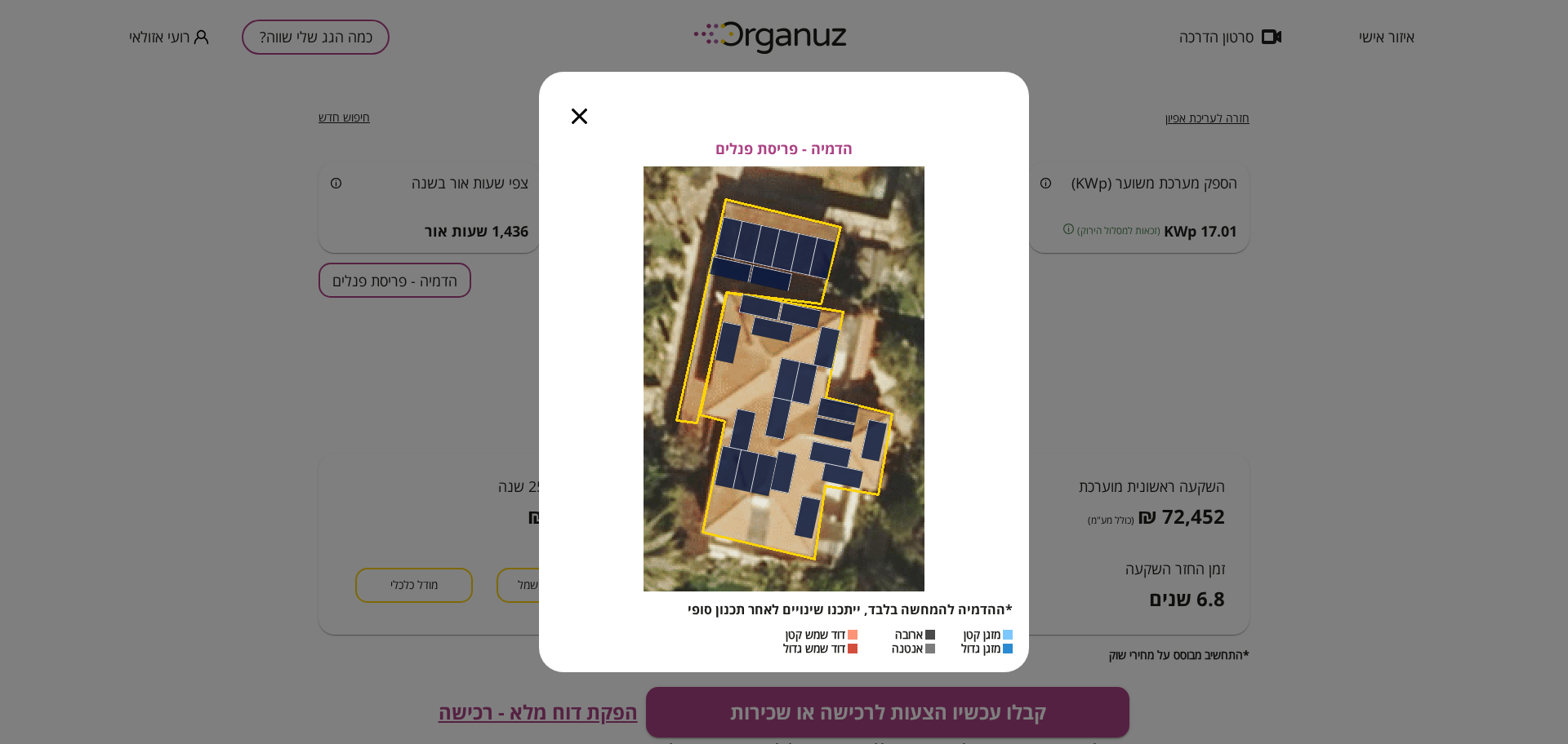
click at [578, 117] on icon "button" at bounding box center [579, 116] width 16 height 16
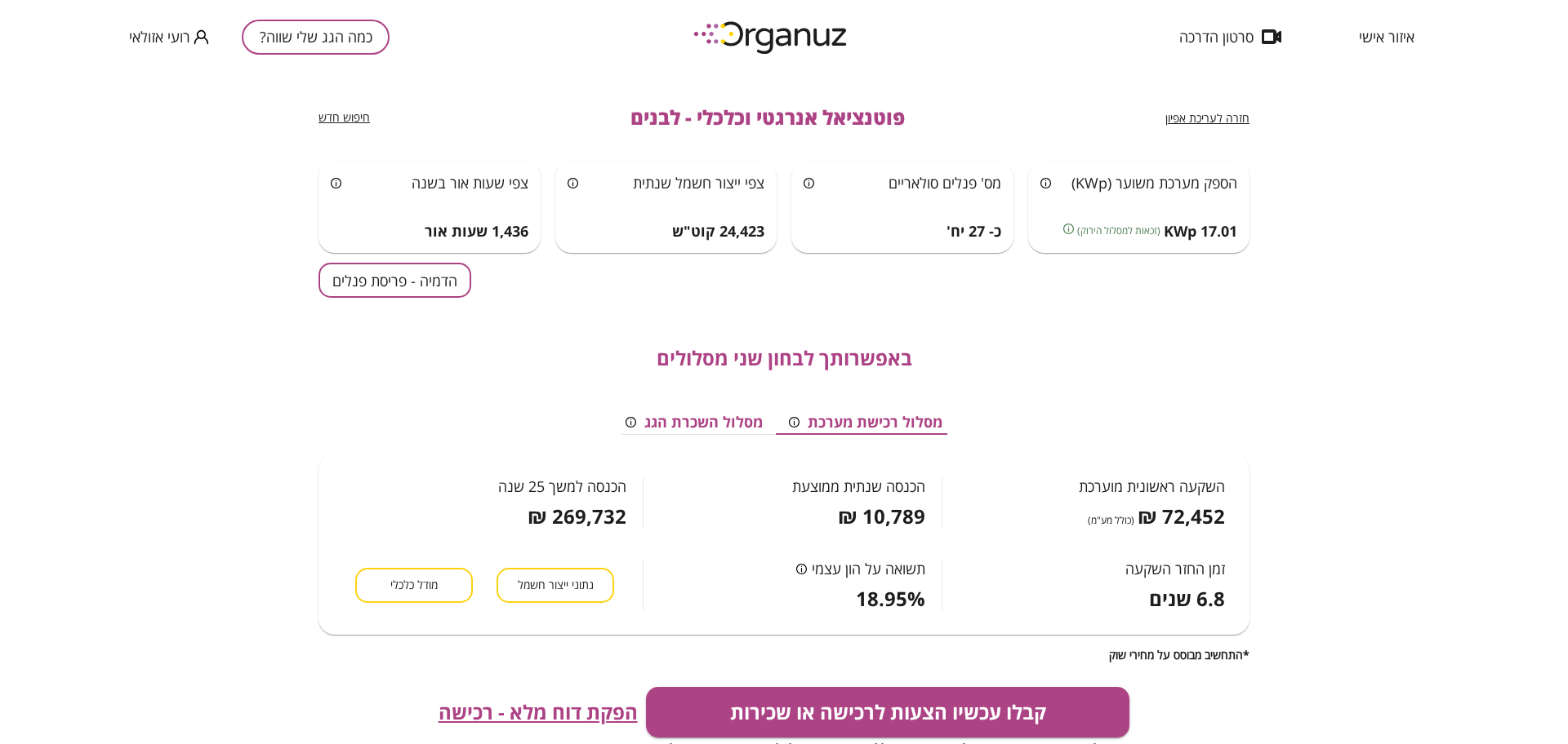
click at [516, 712] on span "הפקת דוח מלא - רכישה" at bounding box center [538, 712] width 199 height 22
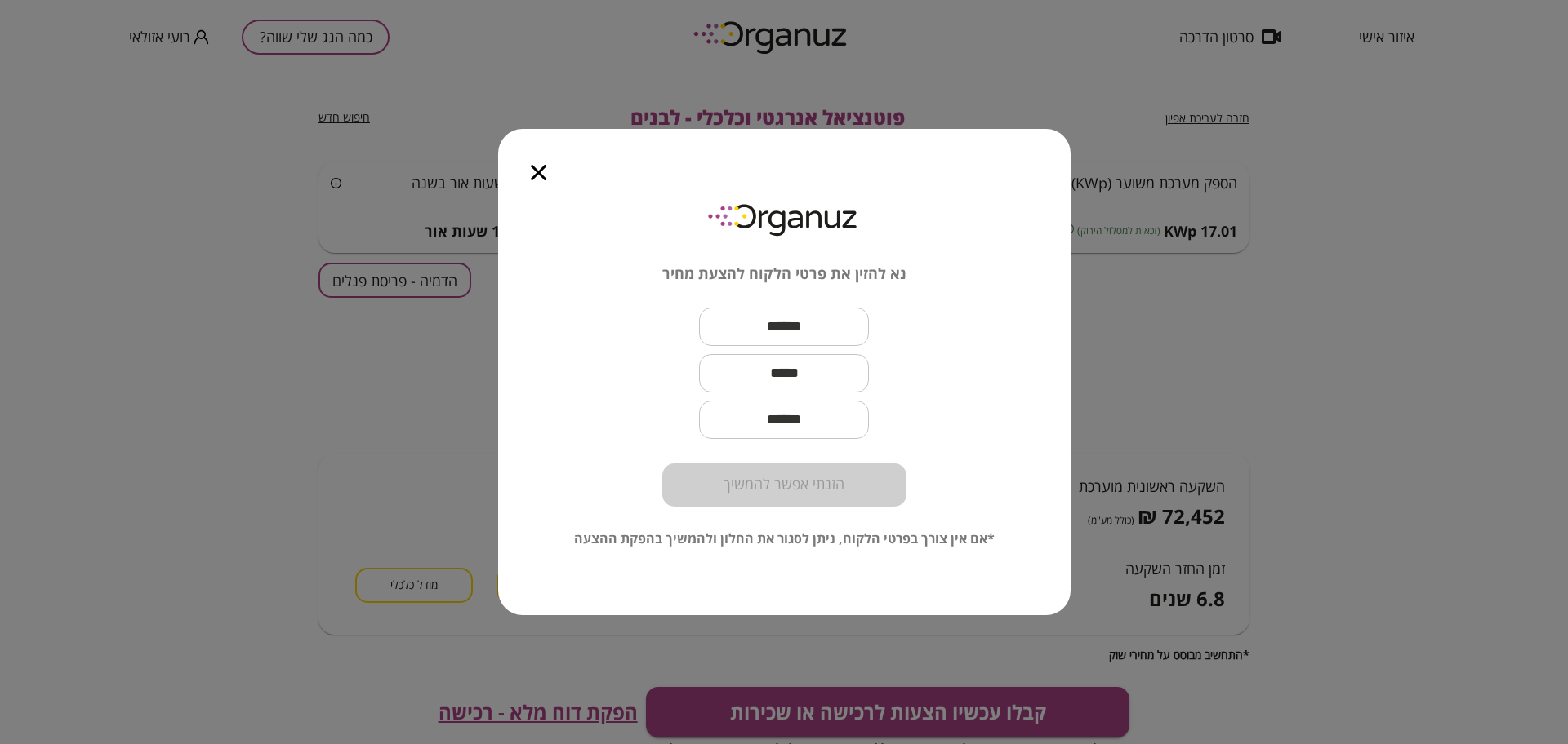
click at [542, 175] on icon "button" at bounding box center [538, 172] width 16 height 16
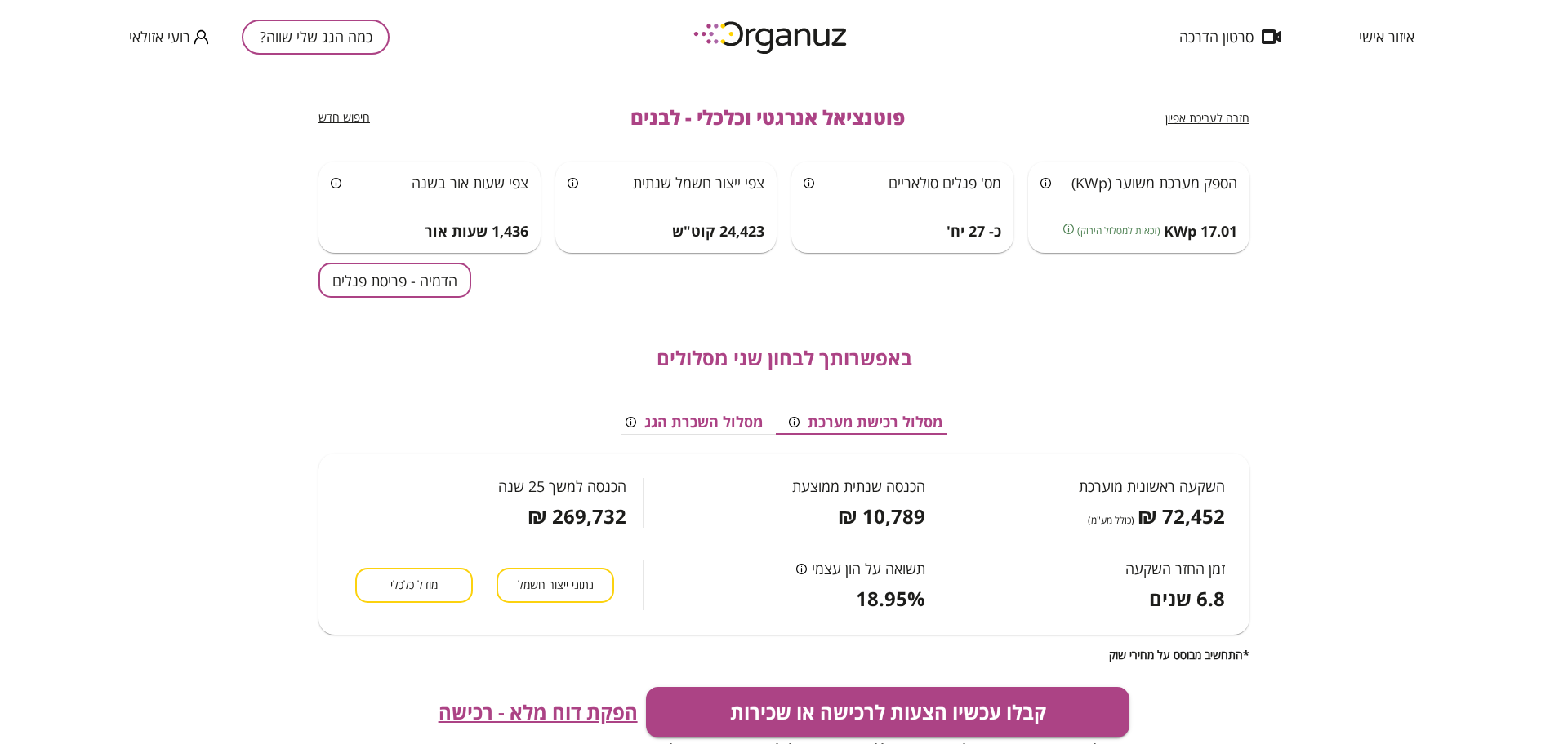
click at [321, 17] on div "כמה הגג שלי שווה? רועי אזולאי" at bounding box center [259, 37] width 261 height 73
click at [324, 28] on button "כמה הגג שלי שווה?" at bounding box center [315, 37] width 147 height 35
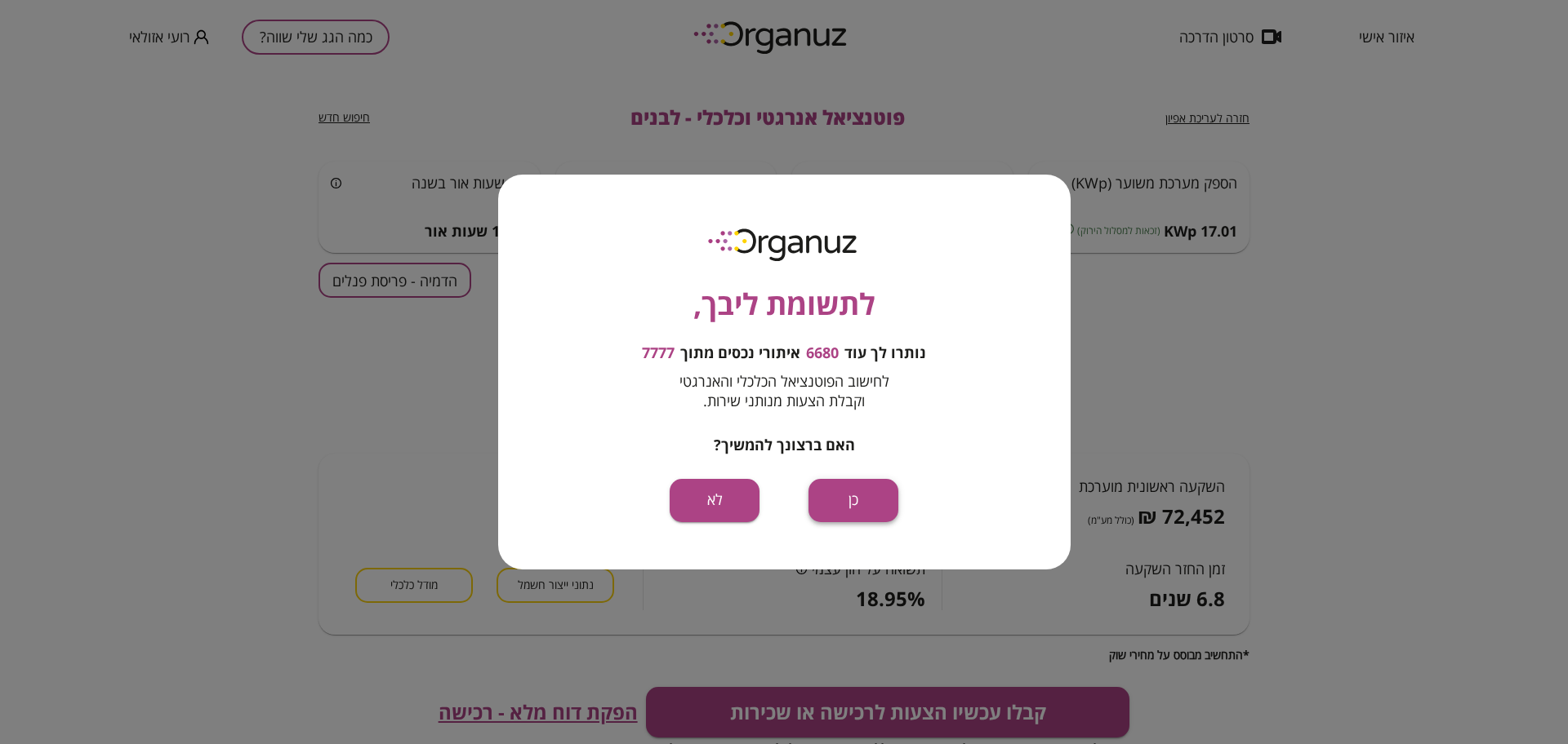
click at [871, 503] on button "כן" at bounding box center [854, 501] width 90 height 43
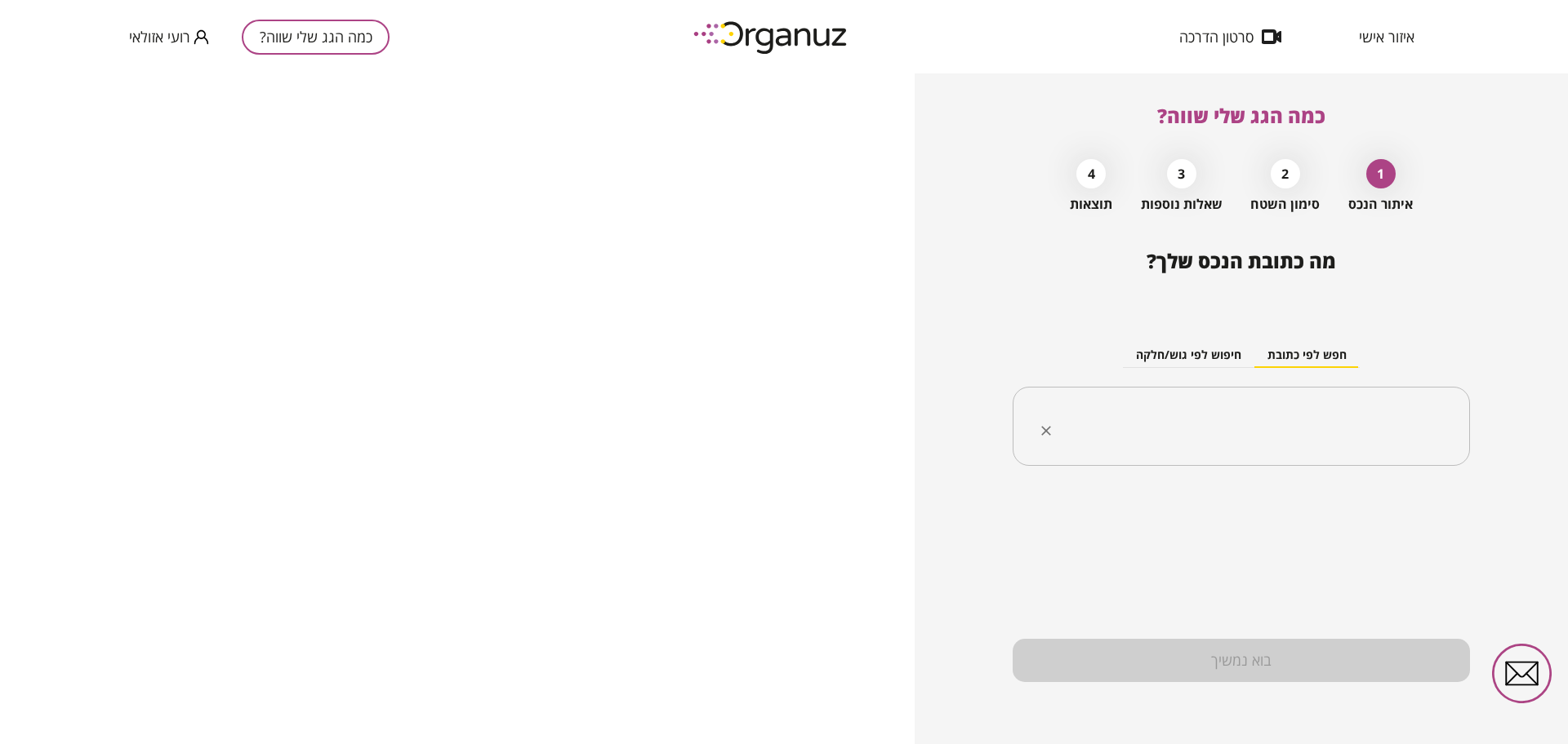
click at [1198, 441] on input "text" at bounding box center [1247, 426] width 406 height 41
paste input "**********"
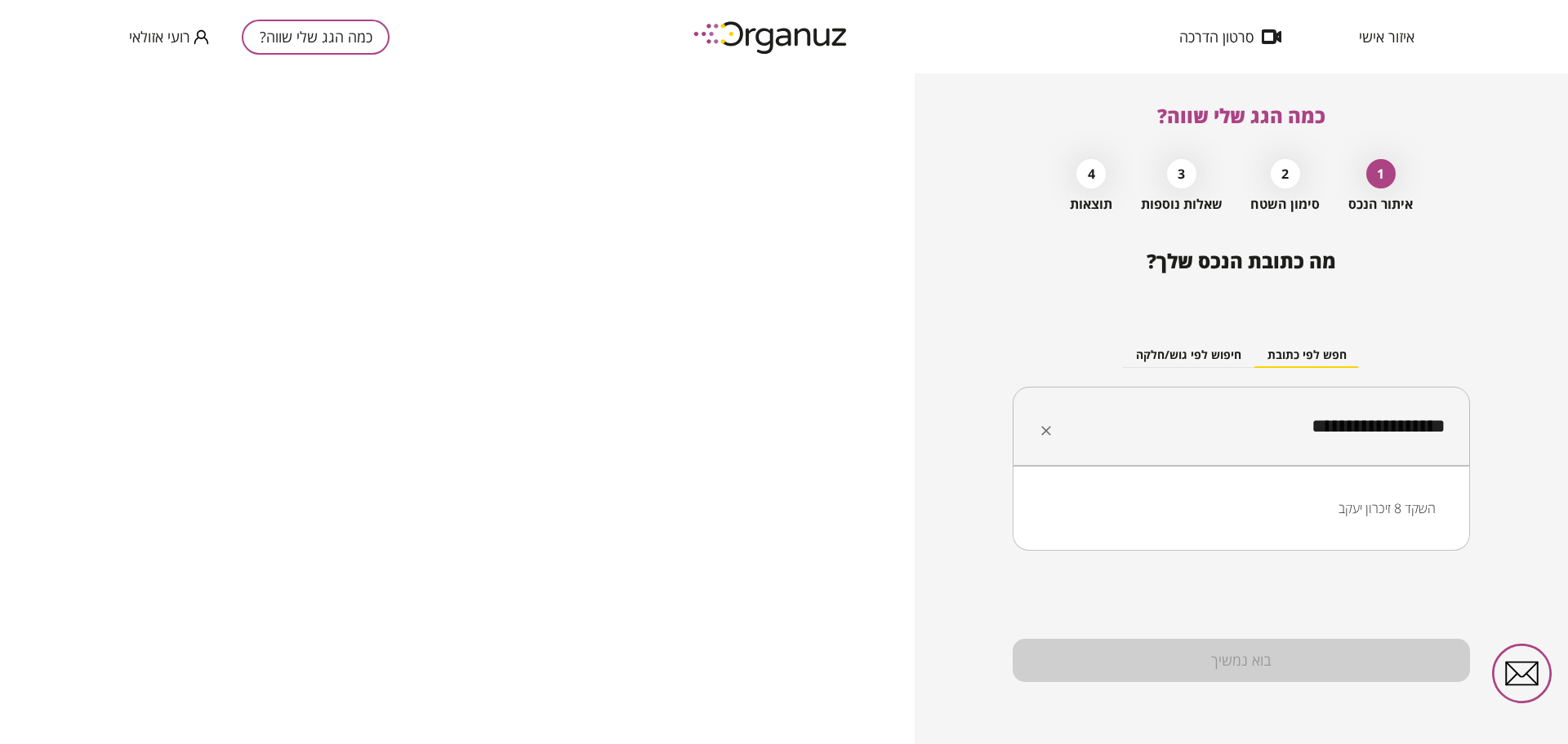
click at [1410, 507] on li "השקד 8 זיכרון יעקב" at bounding box center [1241, 508] width 415 height 29
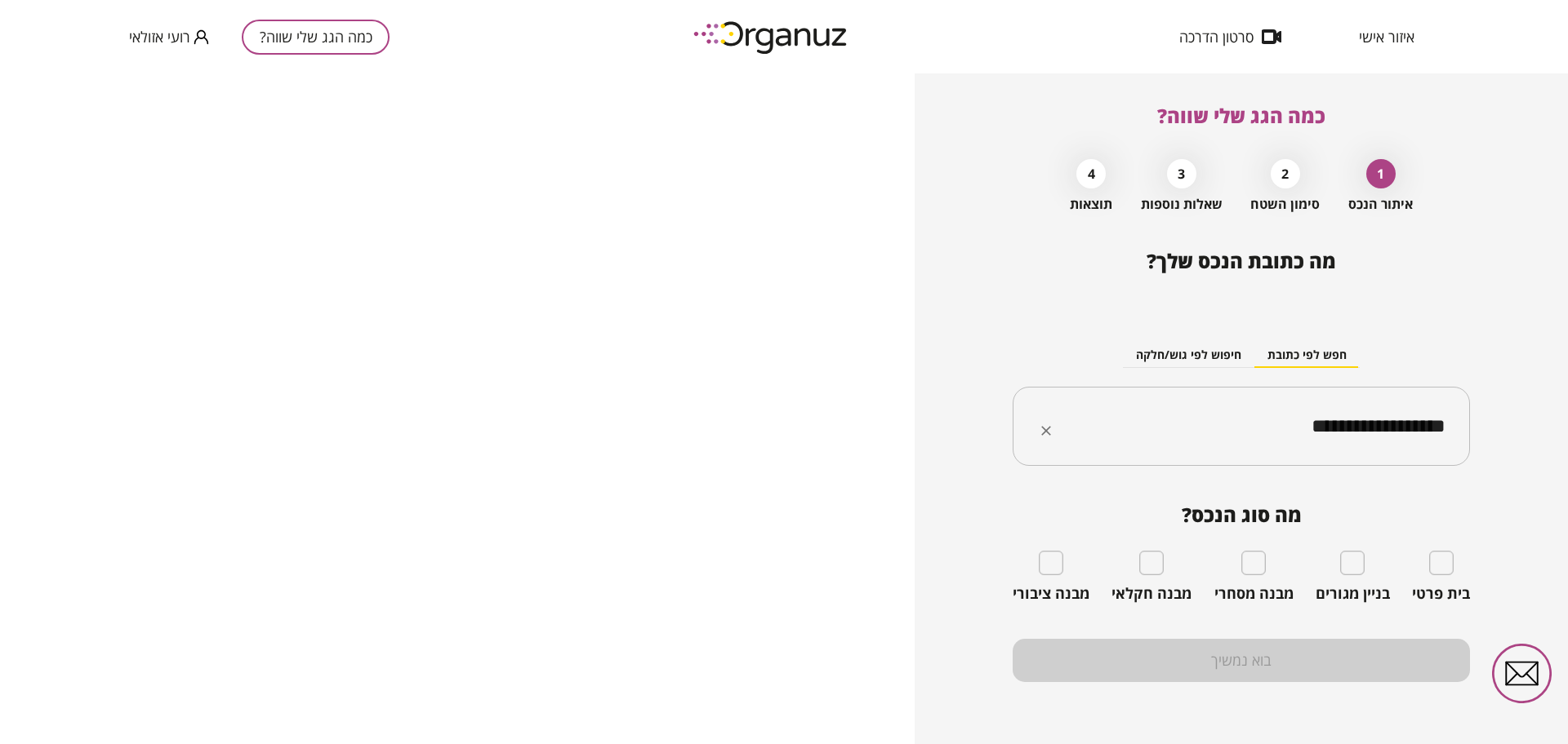
type input "**********"
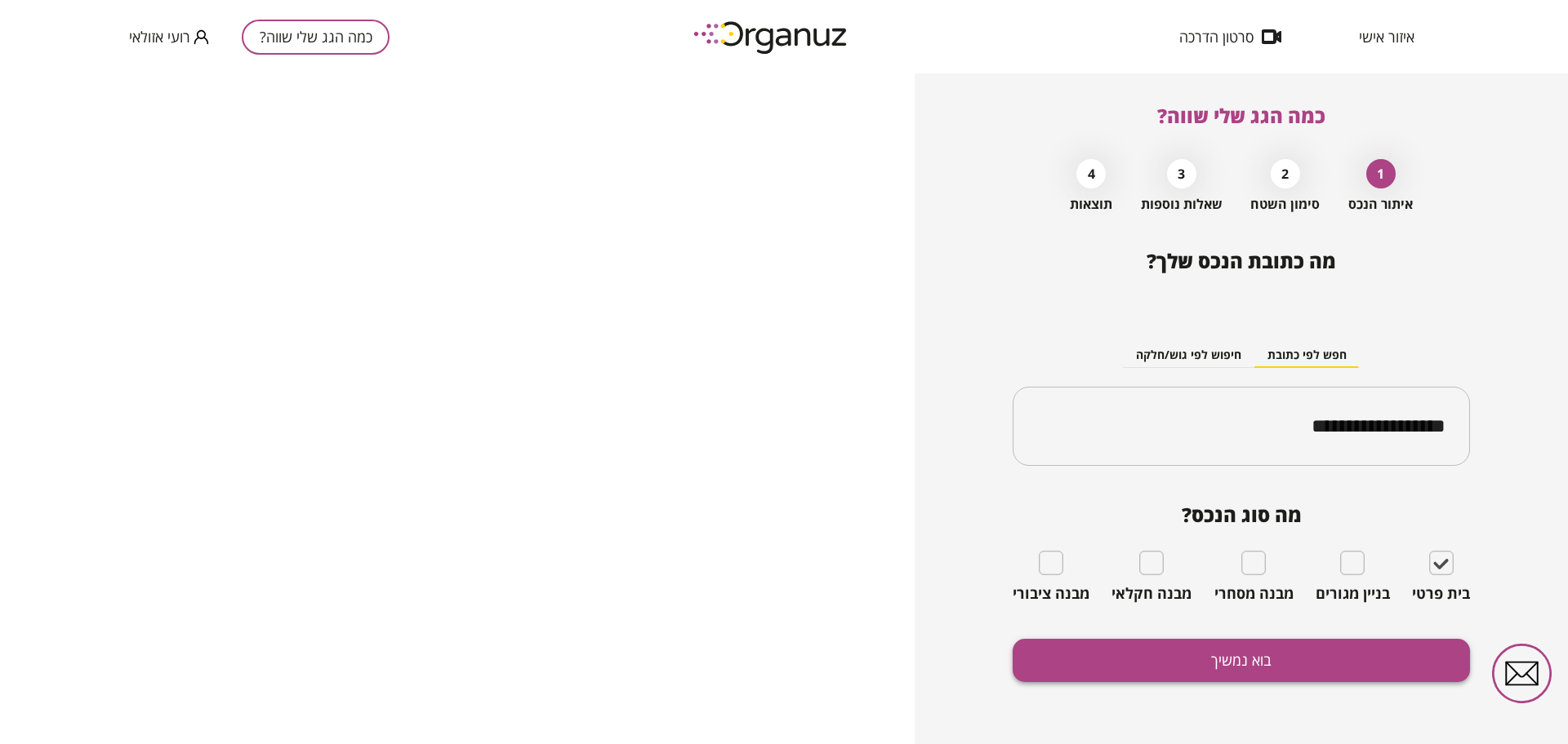
click at [1374, 672] on button "בוא נמשיך" at bounding box center [1241, 661] width 457 height 43
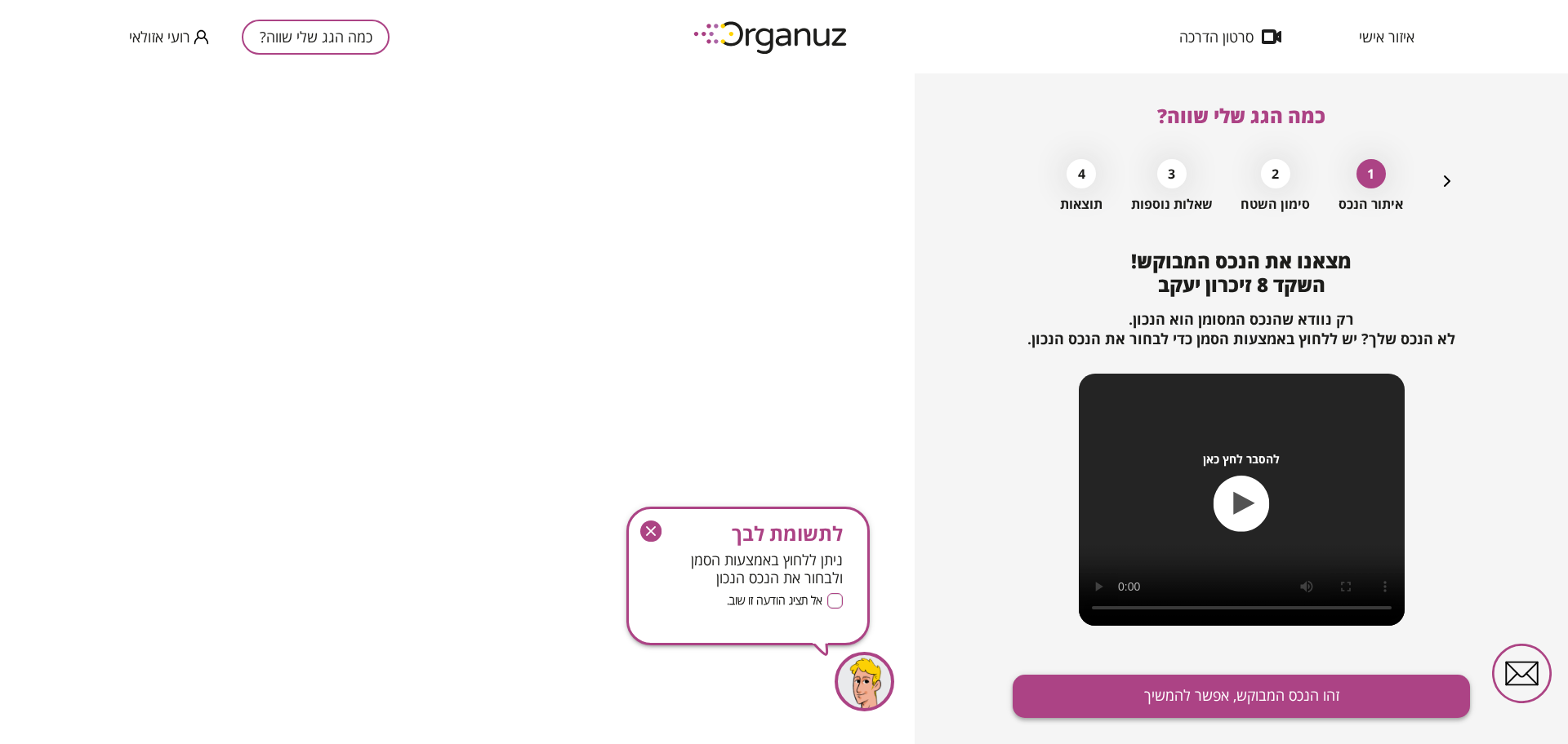
click at [1336, 711] on button "זהו הנכס המבוקש, אפשר להמשיך" at bounding box center [1241, 697] width 457 height 43
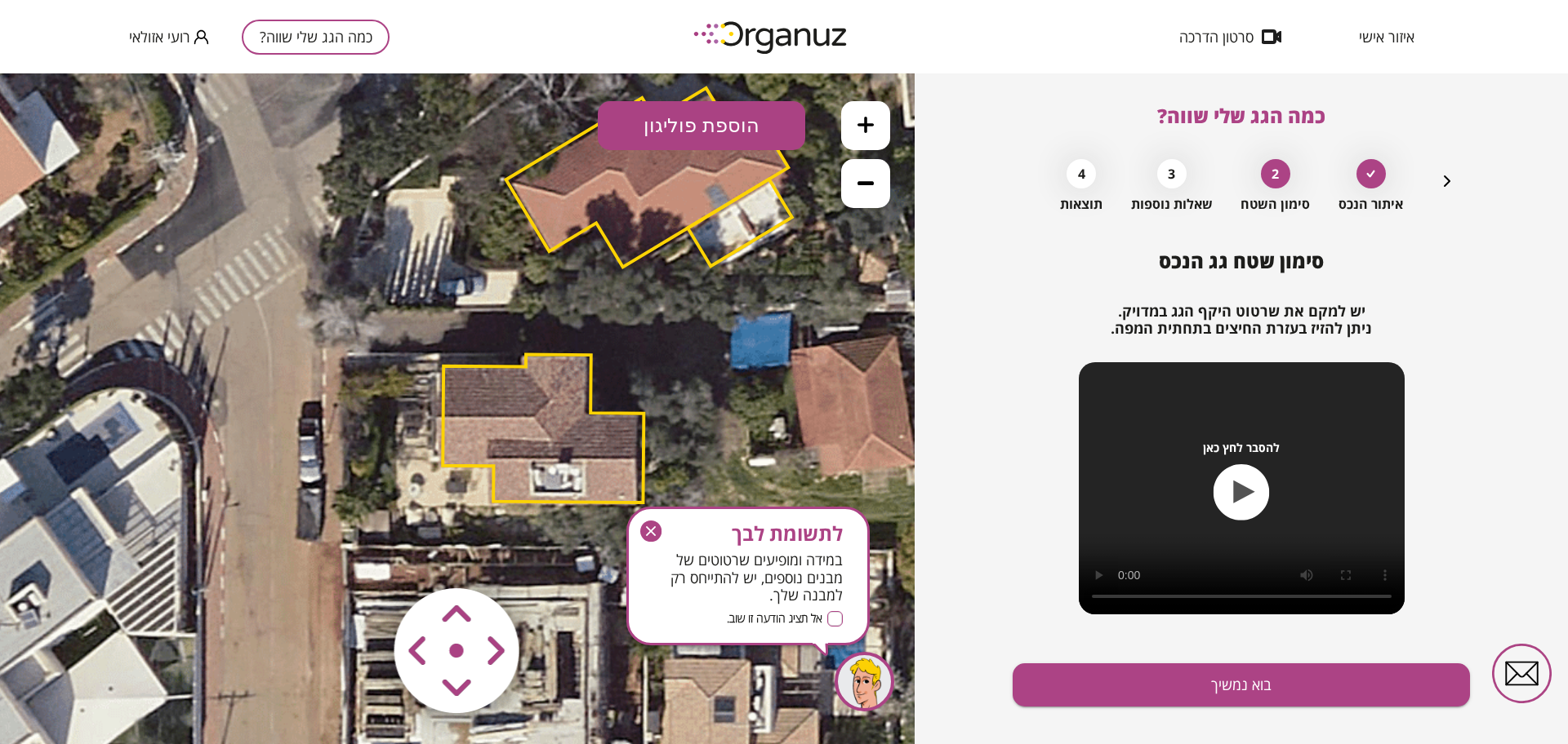
drag, startPoint x: 515, startPoint y: 442, endPoint x: 674, endPoint y: 328, distance: 195.6
click at [674, 328] on icon at bounding box center [620, 295] width 1287 height 1286
click at [360, 554] on area at bounding box center [360, 554] width 0 height 0
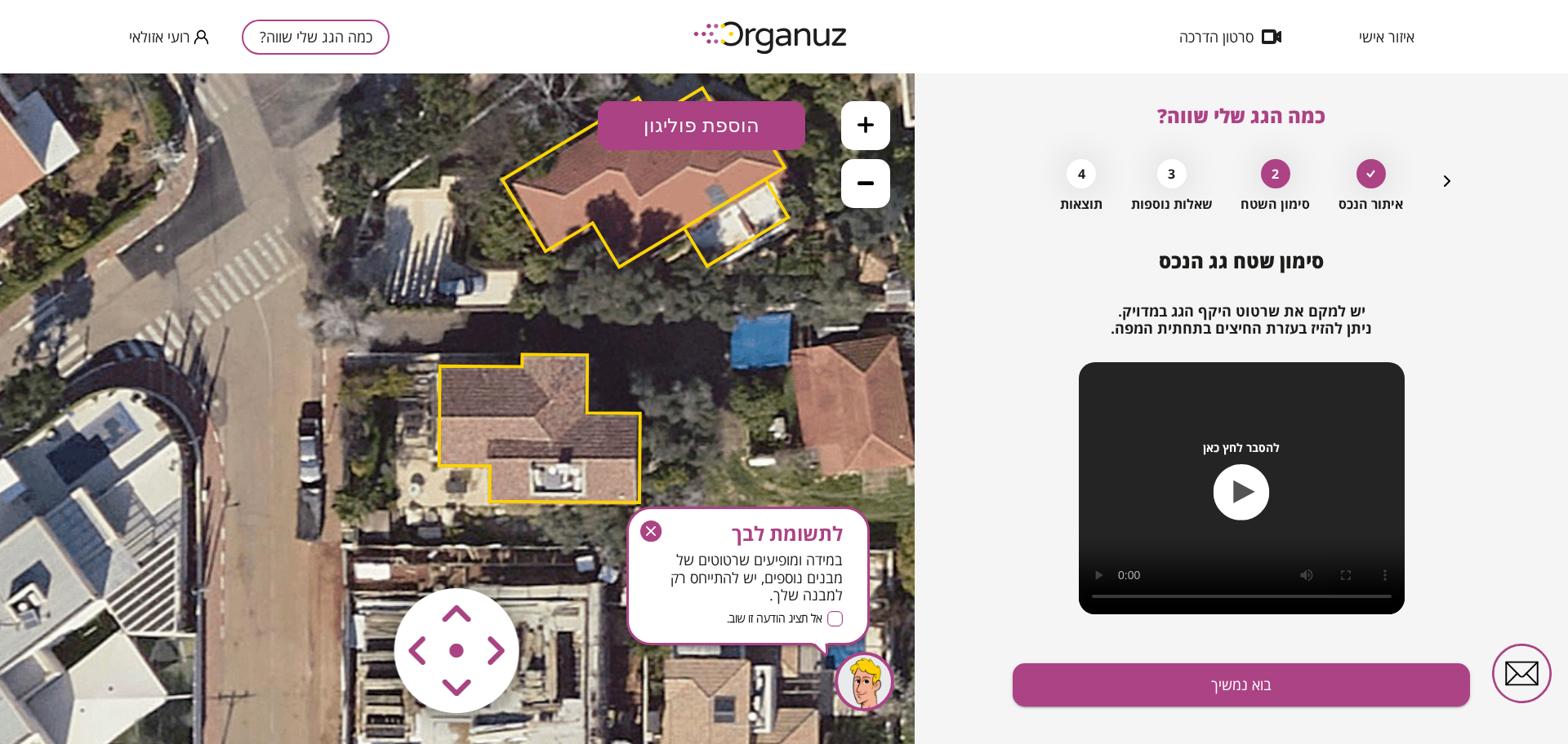
click at [652, 532] on icon "button" at bounding box center [651, 532] width 10 height 10
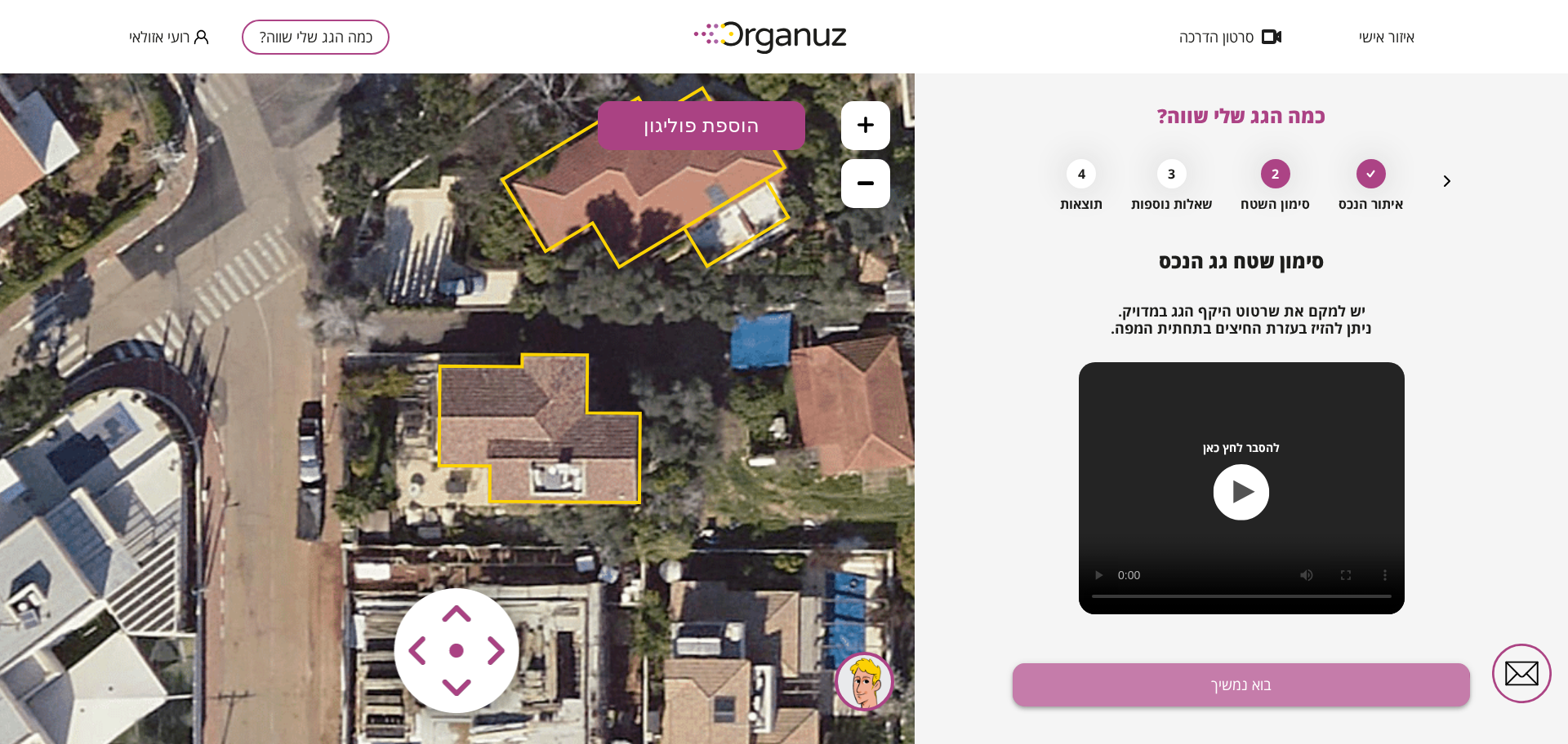
click at [1165, 703] on button "בוא נמשיך" at bounding box center [1241, 685] width 457 height 43
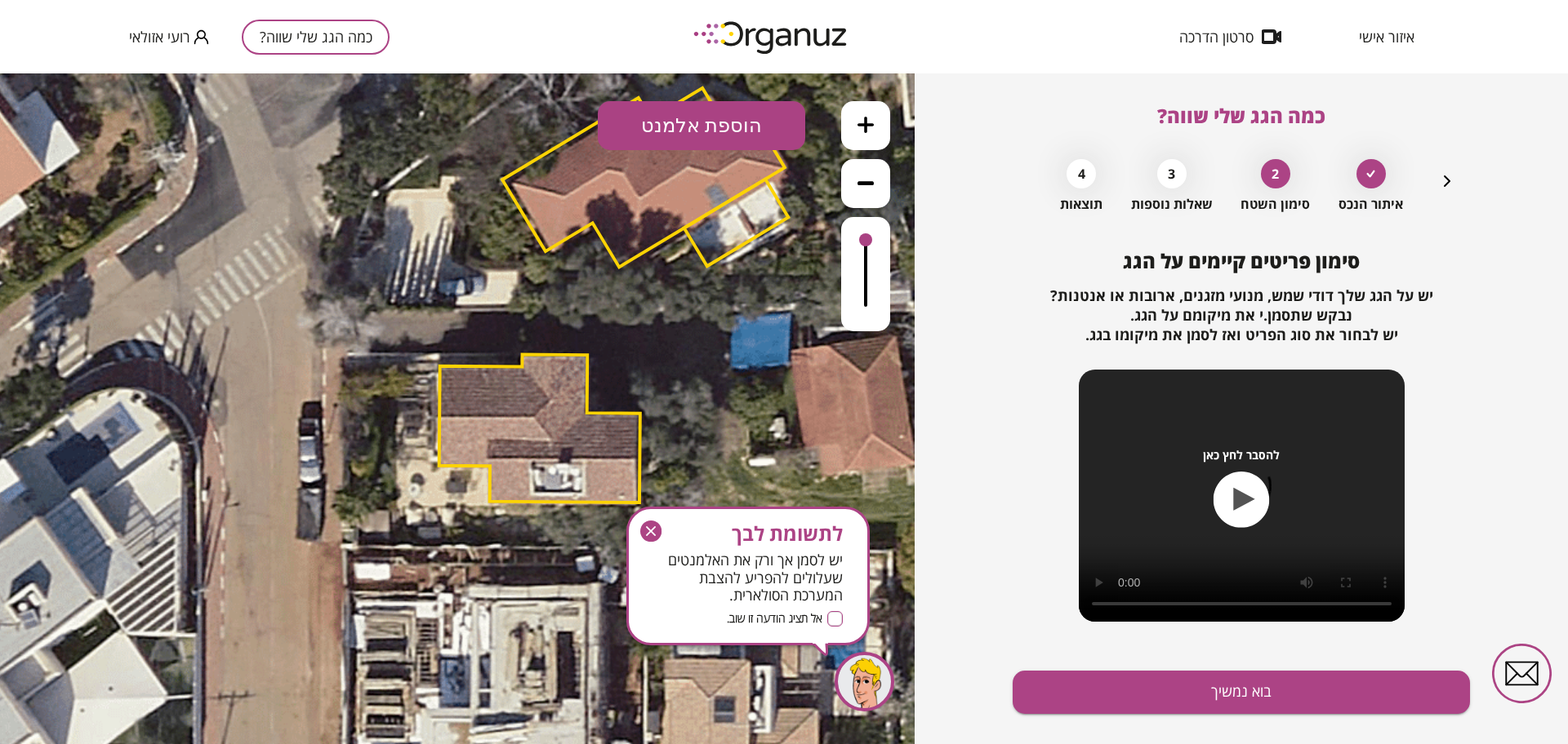
click at [1165, 703] on button "בוא נמשיך" at bounding box center [1241, 692] width 457 height 43
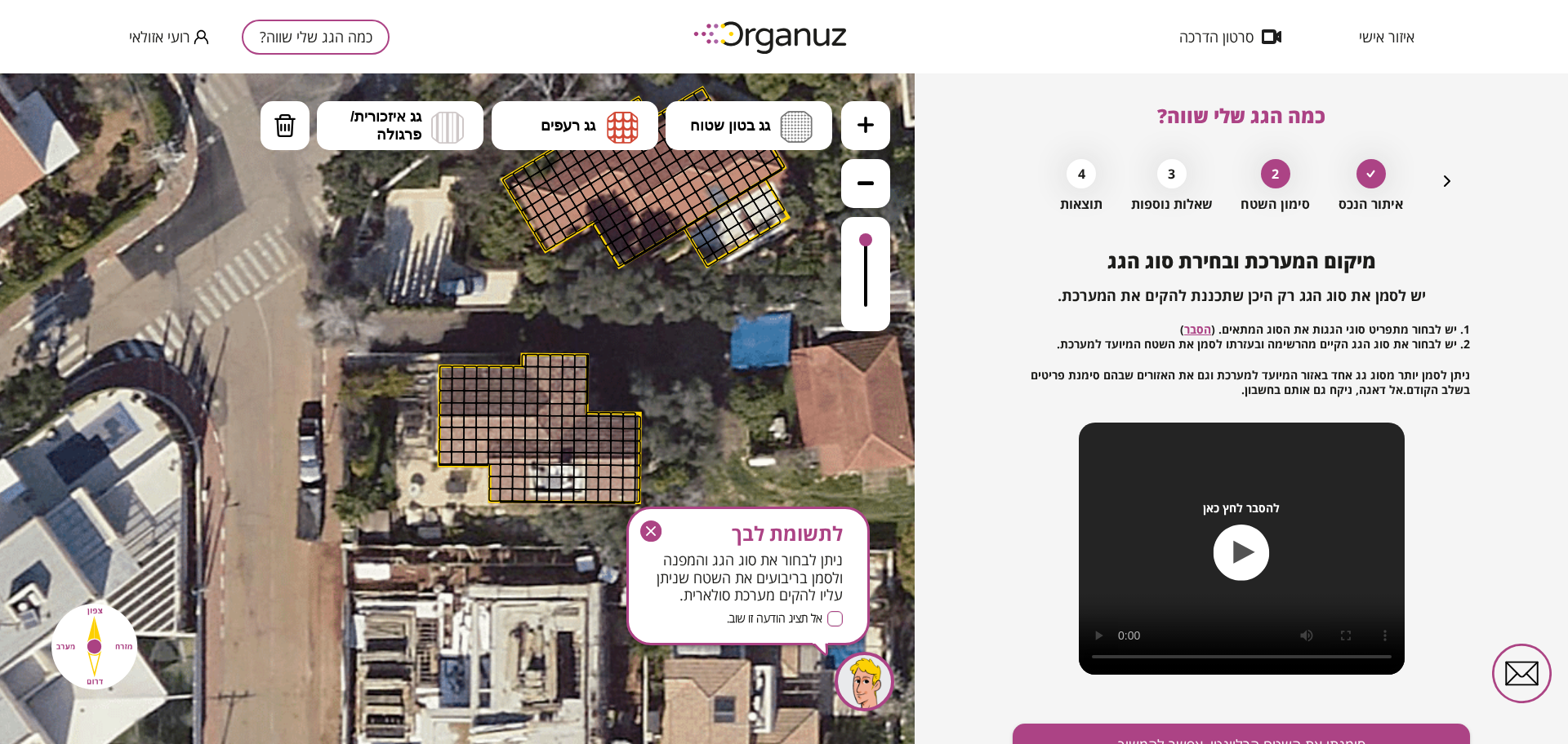
click at [858, 121] on icon at bounding box center [866, 125] width 17 height 17
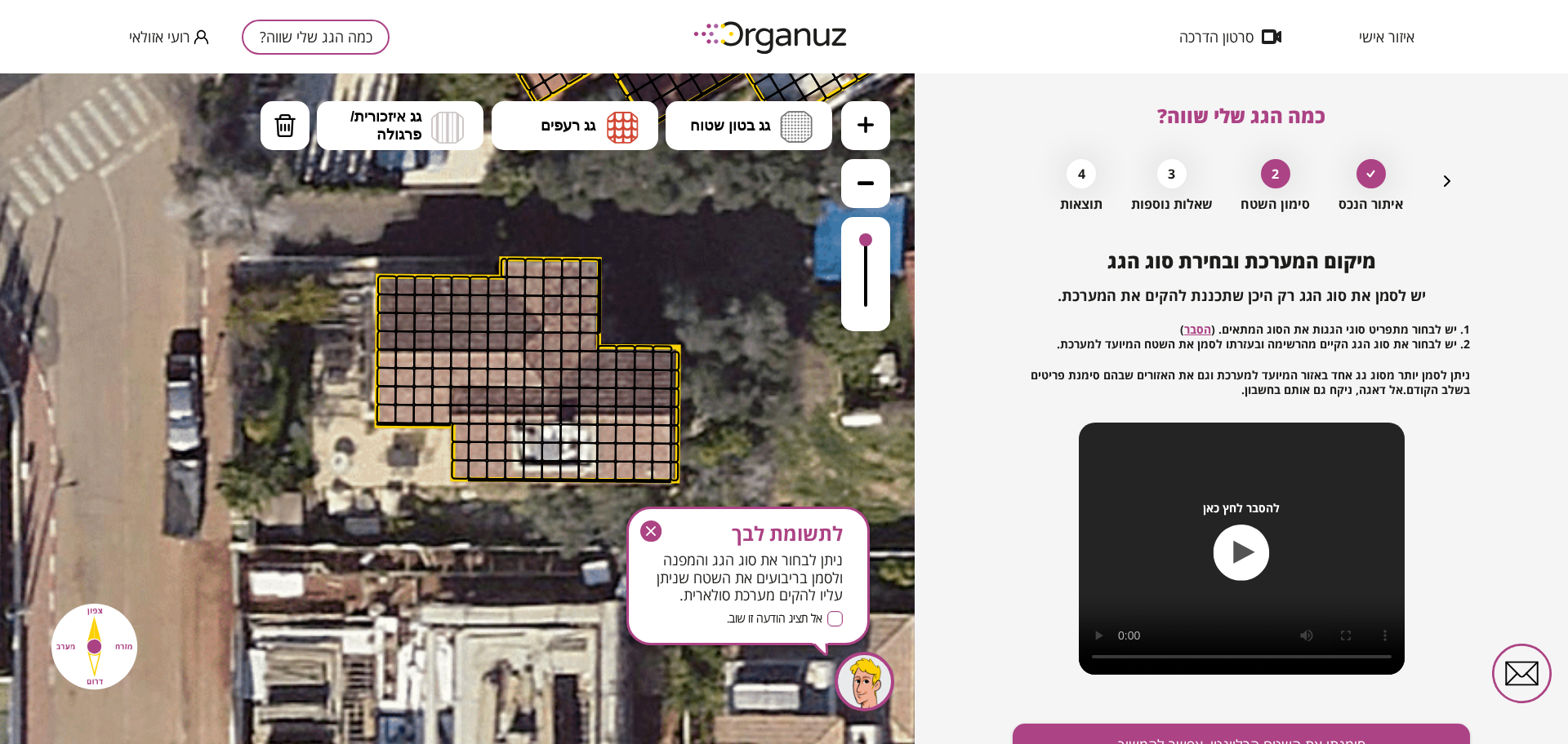
drag, startPoint x: 641, startPoint y: 354, endPoint x: 615, endPoint y: 334, distance: 32.8
click at [615, 334] on icon at bounding box center [647, 170] width 1929 height 1928
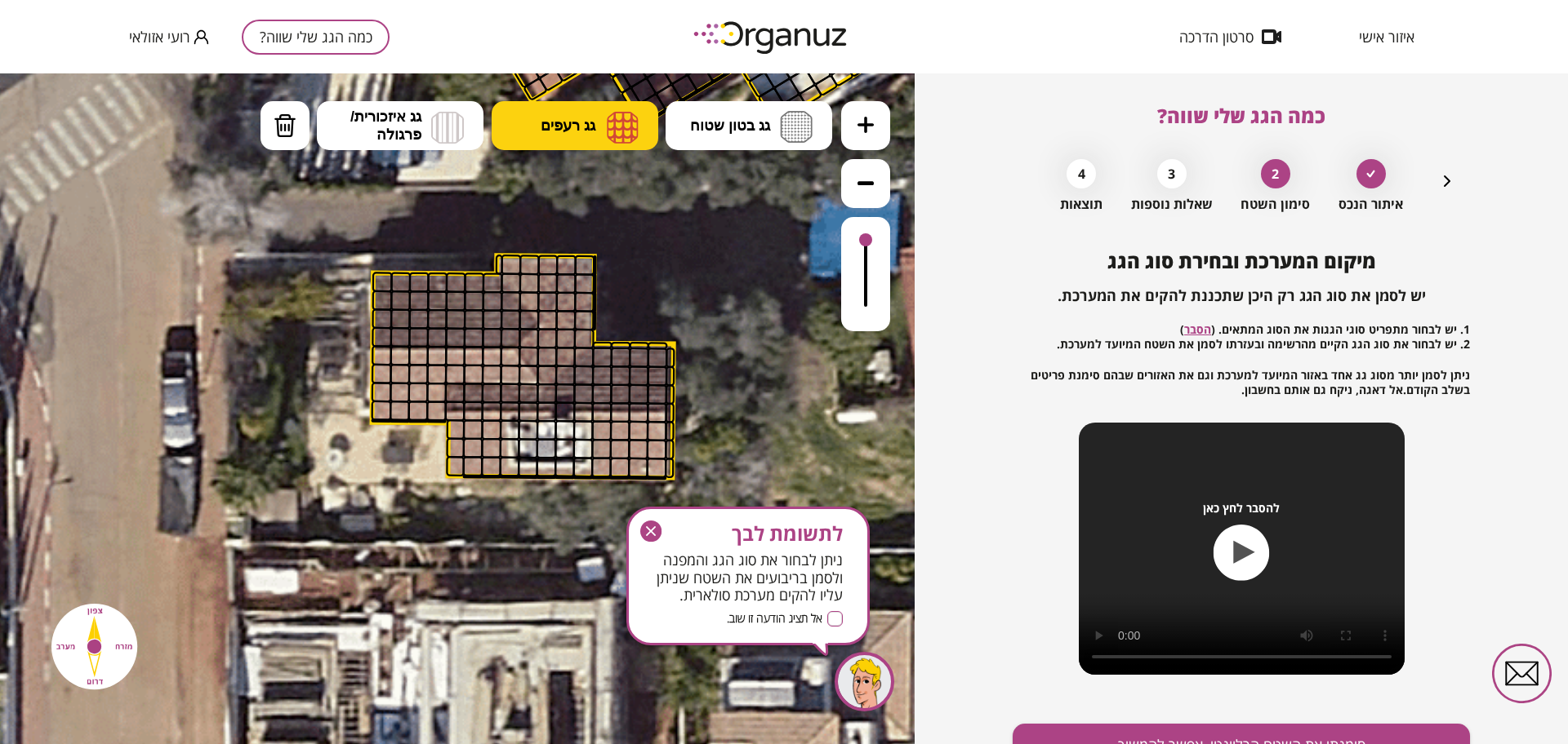
click at [614, 121] on img at bounding box center [623, 126] width 32 height 32
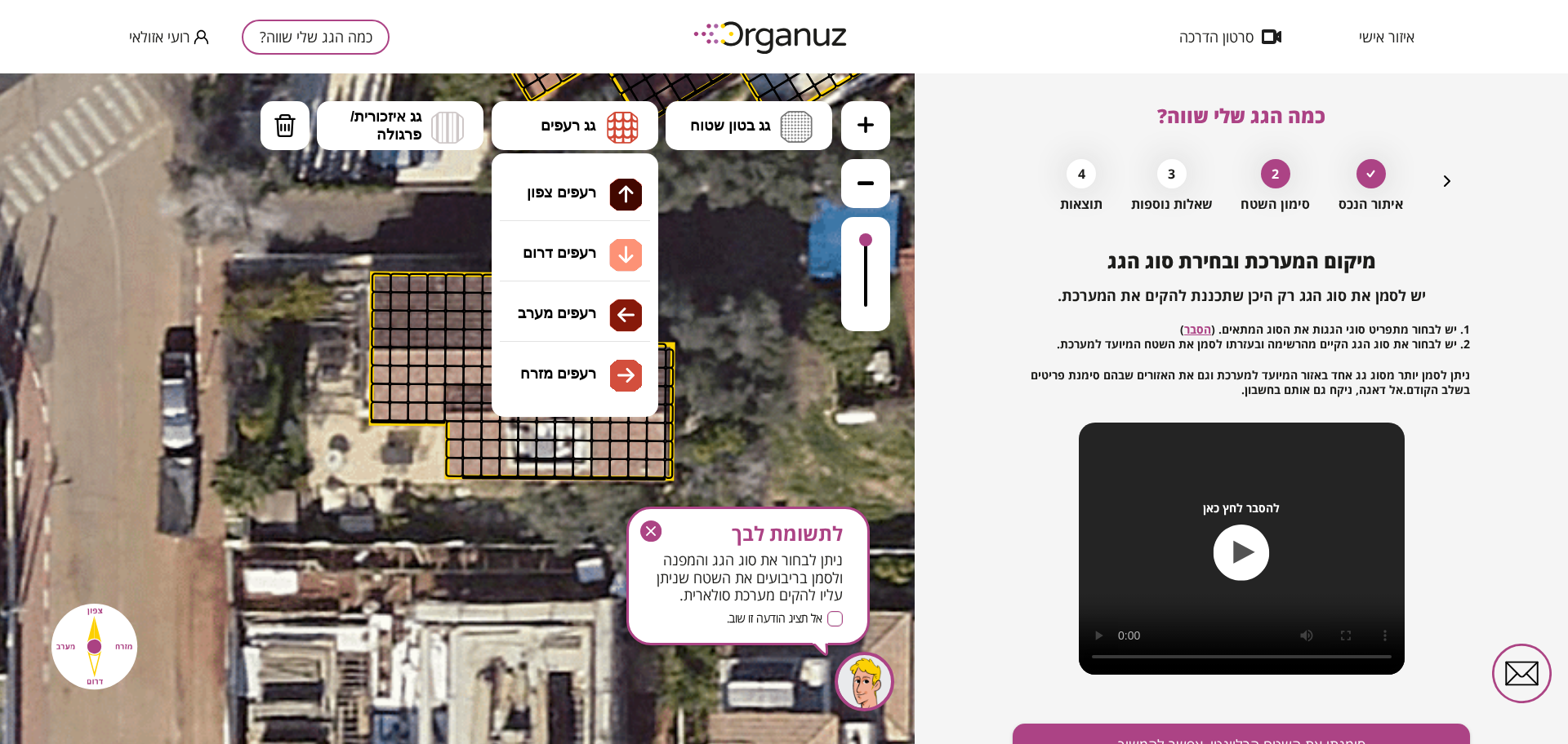
click at [603, 255] on div ".st0 { fill: #FFFFFF; } 10" at bounding box center [457, 409] width 914 height 671
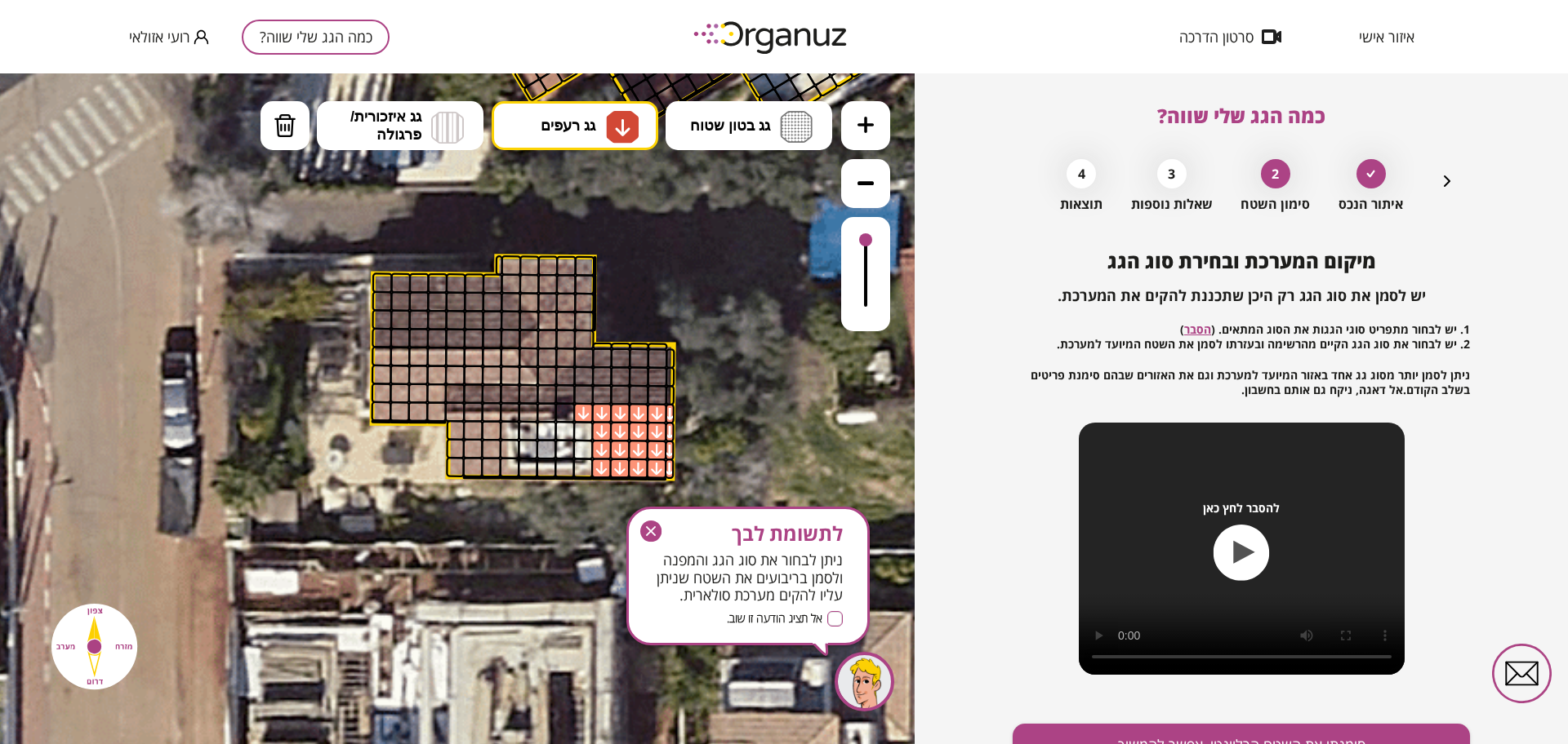
drag, startPoint x: 650, startPoint y: 424, endPoint x: 642, endPoint y: 451, distance: 28.2
click at [271, 127] on button "מחיקה" at bounding box center [285, 126] width 49 height 49
click at [582, 404] on div at bounding box center [583, 413] width 21 height 21
click at [579, 136] on button "גג רעפים" at bounding box center [575, 126] width 167 height 49
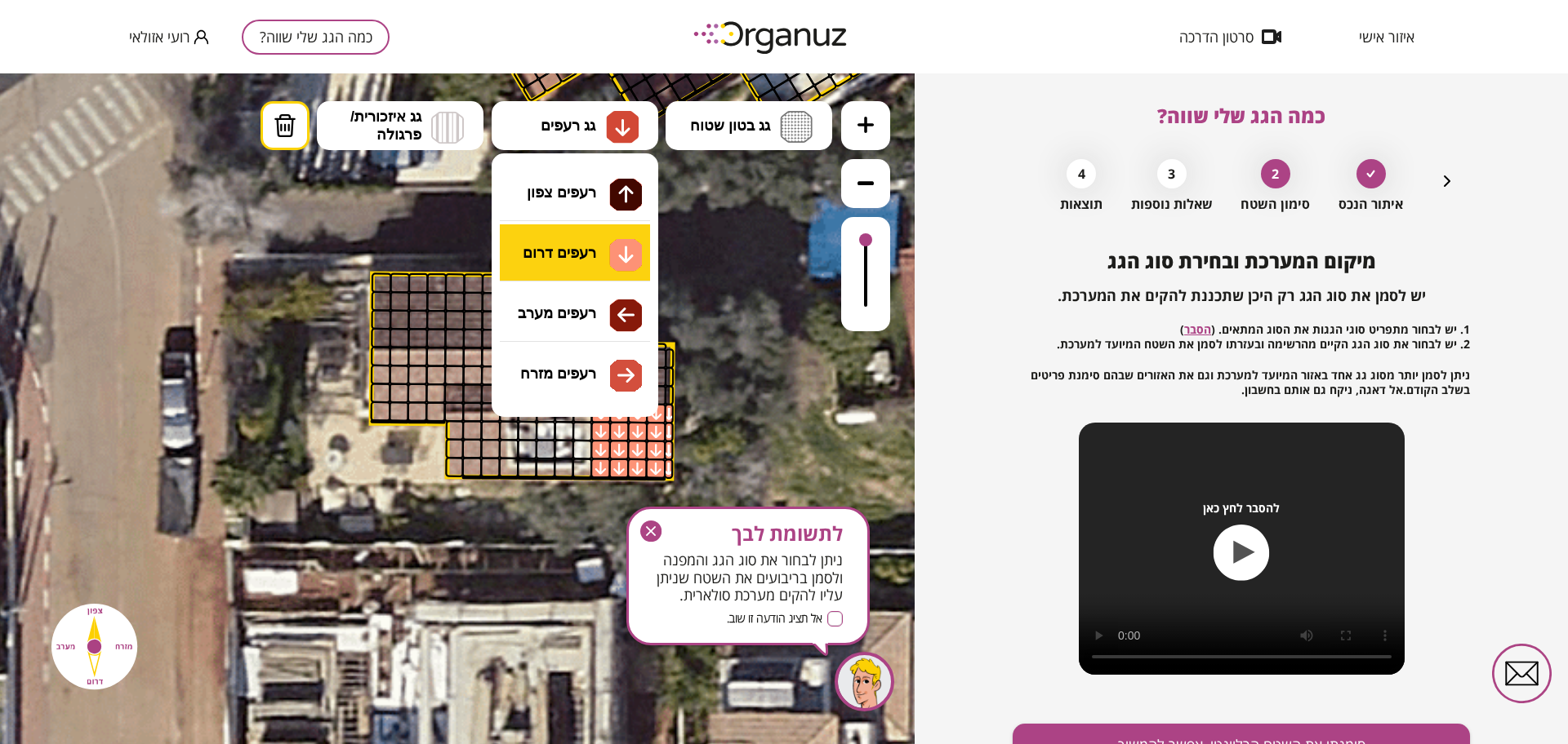
click at [585, 261] on div ".st0 { fill: #FFFFFF; } 10" at bounding box center [457, 409] width 914 height 671
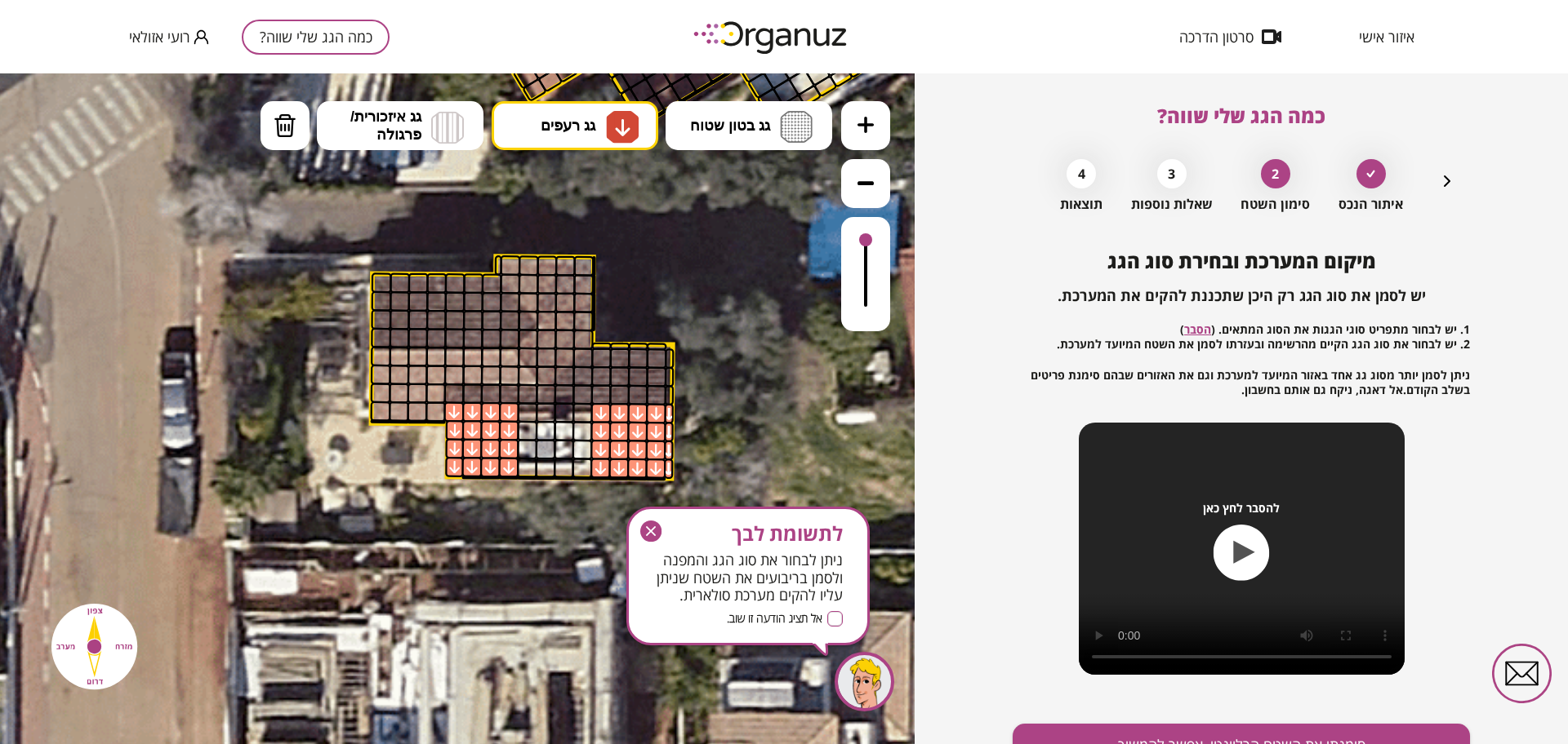
drag, startPoint x: 505, startPoint y: 419, endPoint x: 451, endPoint y: 464, distance: 70.3
click at [578, 136] on button "גג רעפים" at bounding box center [575, 126] width 167 height 49
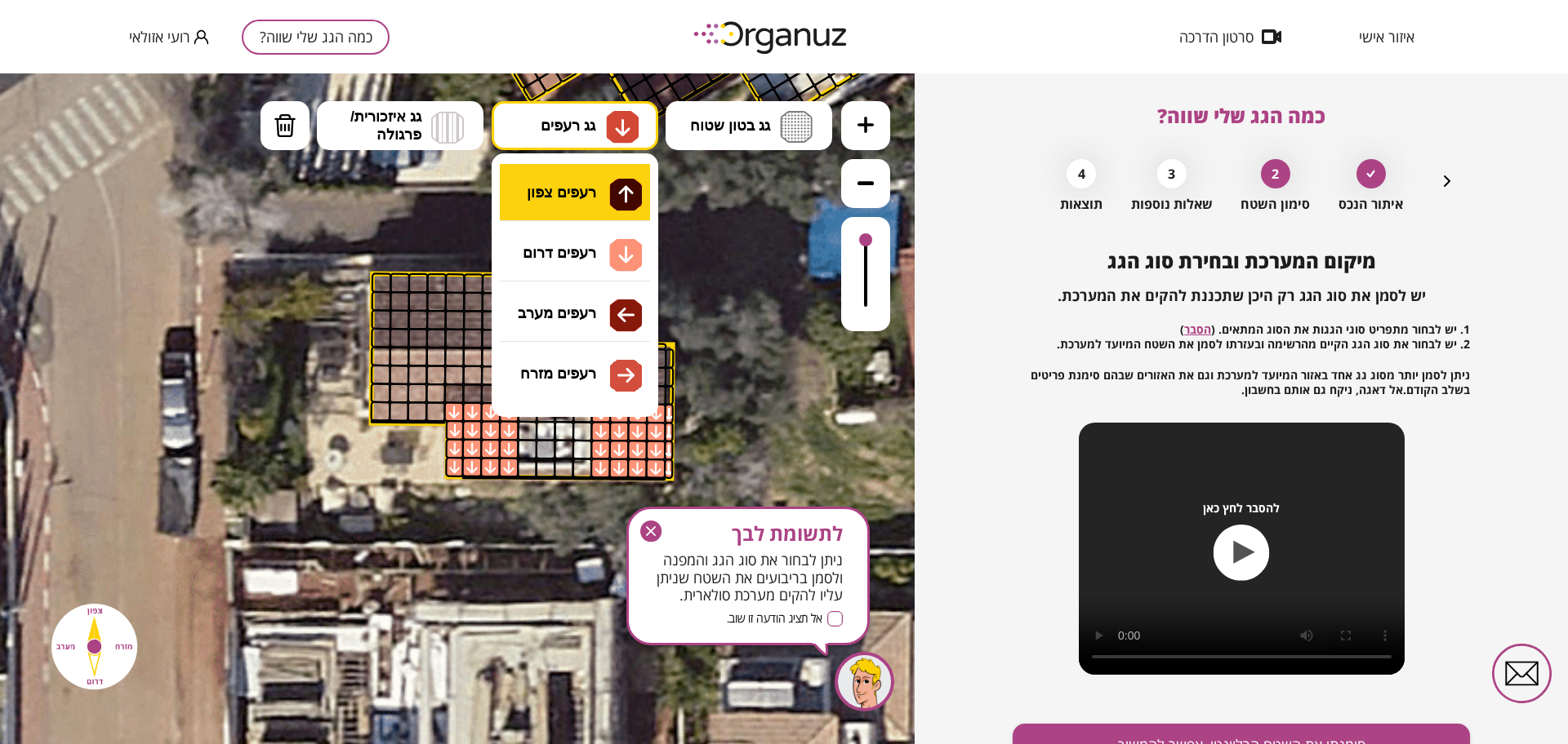
click at [585, 188] on div ".st0 { fill: #FFFFFF; } 10" at bounding box center [457, 409] width 914 height 671
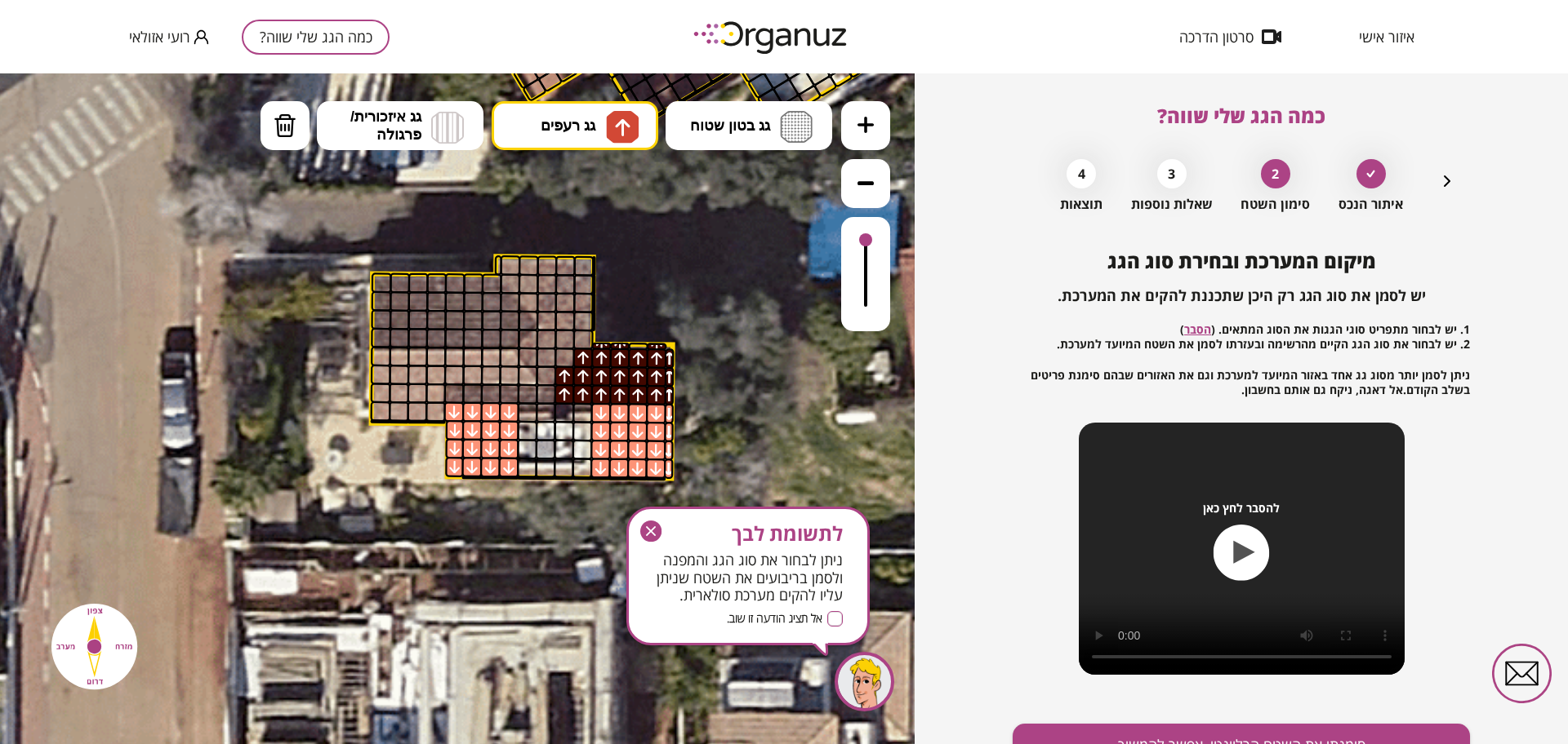
drag, startPoint x: 559, startPoint y: 396, endPoint x: 600, endPoint y: 344, distance: 66.2
drag, startPoint x: 553, startPoint y: 395, endPoint x: 709, endPoint y: 410, distance: 156.7
click at [709, 412] on div ".st0 { fill: #FFFFFF; }" at bounding box center [641, 167] width 1929 height 1928
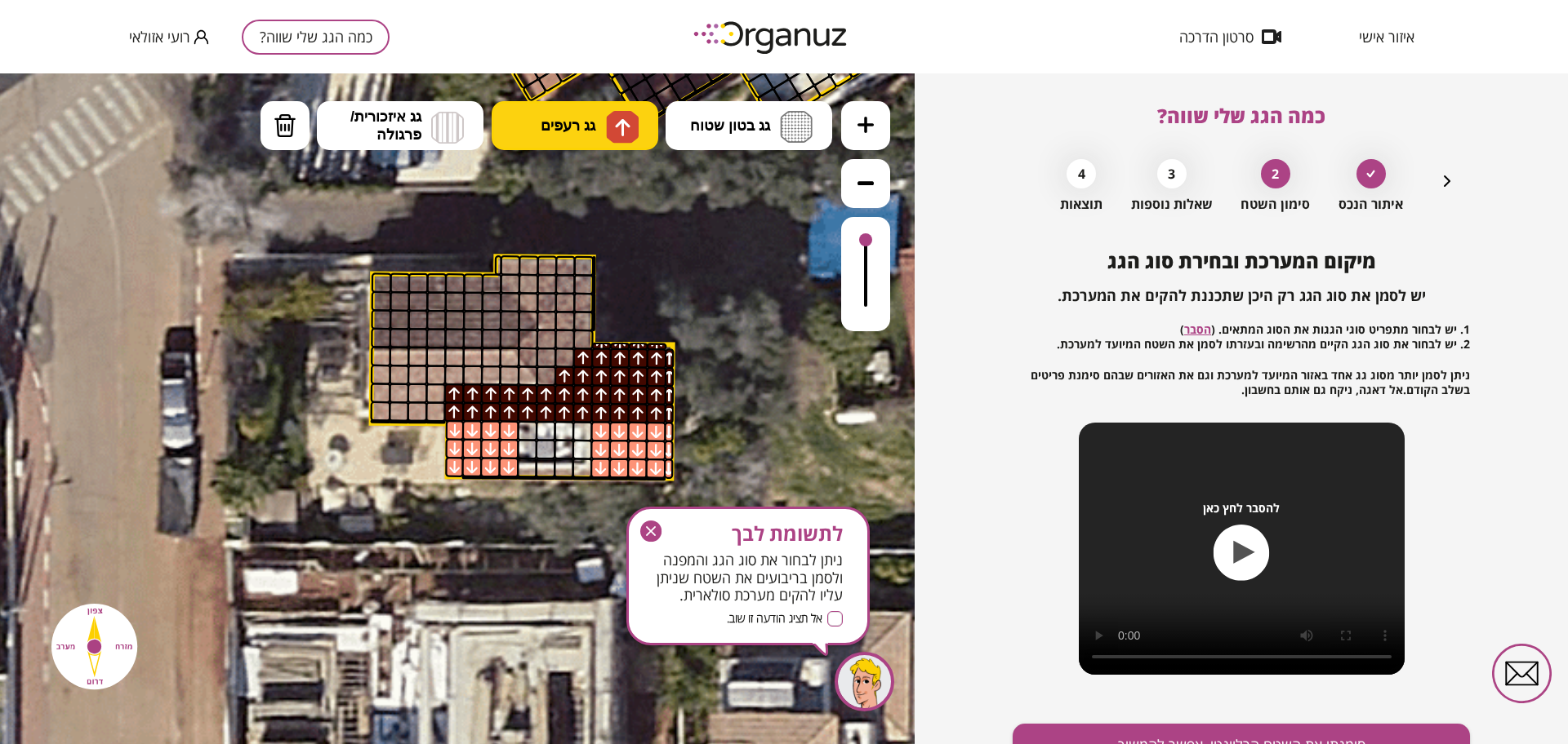
click at [610, 114] on img at bounding box center [622, 126] width 32 height 32
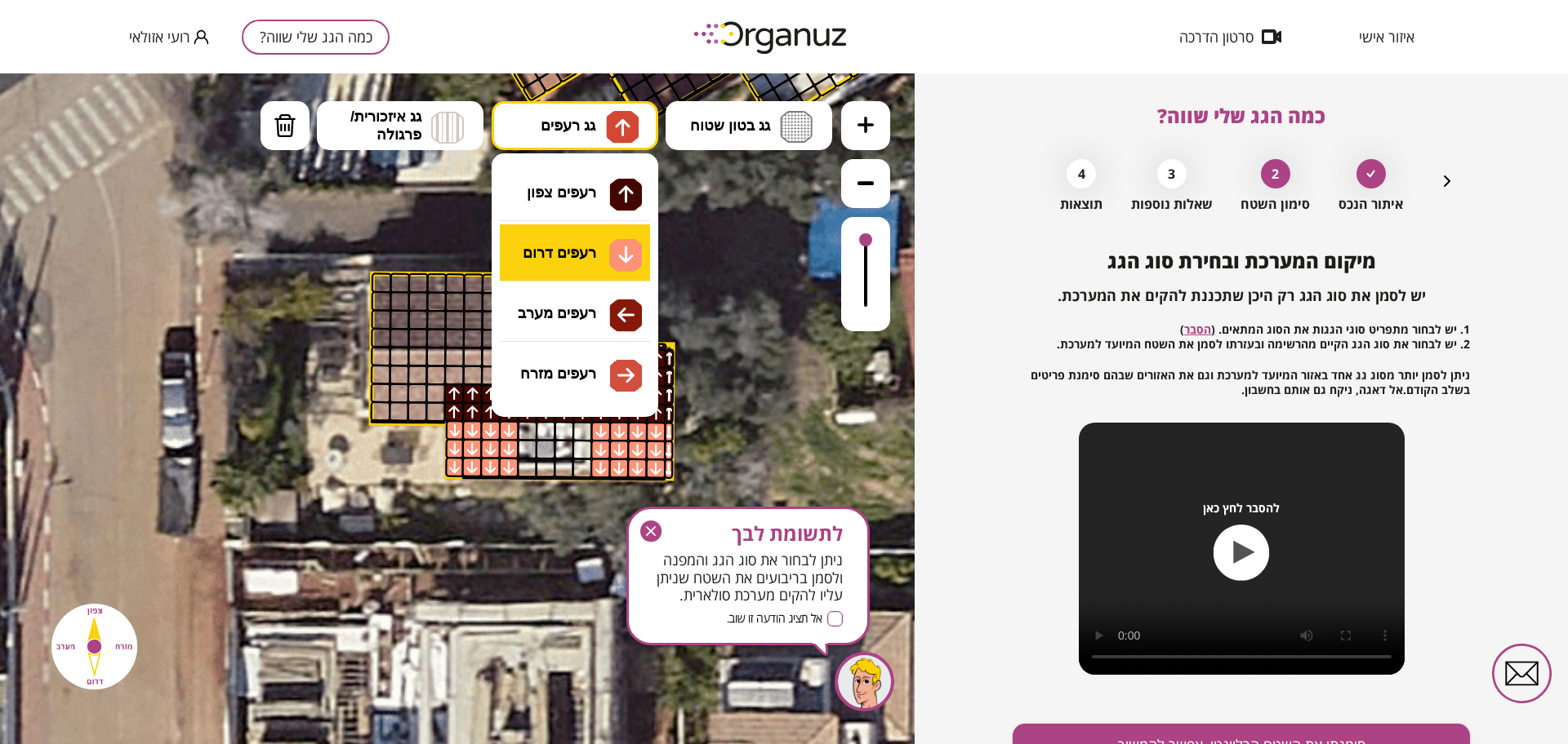
click at [588, 253] on div ".st0 { fill: #FFFFFF; } 10" at bounding box center [457, 409] width 914 height 671
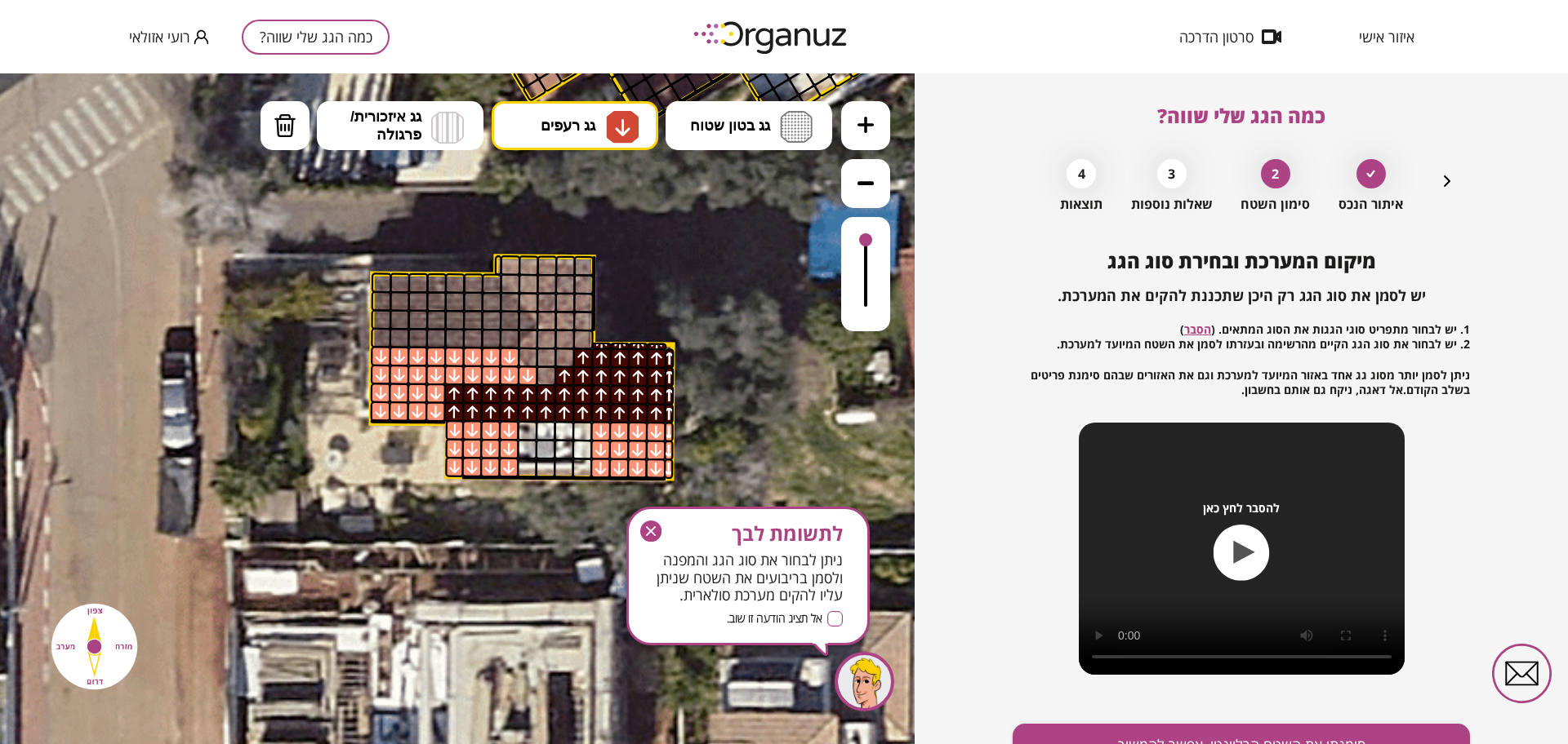
drag, startPoint x: 431, startPoint y: 355, endPoint x: 446, endPoint y: 373, distance: 23.4
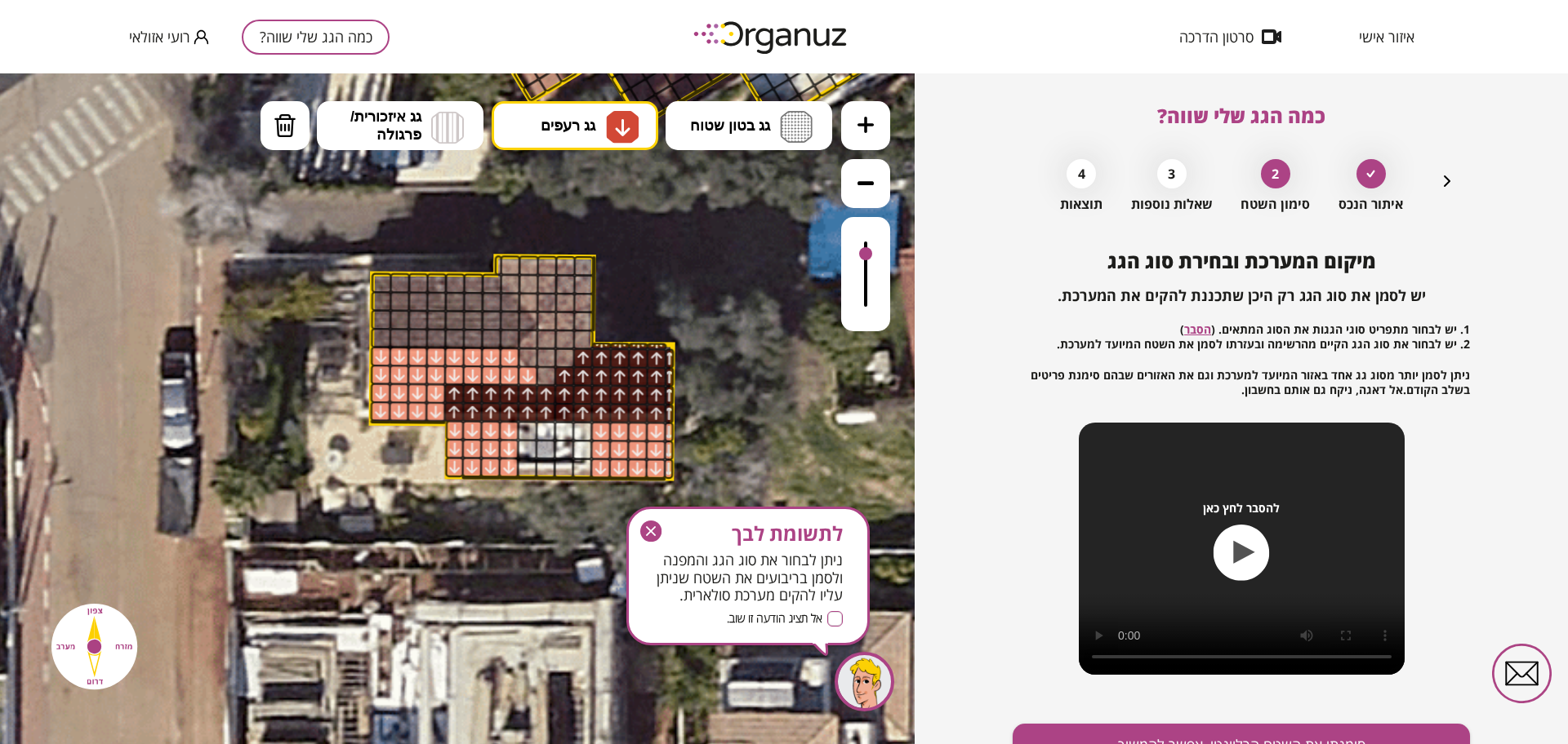
click at [865, 255] on div at bounding box center [866, 254] width 13 height 13
drag, startPoint x: 588, startPoint y: 136, endPoint x: 565, endPoint y: 204, distance: 71.8
click at [590, 136] on button "גג רעפים" at bounding box center [575, 126] width 167 height 49
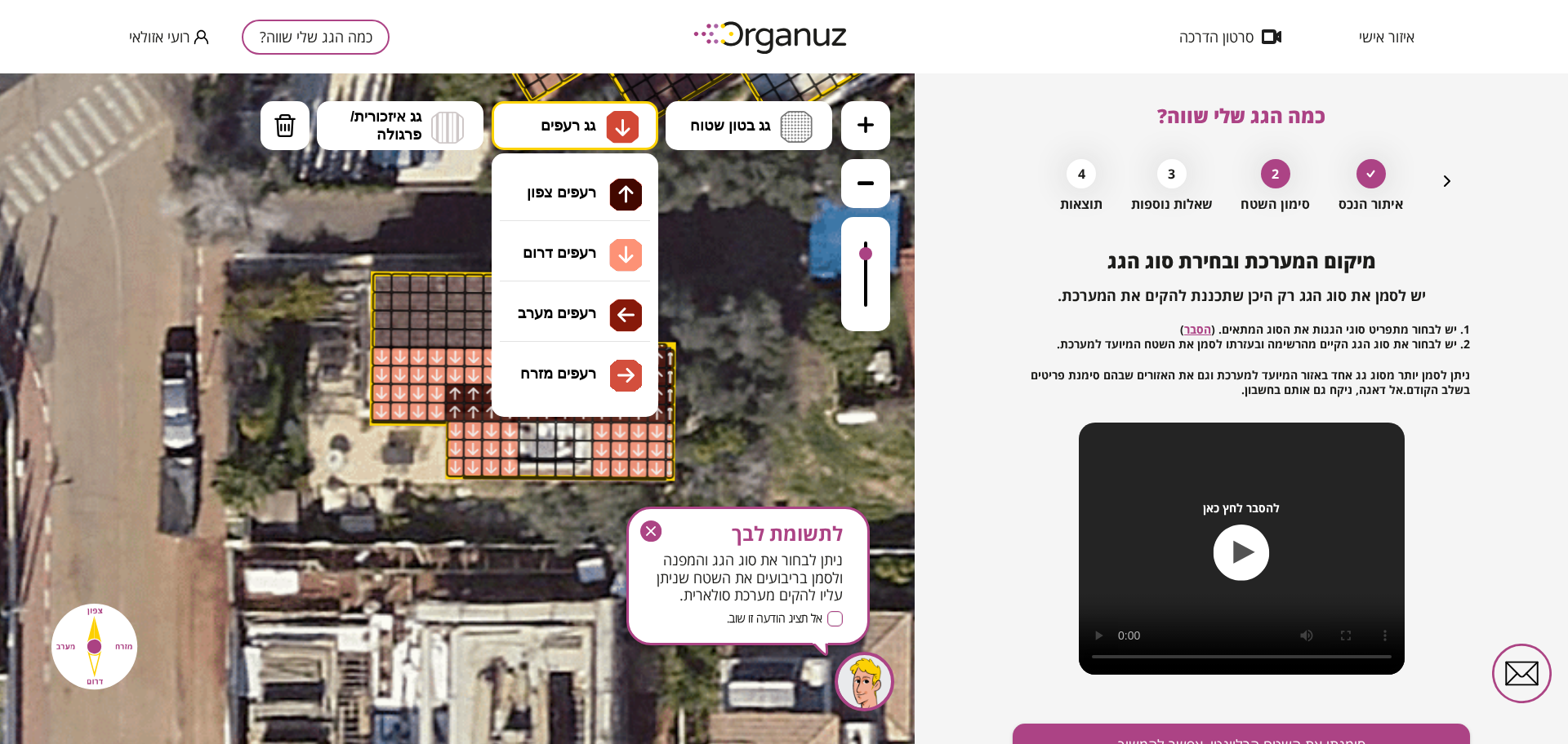
click at [598, 384] on div ".st0 { fill: #FFFFFF; } 10" at bounding box center [457, 409] width 914 height 671
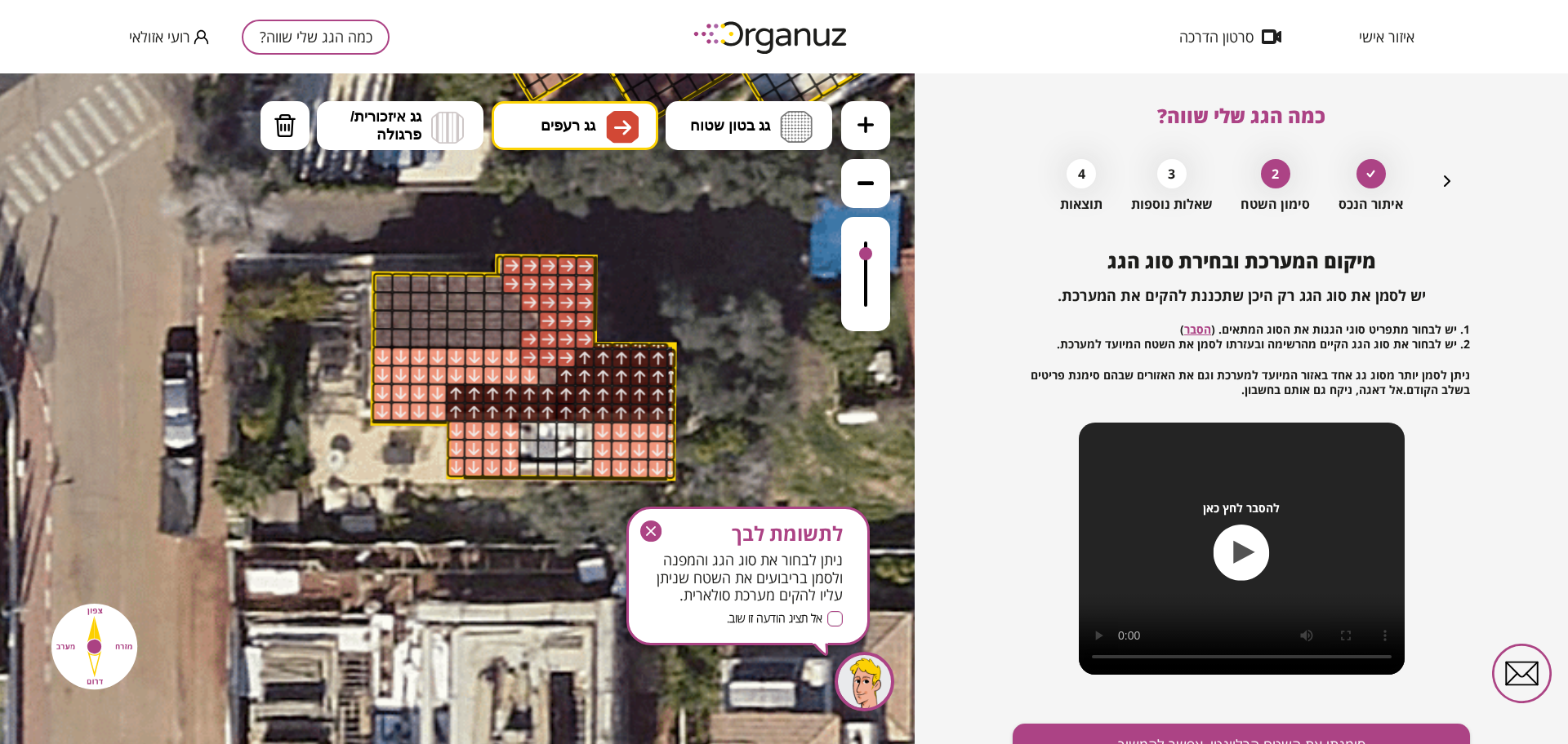
drag, startPoint x: 515, startPoint y: 270, endPoint x: 562, endPoint y: 350, distance: 92.8
click at [606, 112] on img at bounding box center [622, 126] width 32 height 32
click at [561, 197] on div ".st0 { fill: #FFFFFF; } 10" at bounding box center [457, 409] width 914 height 671
drag, startPoint x: 495, startPoint y: 326, endPoint x: 462, endPoint y: 326, distance: 33.0
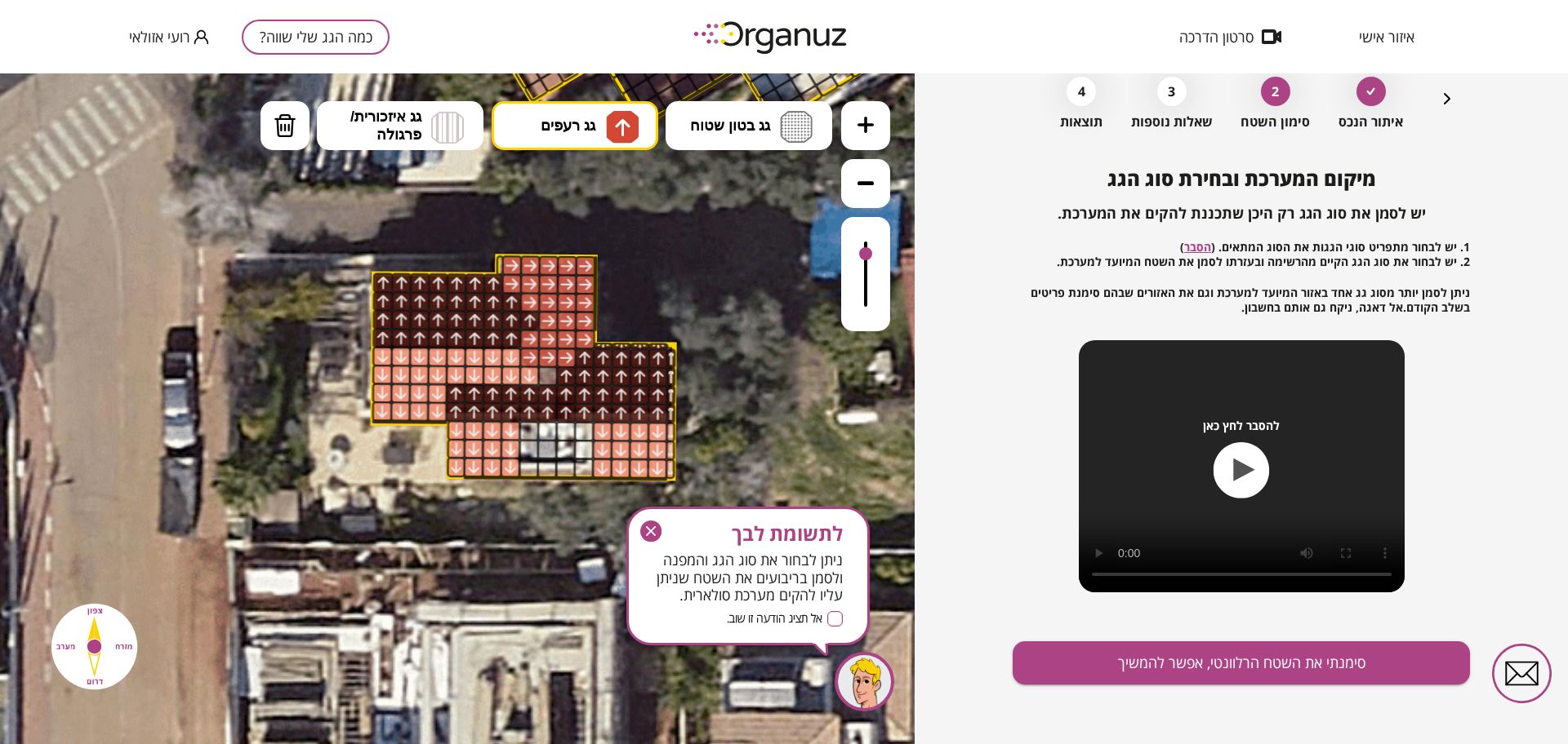
scroll to position [85, 0]
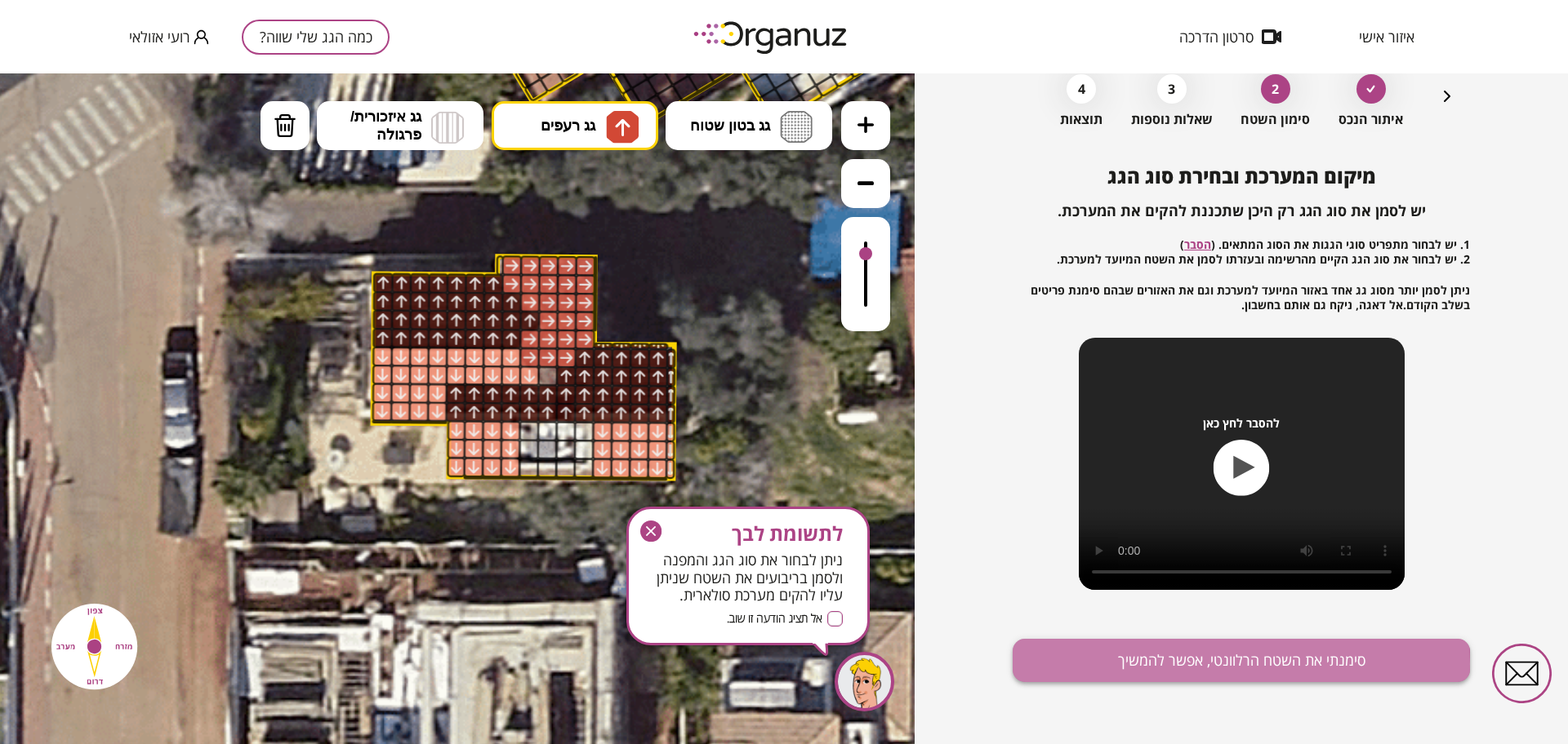
click at [1215, 664] on button "סימנתי את השטח הרלוונטי, אפשר להמשיך" at bounding box center [1241, 661] width 457 height 43
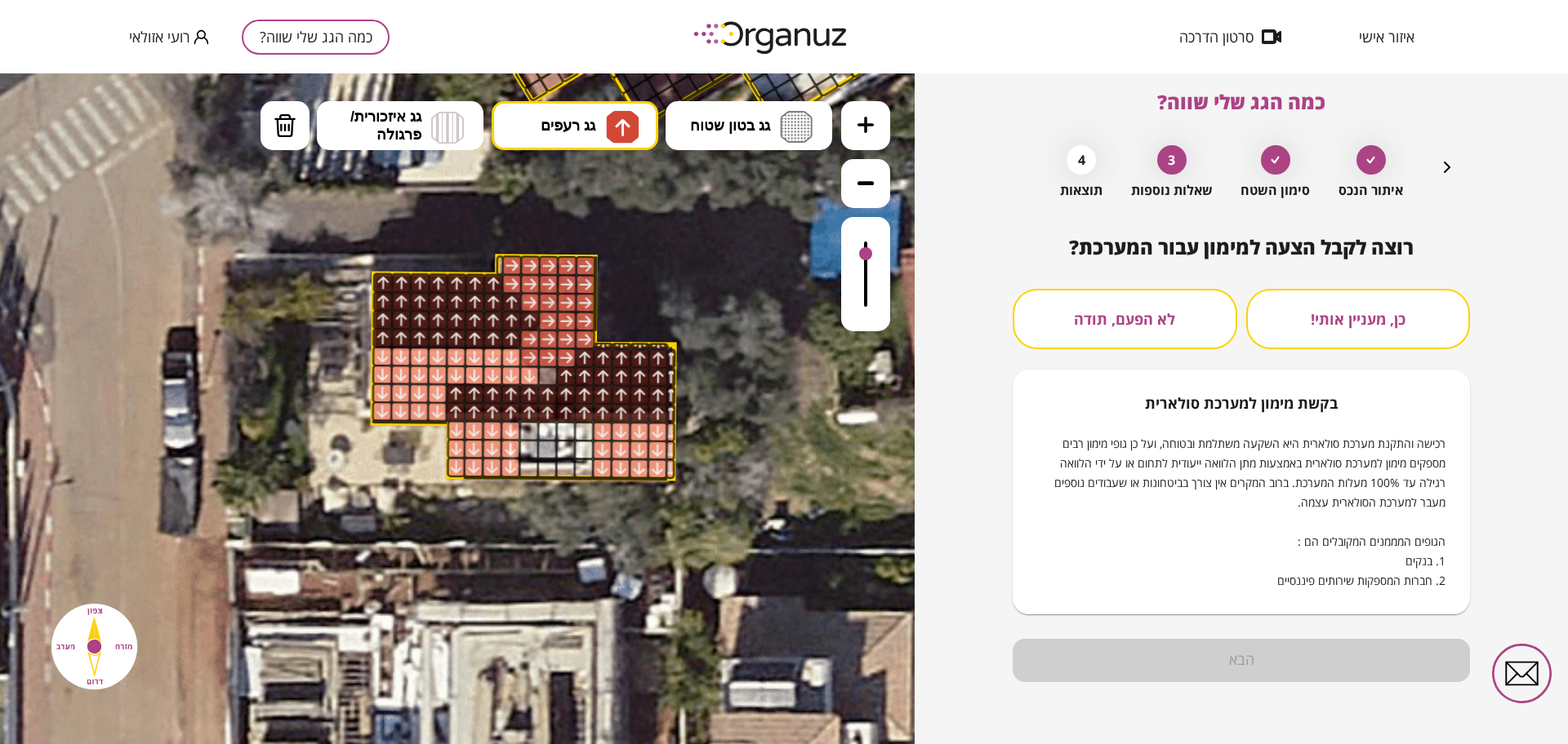
click at [1171, 327] on button "לא הפעם, תודה" at bounding box center [1125, 319] width 225 height 61
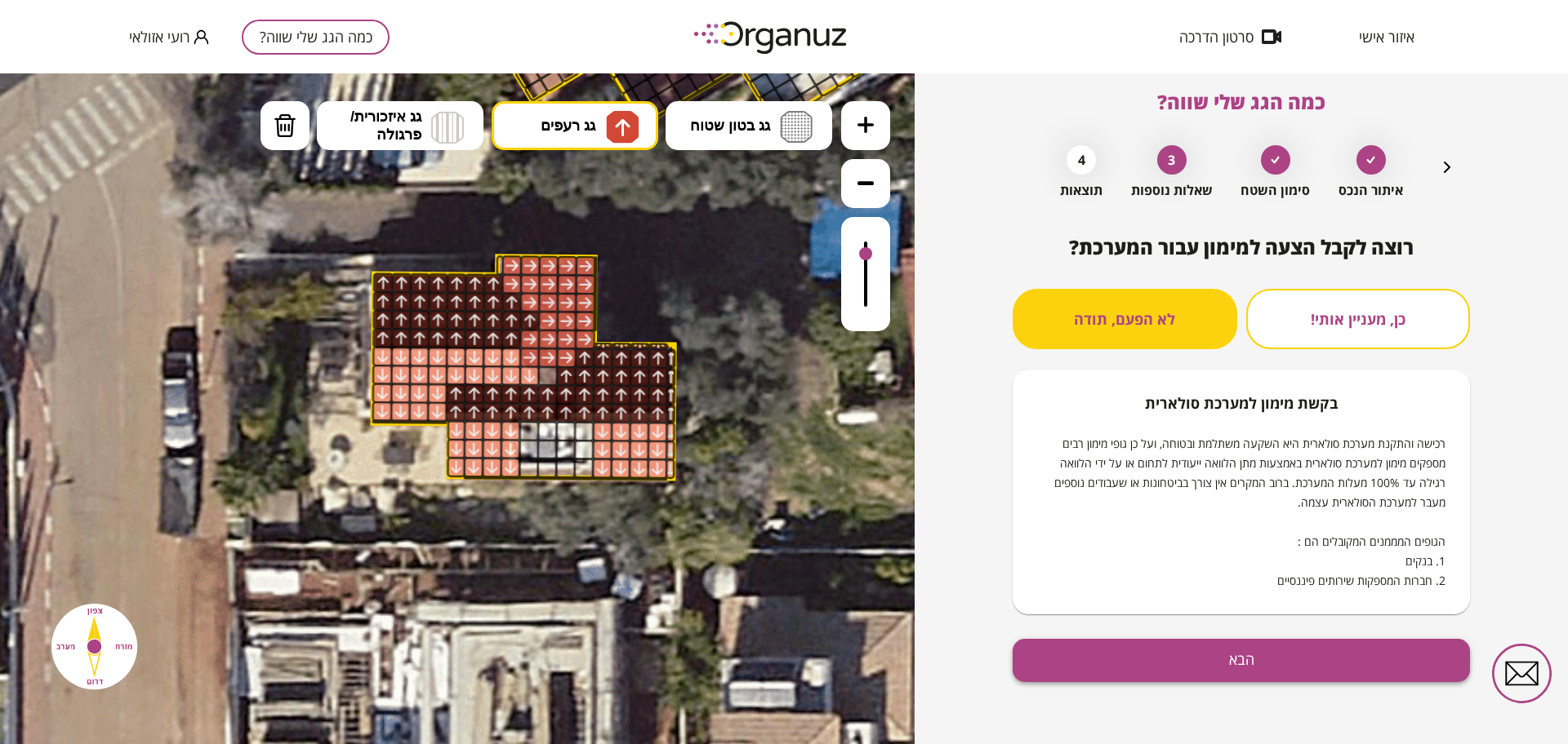
click at [1217, 662] on button "הבא" at bounding box center [1241, 661] width 457 height 43
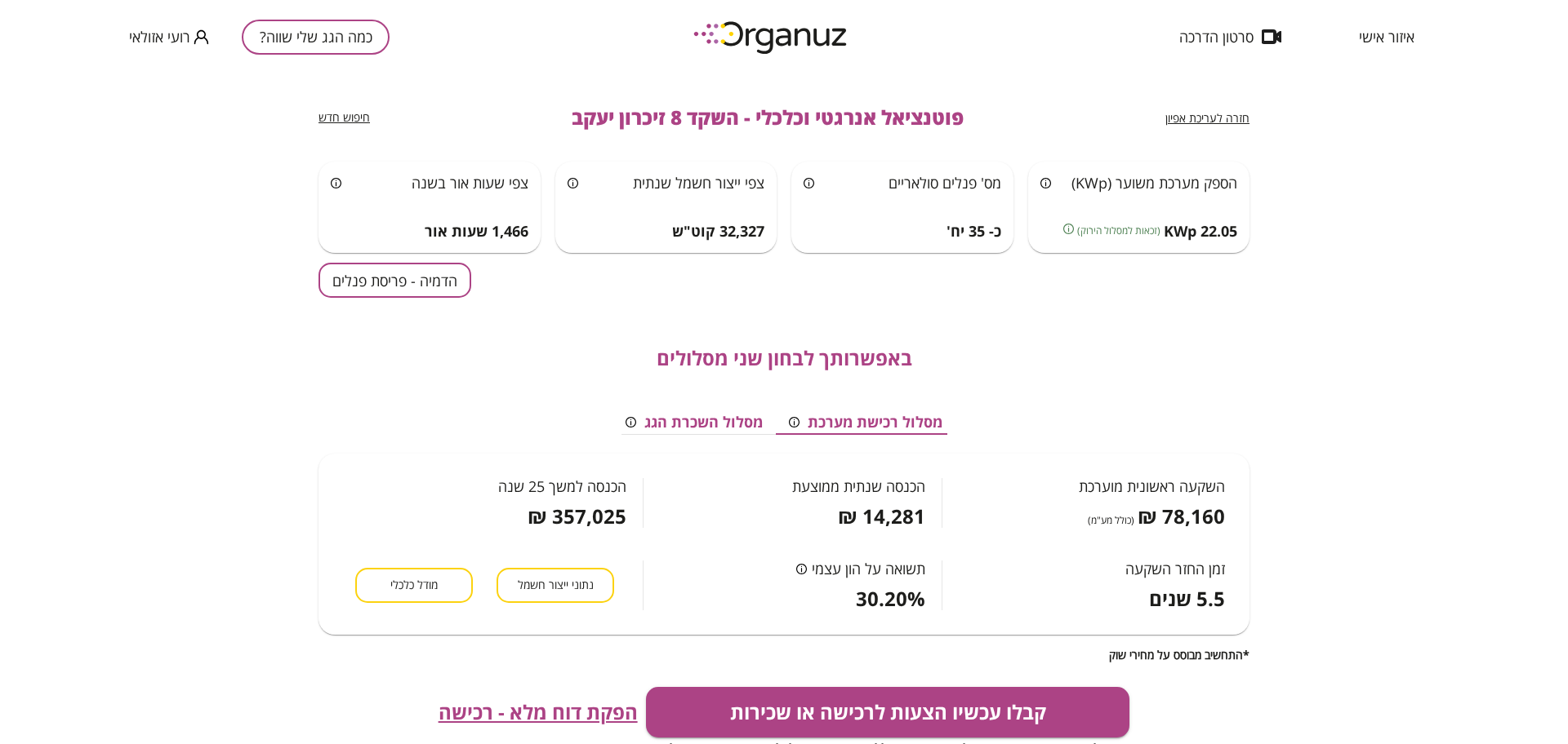
click at [346, 265] on button "הדמיה - פריסת פנלים" at bounding box center [394, 280] width 152 height 35
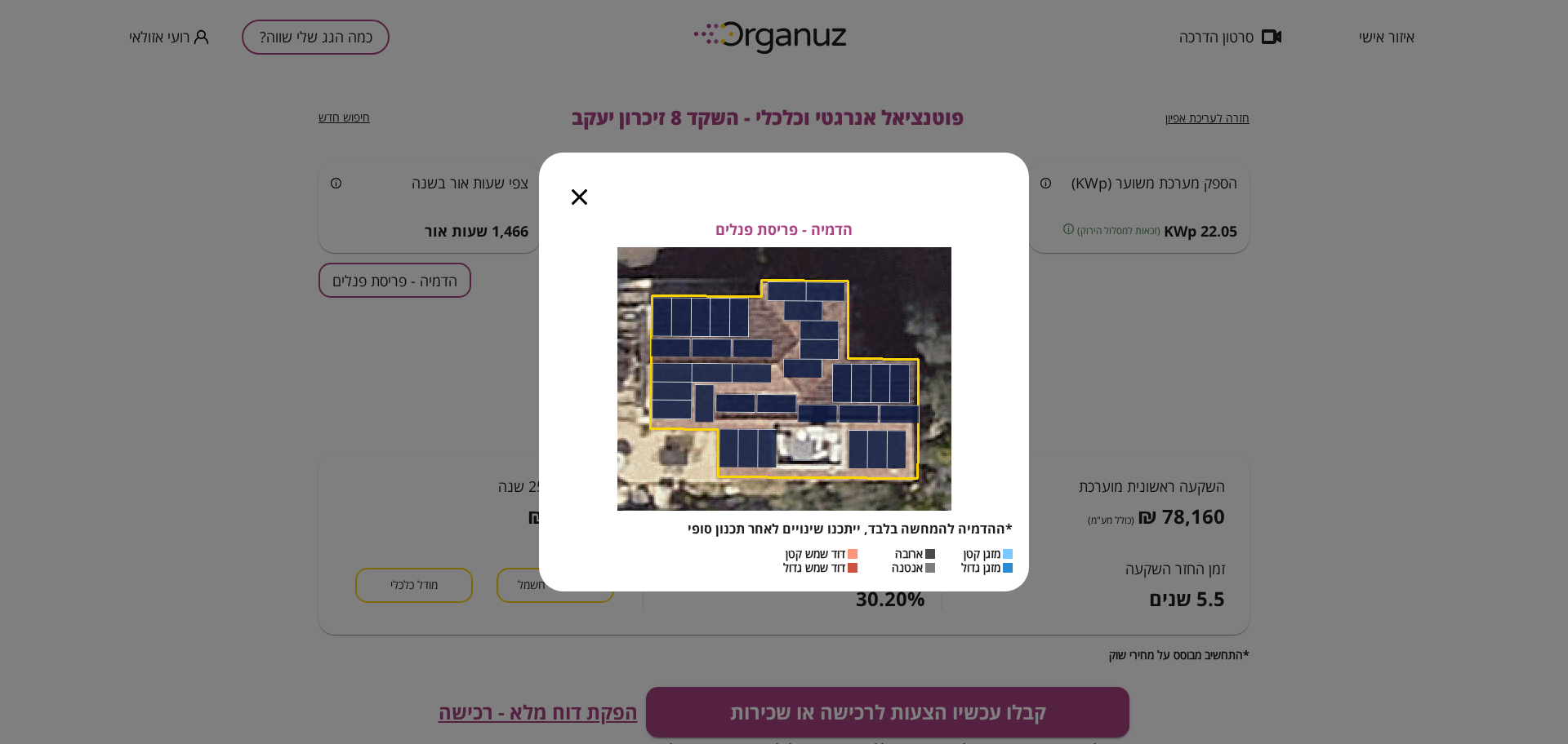
click at [577, 193] on icon "button" at bounding box center [579, 197] width 16 height 16
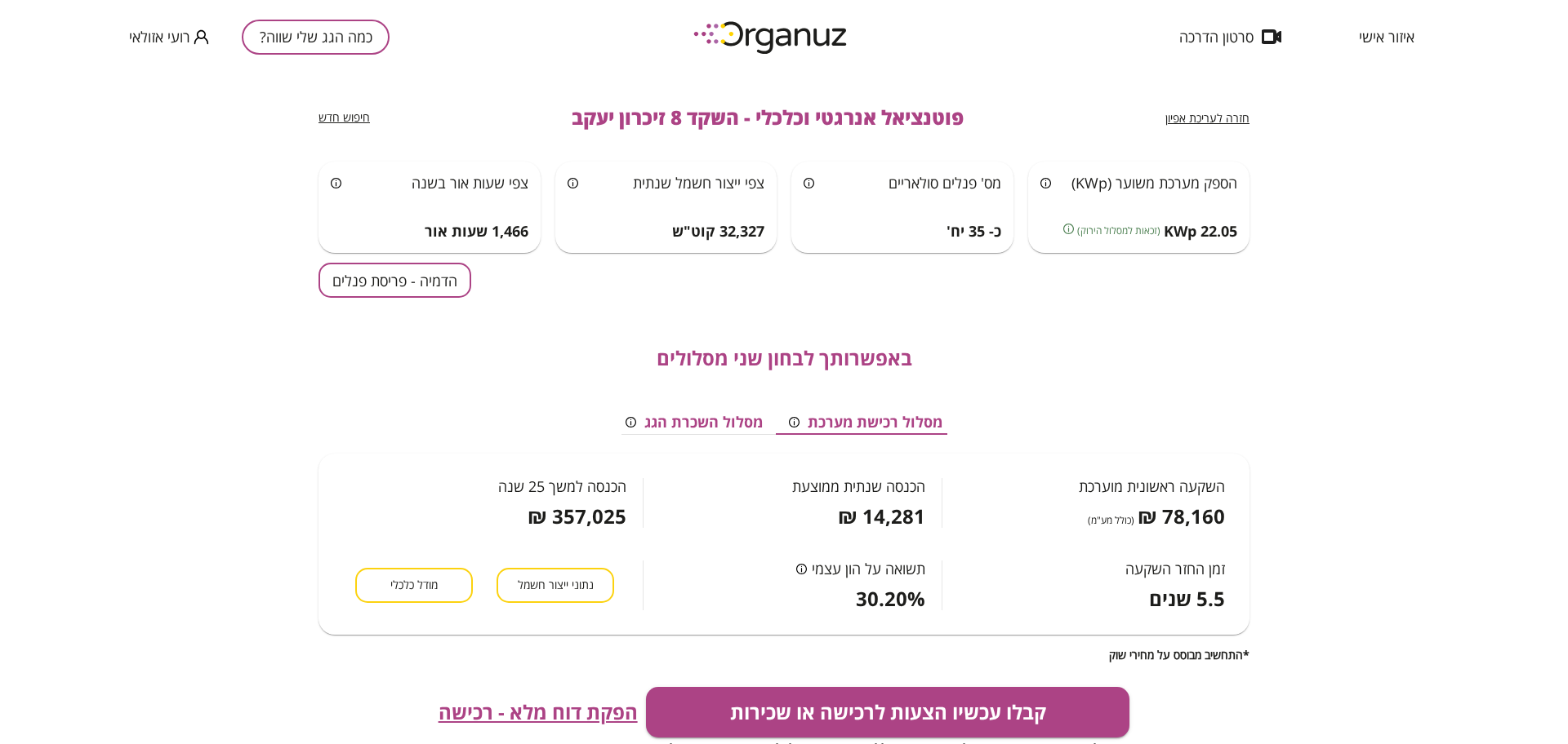
click at [436, 593] on span "מודל כלכלי" at bounding box center [414, 585] width 47 height 16
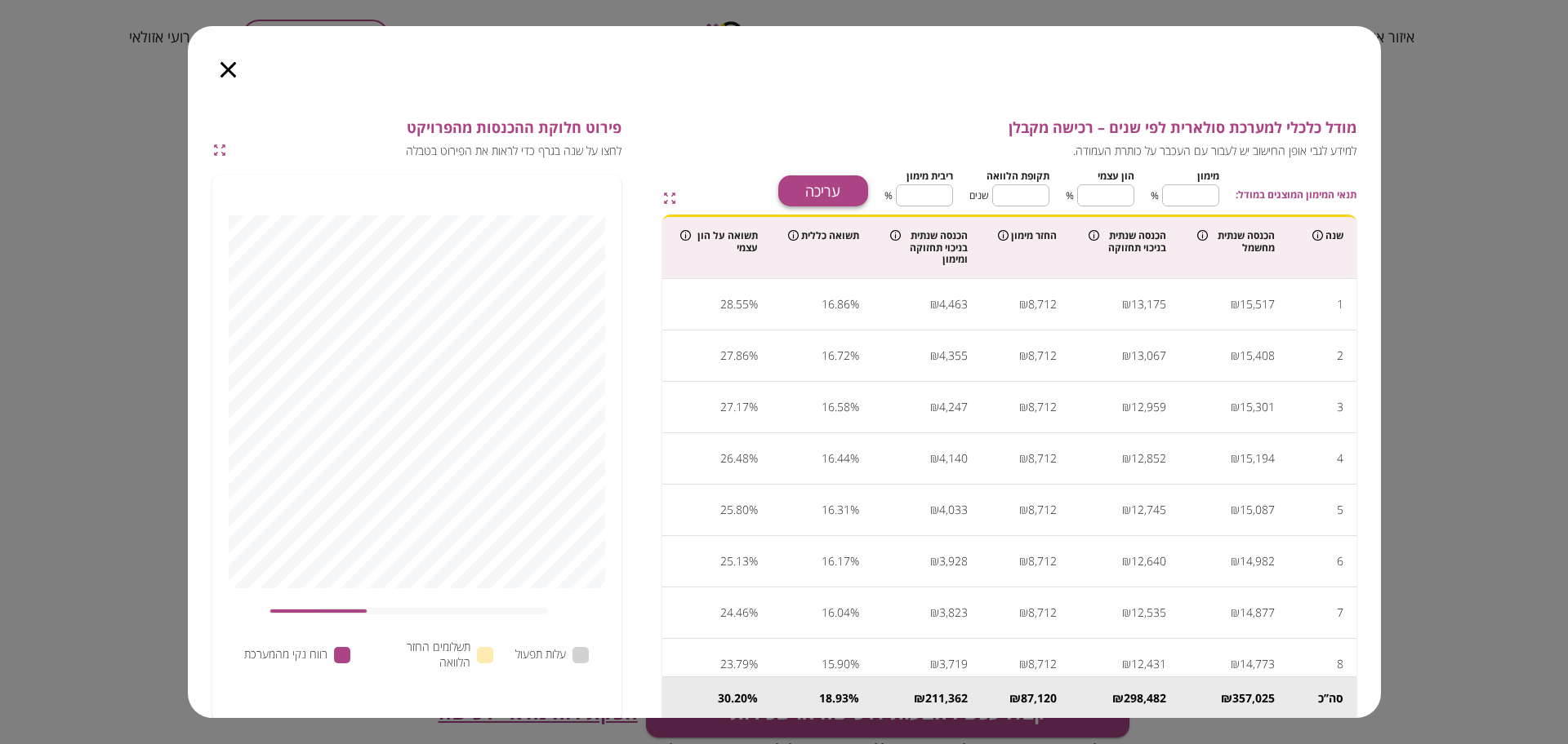
click at [858, 199] on button "עריכה" at bounding box center [824, 191] width 90 height 31
click at [1206, 194] on input "**" at bounding box center [1190, 196] width 57 height 43
type input "*"
type input "***"
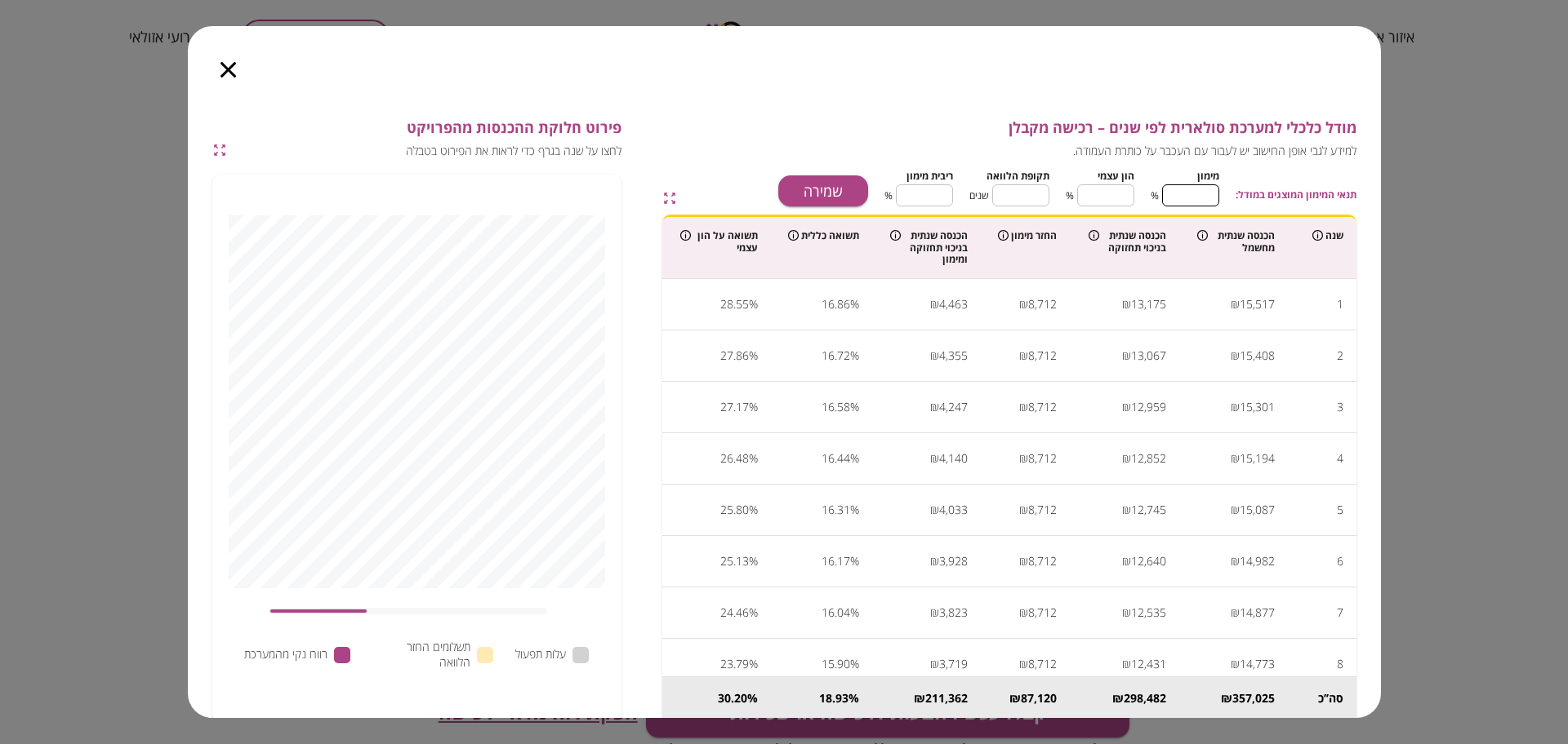
type input "*"
click at [1019, 190] on input "**" at bounding box center [1020, 196] width 57 height 43
type input "*"
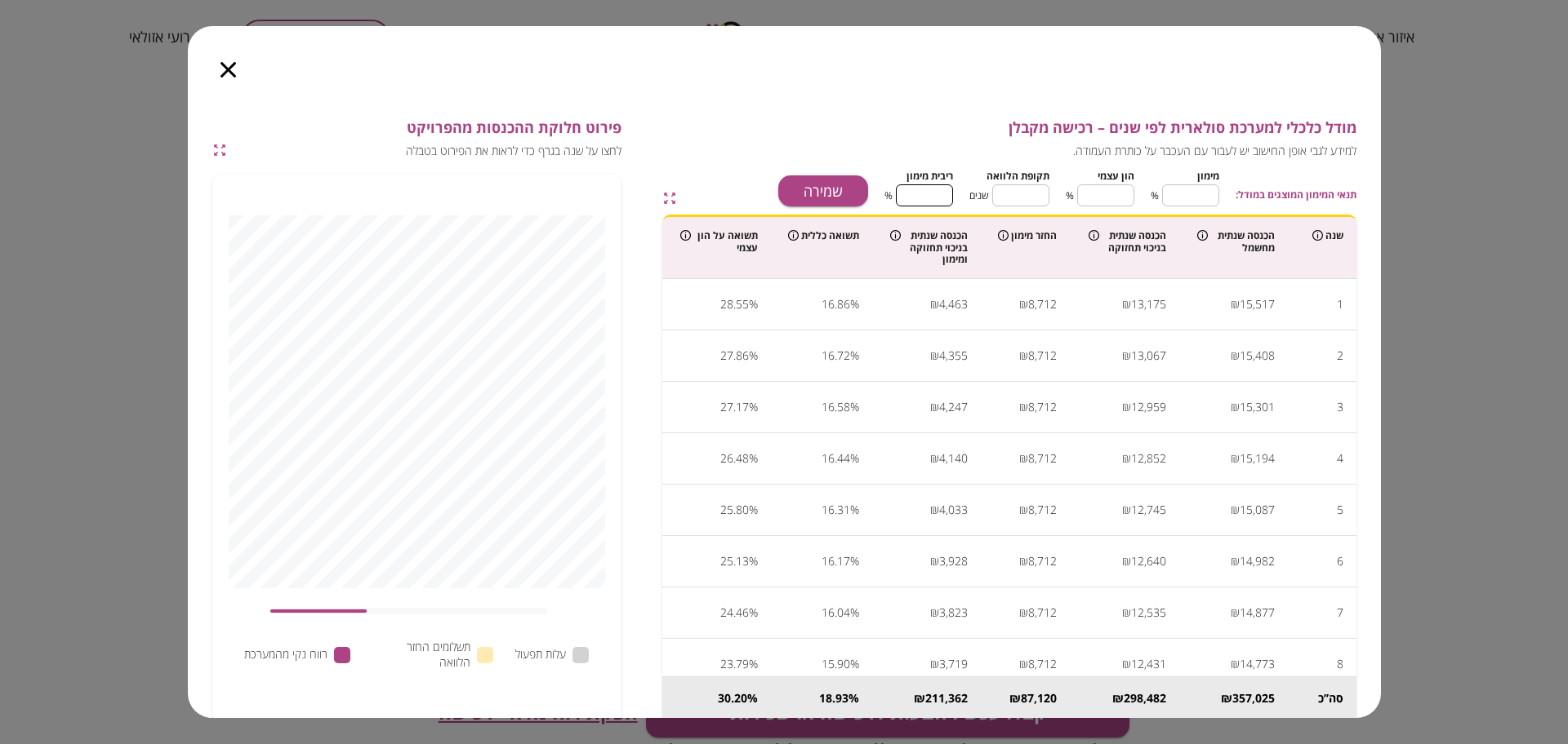
click at [923, 186] on input "****" at bounding box center [924, 196] width 57 height 43
click at [770, 186] on div "תנאי המימון המוצגים במודל: מימון * ​ % הון עצמי *** ​ % תקופת הלוואה * ​ שנים ר…" at bounding box center [1026, 186] width 660 height 42
click at [823, 186] on button "שמירה" at bounding box center [824, 191] width 90 height 31
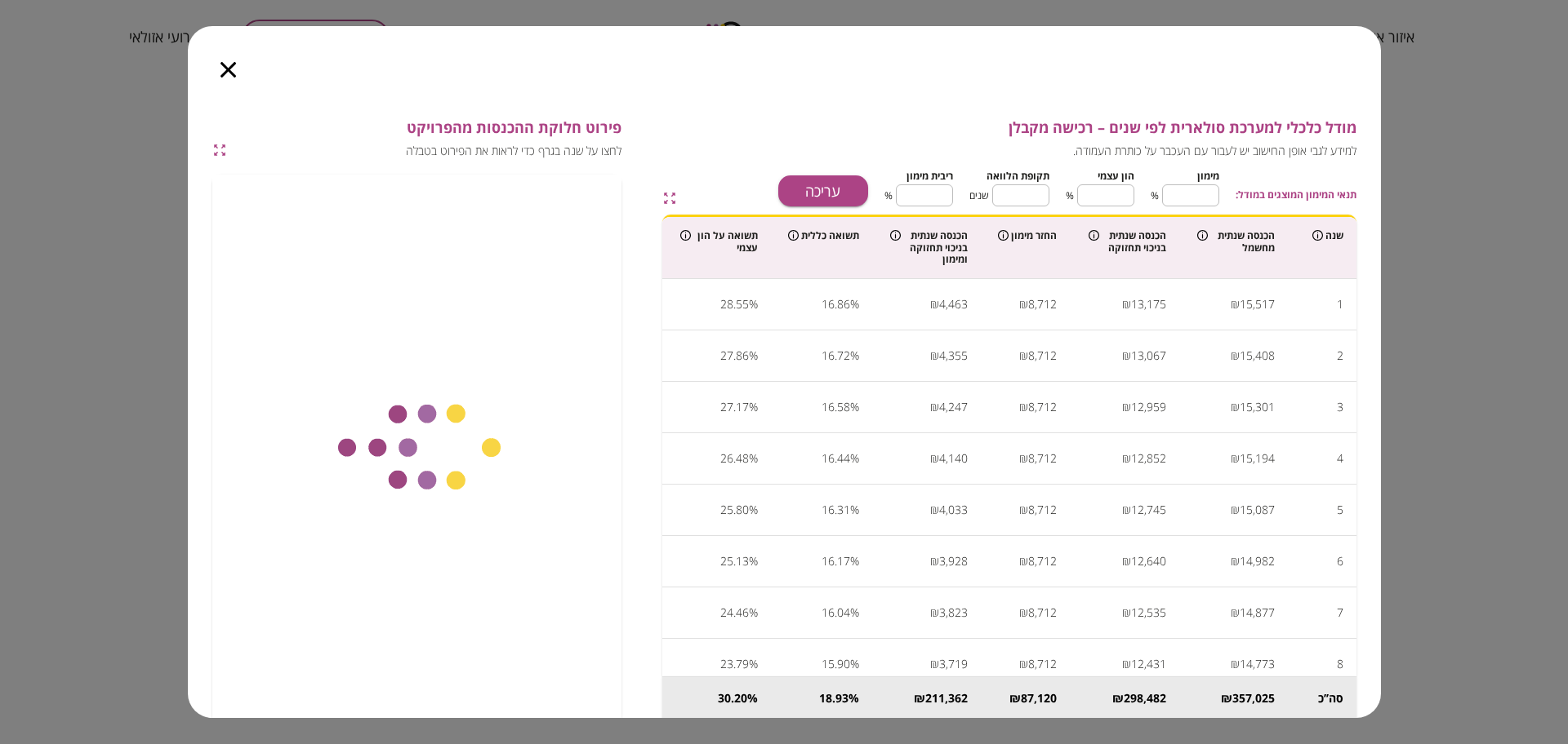
type input "****"
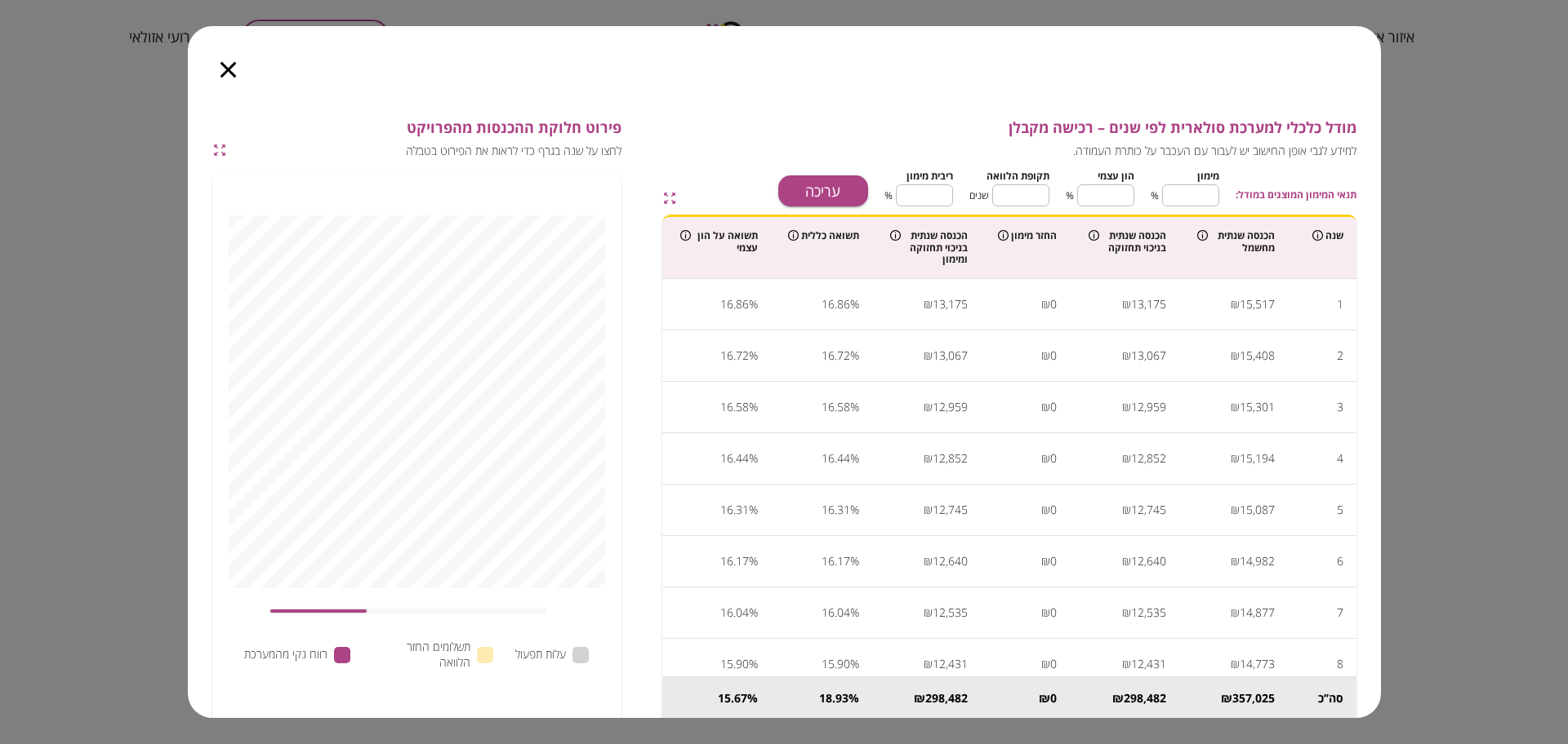
click at [226, 67] on icon "button" at bounding box center [228, 70] width 16 height 16
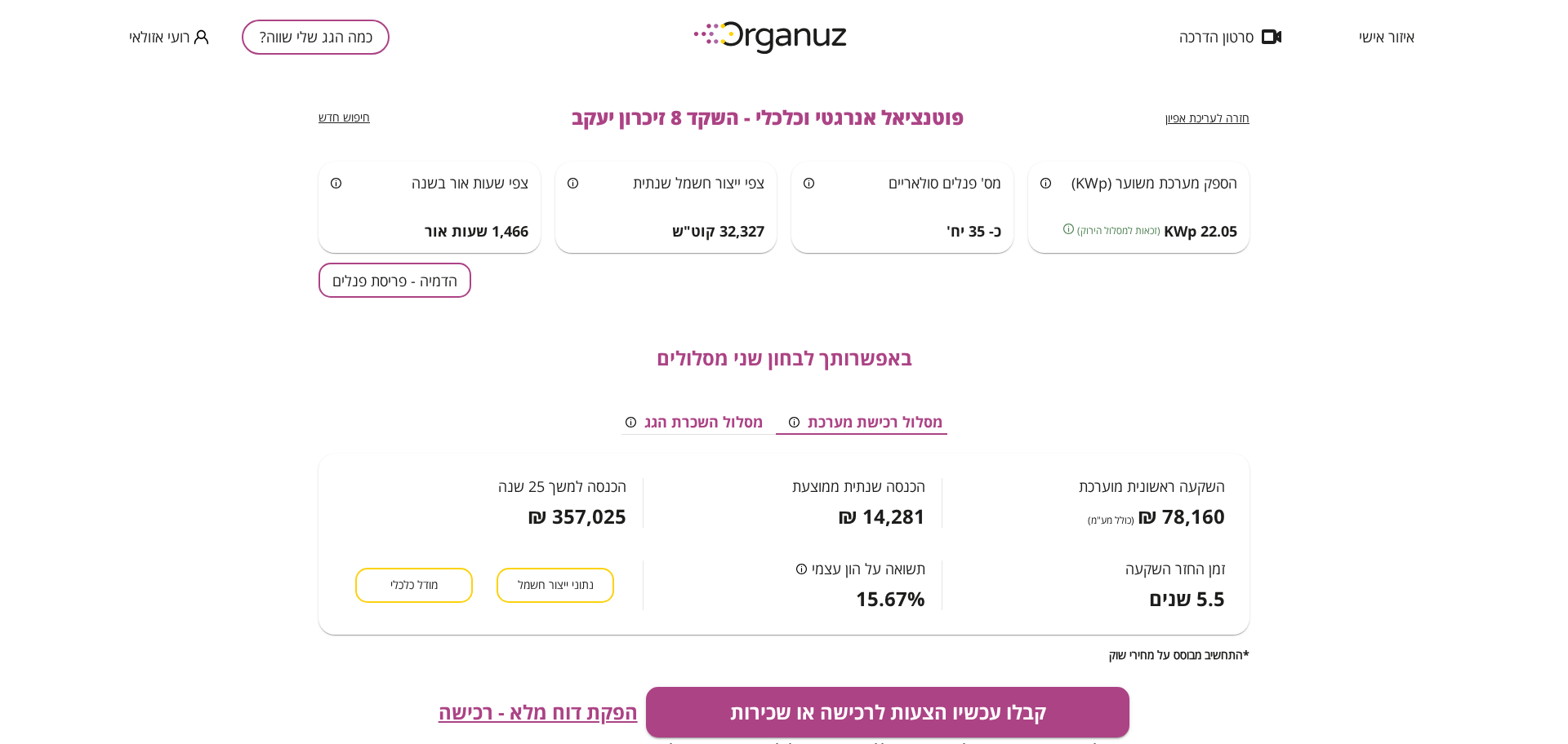
click at [557, 717] on span "הפקת דוח מלא - רכישה" at bounding box center [538, 712] width 199 height 22
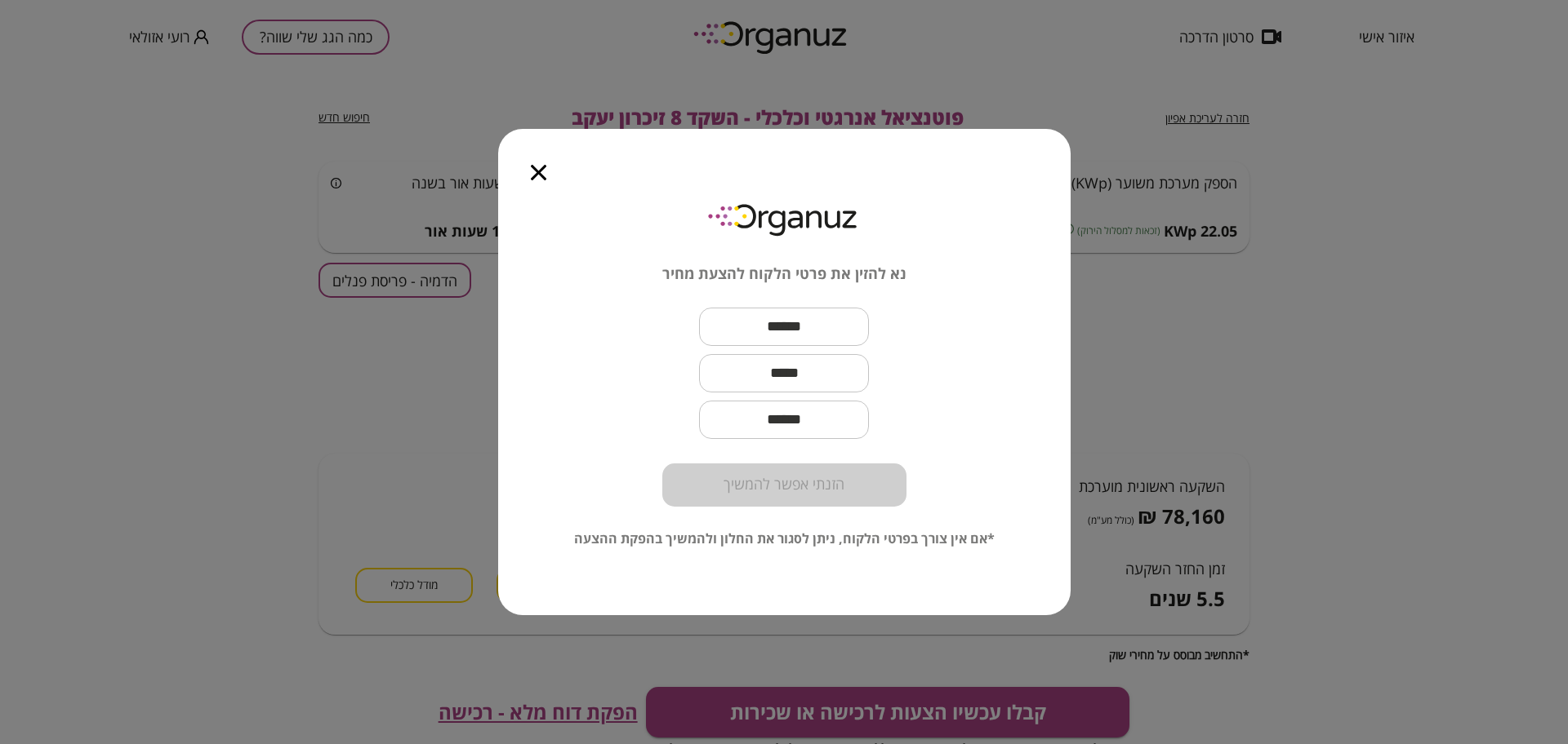
click at [536, 174] on icon "button" at bounding box center [538, 172] width 16 height 16
